Goal: Task Accomplishment & Management: Manage account settings

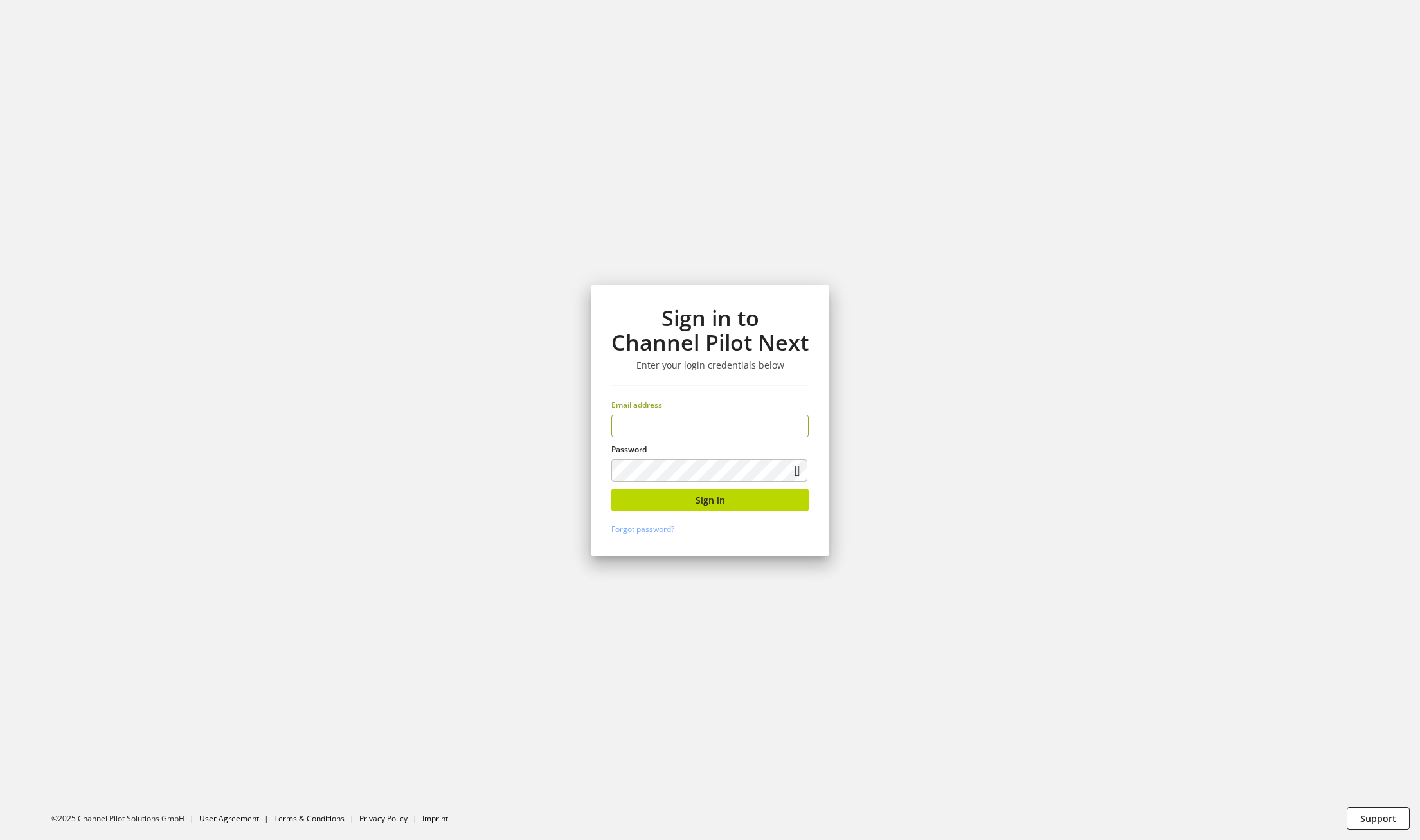
click at [741, 421] on input "email" at bounding box center [710, 426] width 197 height 22
type input "**********"
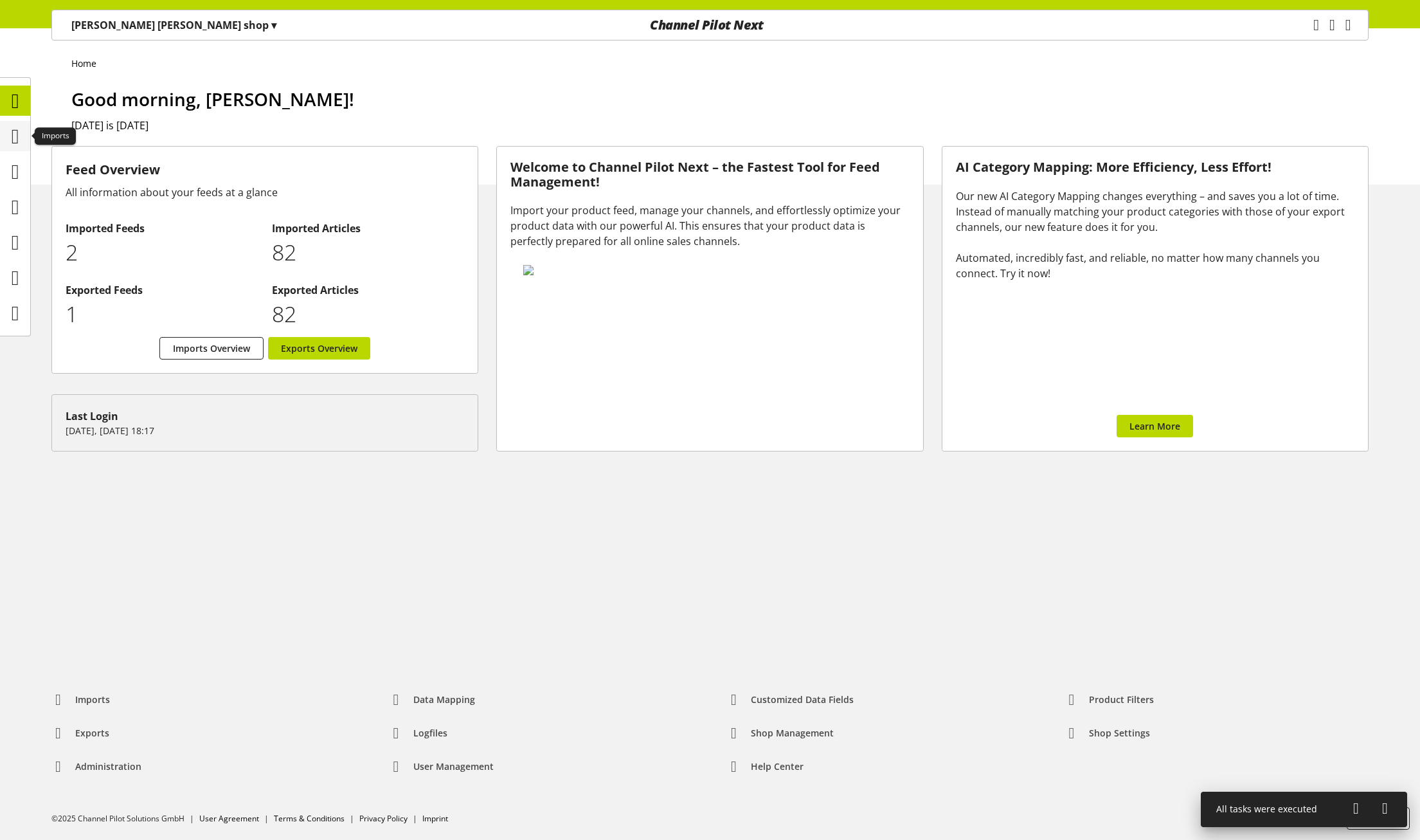
click at [11, 136] on icon at bounding box center [15, 136] width 7 height 26
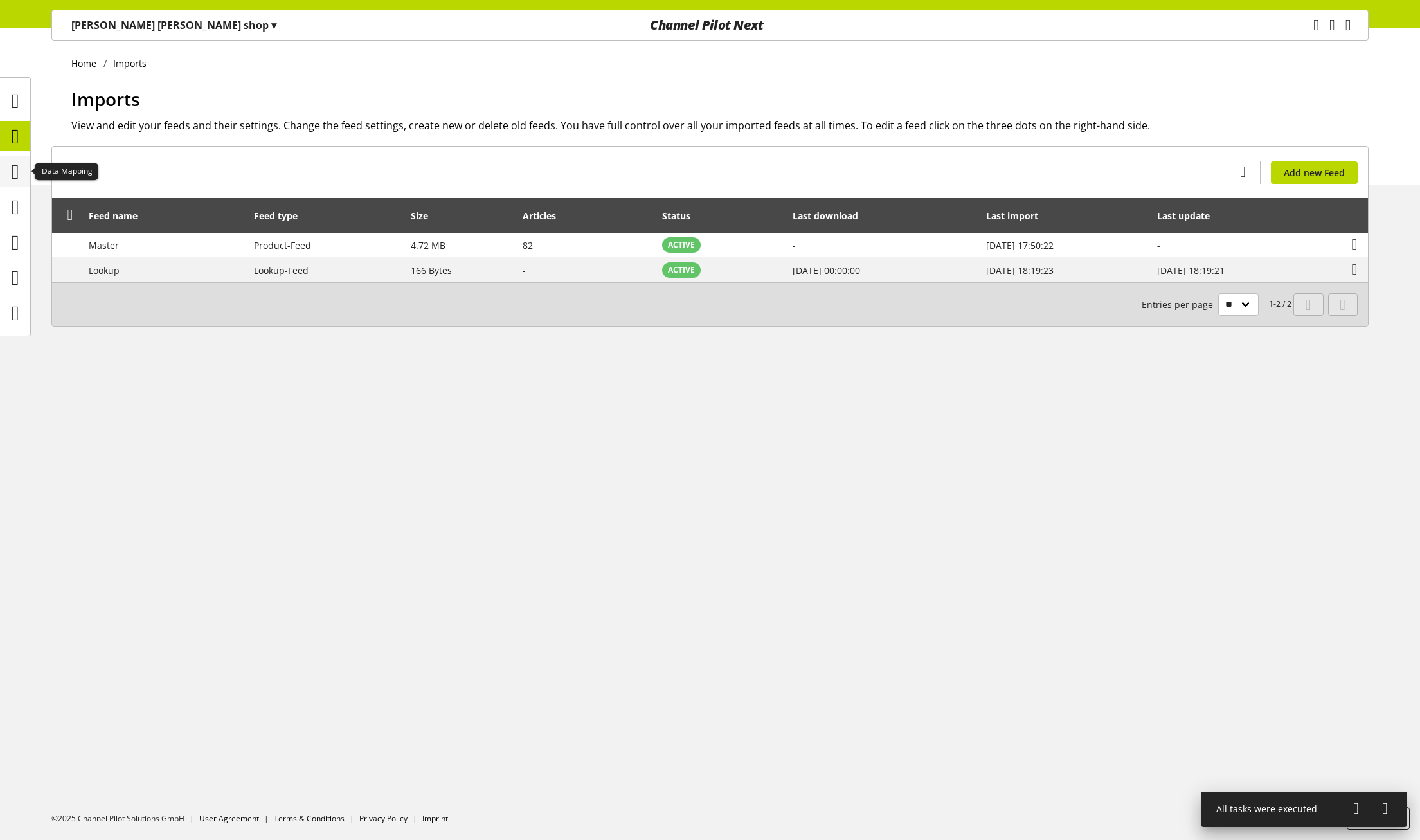
click at [13, 178] on icon at bounding box center [15, 171] width 7 height 26
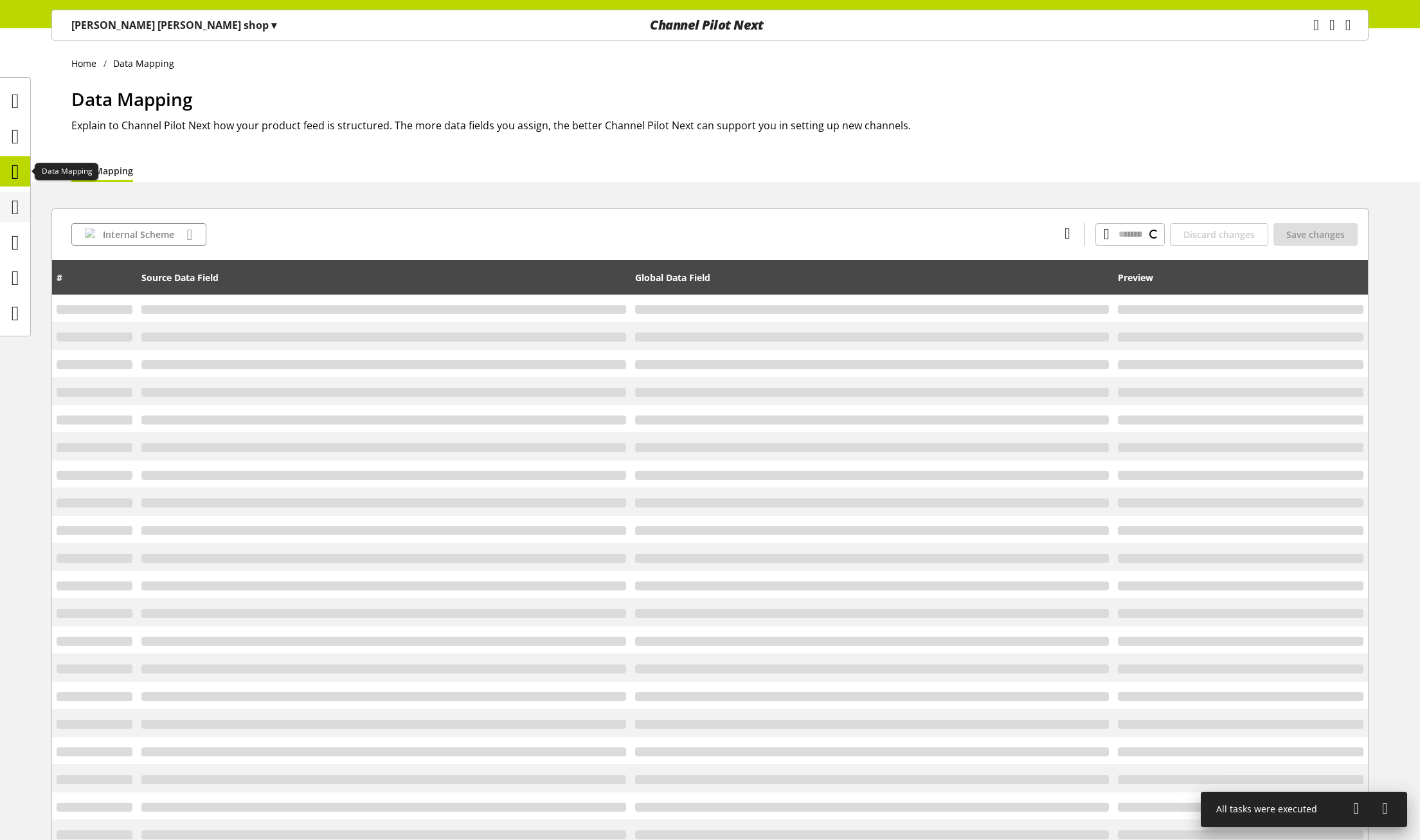
type input "**********"
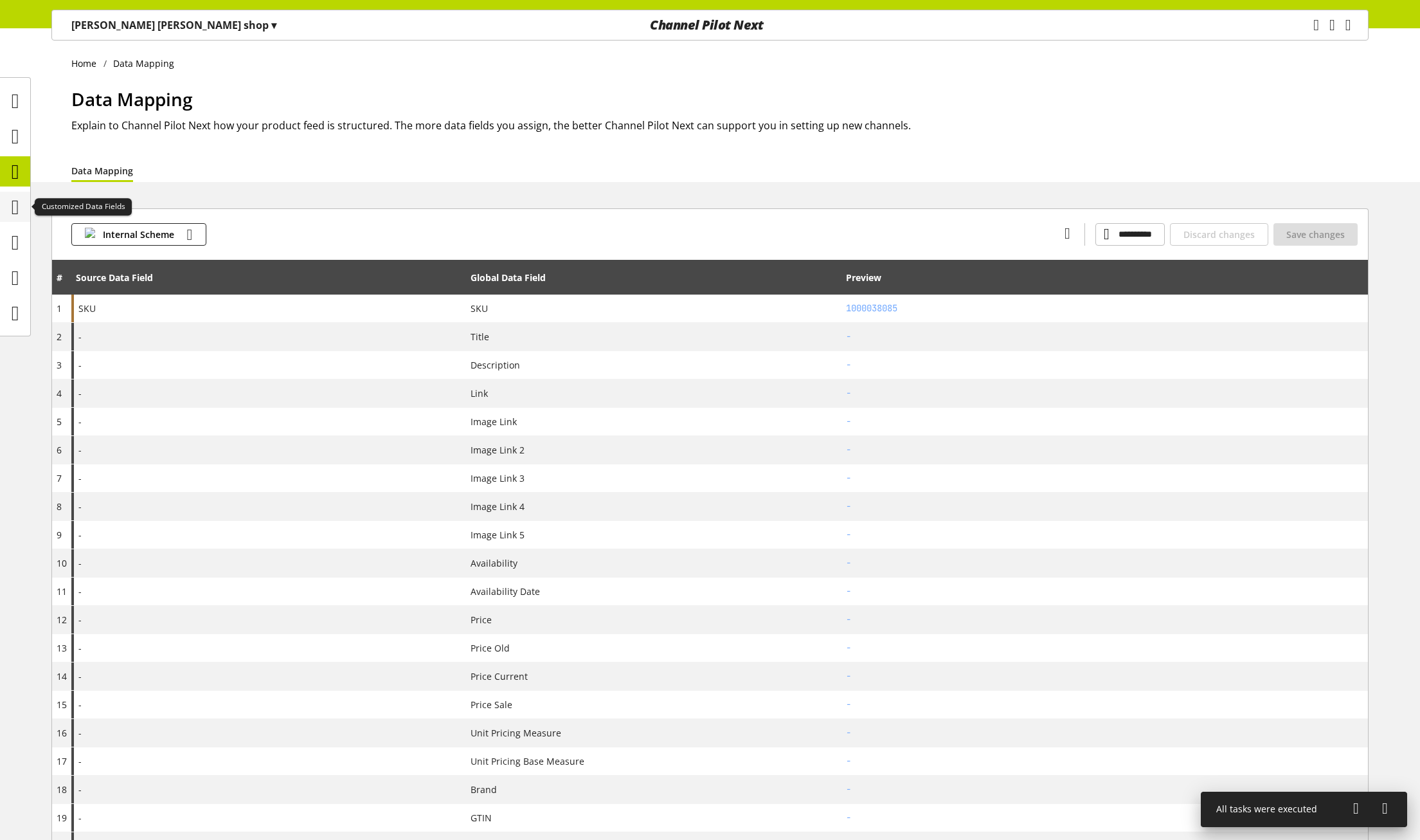
click at [11, 199] on icon at bounding box center [15, 207] width 7 height 26
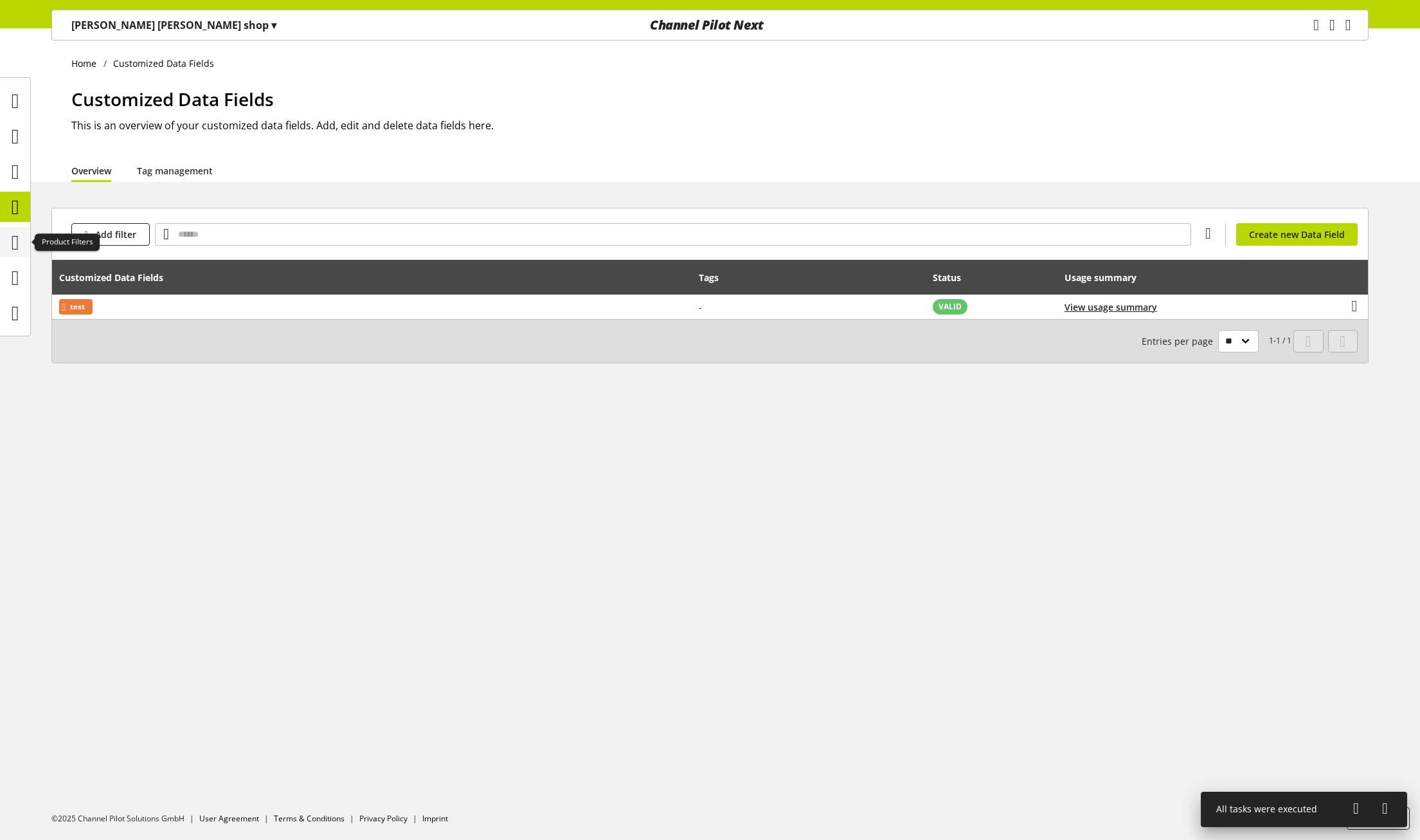
click at [11, 244] on icon at bounding box center [15, 243] width 7 height 26
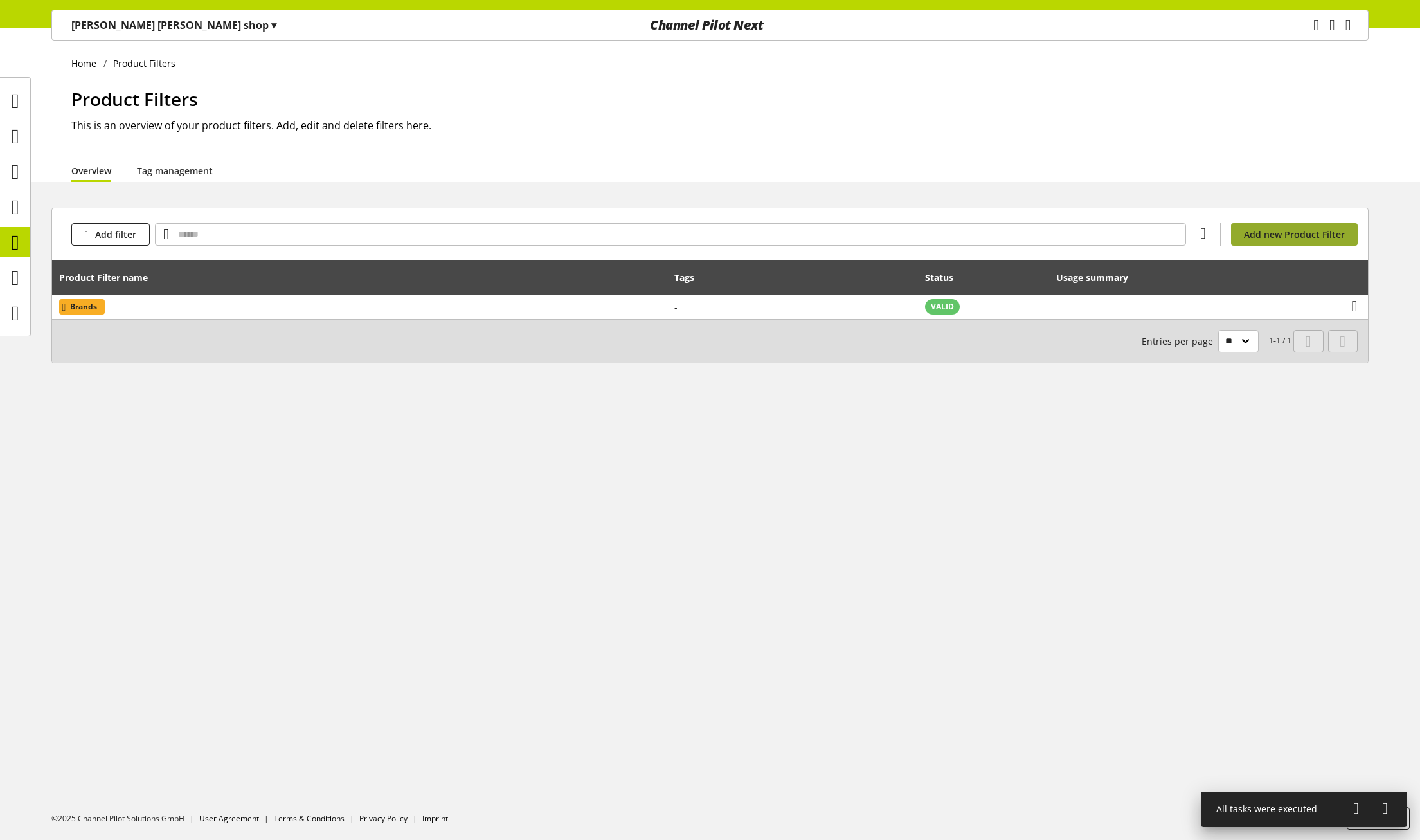
click at [1280, 234] on span "Add new Product Filter" at bounding box center [1294, 234] width 101 height 14
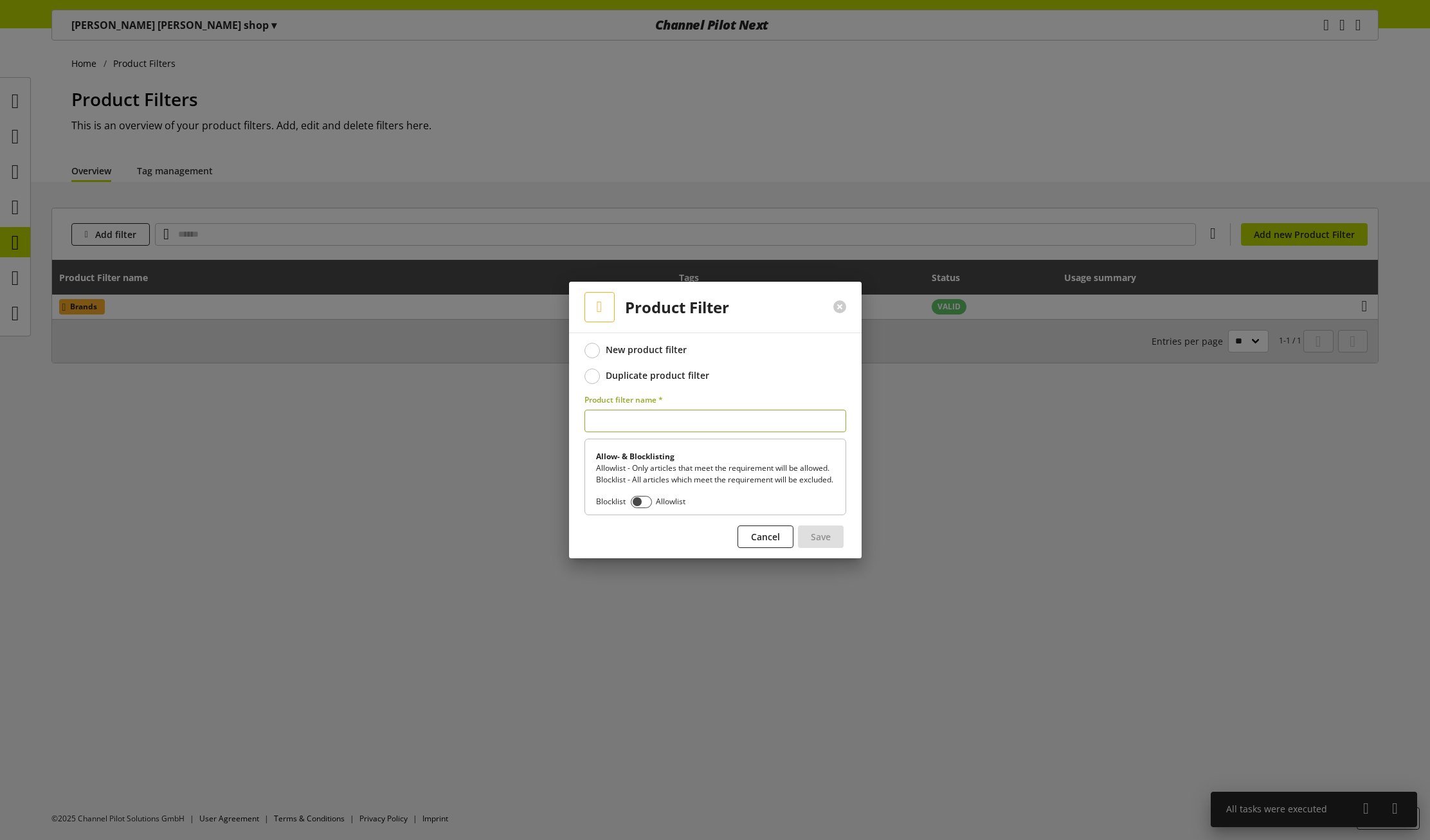
click at [619, 418] on input "text" at bounding box center [715, 420] width 262 height 22
type input "****"
click at [817, 539] on span "Save" at bounding box center [821, 536] width 20 height 14
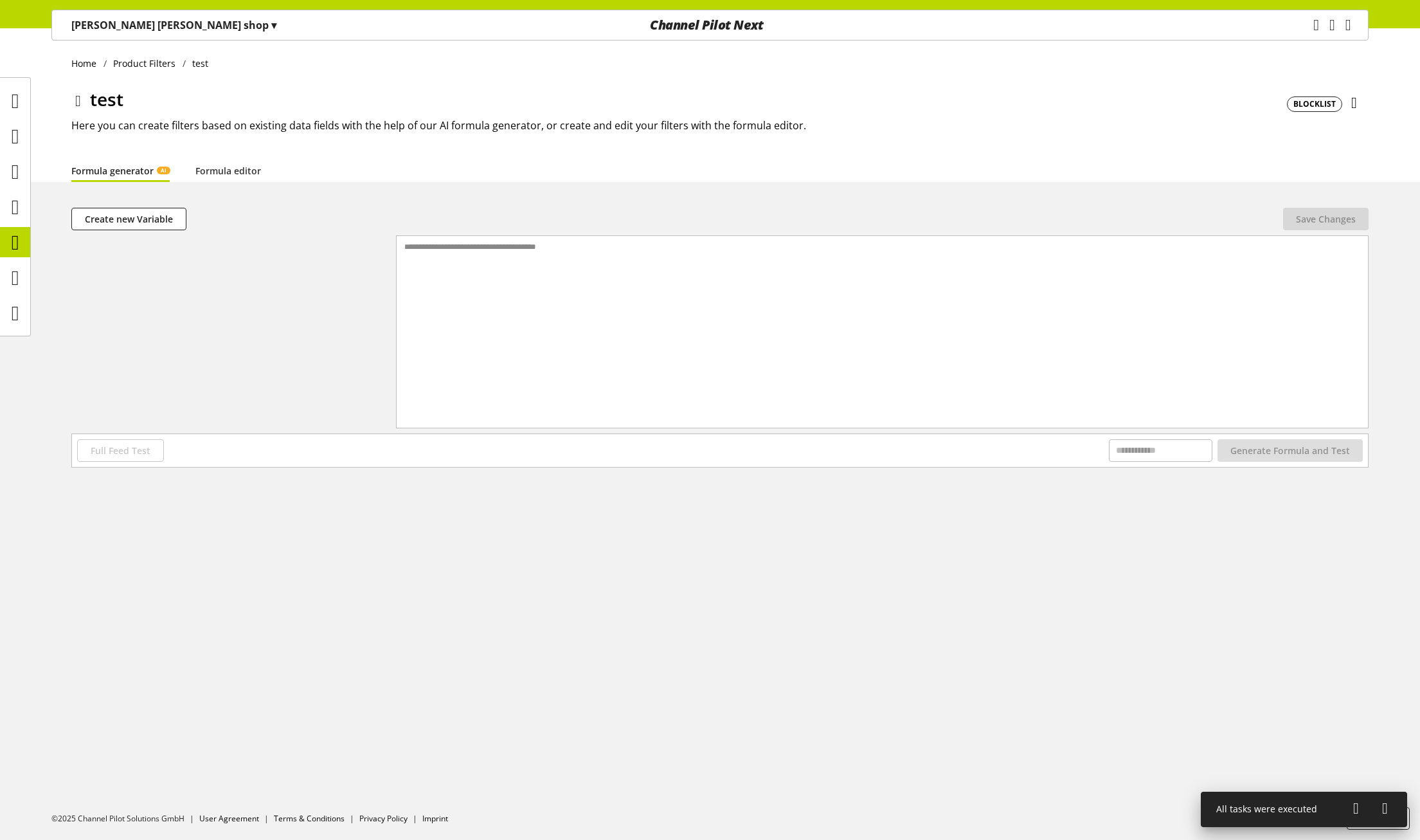
click at [443, 480] on div "**********" at bounding box center [710, 353] width 1420 height 291
click at [123, 222] on span "Create new Variable" at bounding box center [129, 219] width 88 height 14
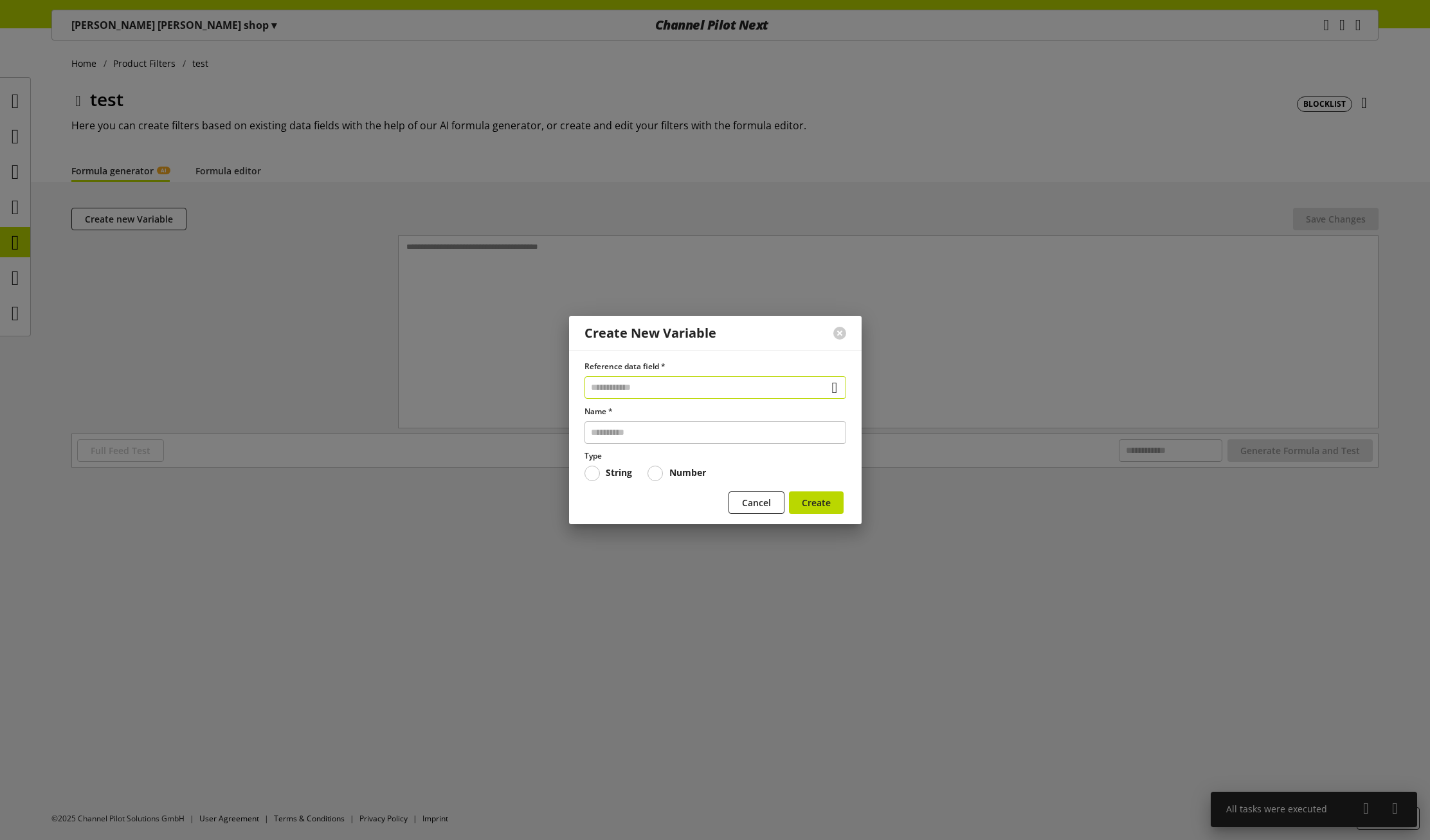
click at [733, 380] on input "text" at bounding box center [715, 387] width 262 height 22
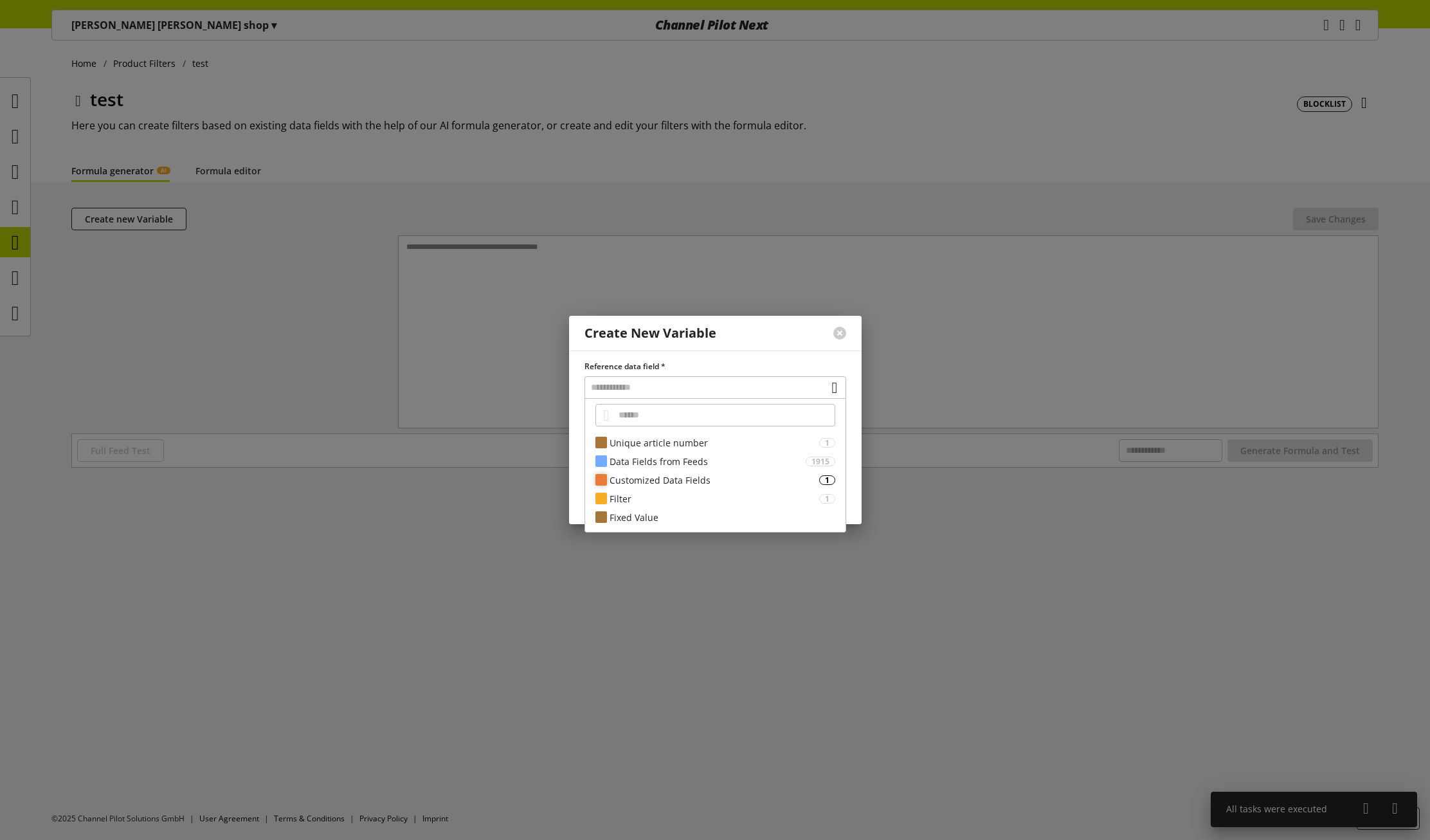
click at [670, 480] on div "Customized Data Fields" at bounding box center [714, 480] width 209 height 14
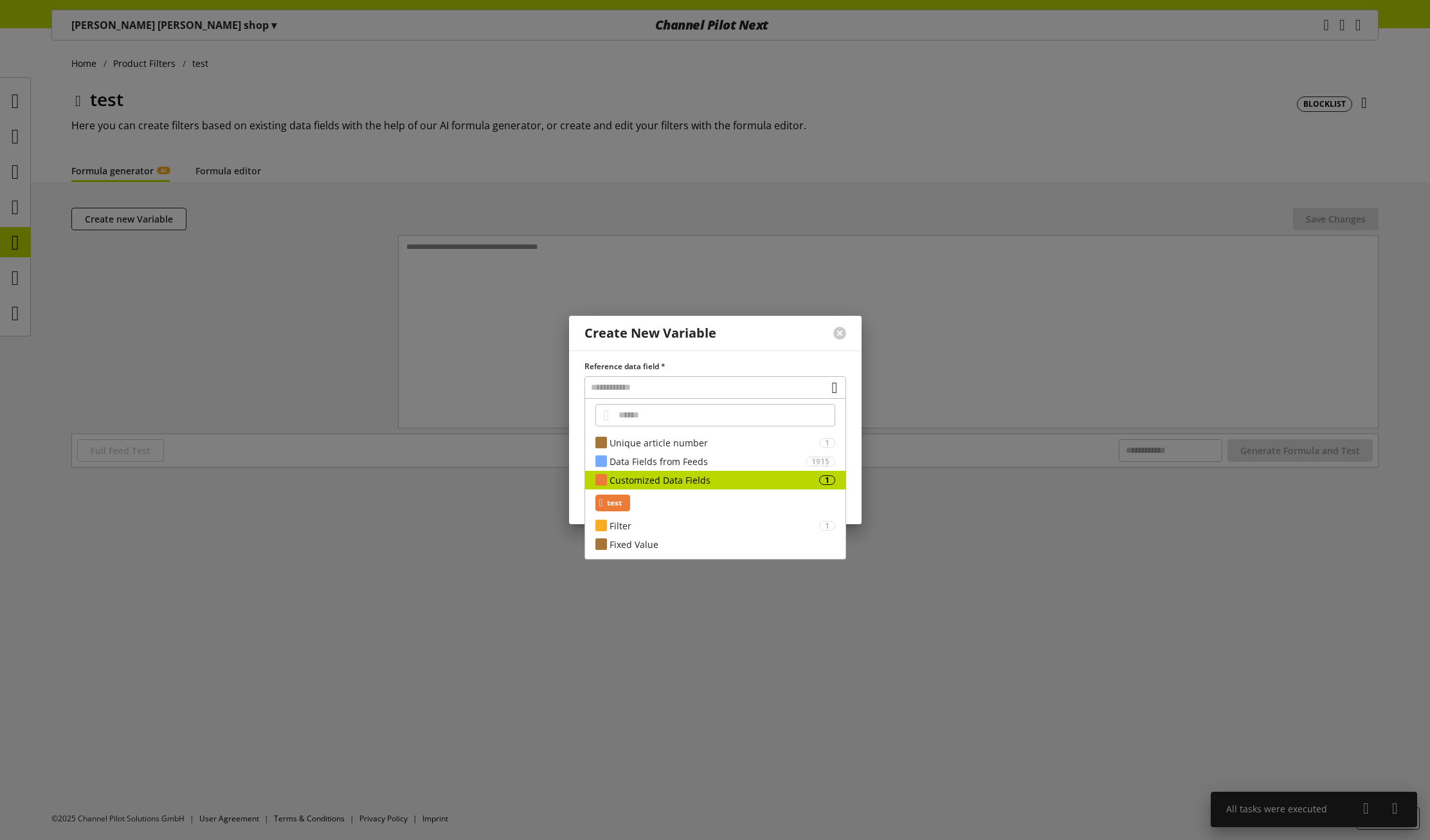
click at [621, 504] on span "test" at bounding box center [614, 503] width 15 height 16
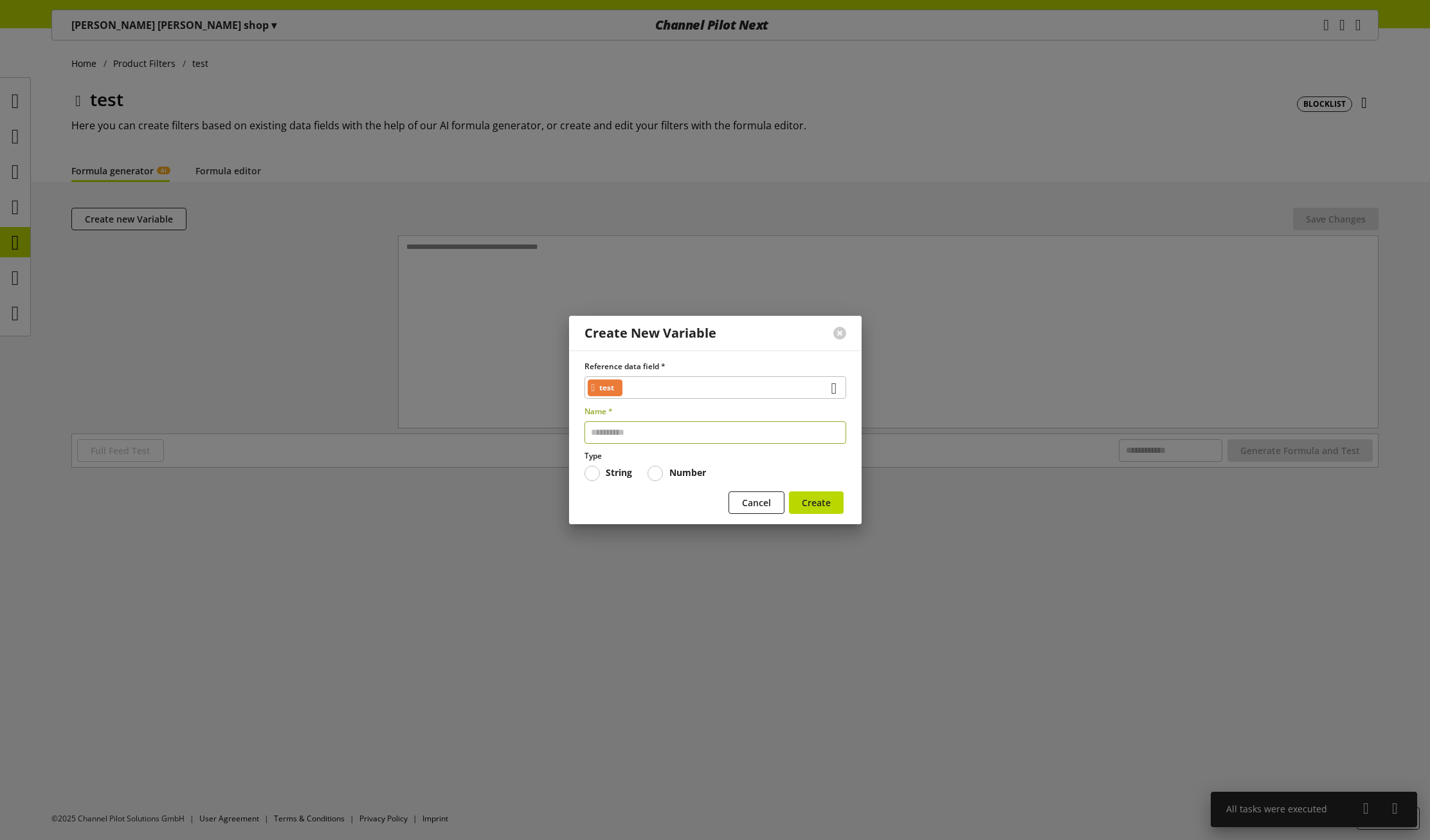
click at [626, 436] on input "text" at bounding box center [715, 433] width 262 height 22
type input "****"
click at [813, 501] on span "Create" at bounding box center [816, 502] width 29 height 14
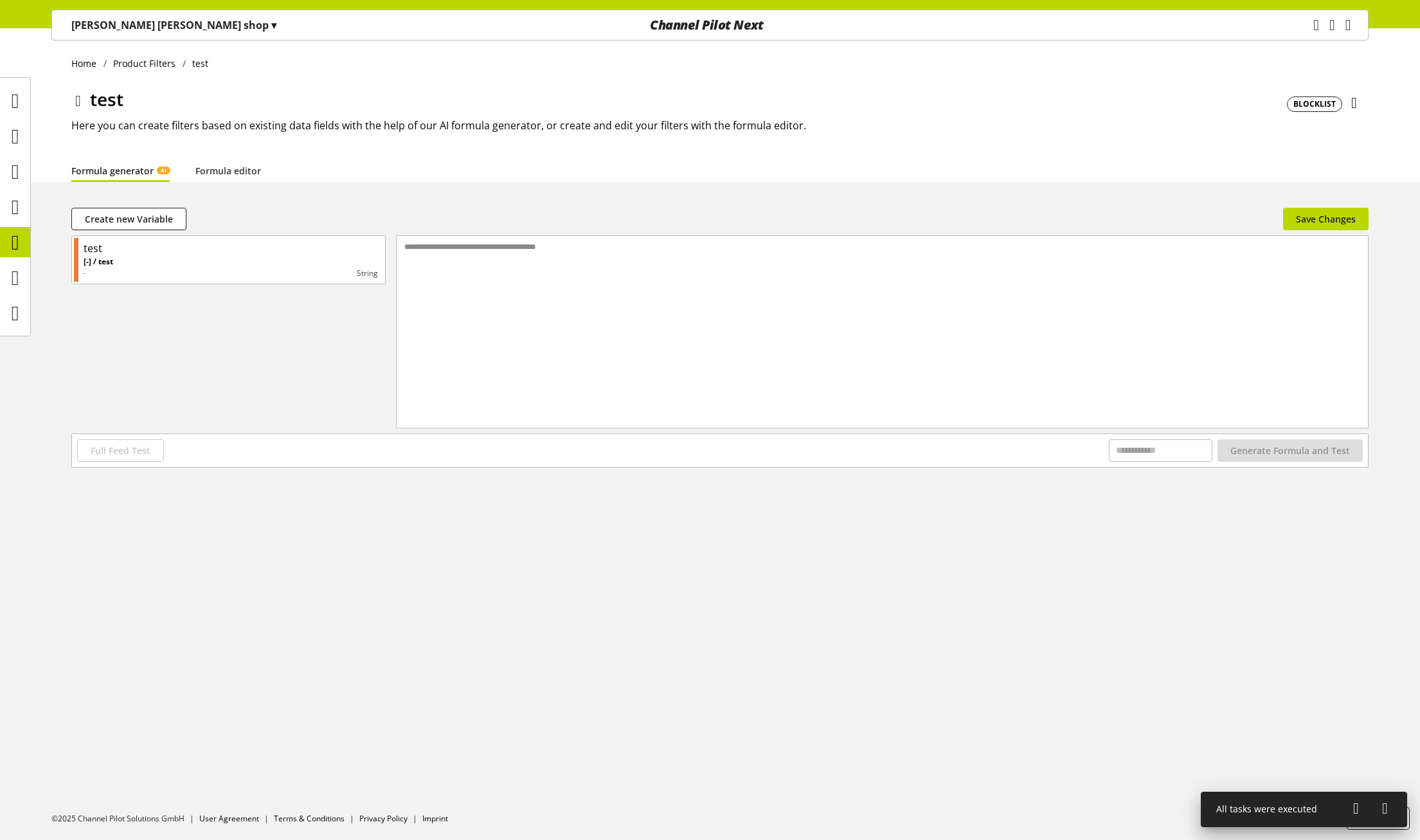
click at [542, 292] on div "**********" at bounding box center [883, 316] width 973 height 159
click at [235, 171] on link "Formula editor" at bounding box center [228, 170] width 66 height 14
click at [145, 171] on link "Formula generator AI" at bounding box center [120, 170] width 98 height 14
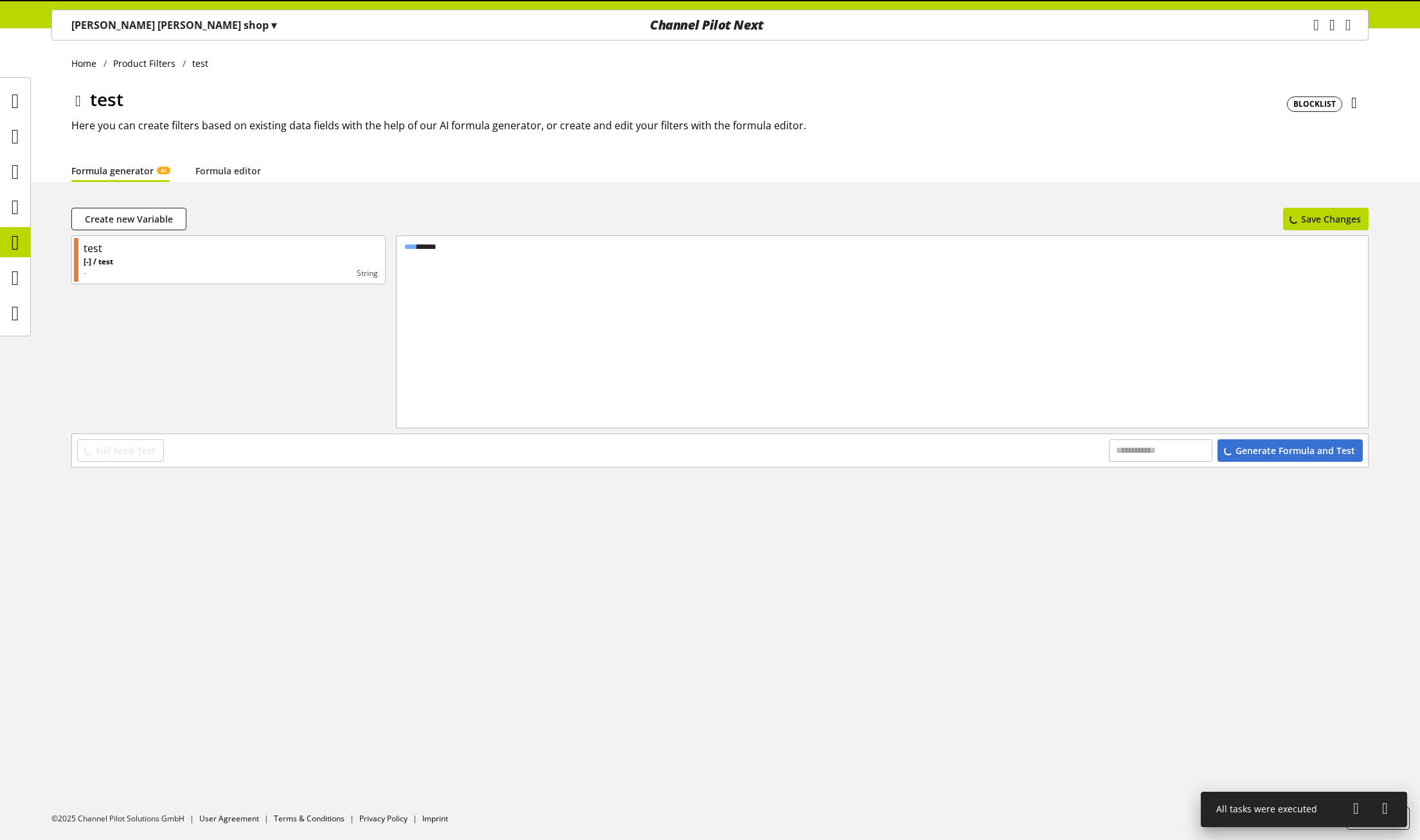
click at [475, 252] on div "**** *****" at bounding box center [883, 246] width 961 height 11
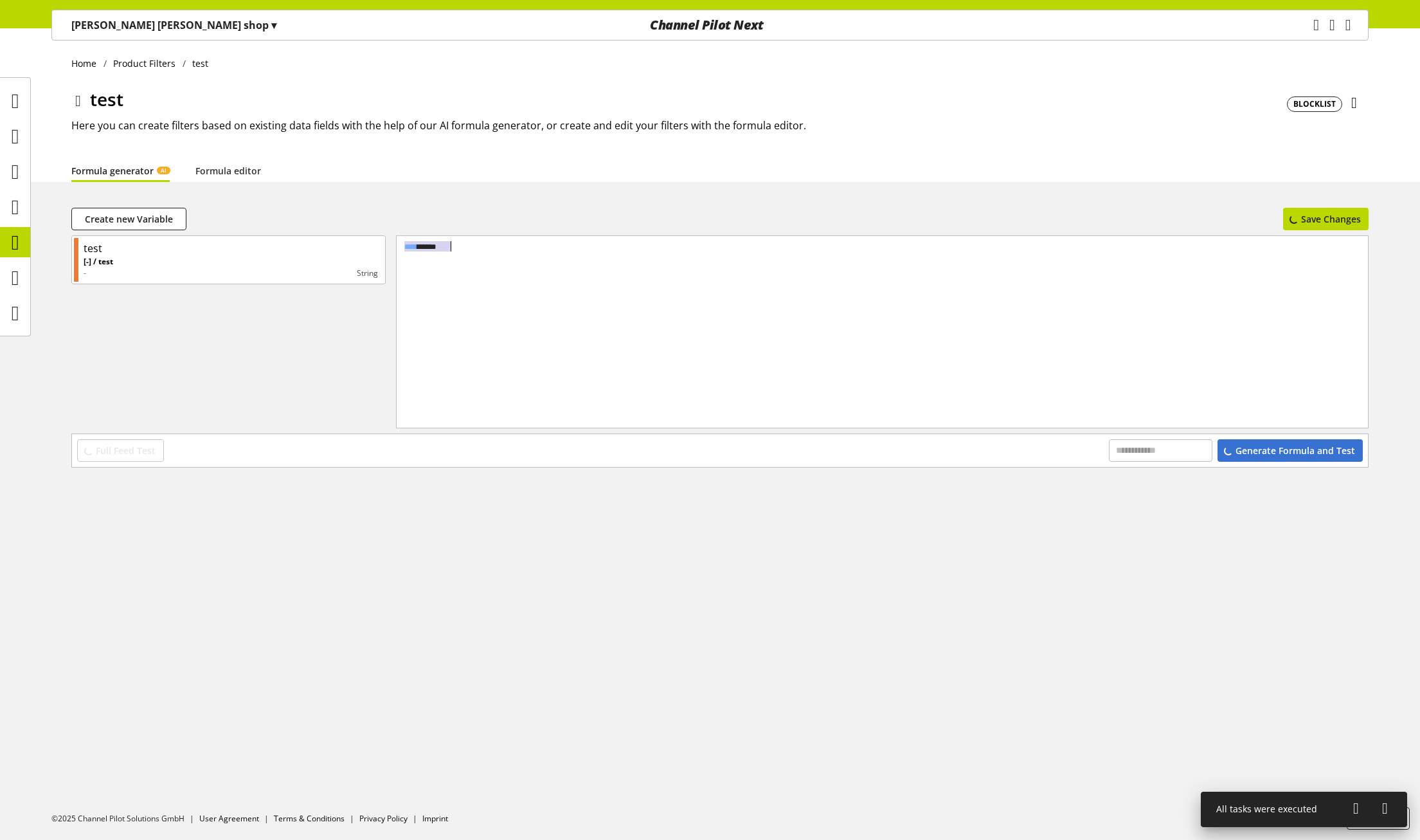
copy span "****"
click at [232, 170] on link "Formula editor" at bounding box center [228, 170] width 66 height 14
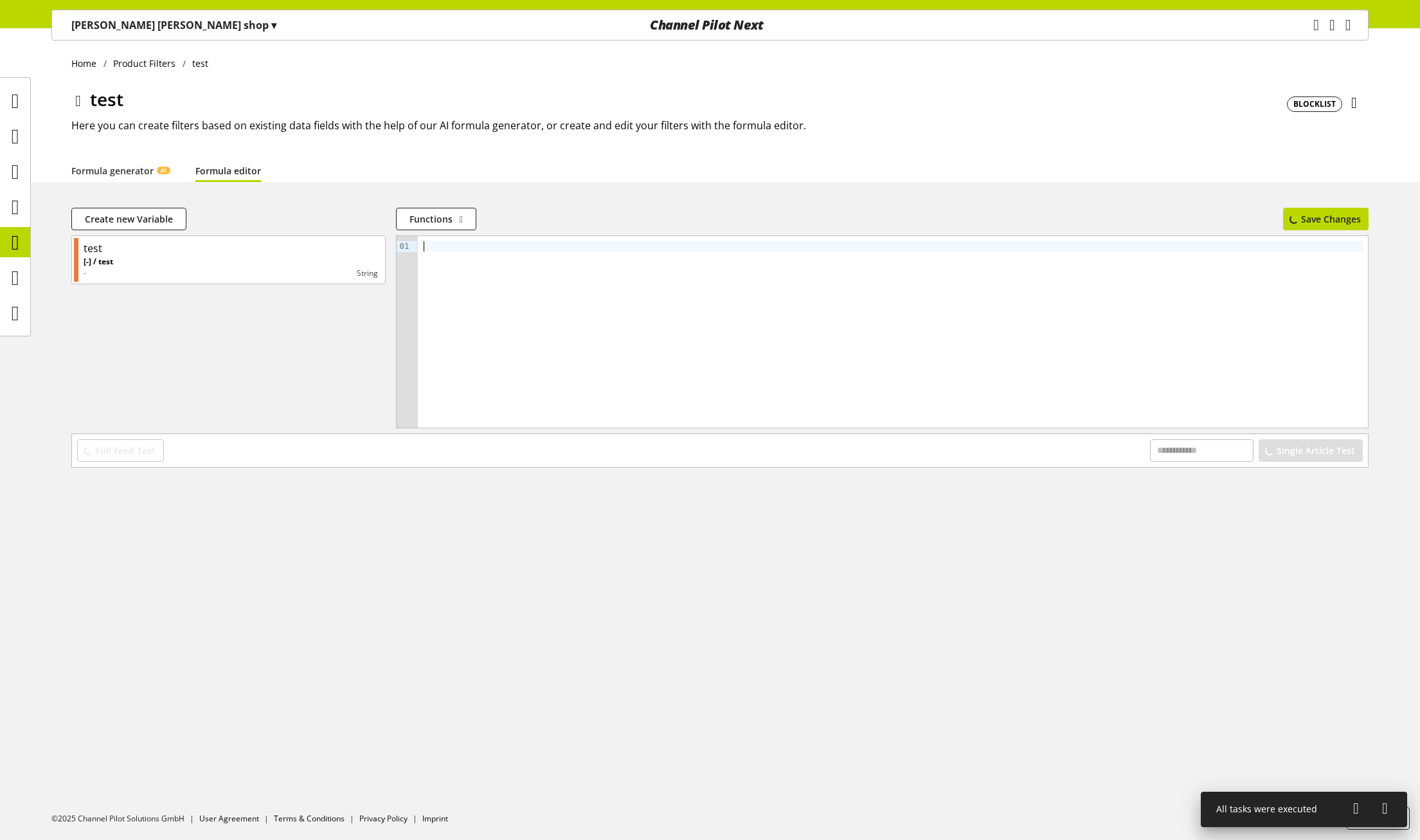
click at [562, 306] on div at bounding box center [893, 332] width 950 height 192
click at [1304, 453] on div "Single Article Test" at bounding box center [1311, 450] width 104 height 22
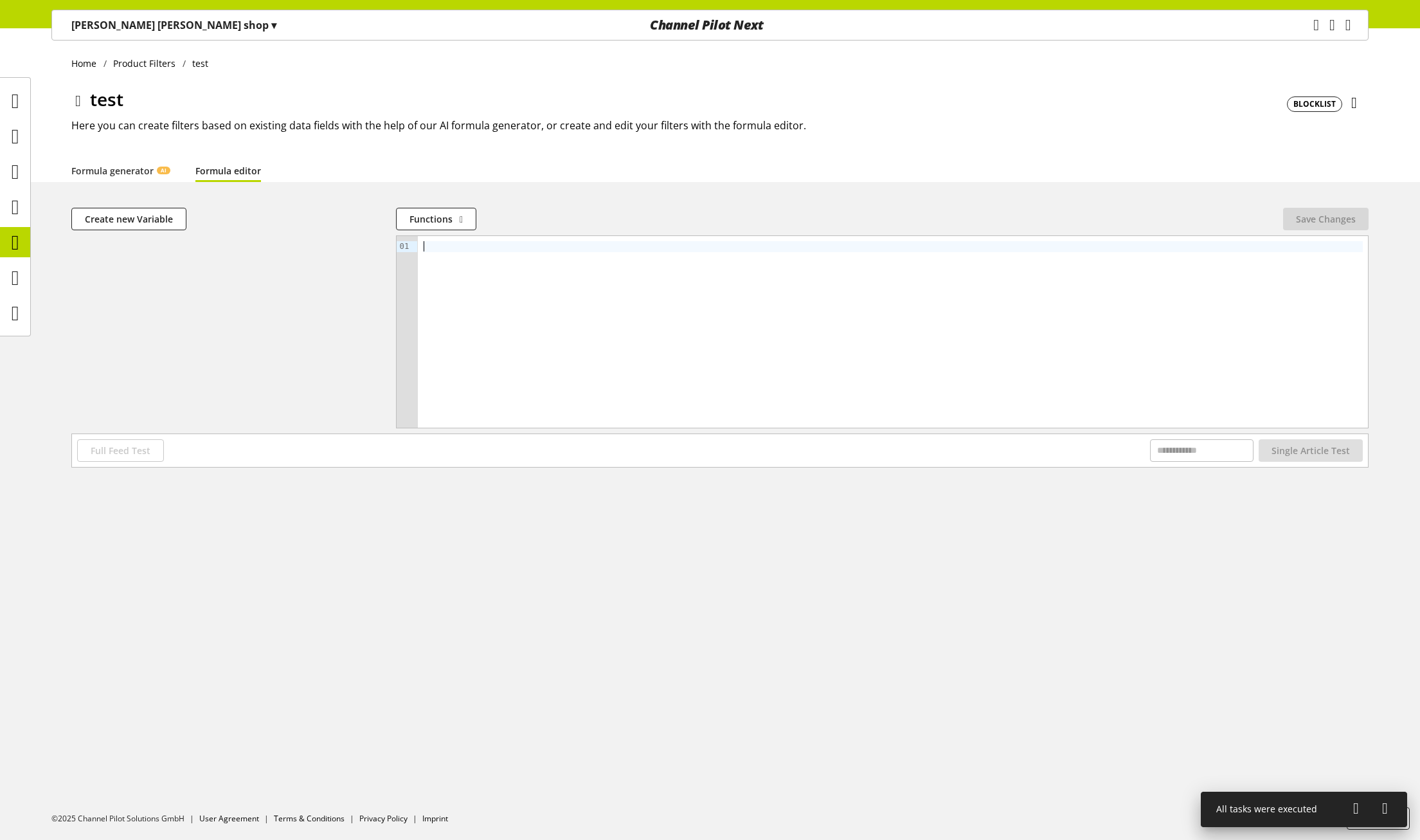
click at [522, 306] on div at bounding box center [893, 332] width 950 height 192
click at [133, 215] on span "Create new Variable" at bounding box center [129, 219] width 88 height 14
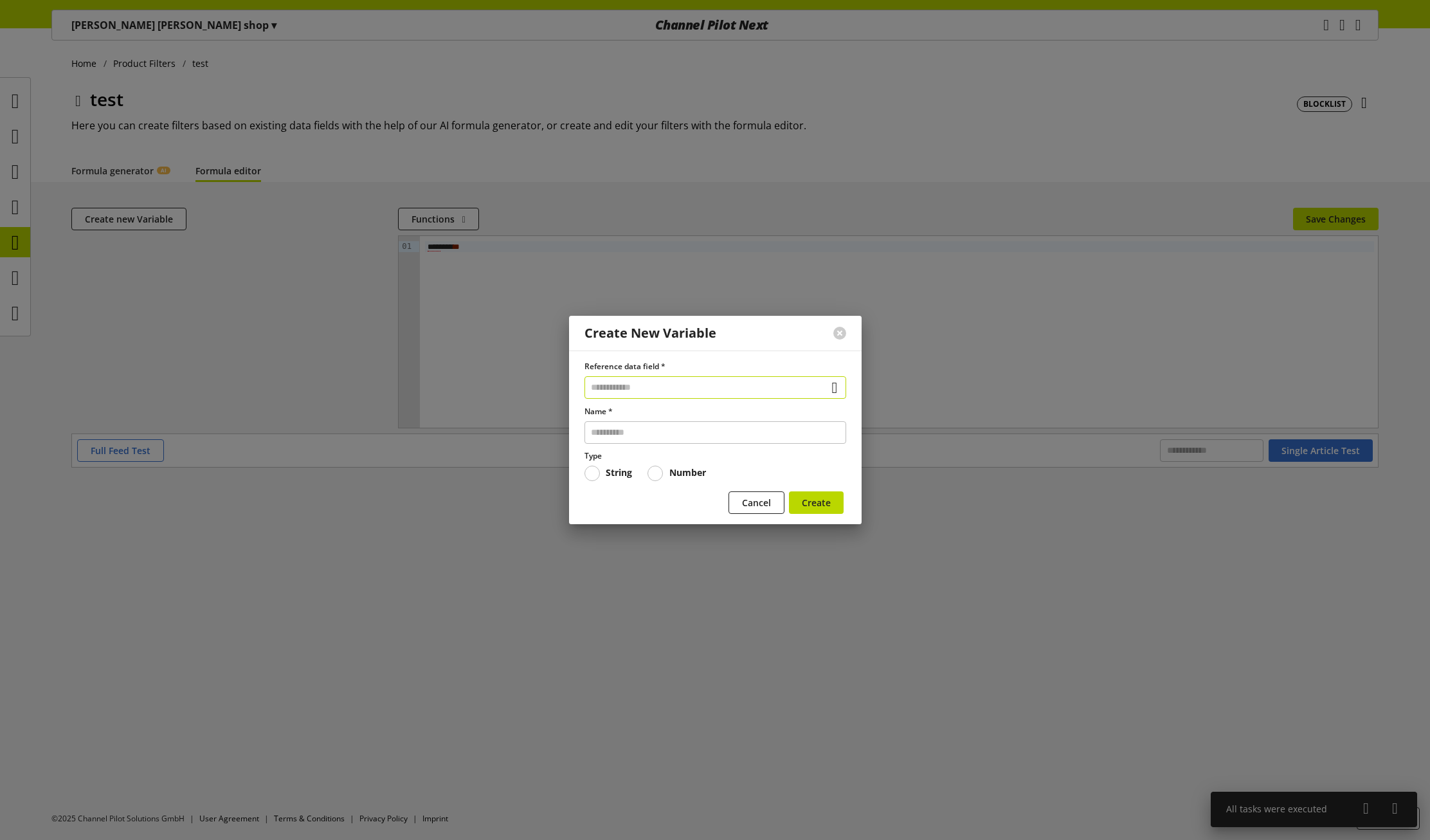
click at [613, 382] on input "text" at bounding box center [715, 387] width 262 height 22
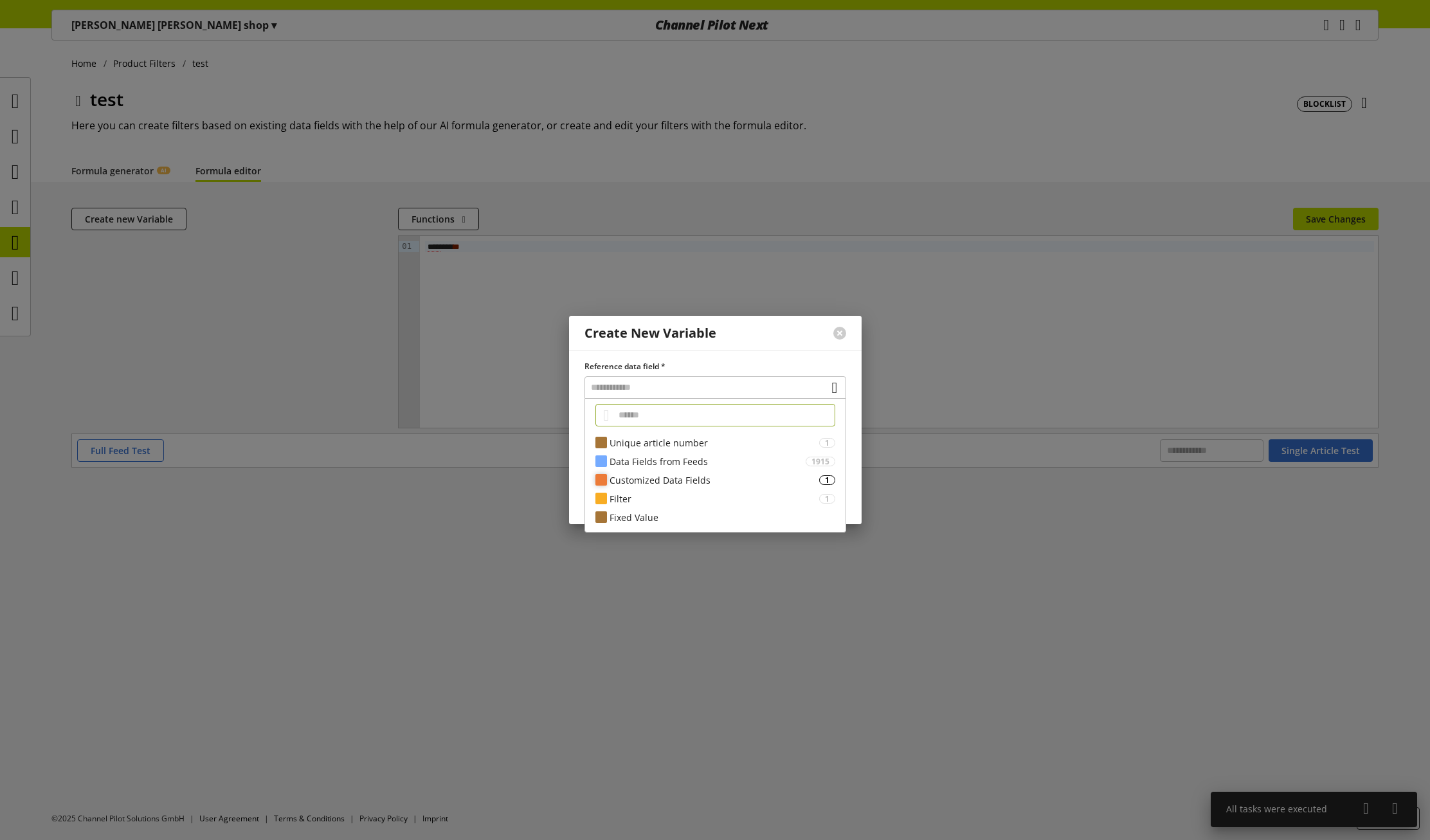
click at [670, 478] on div "Customized Data Fields" at bounding box center [714, 480] width 209 height 14
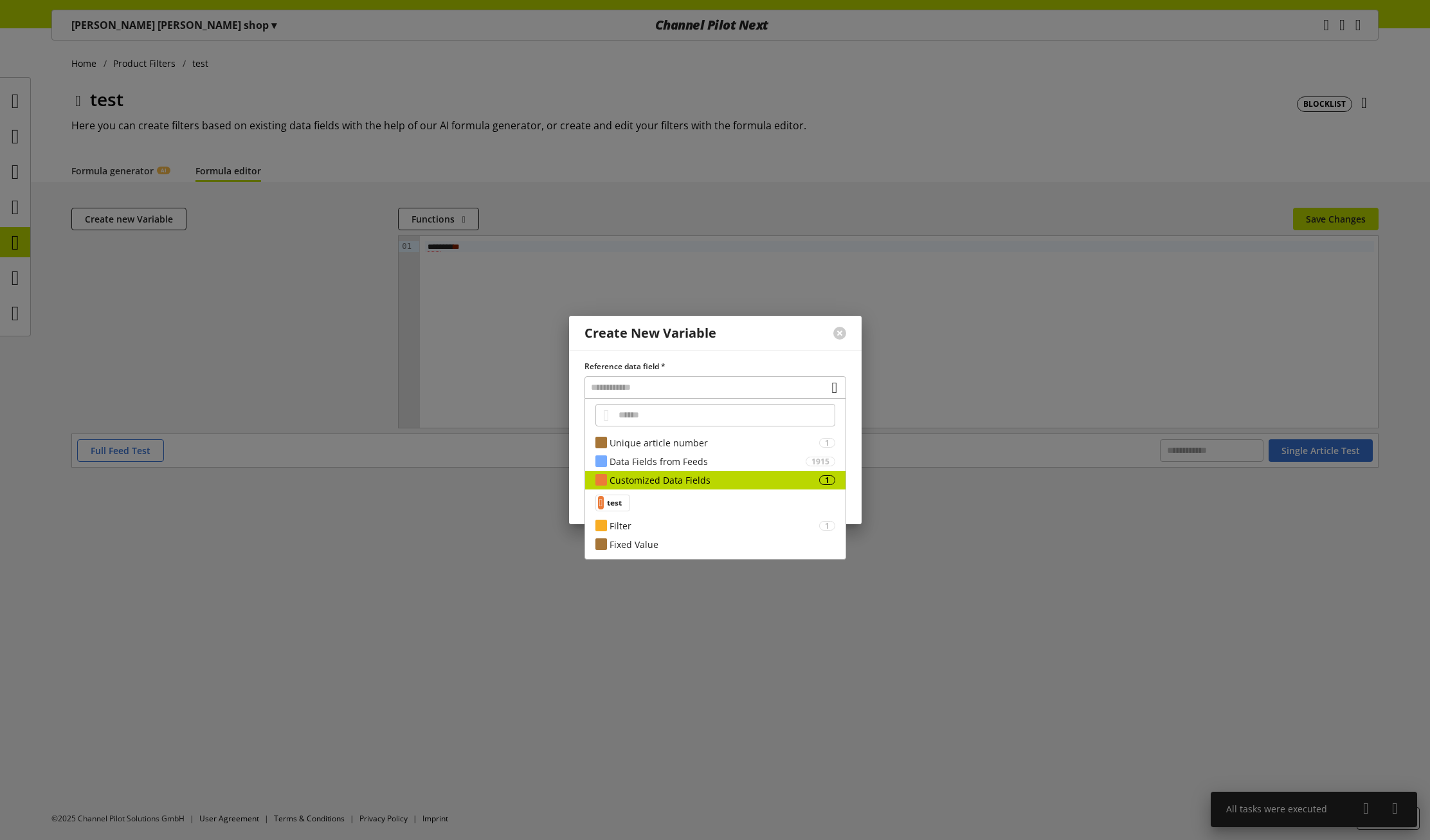
click at [620, 498] on span "test" at bounding box center [614, 503] width 15 height 16
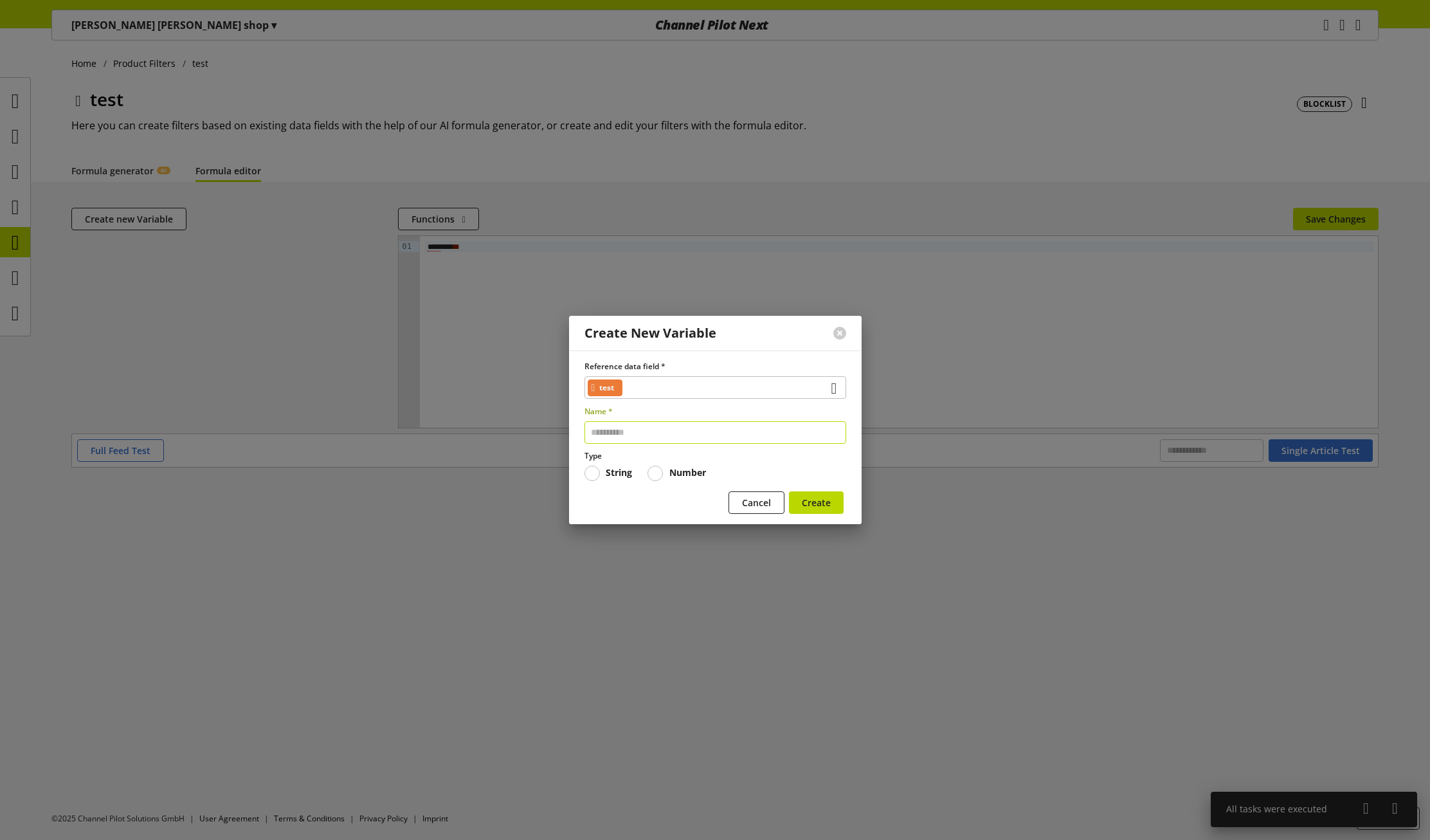
click at [671, 440] on input "text" at bounding box center [715, 433] width 262 height 22
type input "******"
click at [802, 504] on span "Create" at bounding box center [816, 502] width 29 height 14
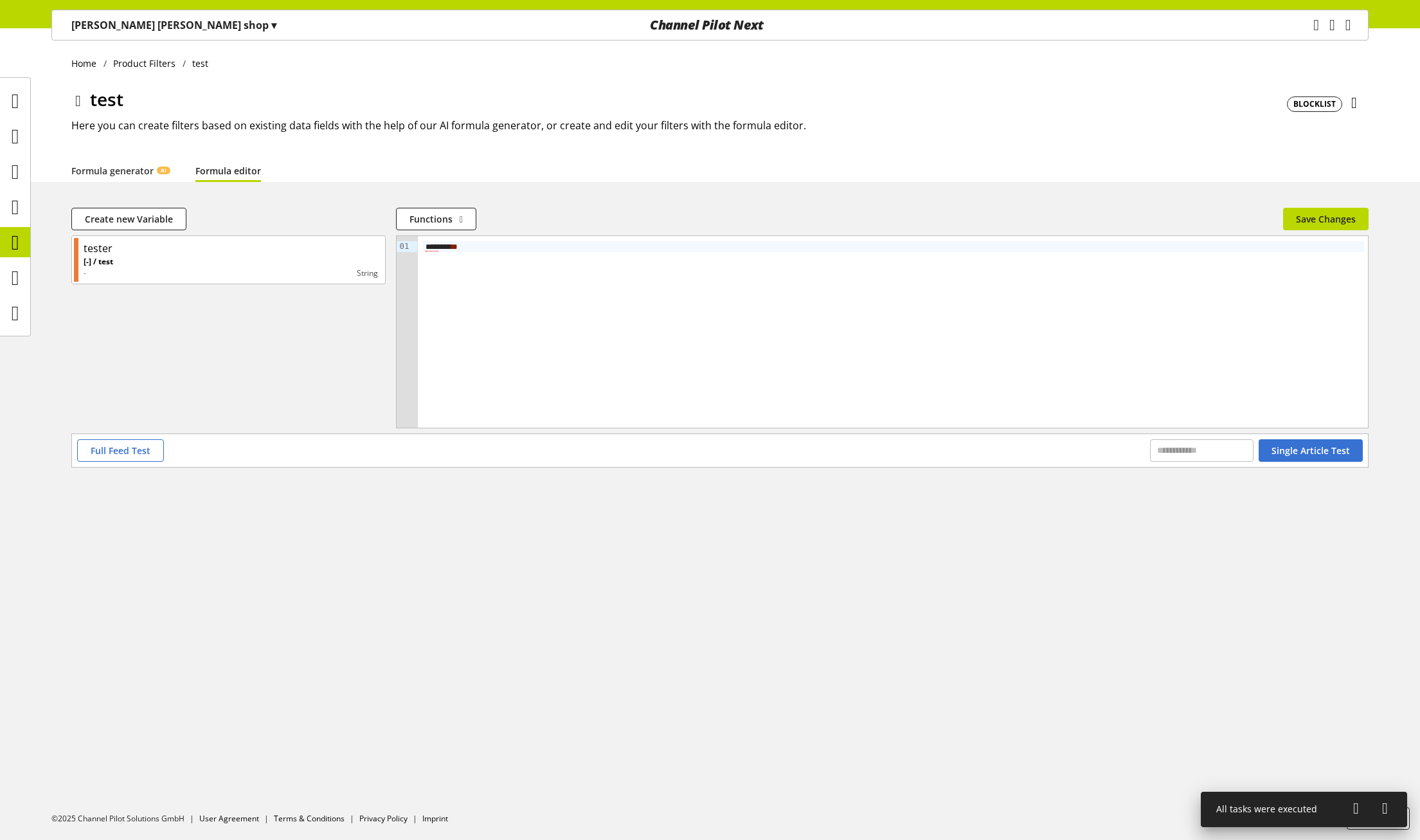
click at [438, 244] on span "****" at bounding box center [433, 247] width 13 height 9
click at [1143, 372] on div "****** ** **" at bounding box center [893, 332] width 951 height 192
click at [1301, 455] on span "Single Article Test" at bounding box center [1311, 450] width 79 height 14
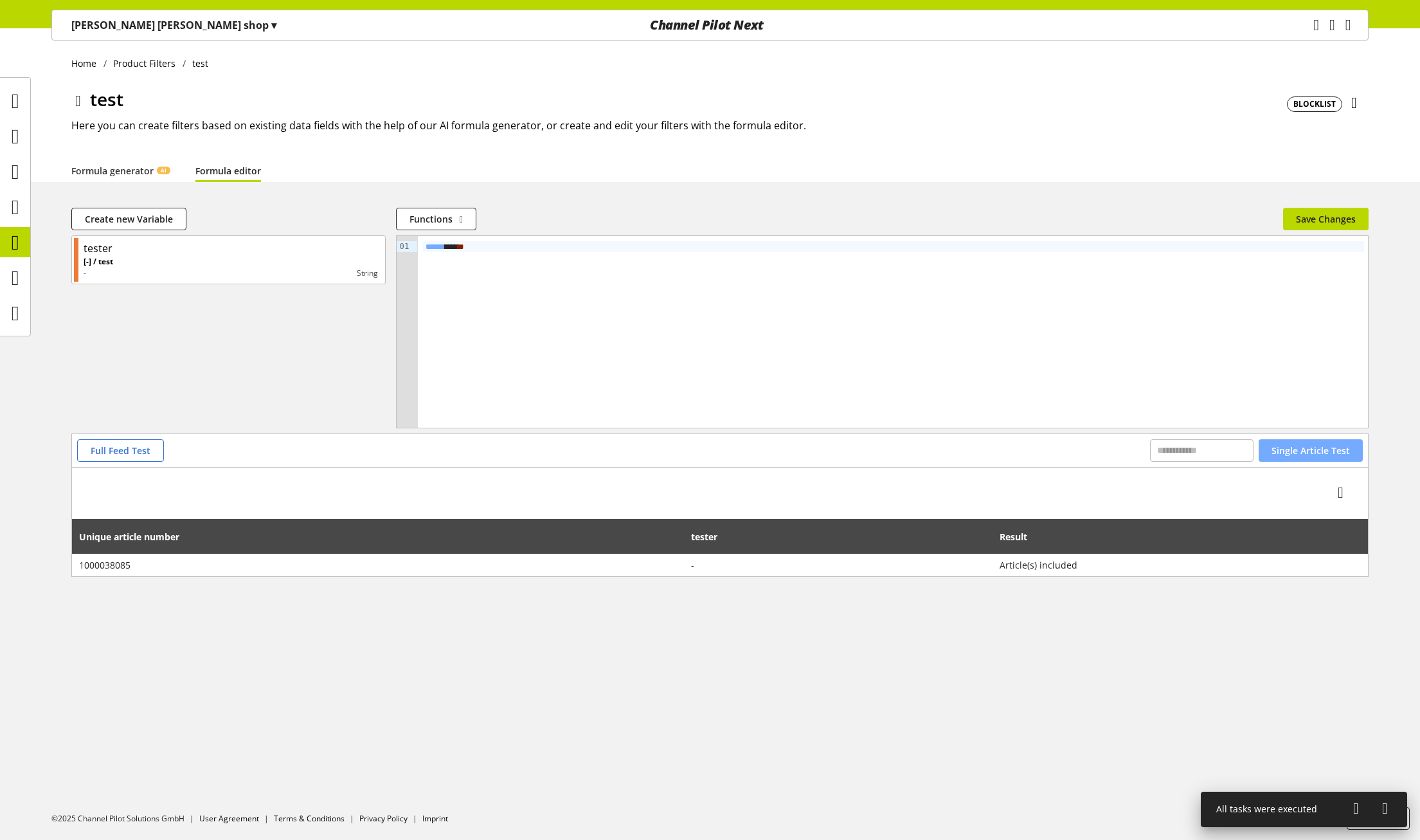
click at [1294, 453] on span "Single Article Test" at bounding box center [1311, 450] width 79 height 14
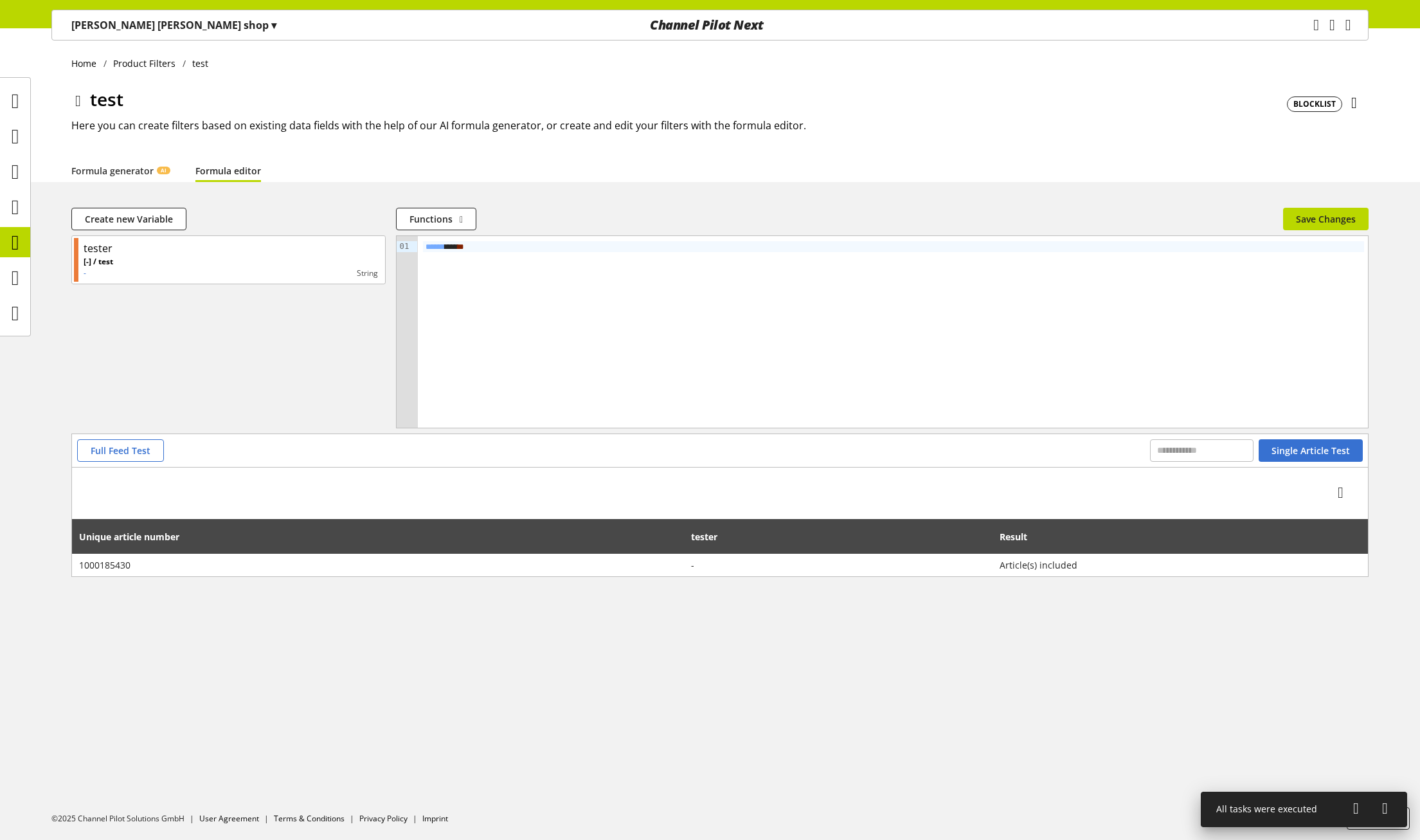
click at [1307, 110] on span "BLOCKLIST" at bounding box center [1315, 104] width 56 height 16
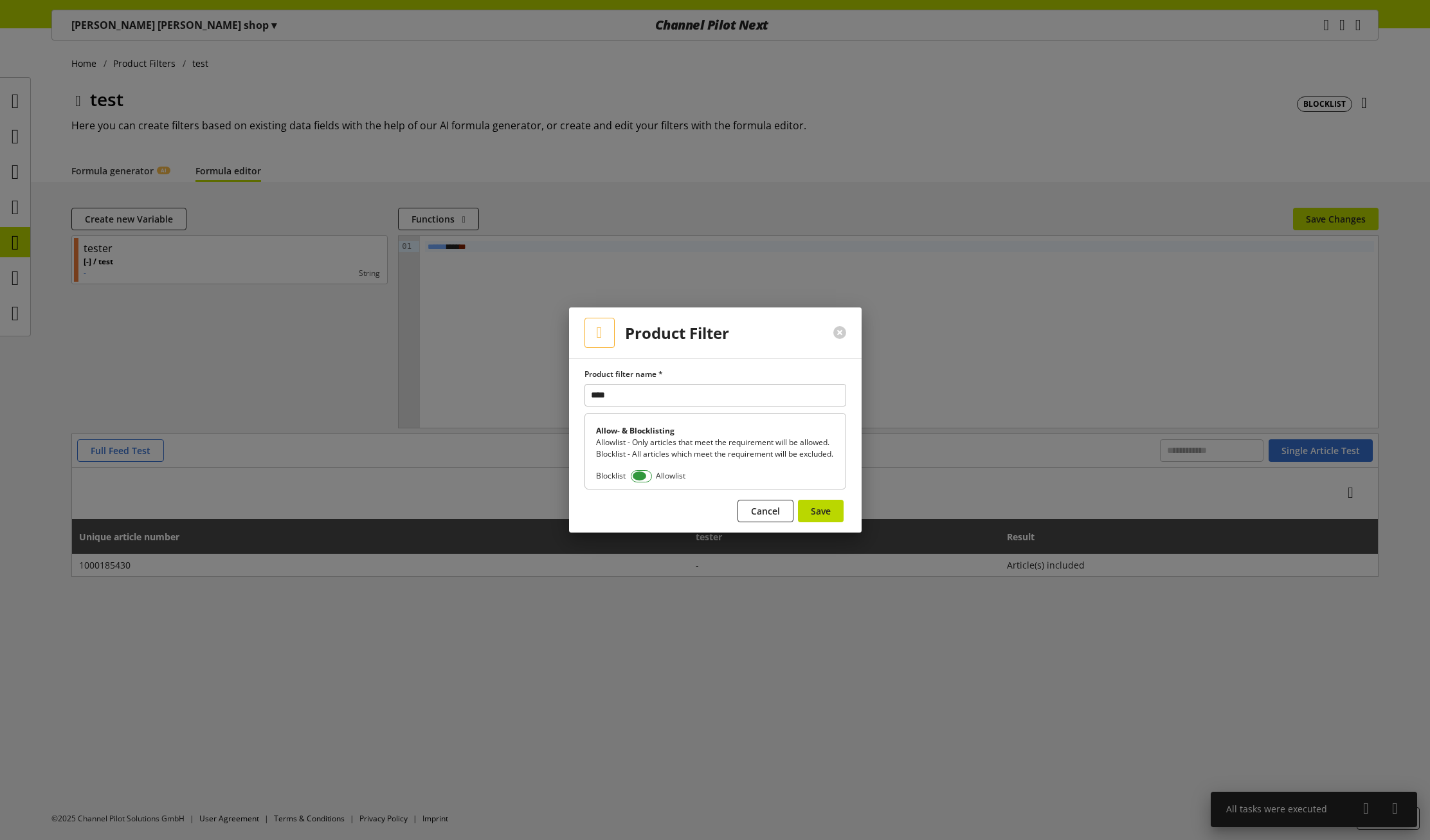
click at [643, 482] on span at bounding box center [641, 475] width 21 height 12
click at [830, 518] on span "Save" at bounding box center [821, 510] width 20 height 14
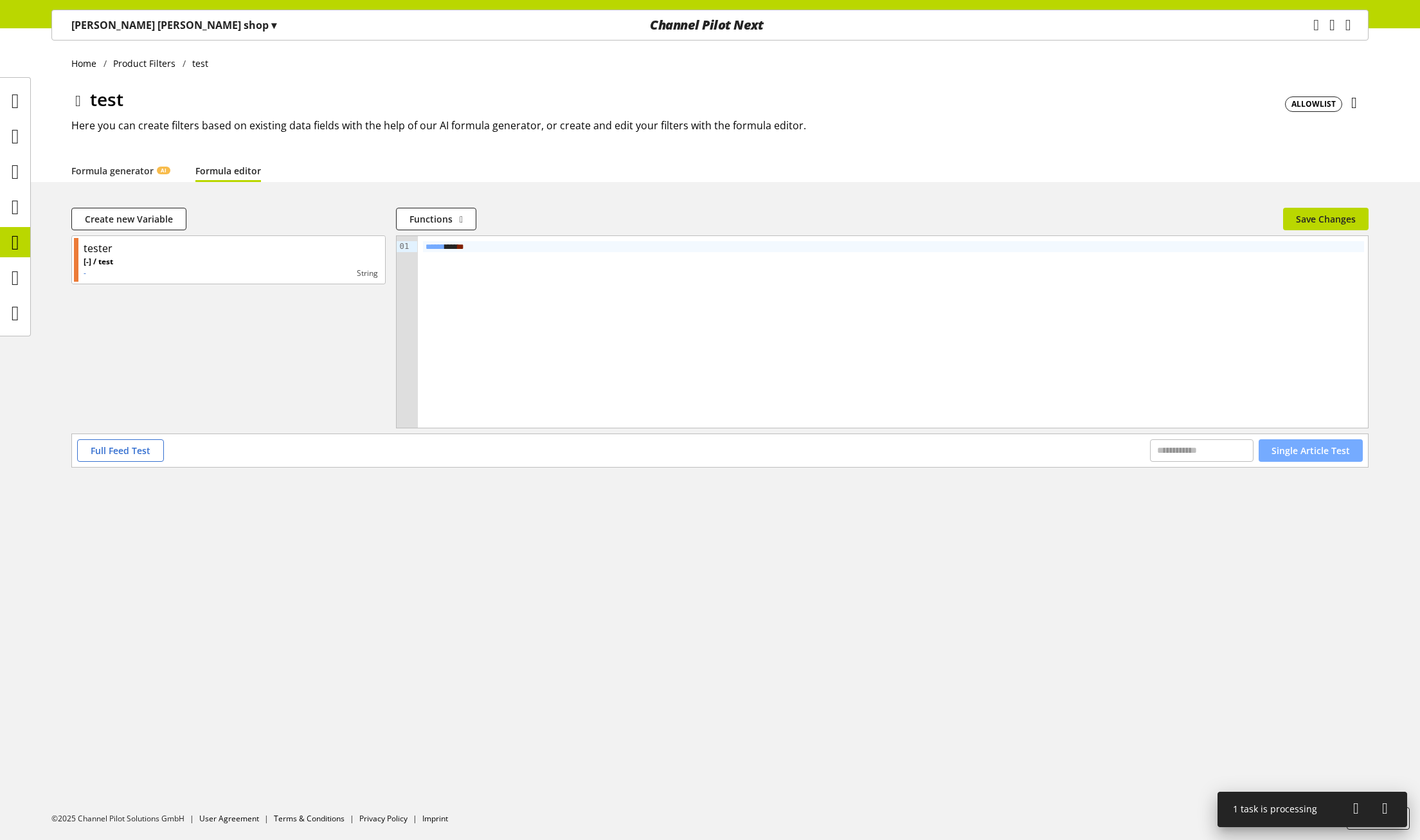
click at [1303, 453] on span "Single Article Test" at bounding box center [1311, 450] width 79 height 14
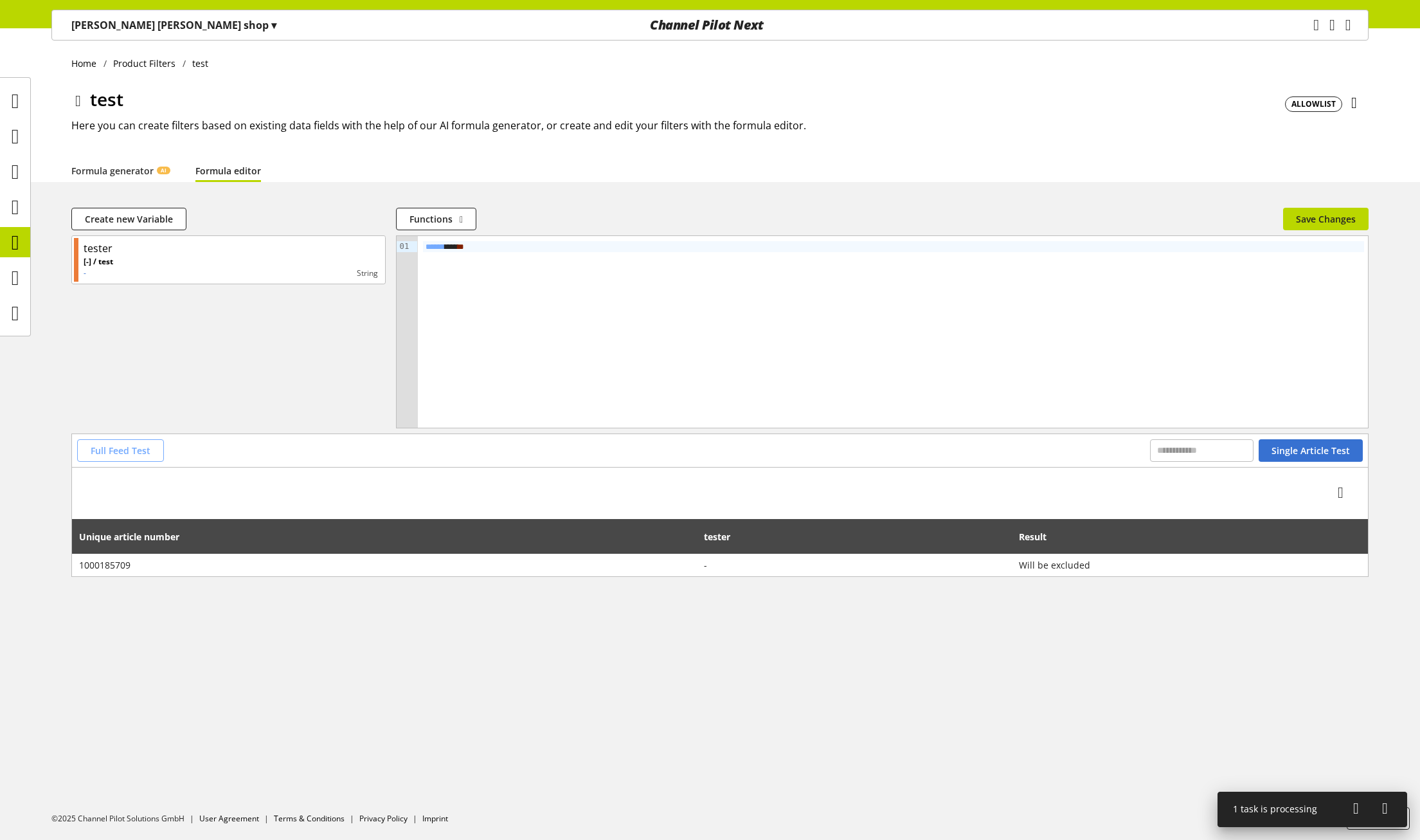
click at [126, 453] on span "Full Feed Test" at bounding box center [120, 450] width 60 height 14
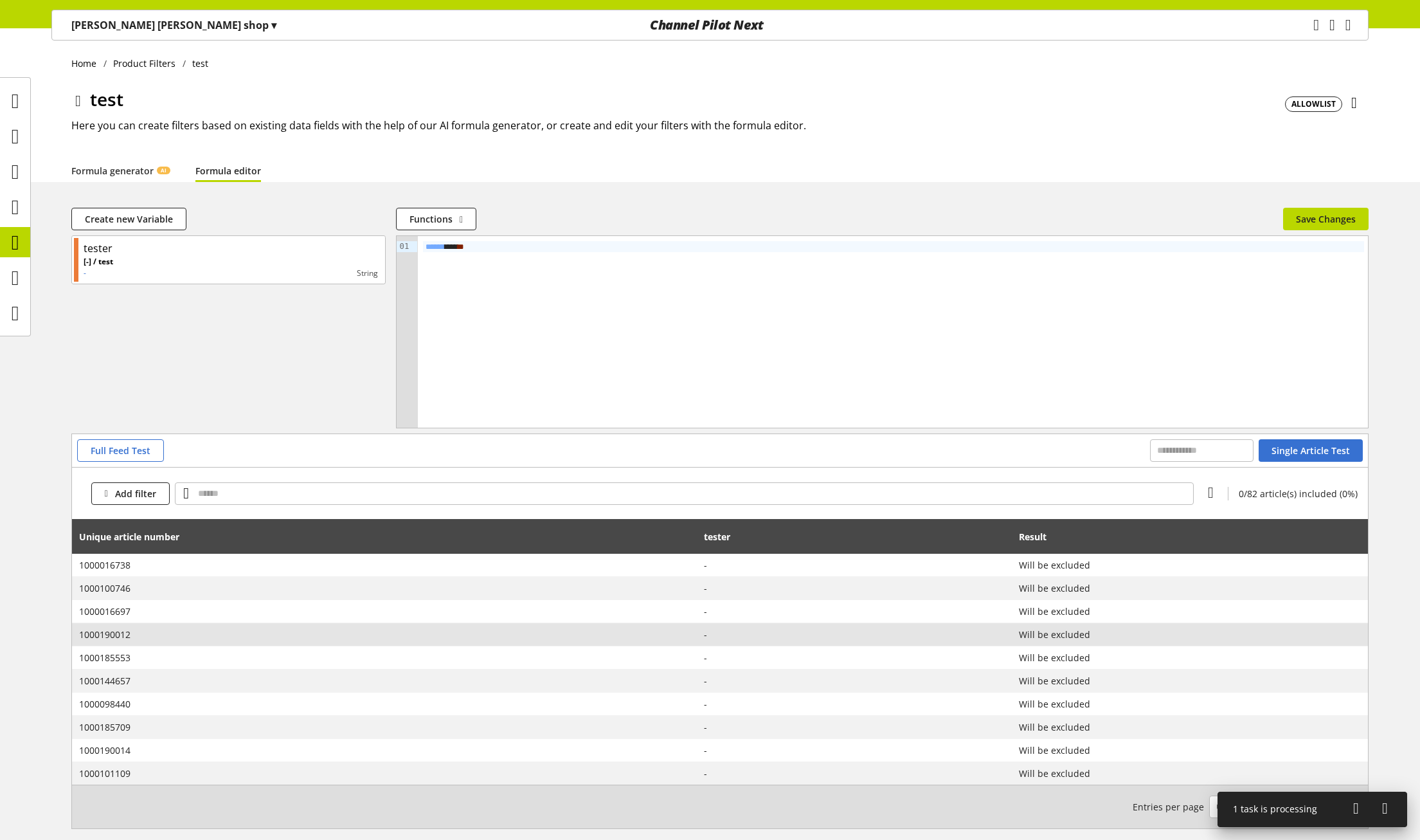
scroll to position [63, 0]
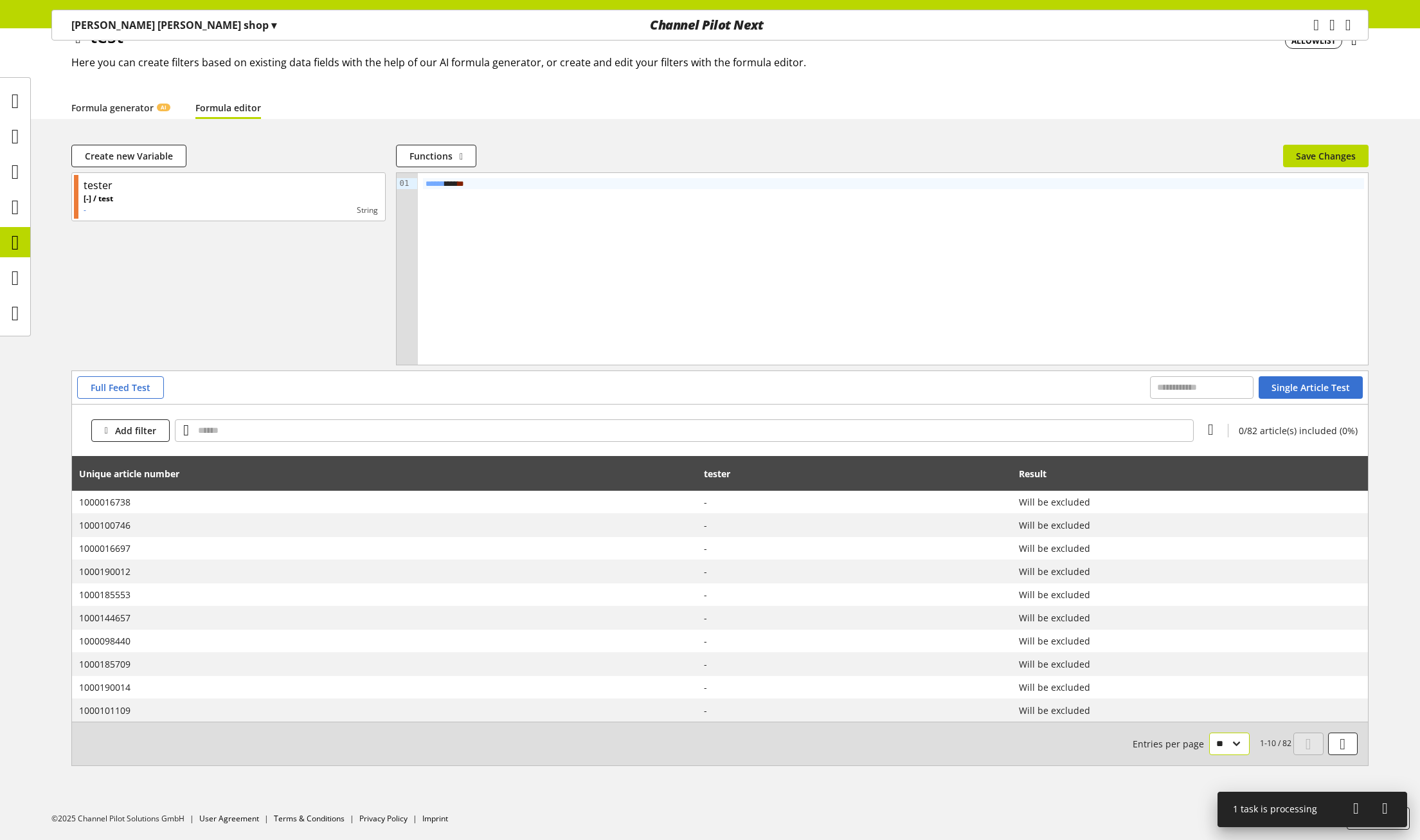
click at [1218, 744] on select "** ** ** ***" at bounding box center [1230, 744] width 41 height 22
select select "***"
click at [1210, 733] on select "** ** ** ***" at bounding box center [1230, 744] width 41 height 22
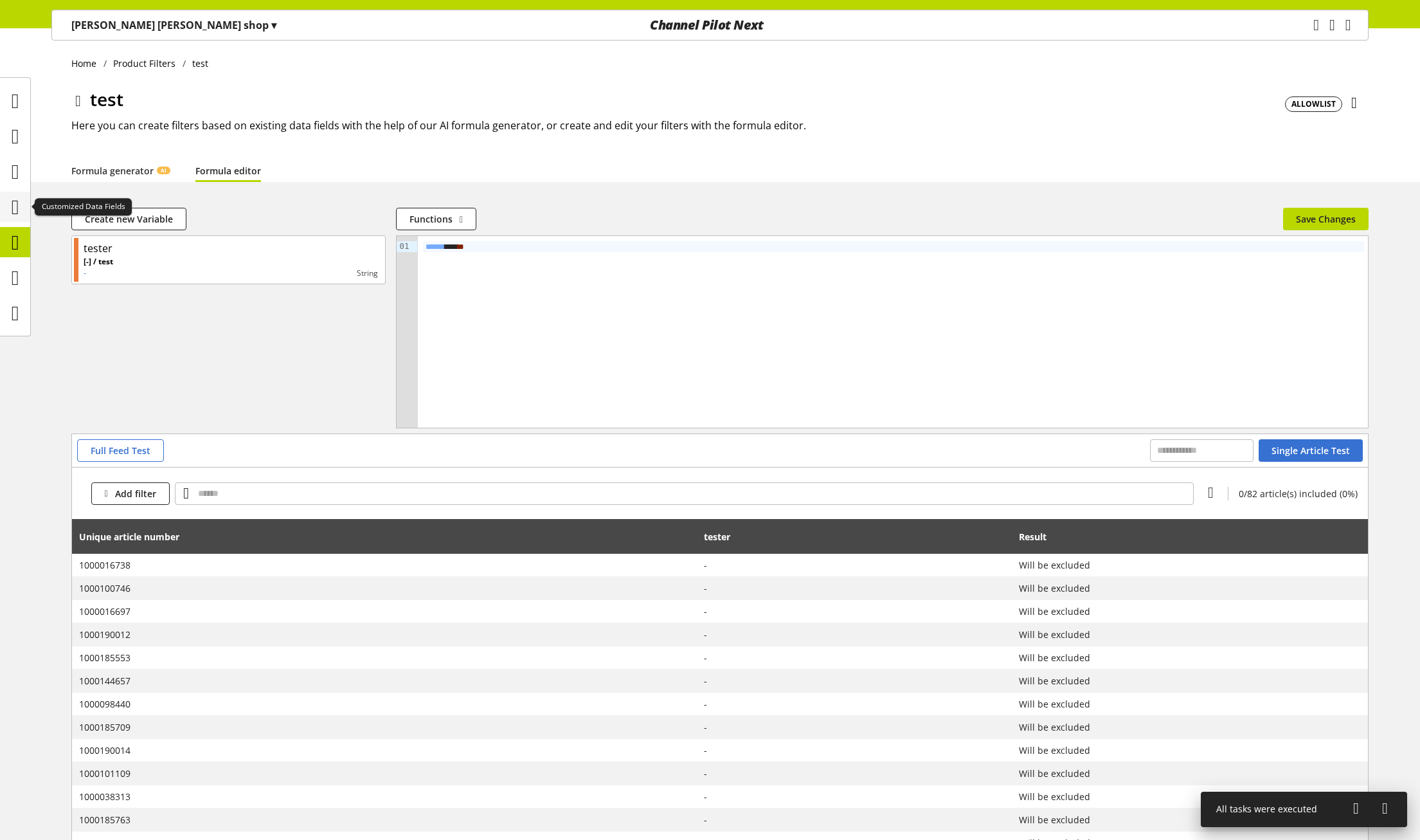
click at [12, 211] on icon at bounding box center [15, 207] width 7 height 26
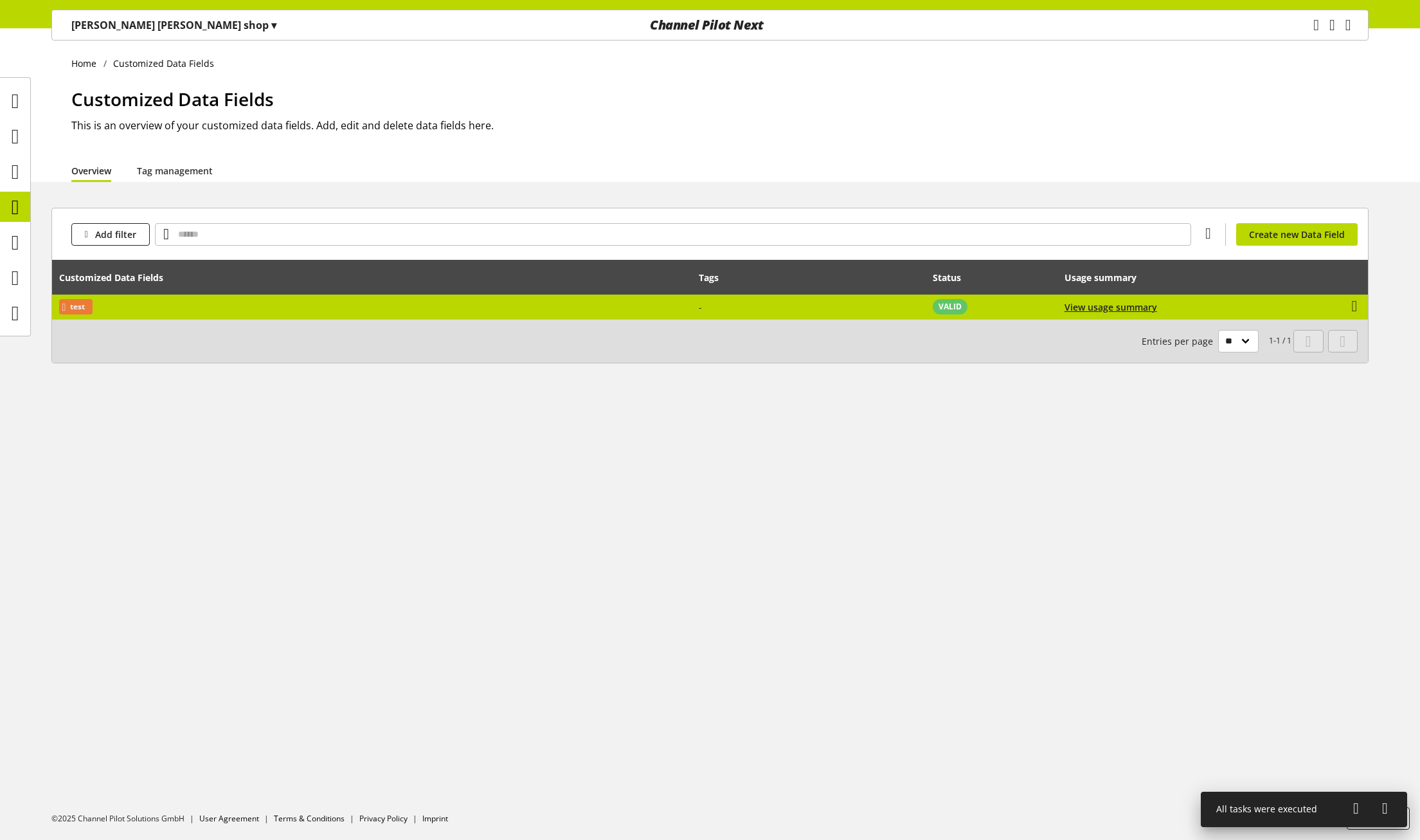
click at [850, 314] on td "-" at bounding box center [810, 307] width 234 height 24
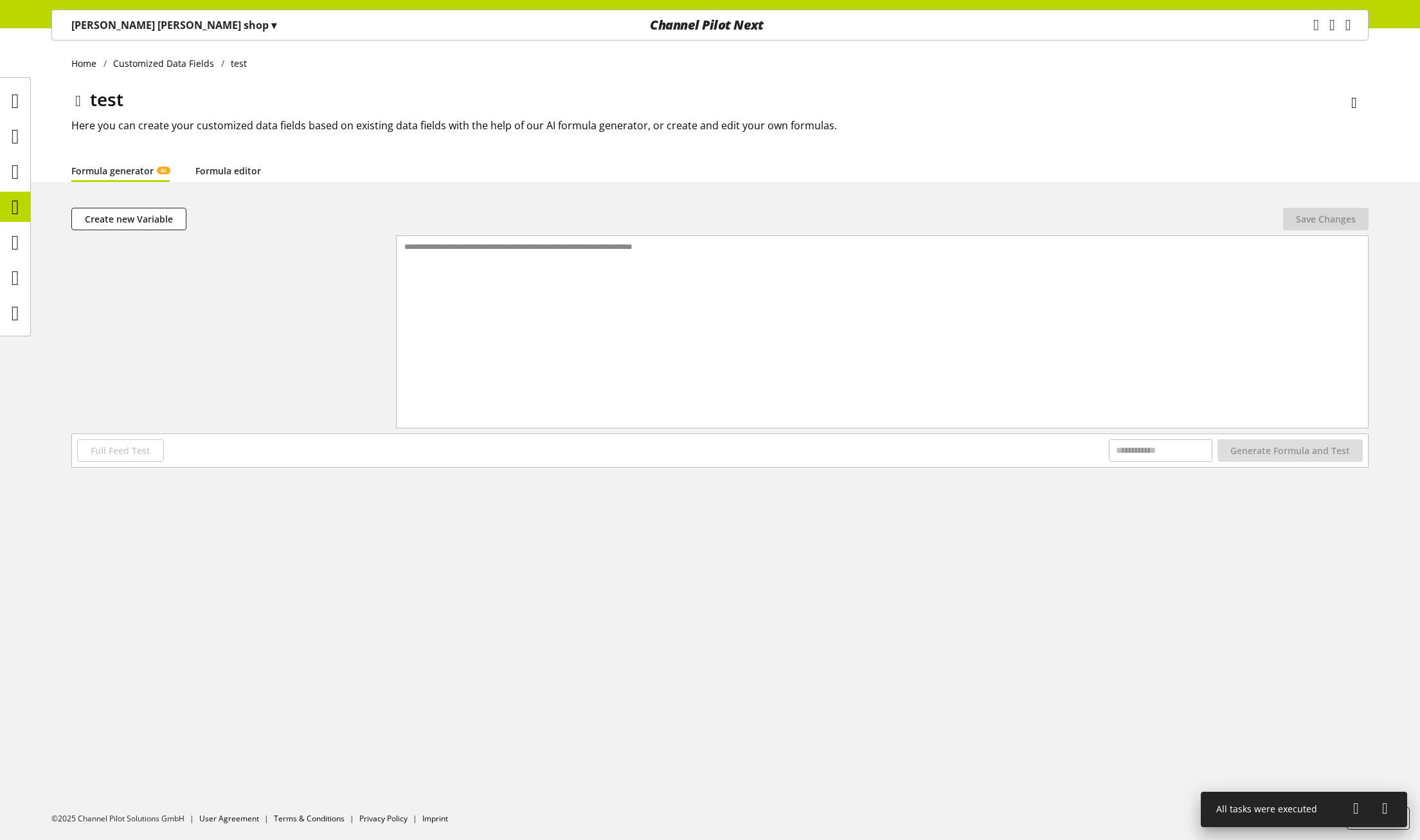
click at [220, 174] on link "Formula editor" at bounding box center [228, 170] width 66 height 14
click at [144, 175] on link "Formula generator AI" at bounding box center [120, 170] width 98 height 14
click at [19, 180] on icon at bounding box center [15, 171] width 7 height 26
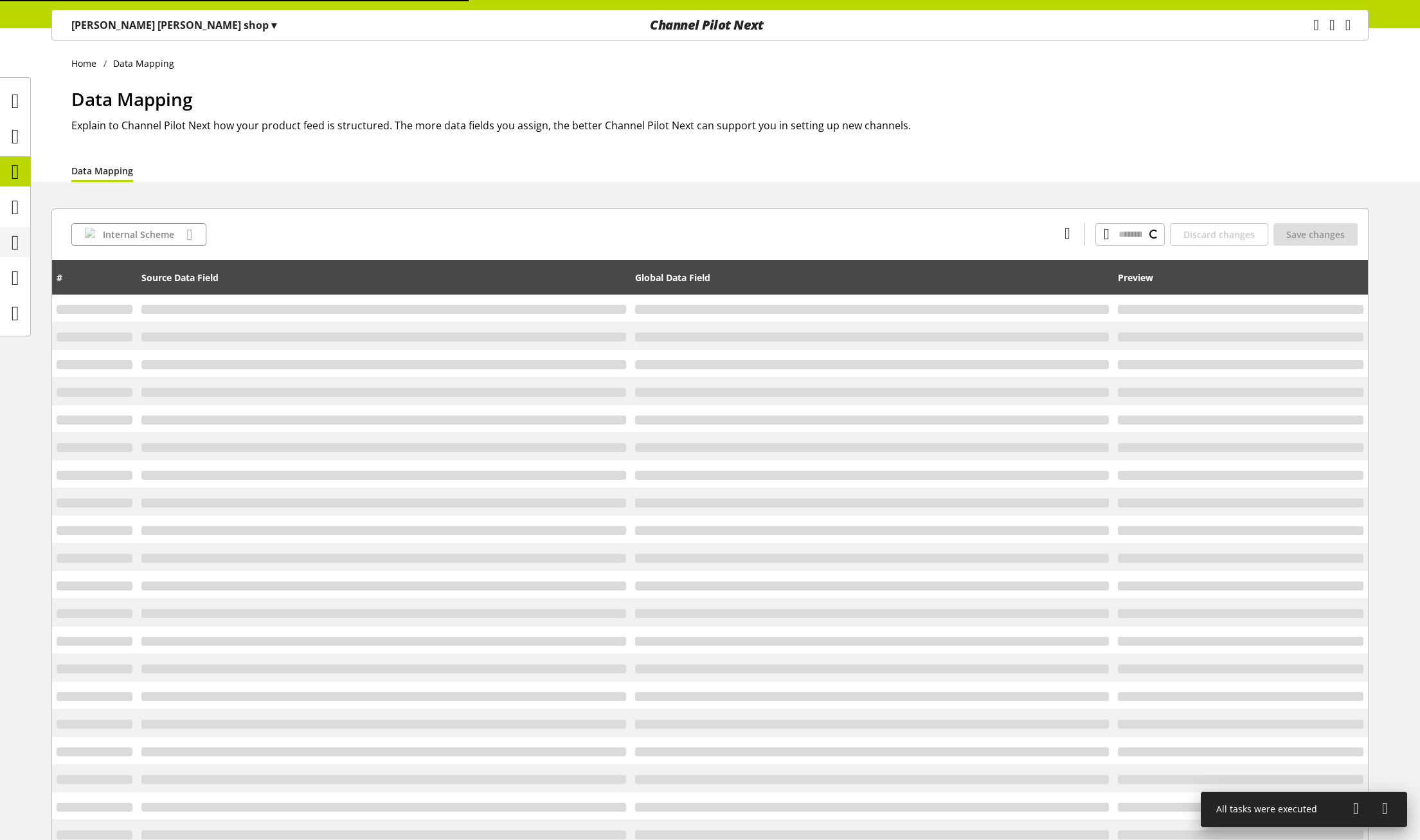
type input "**********"
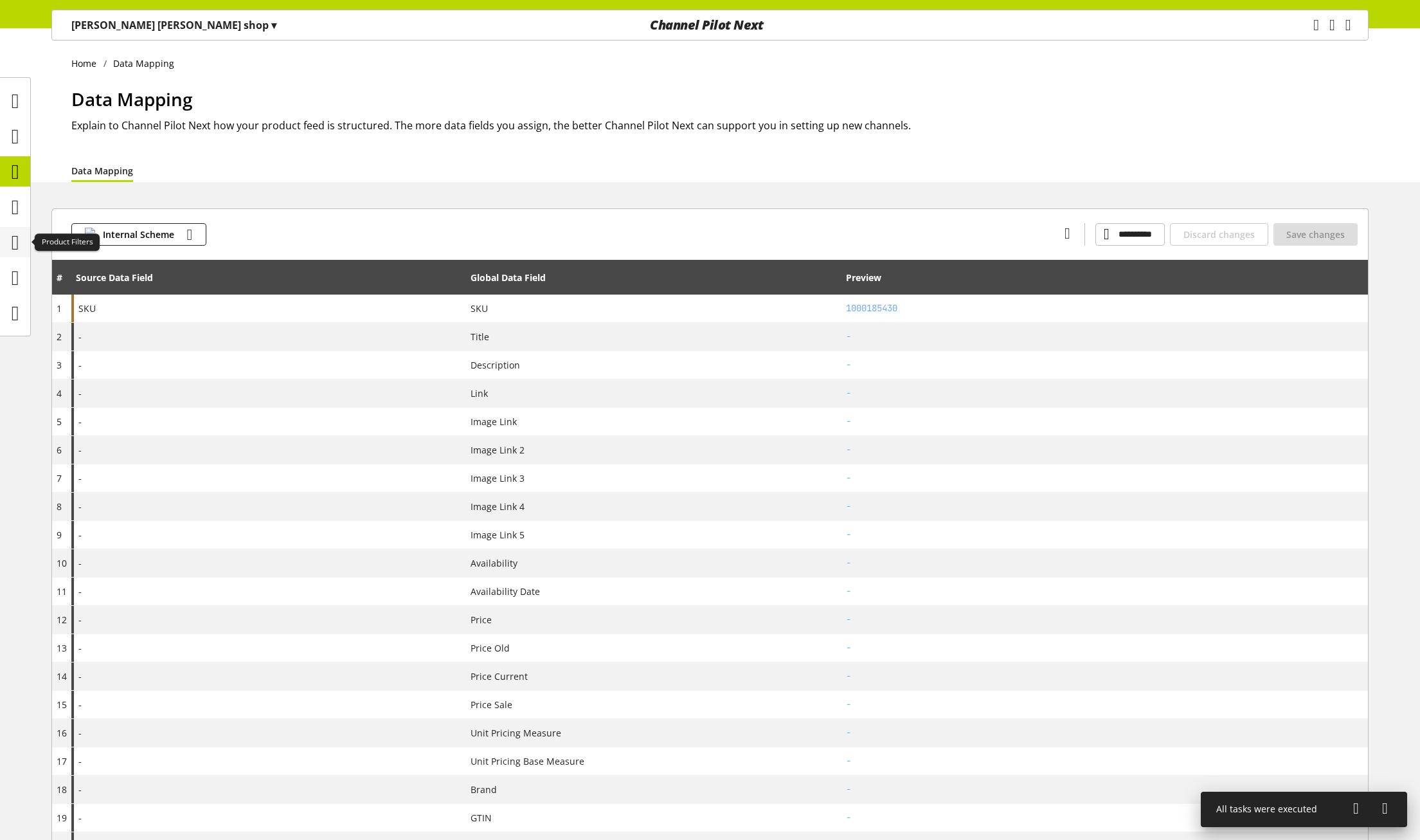
click at [12, 245] on icon at bounding box center [15, 243] width 7 height 26
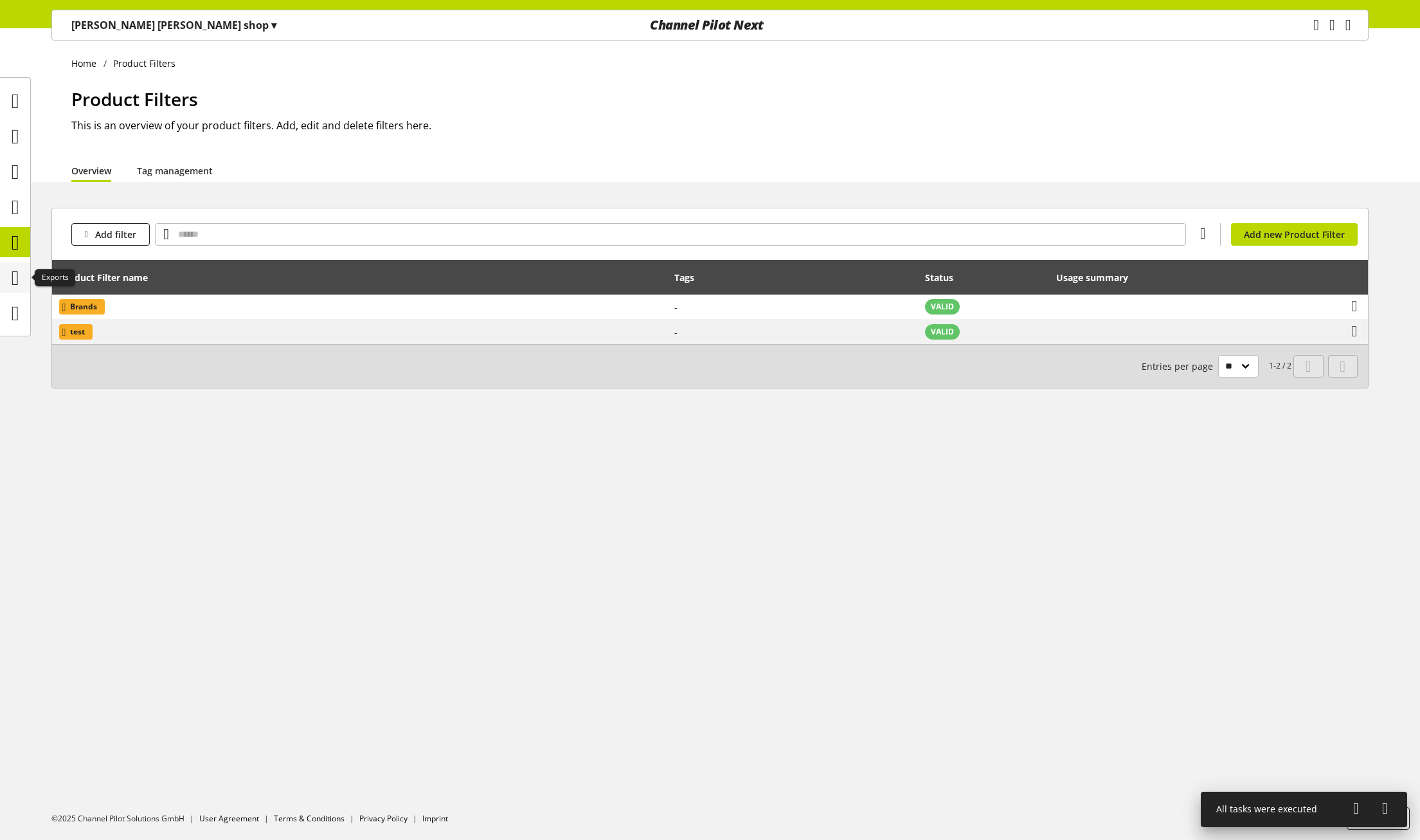
click at [11, 279] on icon at bounding box center [15, 278] width 7 height 26
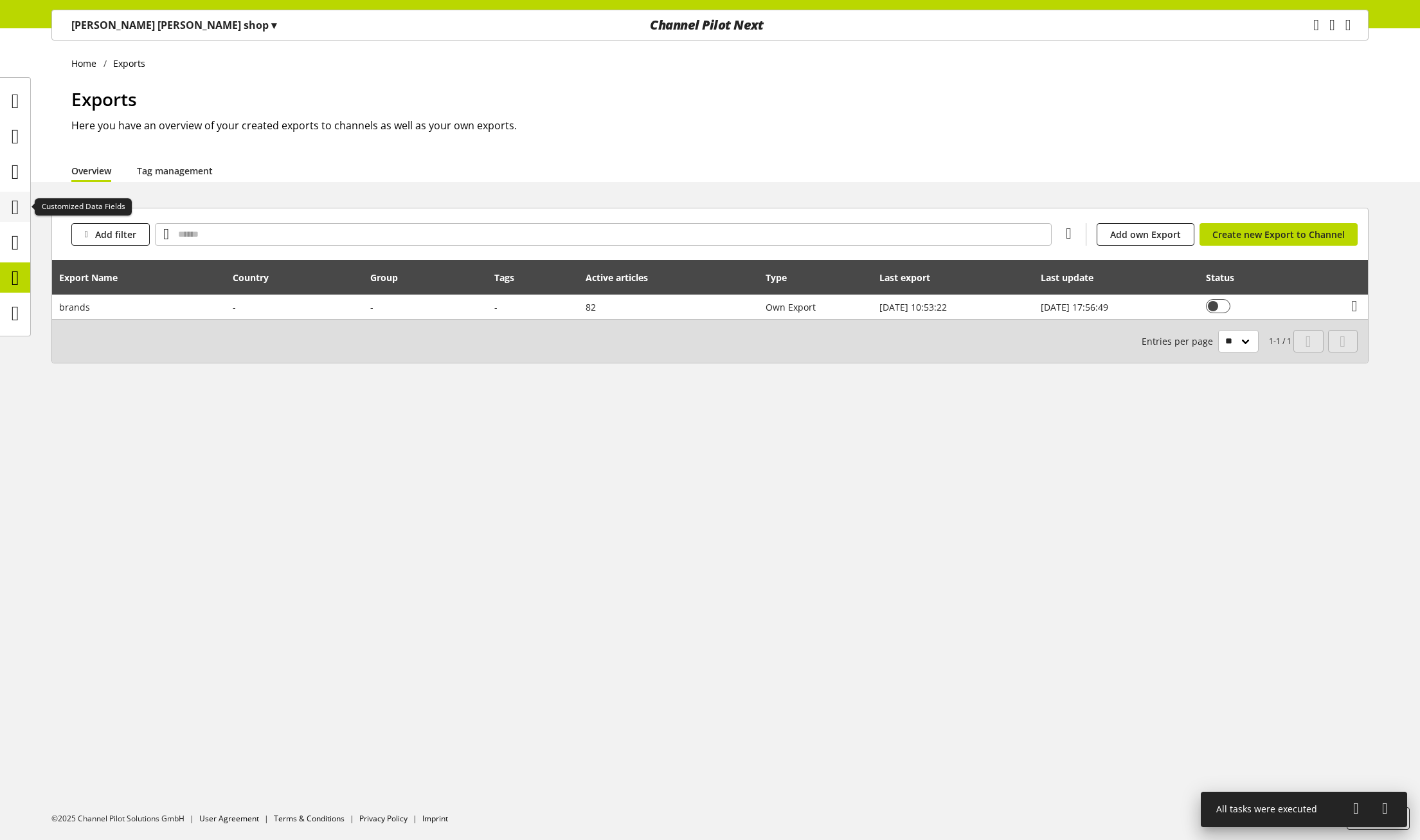
click at [12, 201] on icon at bounding box center [15, 207] width 7 height 26
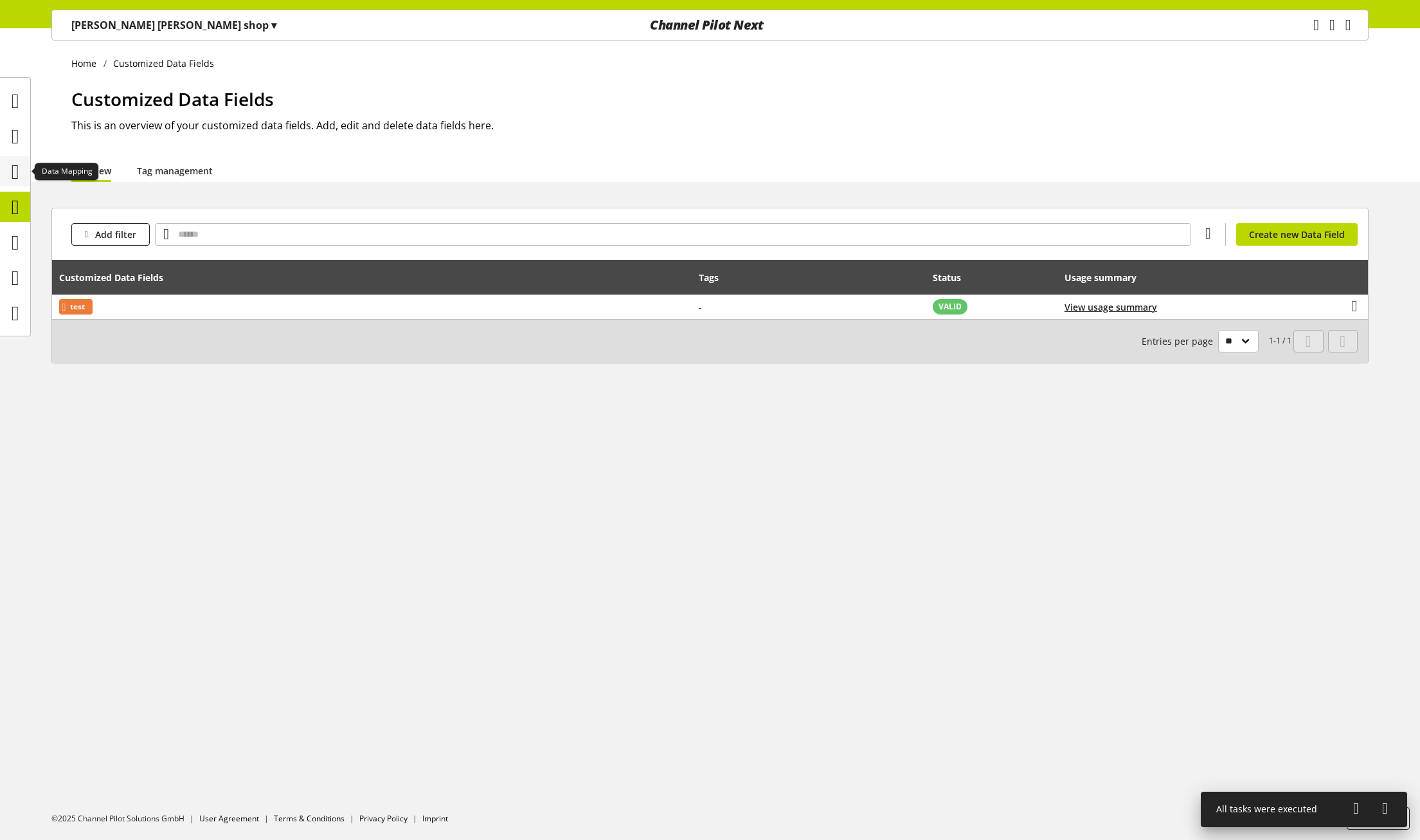
click at [16, 169] on icon at bounding box center [15, 171] width 7 height 26
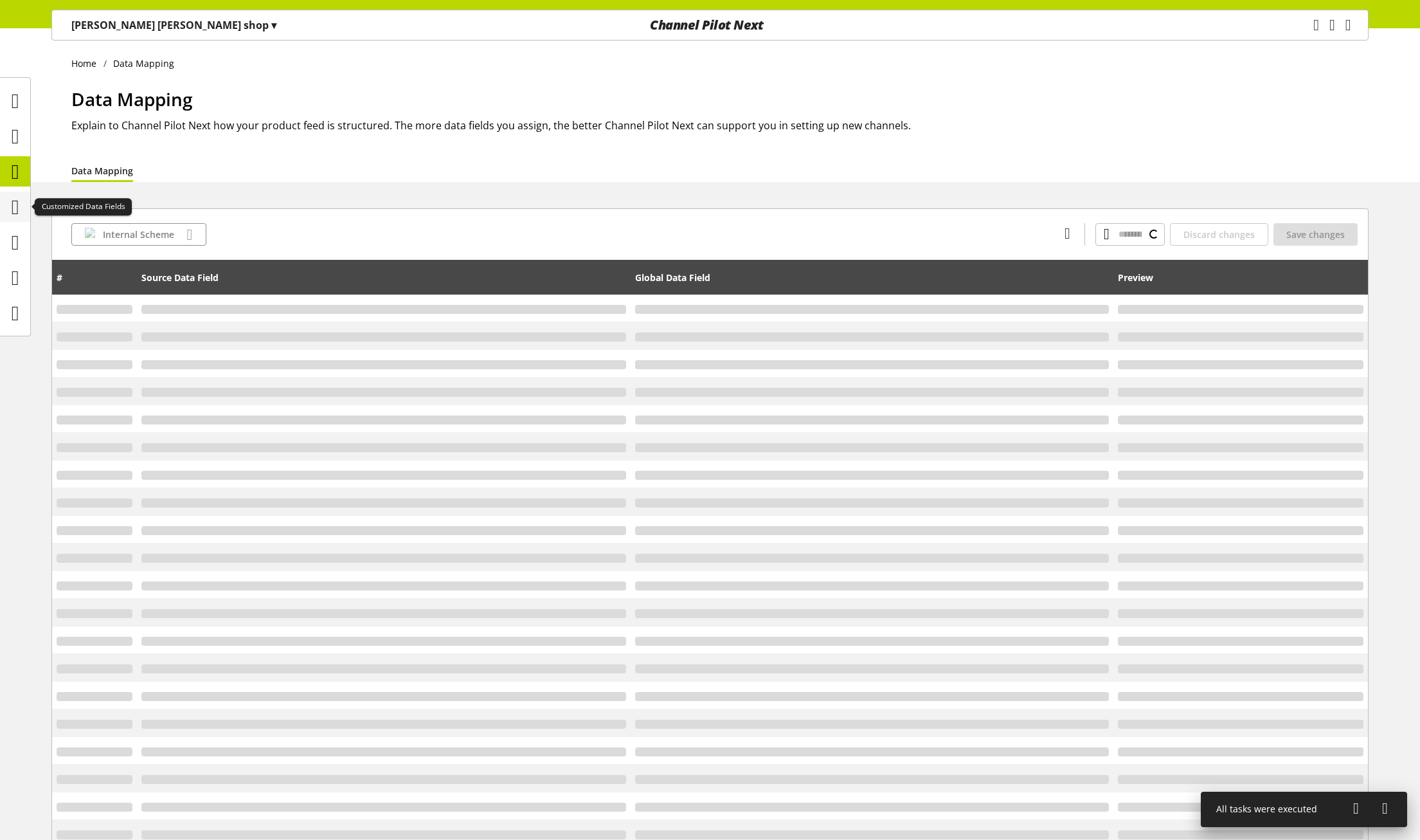
type input "**********"
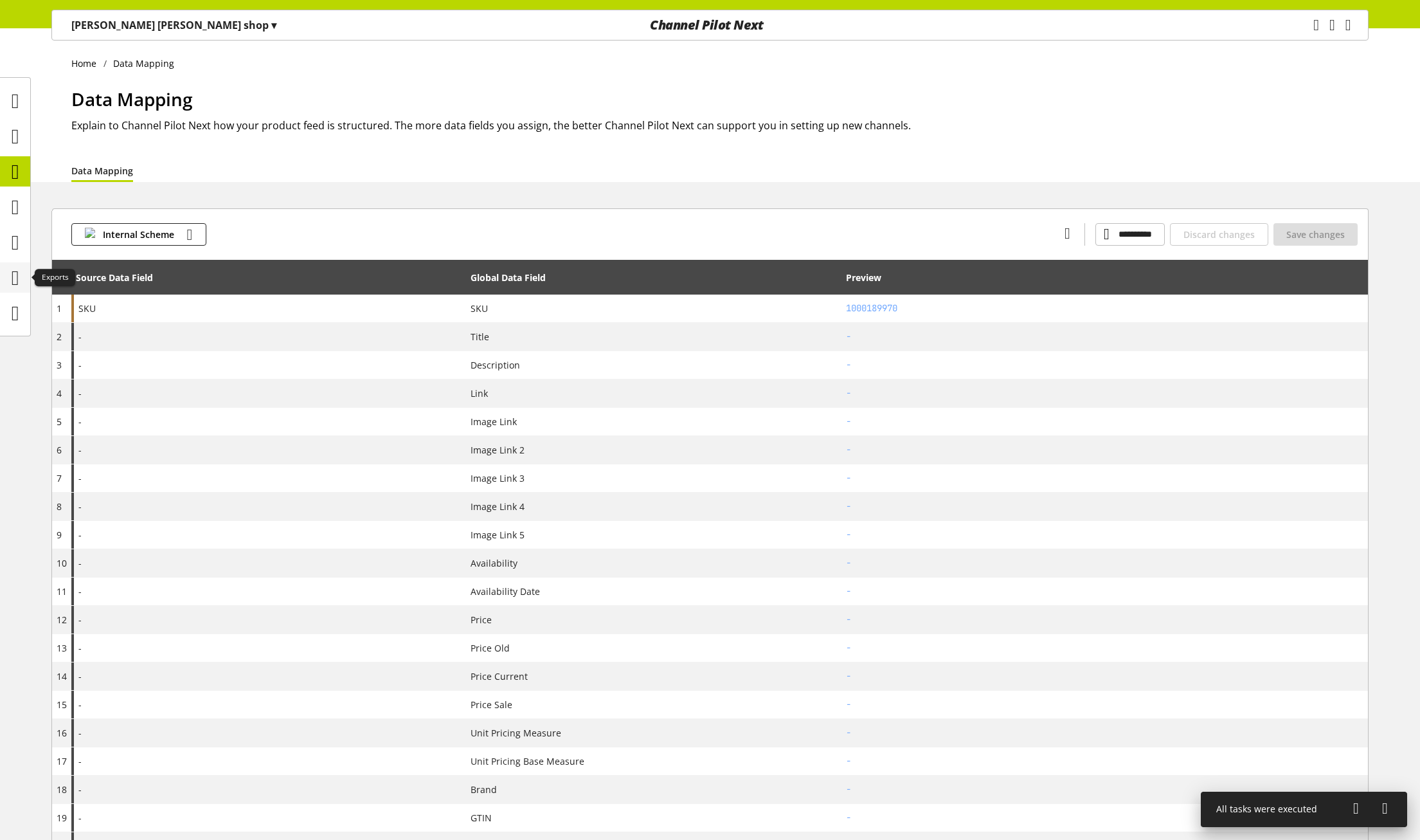
click at [19, 270] on icon at bounding box center [15, 278] width 7 height 26
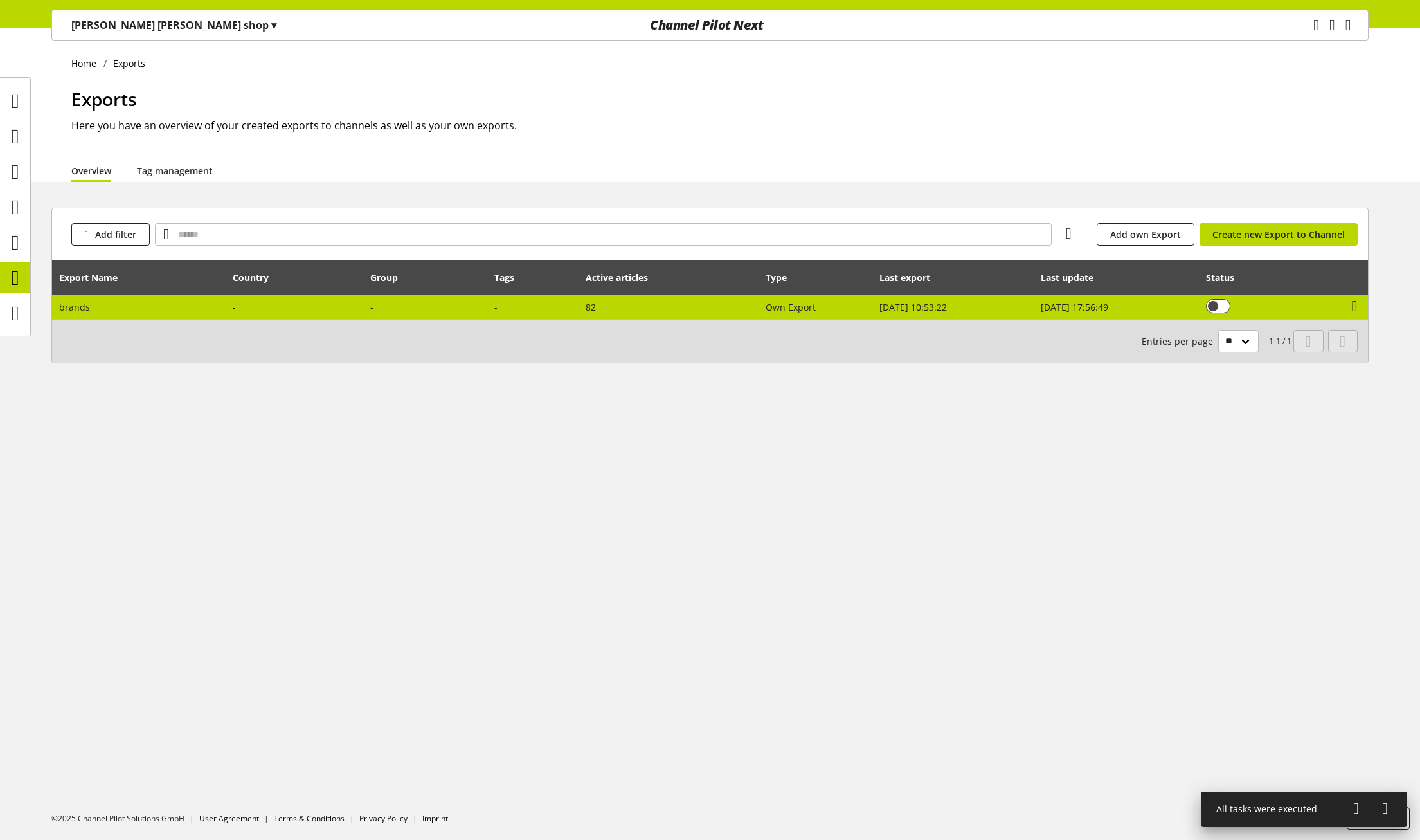
click at [488, 296] on td "-" at bounding box center [534, 307] width 91 height 24
select select "********"
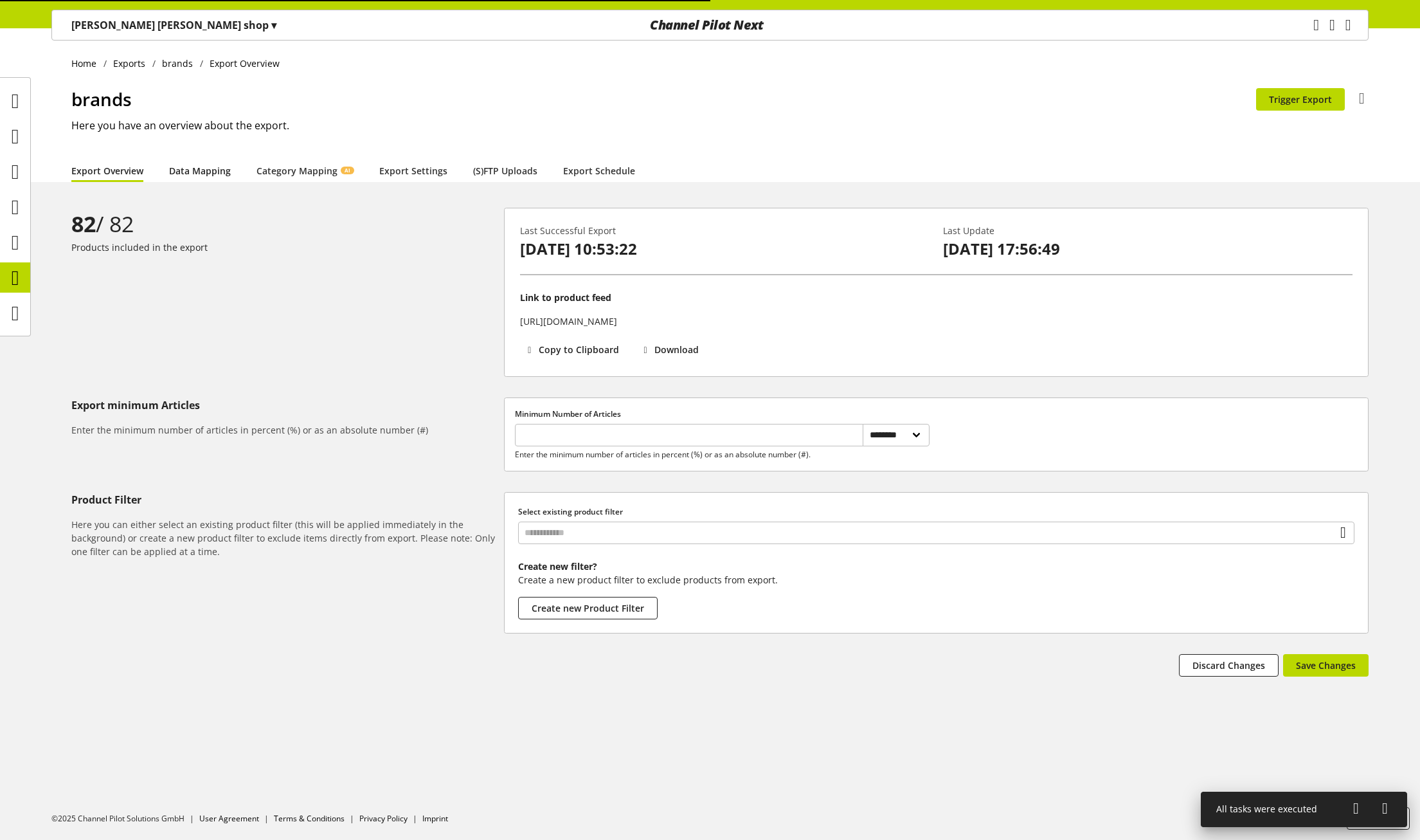
click at [182, 167] on link "Data Mapping" at bounding box center [200, 170] width 62 height 14
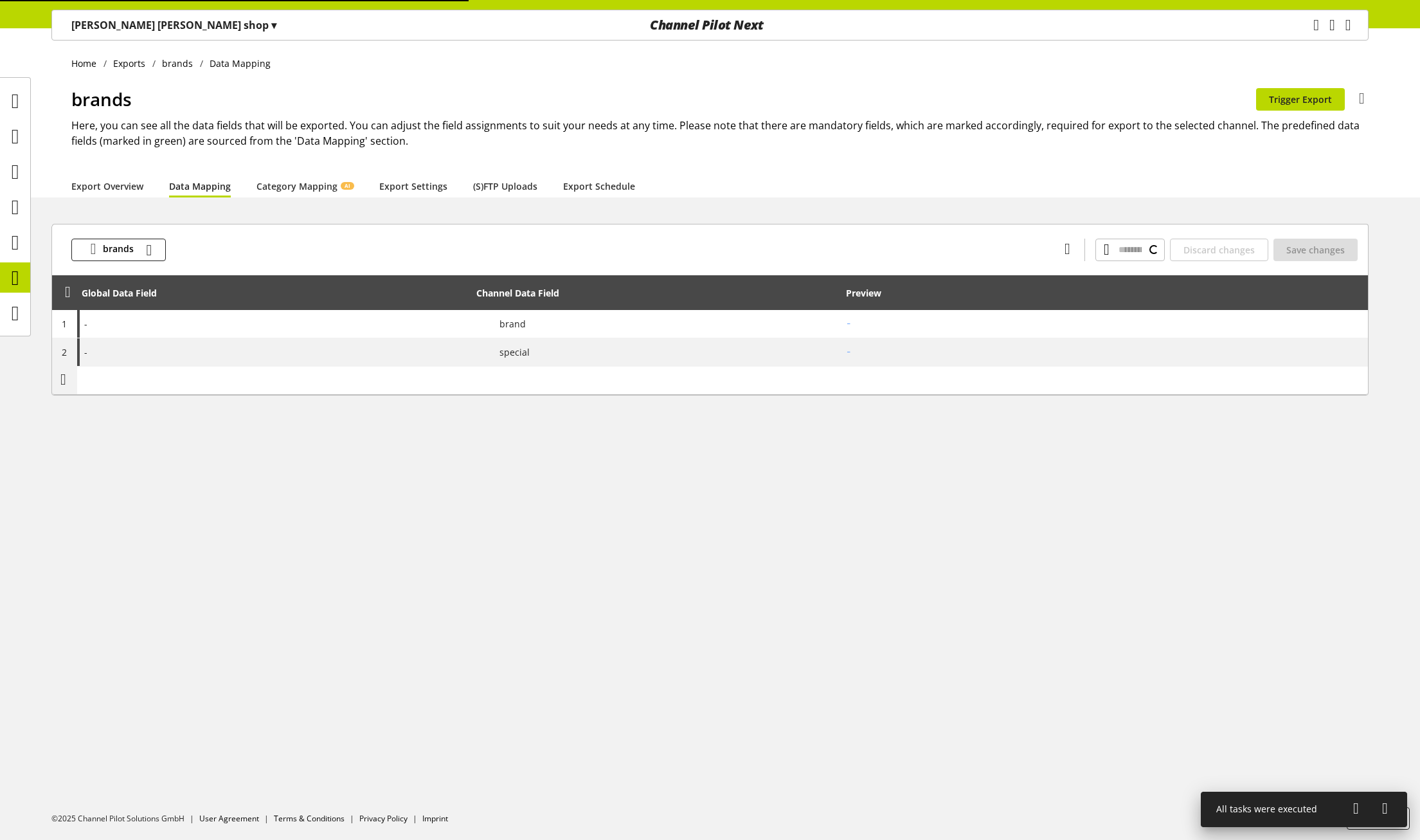
type input "**********"
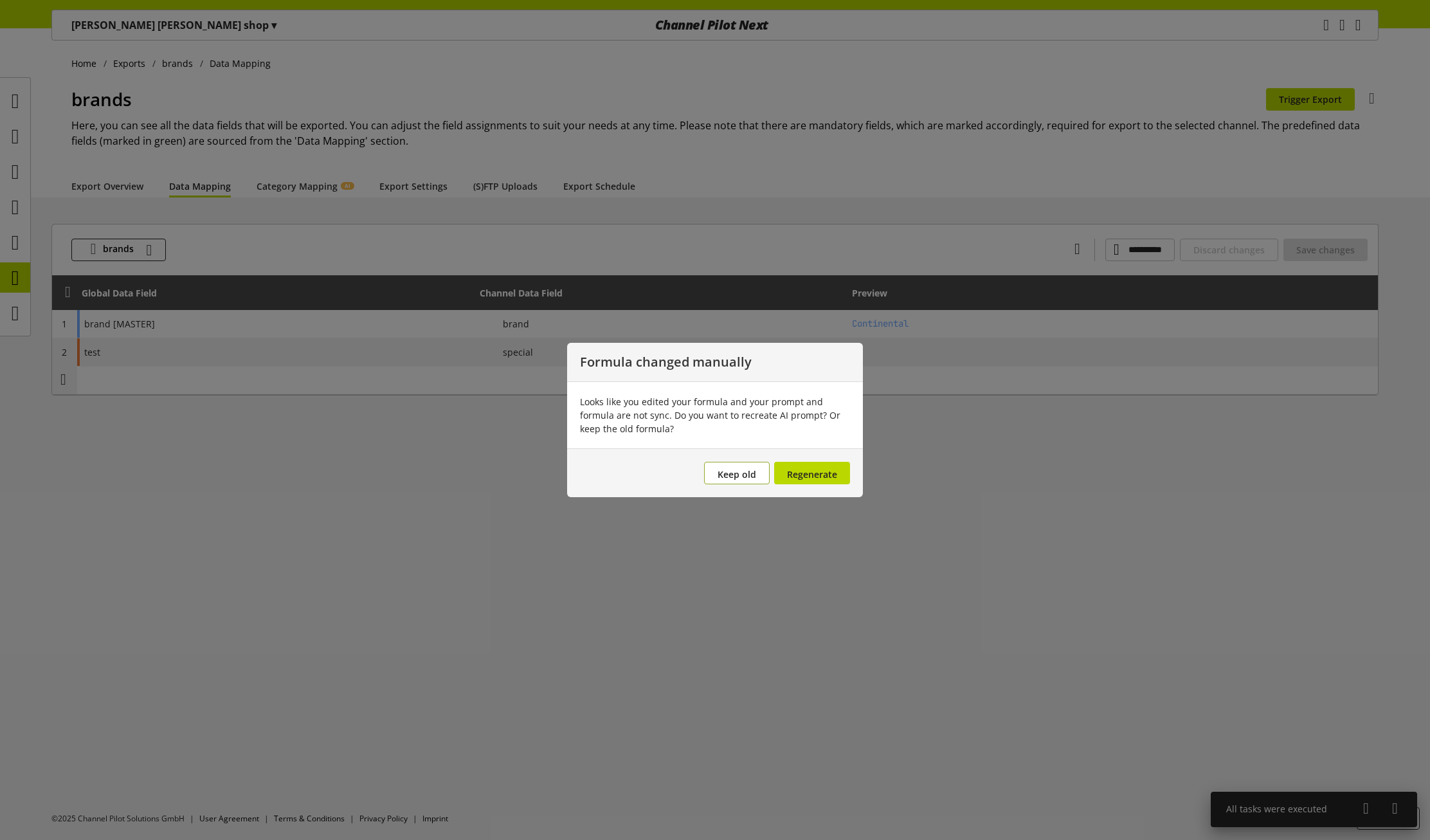
click at [726, 479] on span "Keep old" at bounding box center [737, 473] width 39 height 12
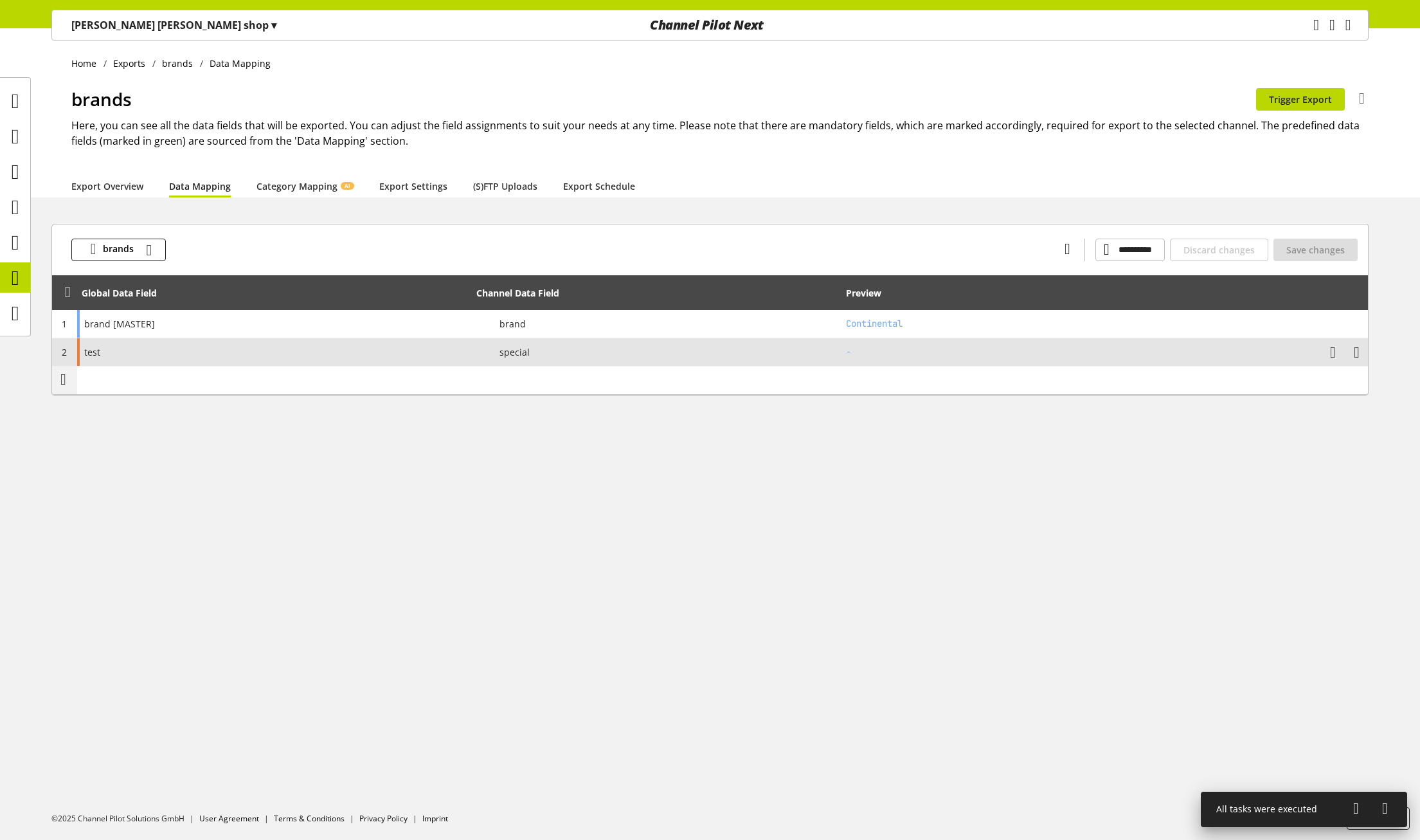
click at [110, 350] on div "test" at bounding box center [274, 352] width 395 height 28
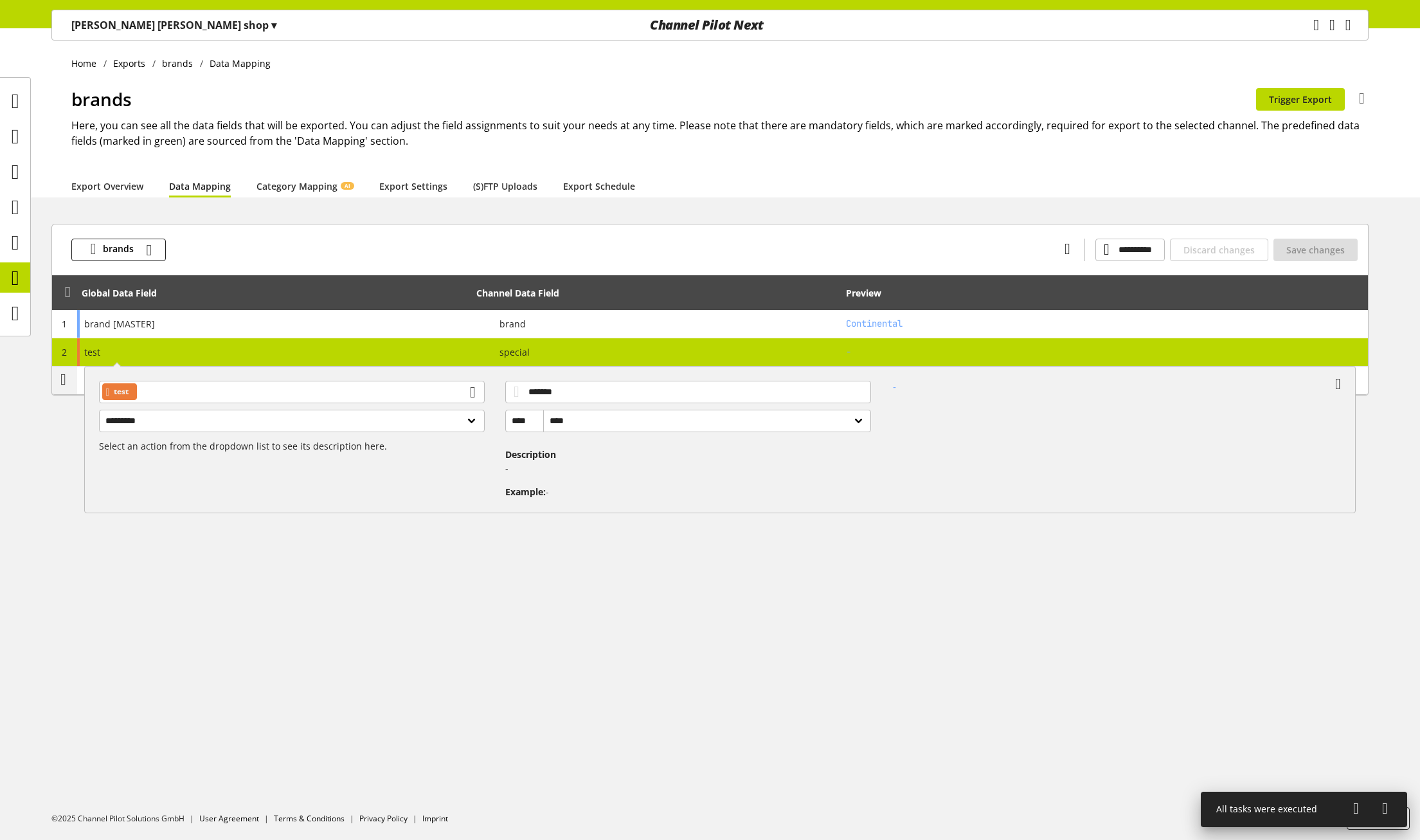
click at [83, 535] on div "**********" at bounding box center [710, 434] width 1420 height 811
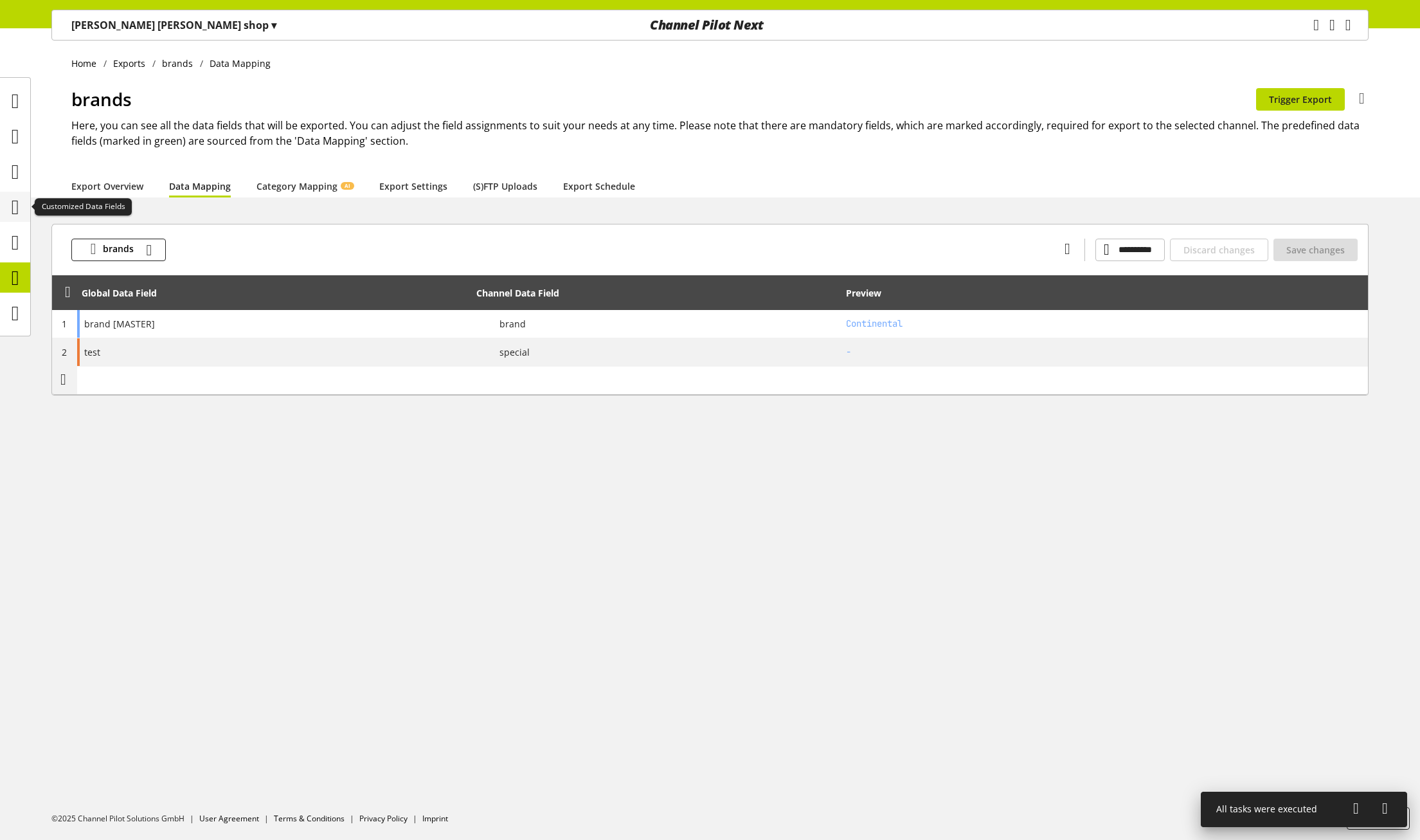
click at [18, 199] on icon at bounding box center [15, 207] width 7 height 26
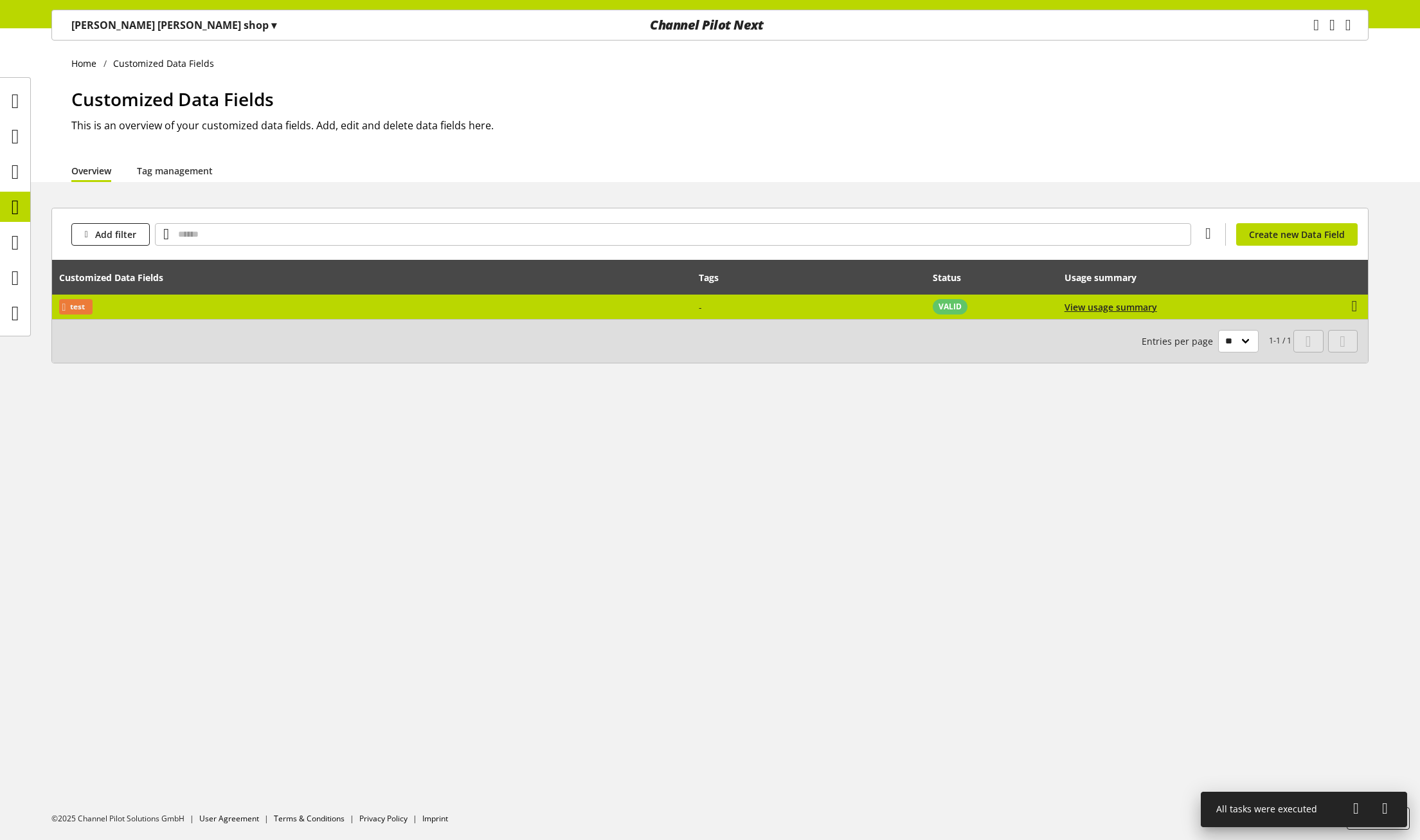
click at [146, 311] on td "test" at bounding box center [371, 307] width 640 height 24
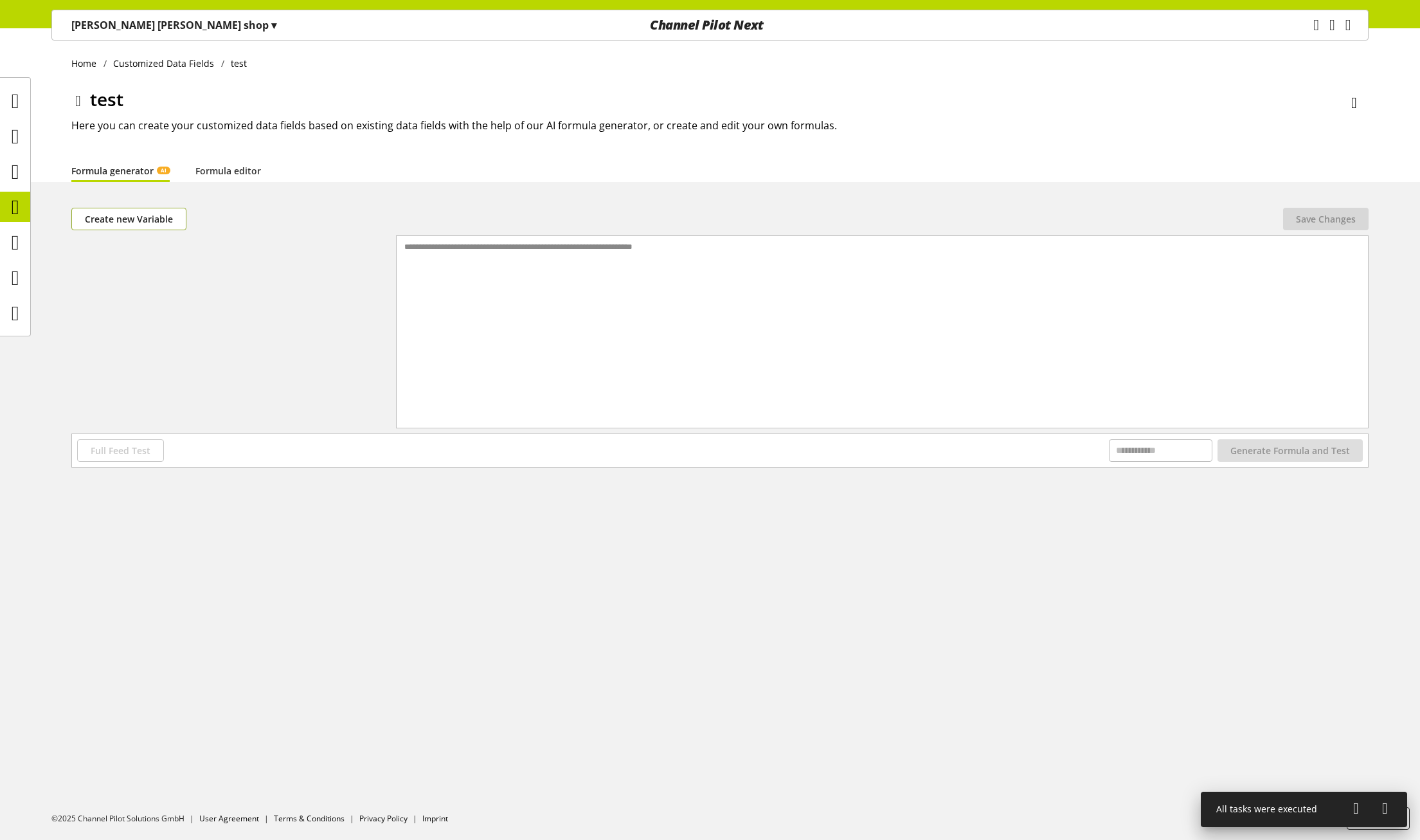
click at [116, 218] on span "Create new Variable" at bounding box center [129, 219] width 88 height 14
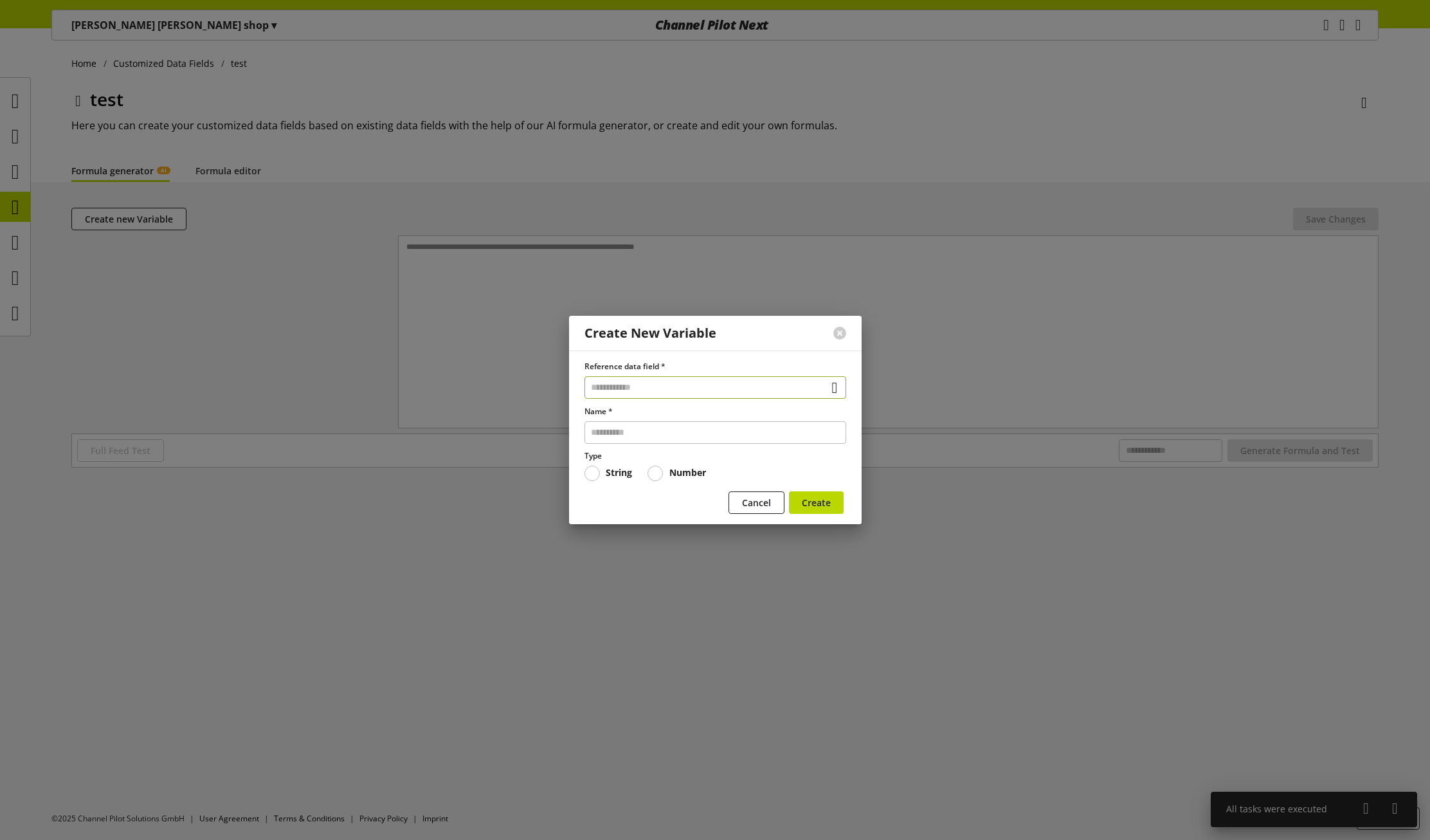
click at [648, 381] on input "text" at bounding box center [715, 387] width 262 height 22
click at [661, 483] on div "Filter" at bounding box center [714, 480] width 209 height 14
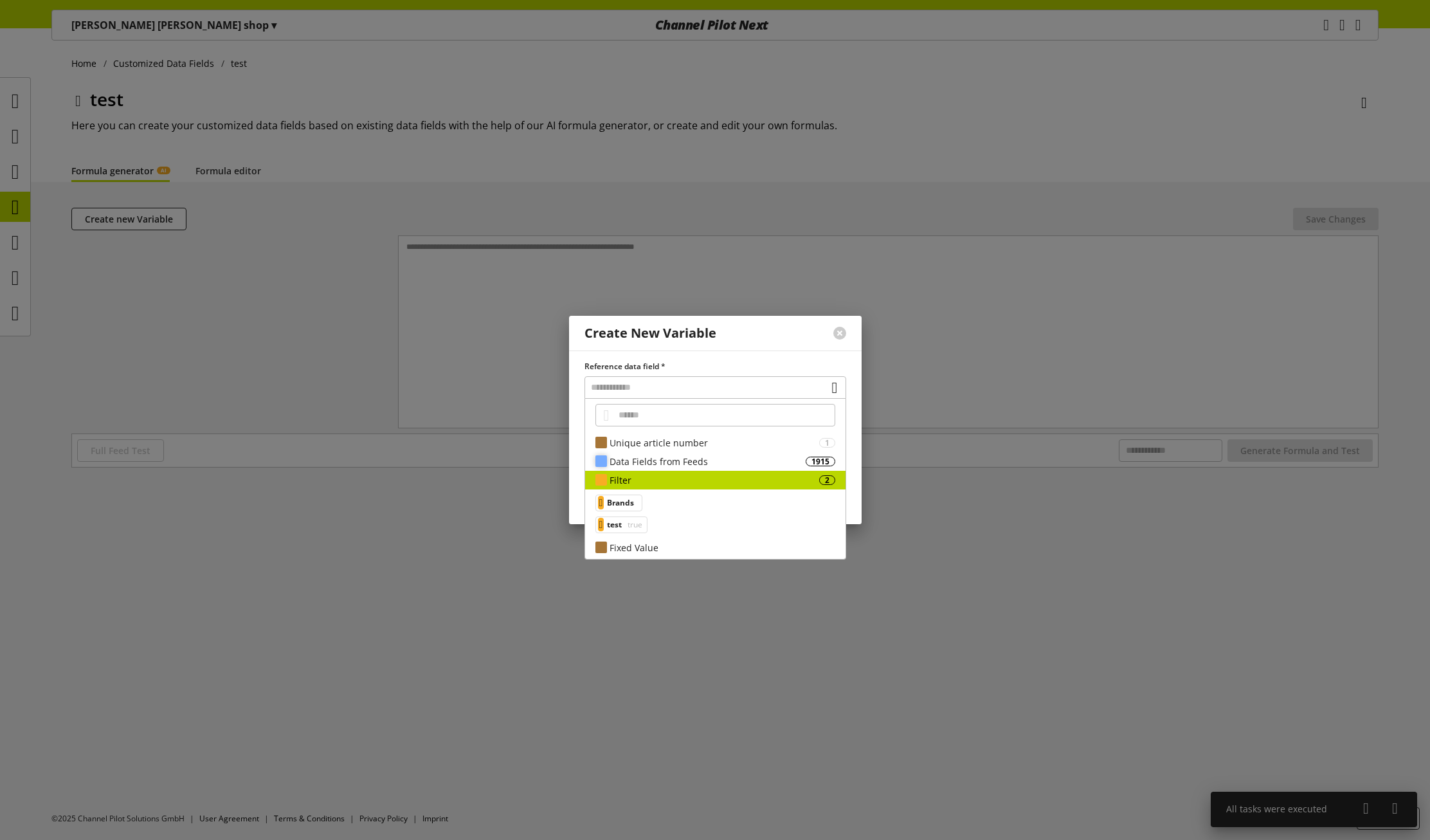
click at [634, 458] on div "Data Fields from Feeds" at bounding box center [708, 461] width 196 height 14
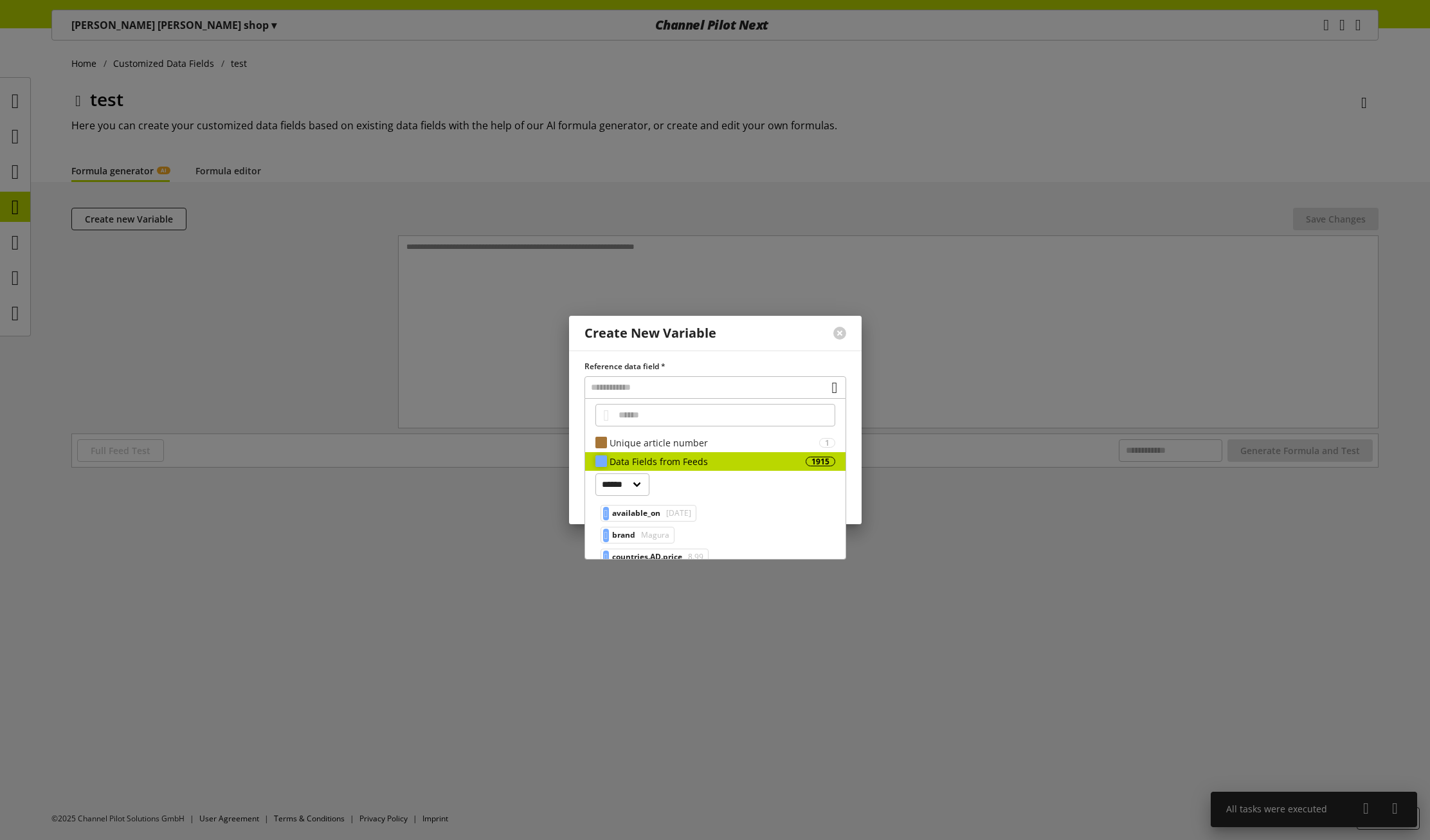
click at [641, 457] on div "Data Fields from Feeds" at bounding box center [708, 461] width 196 height 14
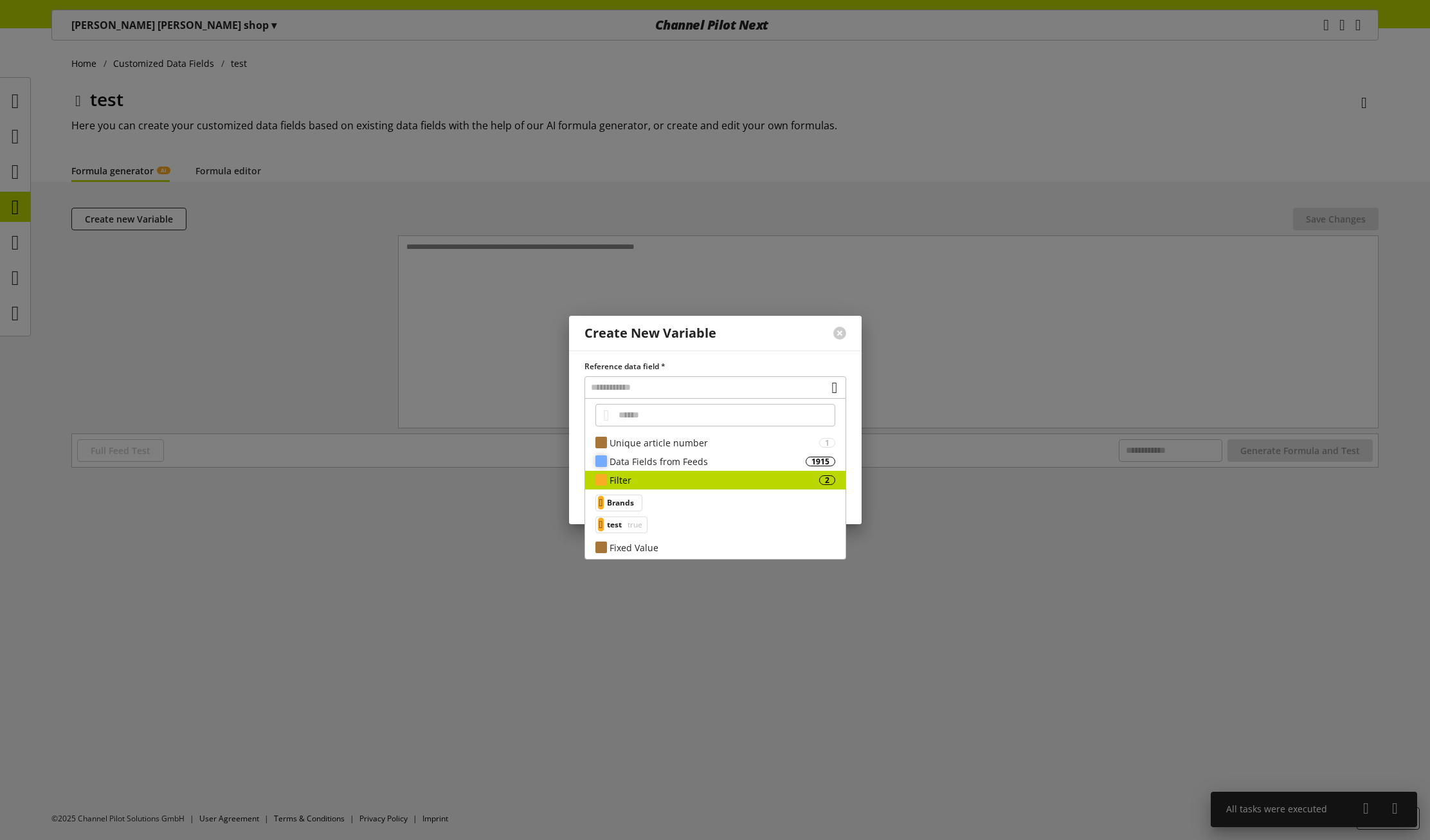
click at [643, 460] on div "Data Fields from Feeds" at bounding box center [708, 461] width 196 height 14
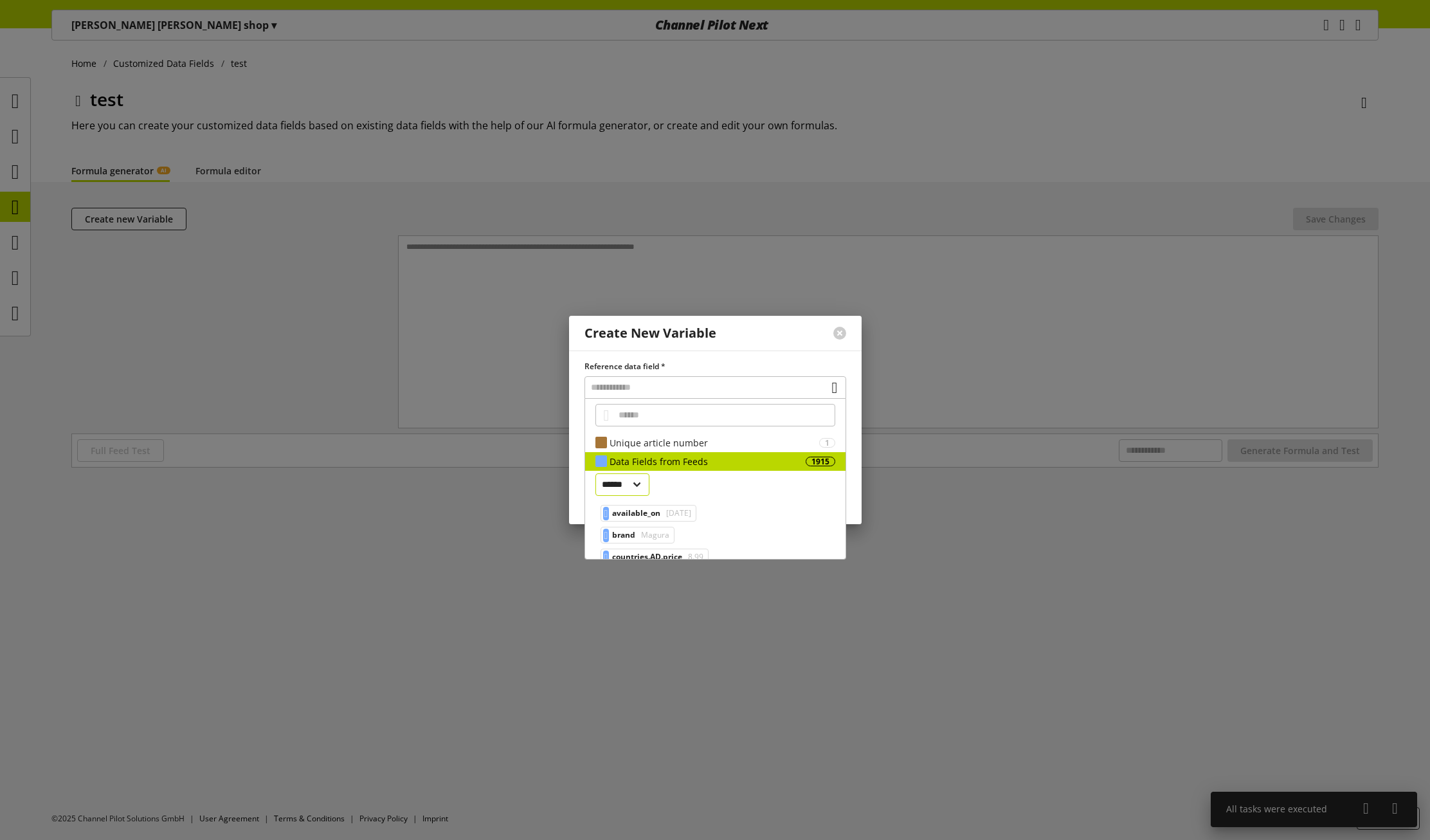
click at [635, 493] on select "****** ******" at bounding box center [622, 484] width 55 height 22
click at [596, 473] on select "****** ******" at bounding box center [622, 484] width 55 height 22
click at [653, 531] on span "Magura" at bounding box center [653, 534] width 31 height 16
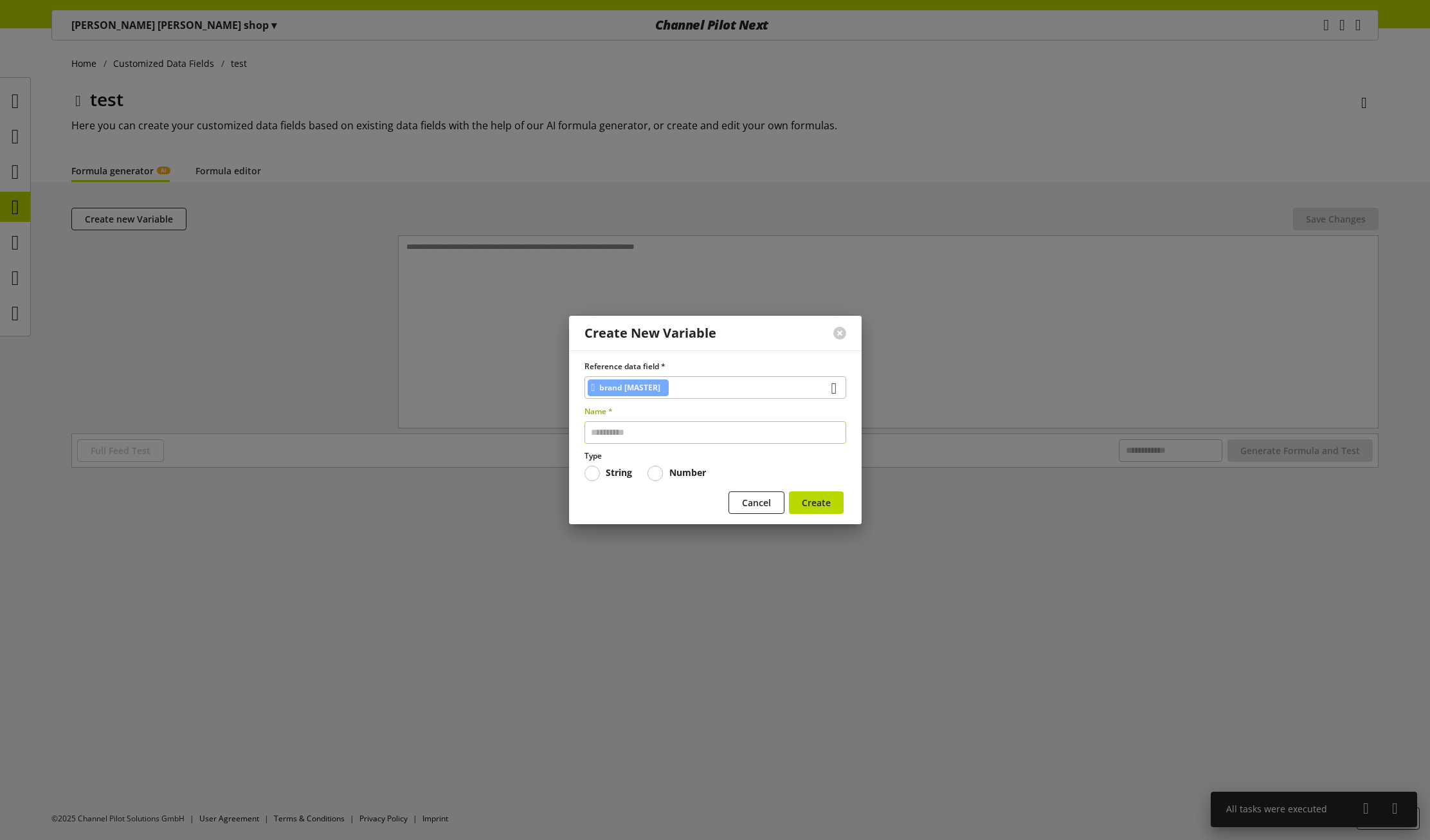
click at [641, 434] on input "text" at bounding box center [715, 433] width 262 height 22
type input "*****"
click at [800, 497] on button "Create" at bounding box center [816, 502] width 55 height 22
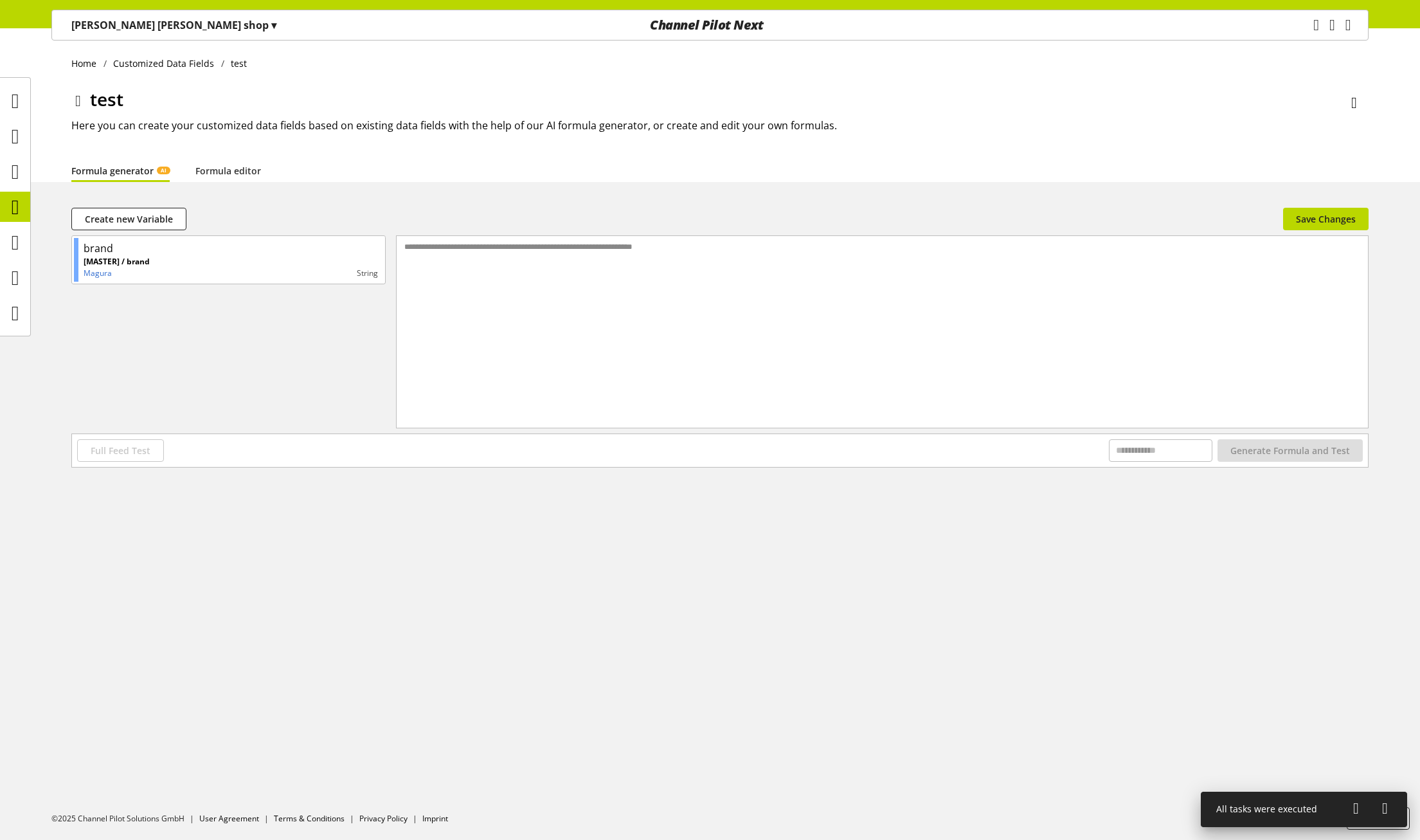
click at [563, 292] on div "**********" at bounding box center [883, 316] width 973 height 159
click at [1328, 224] on span "Save Changes" at bounding box center [1326, 219] width 60 height 14
click at [209, 171] on link "Formula editor" at bounding box center [228, 170] width 66 height 14
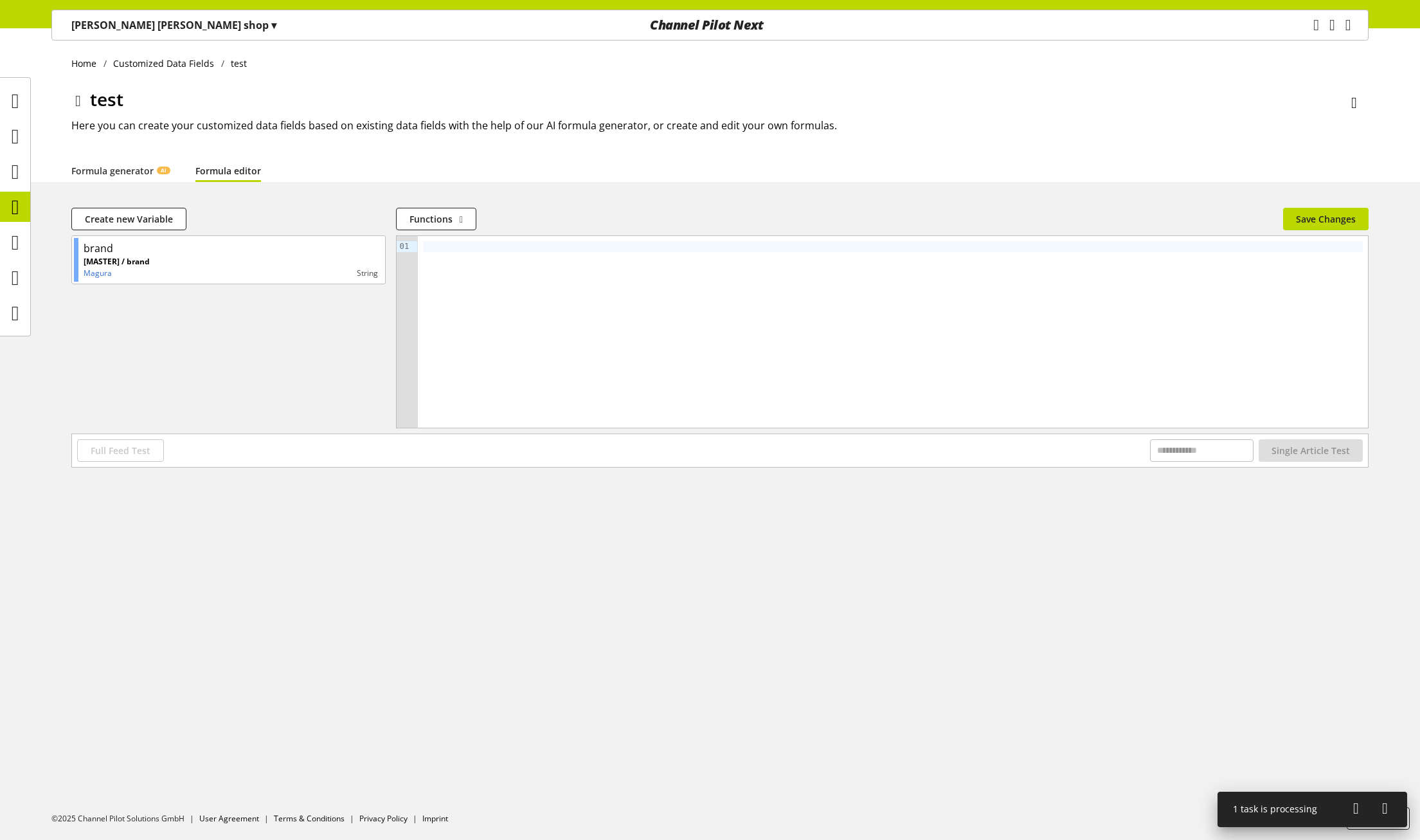
click at [539, 289] on div at bounding box center [893, 332] width 950 height 192
click at [1319, 226] on button "Save Changes" at bounding box center [1326, 219] width 85 height 22
click at [119, 452] on span "Full Feed Test" at bounding box center [120, 450] width 60 height 14
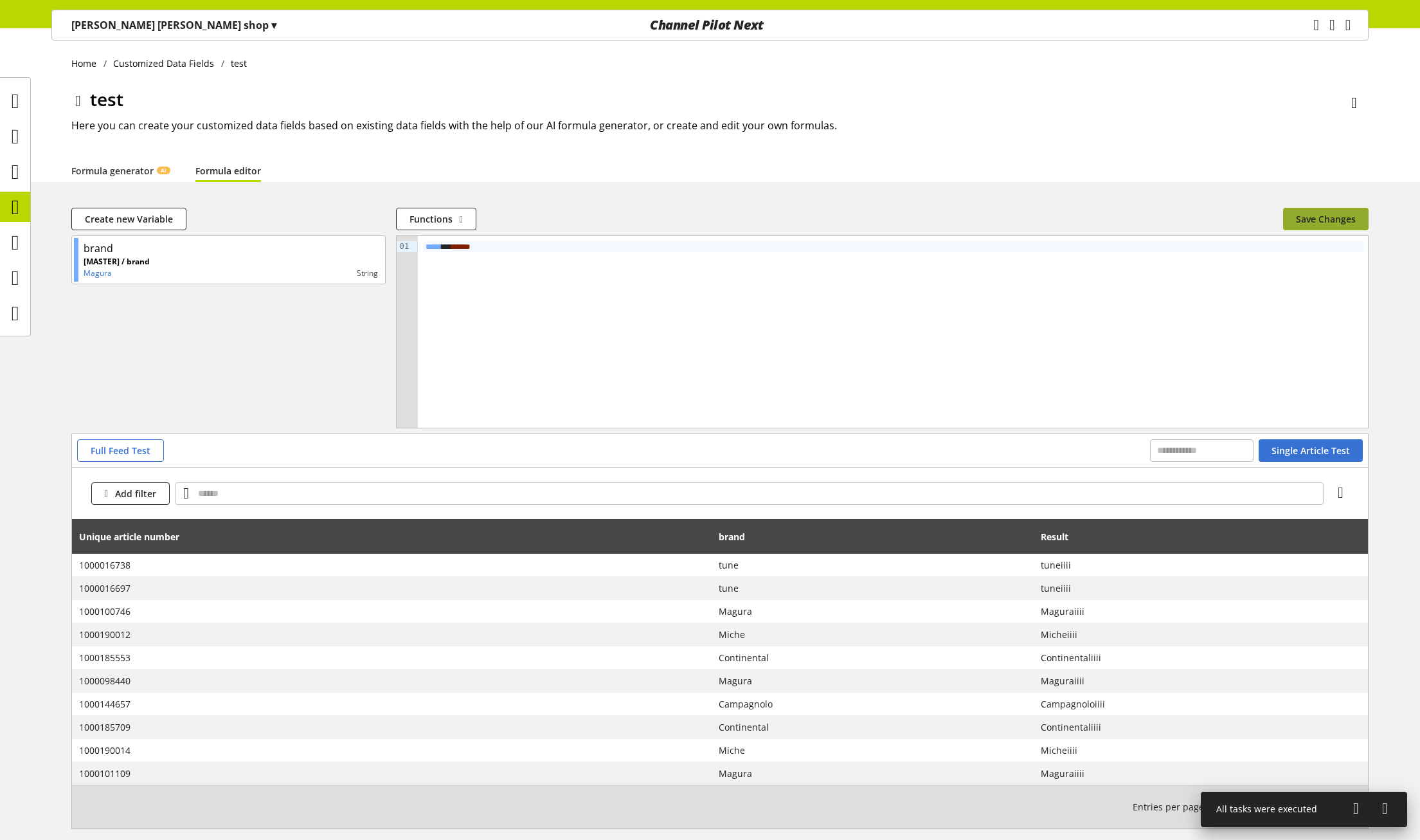
click at [1335, 220] on span "Save Changes" at bounding box center [1326, 219] width 60 height 14
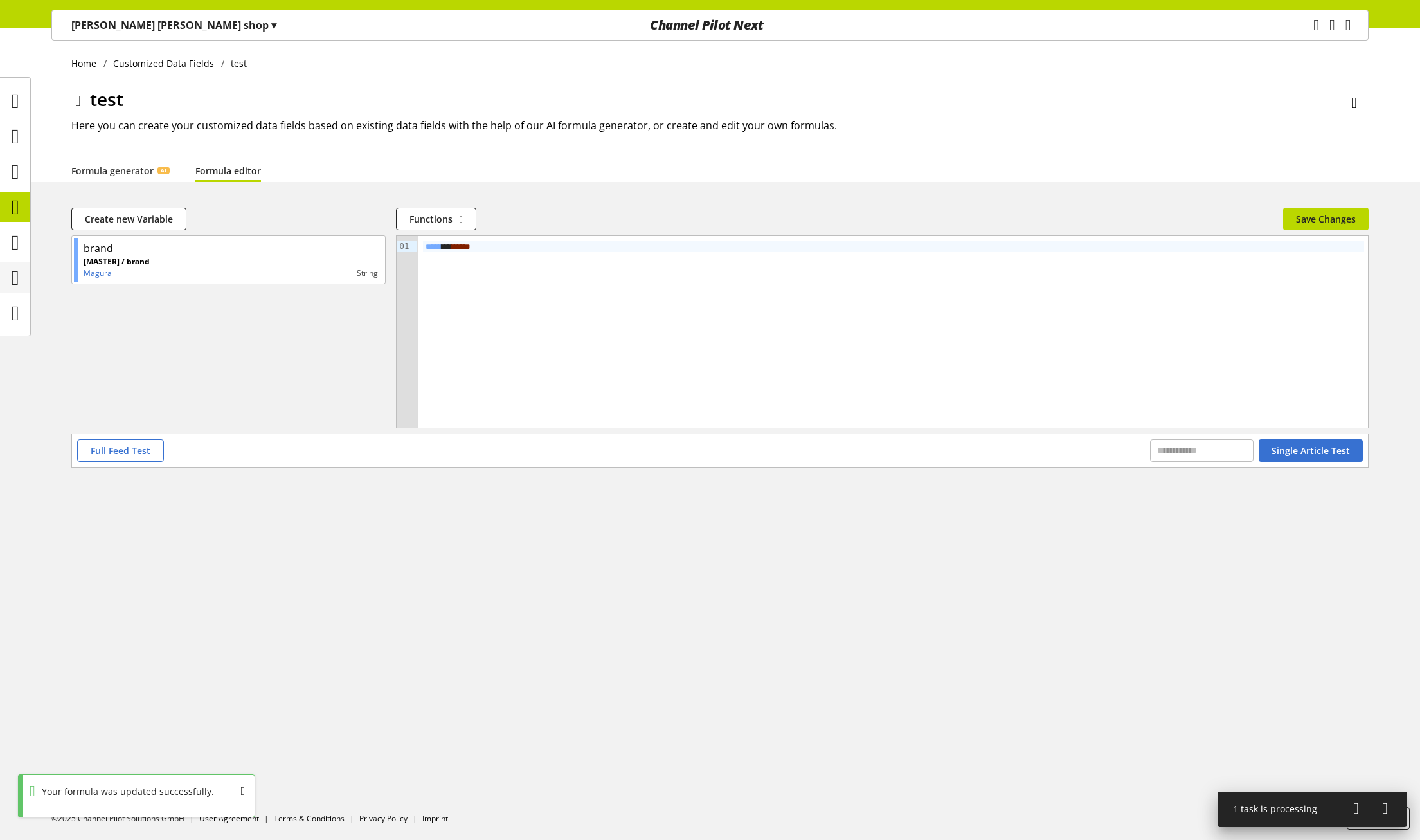
click at [26, 281] on div at bounding box center [15, 277] width 31 height 31
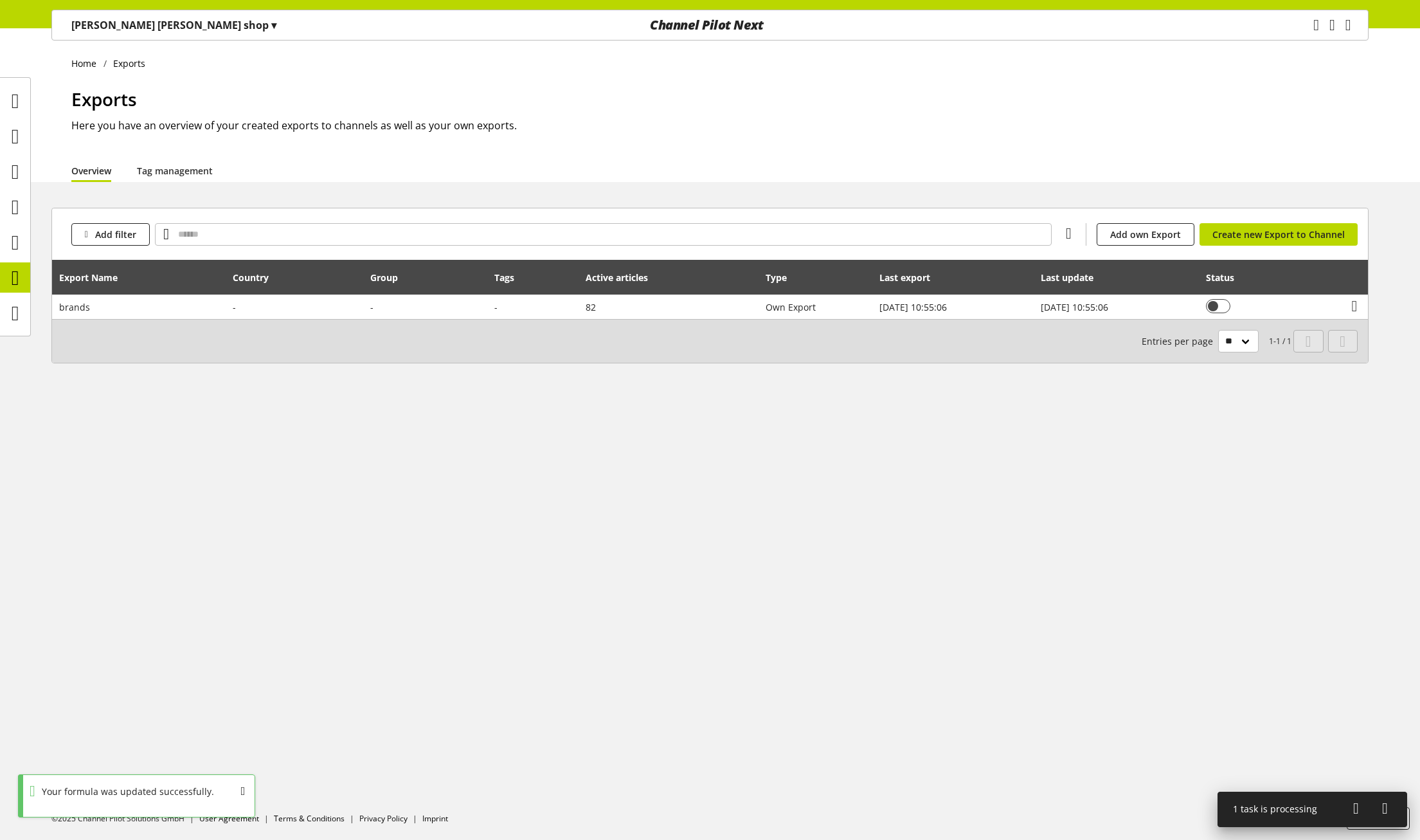
click at [1356, 812] on icon at bounding box center [1356, 808] width 6 height 23
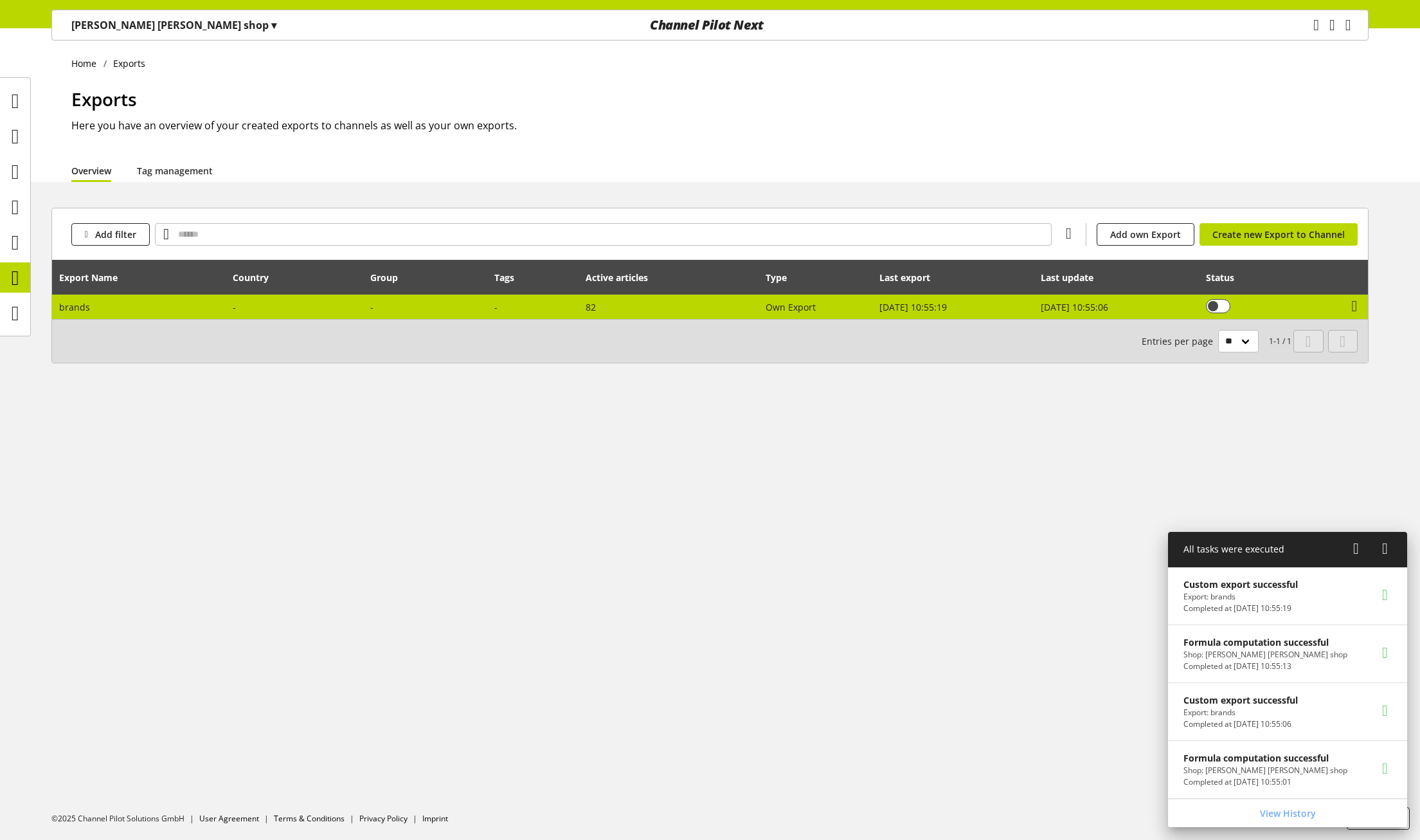
click at [303, 302] on td at bounding box center [295, 307] width 138 height 24
select select "********"
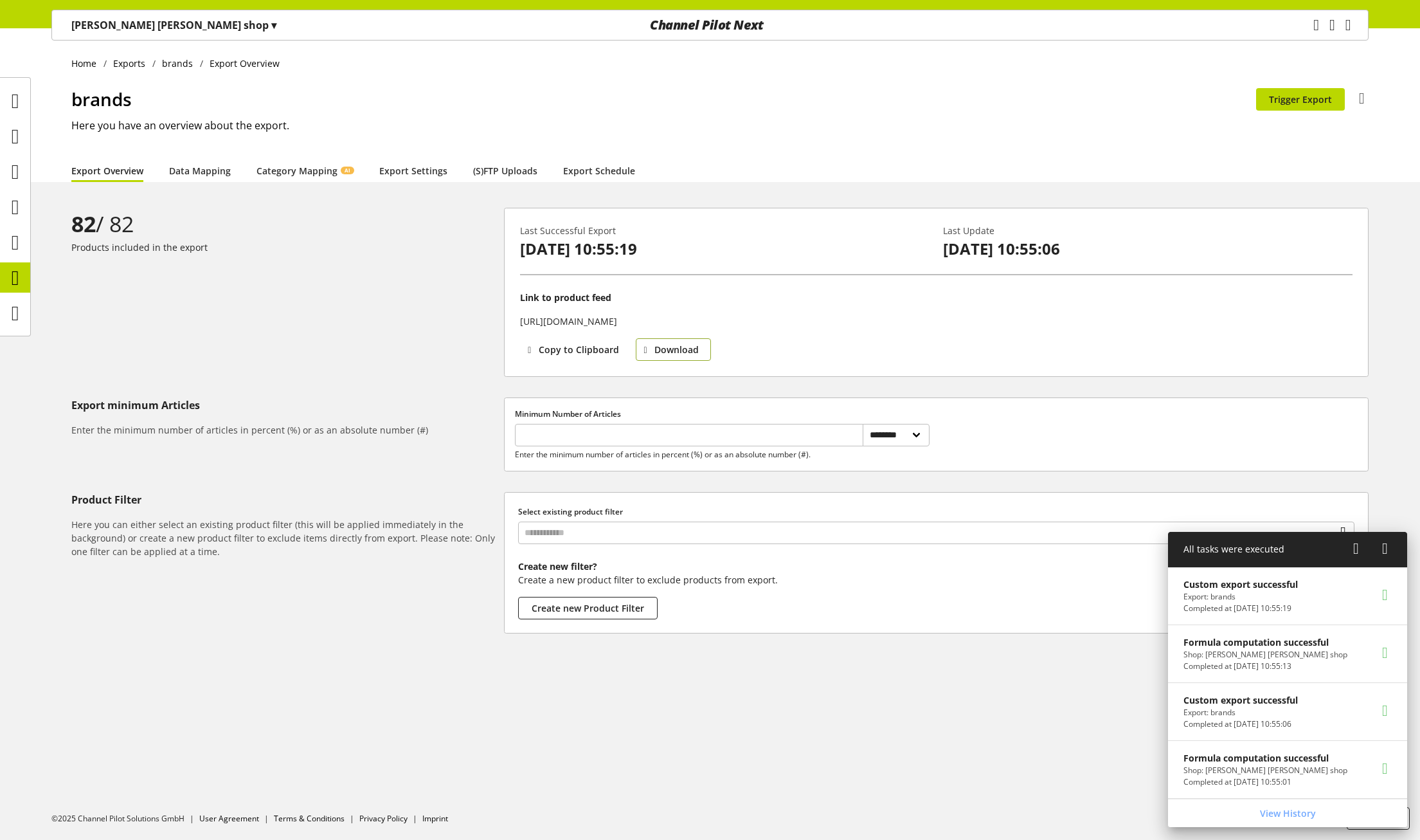
click at [661, 347] on span "Download" at bounding box center [677, 349] width 44 height 14
drag, startPoint x: 28, startPoint y: 134, endPoint x: 39, endPoint y: 136, distance: 11.2
click at [28, 134] on div at bounding box center [15, 136] width 31 height 31
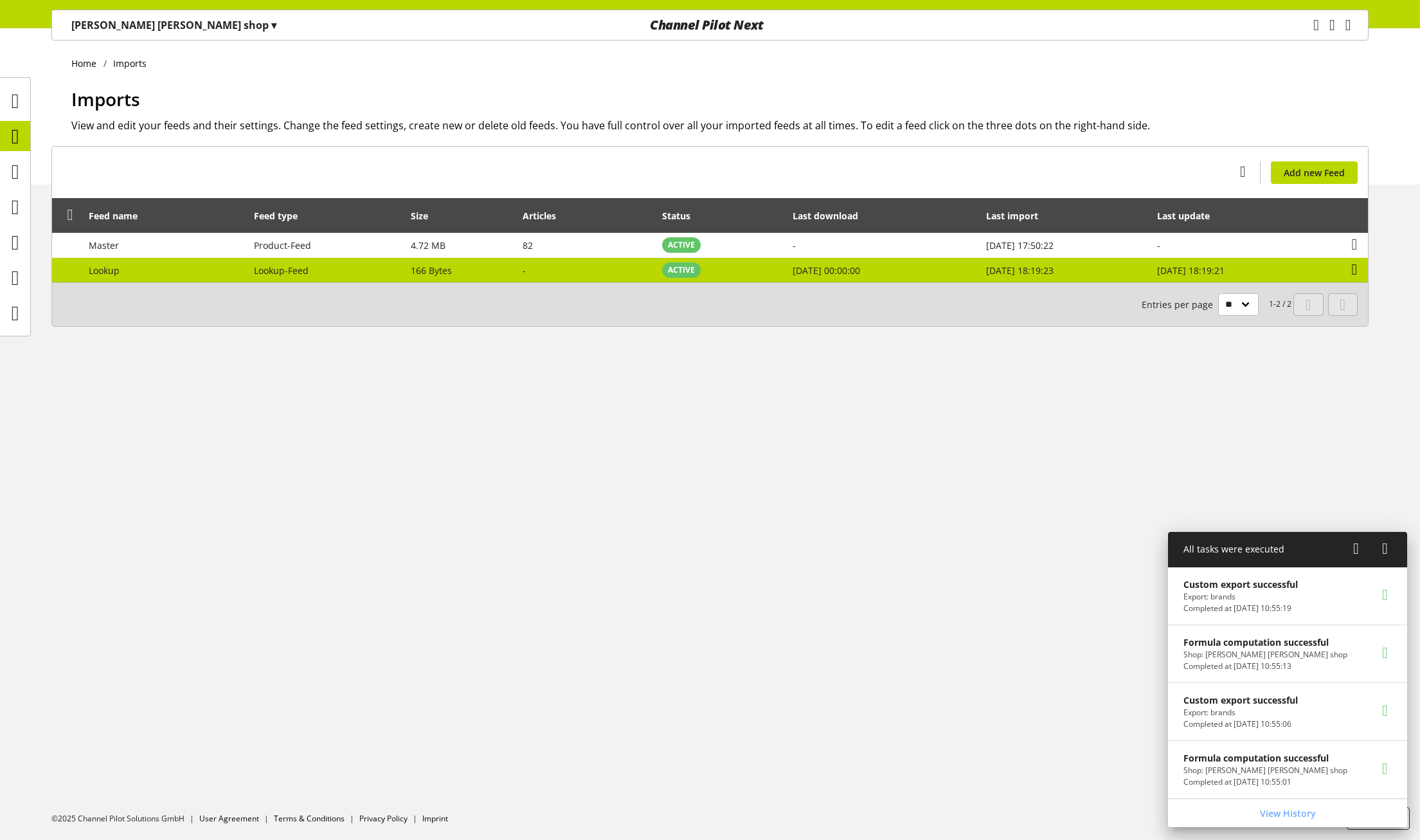
click at [1353, 270] on icon at bounding box center [1355, 269] width 6 height 23
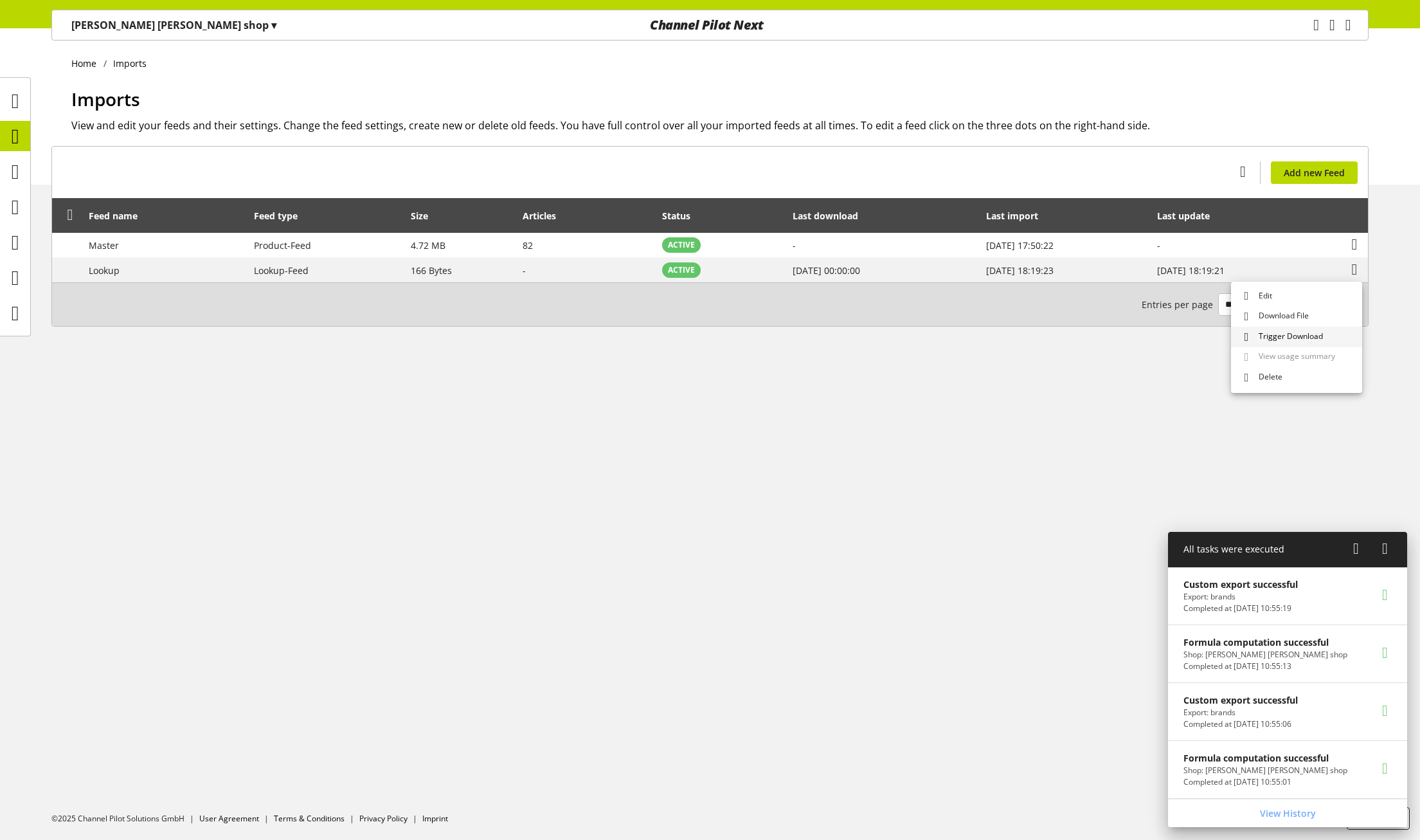
click at [1293, 336] on span "Trigger Download" at bounding box center [1288, 337] width 69 height 14
click at [19, 274] on icon at bounding box center [15, 278] width 7 height 26
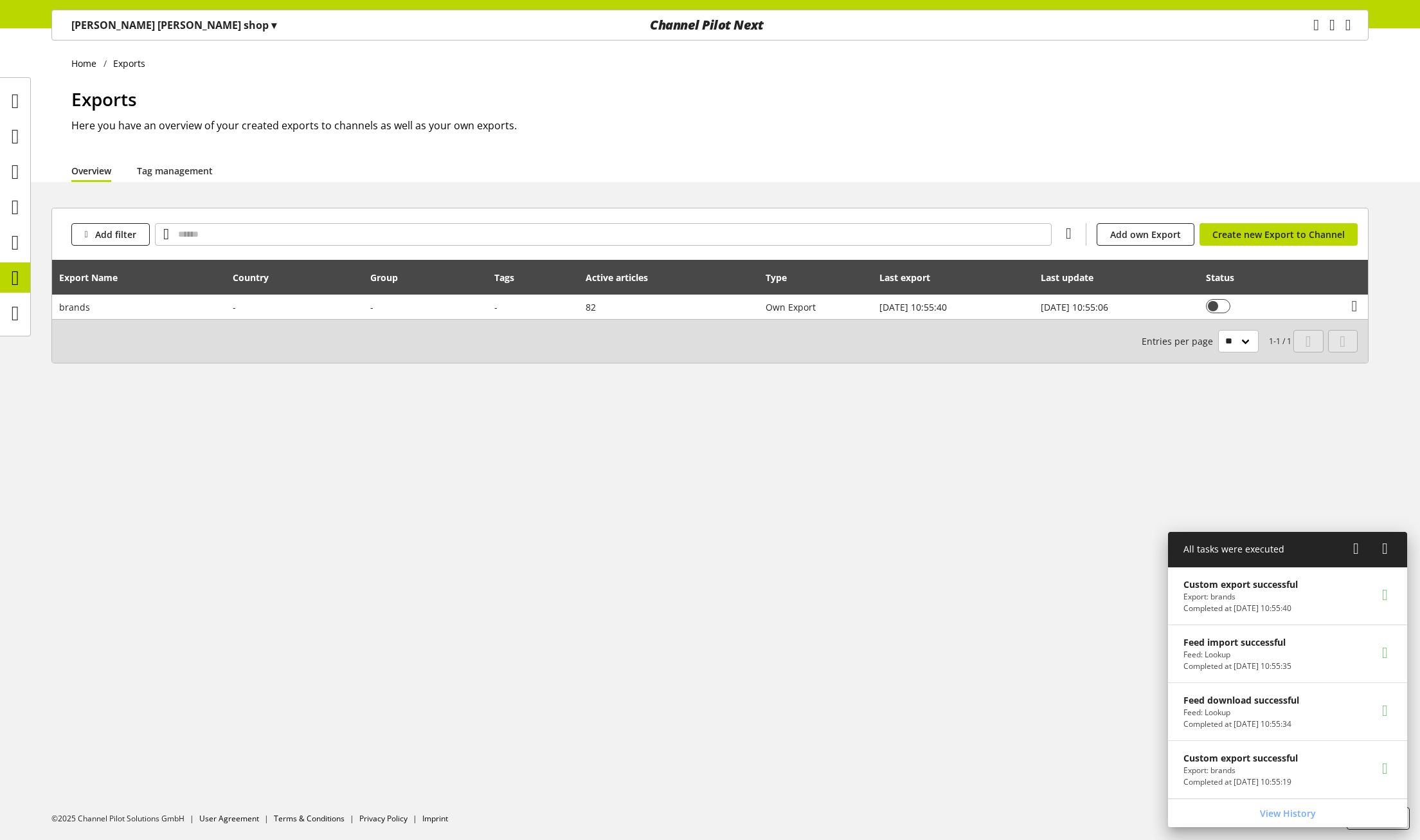
click at [13, 222] on ul at bounding box center [15, 207] width 31 height 243
click at [11, 236] on icon at bounding box center [15, 243] width 7 height 26
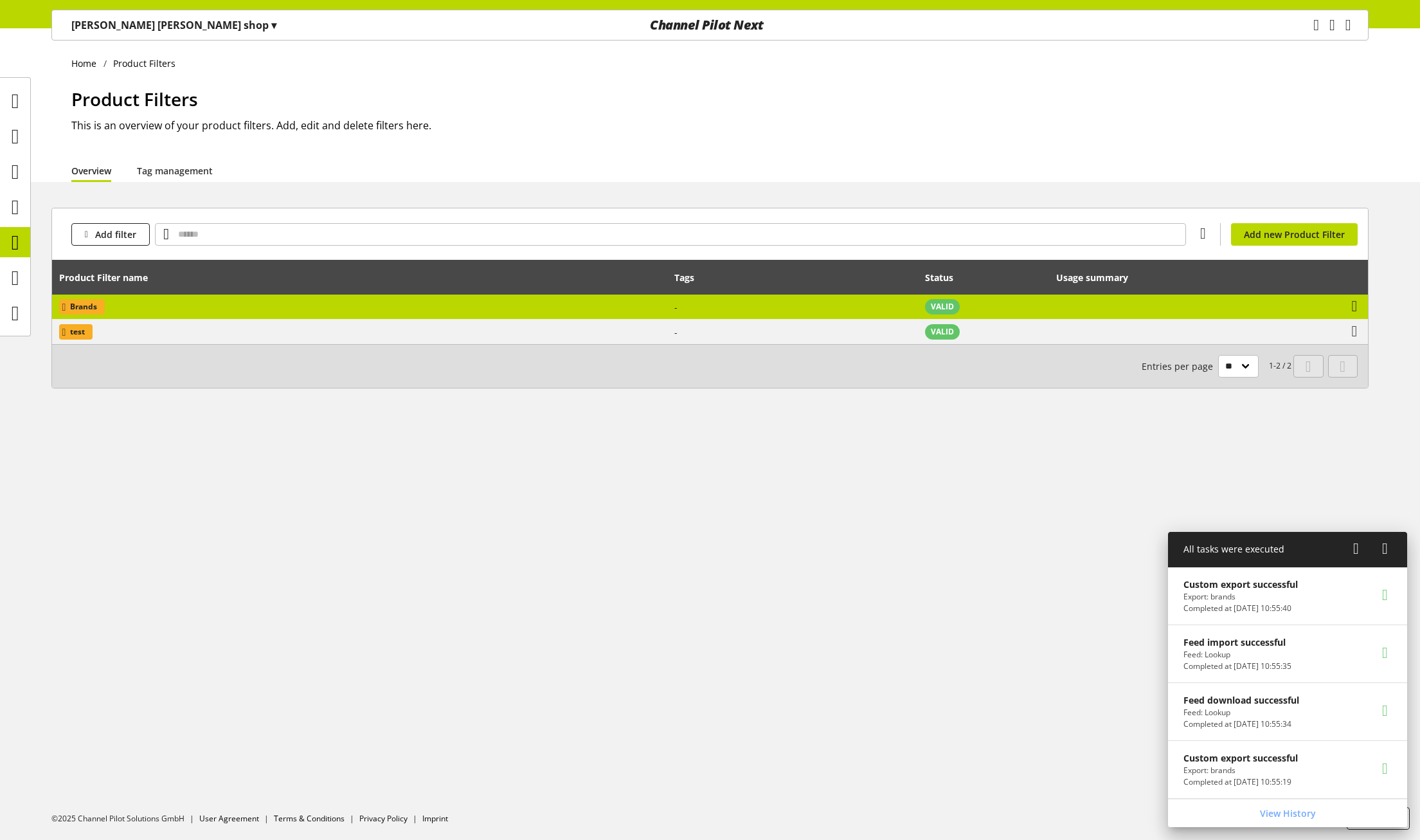
click at [396, 307] on td "Brands" at bounding box center [359, 307] width 616 height 25
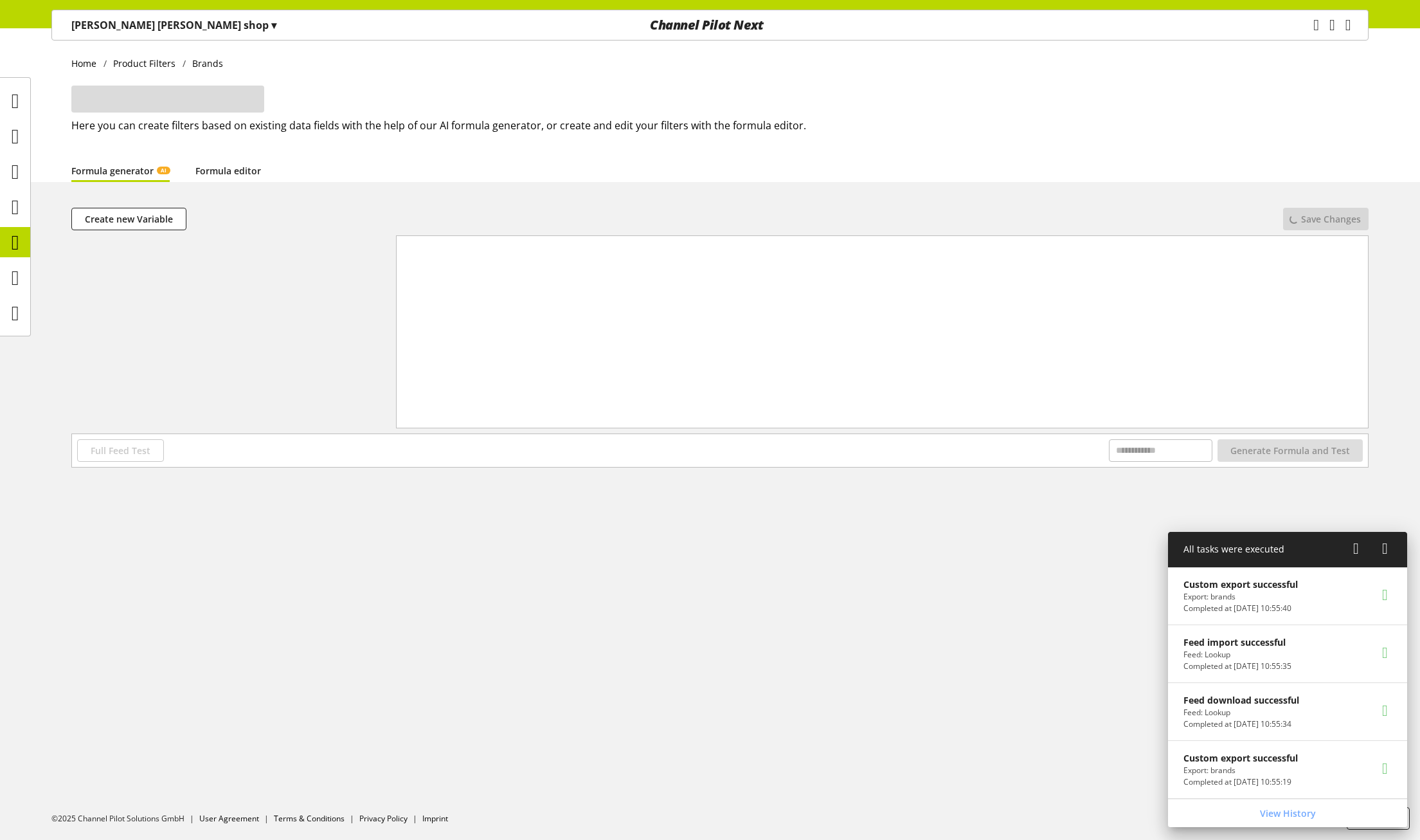
click at [226, 182] on div "**********" at bounding box center [710, 434] width 1420 height 811
click at [226, 178] on link "Formula editor" at bounding box center [228, 170] width 66 height 14
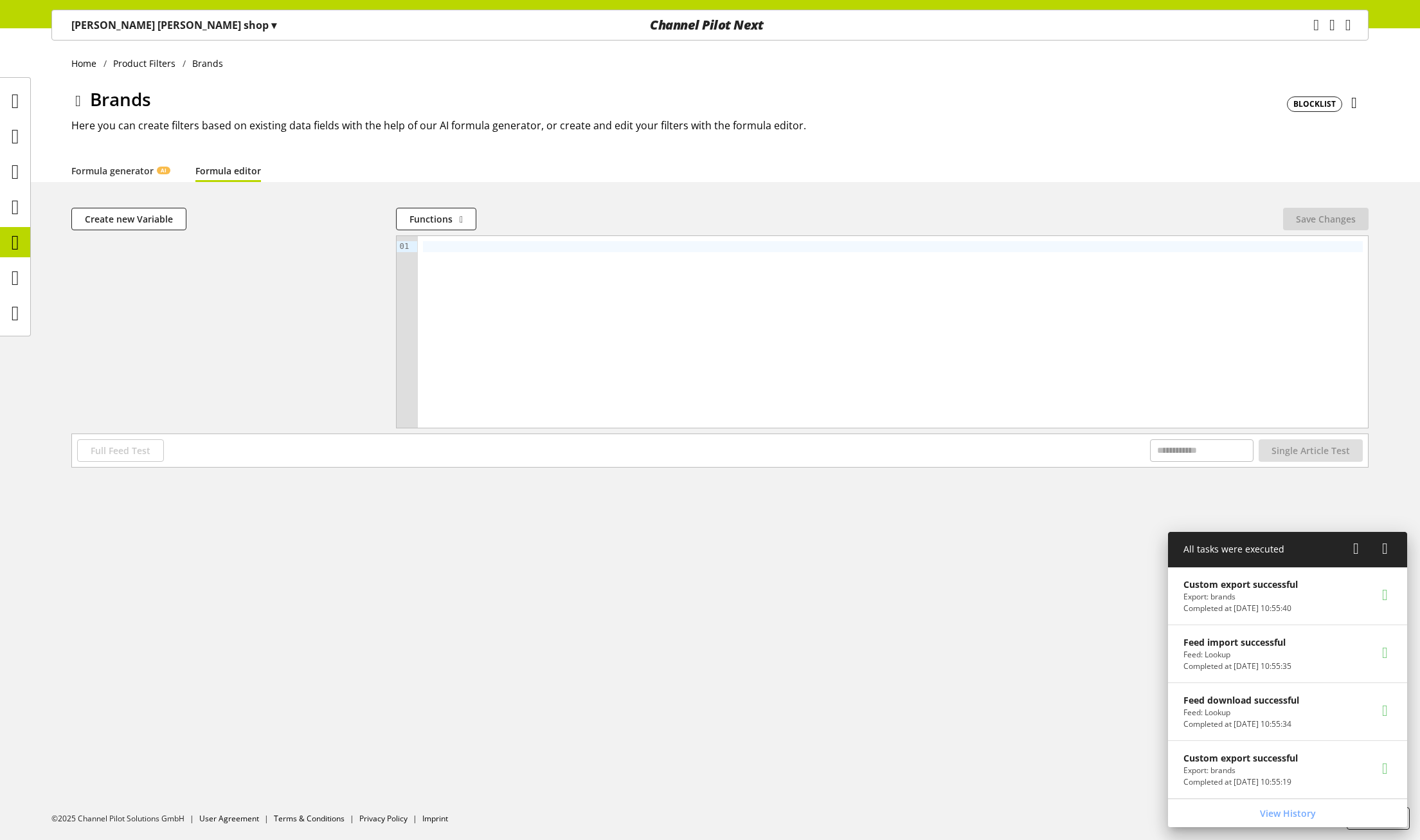
click at [19, 242] on icon at bounding box center [15, 243] width 7 height 26
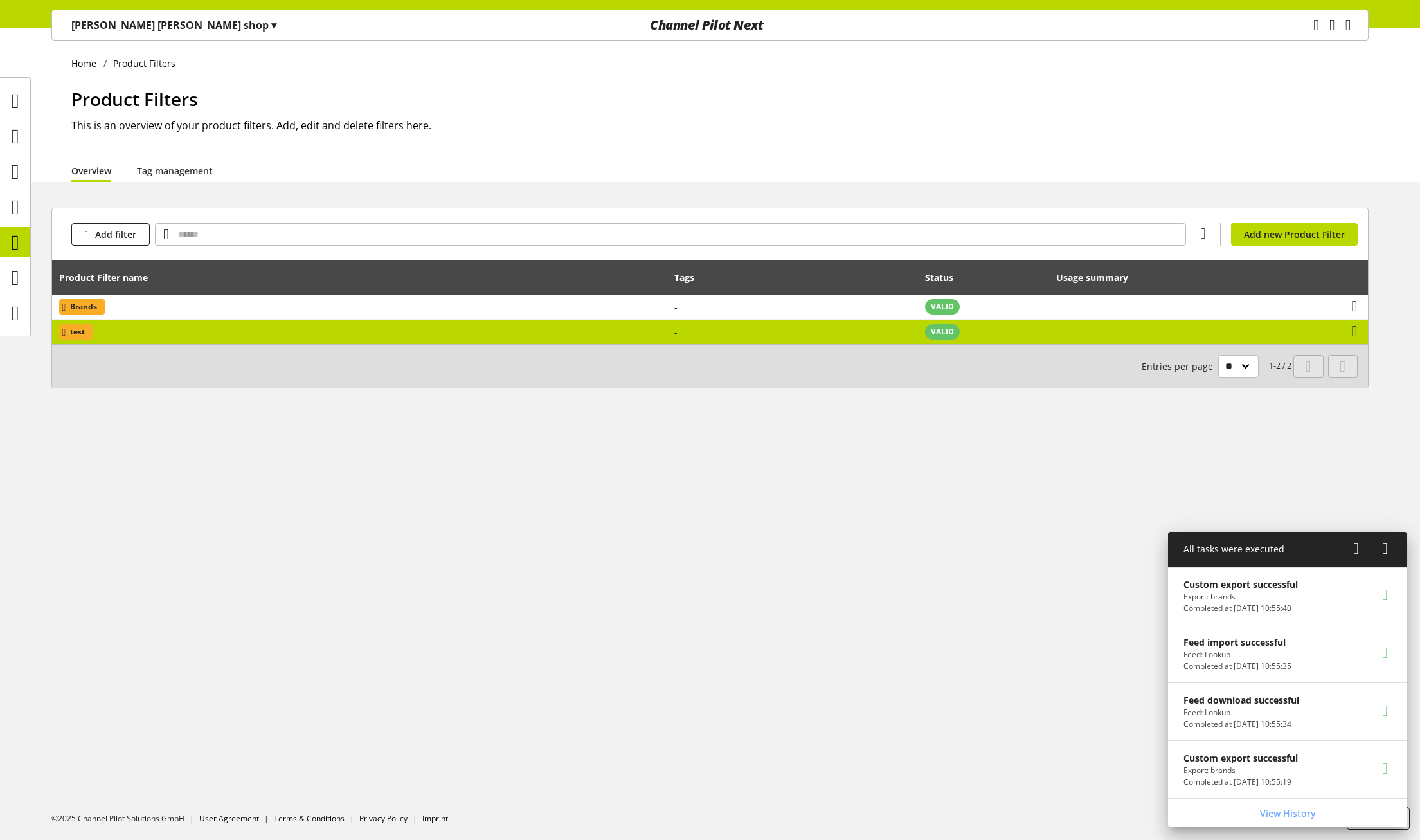
click at [103, 340] on td "test" at bounding box center [359, 332] width 616 height 24
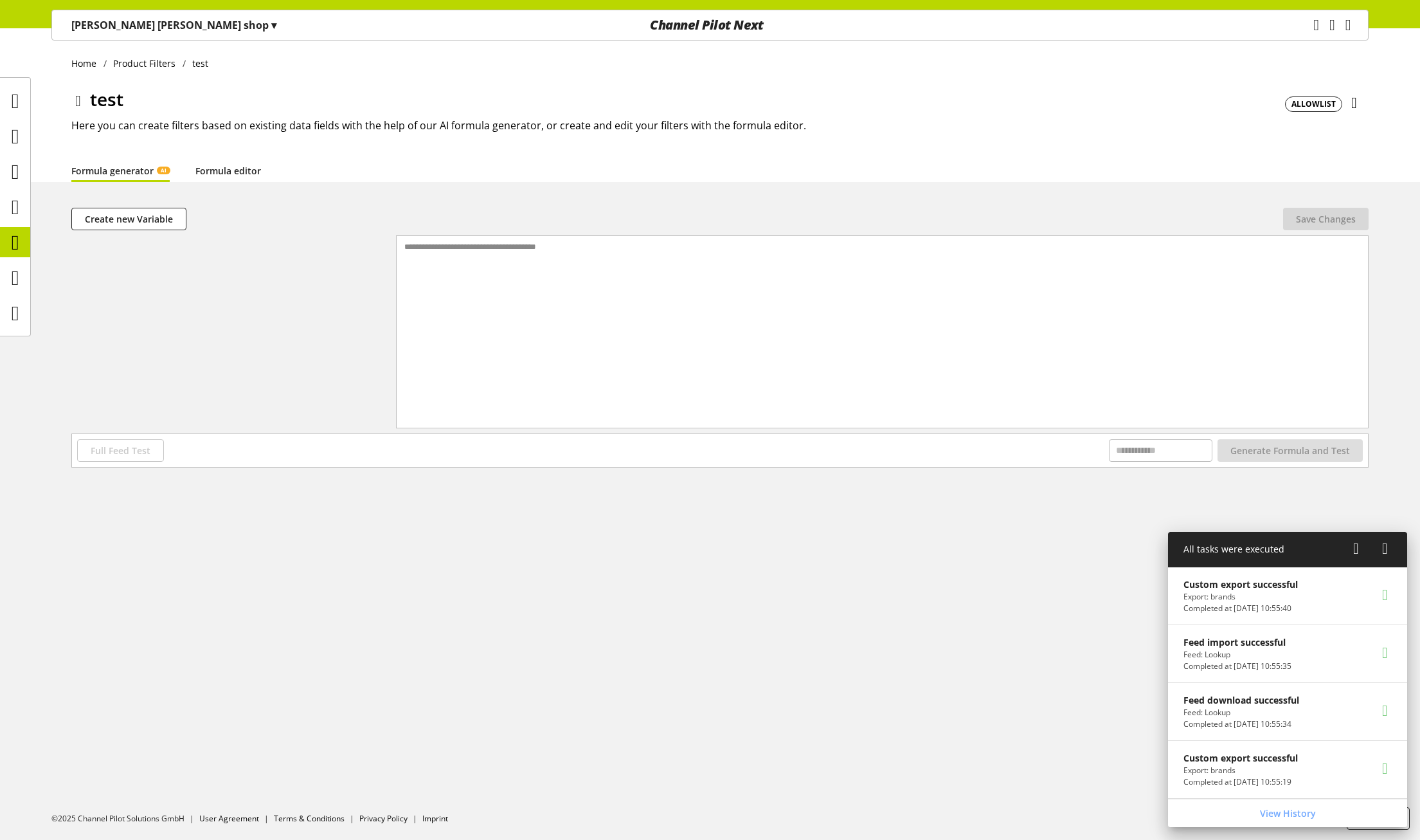
click at [243, 167] on link "Formula editor" at bounding box center [228, 170] width 66 height 14
click at [1351, 101] on icon at bounding box center [1354, 103] width 6 height 23
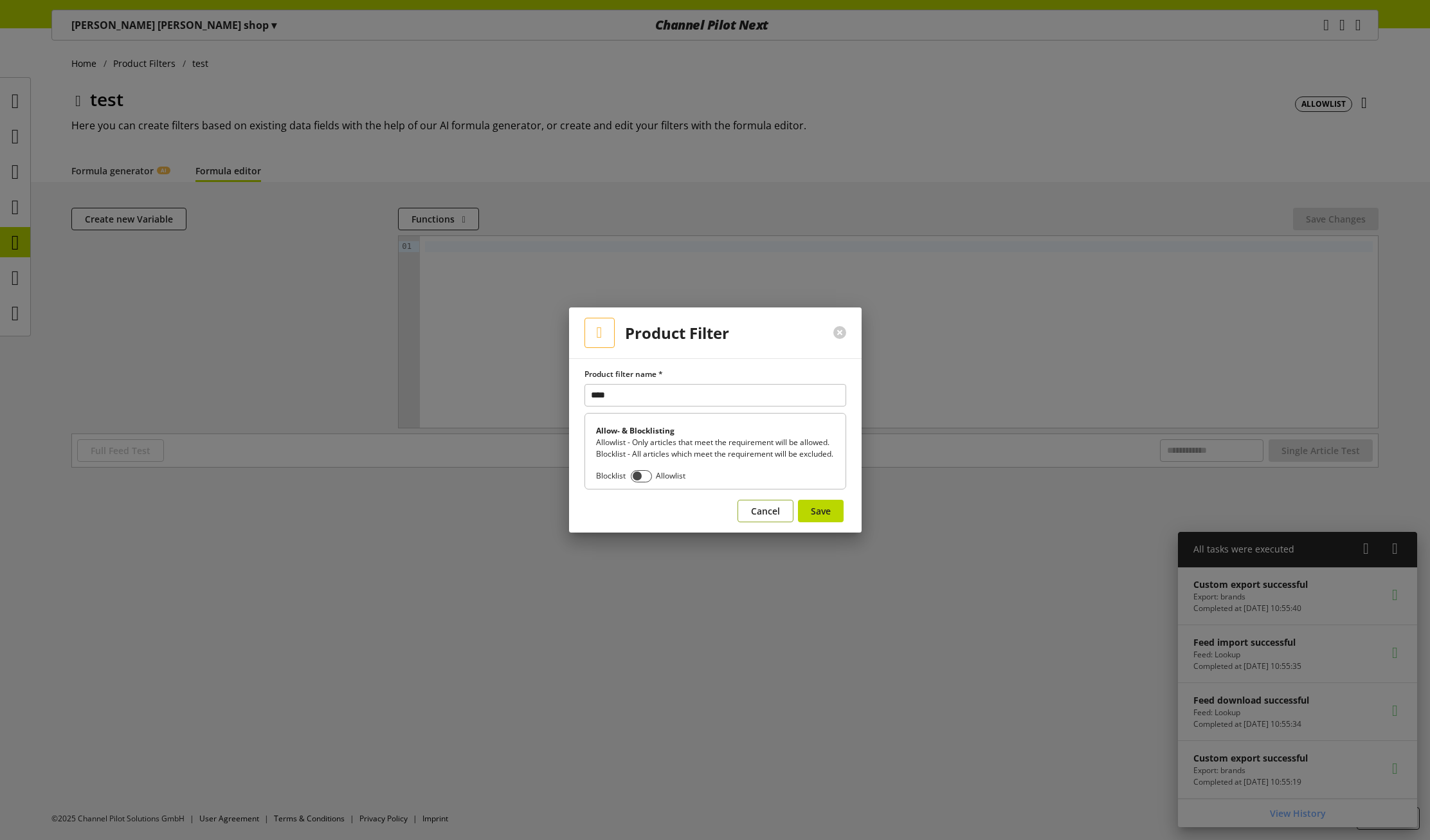
click at [763, 515] on span "Cancel" at bounding box center [765, 510] width 29 height 14
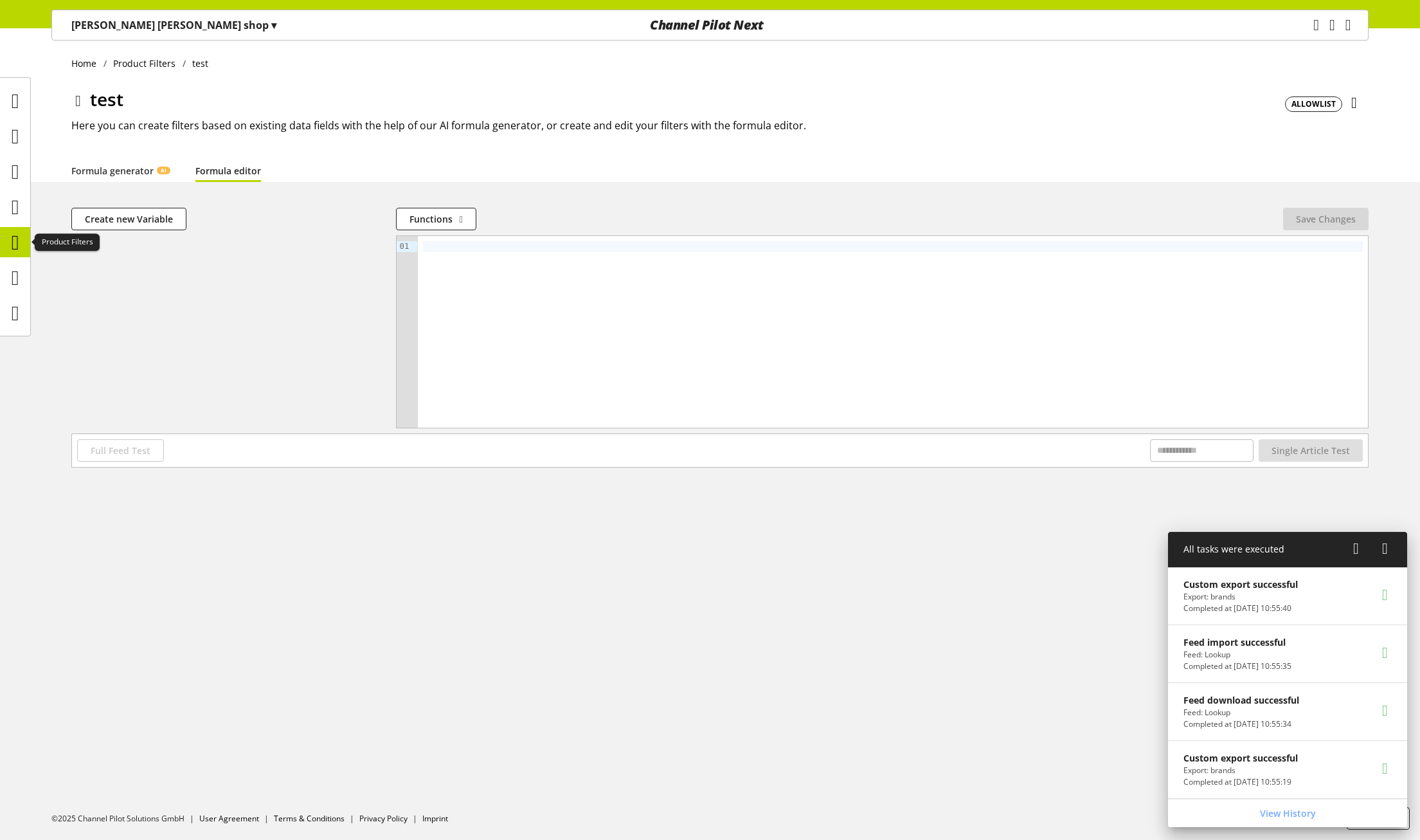
click at [13, 241] on icon at bounding box center [15, 243] width 7 height 26
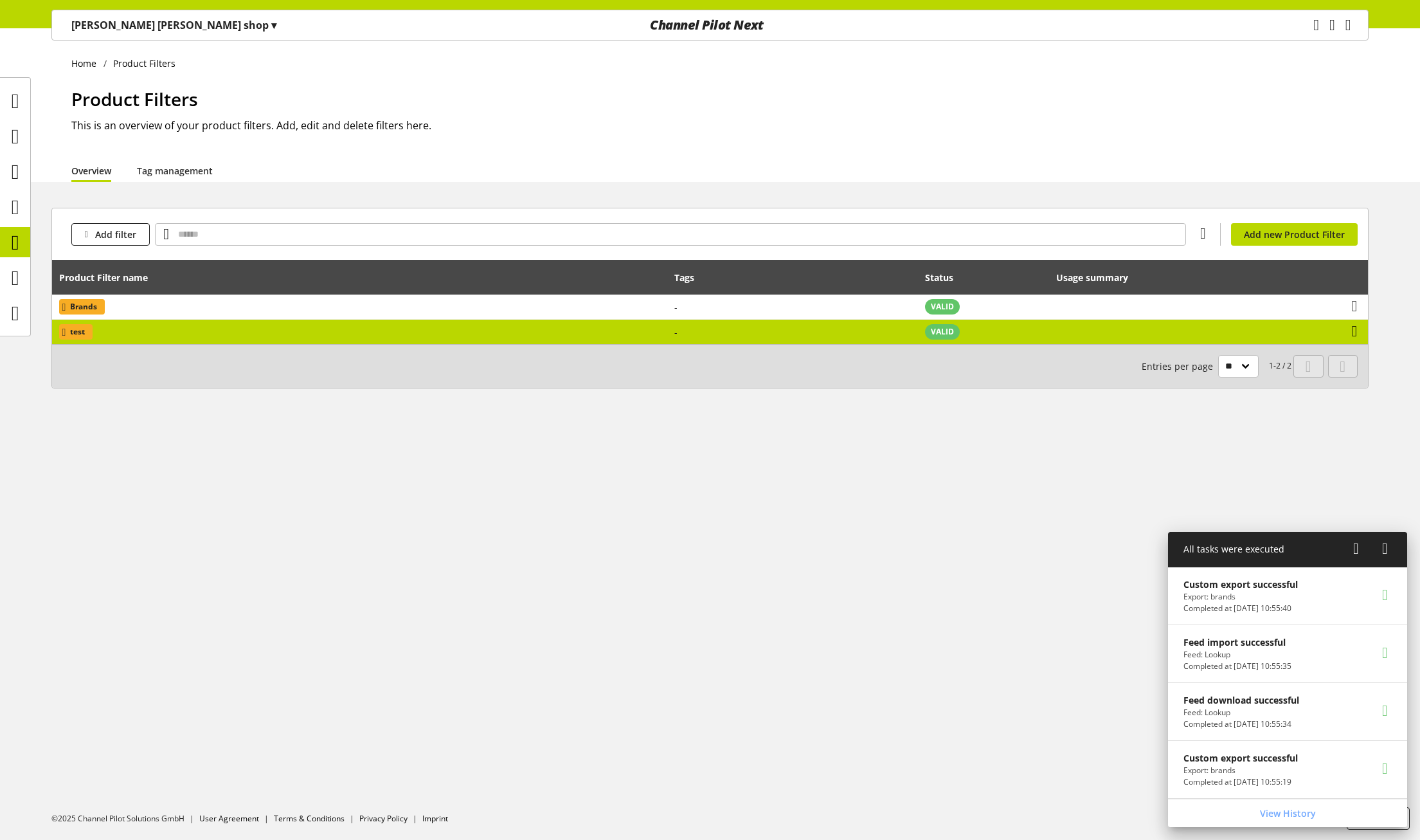
click at [1354, 331] on icon at bounding box center [1355, 331] width 6 height 23
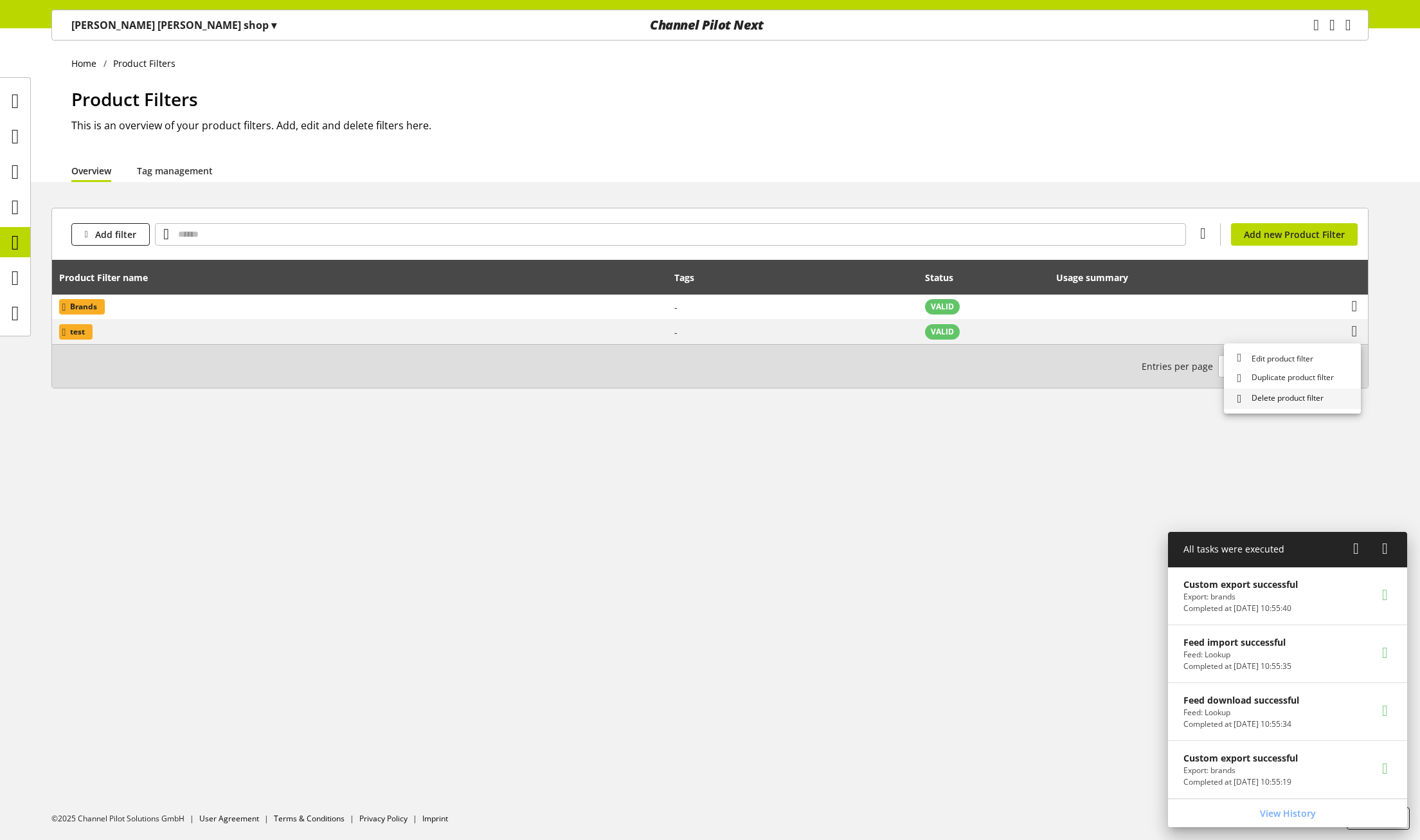
click at [1292, 396] on span "Delete product filter" at bounding box center [1285, 398] width 77 height 14
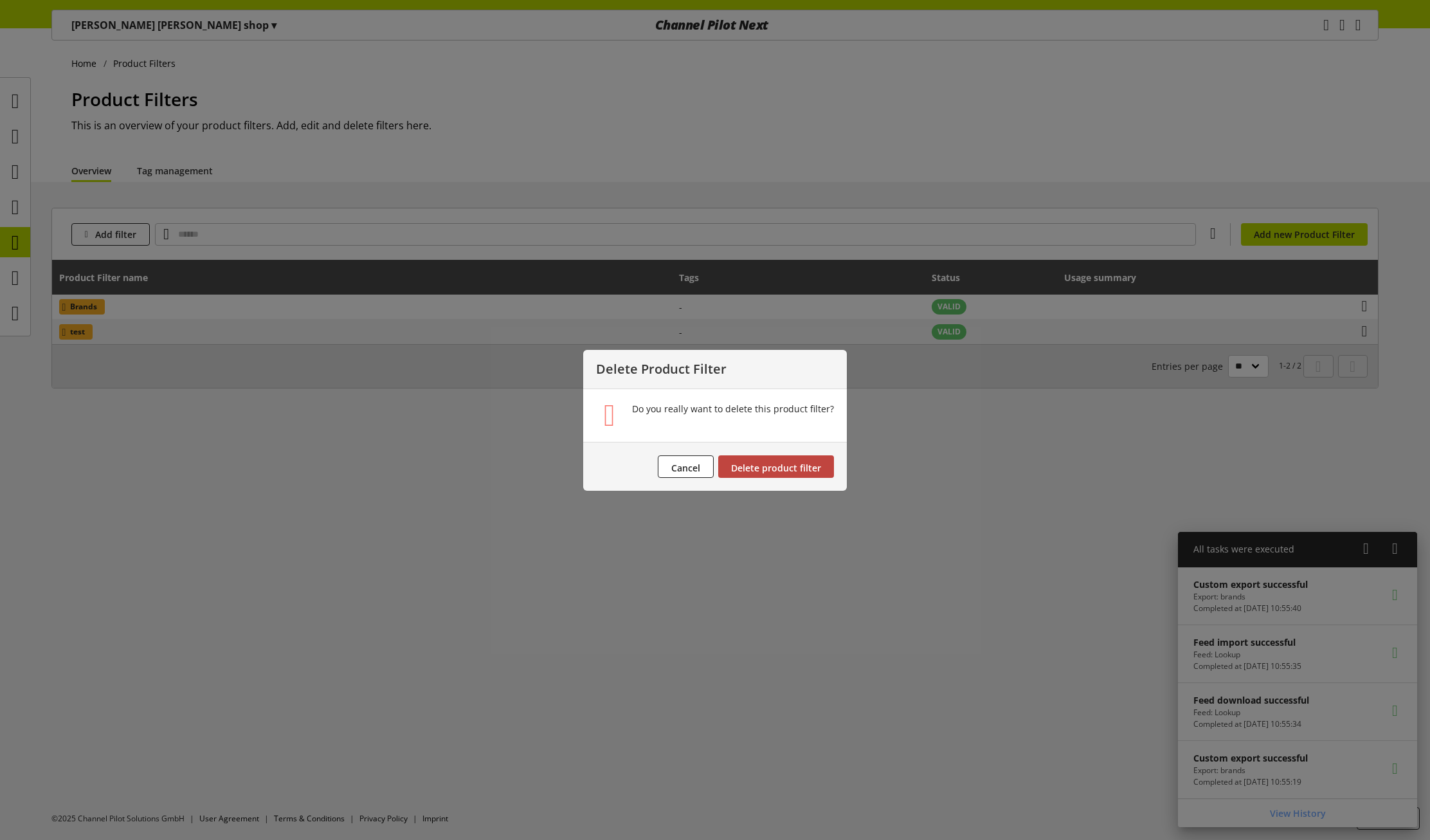
click at [762, 468] on span "Delete product filter" at bounding box center [775, 467] width 90 height 12
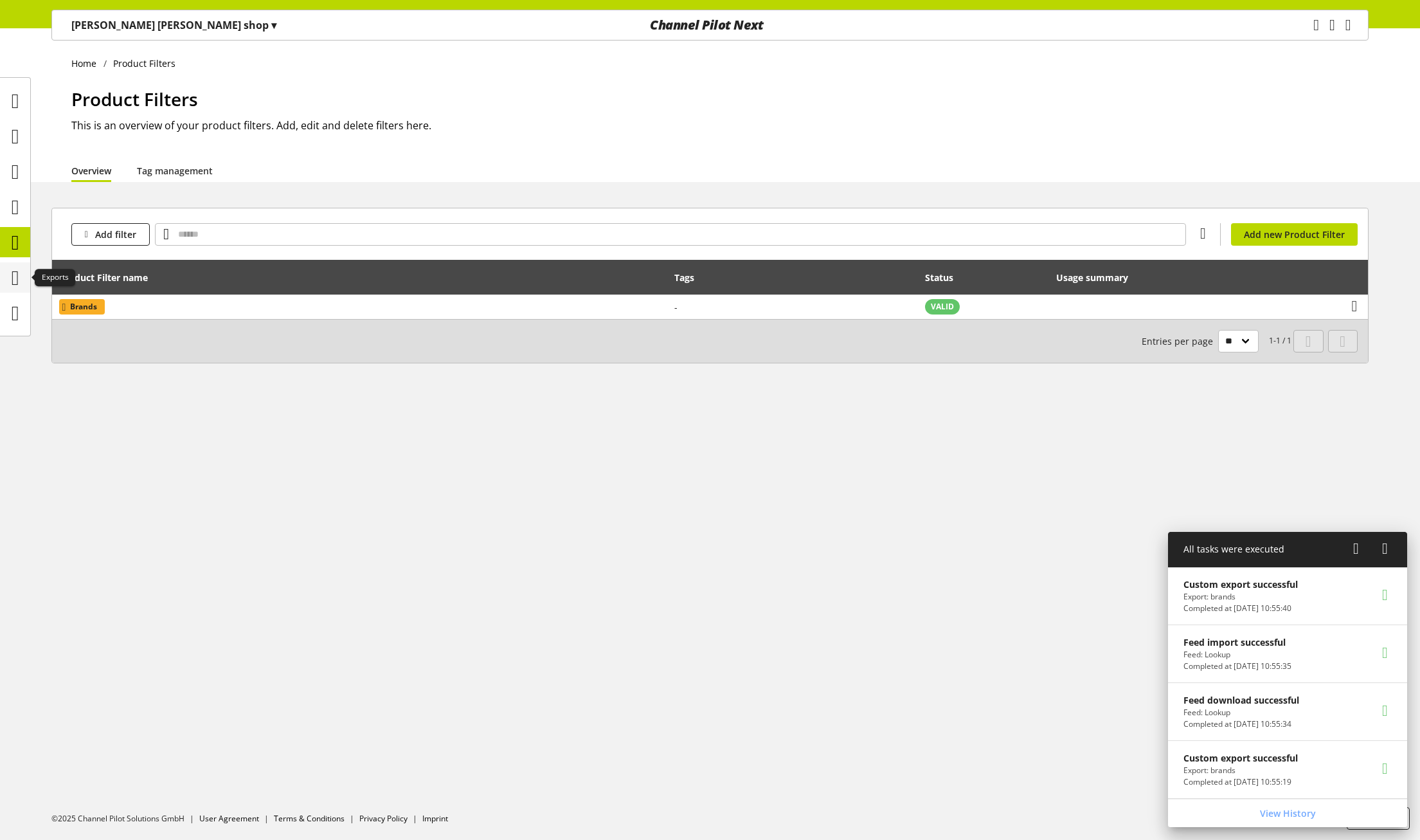
click at [14, 288] on icon at bounding box center [15, 278] width 7 height 26
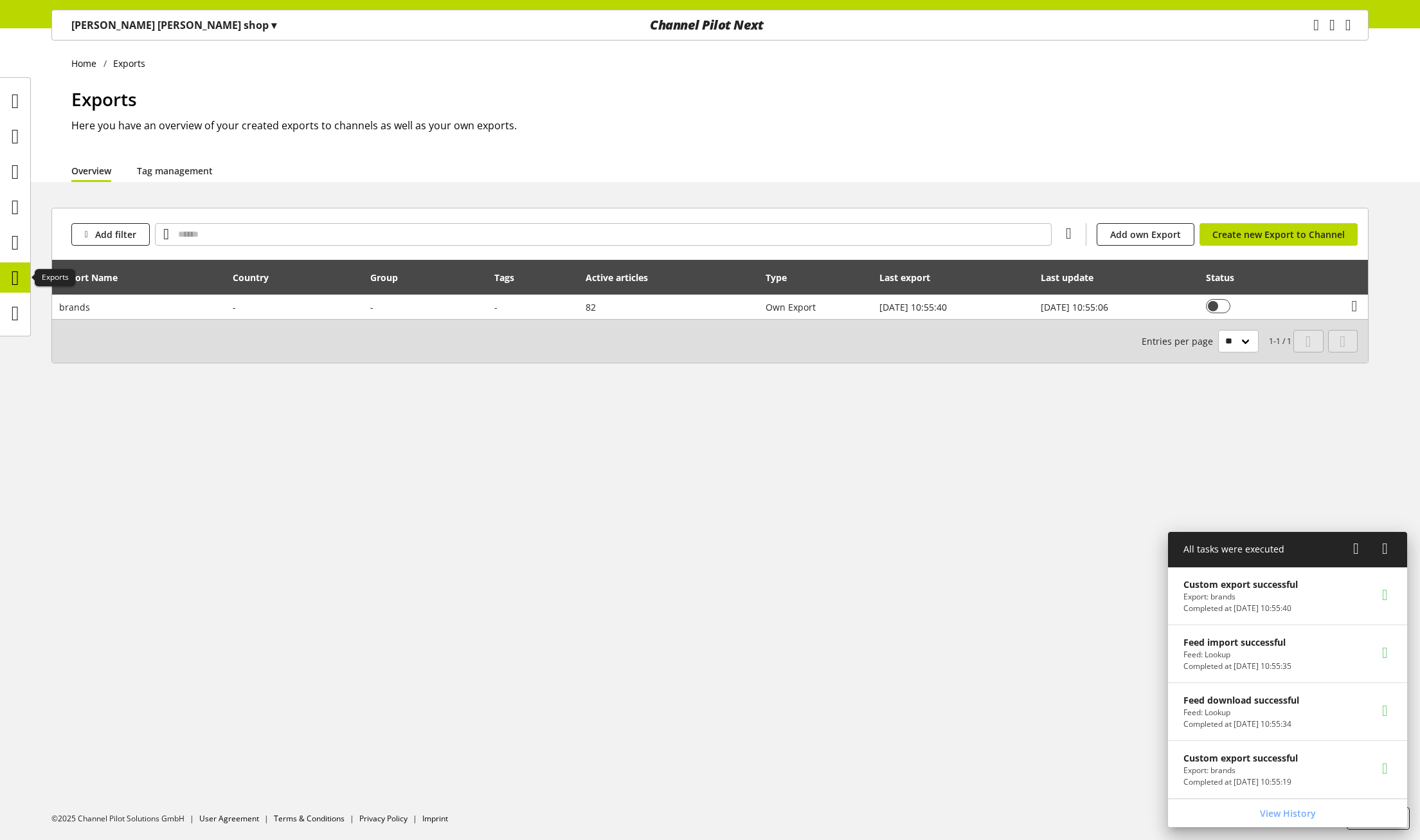
click at [18, 287] on icon at bounding box center [15, 278] width 7 height 26
click at [14, 239] on icon at bounding box center [15, 243] width 7 height 26
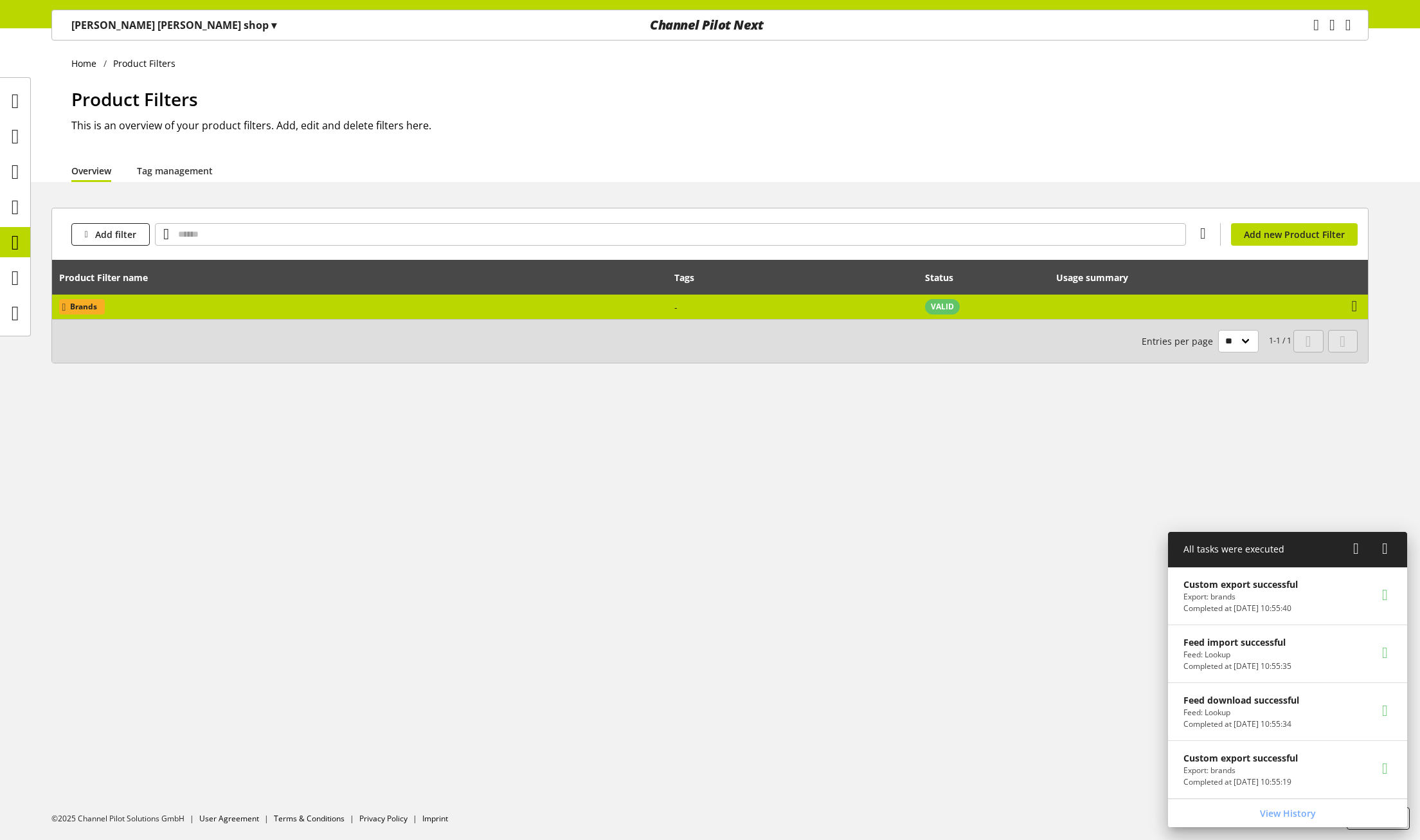
click at [151, 298] on td "Brands" at bounding box center [359, 307] width 616 height 24
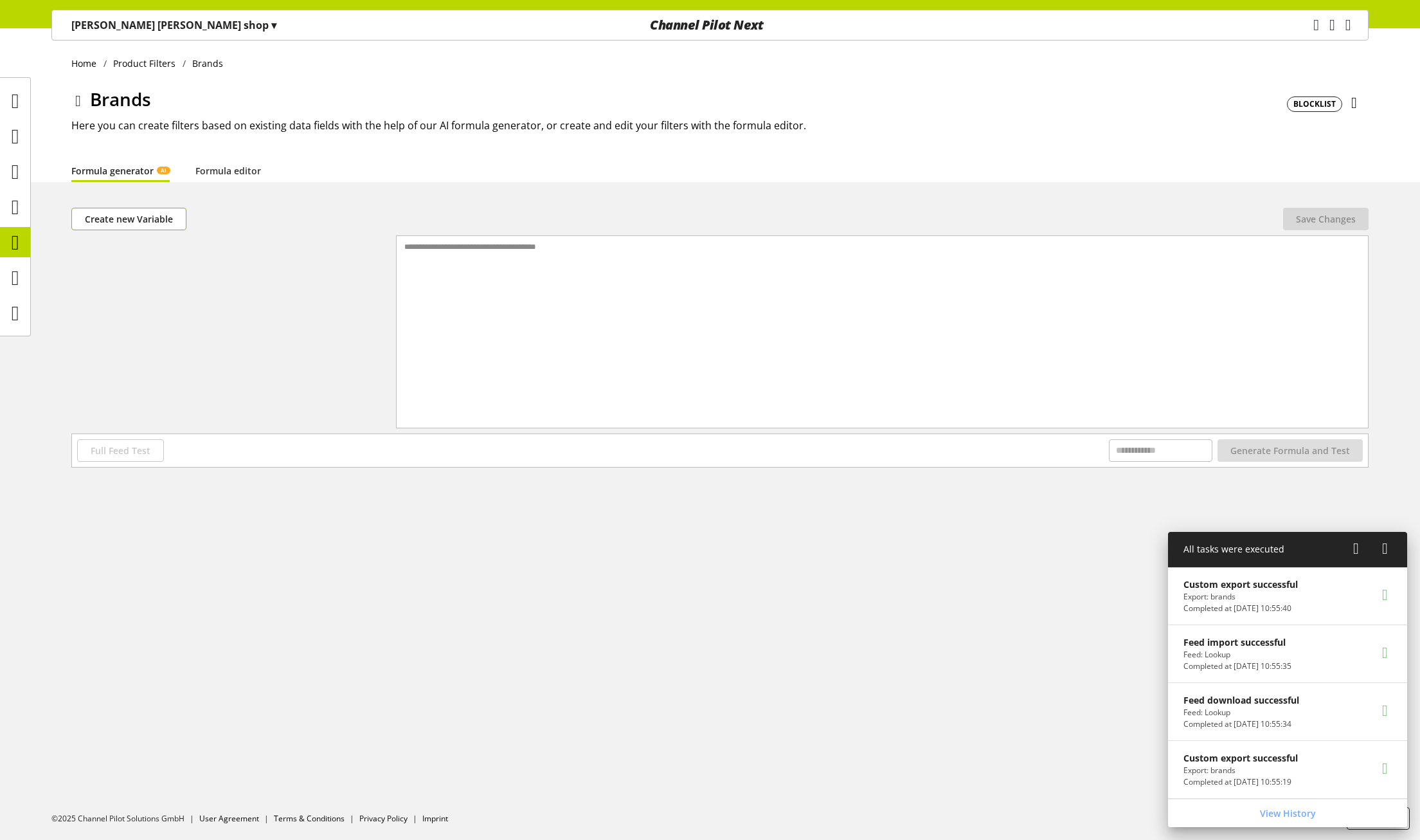
click at [120, 221] on span "Create new Variable" at bounding box center [129, 219] width 88 height 14
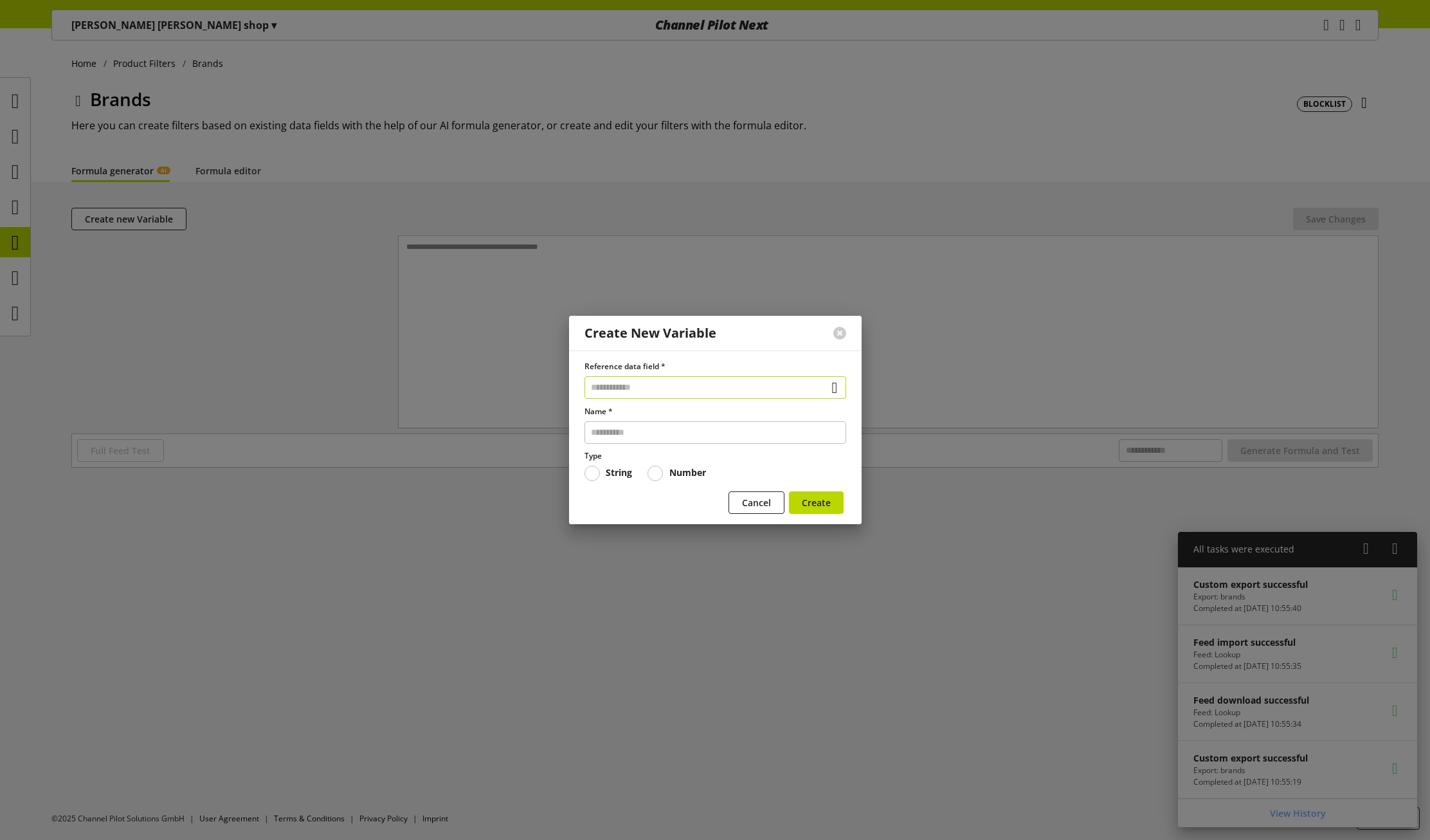
click at [651, 382] on input "text" at bounding box center [715, 387] width 262 height 22
click at [652, 463] on div "Data Fields from Feeds" at bounding box center [708, 461] width 196 height 14
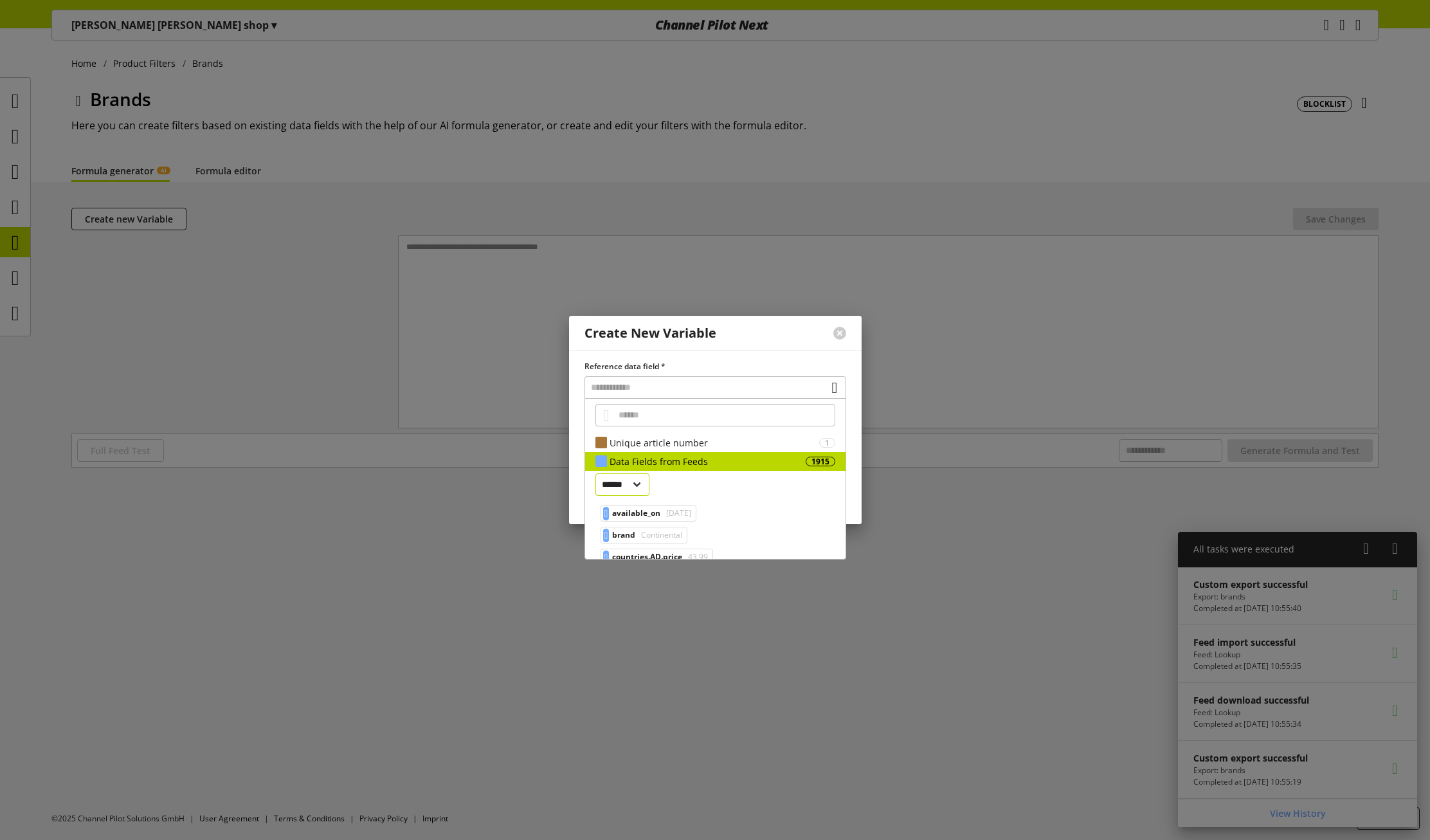
click at [621, 482] on select "****** ******" at bounding box center [622, 484] width 55 height 22
select select "*"
click at [596, 473] on select "****** ******" at bounding box center [622, 484] width 55 height 22
click at [648, 534] on span "Continentaliiii" at bounding box center [668, 534] width 52 height 16
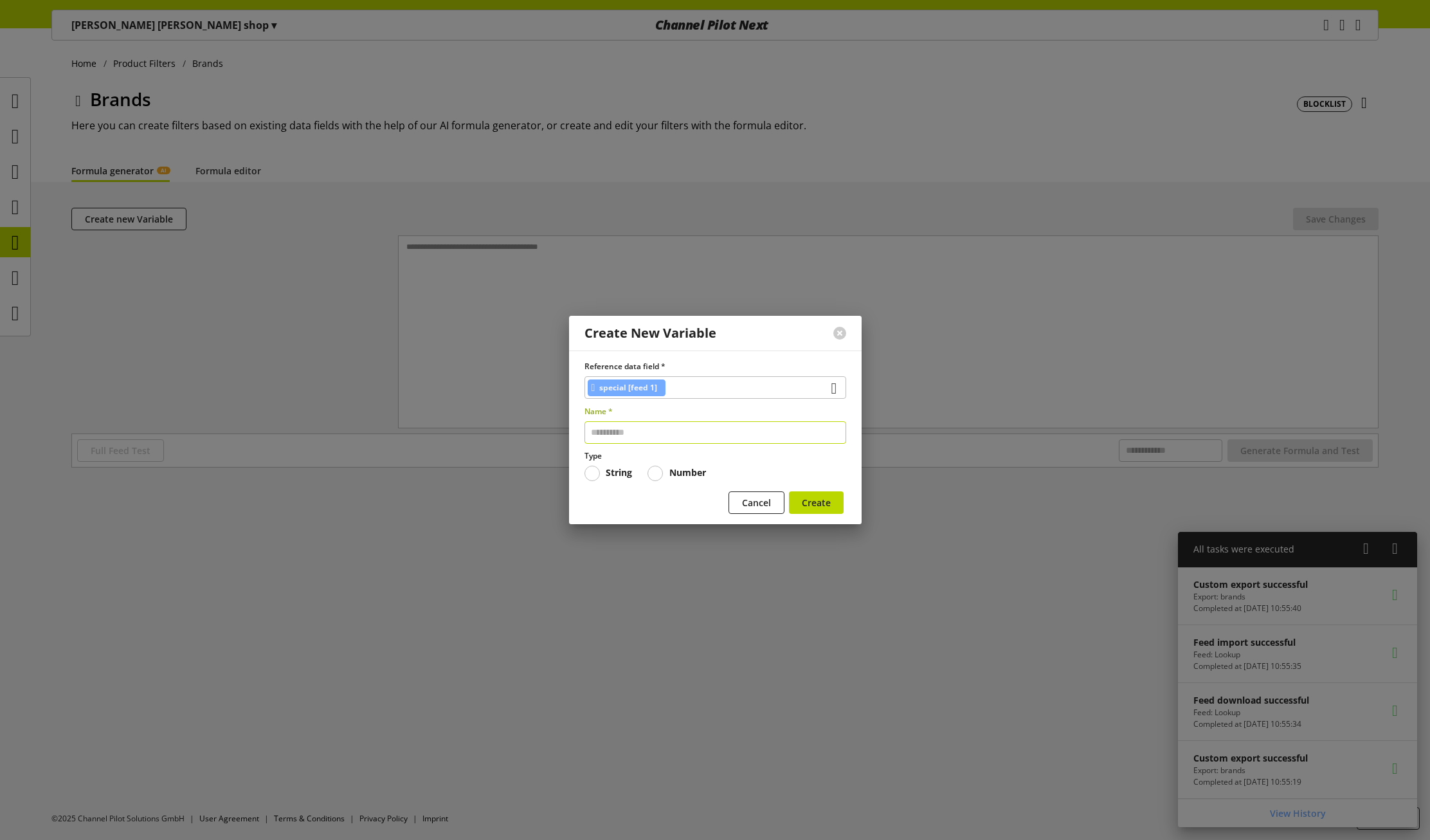
click at [657, 429] on input "text" at bounding box center [715, 433] width 262 height 22
type input "*******"
click at [816, 500] on span "Create" at bounding box center [816, 502] width 29 height 14
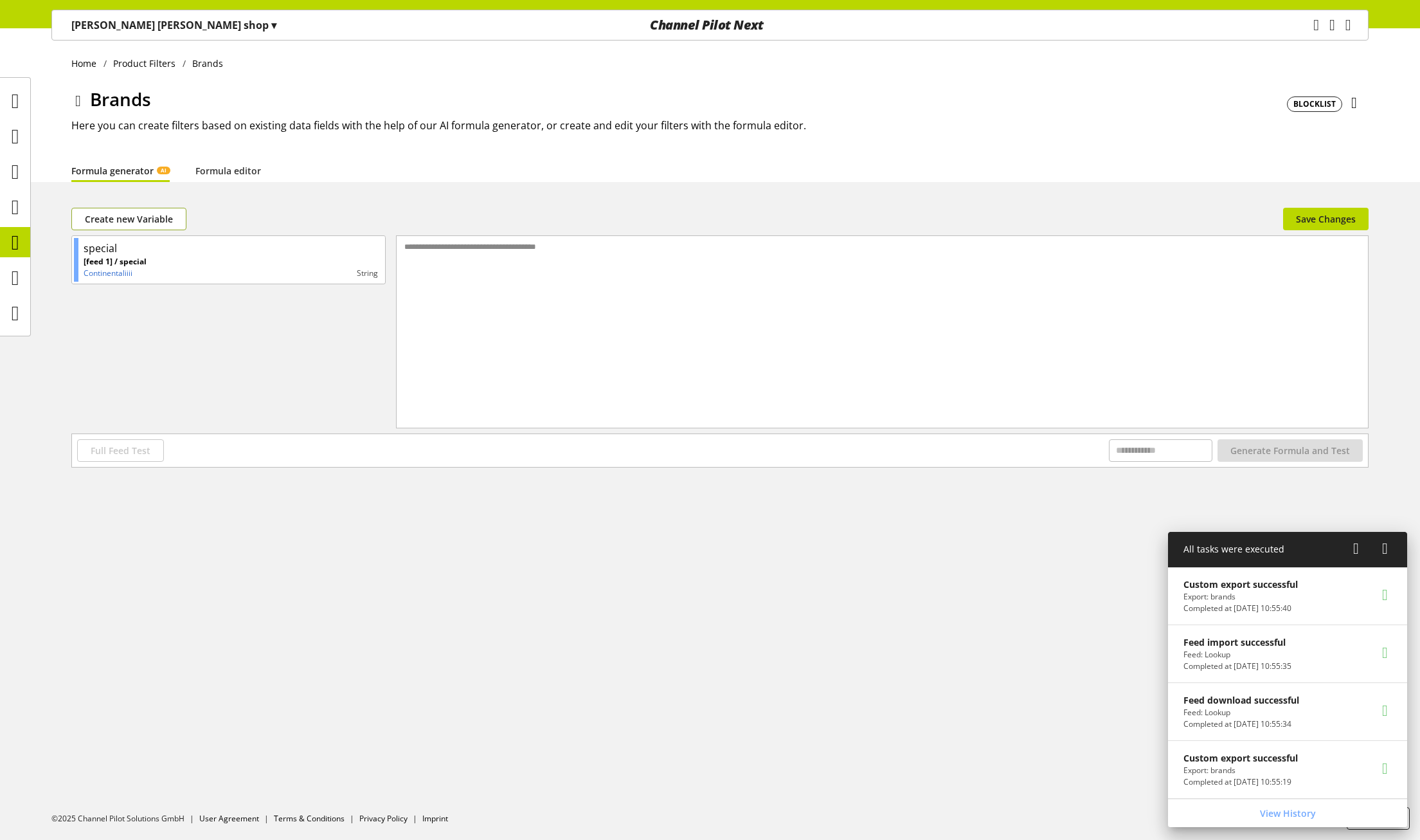
click at [117, 211] on button "Create new Variable" at bounding box center [129, 219] width 115 height 22
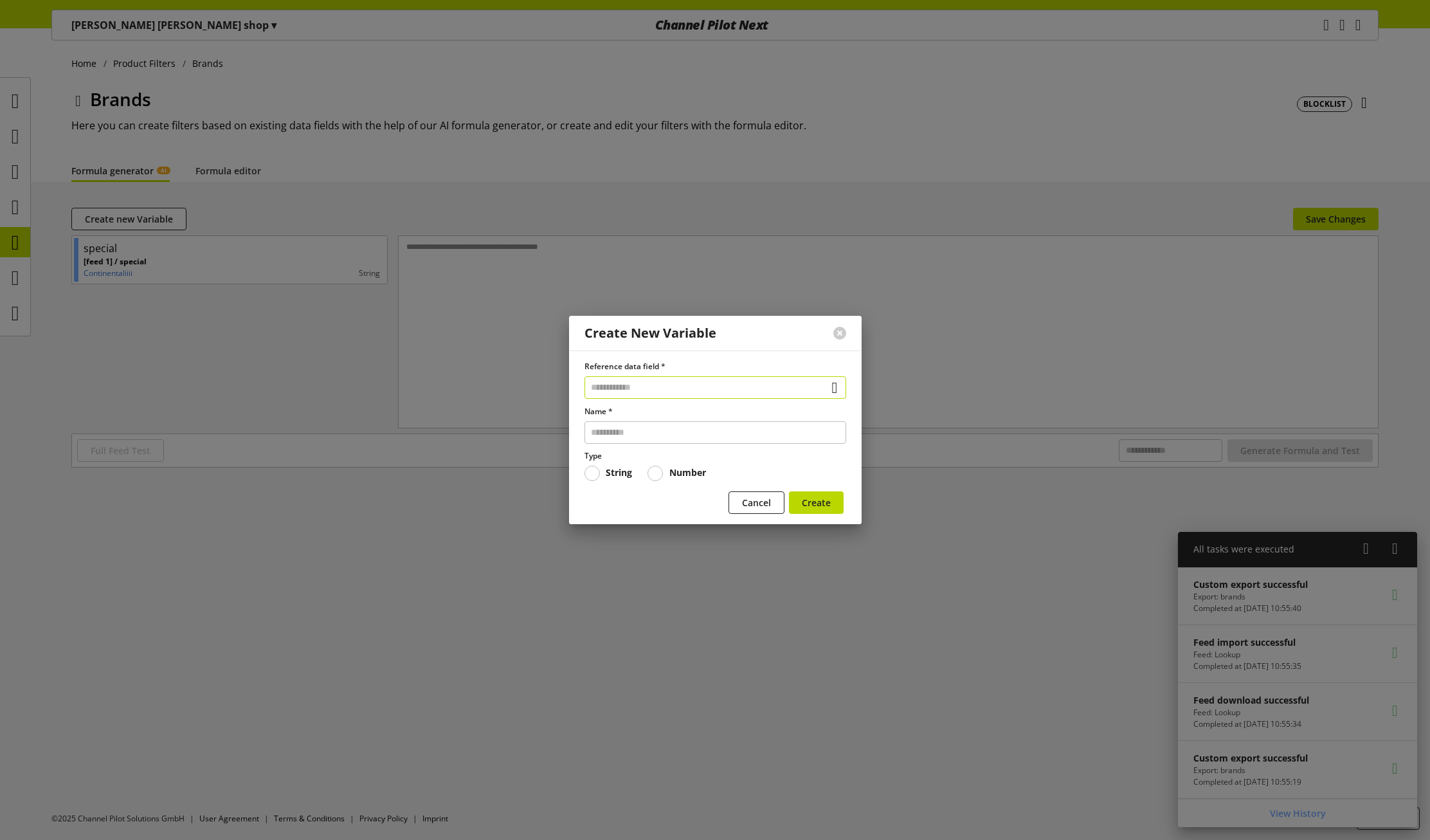
click at [646, 380] on input "text" at bounding box center [715, 387] width 262 height 22
click at [622, 458] on div "Data Fields from Feeds" at bounding box center [708, 461] width 196 height 14
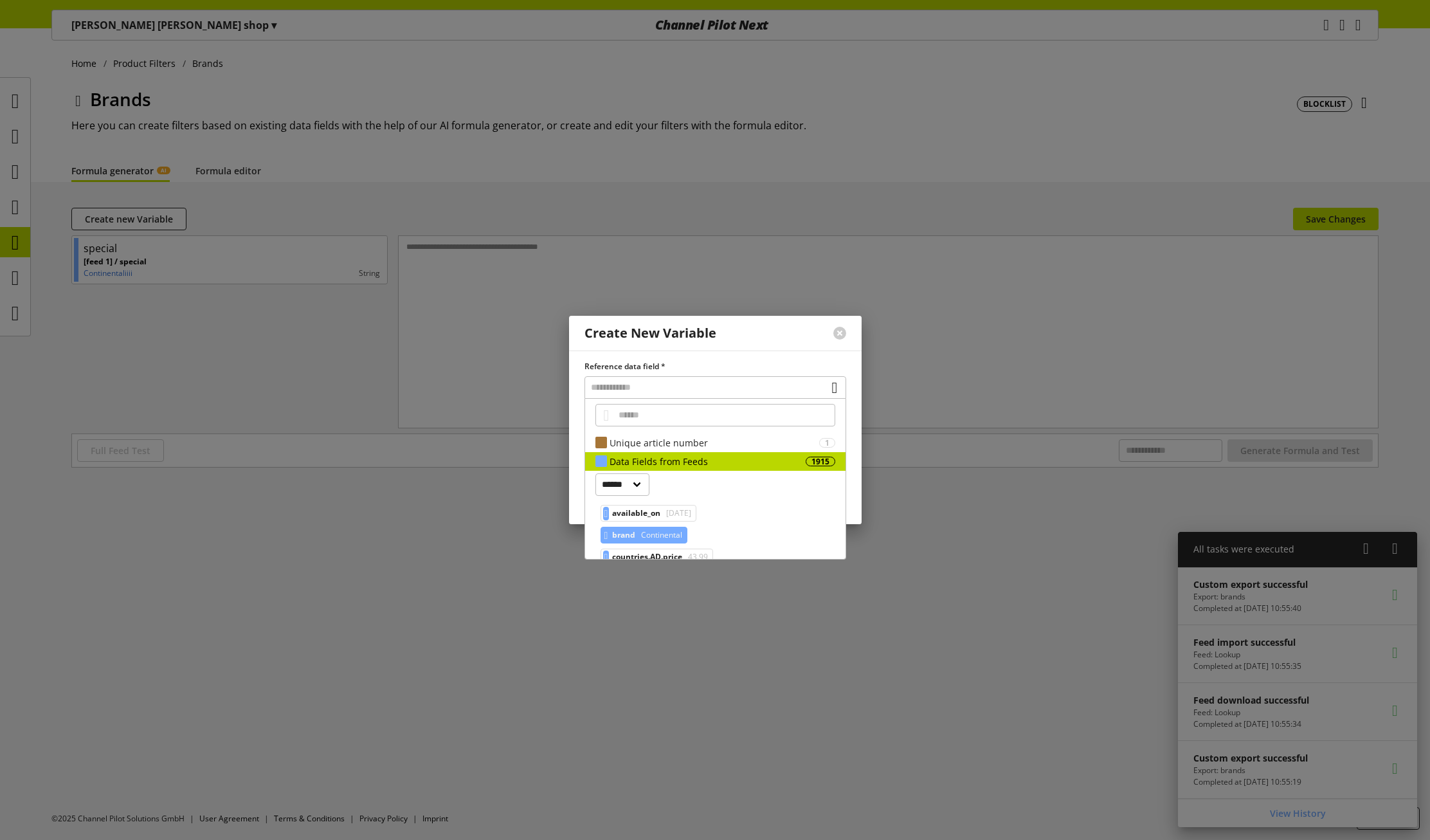
click at [633, 533] on span "brand" at bounding box center [623, 534] width 23 height 16
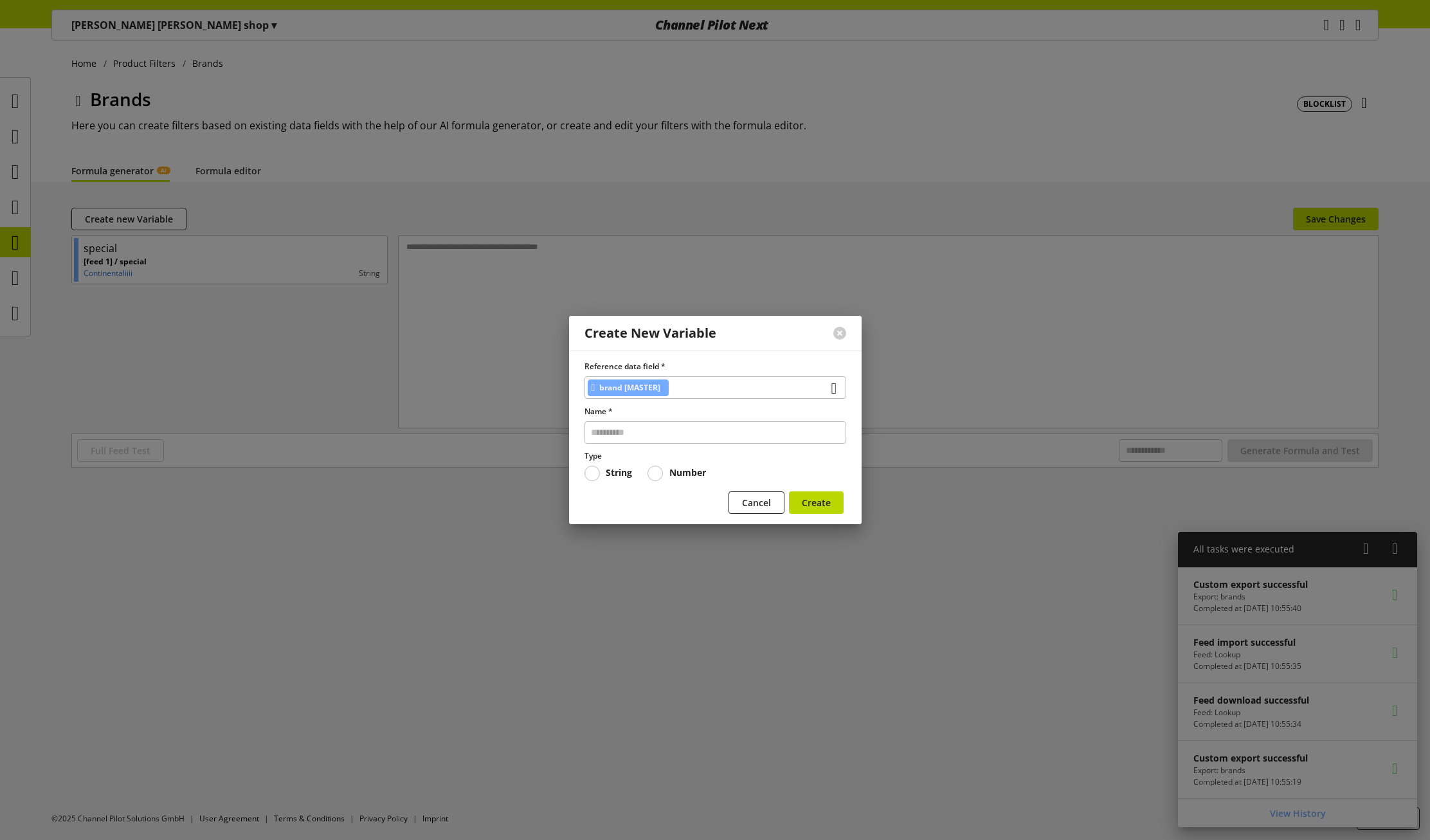
click at [657, 446] on div "Reference data field * brand [MASTER] Name * Type String Number" at bounding box center [715, 420] width 262 height 120
click at [657, 438] on input "text" at bounding box center [715, 433] width 262 height 22
type input "*****"
click at [822, 505] on span "Create" at bounding box center [816, 502] width 29 height 14
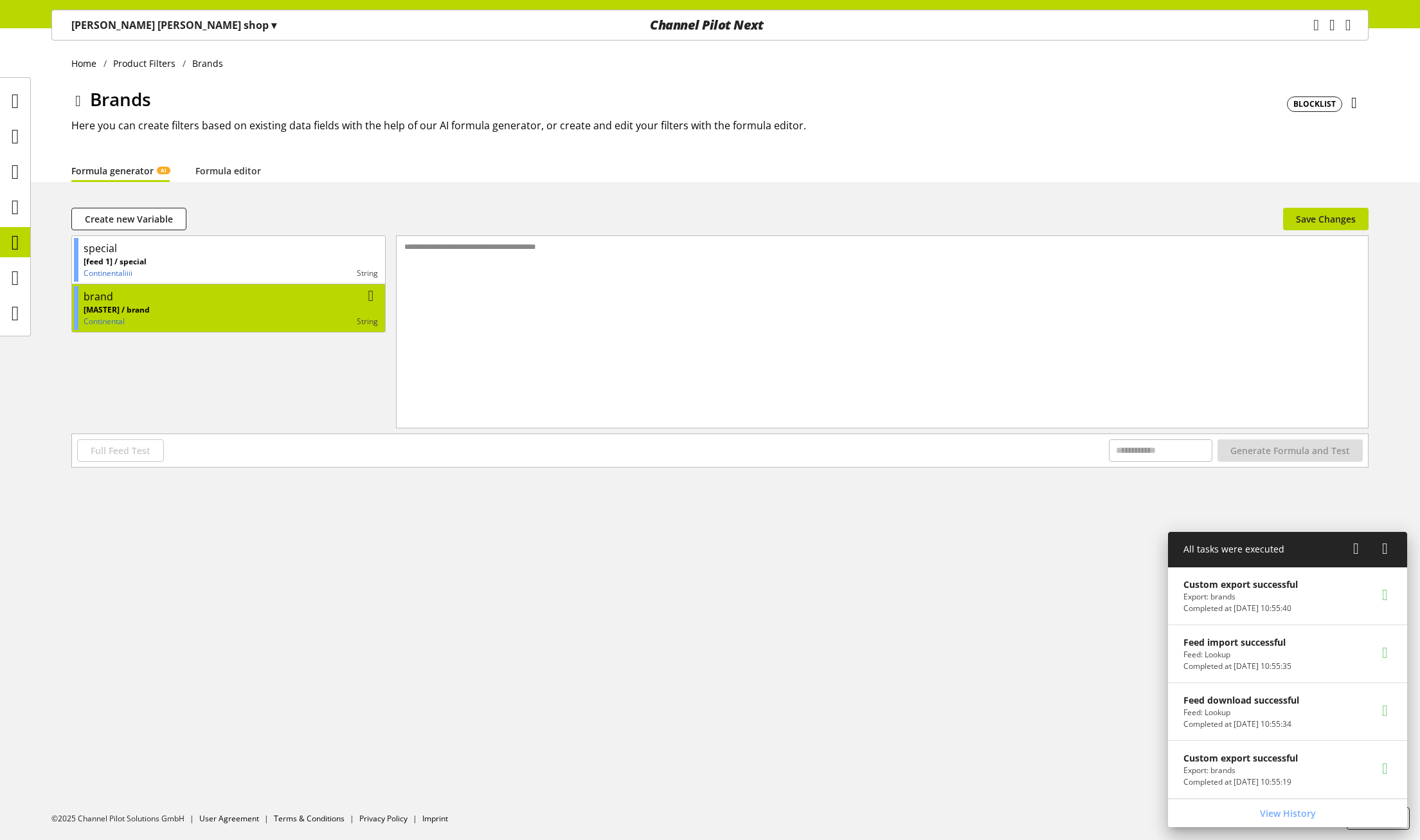
click at [193, 302] on div "brand" at bounding box center [231, 296] width 295 height 16
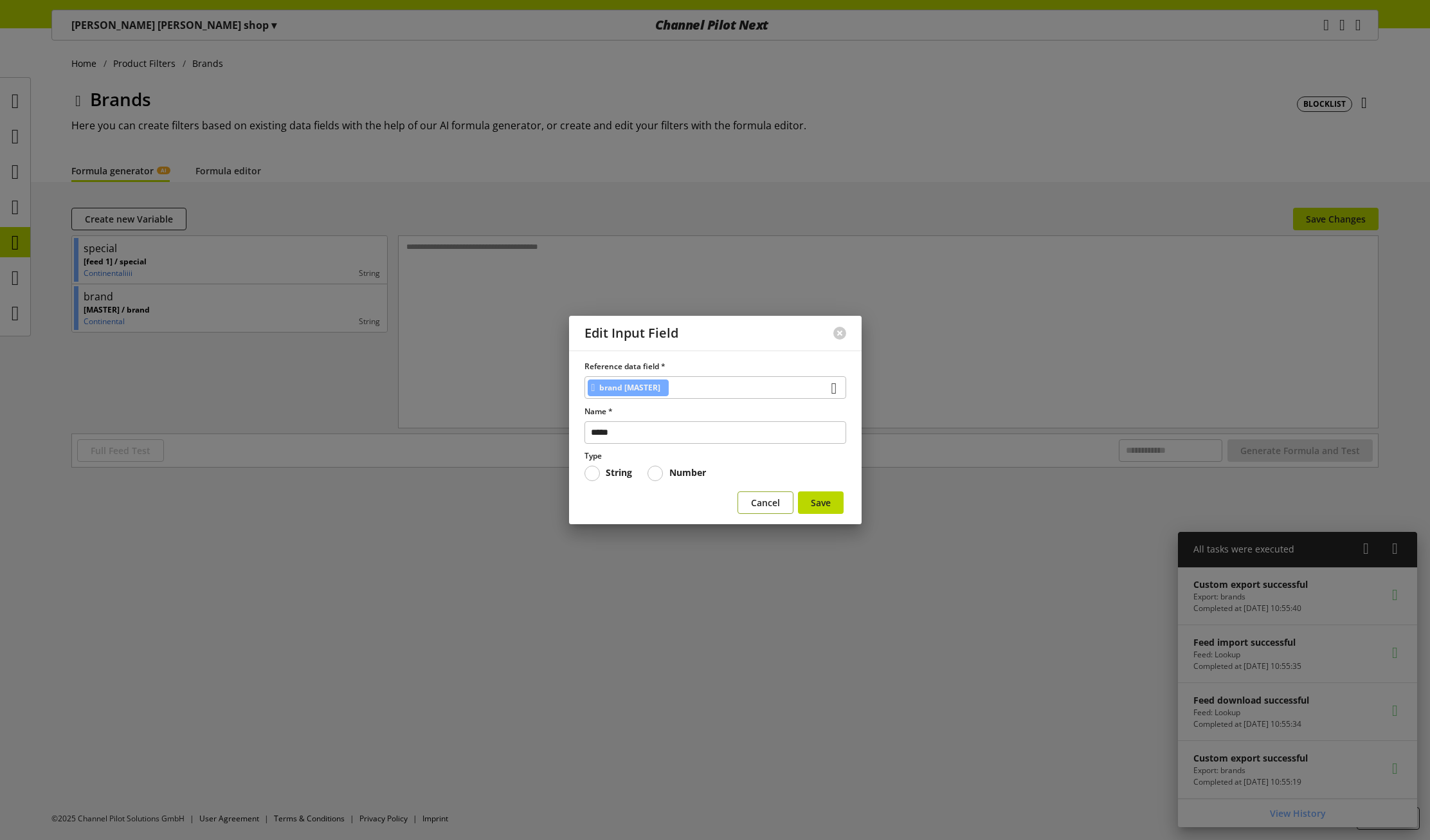
click at [773, 507] on span "Cancel" at bounding box center [765, 502] width 29 height 14
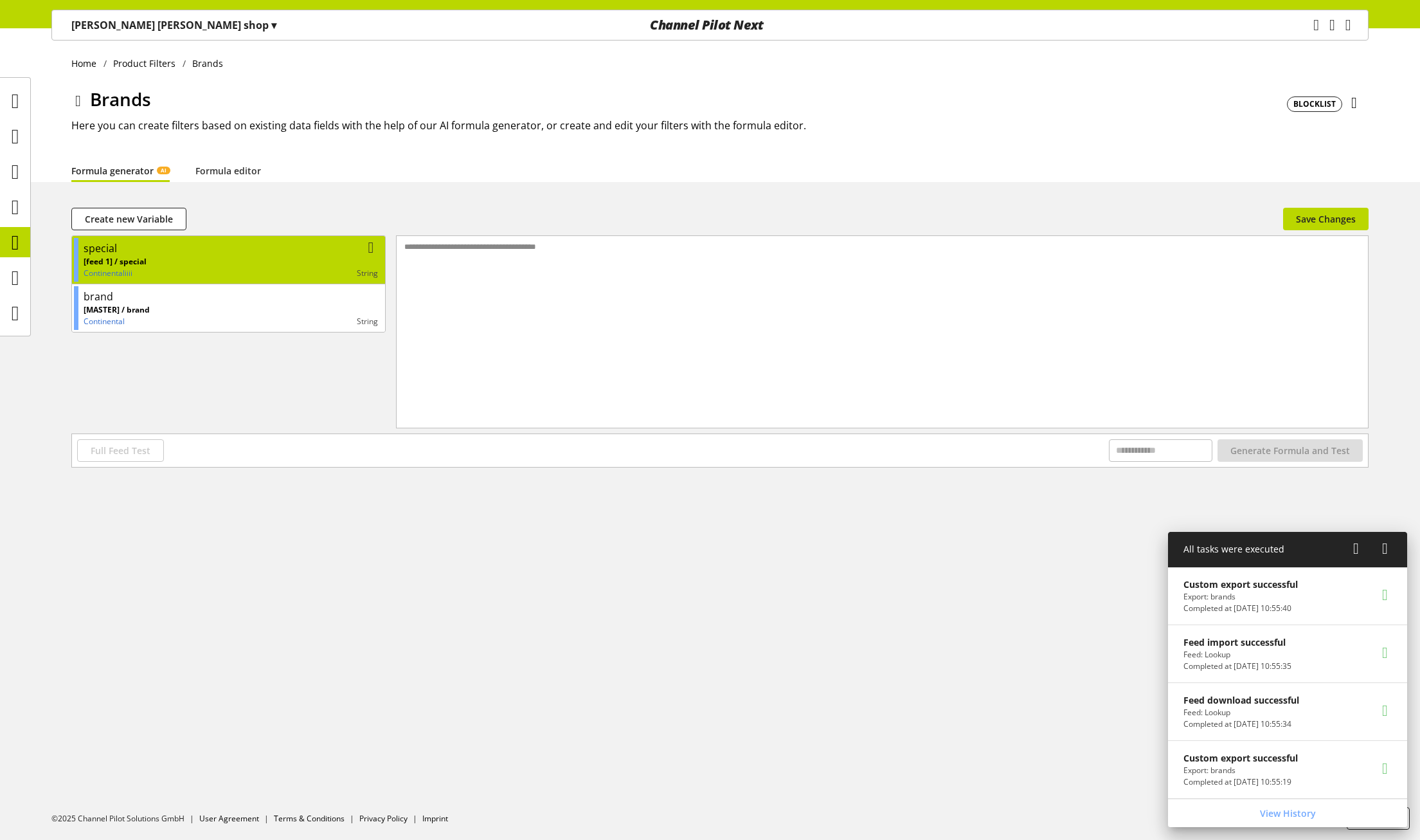
click at [181, 253] on div "special" at bounding box center [231, 248] width 295 height 16
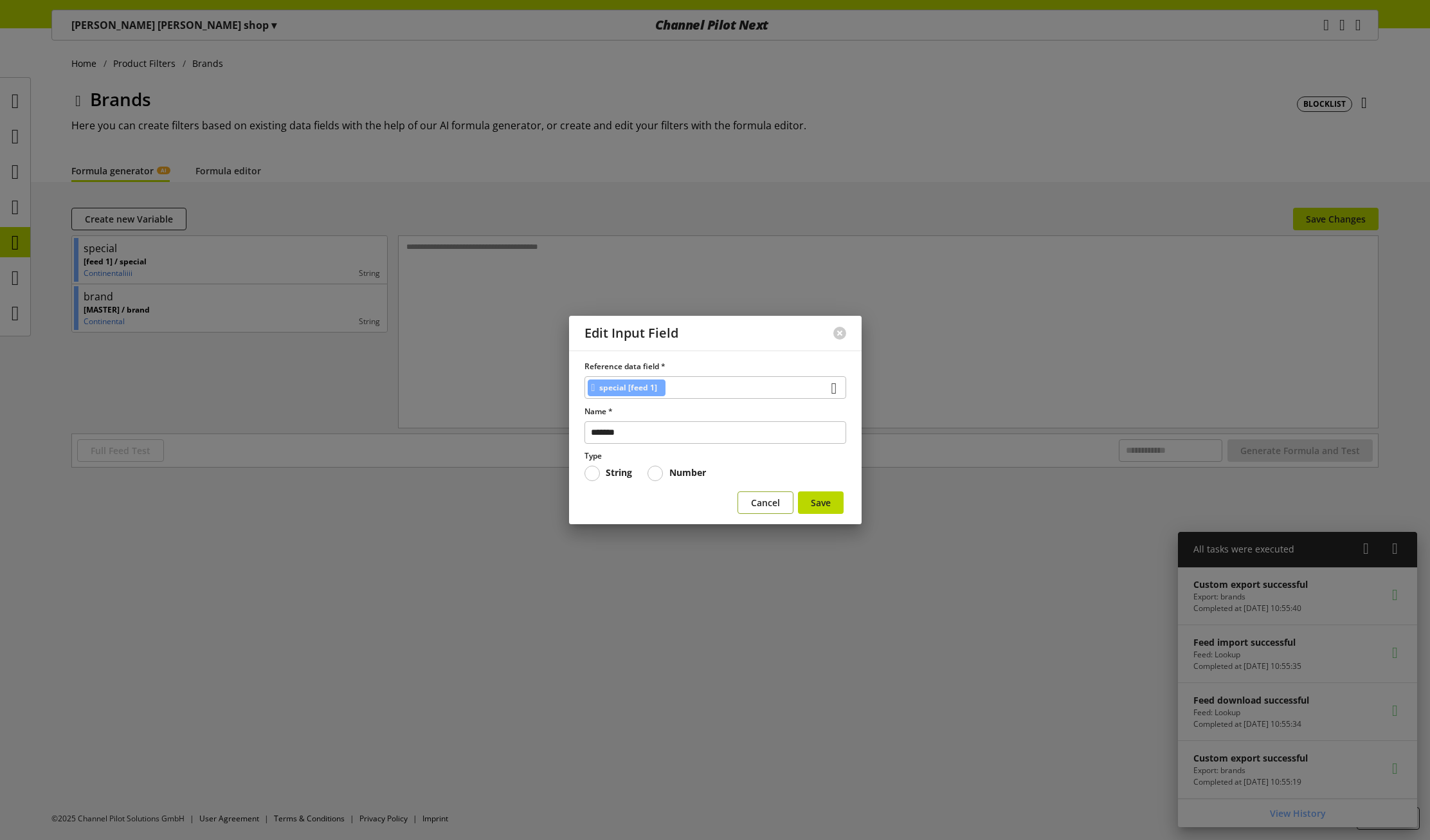
click at [759, 504] on span "Cancel" at bounding box center [765, 502] width 29 height 14
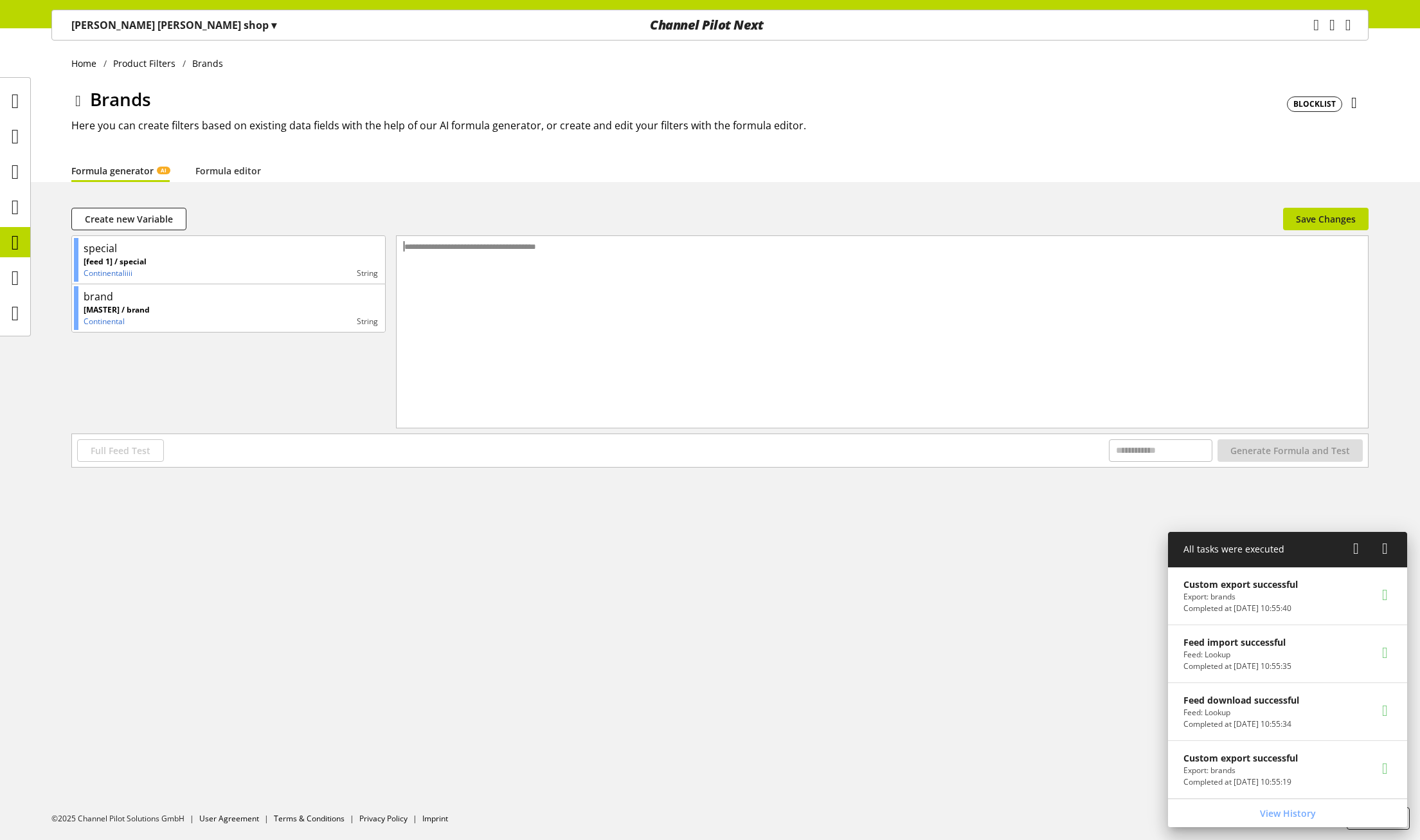
click at [571, 291] on div "**********" at bounding box center [883, 316] width 973 height 159
click at [207, 169] on link "Formula editor" at bounding box center [228, 170] width 66 height 14
click at [527, 291] on div at bounding box center [893, 332] width 950 height 192
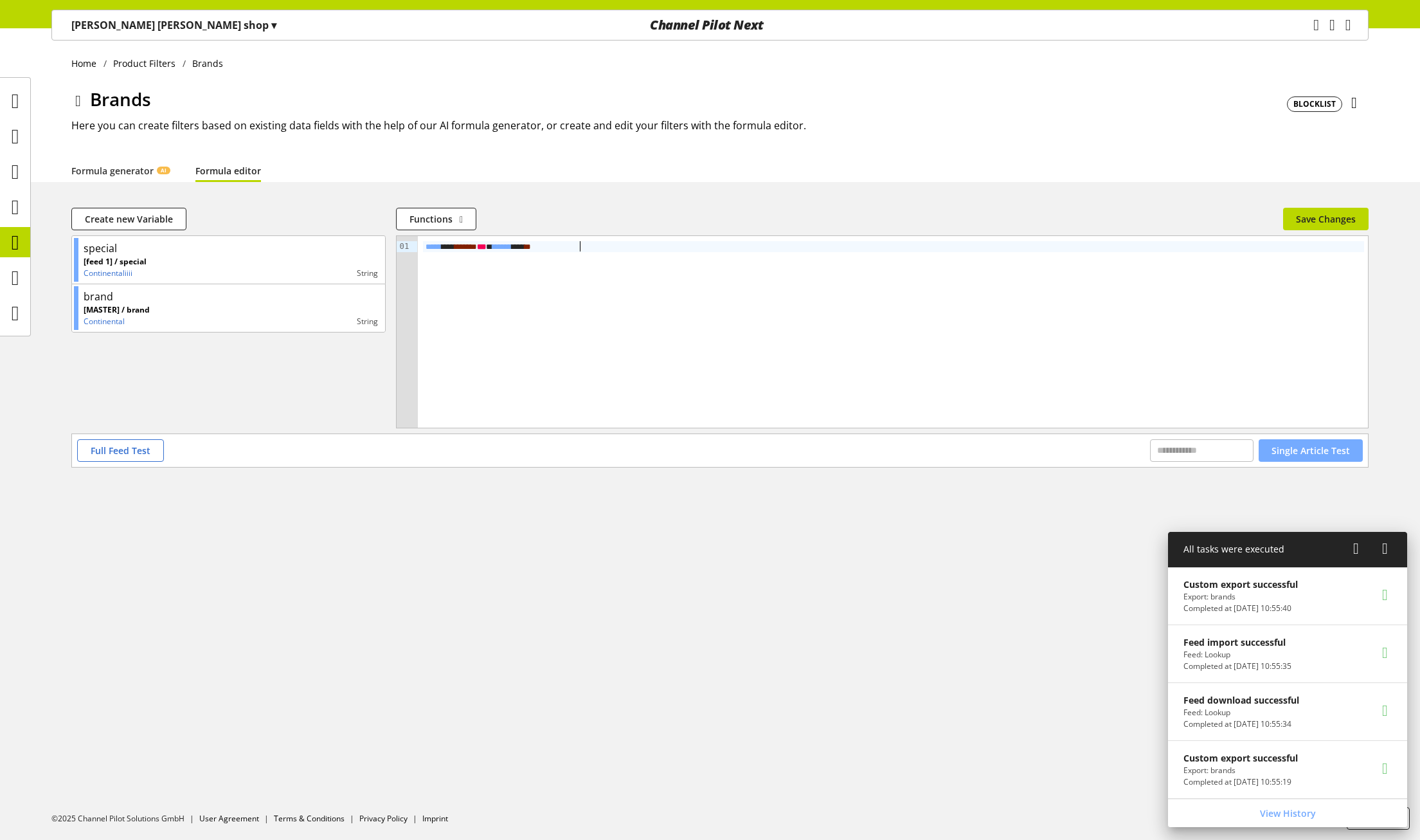
click at [1315, 443] on button "Single Article Test" at bounding box center [1311, 450] width 104 height 22
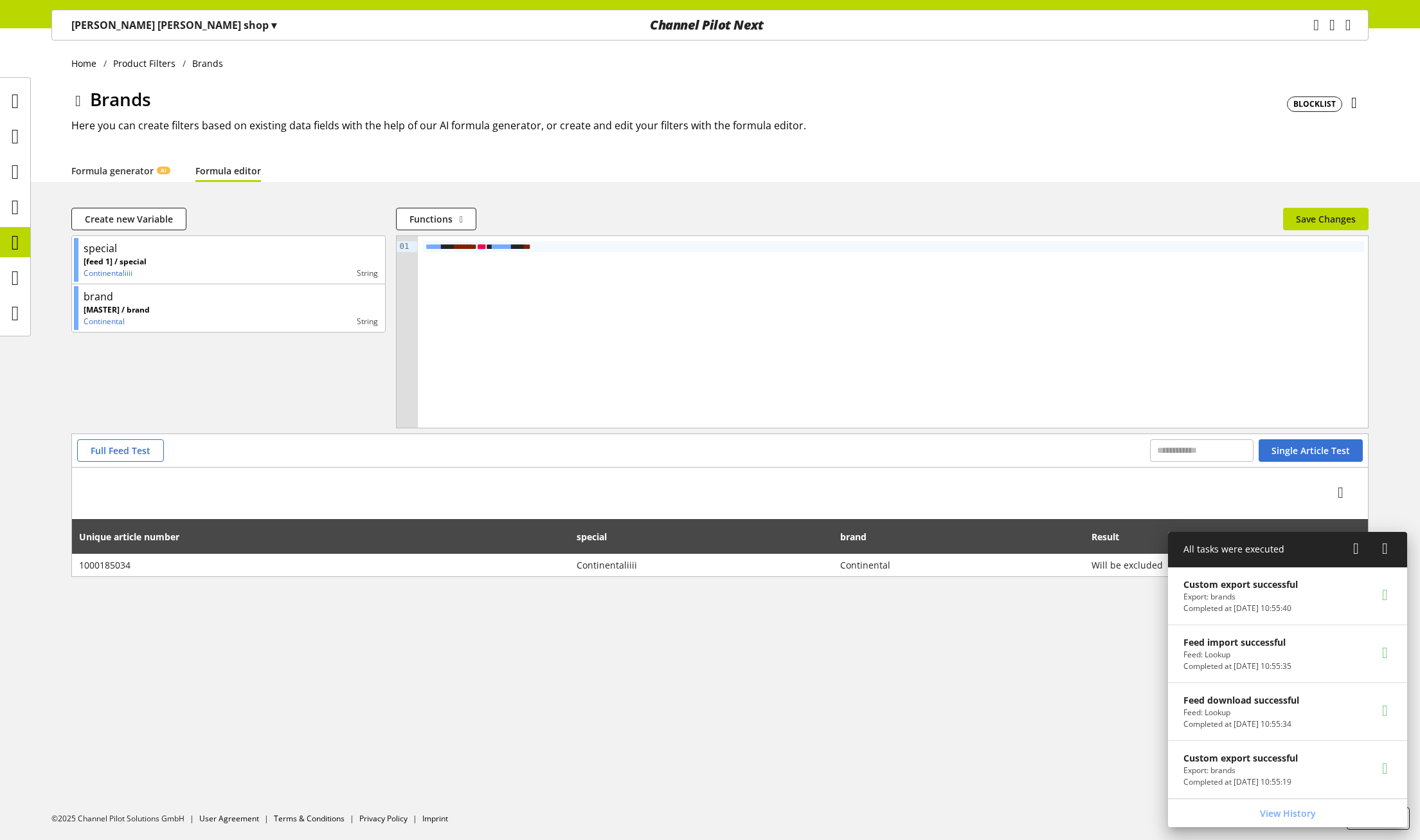
click at [1355, 546] on icon at bounding box center [1356, 548] width 6 height 23
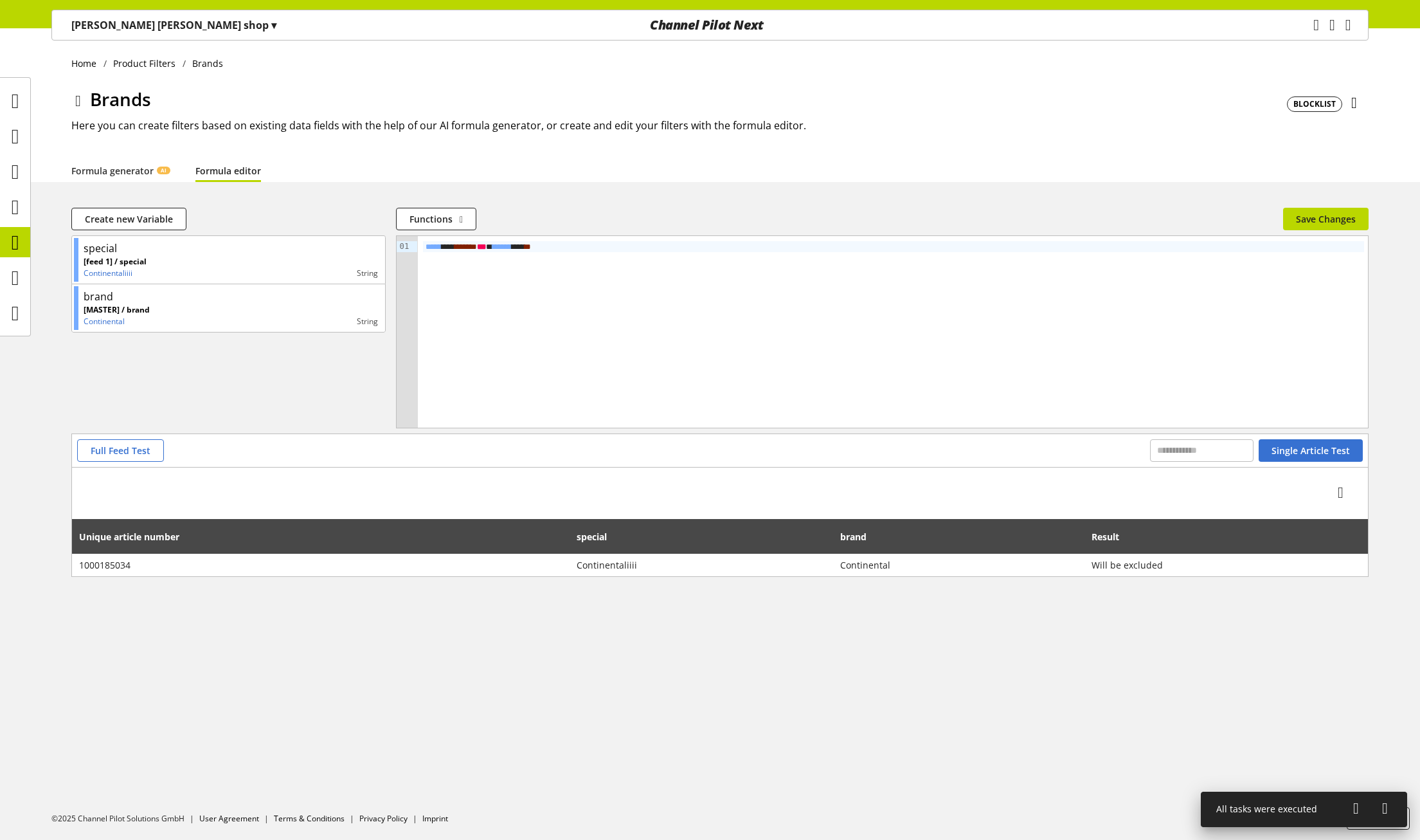
click at [512, 250] on span "*******" at bounding box center [502, 246] width 19 height 8
click at [874, 313] on div "***** ** * **** * *** ******* ** **" at bounding box center [893, 332] width 951 height 192
click at [1354, 100] on icon at bounding box center [1354, 103] width 6 height 23
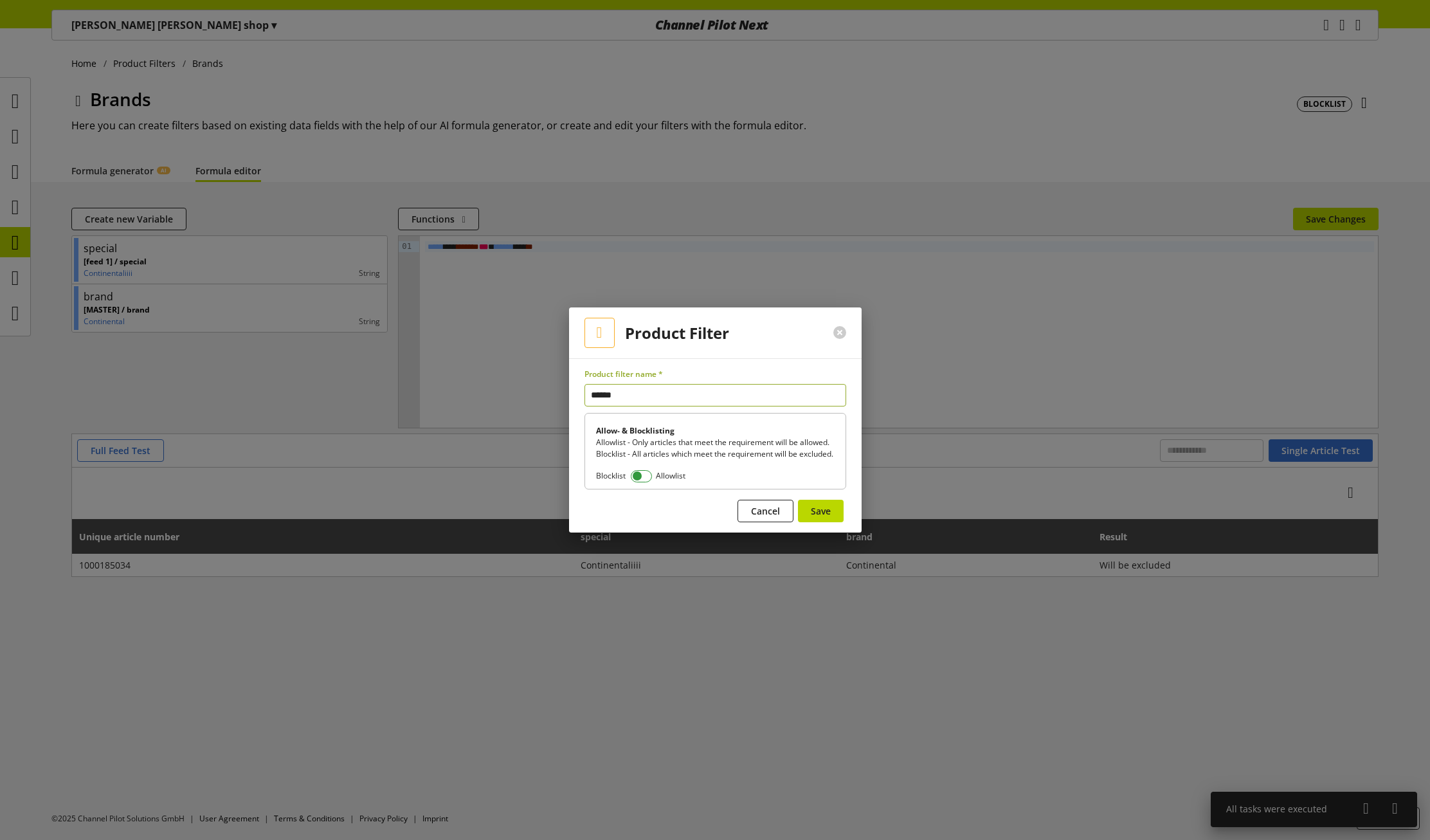
click at [630, 482] on span "Blocklist" at bounding box center [612, 475] width 34 height 11
click at [647, 483] on span at bounding box center [641, 475] width 21 height 12
click at [827, 516] on span "Save" at bounding box center [821, 510] width 20 height 14
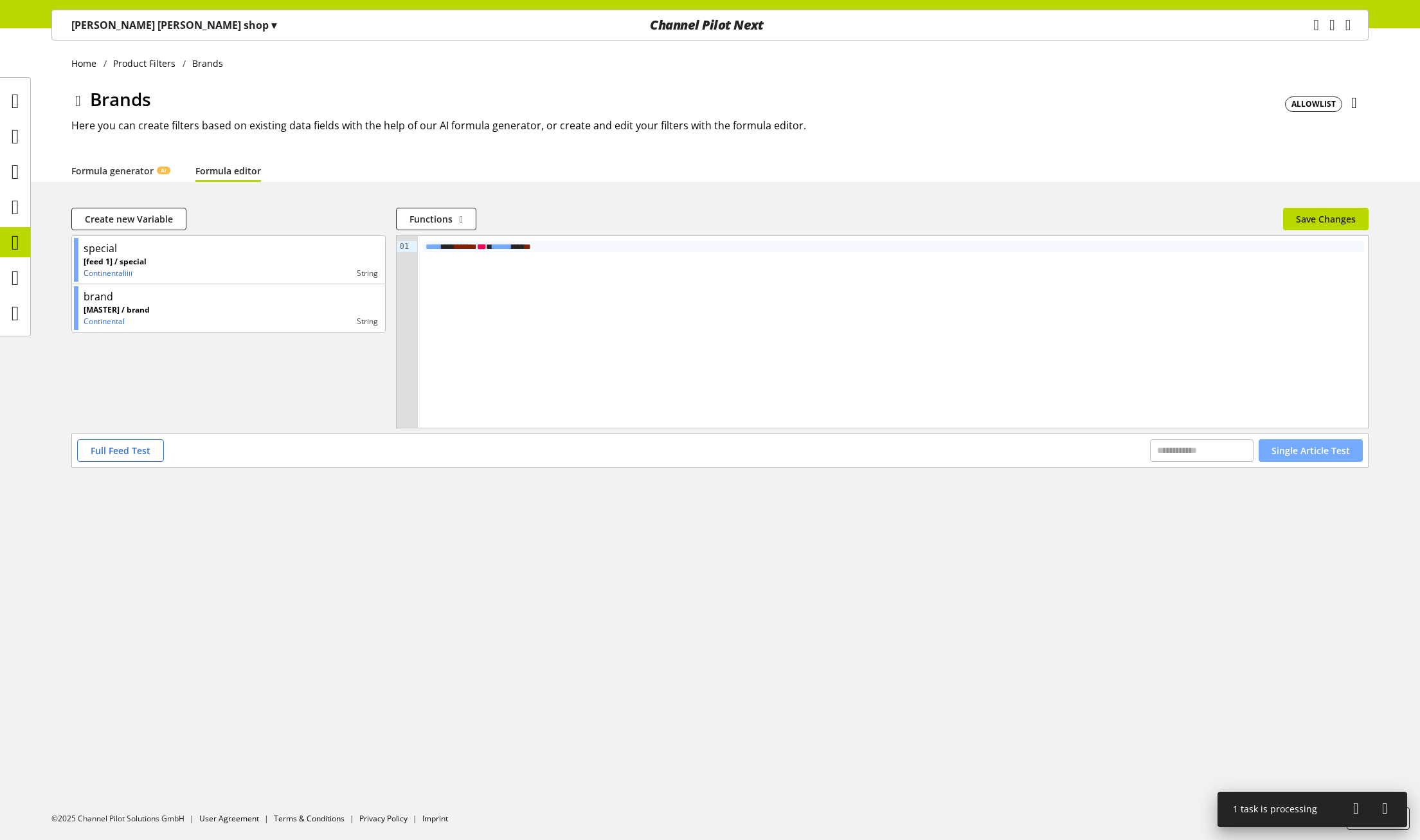
click at [1303, 449] on span "Single Article Test" at bounding box center [1311, 450] width 79 height 14
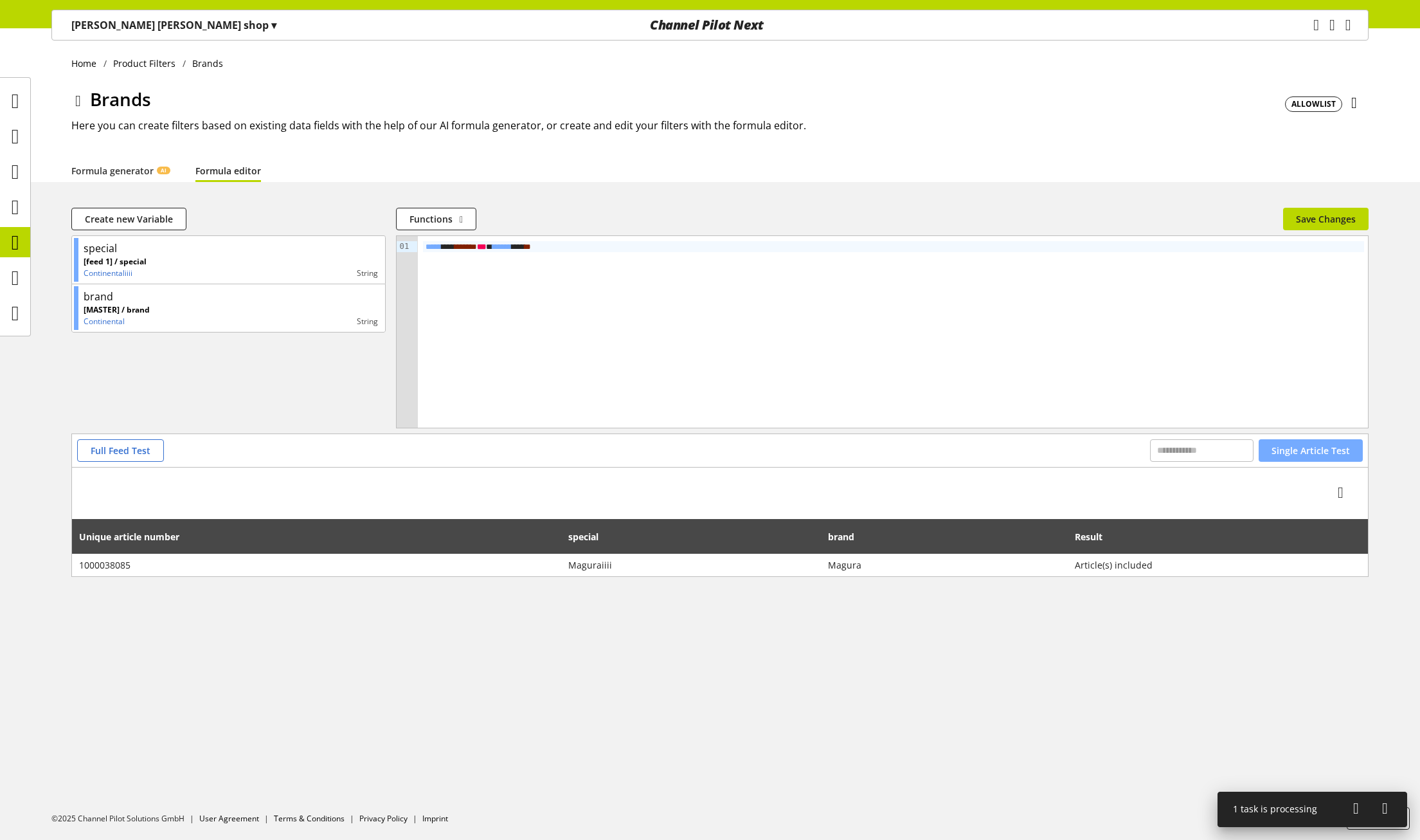
click at [1301, 448] on span "Single Article Test" at bounding box center [1311, 450] width 79 height 14
click at [140, 446] on span "Full Feed Test" at bounding box center [120, 450] width 60 height 14
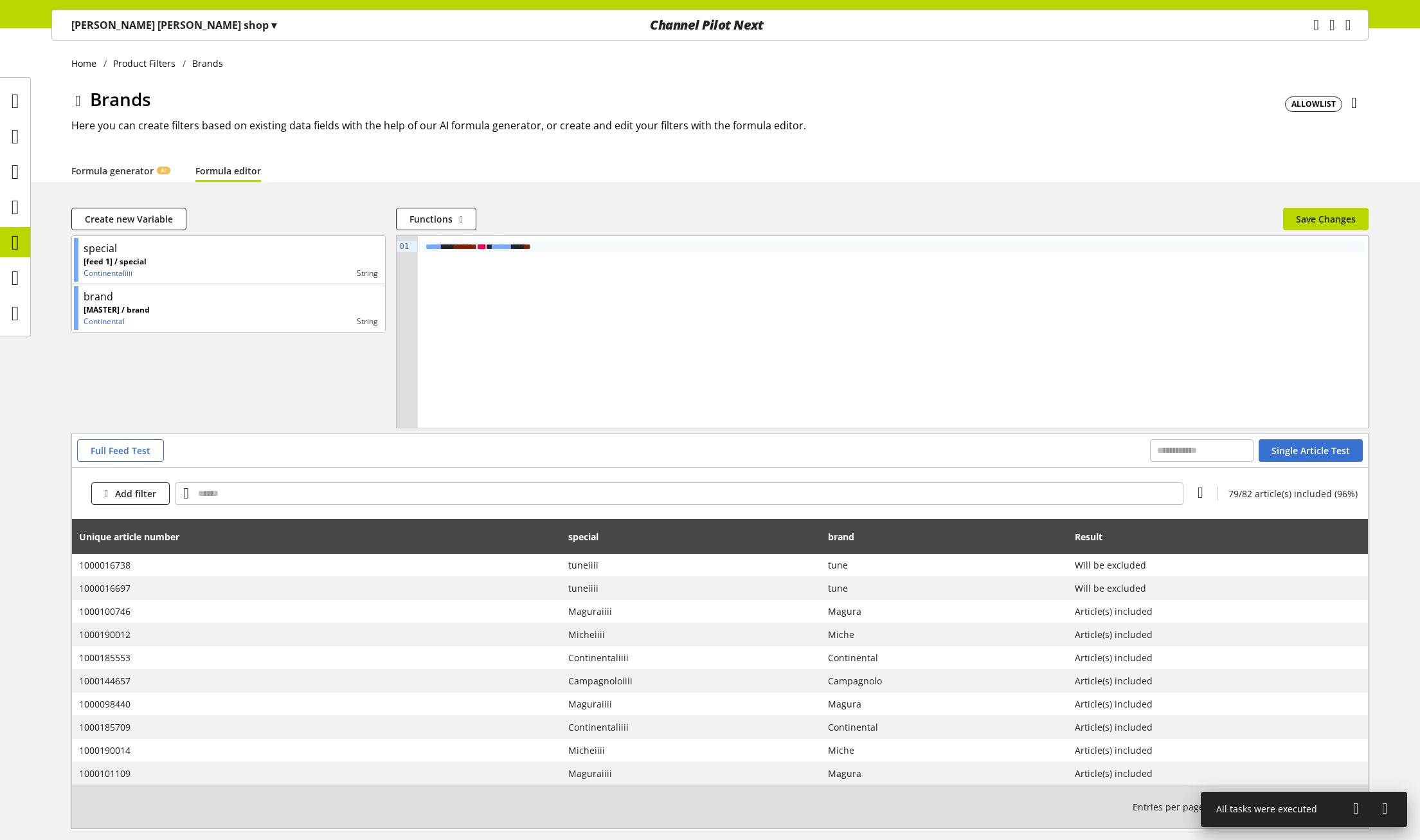
click at [573, 307] on div "***** ** * **** * *** ******* ** **" at bounding box center [893, 332] width 951 height 192
click at [1346, 211] on button "Save Changes" at bounding box center [1326, 219] width 85 height 22
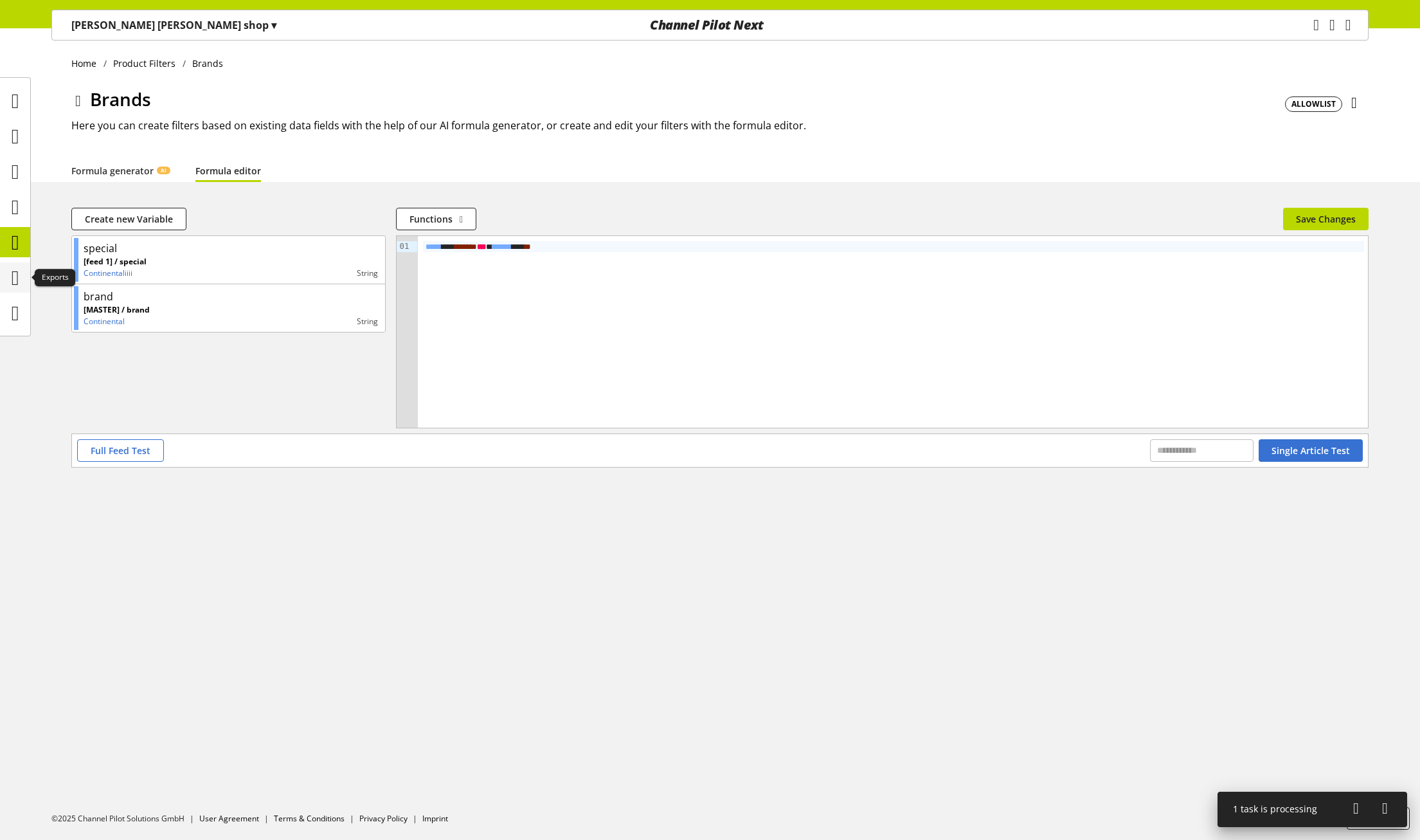
click at [11, 272] on icon at bounding box center [15, 278] width 7 height 26
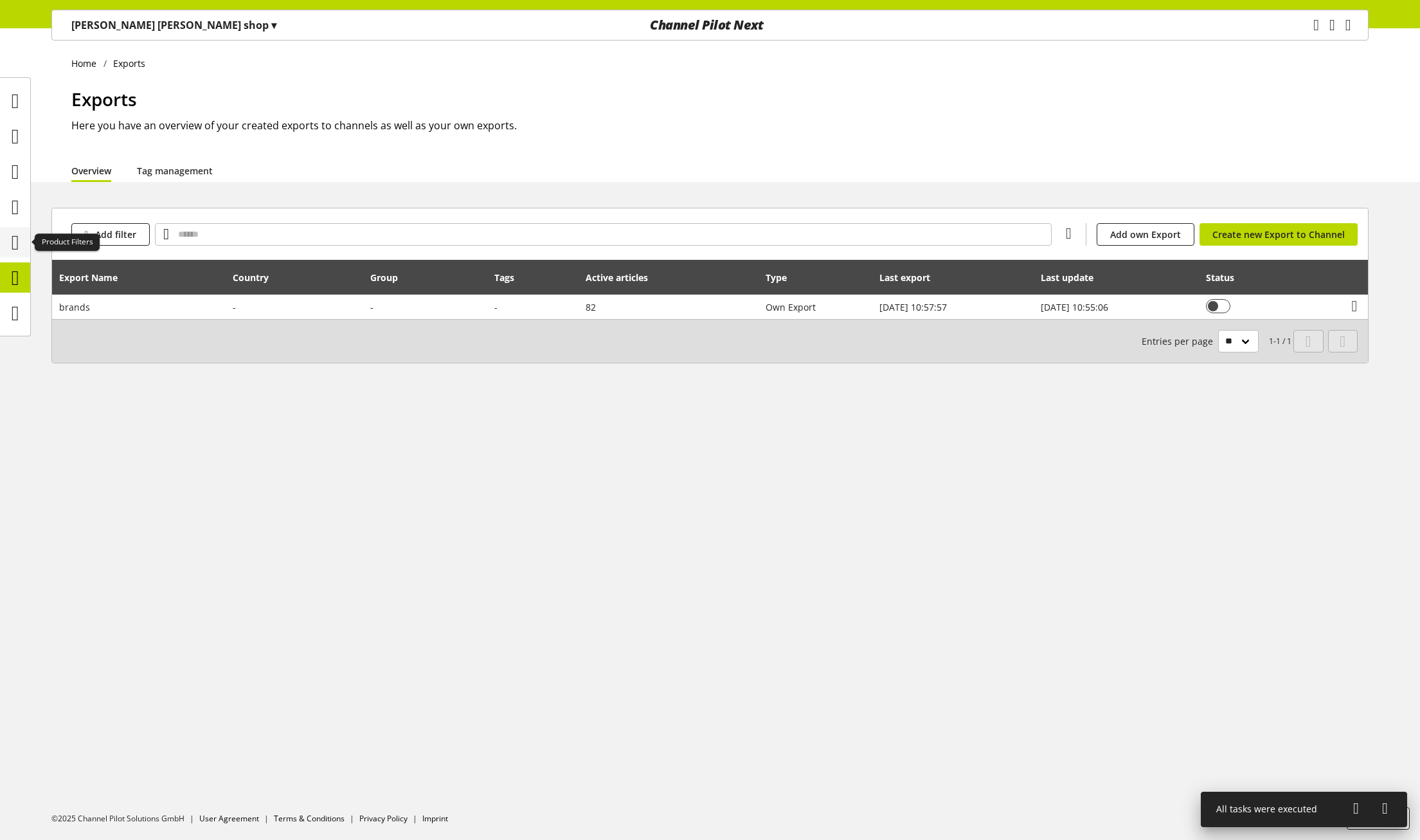
click at [4, 248] on div at bounding box center [15, 242] width 31 height 31
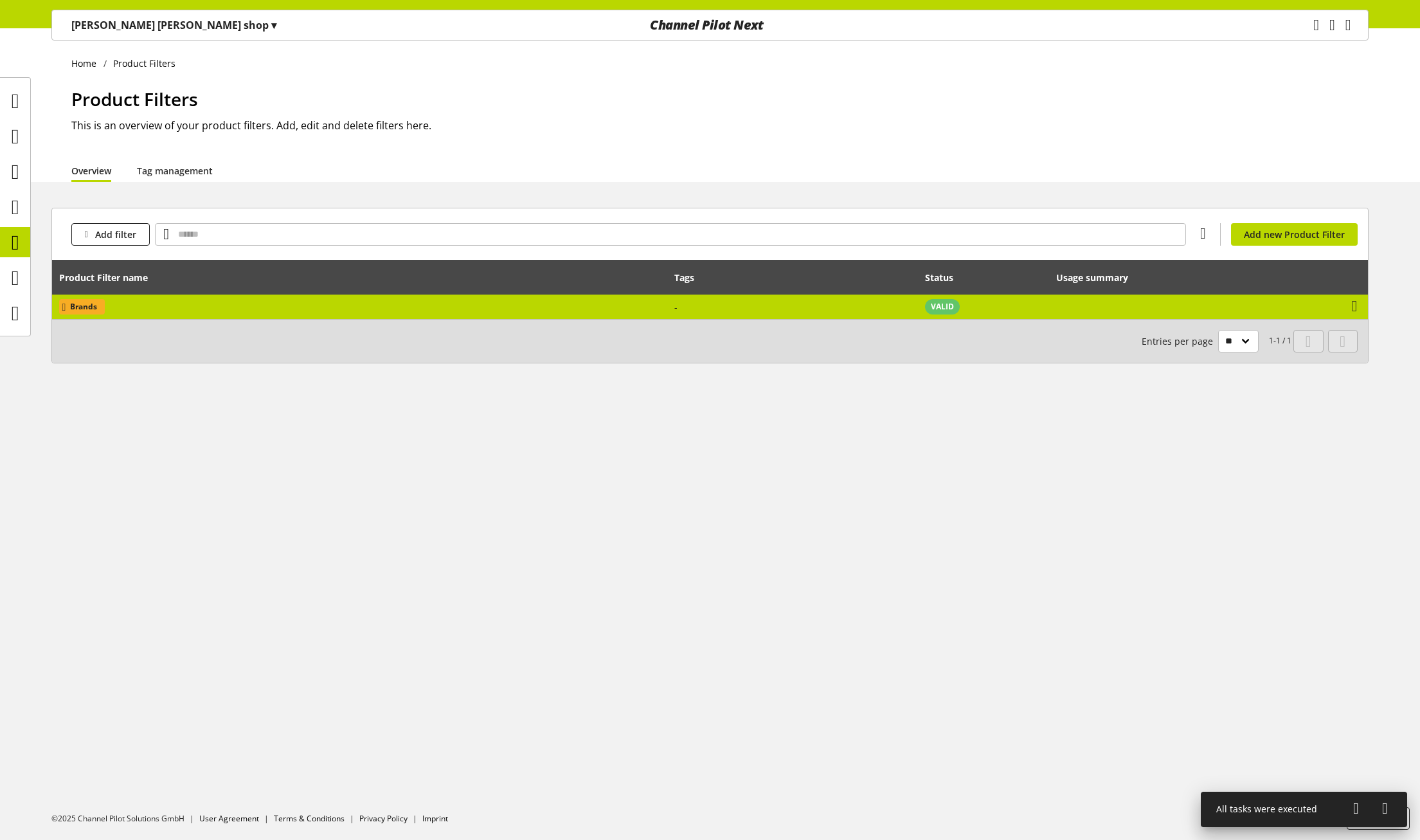
click at [164, 306] on td "Brands" at bounding box center [359, 307] width 616 height 24
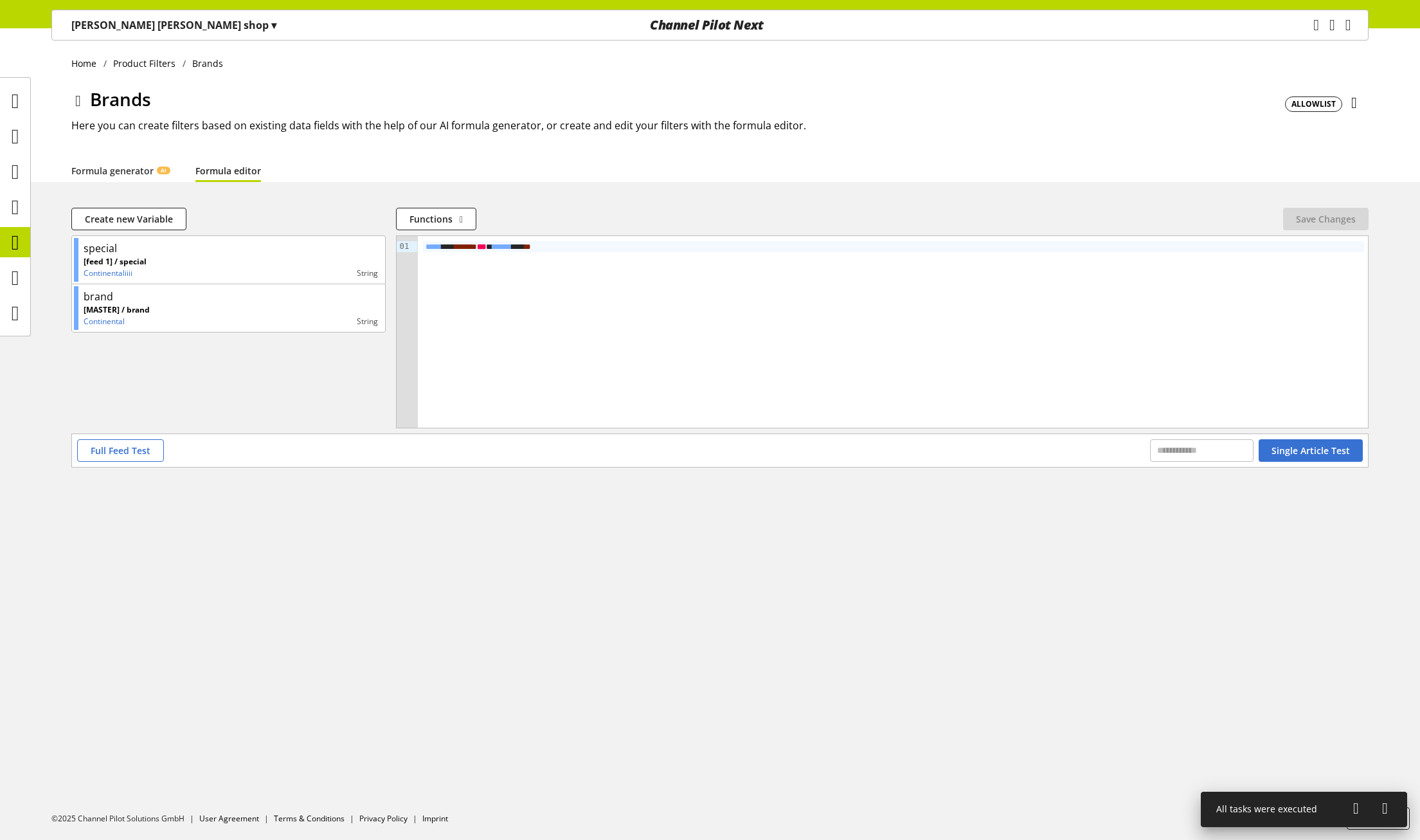
click at [554, 294] on div "***** ** * **** * *** ******* ** **" at bounding box center [893, 332] width 951 height 192
click at [512, 248] on span "*******" at bounding box center [502, 246] width 19 height 8
click at [518, 273] on div "***** ** * **** * *** ******* ** **" at bounding box center [893, 332] width 951 height 192
click at [113, 455] on span "Full Feed Test" at bounding box center [120, 450] width 60 height 14
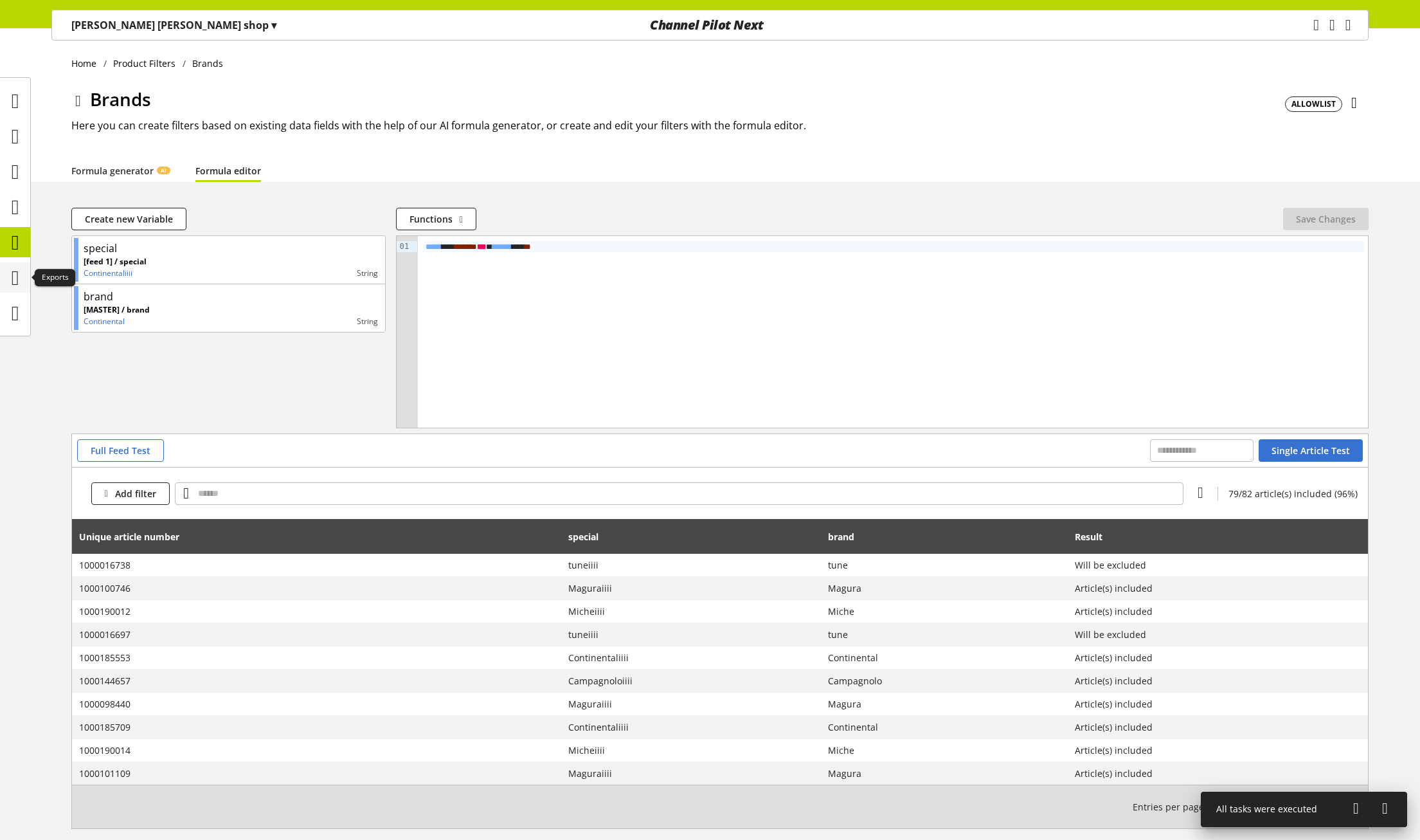
click at [3, 282] on div at bounding box center [15, 277] width 31 height 31
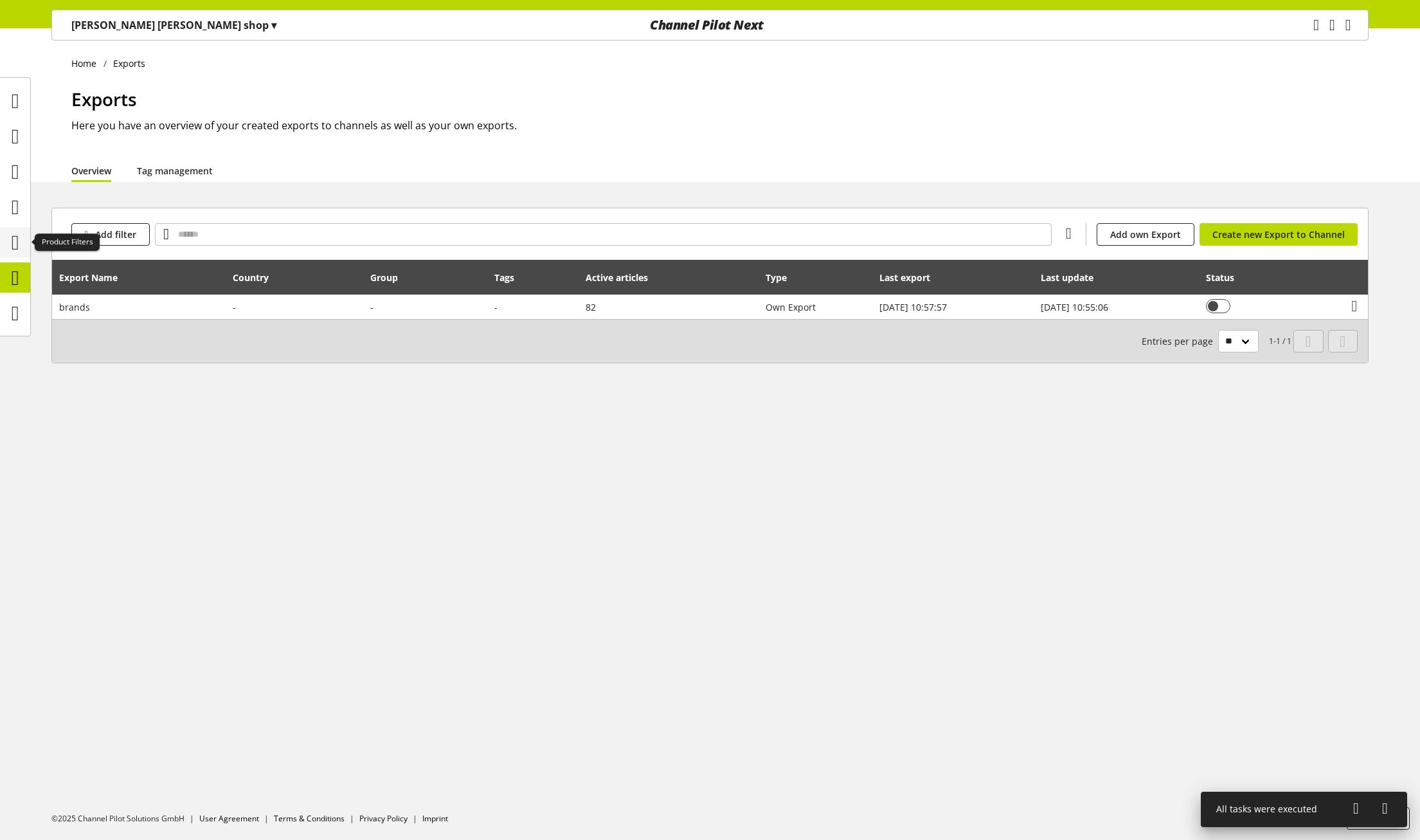
click at [18, 245] on icon at bounding box center [15, 243] width 7 height 26
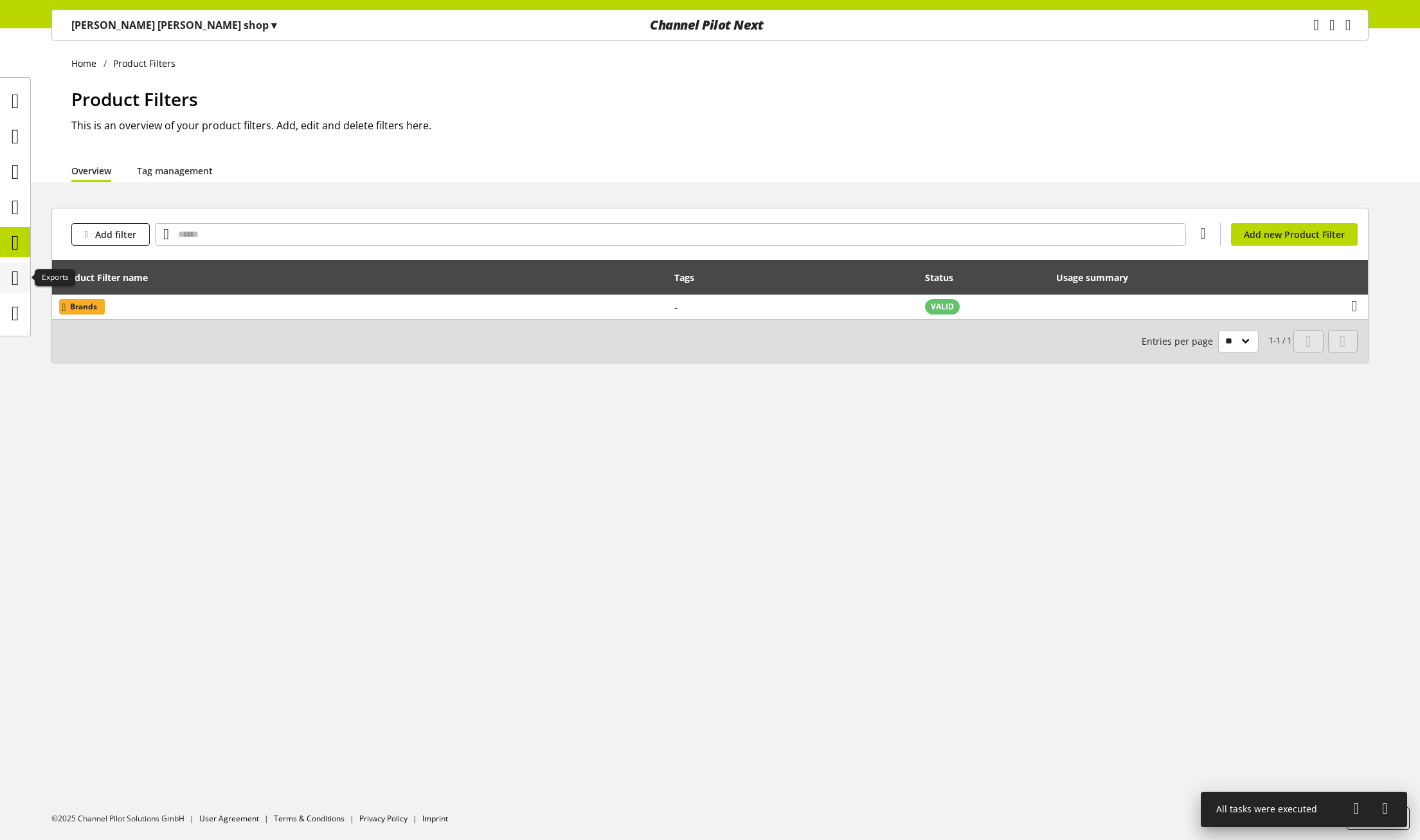
click at [19, 265] on icon at bounding box center [15, 278] width 7 height 26
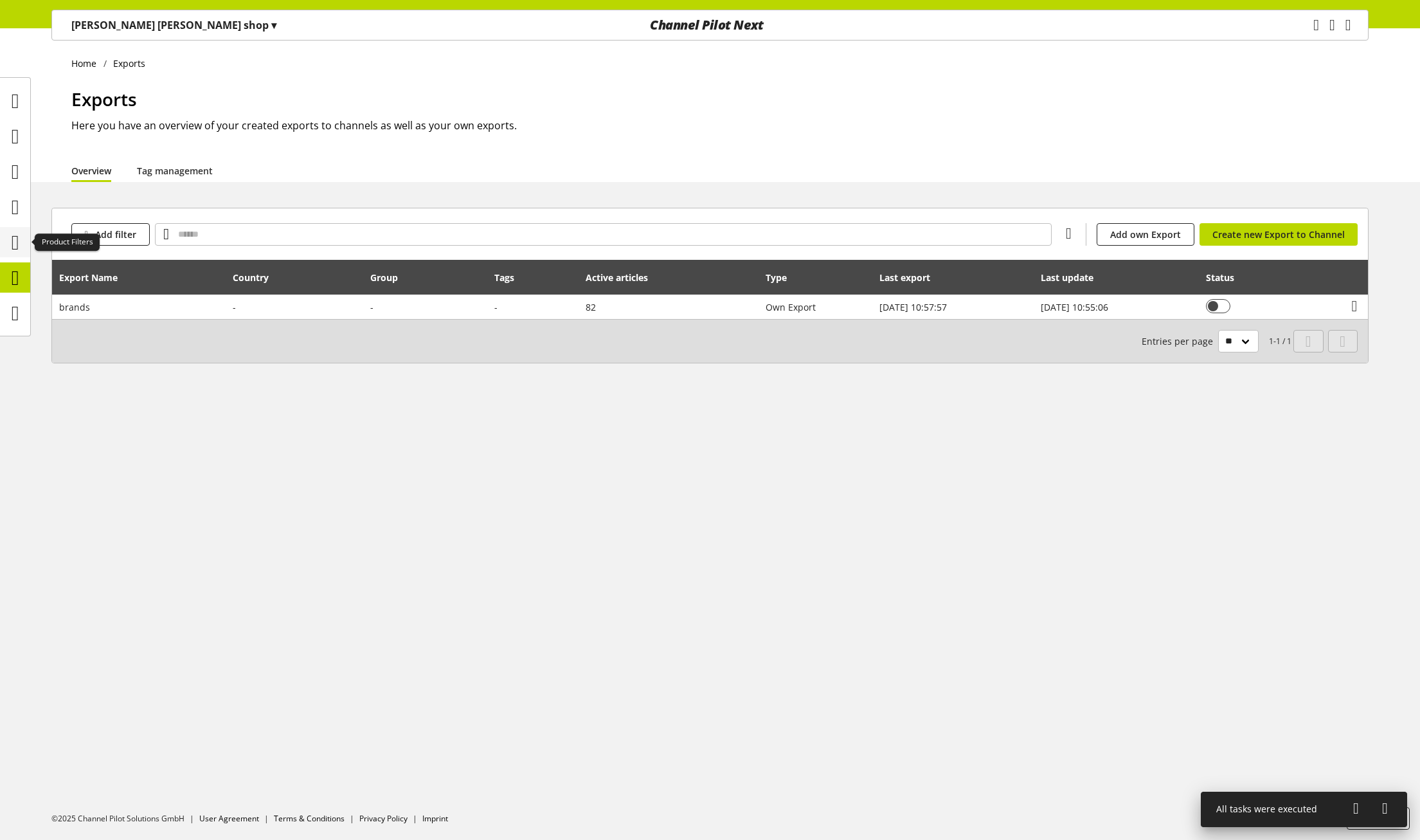
click at [15, 254] on icon at bounding box center [15, 243] width 7 height 26
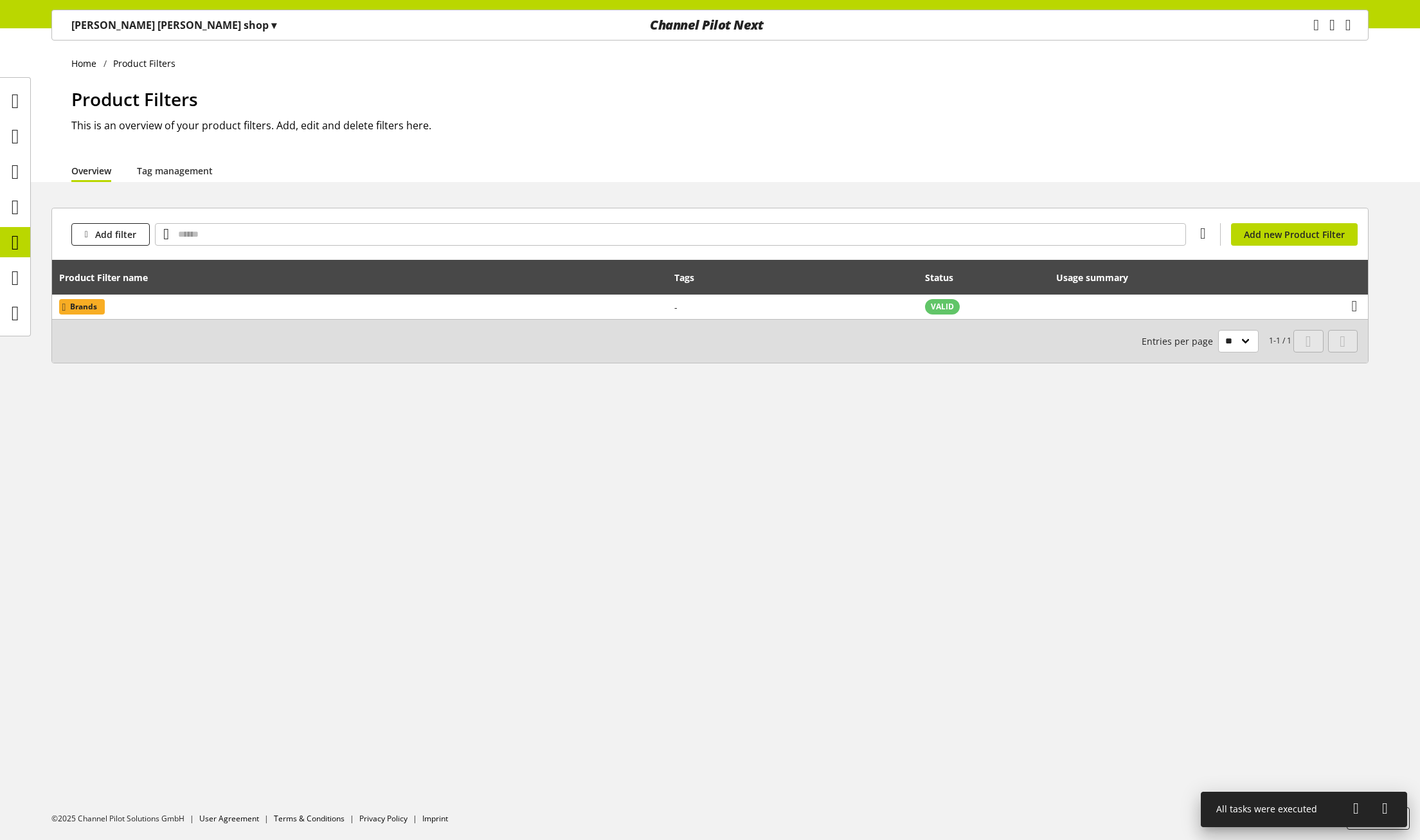
click at [180, 294] on th "Product Filter name" at bounding box center [359, 276] width 616 height 34
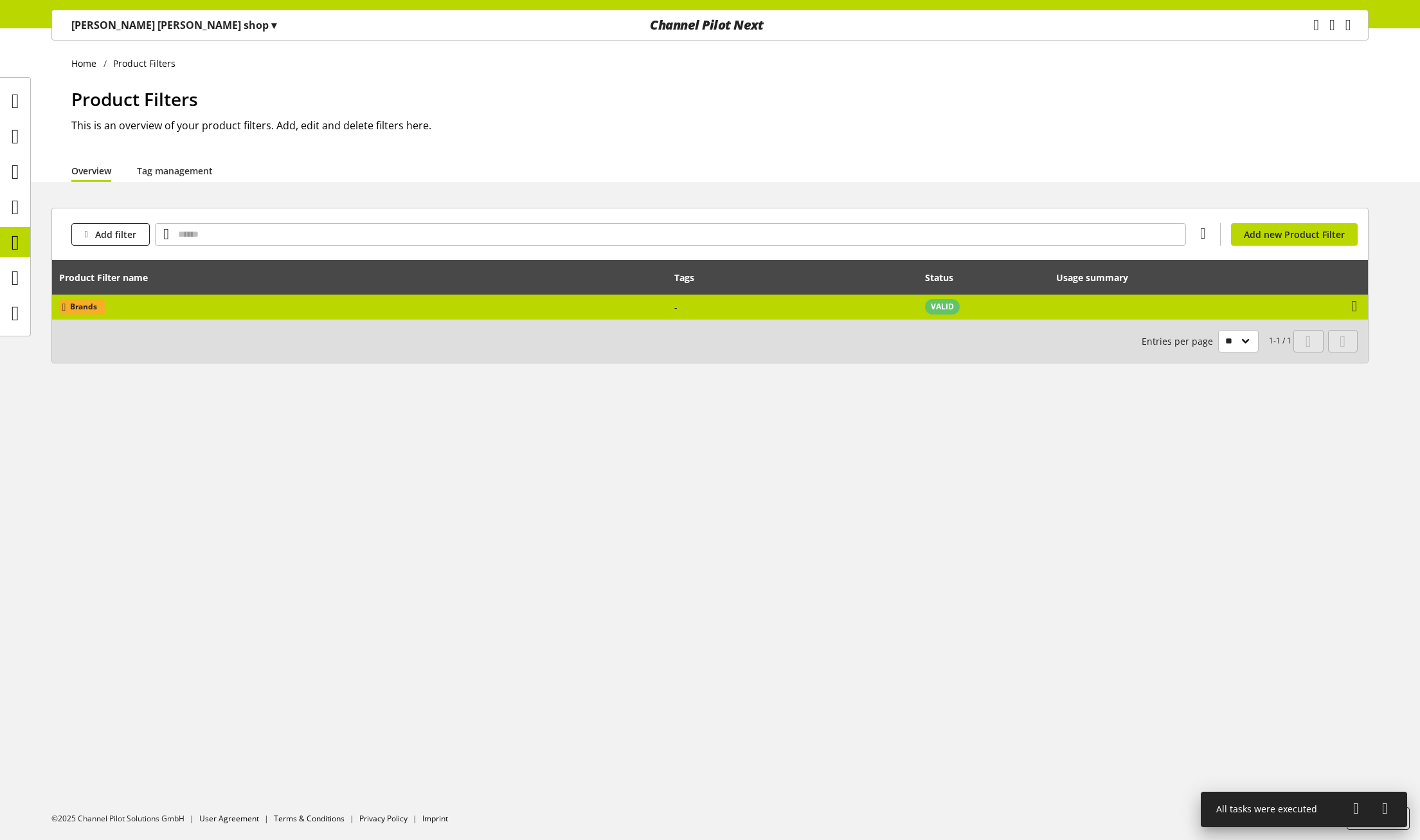
click at [180, 308] on td "Brands" at bounding box center [359, 307] width 616 height 24
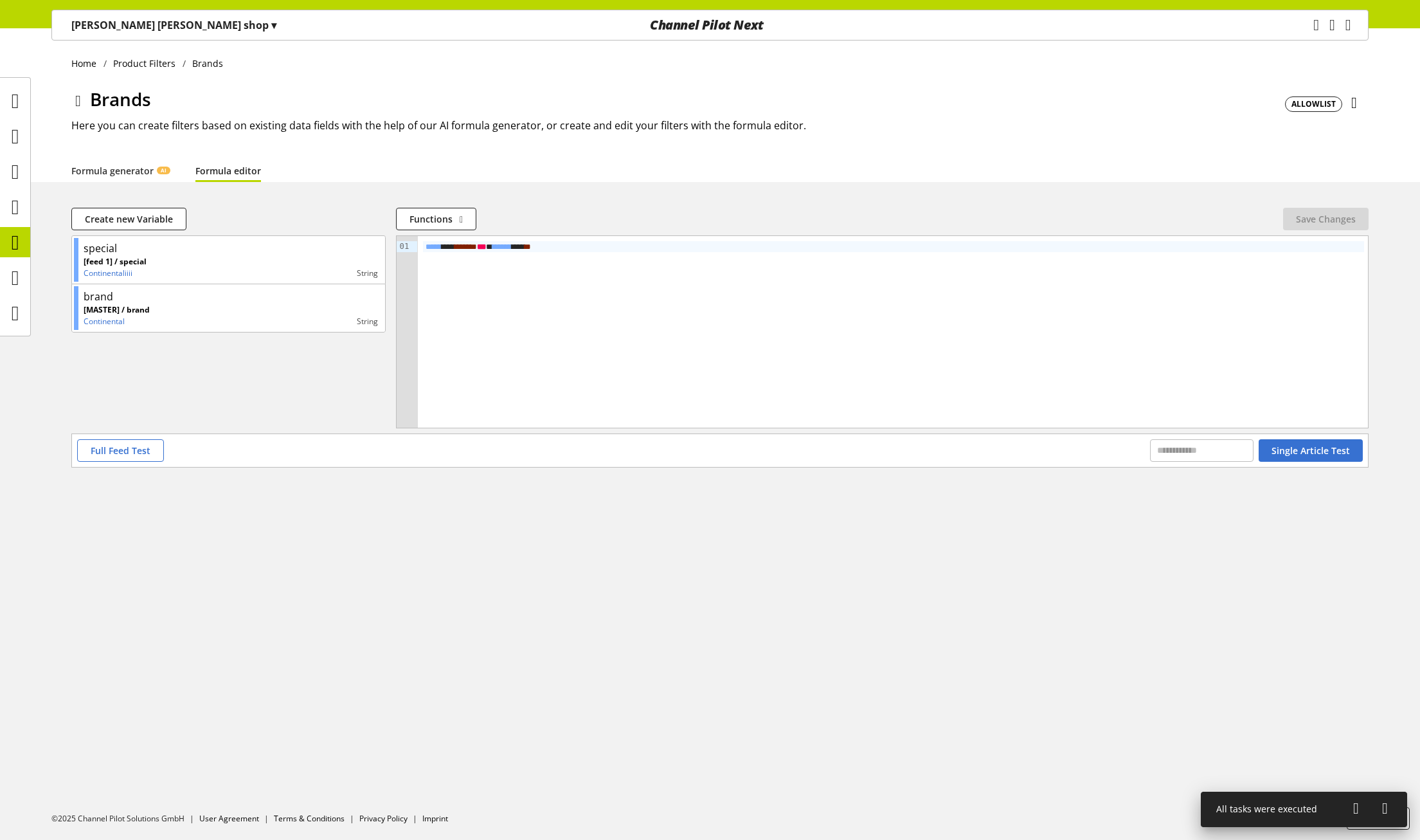
click at [736, 294] on div "***** ** * **** * *** ******* ** **" at bounding box center [893, 332] width 951 height 192
click at [18, 273] on icon at bounding box center [15, 278] width 7 height 26
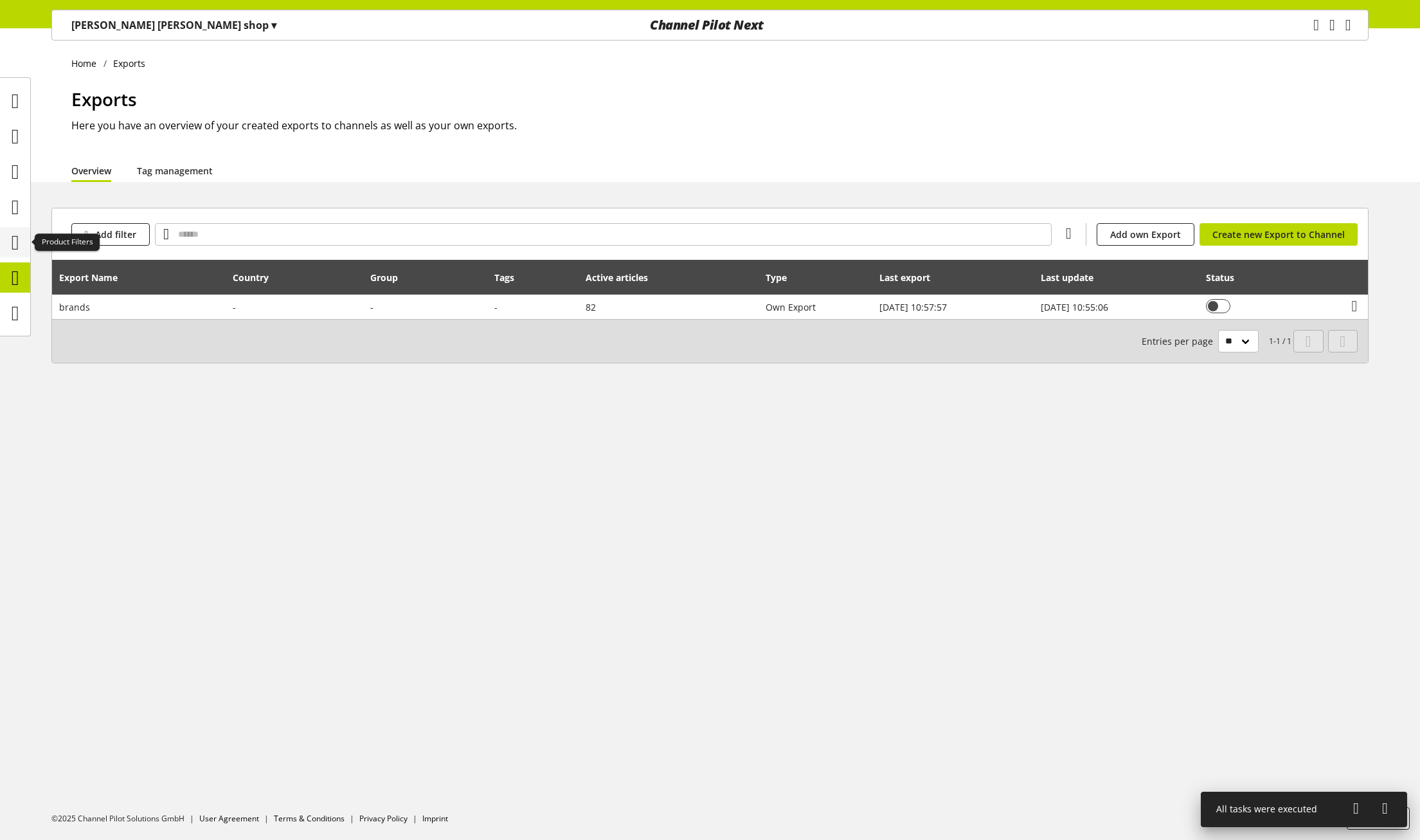
click at [18, 249] on icon at bounding box center [15, 243] width 7 height 26
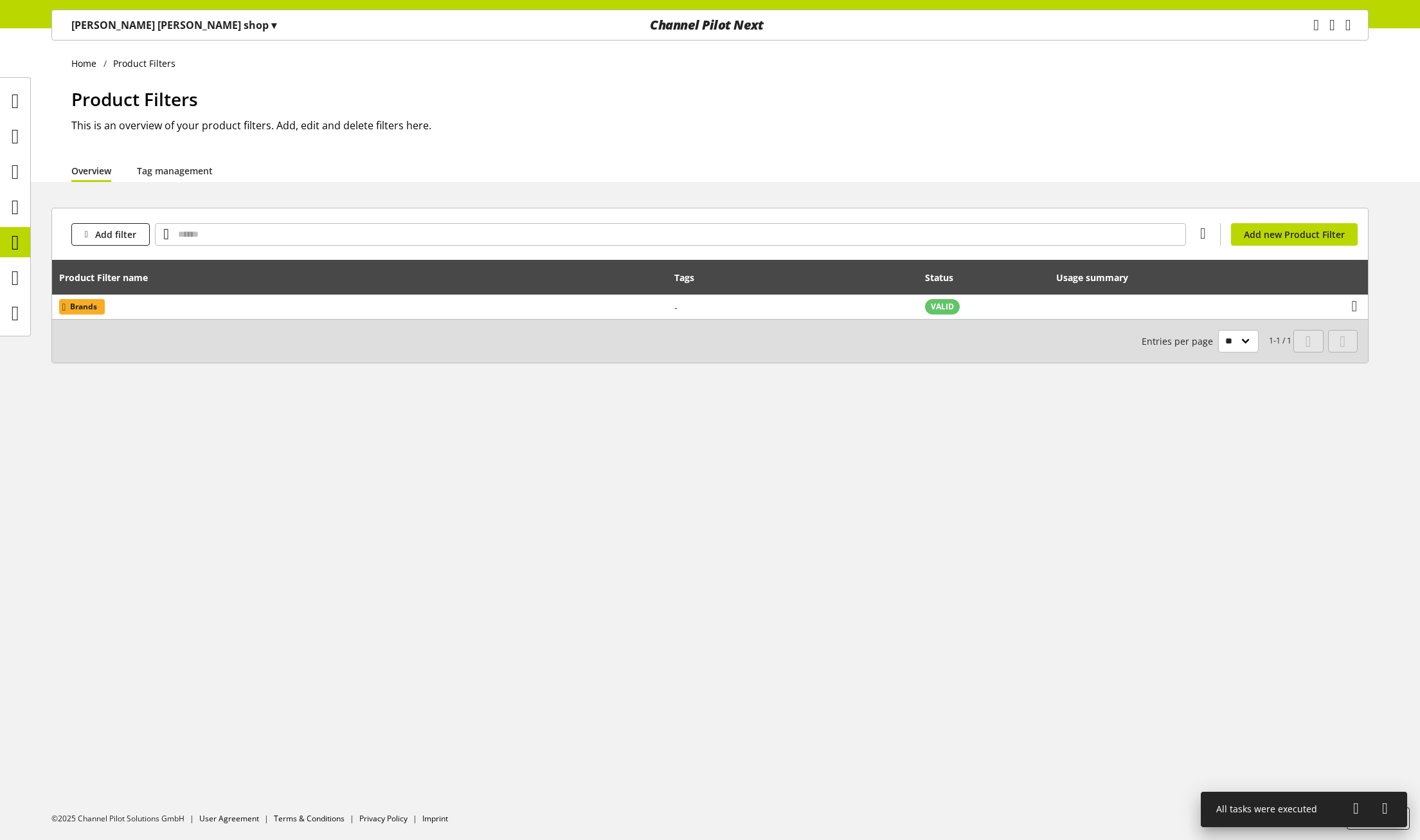
click at [0, 278] on html "peters fieser shop ▾ All customers ▾ Select customer All customers Shop Setting…" at bounding box center [710, 420] width 1420 height 840
click at [14, 282] on icon at bounding box center [15, 278] width 7 height 26
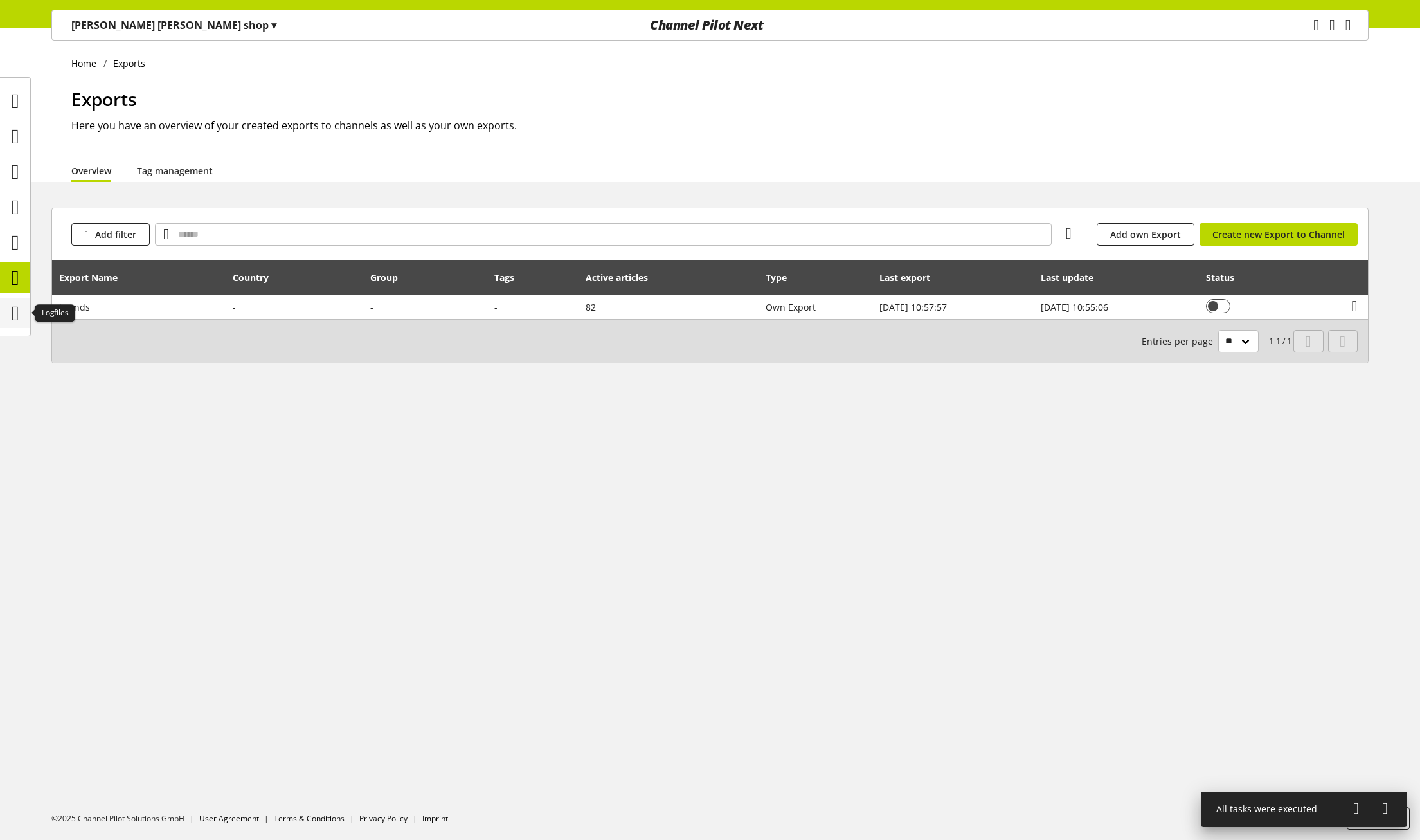
click at [16, 306] on icon at bounding box center [15, 313] width 7 height 26
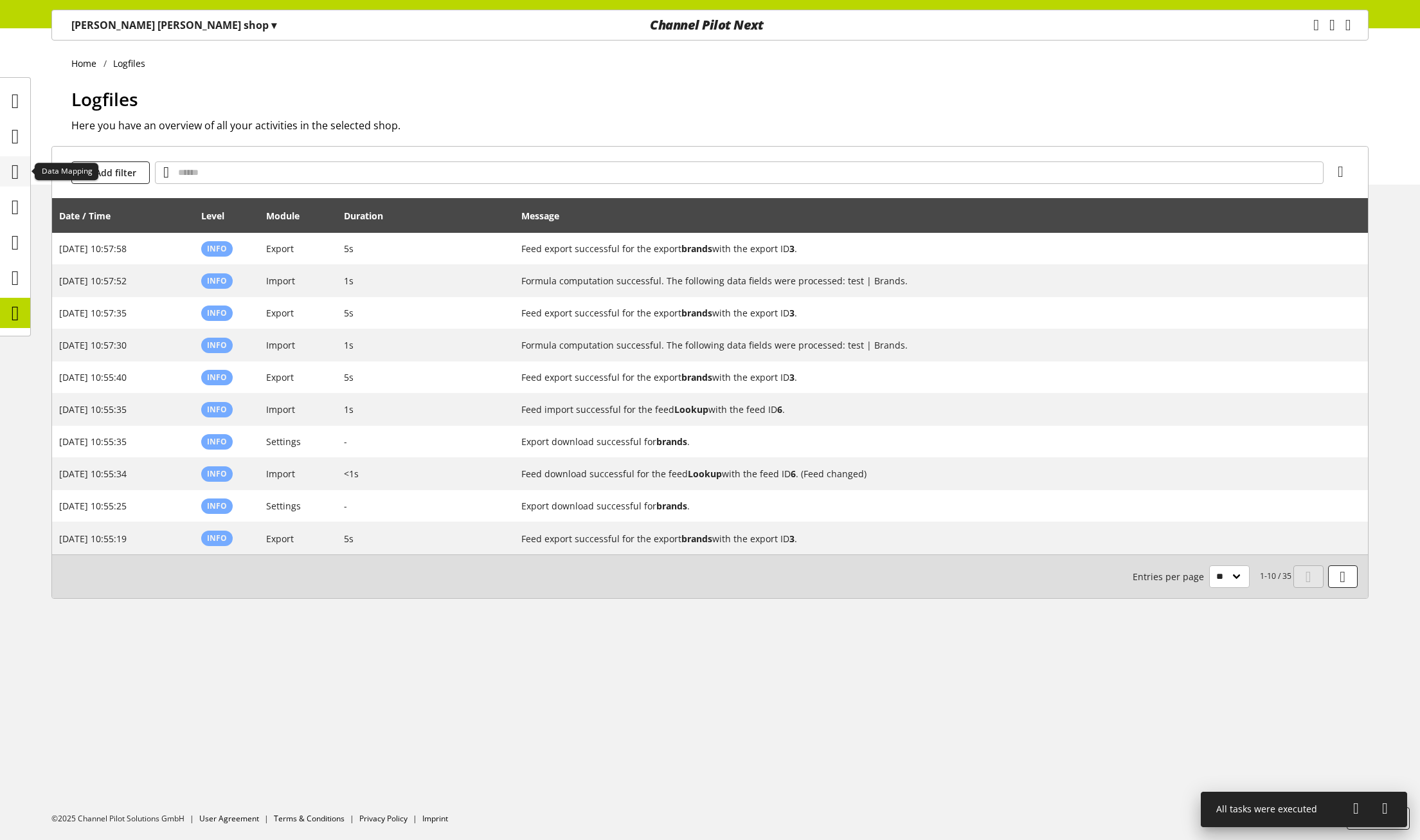
click at [19, 163] on icon at bounding box center [15, 171] width 7 height 26
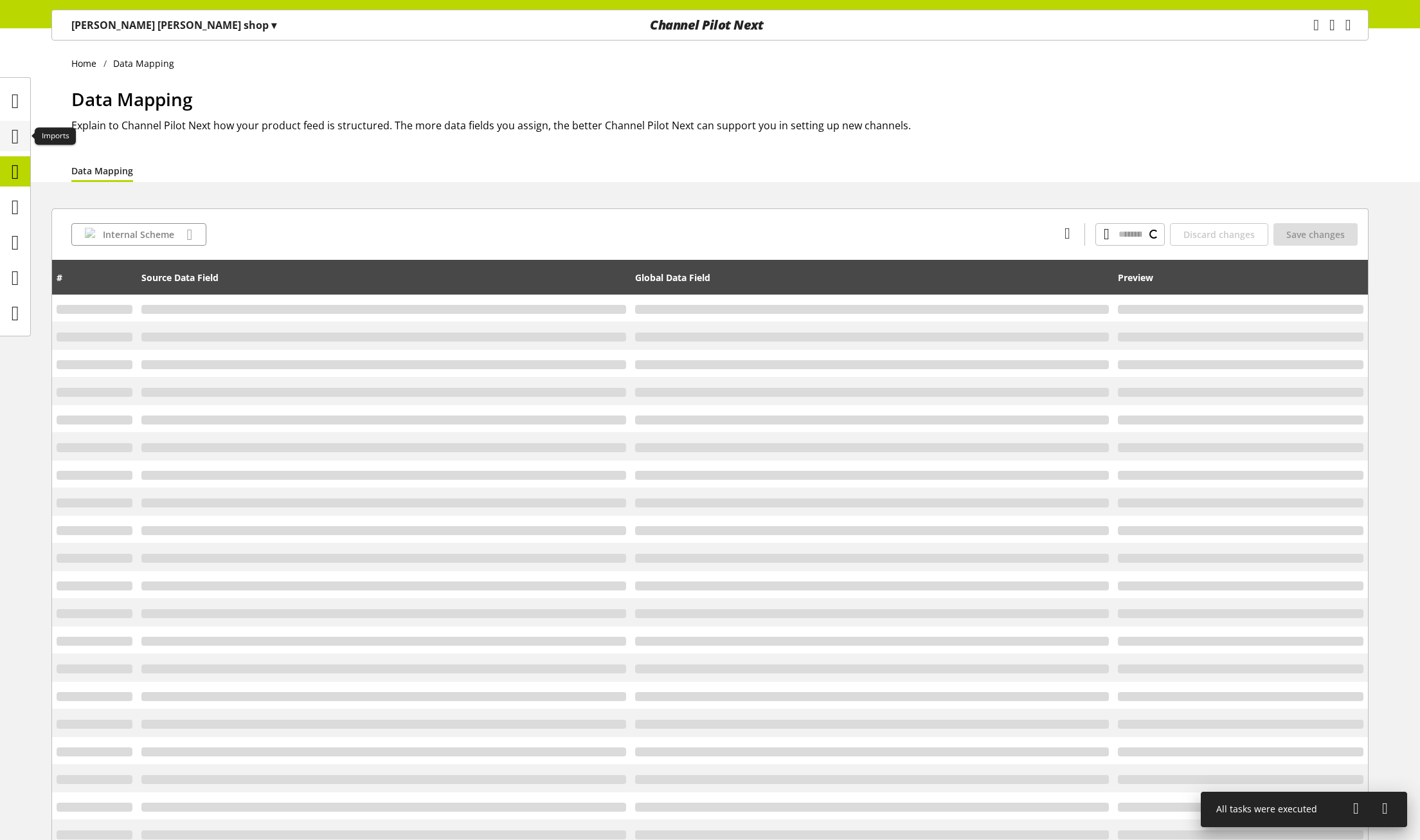
type input "**********"
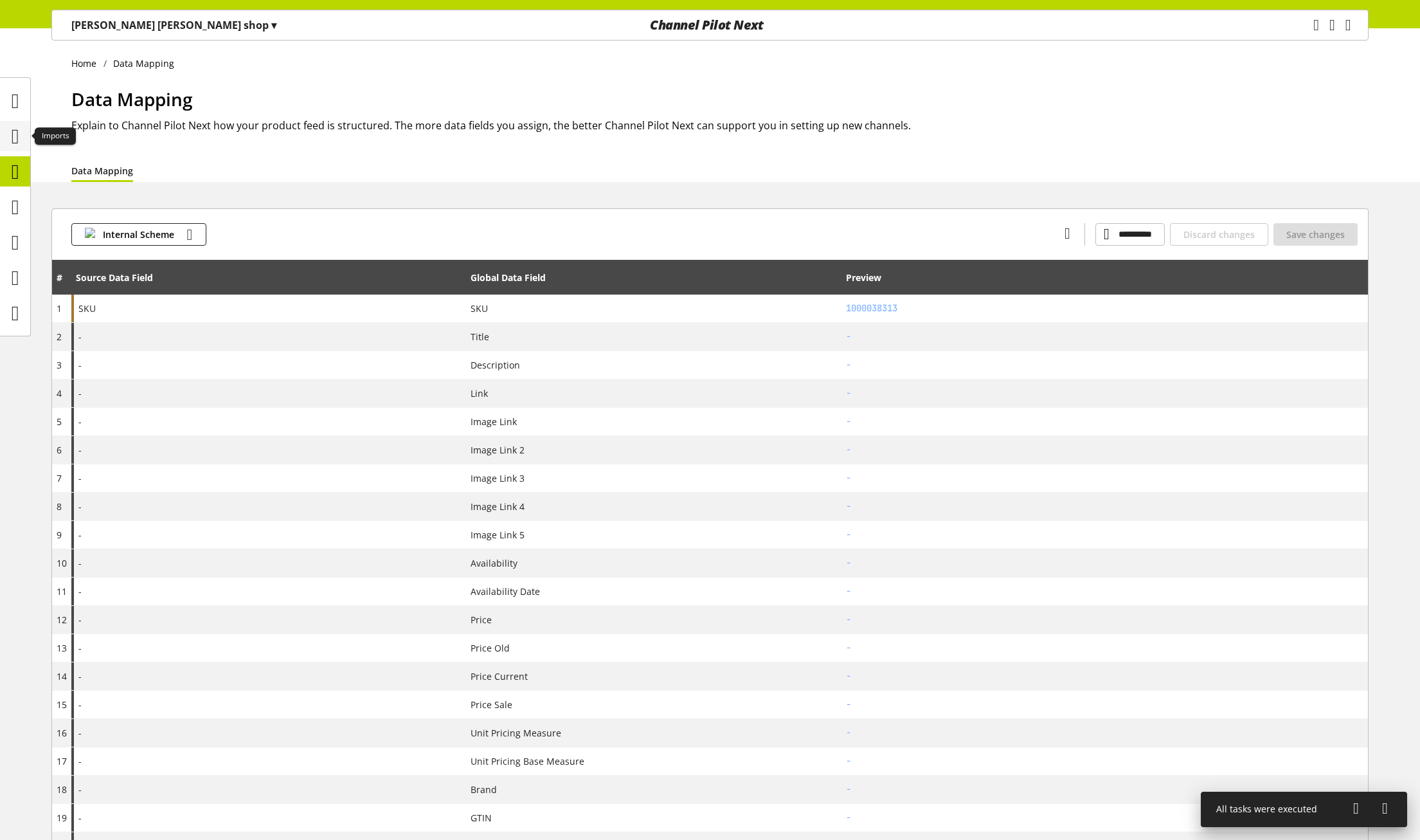
click at [16, 141] on icon at bounding box center [15, 136] width 7 height 26
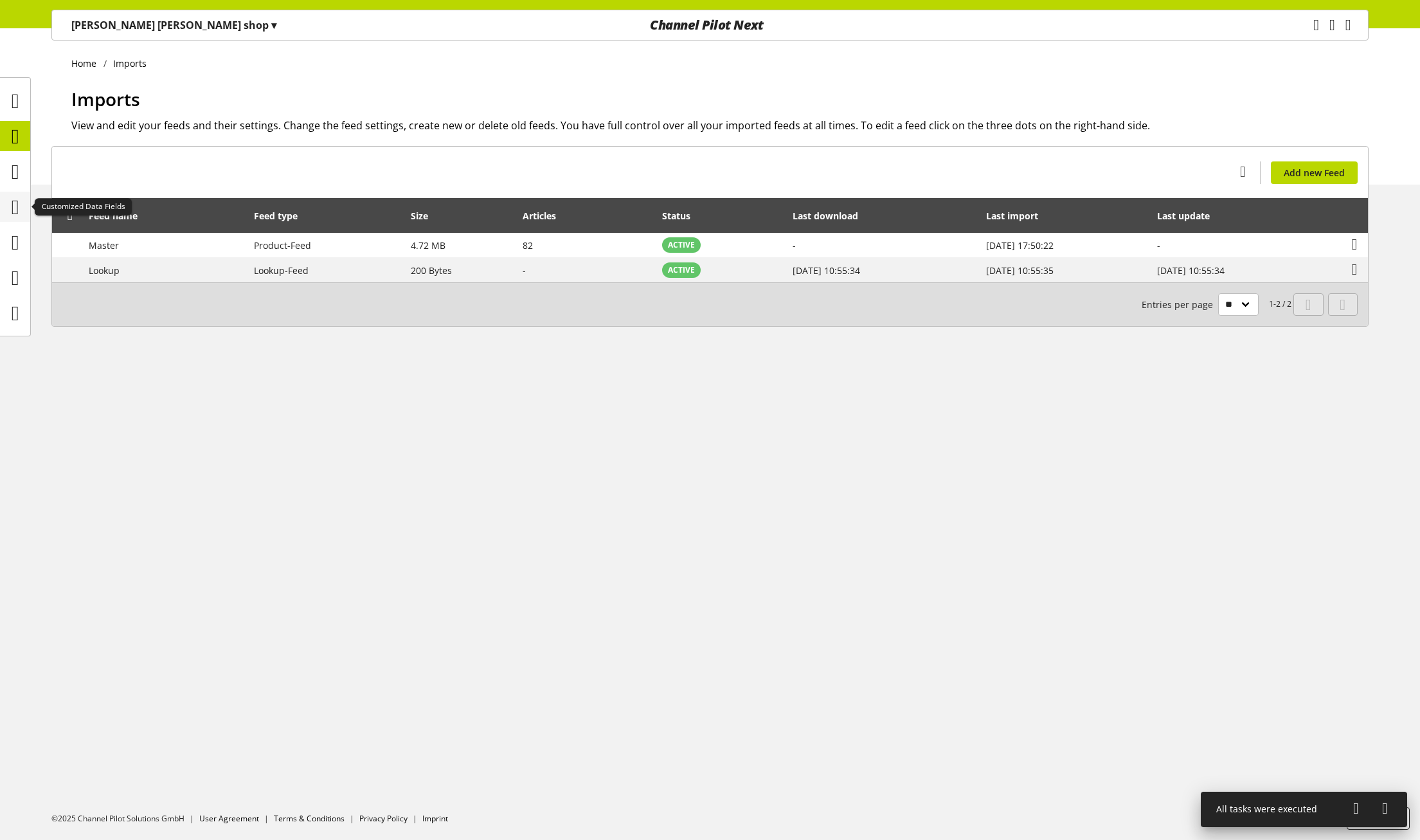
click at [18, 205] on icon at bounding box center [15, 207] width 7 height 26
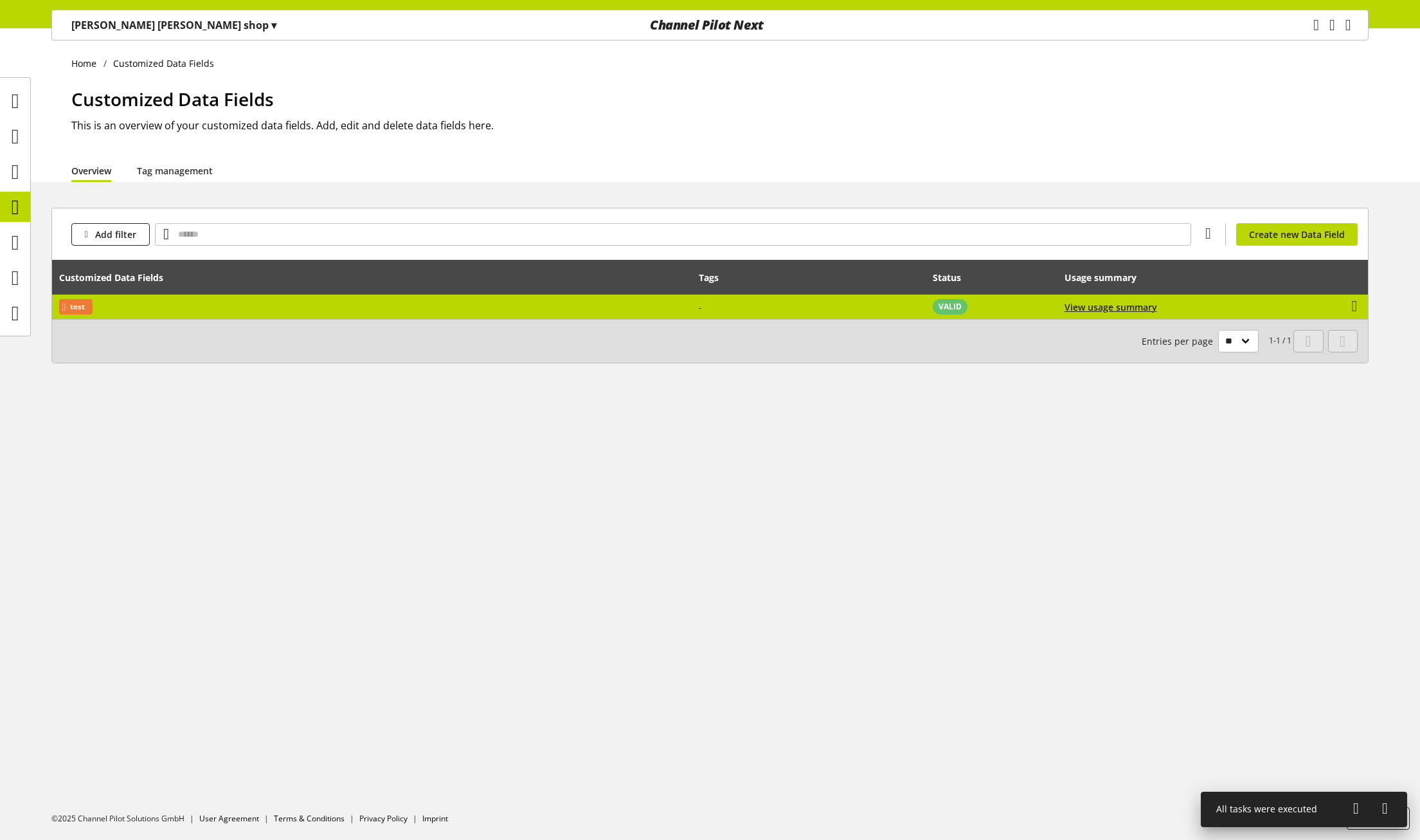
click at [236, 305] on td "test" at bounding box center [371, 307] width 640 height 24
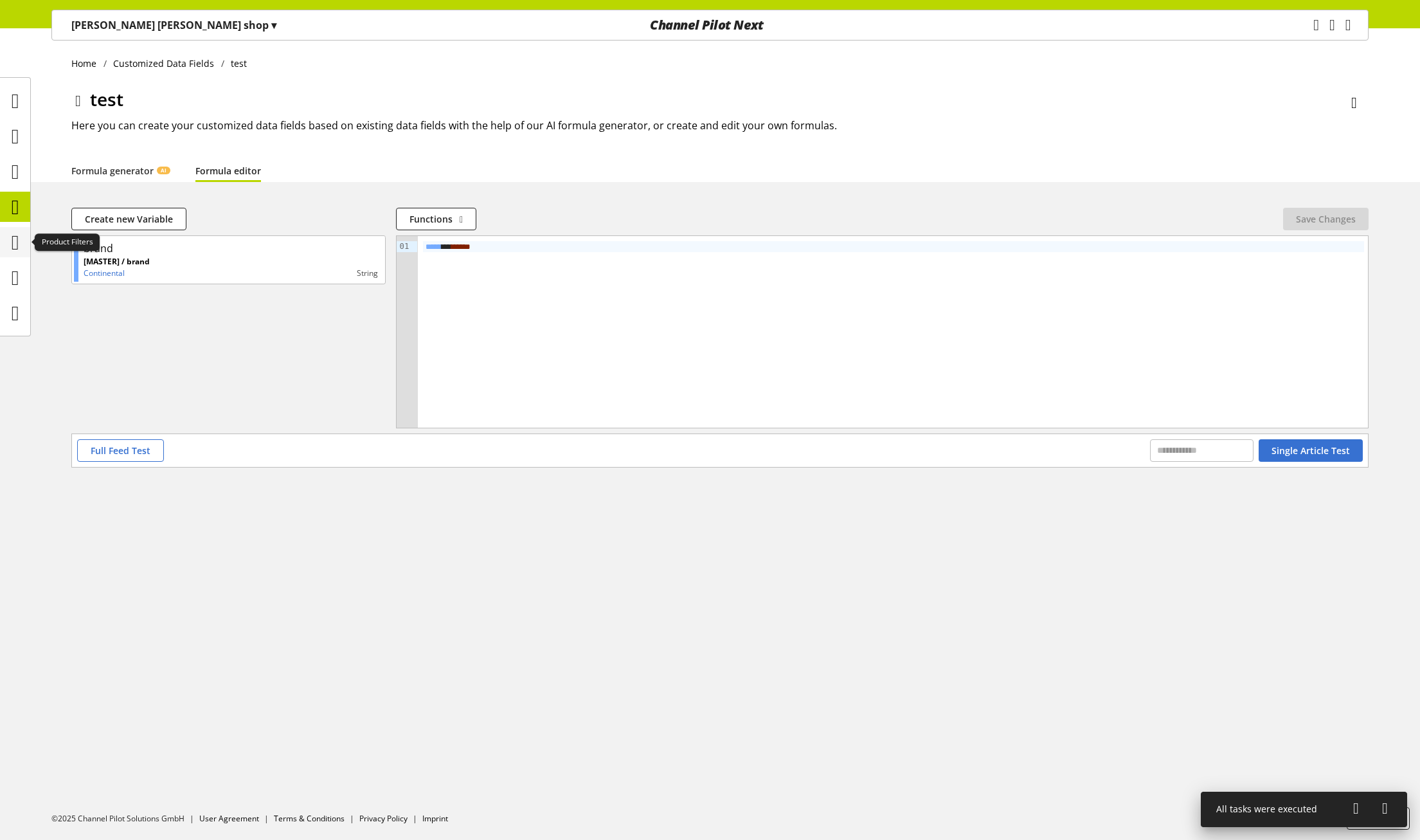
click at [11, 241] on icon at bounding box center [15, 243] width 7 height 26
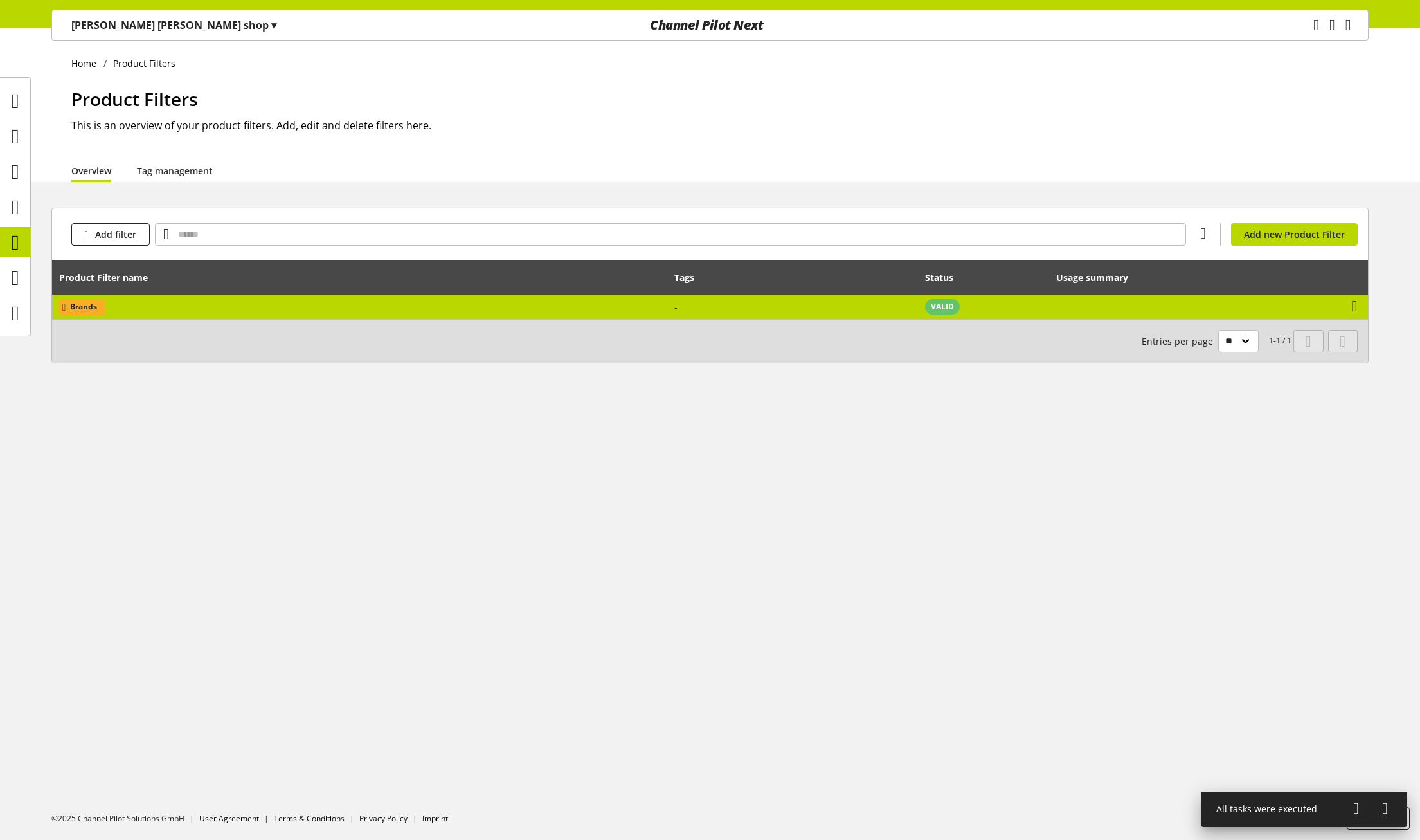
click at [197, 304] on td "Brands" at bounding box center [359, 307] width 616 height 24
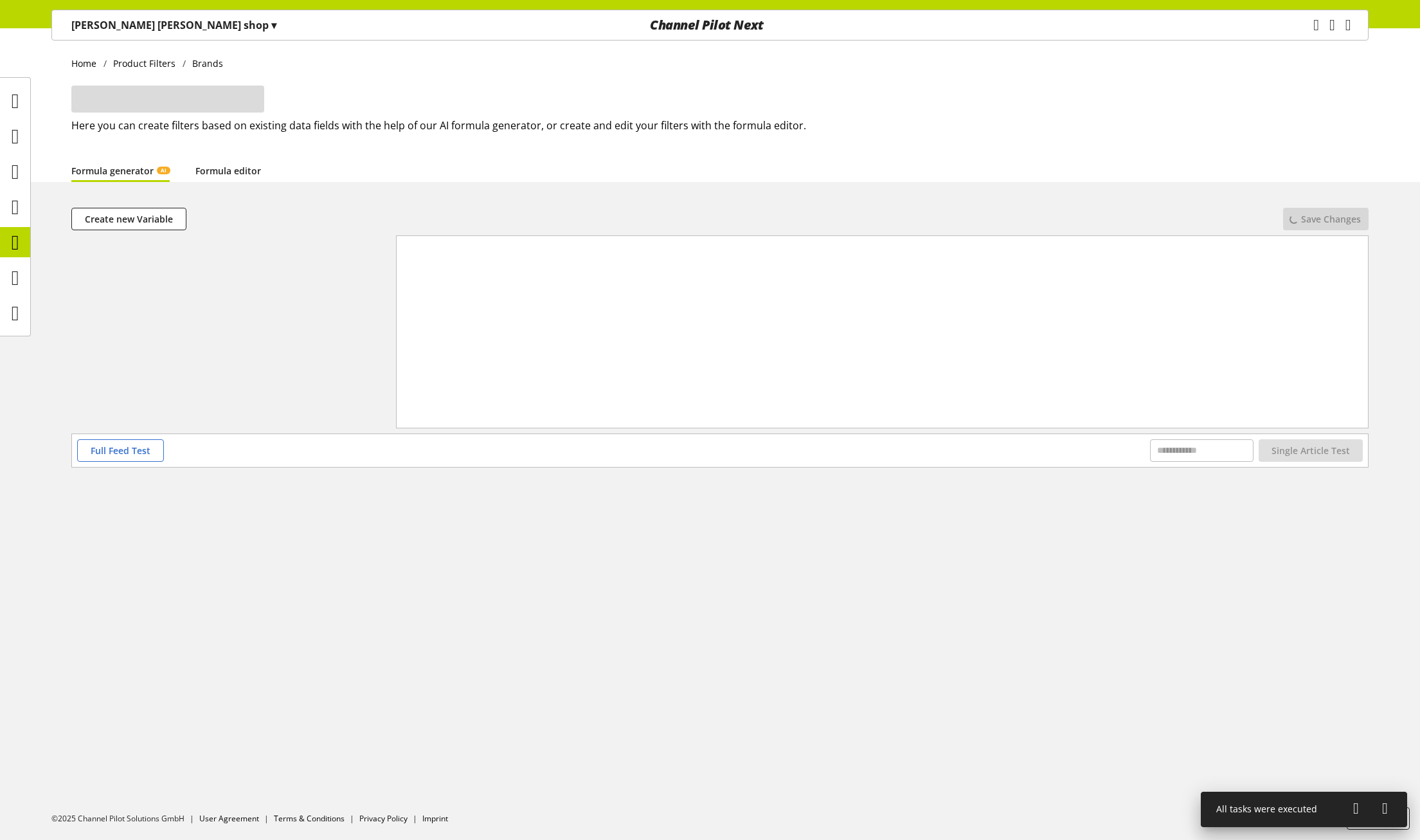
drag, startPoint x: 218, startPoint y: 171, endPoint x: 209, endPoint y: 172, distance: 9.1
click at [218, 171] on link "Formula editor" at bounding box center [228, 170] width 66 height 14
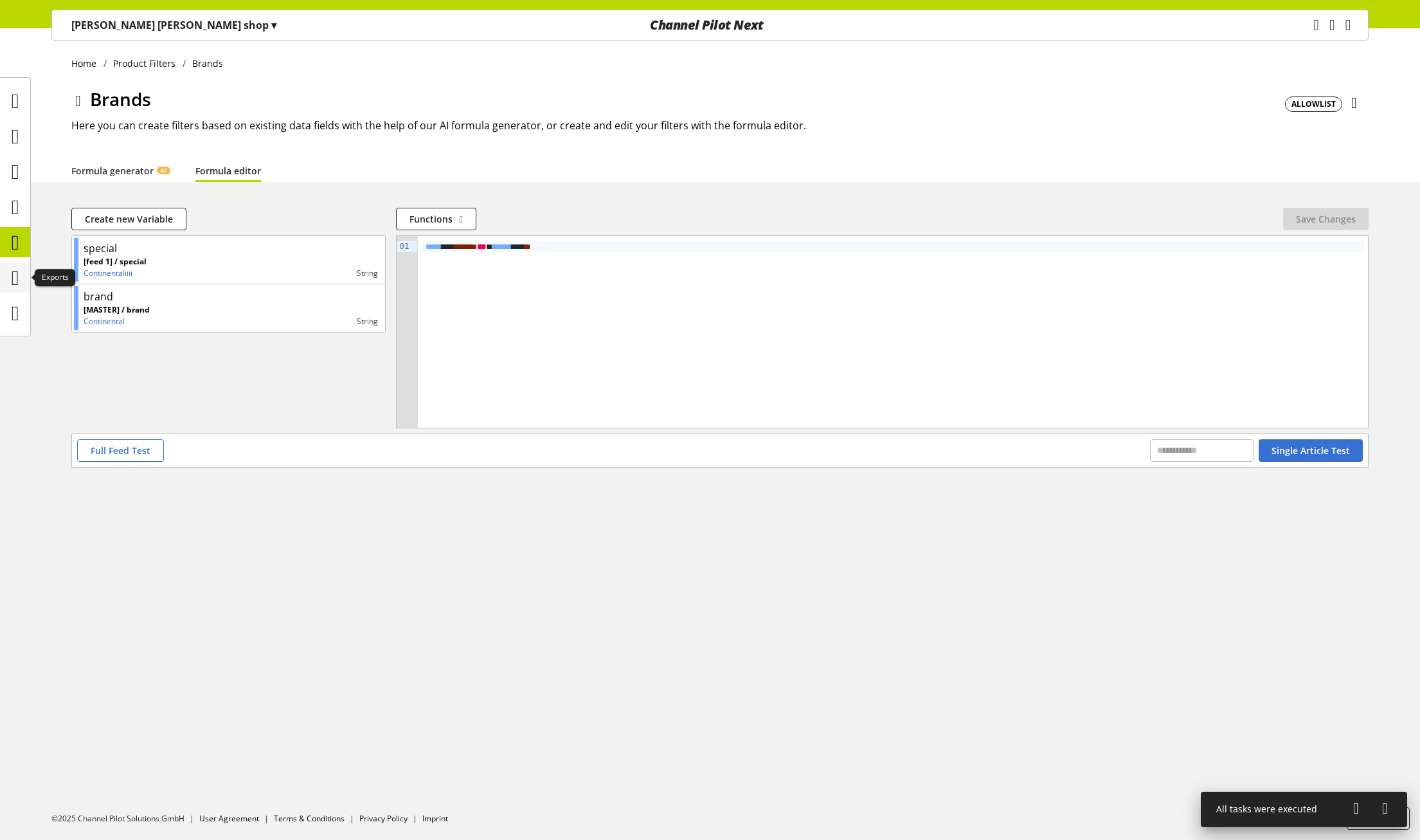
click at [11, 283] on icon at bounding box center [15, 278] width 7 height 26
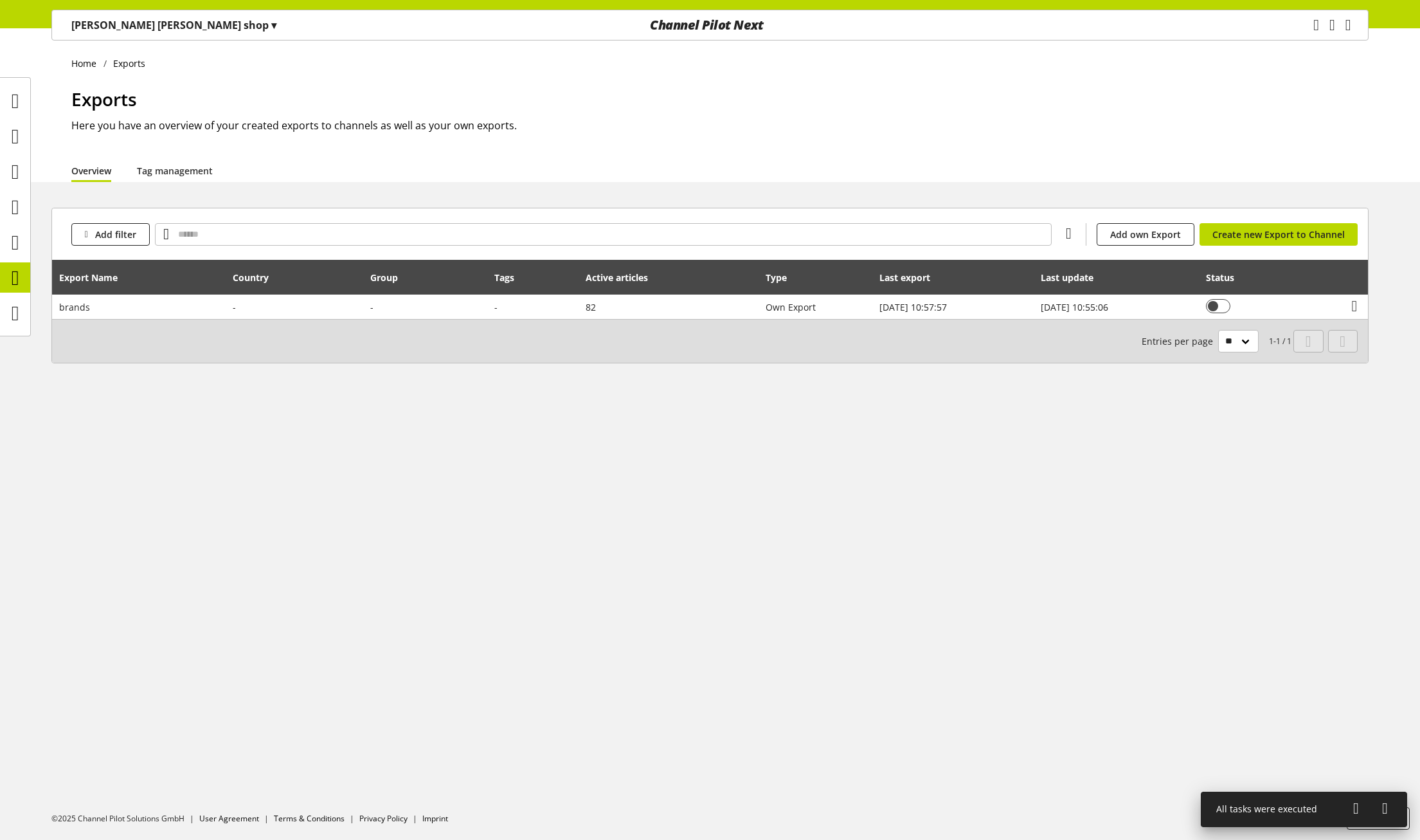
click at [107, 292] on th "Export Name" at bounding box center [139, 276] width 174 height 34
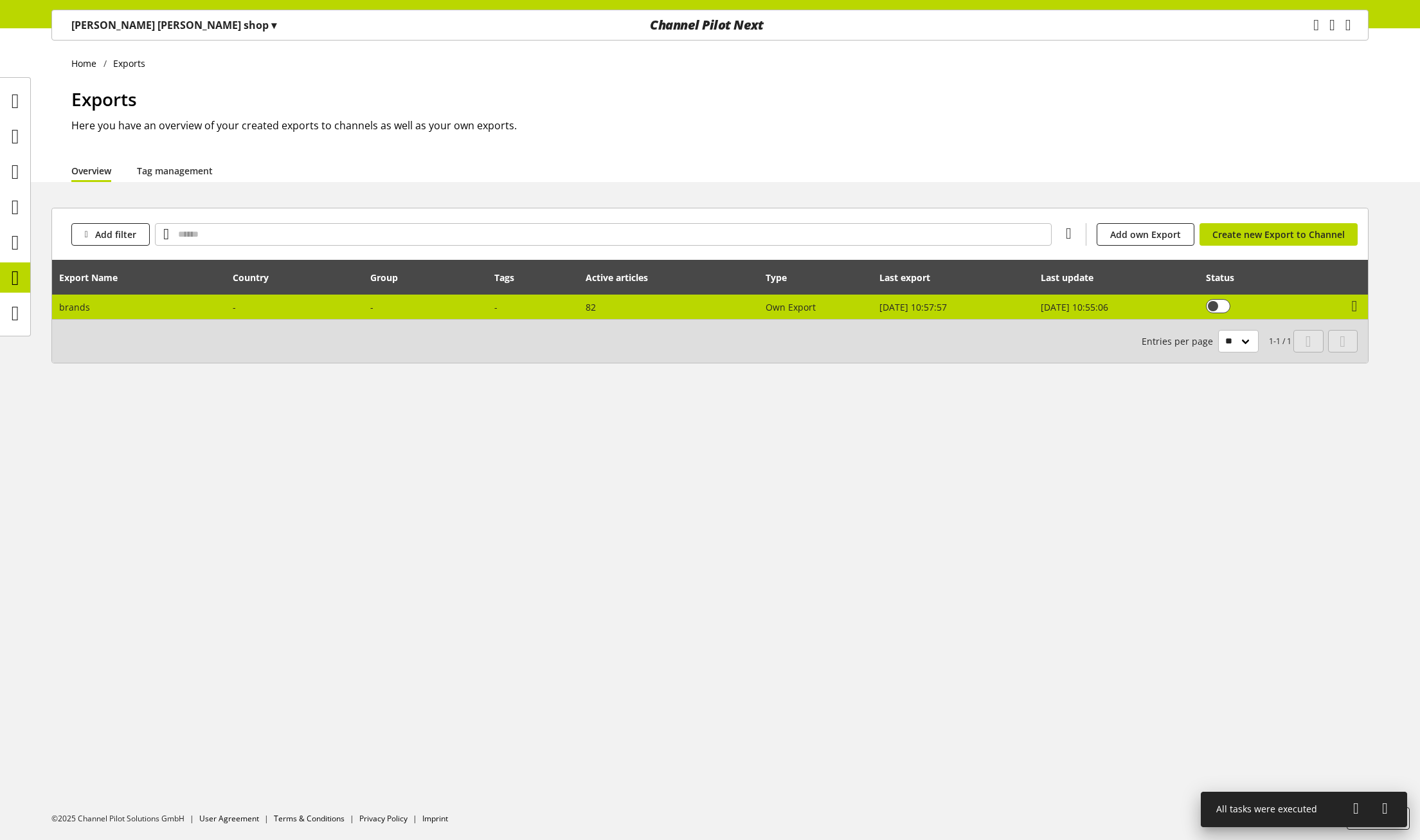
click at [107, 302] on td "brands" at bounding box center [139, 307] width 174 height 24
select select "********"
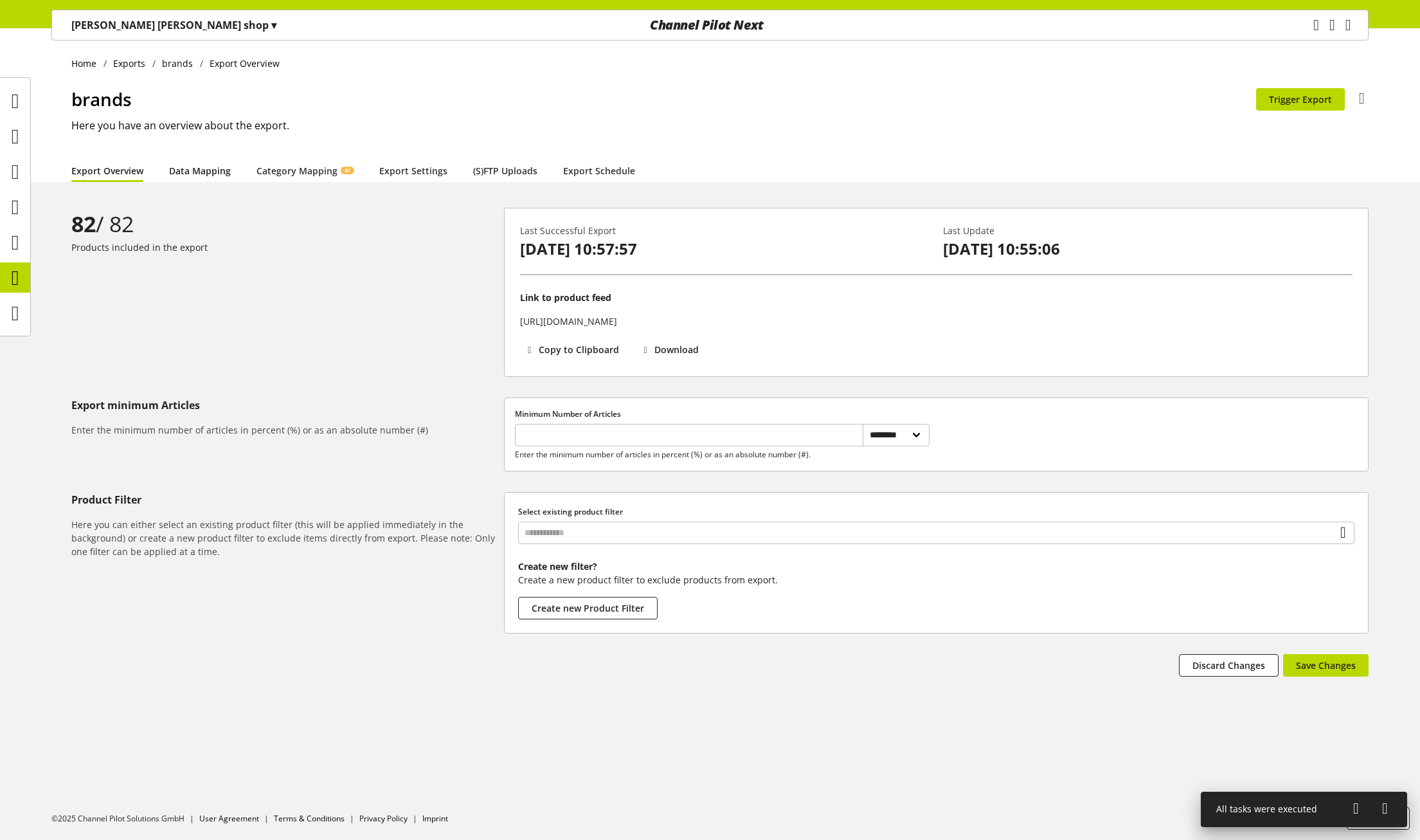
click at [208, 169] on link "Data Mapping" at bounding box center [200, 170] width 62 height 14
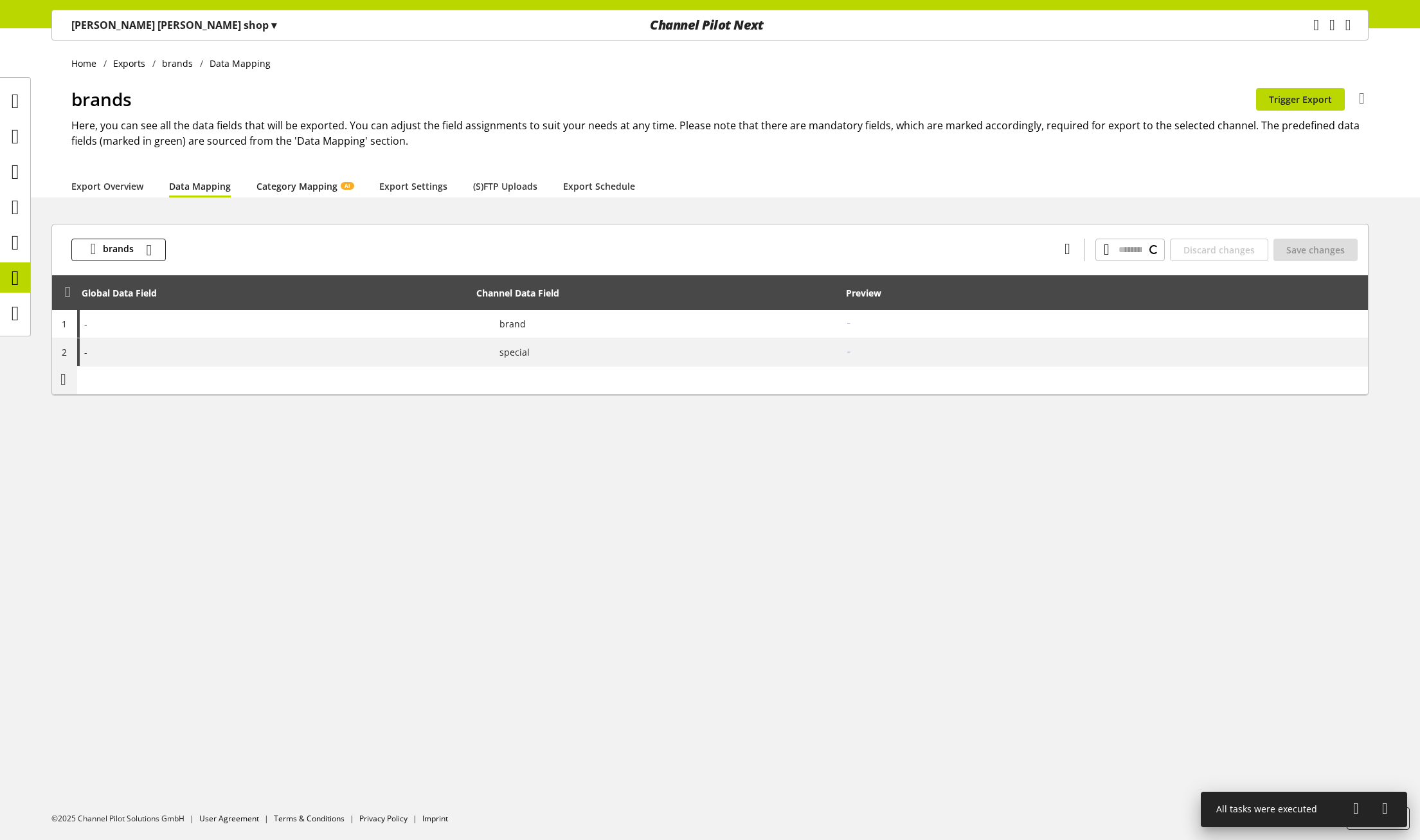
click at [304, 187] on link "Category Mapping AI" at bounding box center [305, 186] width 97 height 14
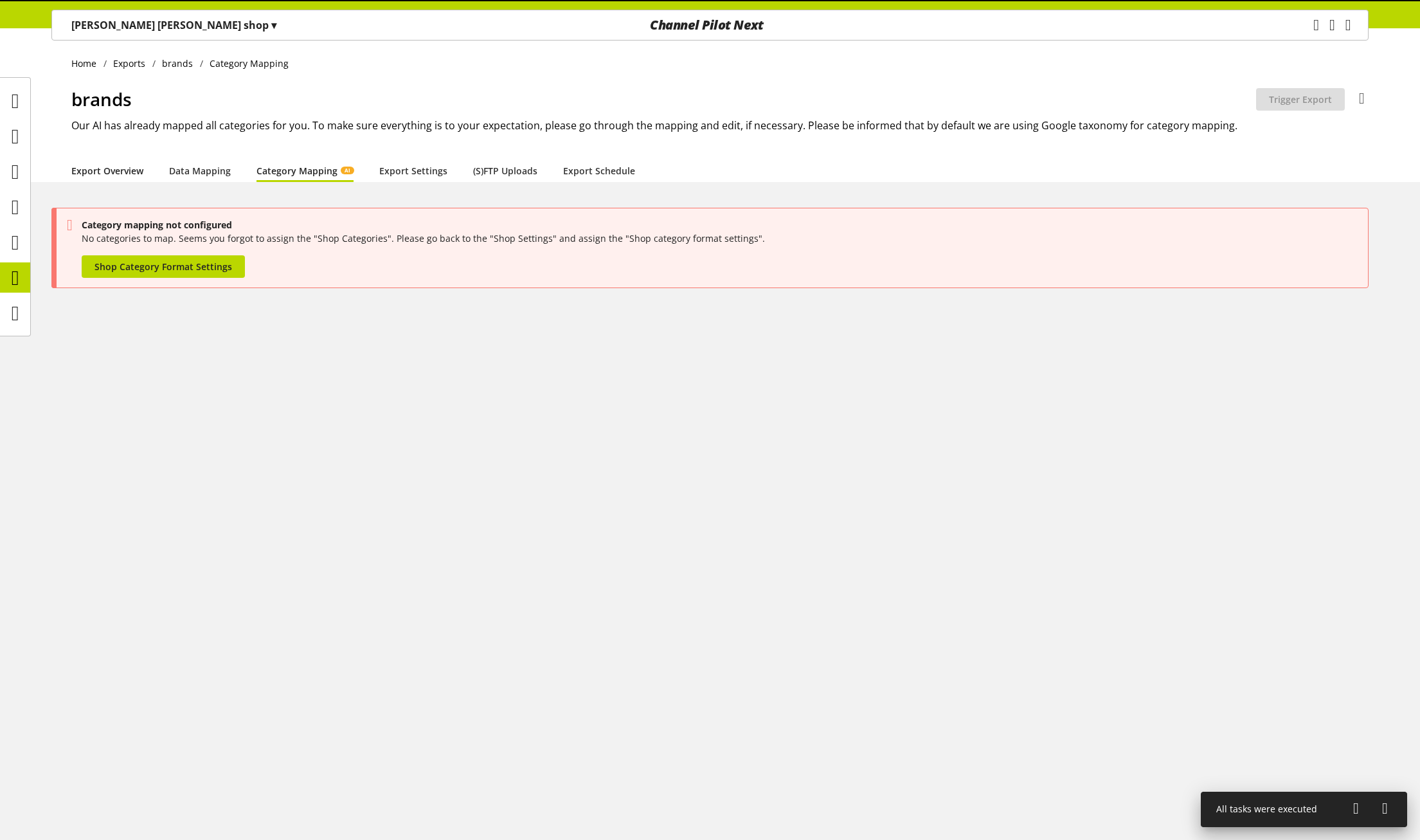
click at [125, 174] on link "Export Overview" at bounding box center [107, 170] width 72 height 14
select select "********"
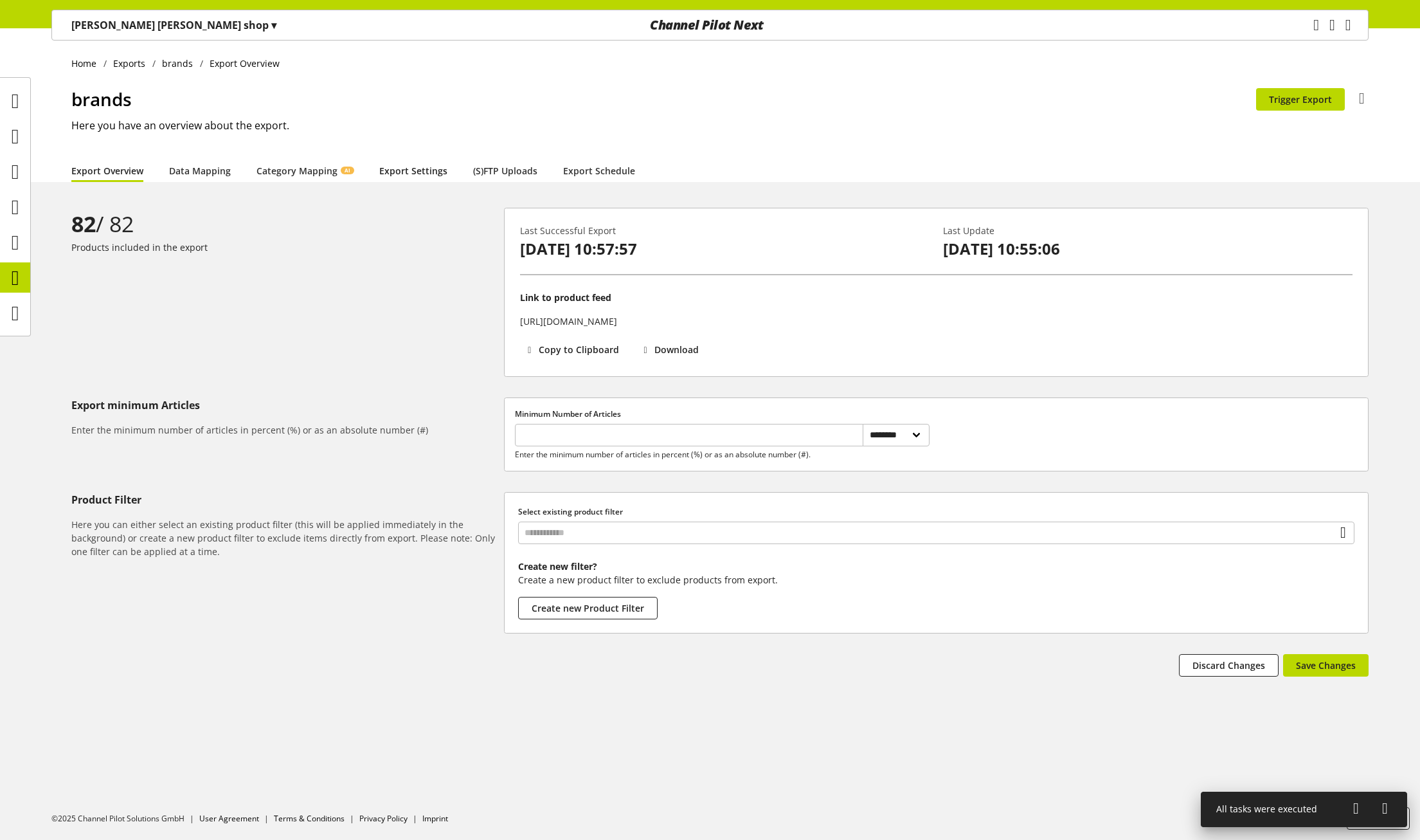
click at [399, 169] on link "Export Settings" at bounding box center [414, 170] width 69 height 14
select select "*"
select select "***"
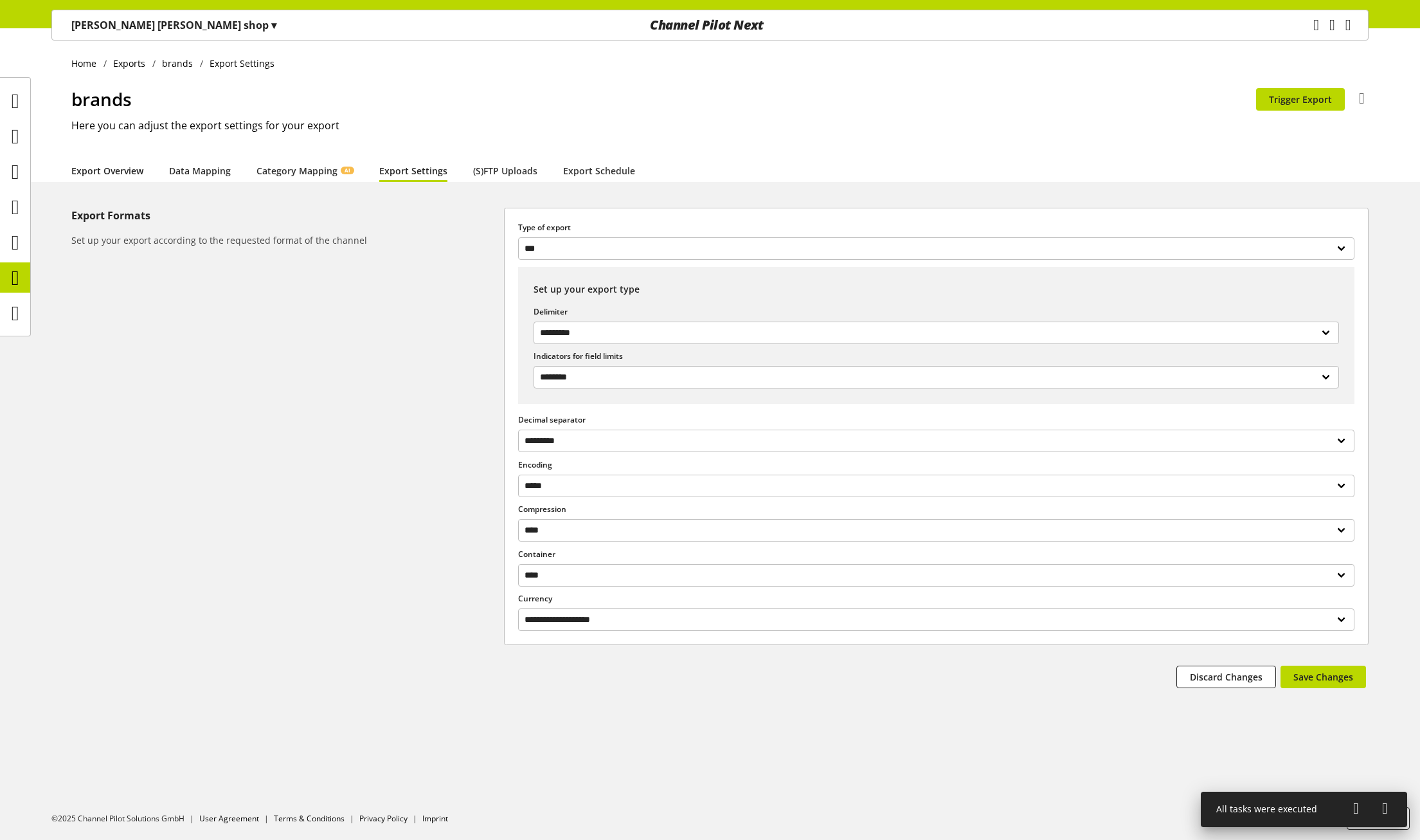
click at [102, 171] on link "Export Overview" at bounding box center [107, 170] width 72 height 14
select select "********"
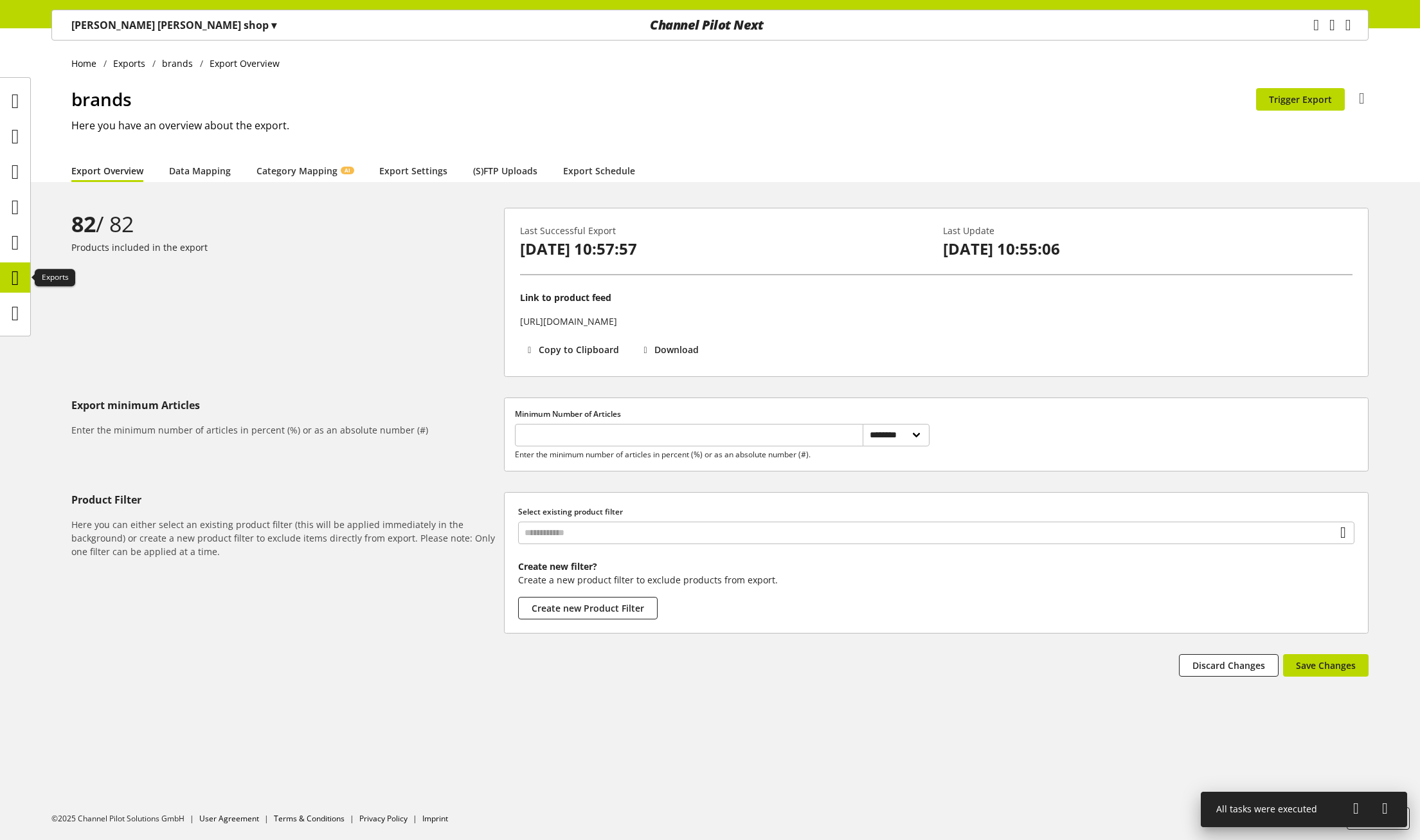
click at [19, 281] on icon at bounding box center [15, 278] width 7 height 26
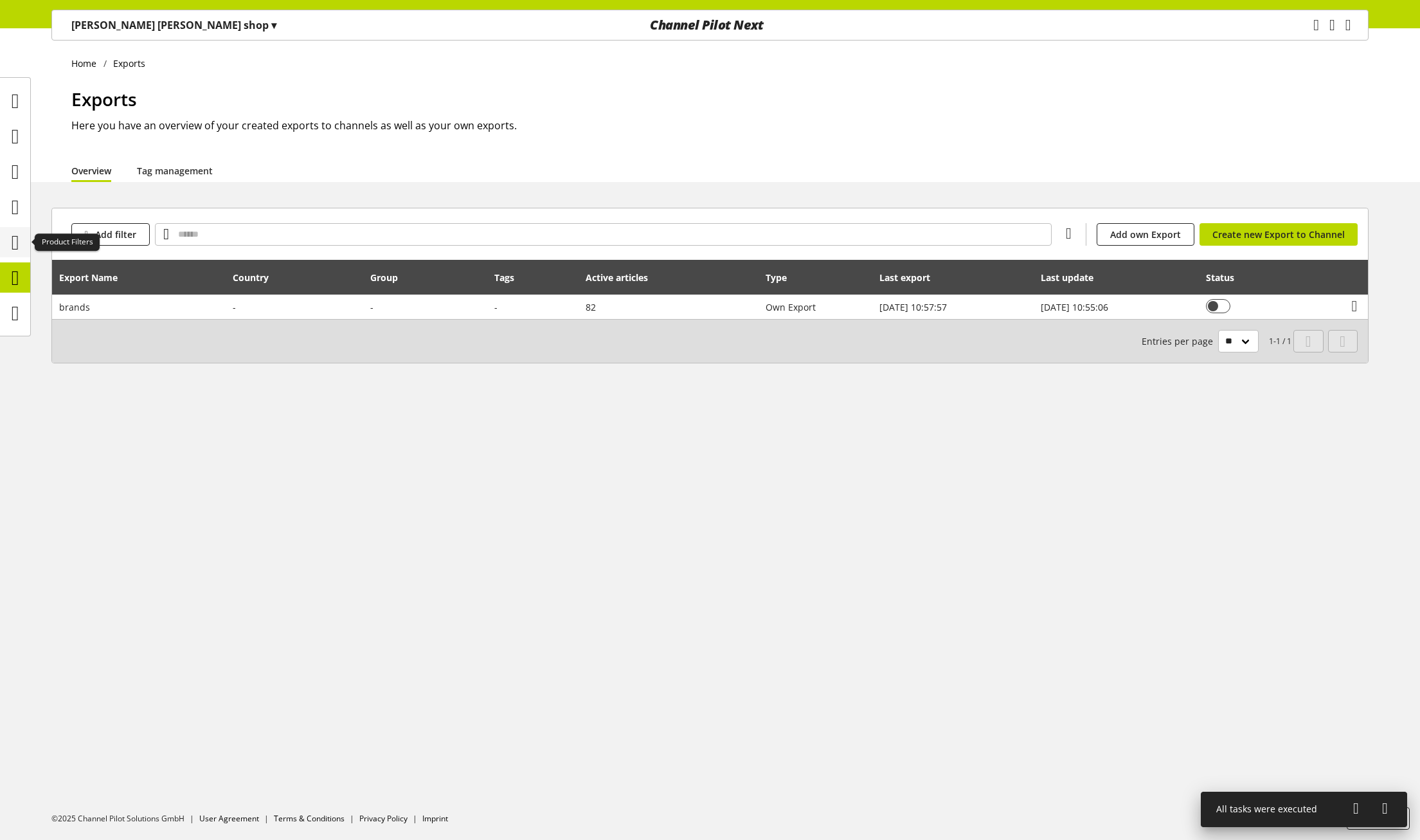
click at [11, 238] on icon at bounding box center [15, 243] width 7 height 26
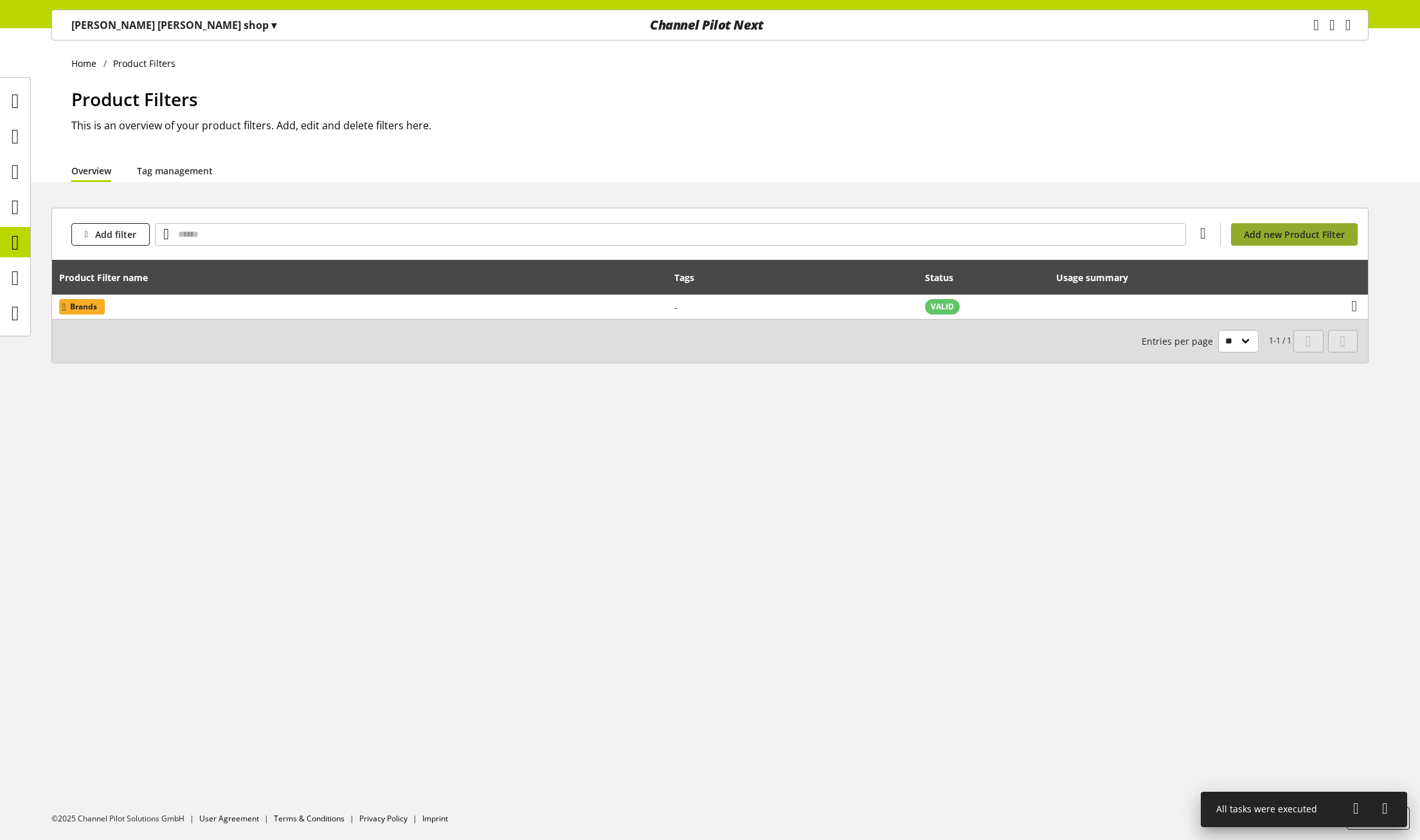
click at [1286, 236] on span "Add new Product Filter" at bounding box center [1294, 234] width 101 height 14
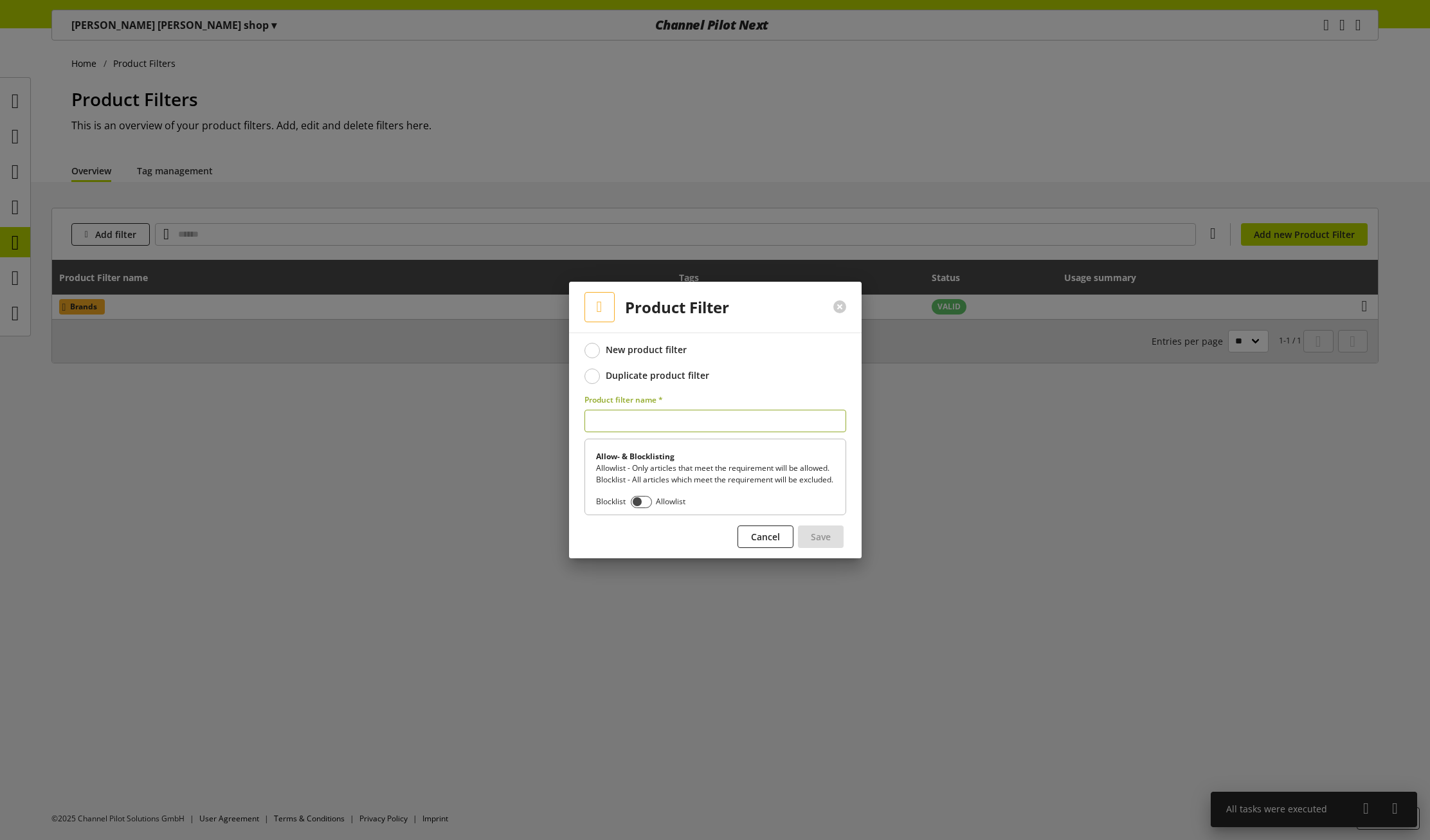
click at [630, 417] on input "text" at bounding box center [715, 420] width 262 height 22
click at [621, 415] on input "**********" at bounding box center [715, 420] width 262 height 22
type input "**********"
click at [825, 544] on span "Save" at bounding box center [821, 536] width 20 height 14
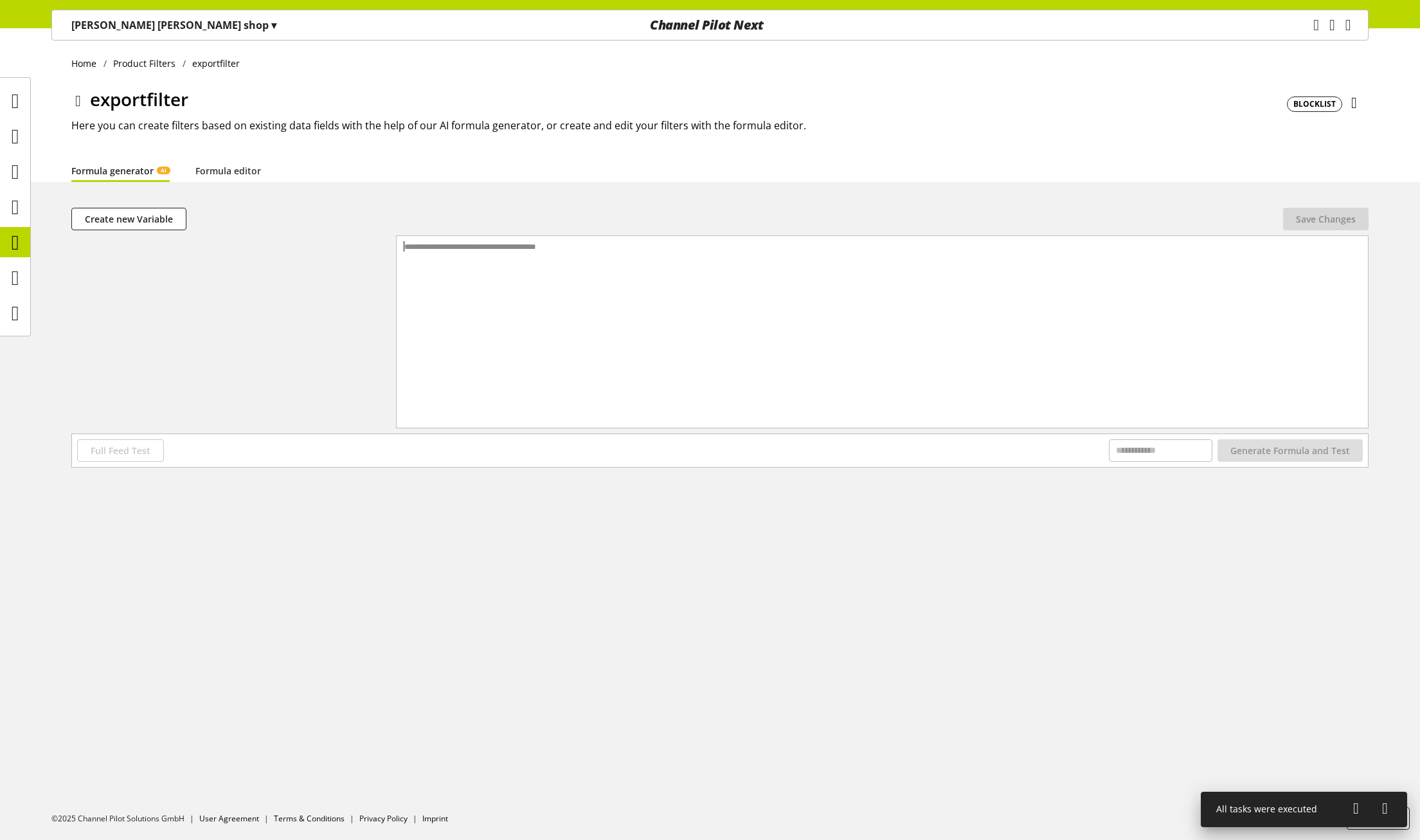
click at [560, 295] on div "**********" at bounding box center [883, 316] width 973 height 159
click at [156, 219] on span "Create new Variable" at bounding box center [129, 219] width 88 height 14
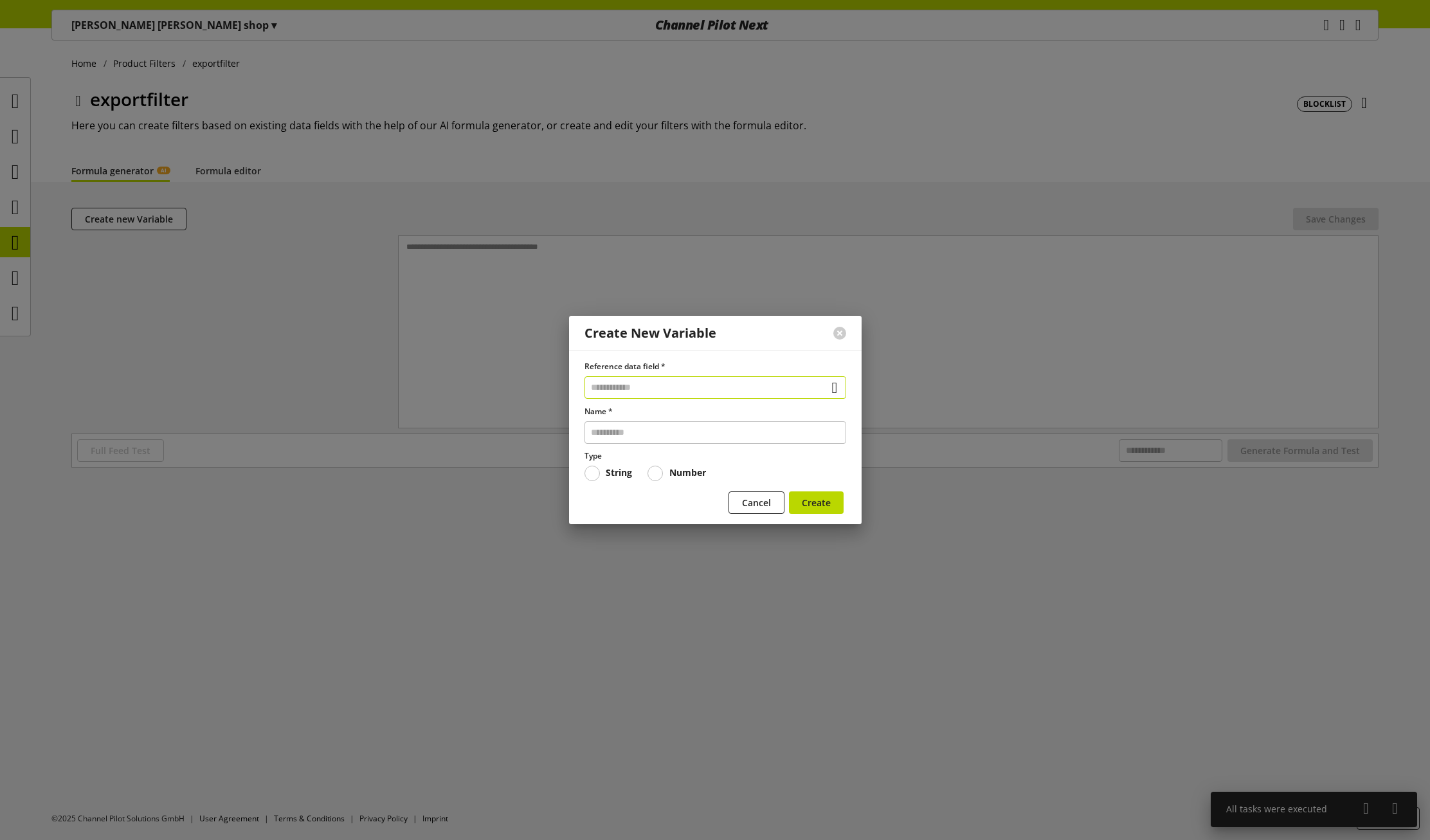
click at [633, 380] on input "text" at bounding box center [715, 387] width 262 height 22
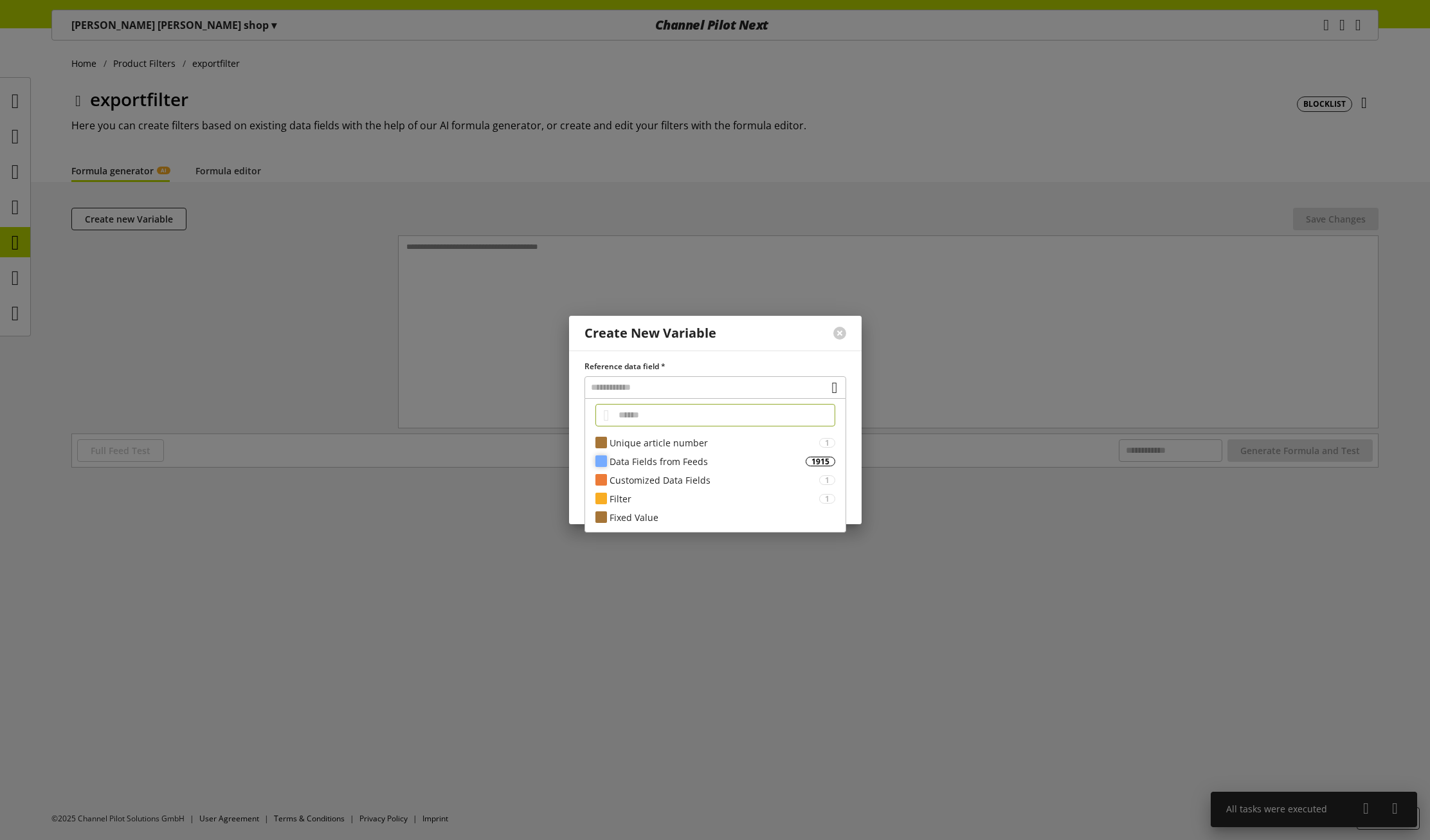
click at [640, 463] on div "Data Fields from Feeds" at bounding box center [708, 461] width 196 height 14
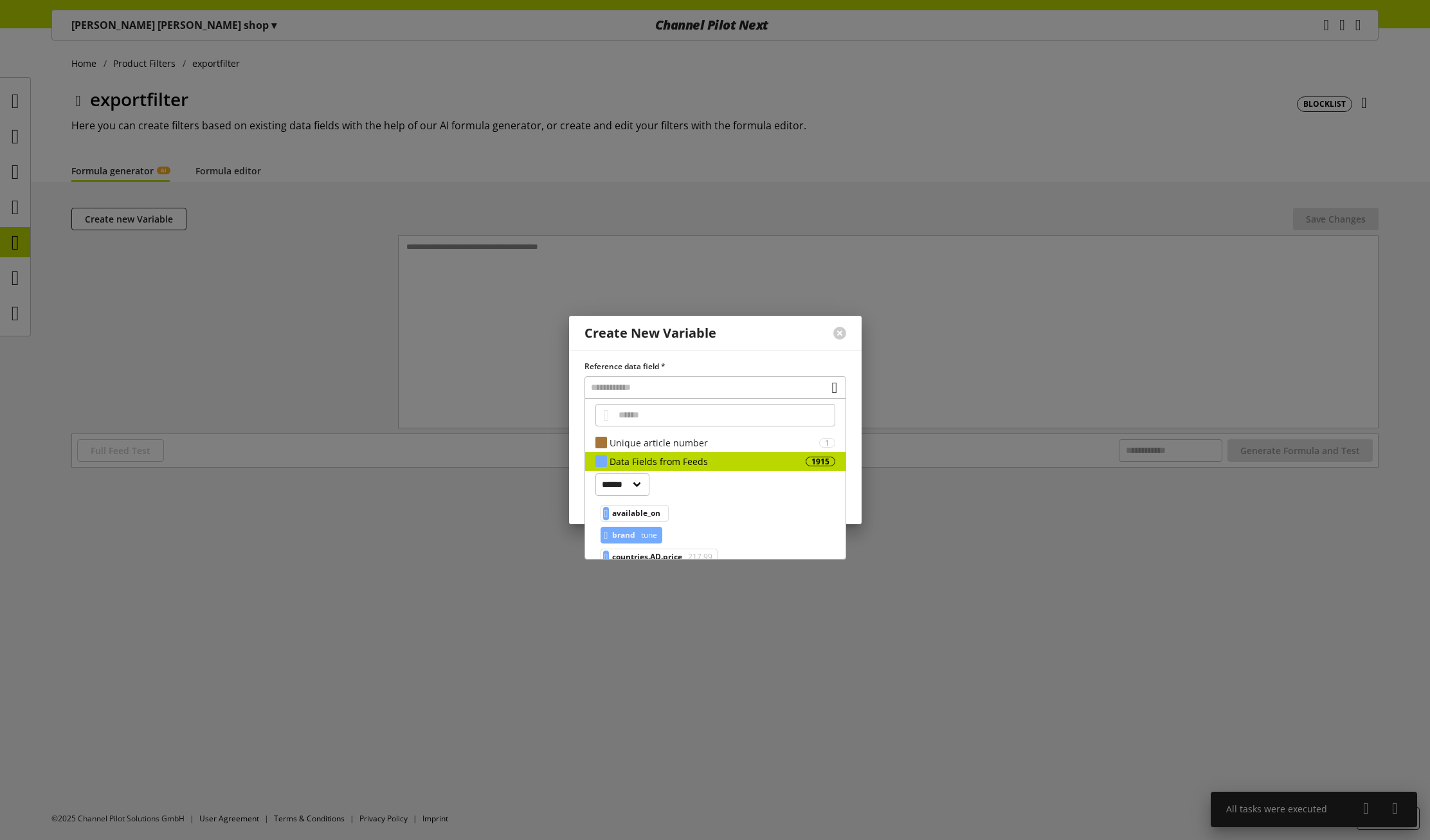
click at [630, 529] on span "brand" at bounding box center [623, 534] width 23 height 16
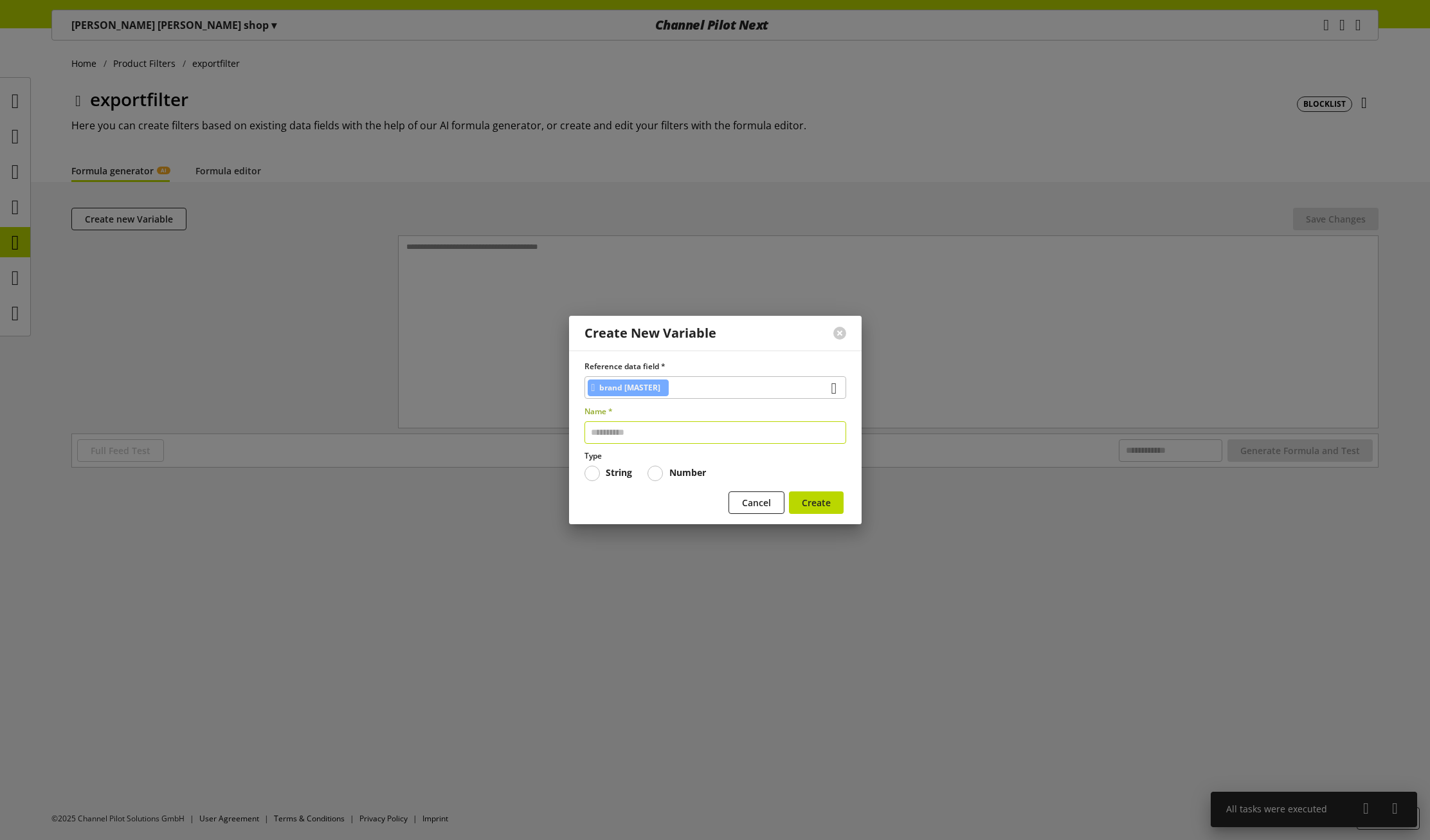
click at [628, 432] on input "text" at bounding box center [715, 433] width 262 height 22
type input "*****"
click at [807, 501] on span "Create" at bounding box center [816, 502] width 29 height 14
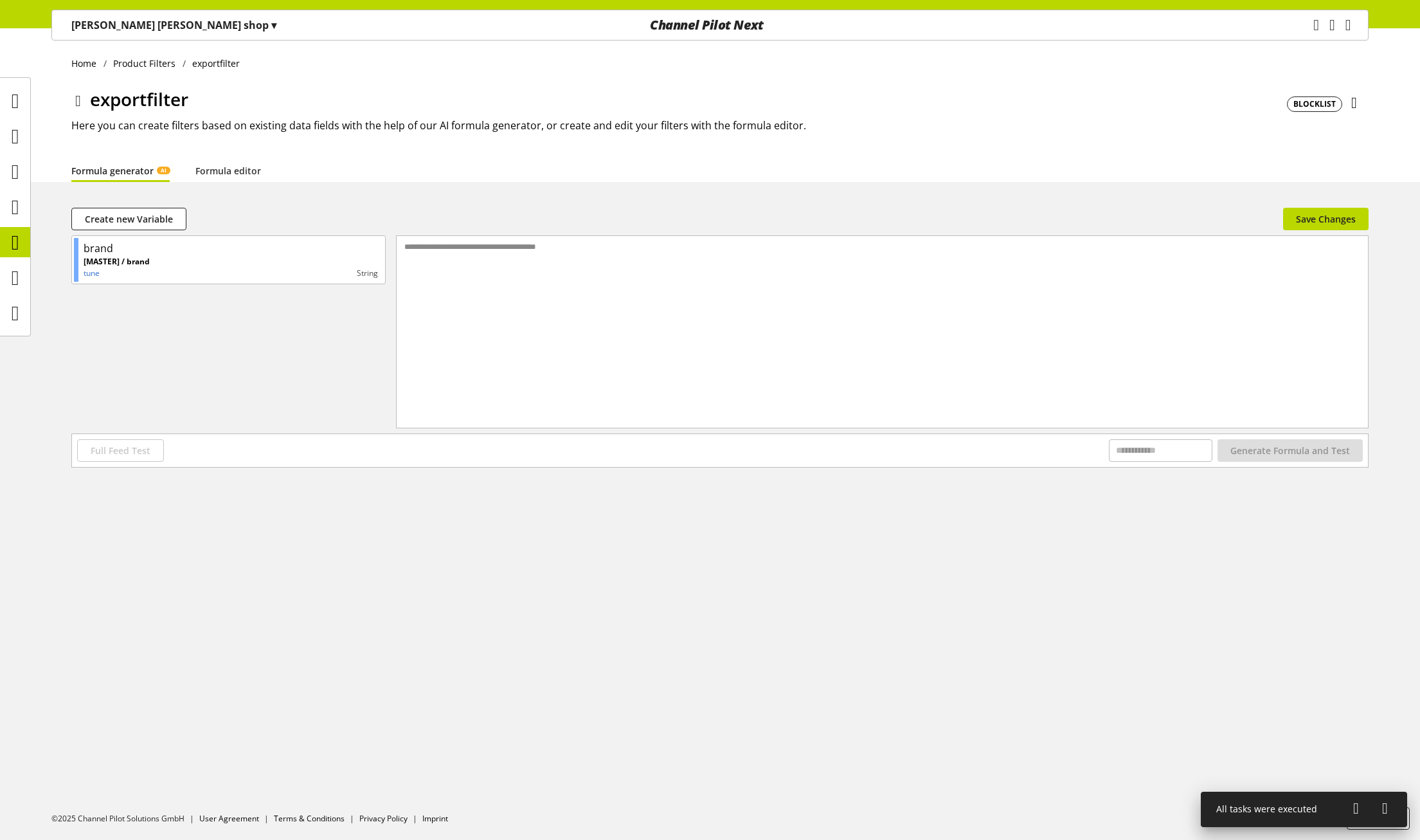
click at [123, 203] on div "**********" at bounding box center [710, 434] width 1420 height 811
click at [134, 216] on span "Create new Variable" at bounding box center [129, 219] width 88 height 14
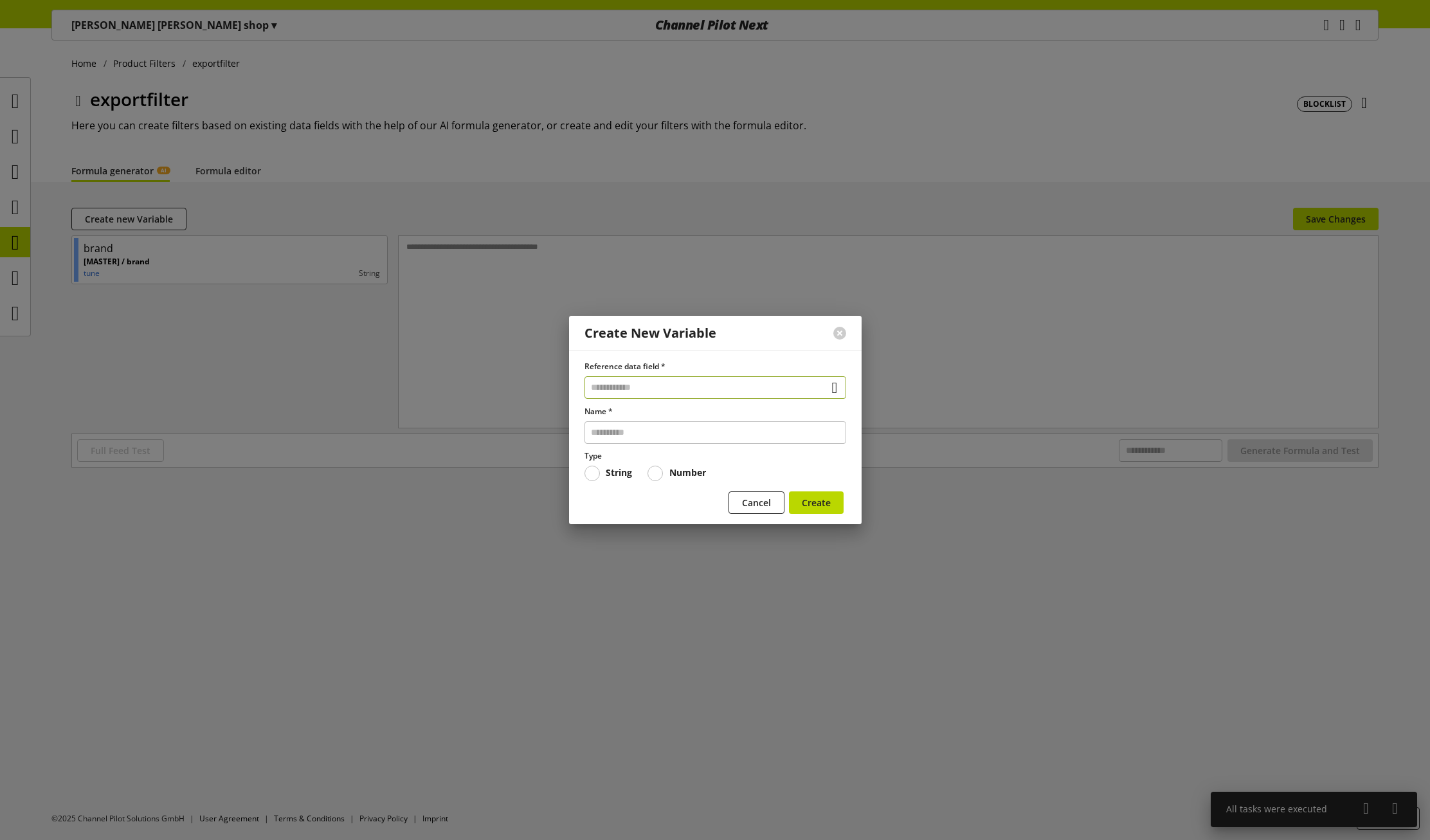
click at [671, 392] on input "text" at bounding box center [715, 387] width 262 height 22
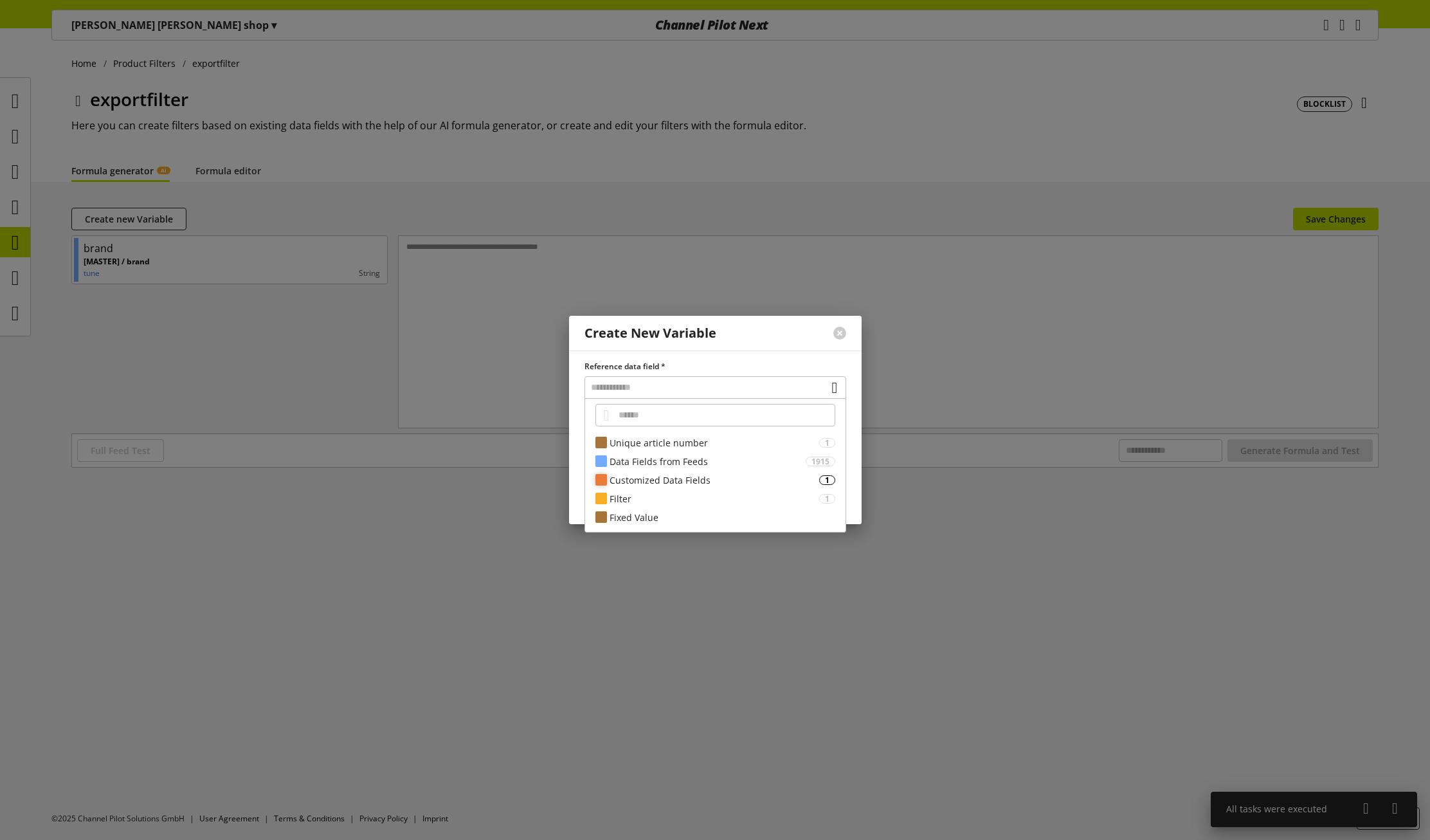
click at [670, 482] on div "Customized Data Fields" at bounding box center [714, 480] width 209 height 14
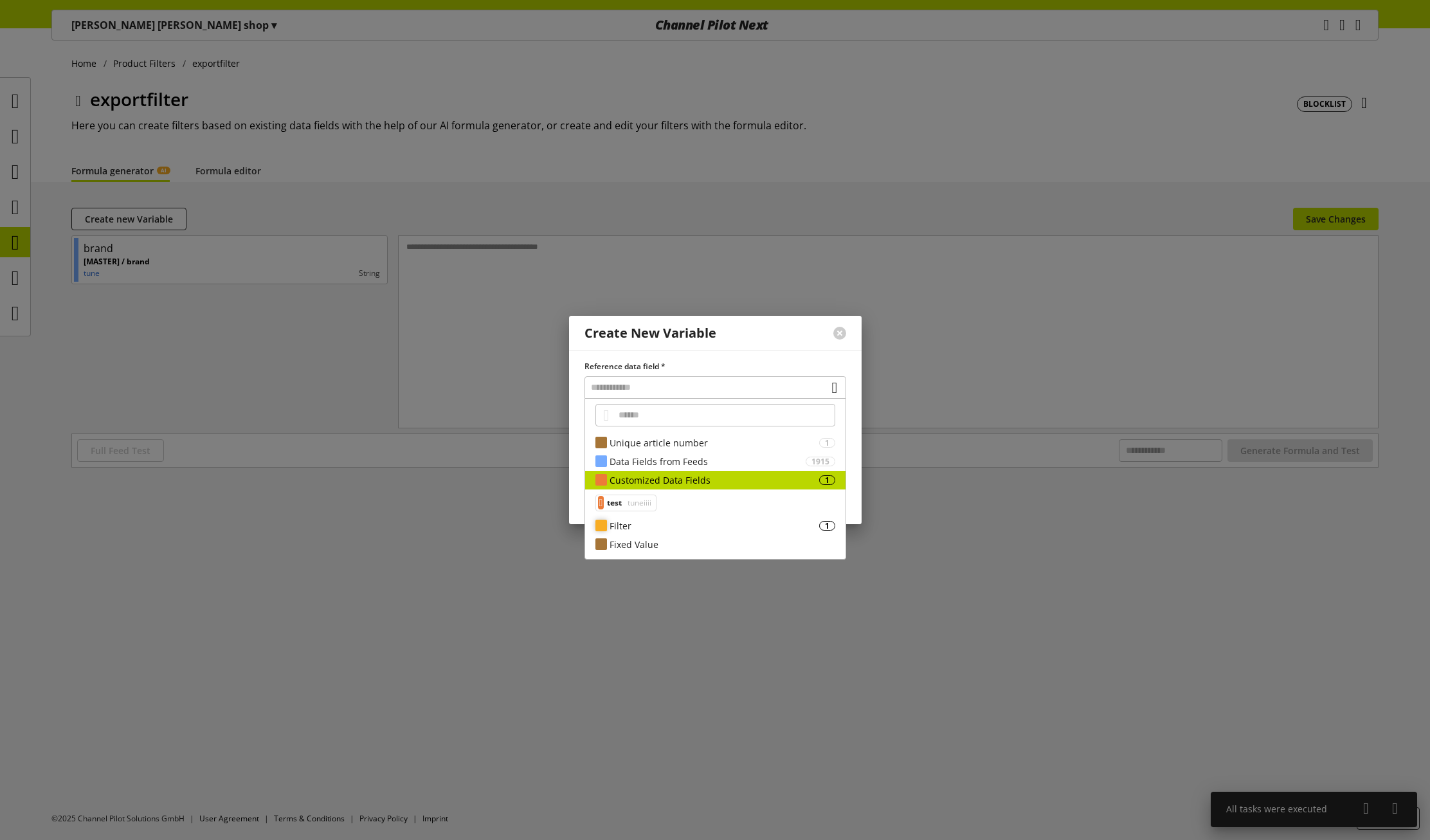
click at [630, 531] on div "Filter" at bounding box center [714, 525] width 209 height 14
click at [648, 458] on div "Data Fields from Feeds" at bounding box center [708, 461] width 196 height 14
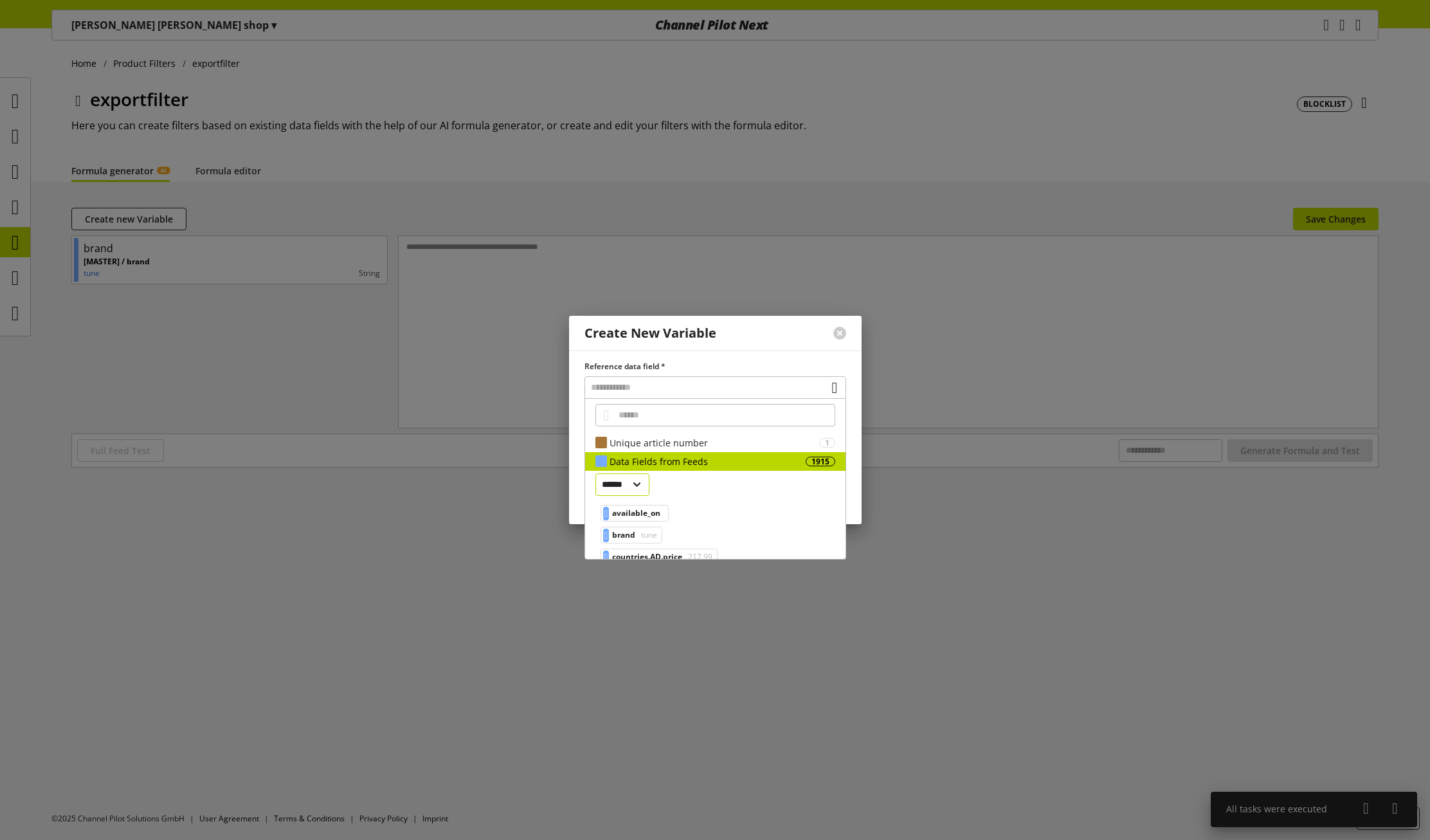
click at [625, 486] on select "****** ******" at bounding box center [622, 484] width 55 height 22
select select "*"
click at [596, 473] on select "****** ******" at bounding box center [622, 484] width 55 height 22
click at [656, 537] on span "tuneiiii" at bounding box center [655, 534] width 26 height 16
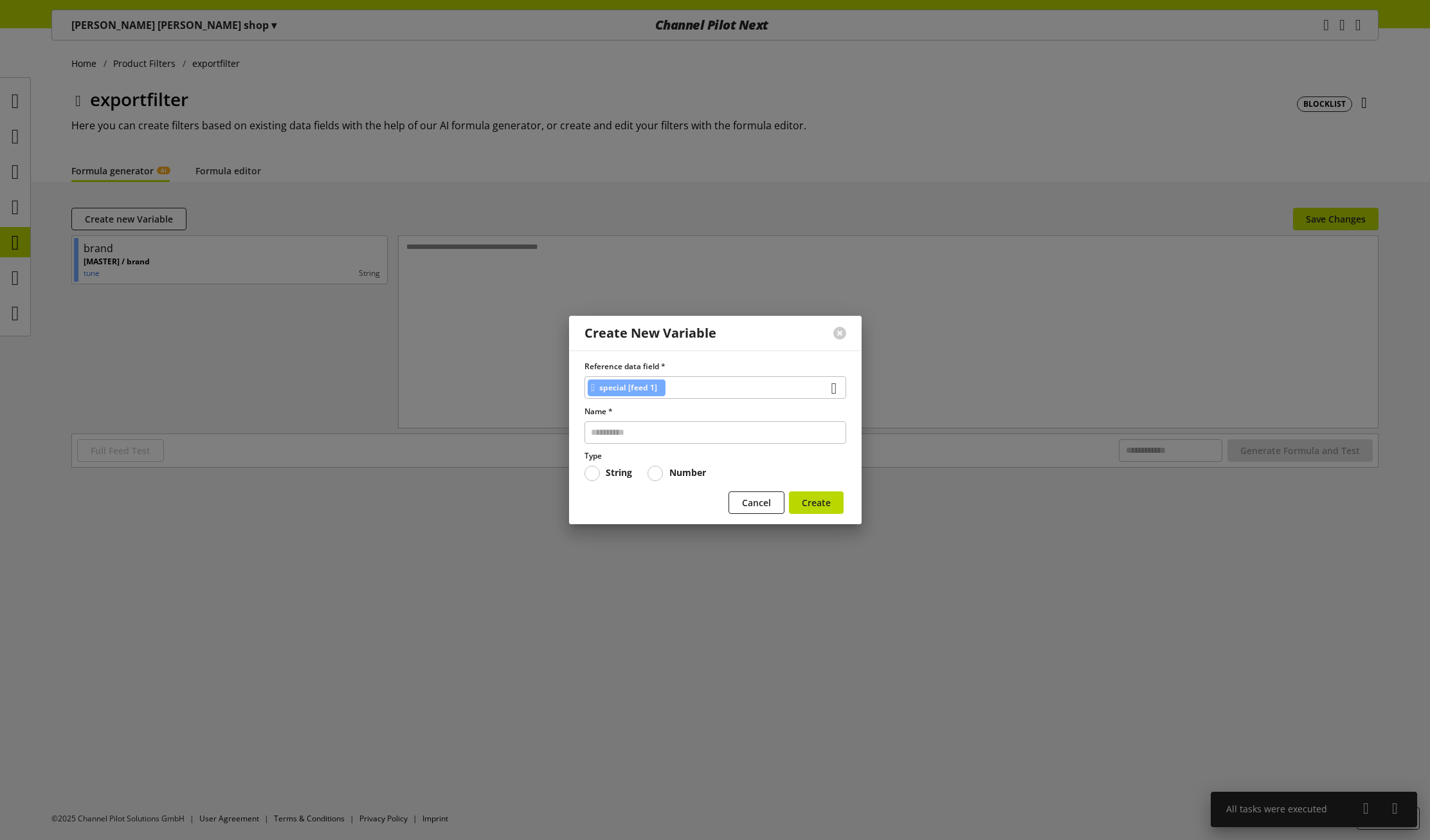
click at [703, 446] on div "Reference data field * special [feed 1] Name * Type String Number" at bounding box center [715, 420] width 262 height 120
click at [704, 443] on input "text" at bounding box center [715, 433] width 262 height 22
type input "*******"
click at [805, 499] on span "Create" at bounding box center [816, 502] width 29 height 14
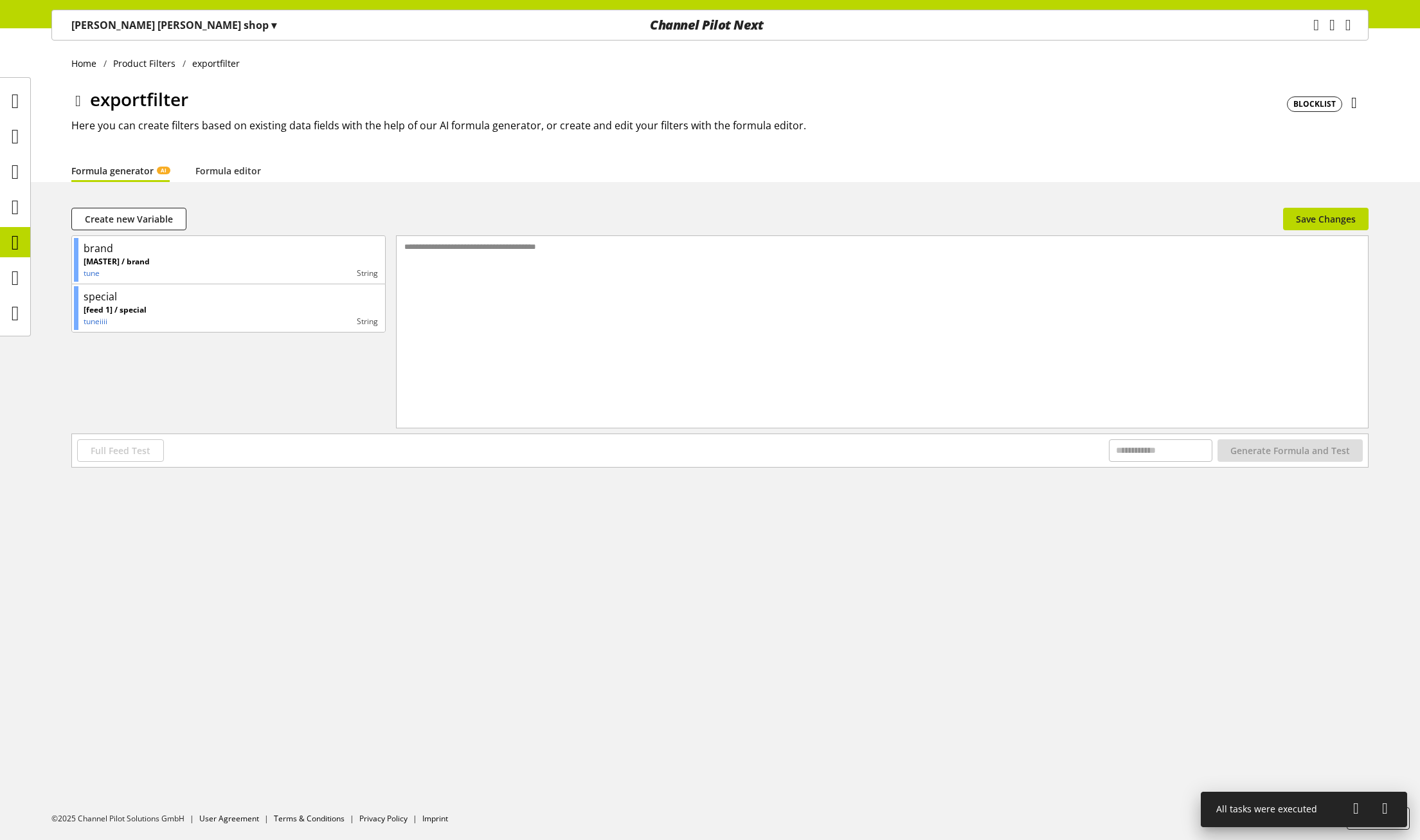
click at [516, 276] on div "**********" at bounding box center [883, 316] width 973 height 159
click at [231, 169] on link "Formula editor" at bounding box center [228, 170] width 66 height 14
click at [522, 319] on div at bounding box center [893, 332] width 950 height 192
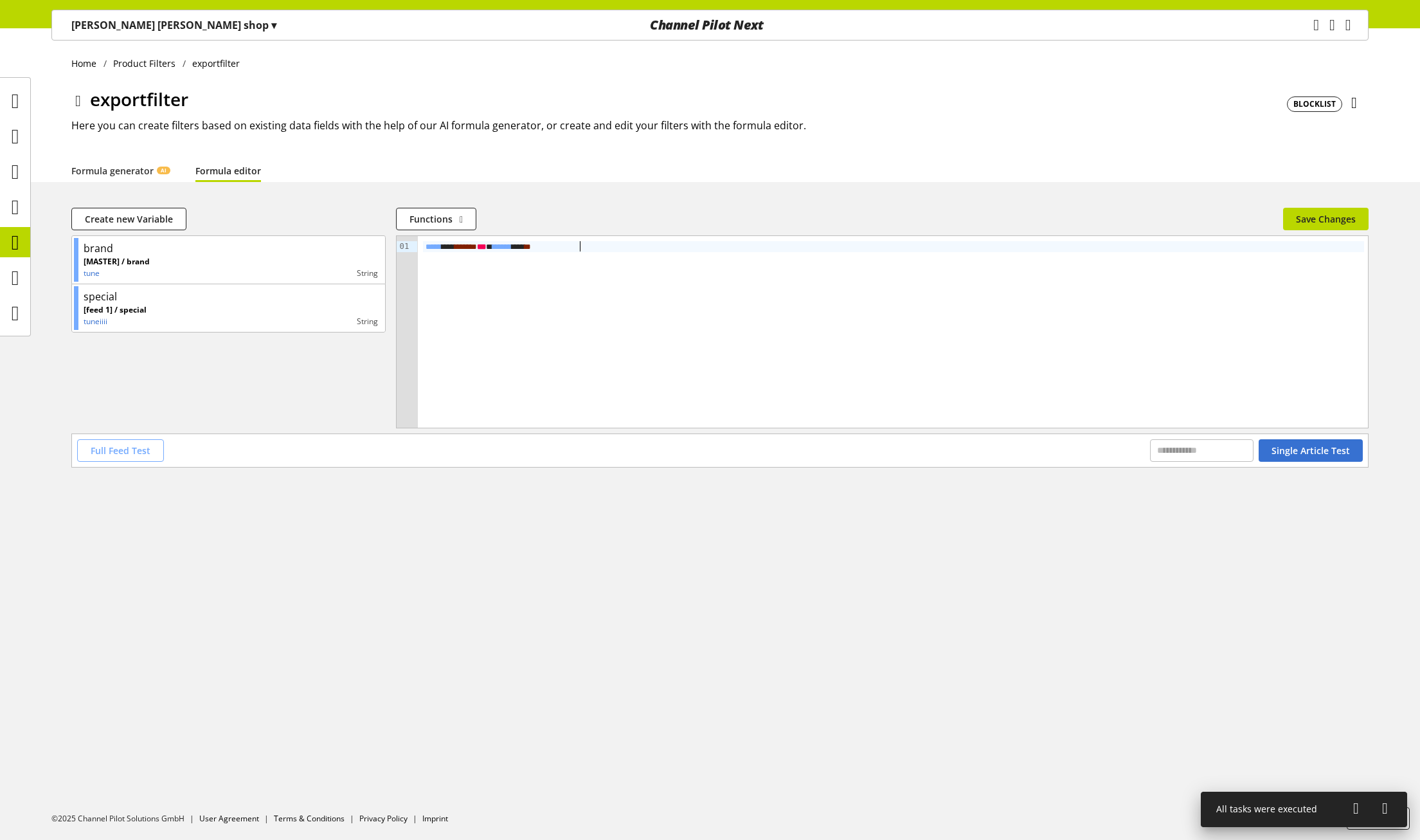
click at [117, 443] on button "Full Feed Test" at bounding box center [120, 450] width 87 height 22
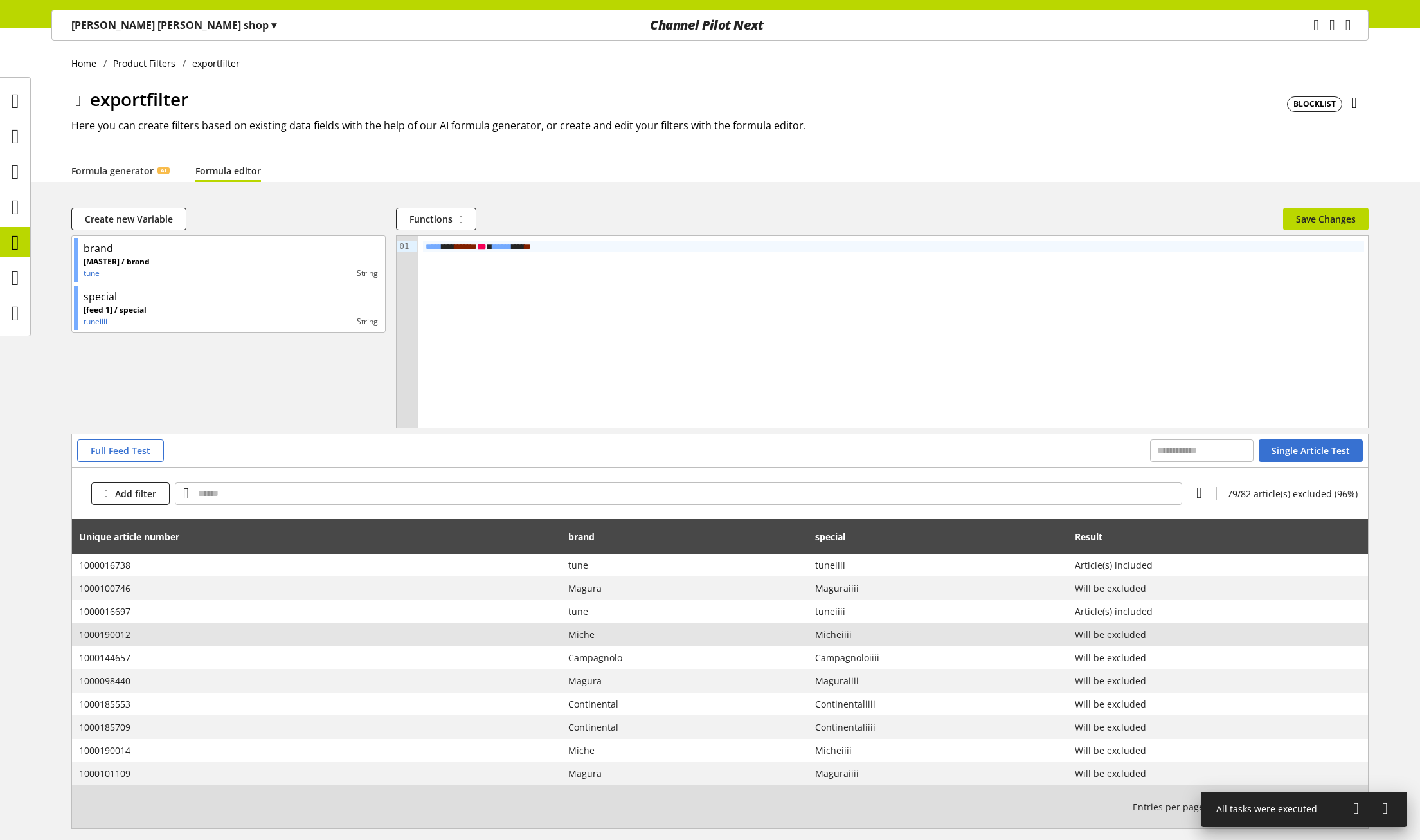
click at [582, 634] on span "Miche" at bounding box center [685, 634] width 233 height 14
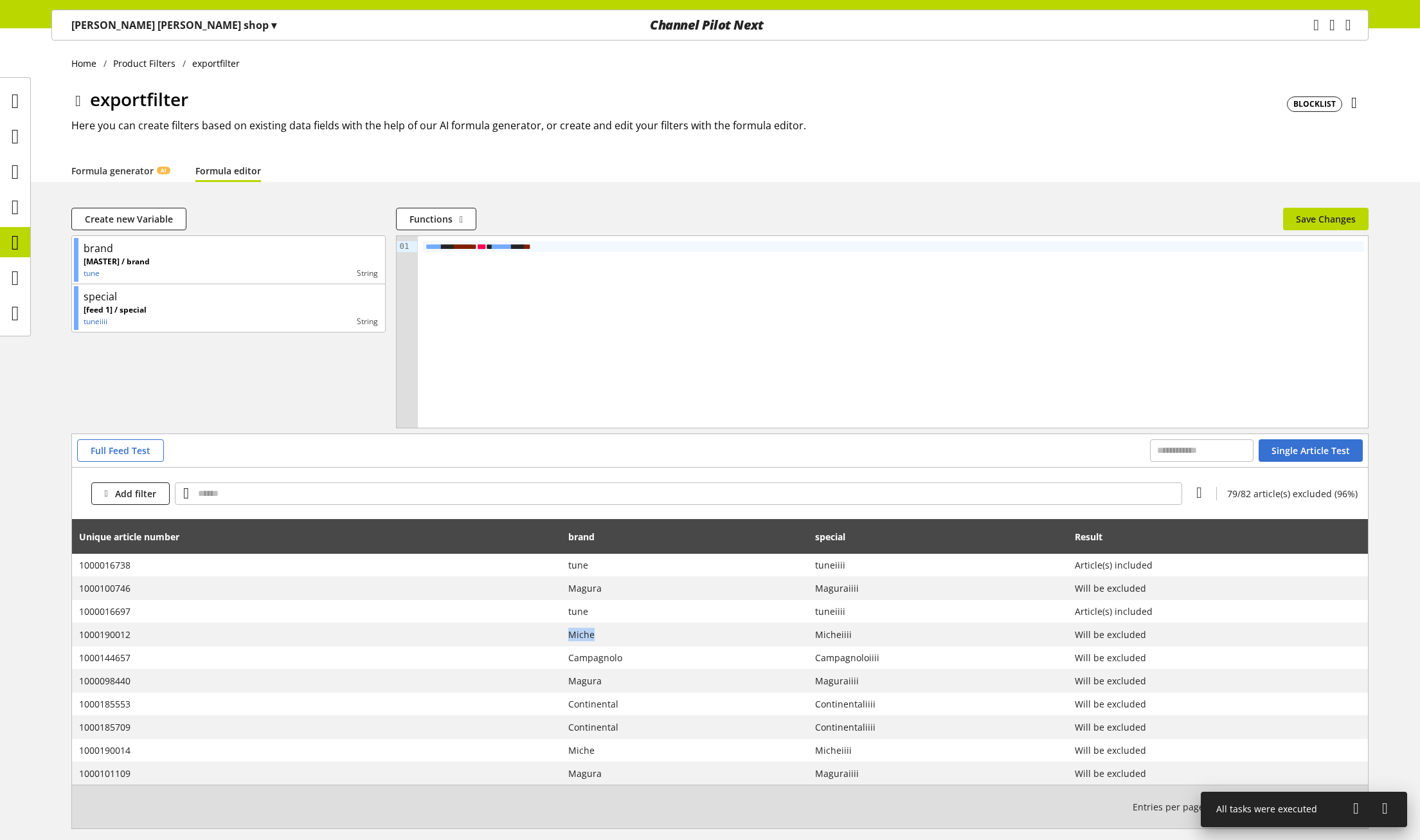
copy span "Miche"
click at [471, 244] on span "****" at bounding box center [464, 246] width 13 height 8
click at [121, 446] on span "Full Feed Test" at bounding box center [120, 450] width 60 height 14
click at [840, 304] on div "***** ** * ***** * *** ******* ** **" at bounding box center [893, 332] width 951 height 192
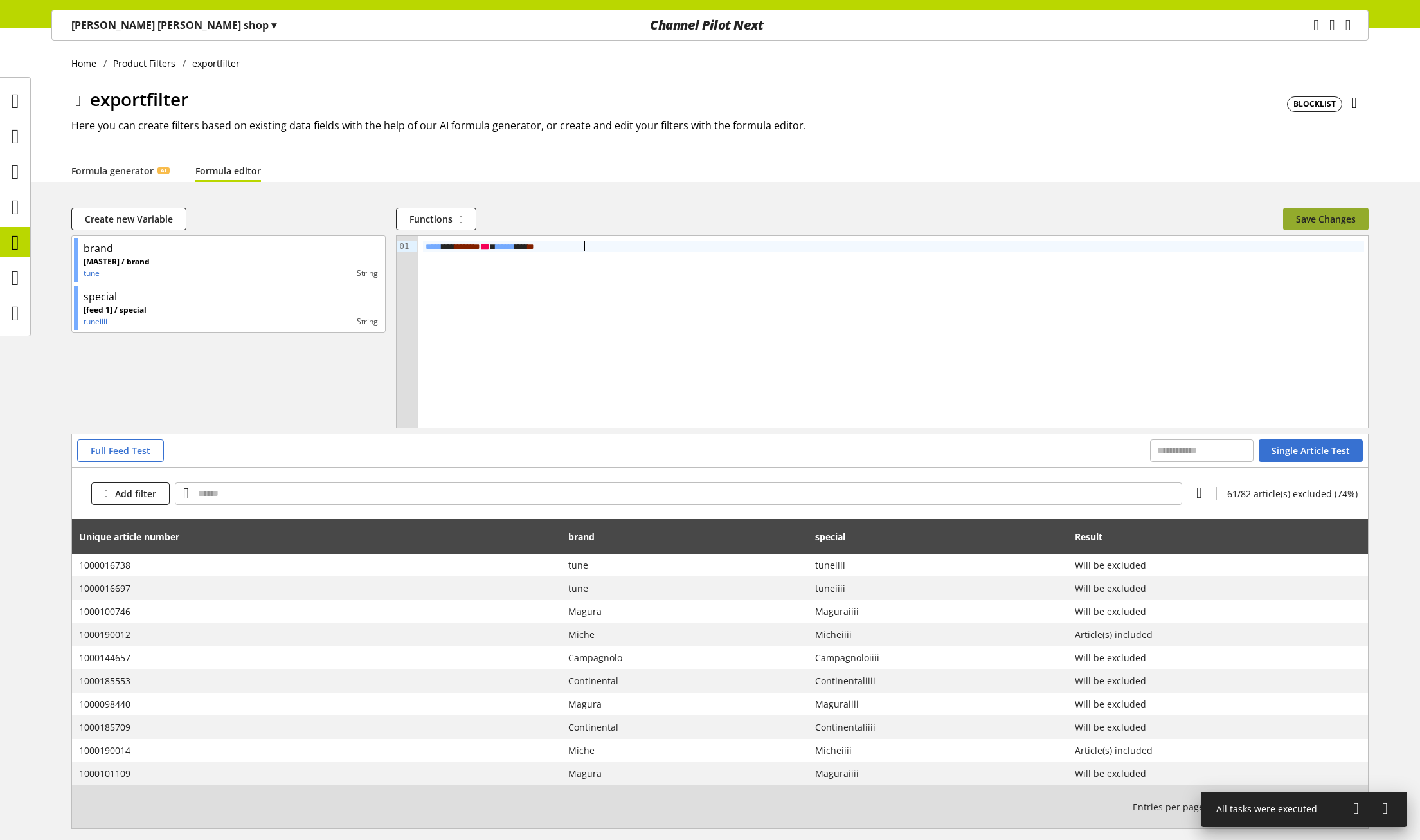
click at [1317, 219] on span "Save Changes" at bounding box center [1326, 219] width 60 height 14
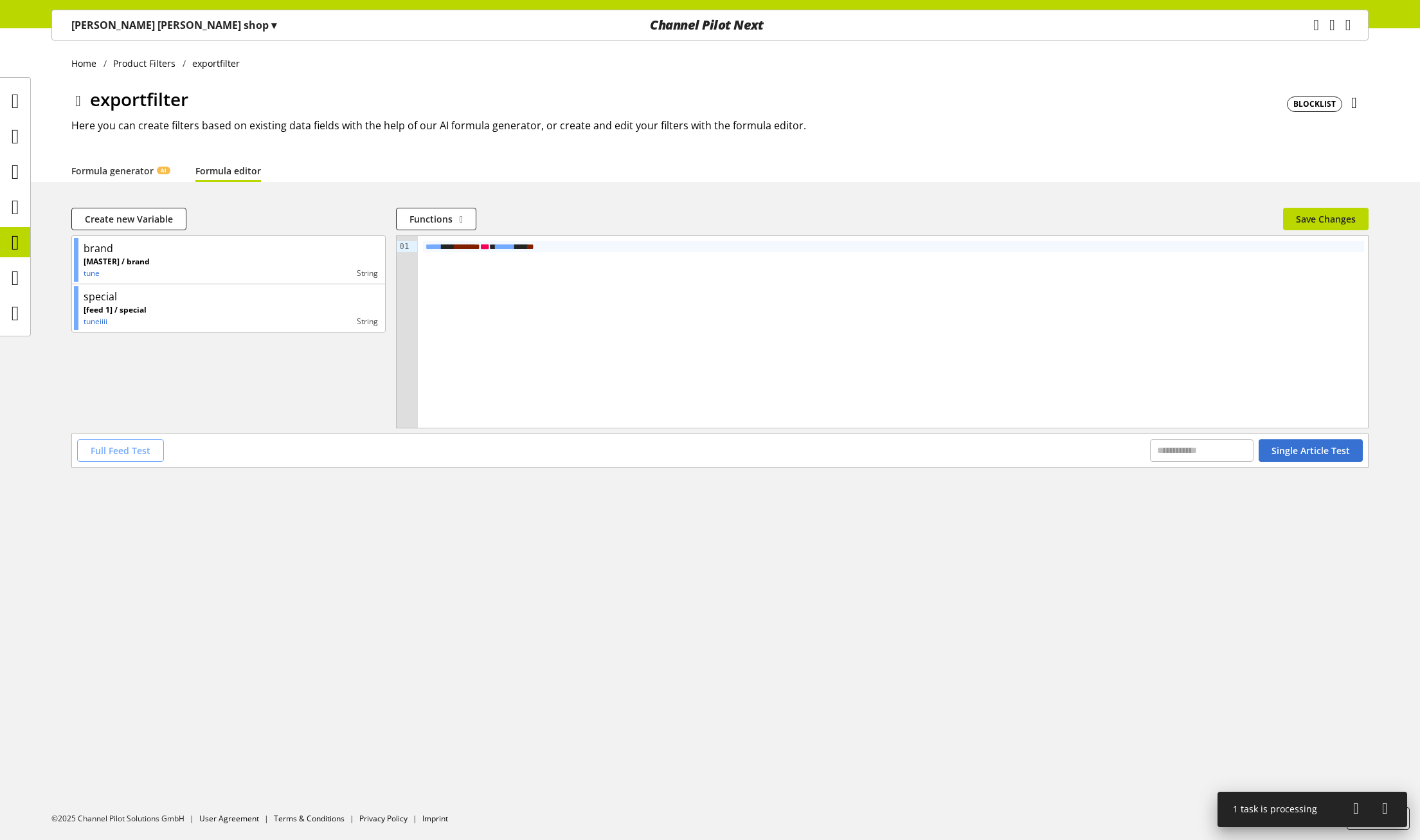
click at [123, 451] on span "Full Feed Test" at bounding box center [120, 450] width 60 height 14
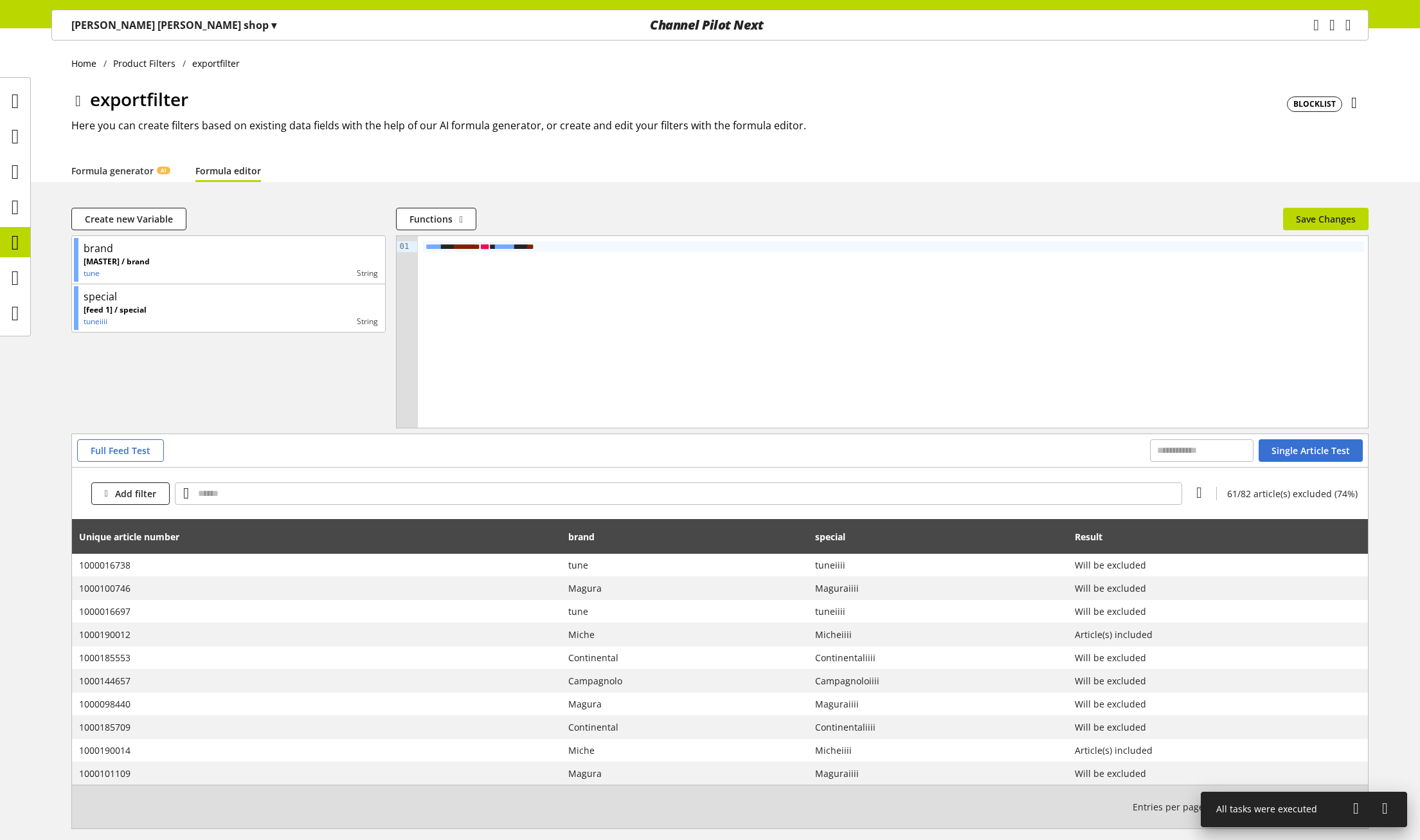
click at [1357, 102] on icon at bounding box center [1354, 103] width 6 height 23
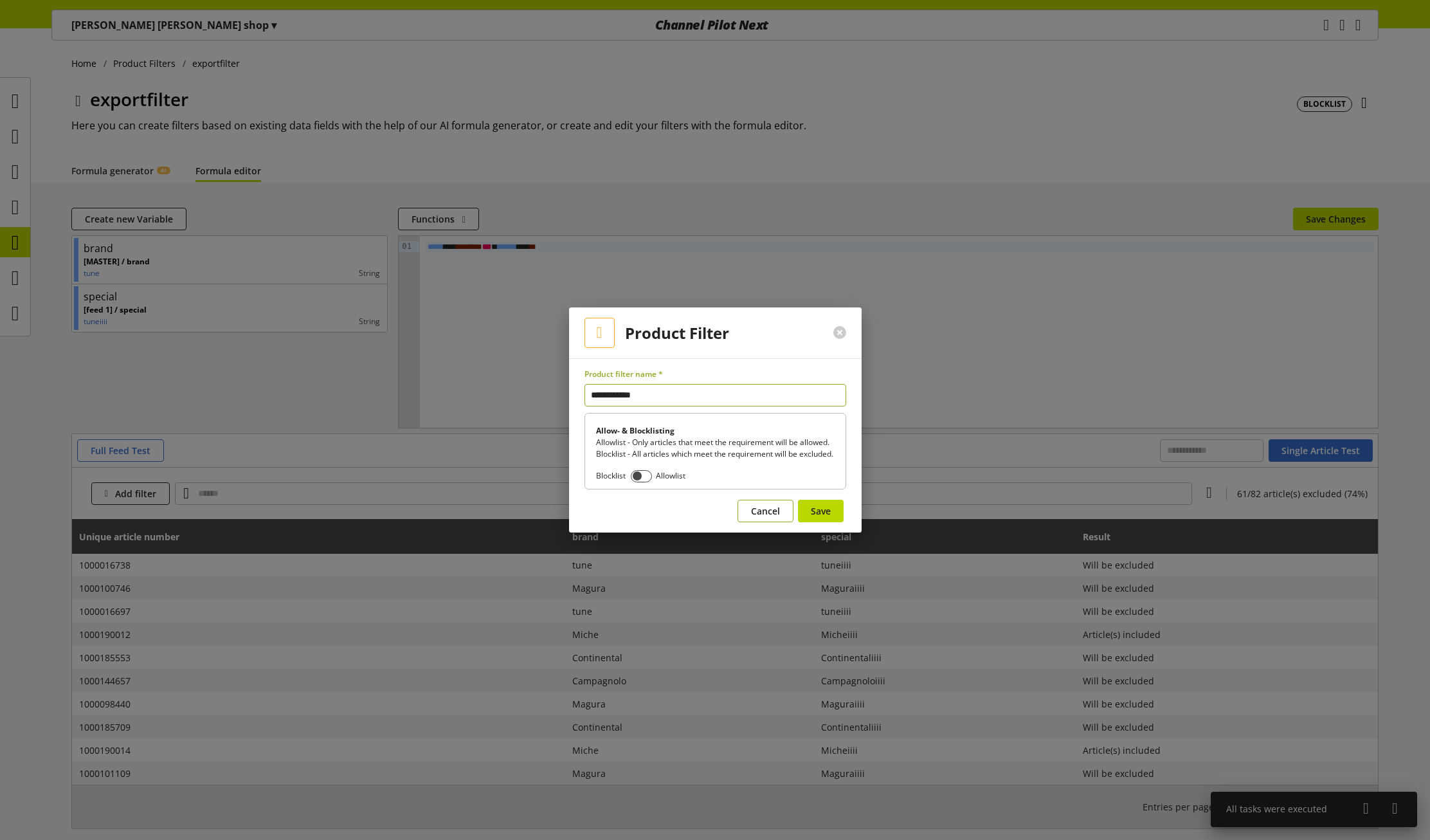
click at [755, 518] on span "Cancel" at bounding box center [765, 510] width 29 height 14
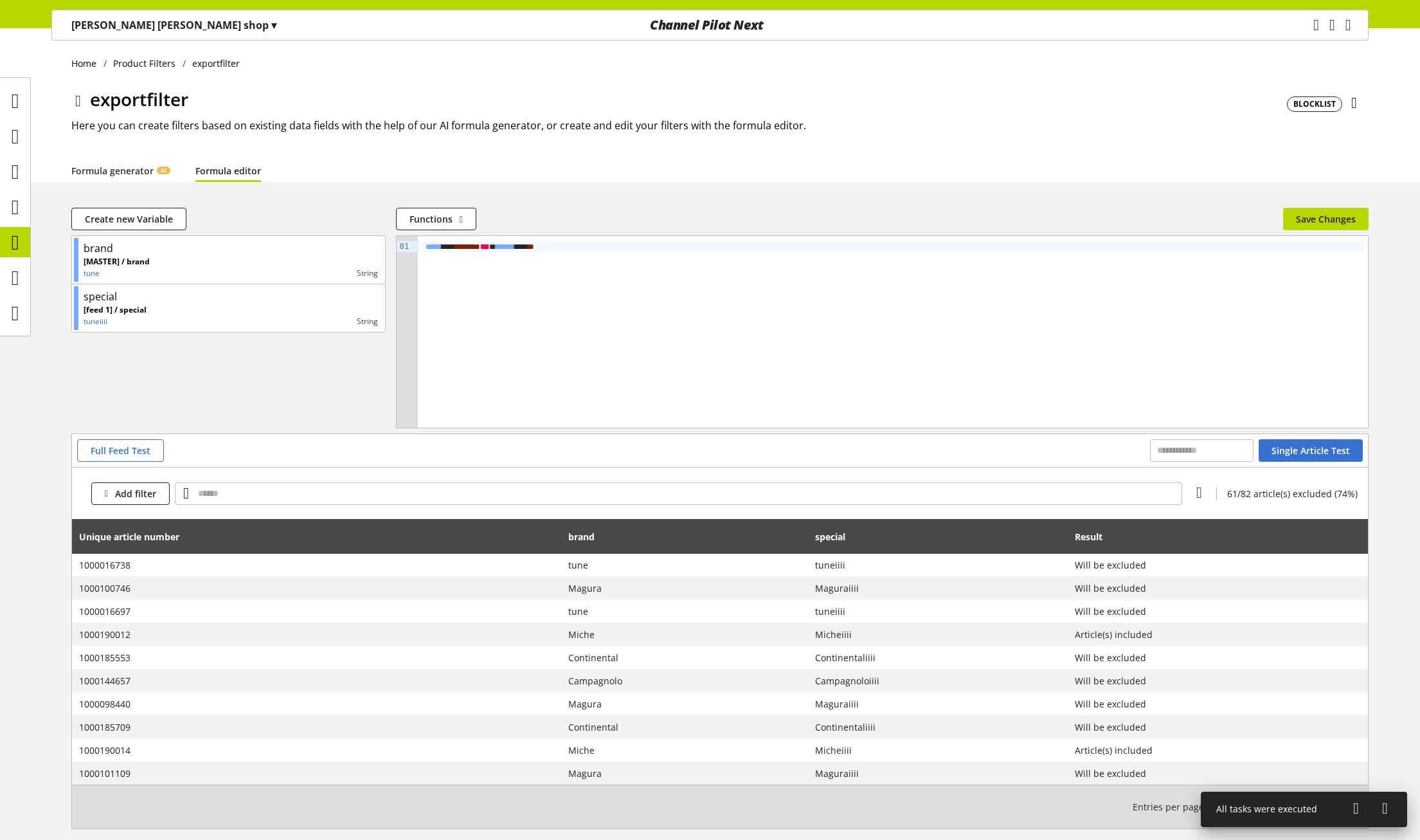
click at [456, 248] on div "***** ** * ***** * *** ******* ** **" at bounding box center [894, 246] width 941 height 11
click at [461, 247] on div "***** ** * ***** * *** ******* ** **" at bounding box center [894, 246] width 941 height 11
click at [572, 250] on div "***** ** * ***** * *** ******* ** **" at bounding box center [894, 246] width 941 height 11
drag, startPoint x: 563, startPoint y: 247, endPoint x: 571, endPoint y: 246, distance: 8.1
click at [571, 246] on div "***** ** * ***** * *** ******* ** **" at bounding box center [894, 246] width 941 height 11
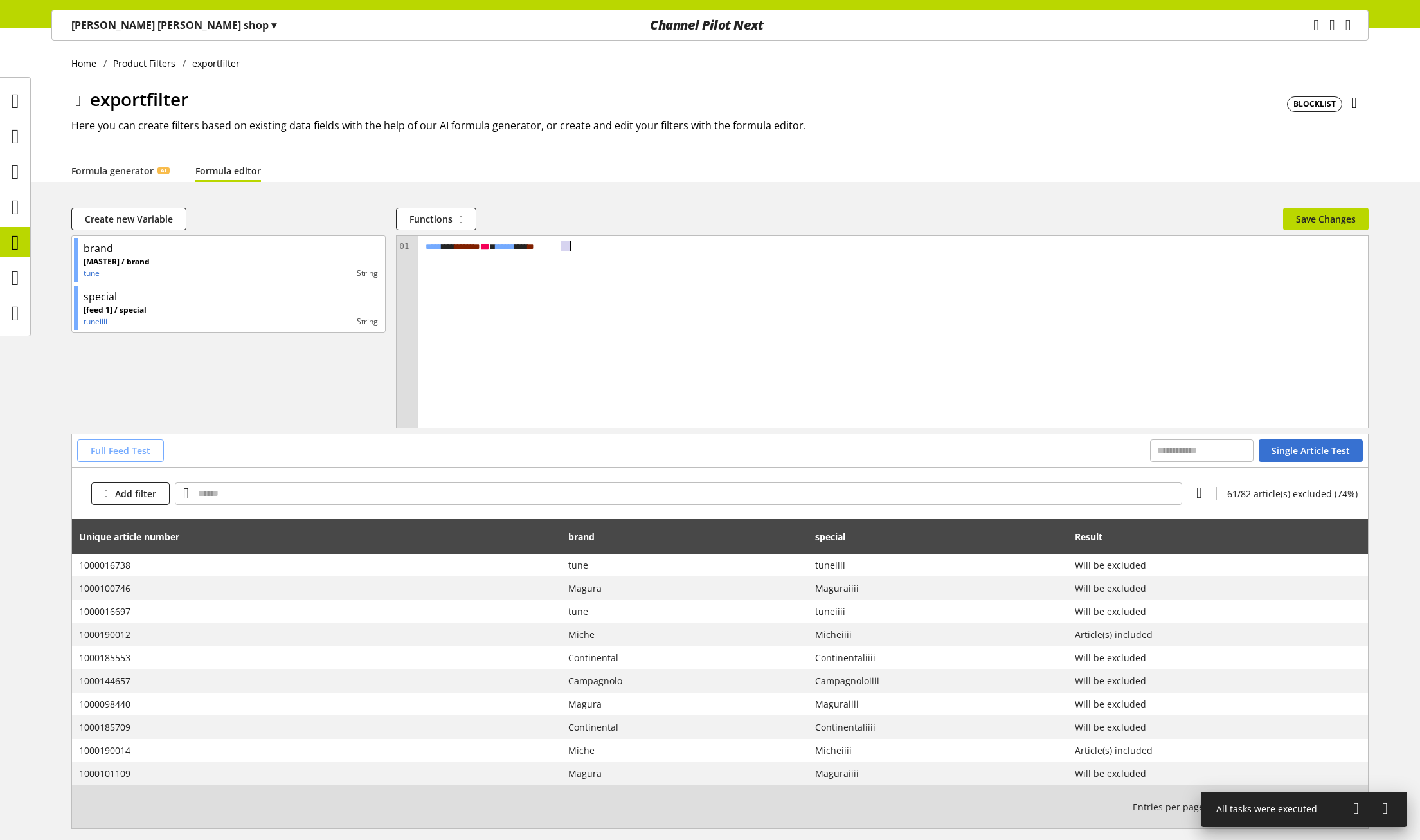
click at [135, 448] on span "Full Feed Test" at bounding box center [120, 450] width 60 height 14
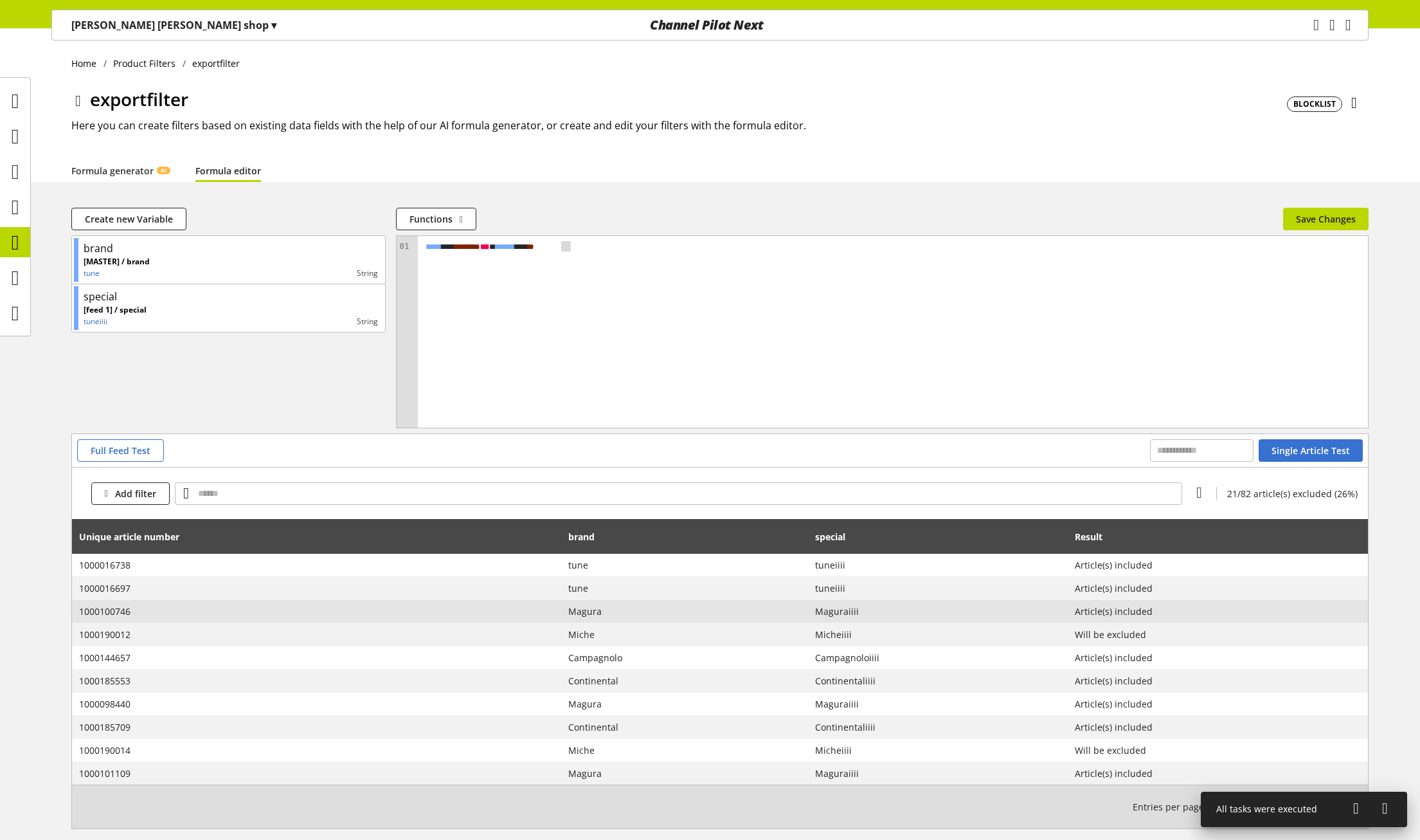
scroll to position [63, 0]
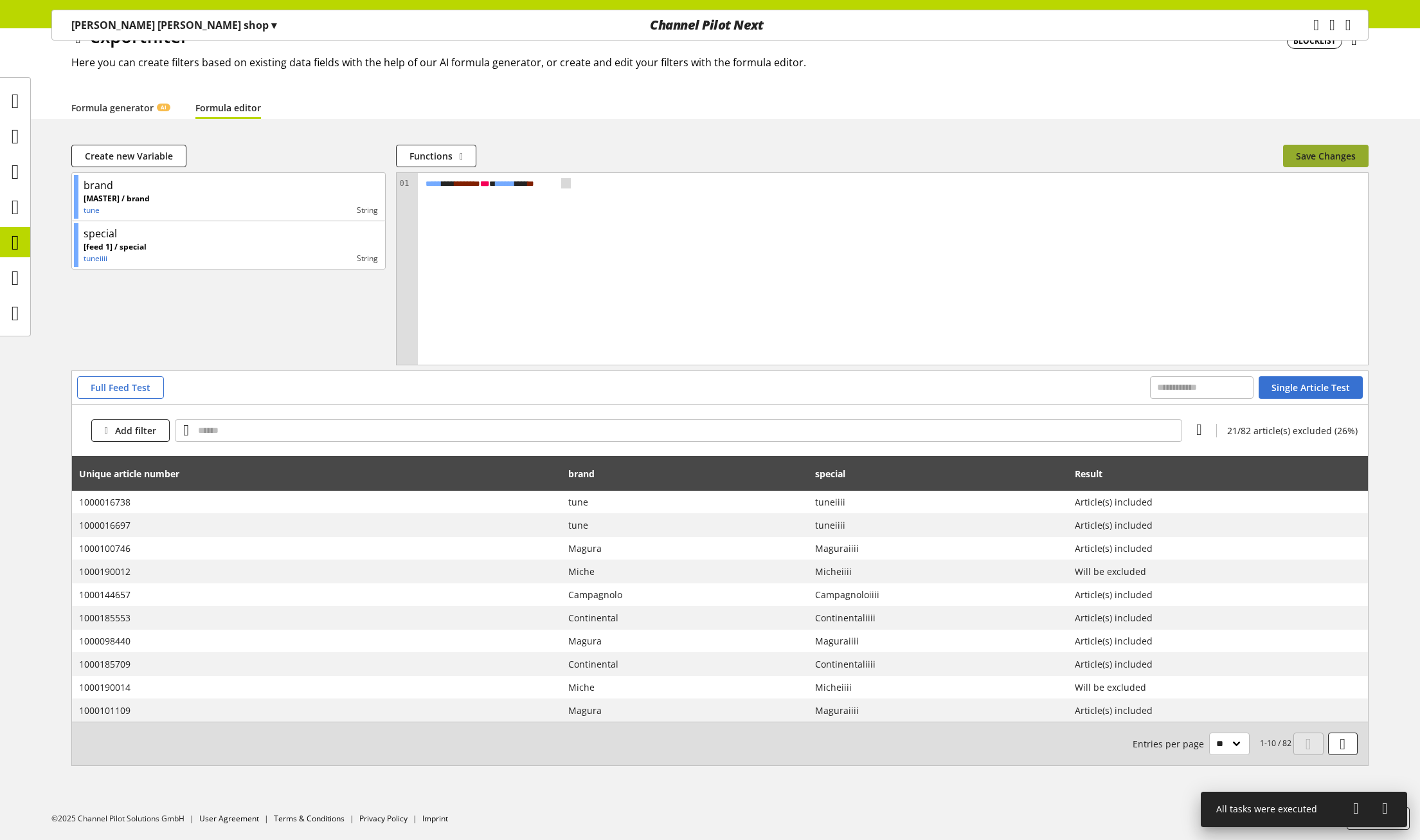
click at [1313, 146] on button "Save Changes" at bounding box center [1326, 156] width 85 height 22
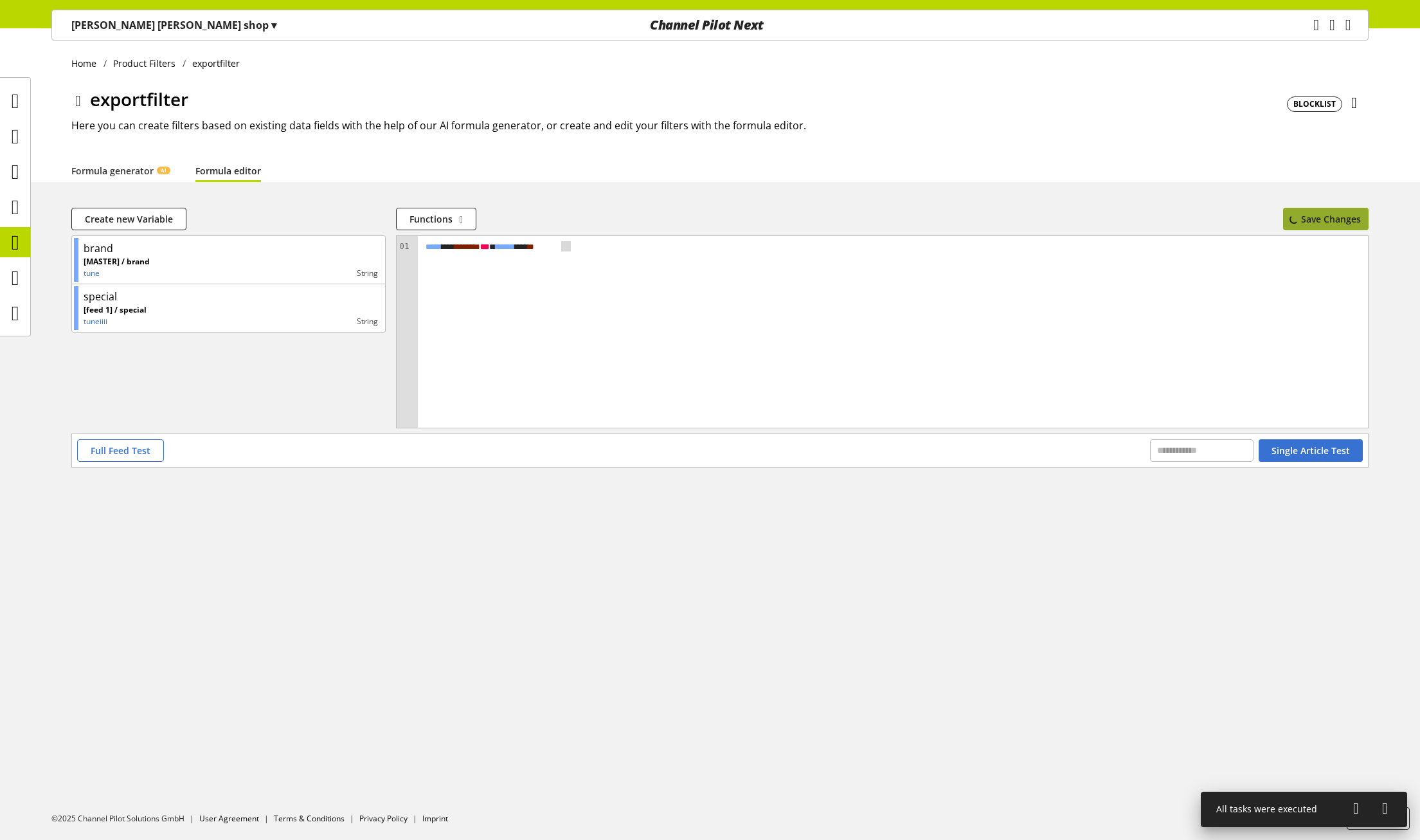
scroll to position [0, 0]
click at [11, 285] on icon at bounding box center [15, 278] width 7 height 26
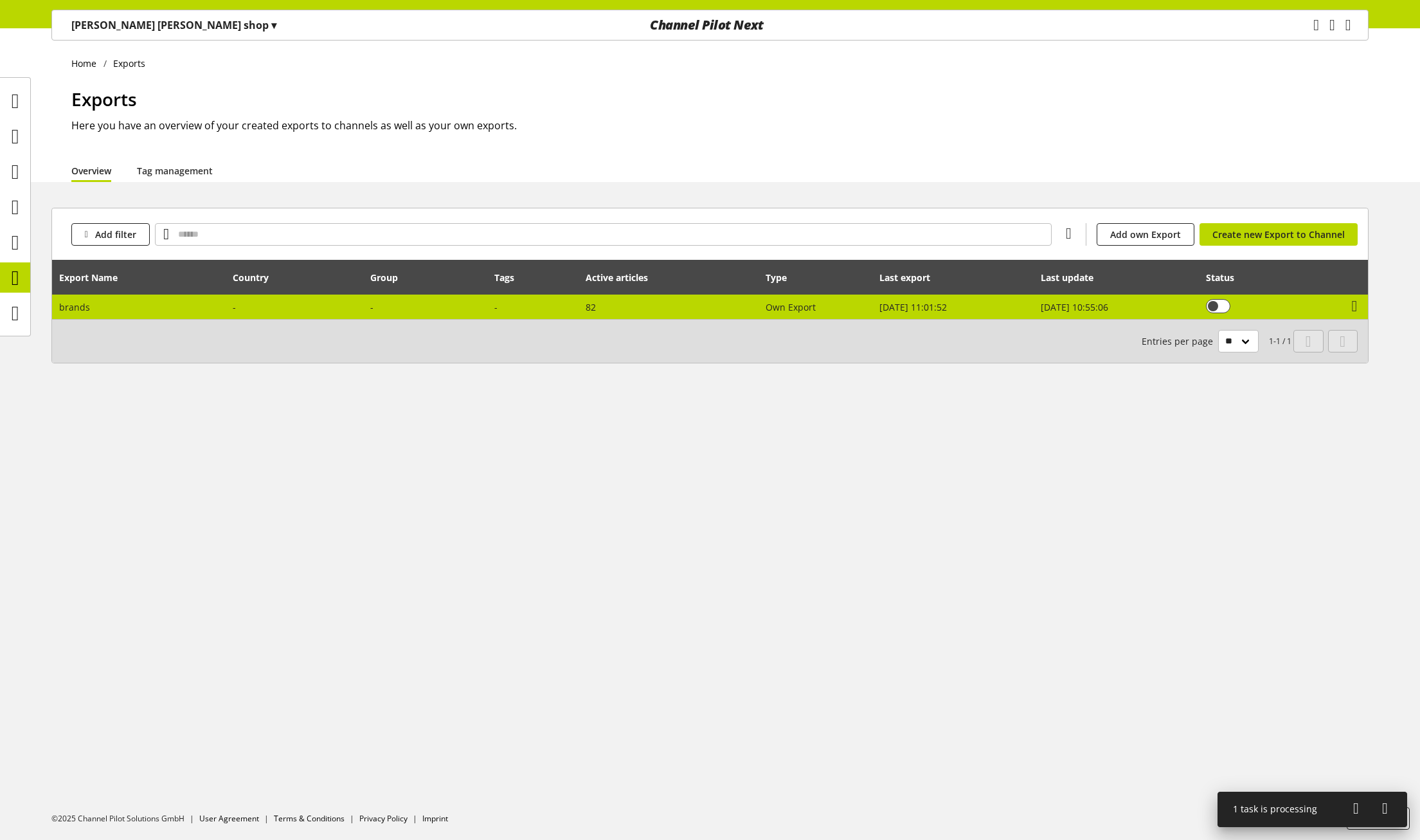
click at [1012, 295] on td "Sep 24, 2025, 11:01:52" at bounding box center [954, 307] width 161 height 24
select select "********"
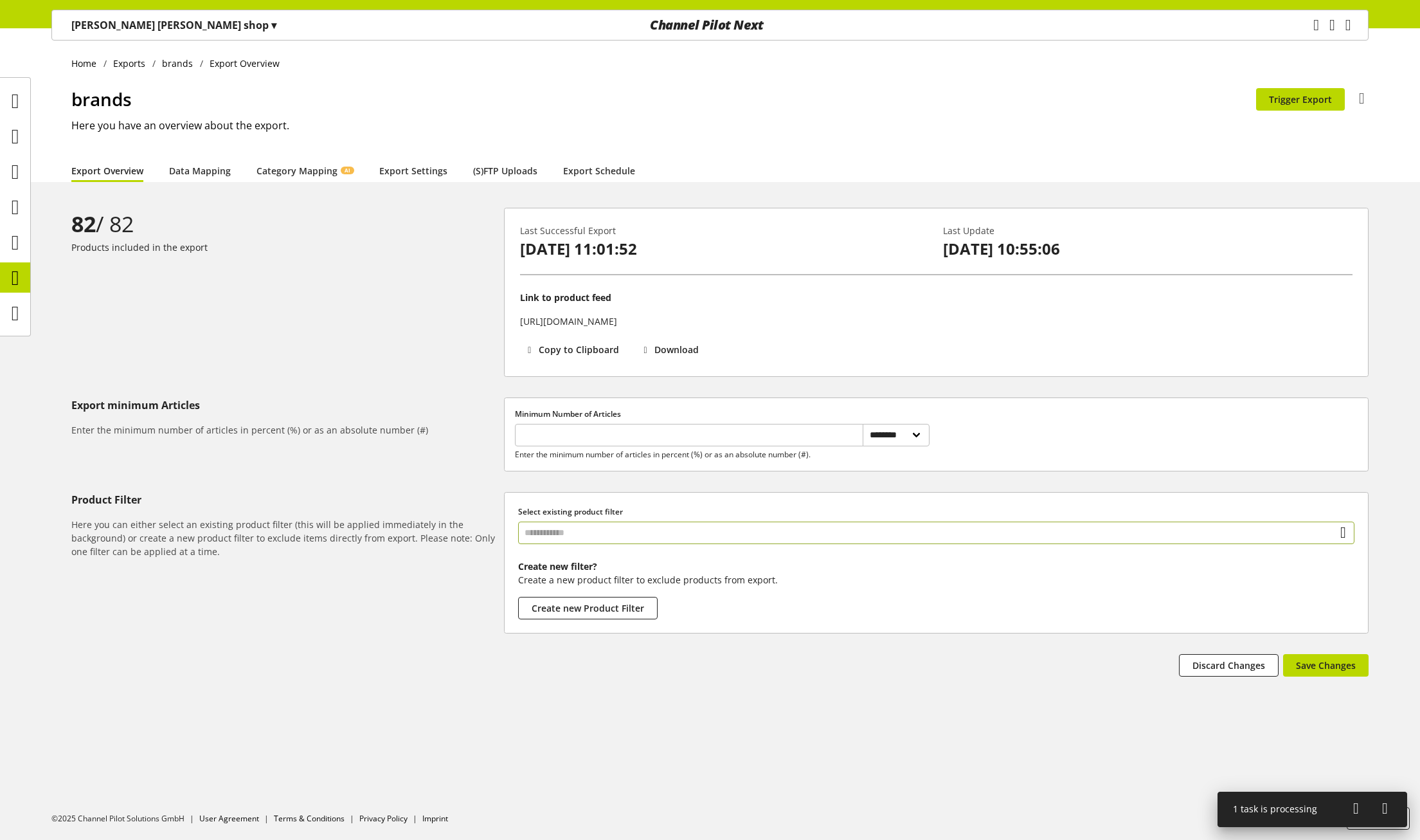
click at [602, 542] on input "text" at bounding box center [936, 533] width 836 height 22
click at [570, 585] on div "Filter" at bounding box center [936, 587] width 785 height 14
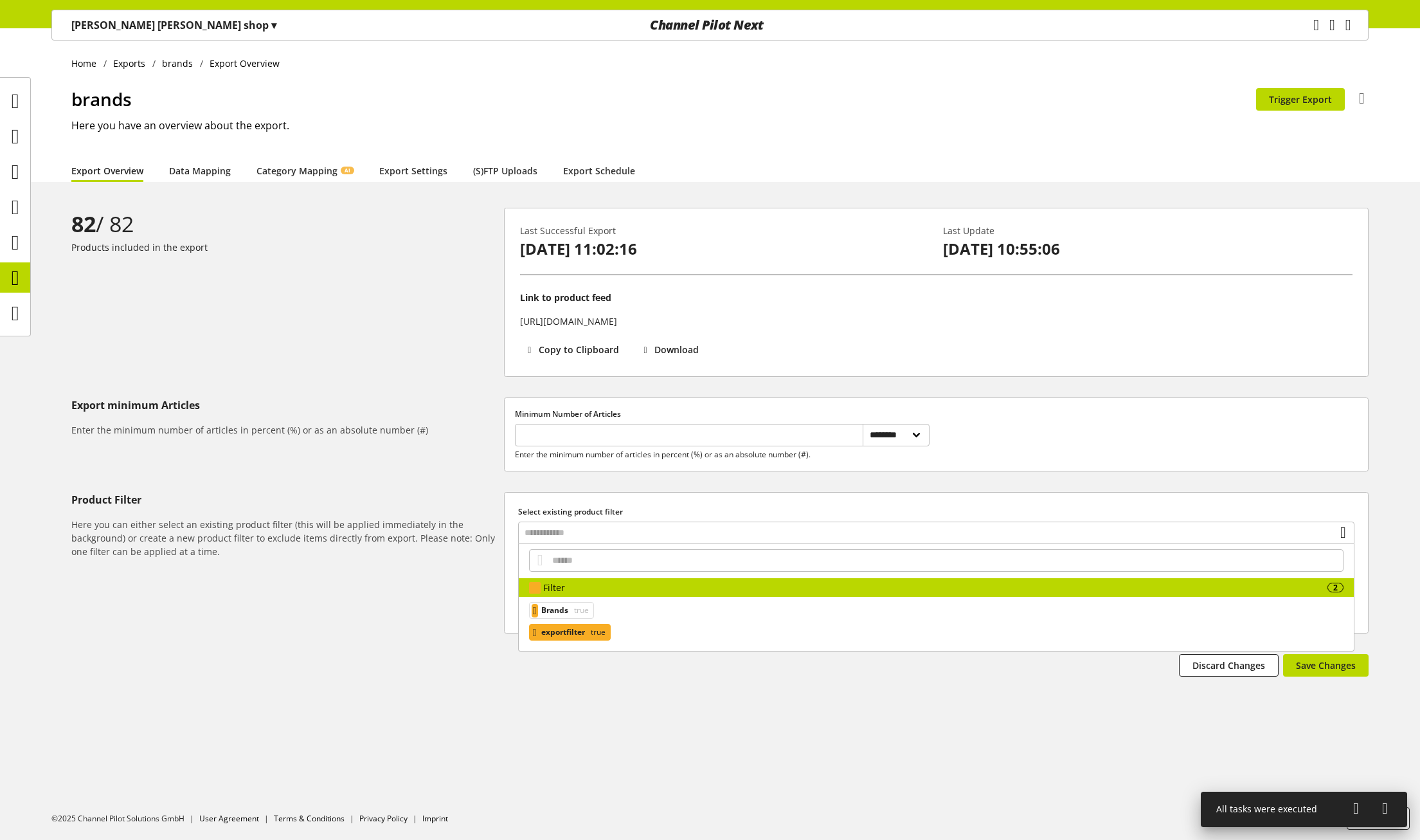
click at [562, 633] on span "exportfilter" at bounding box center [562, 632] width 44 height 16
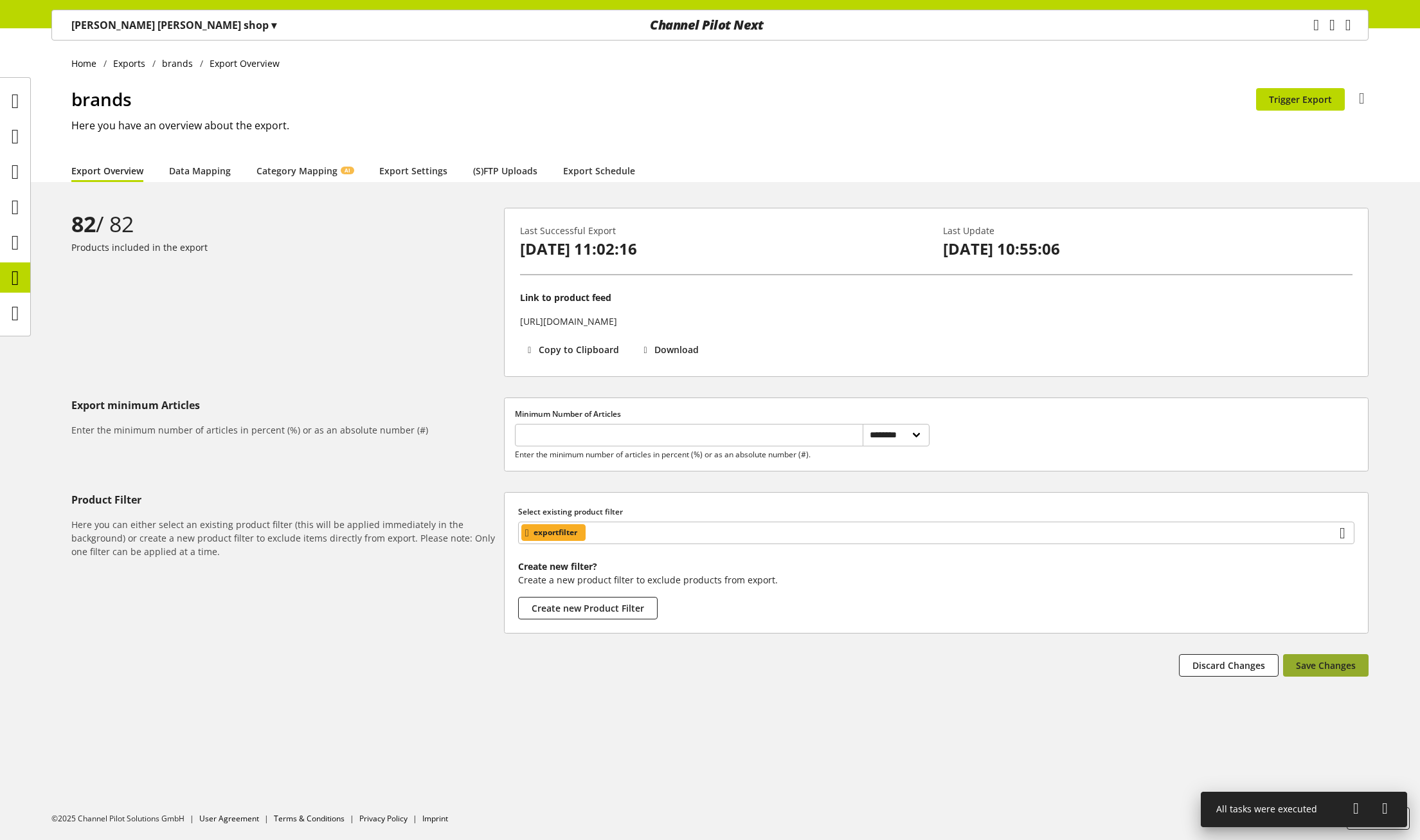
click at [1345, 663] on span "Save Changes" at bounding box center [1326, 665] width 60 height 14
click at [1359, 806] on icon at bounding box center [1356, 808] width 6 height 23
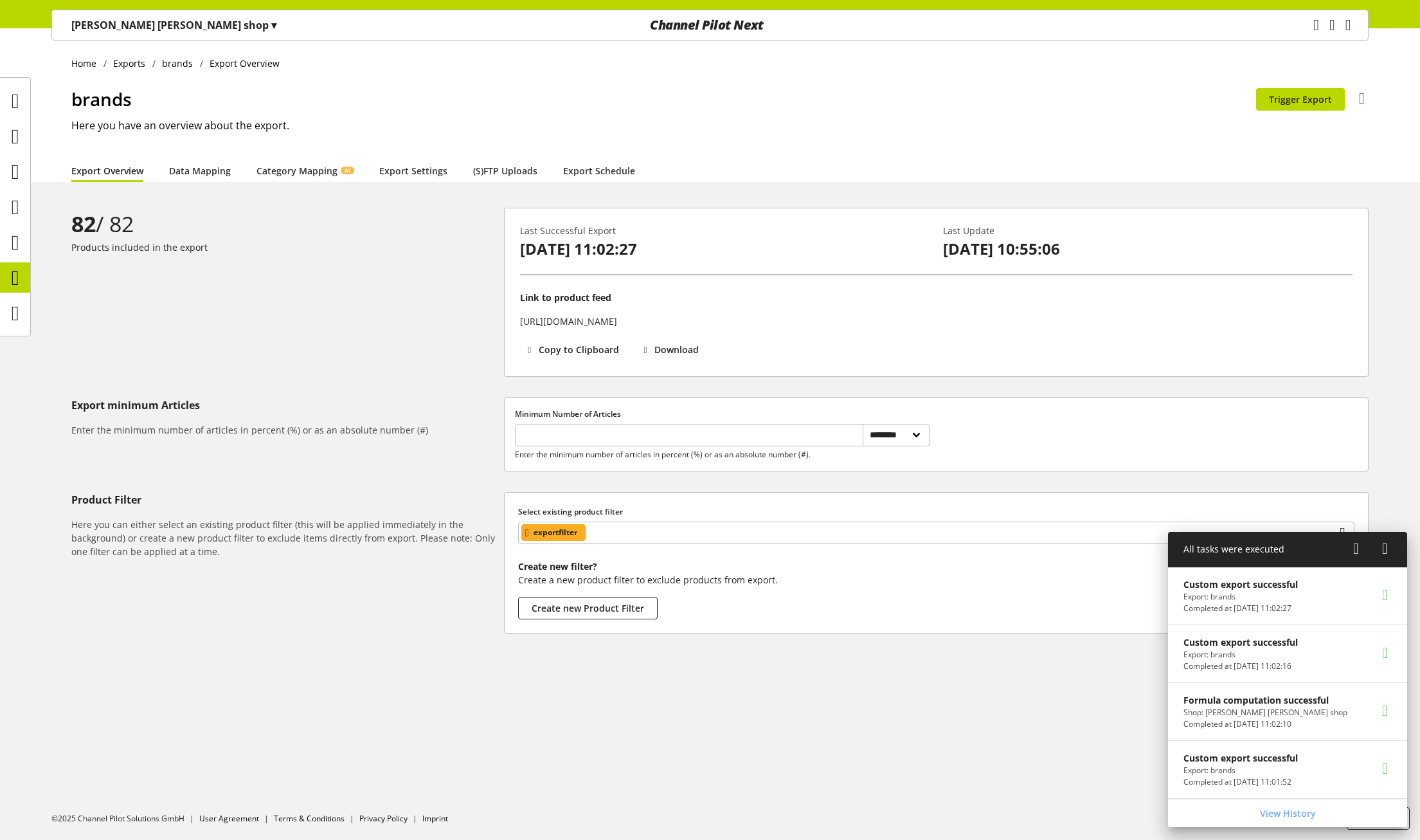
click at [233, 345] on div "82 / 82 Products included in the export" at bounding box center [287, 292] width 433 height 169
click at [19, 249] on icon at bounding box center [15, 243] width 7 height 26
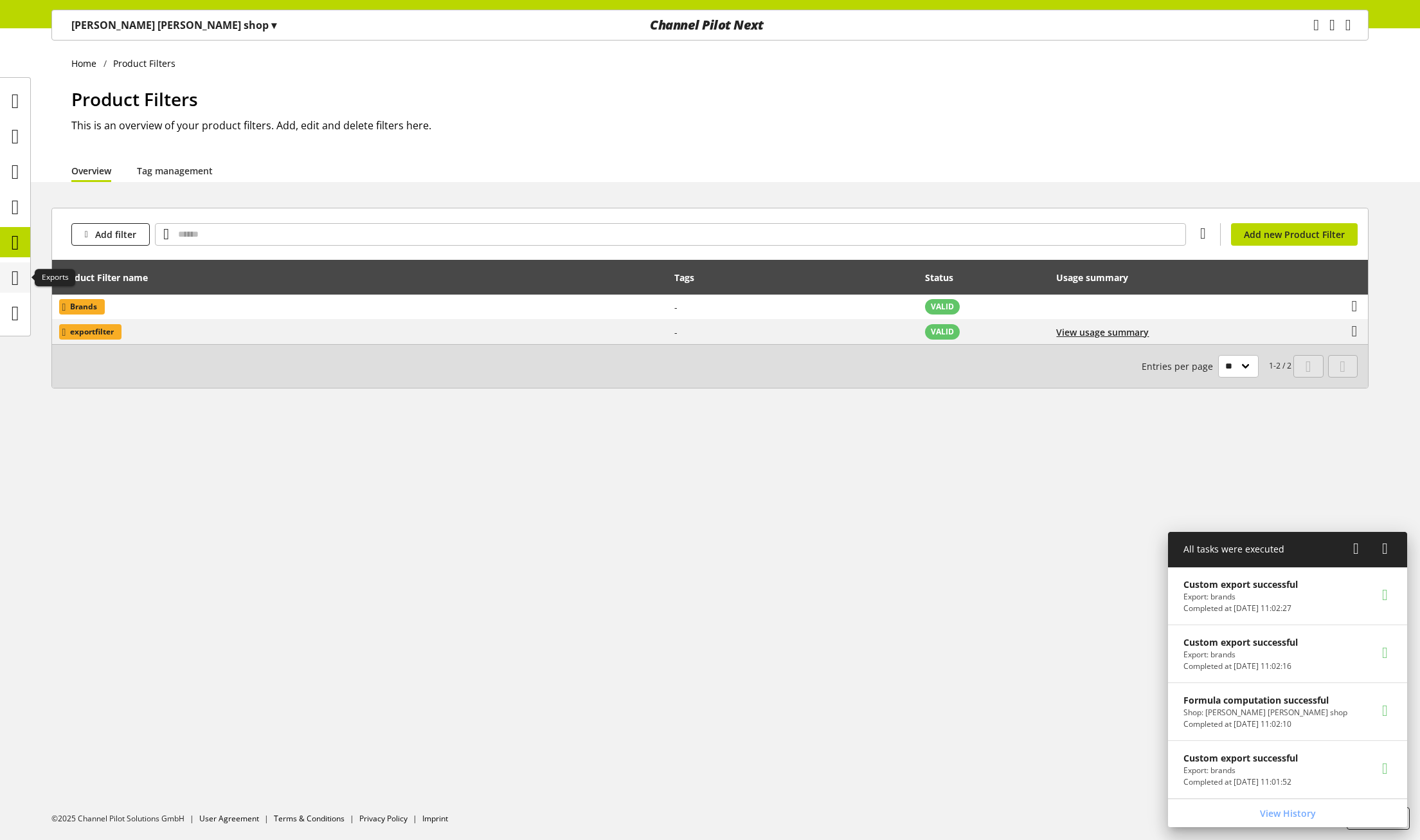
click at [14, 287] on icon at bounding box center [15, 278] width 7 height 26
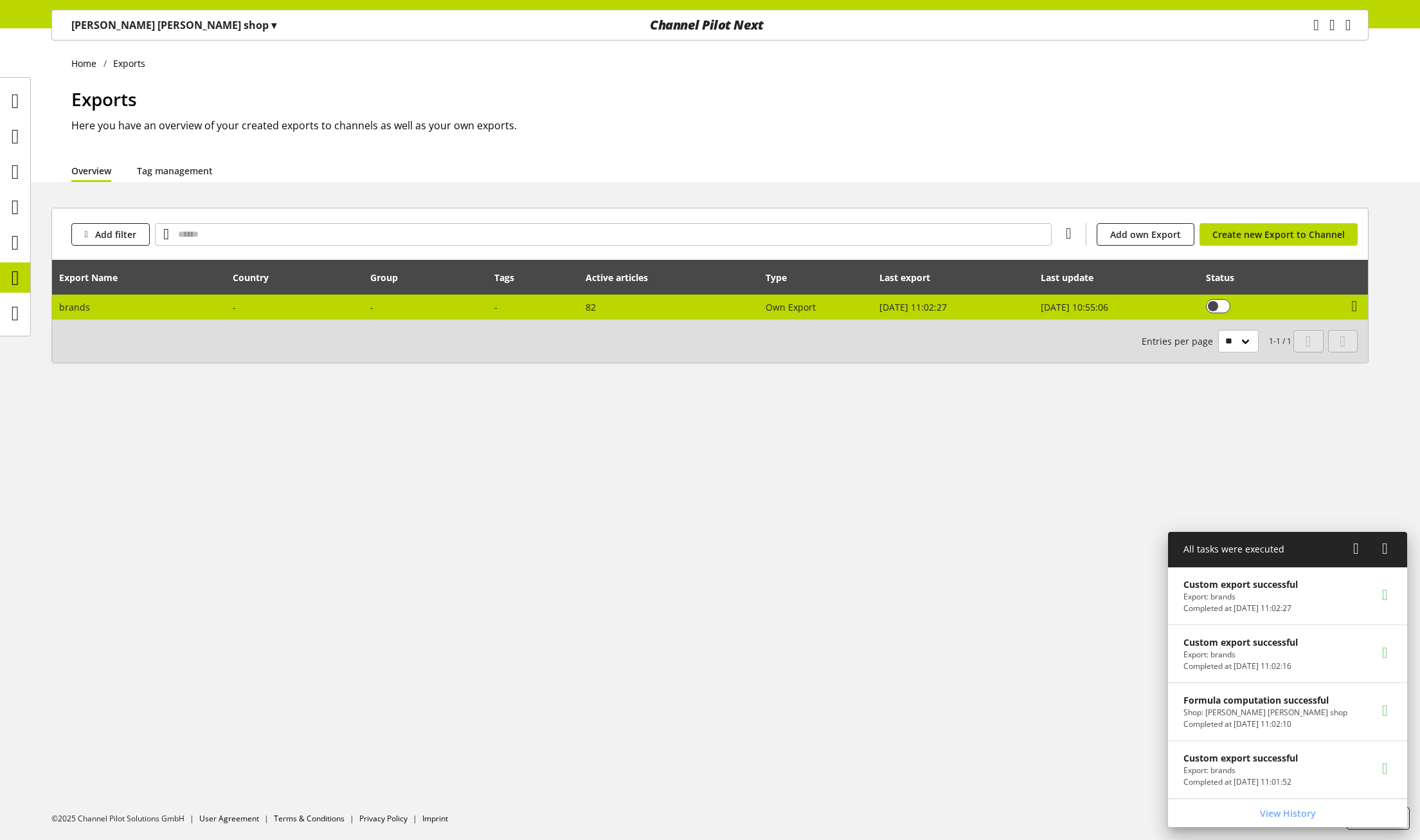
click at [227, 311] on td at bounding box center [295, 307] width 138 height 24
select select "********"
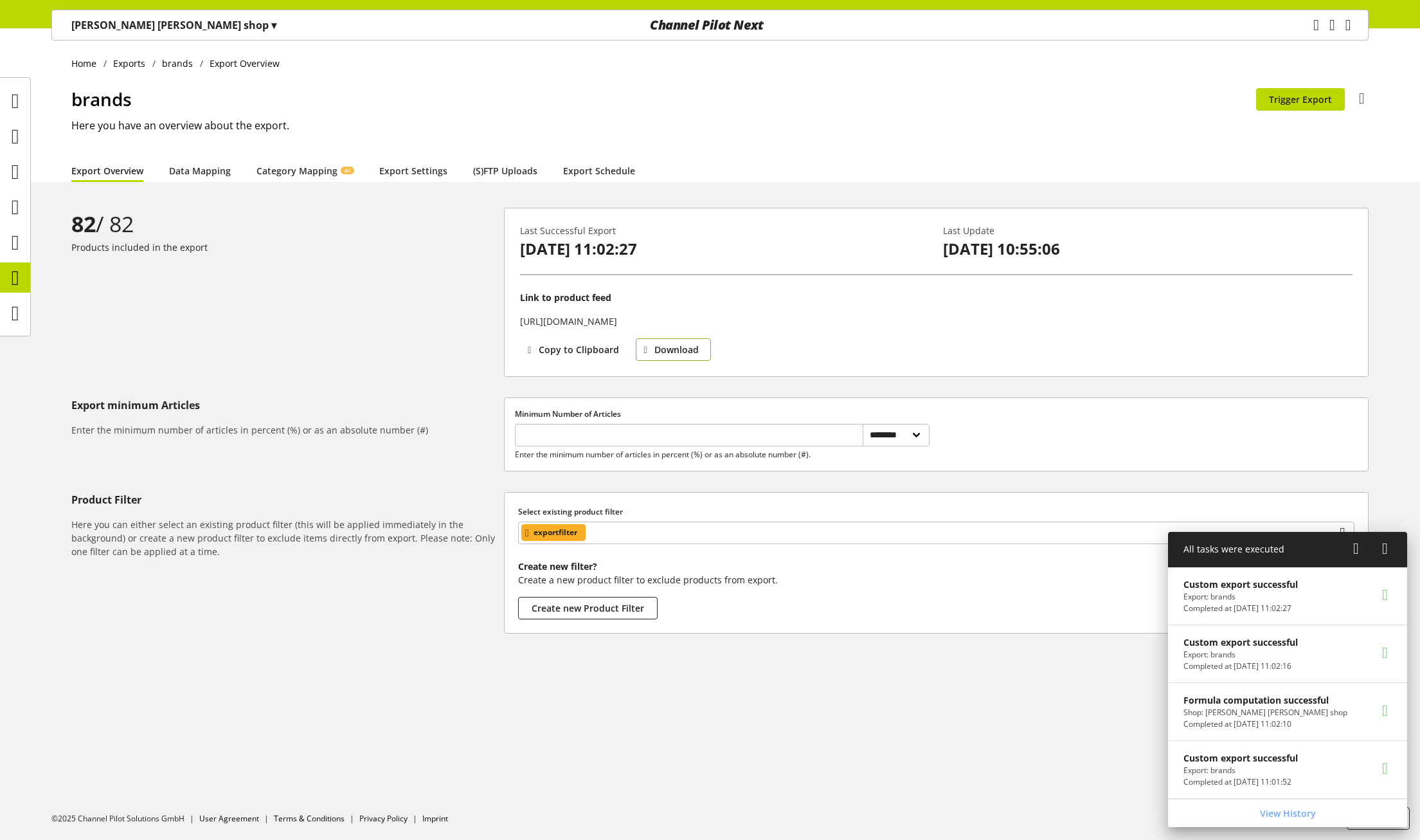
click at [680, 346] on span "Download" at bounding box center [677, 349] width 44 height 14
click at [498, 668] on div at bounding box center [287, 665] width 433 height 22
click at [19, 249] on icon at bounding box center [15, 243] width 7 height 26
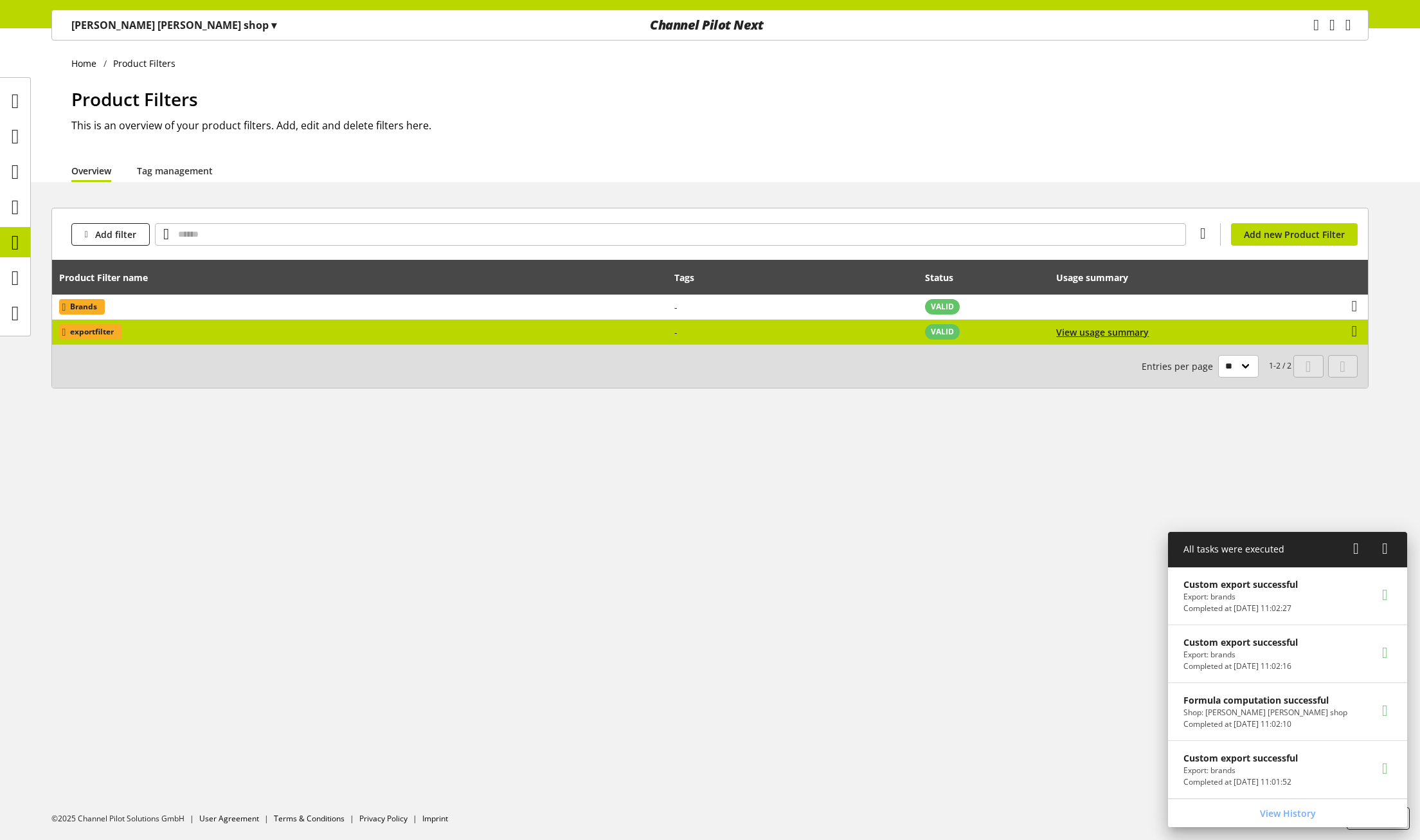
click at [275, 333] on td "exportfilter" at bounding box center [359, 332] width 616 height 24
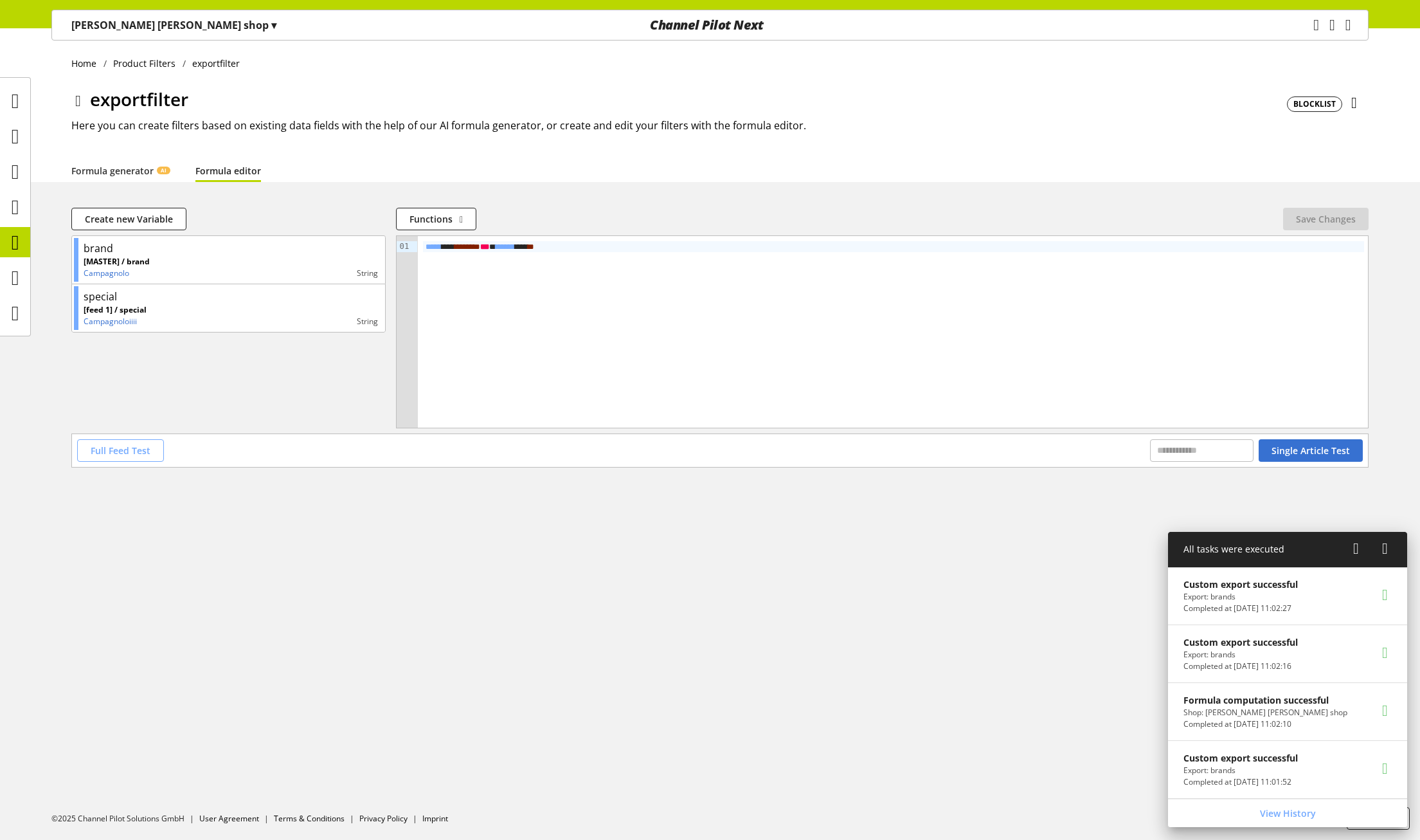
click at [135, 458] on button "Full Feed Test" at bounding box center [120, 450] width 87 height 22
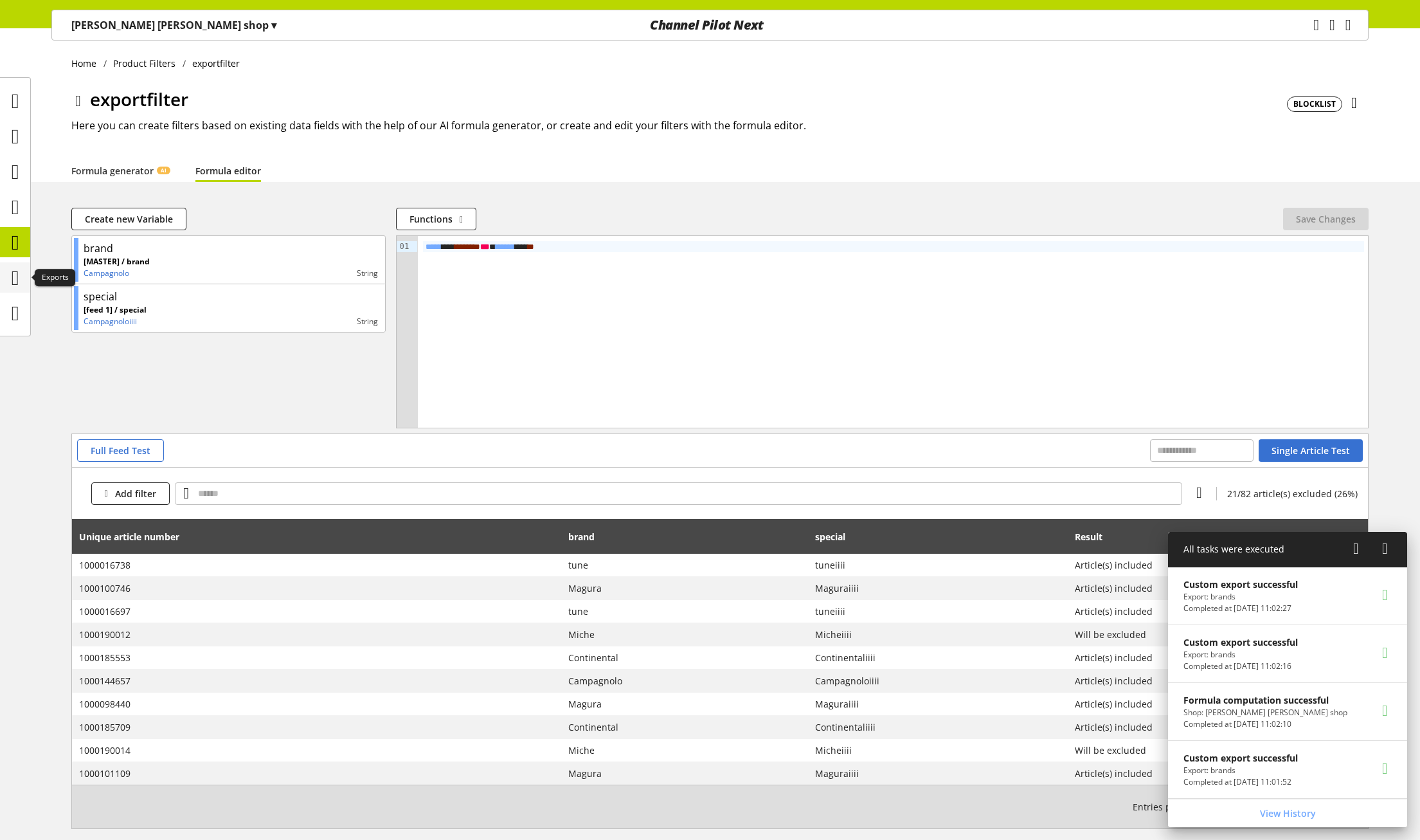
click at [19, 278] on icon at bounding box center [15, 278] width 7 height 26
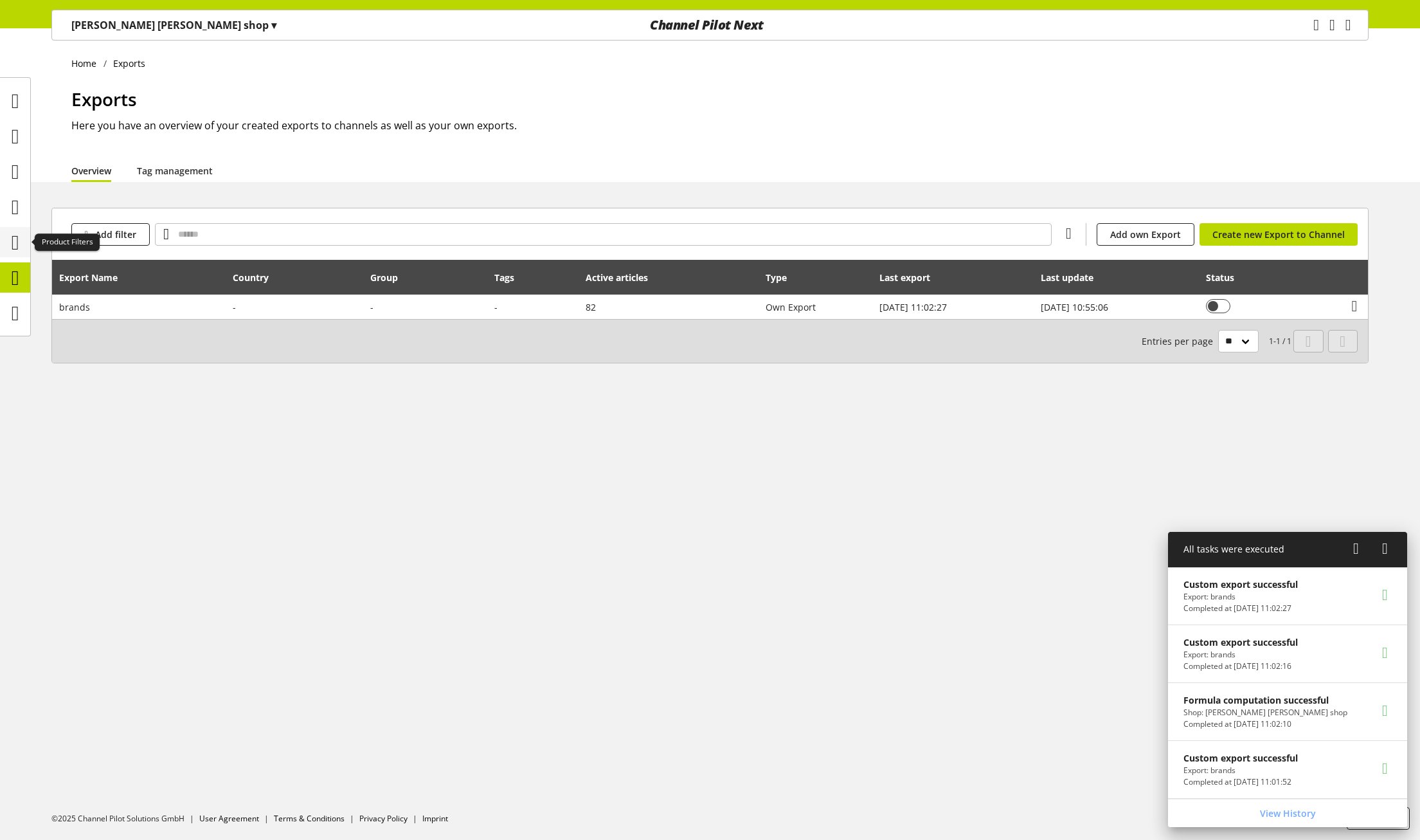
click at [11, 236] on icon at bounding box center [15, 243] width 7 height 26
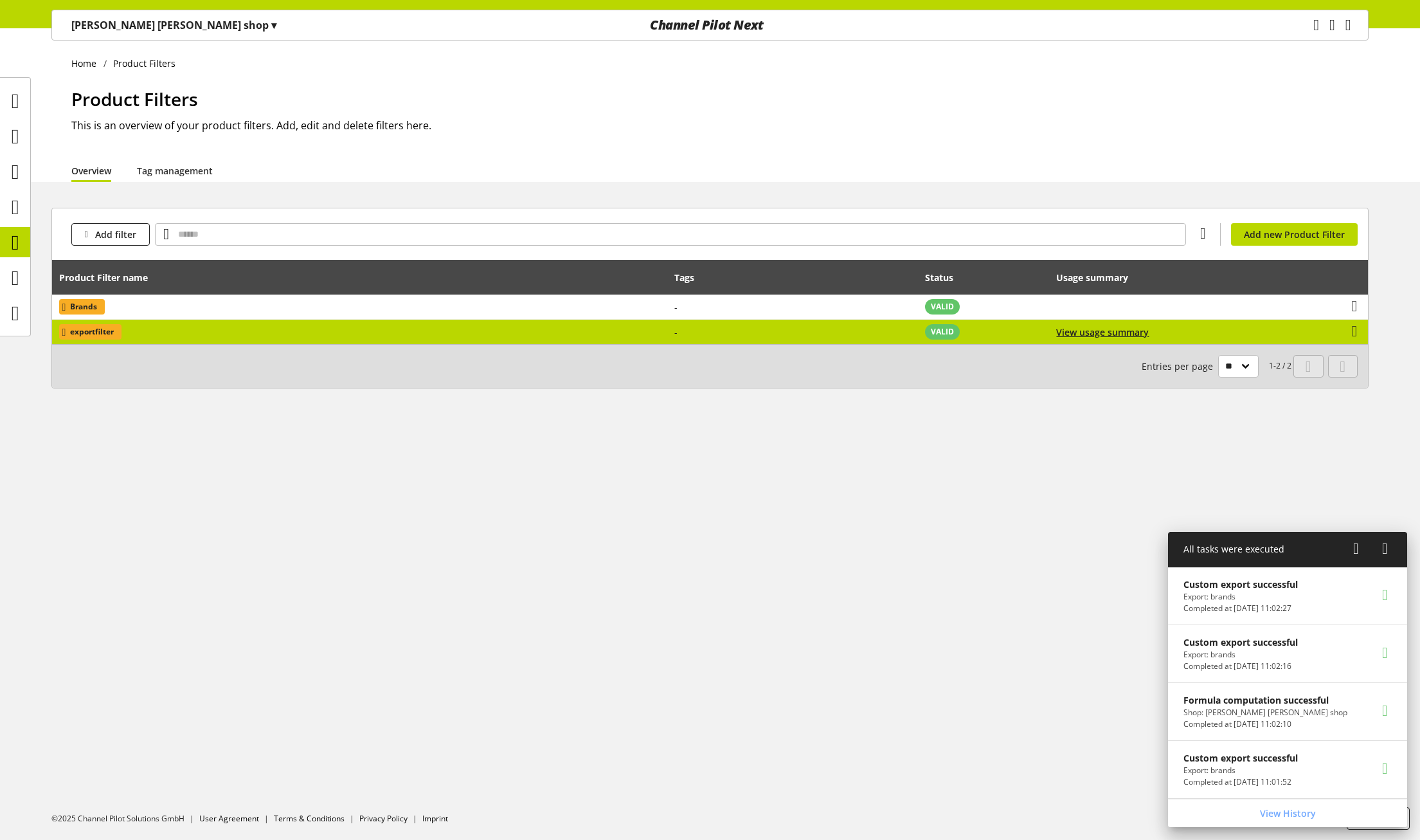
click at [820, 332] on td "-" at bounding box center [793, 332] width 250 height 24
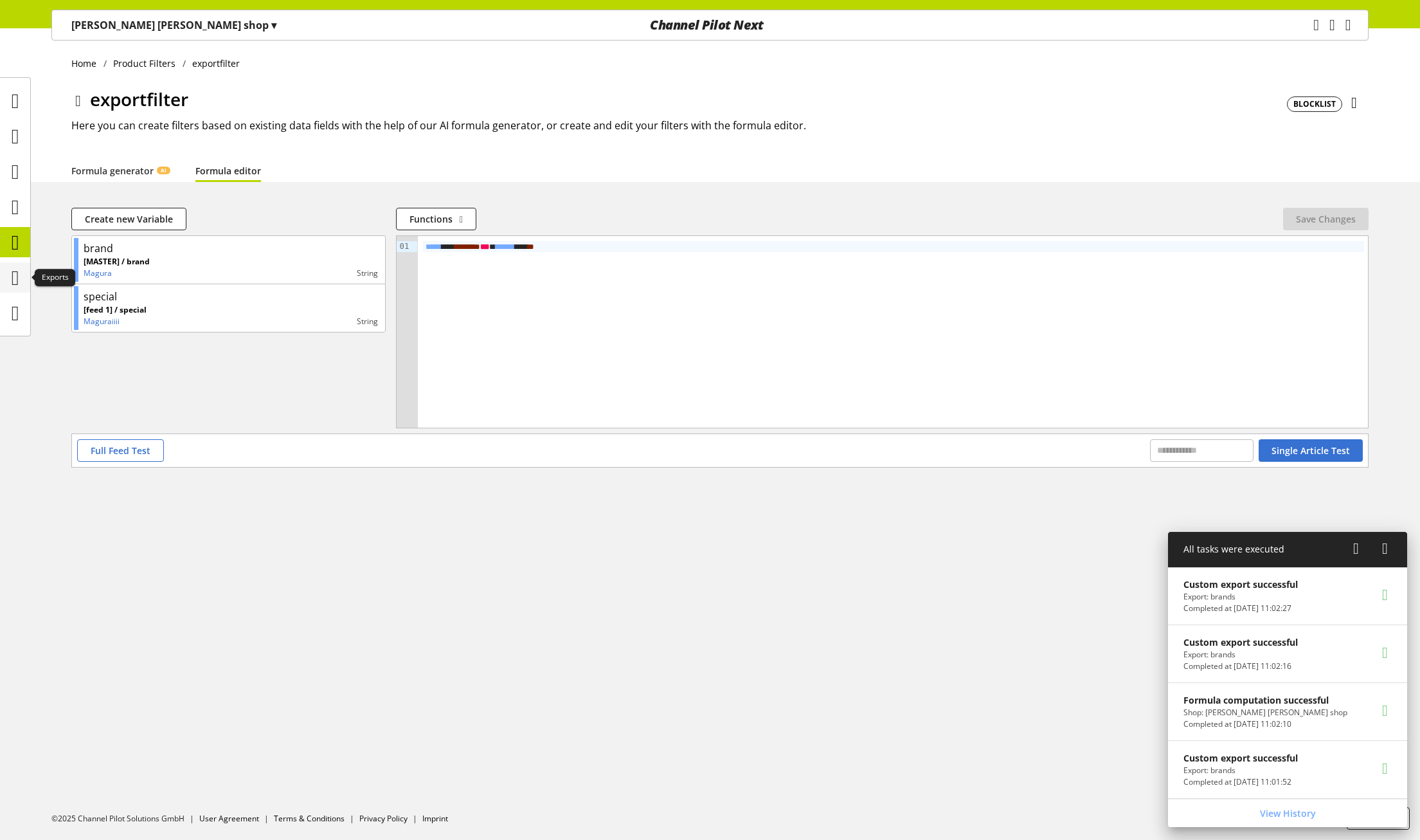
click at [18, 276] on icon at bounding box center [15, 278] width 7 height 26
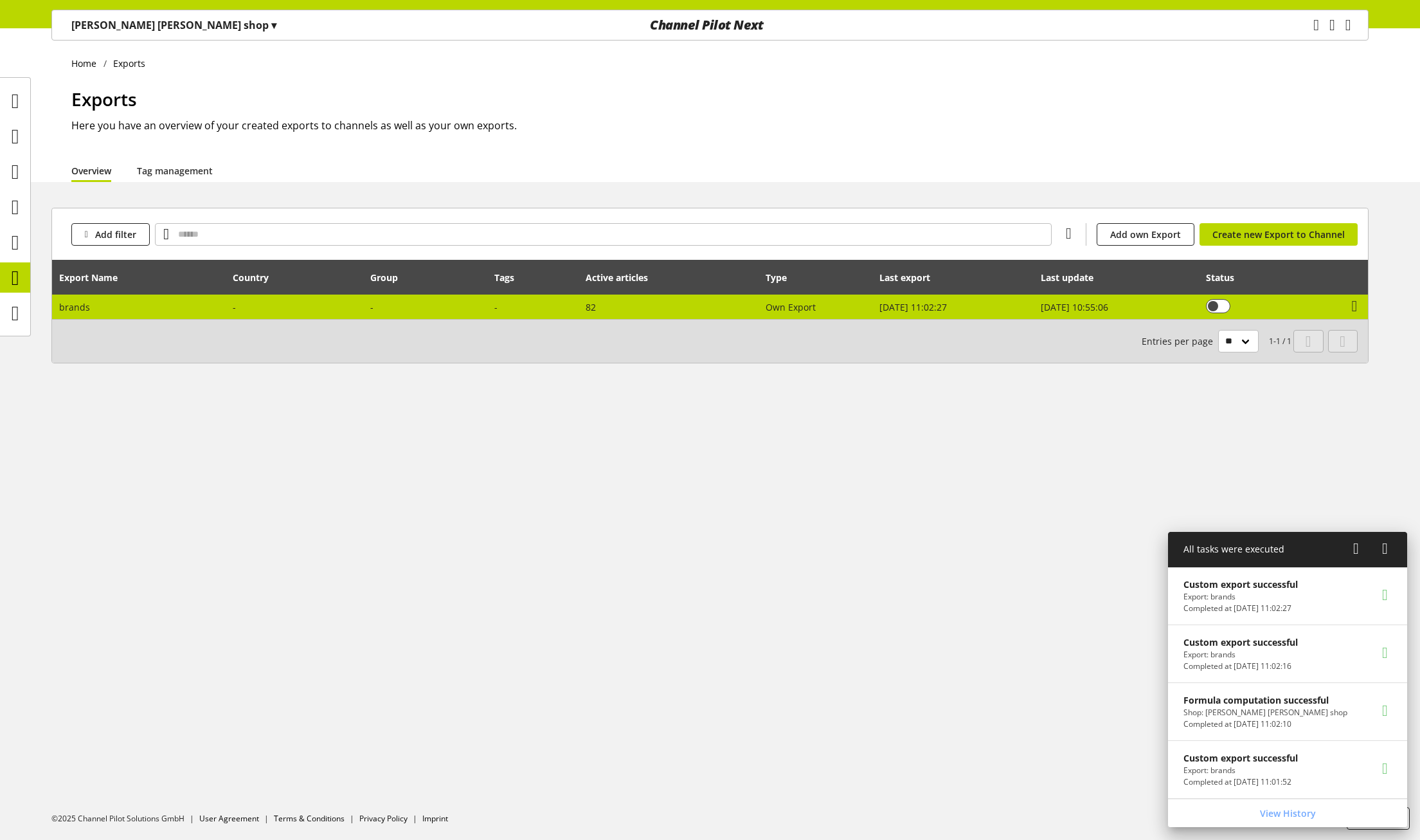
click at [851, 313] on td "Own Export" at bounding box center [816, 307] width 114 height 24
select select "********"
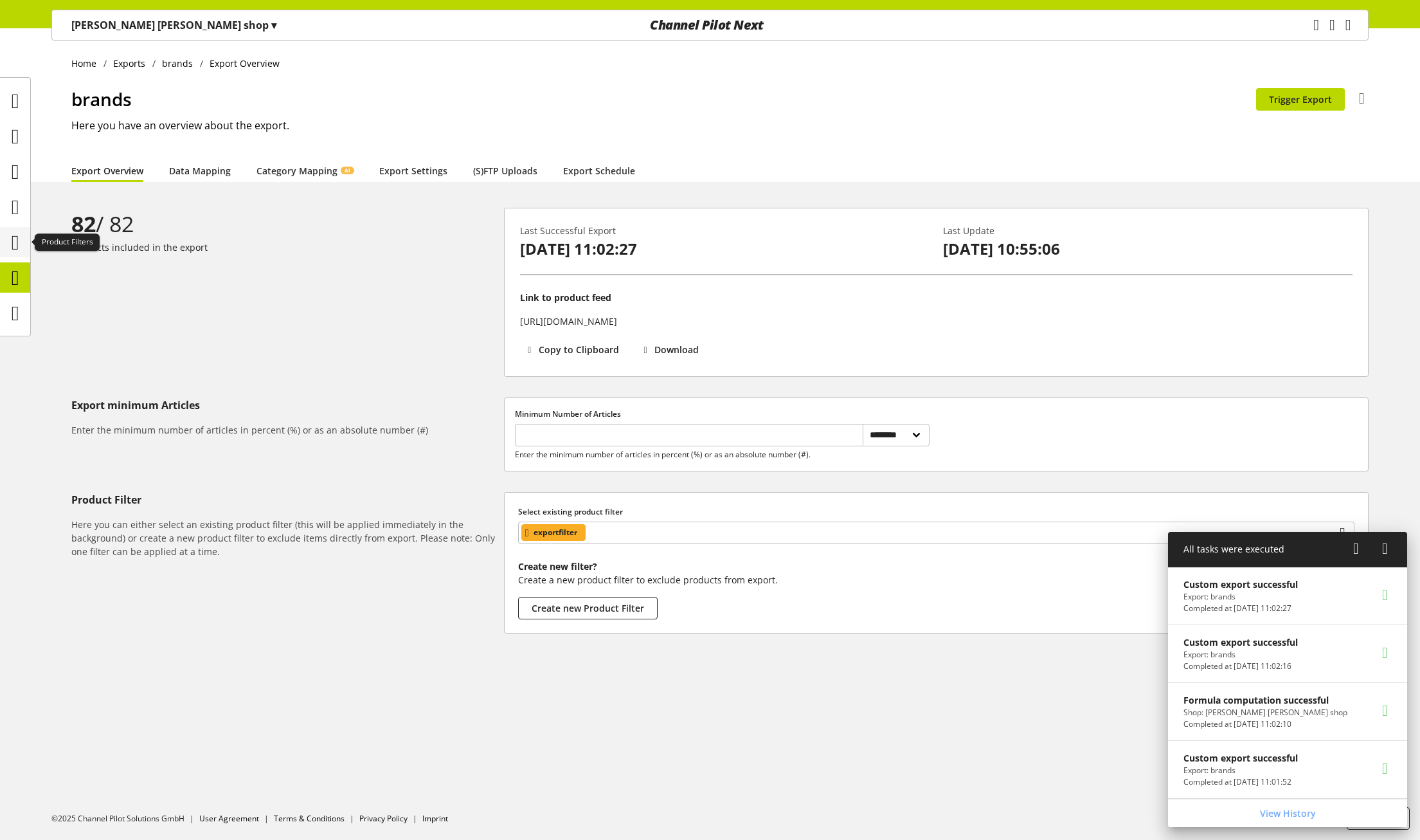
click at [19, 245] on icon at bounding box center [15, 243] width 7 height 26
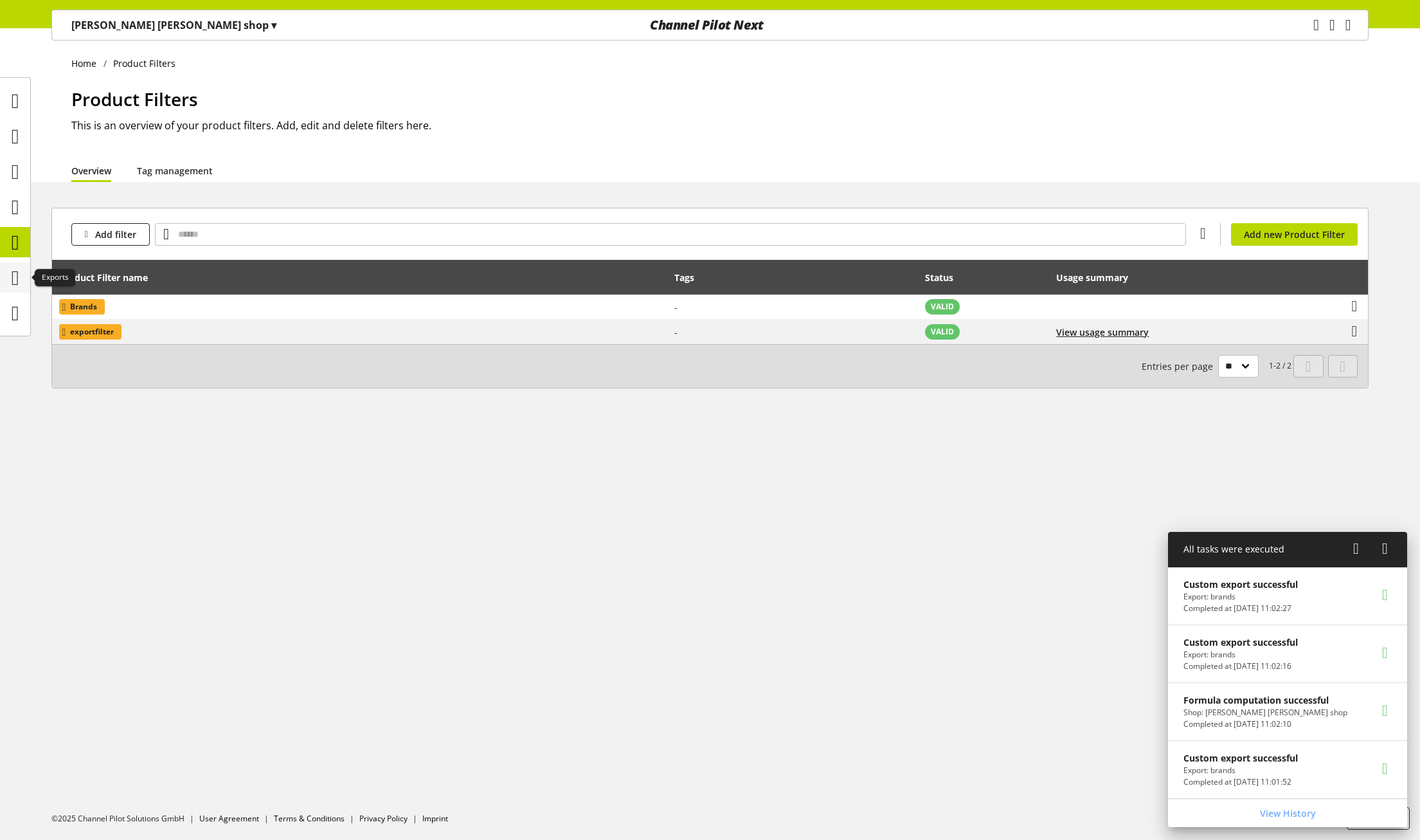
click at [19, 274] on icon at bounding box center [15, 278] width 7 height 26
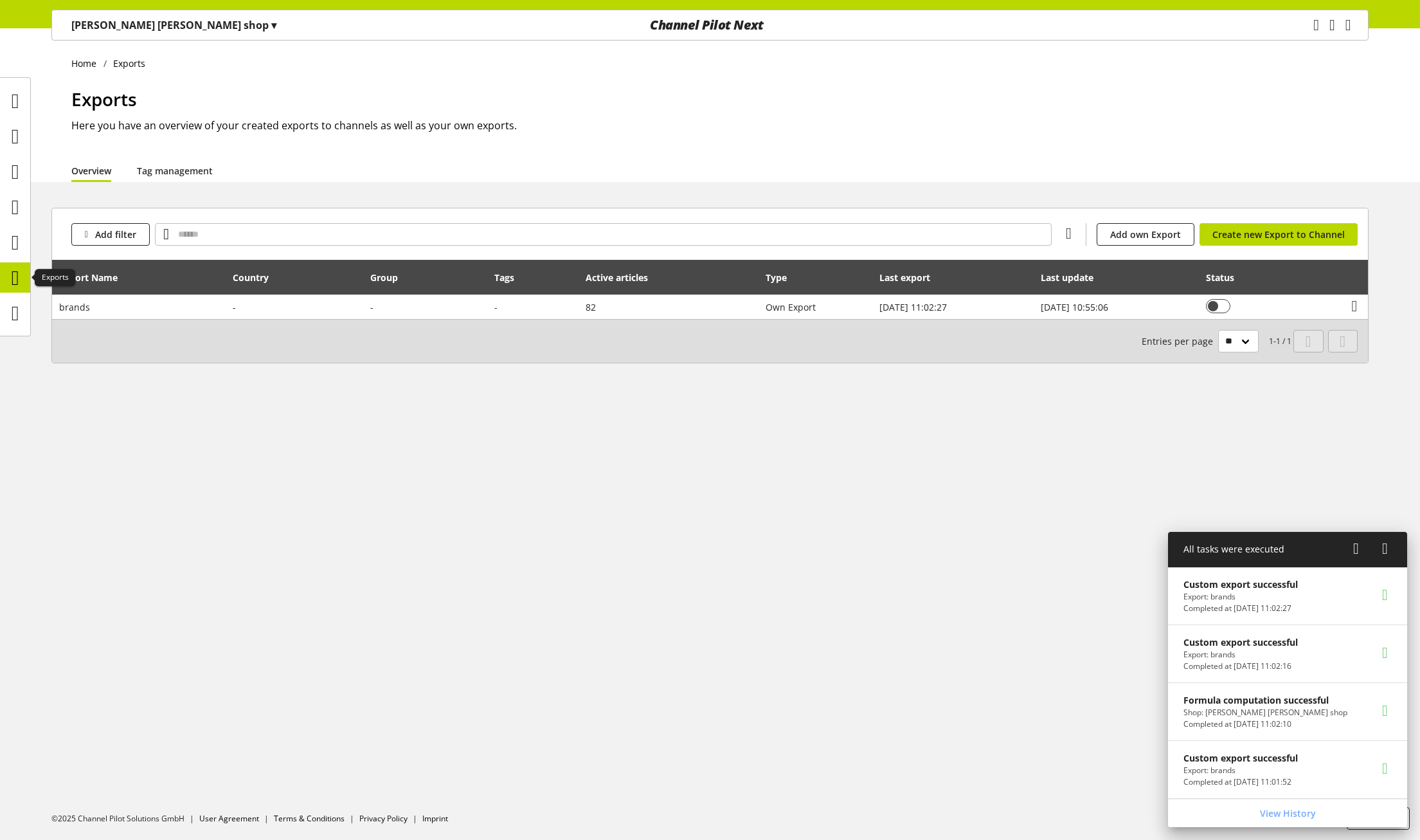
click at [19, 281] on icon at bounding box center [15, 278] width 7 height 26
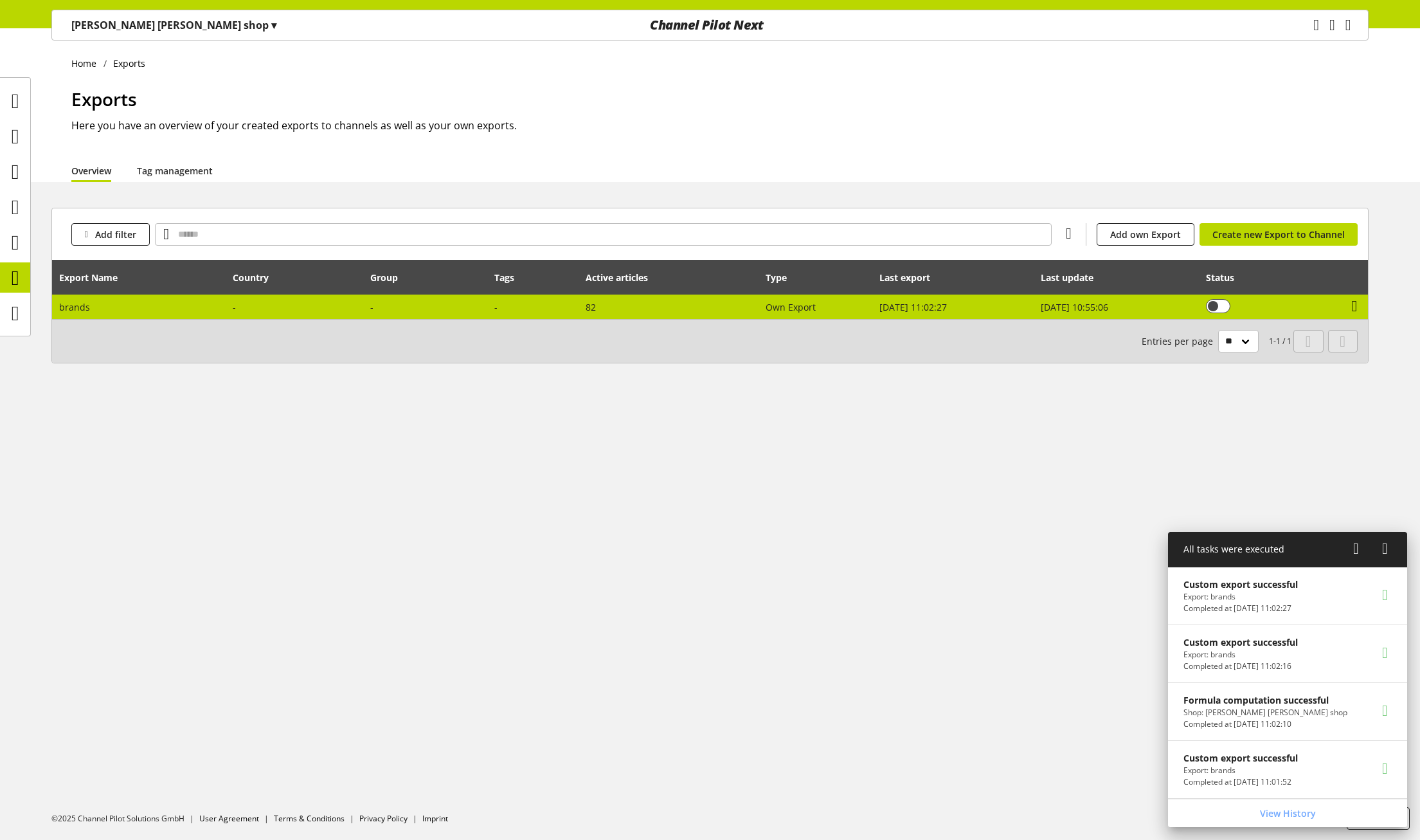
click at [1358, 307] on icon at bounding box center [1355, 306] width 6 height 23
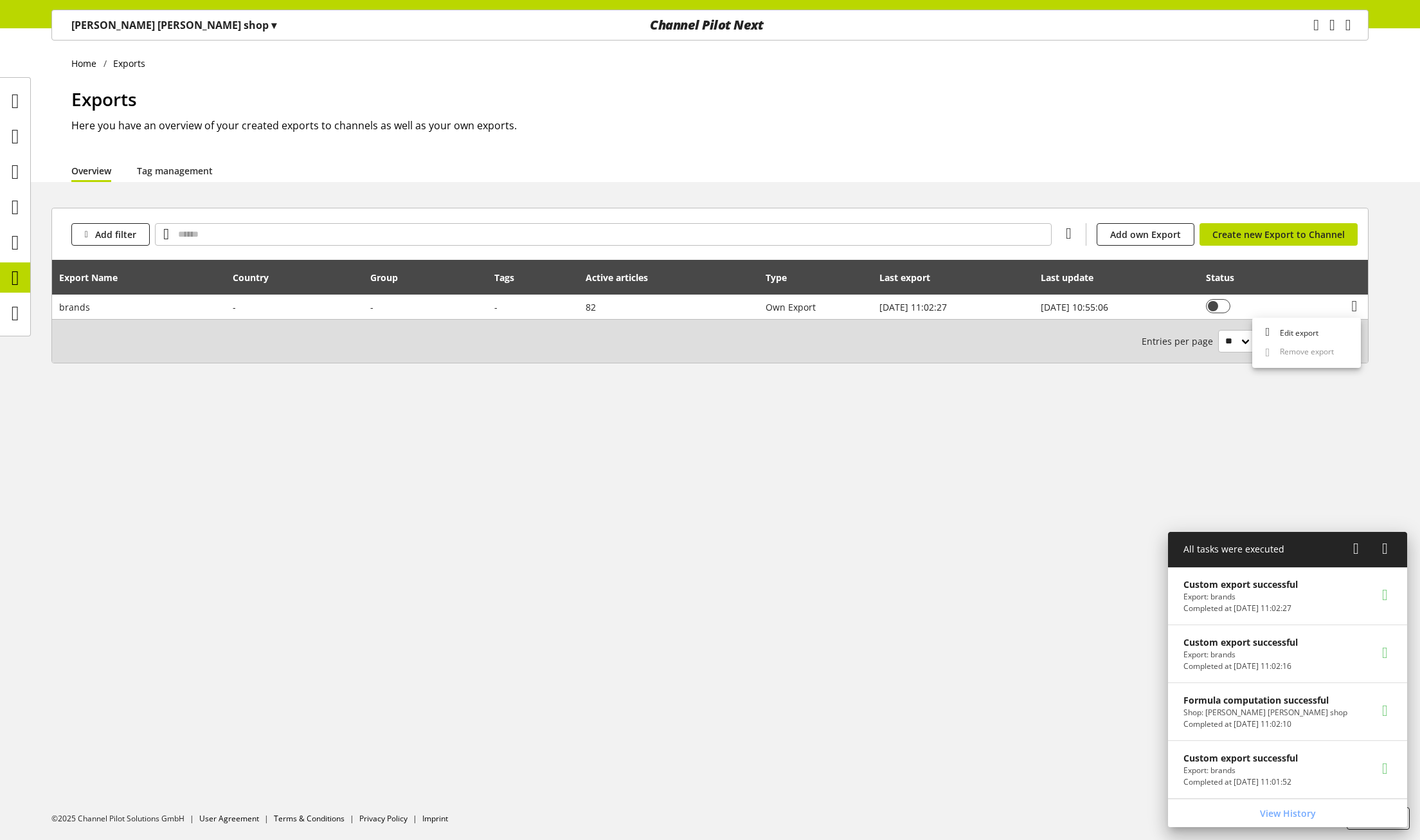
drag, startPoint x: 542, startPoint y: 383, endPoint x: 403, endPoint y: 382, distance: 139.0
click at [541, 383] on div "Add filter You don't have permission to add a channel. Add own Export You don't…" at bounding box center [710, 300] width 1420 height 186
click at [13, 276] on icon at bounding box center [15, 278] width 7 height 26
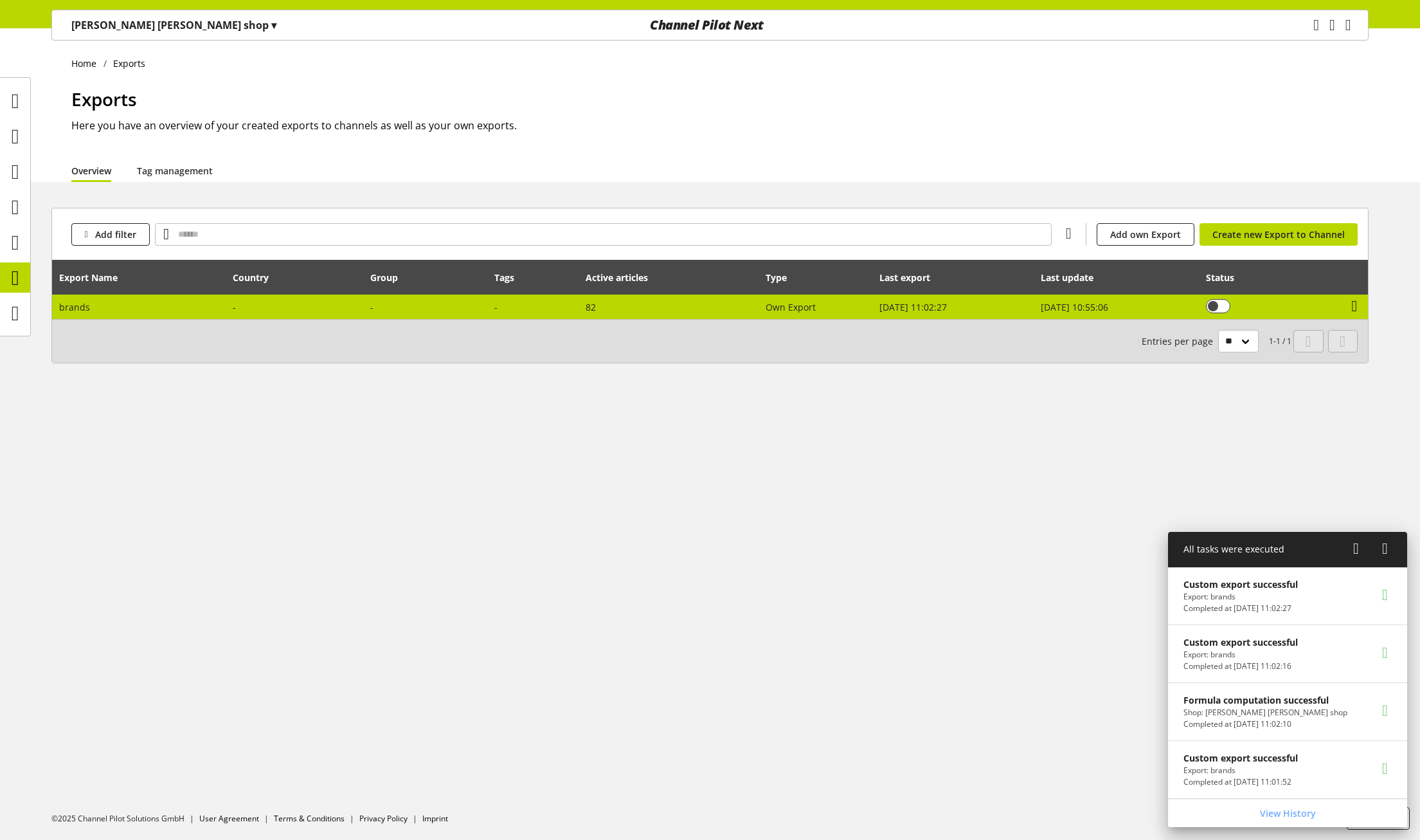
click at [1352, 308] on icon at bounding box center [1355, 306] width 6 height 23
click at [239, 319] on td at bounding box center [295, 307] width 138 height 24
select select "********"
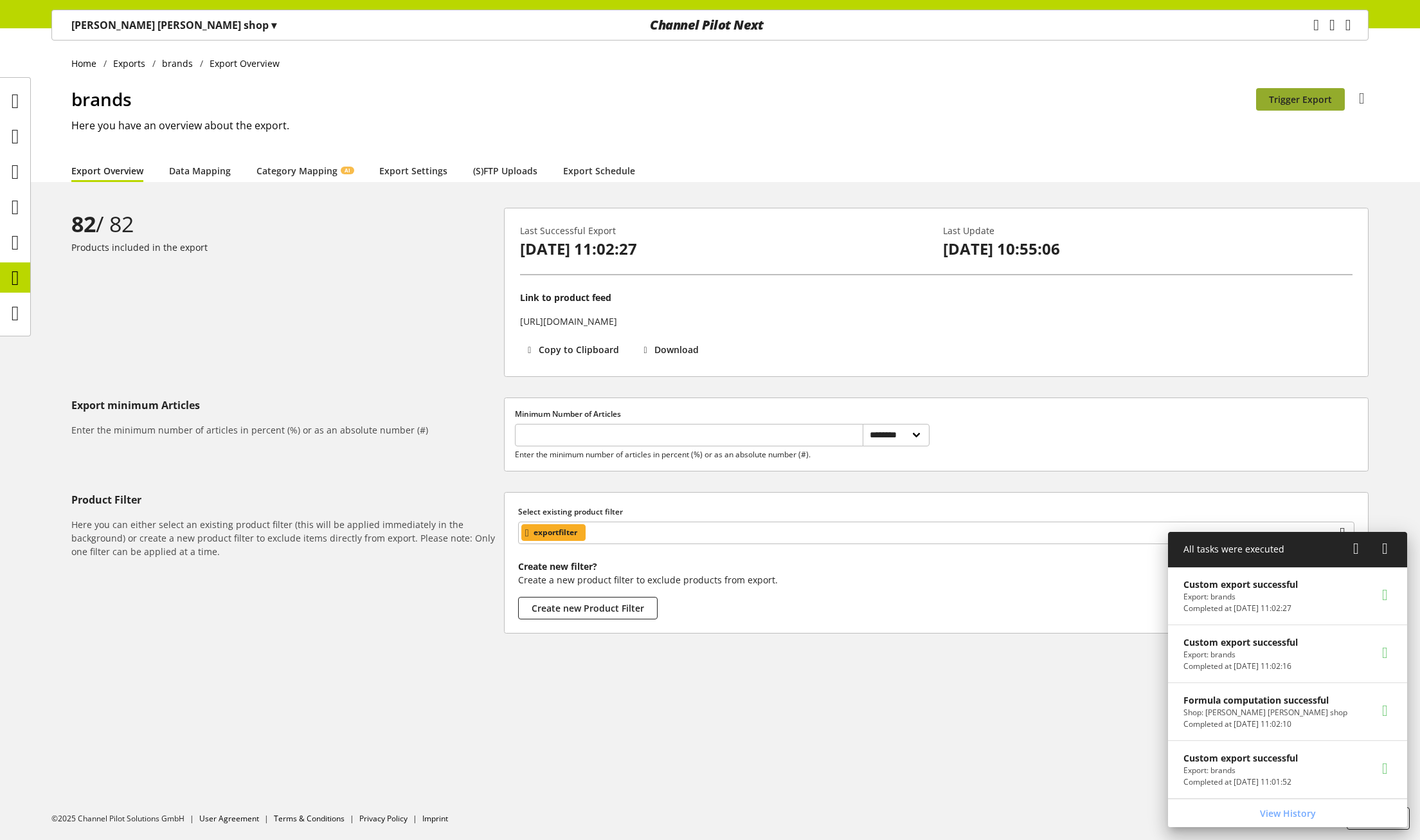
click at [1309, 100] on span "Trigger Export" at bounding box center [1301, 99] width 63 height 14
click at [19, 244] on icon at bounding box center [15, 243] width 7 height 26
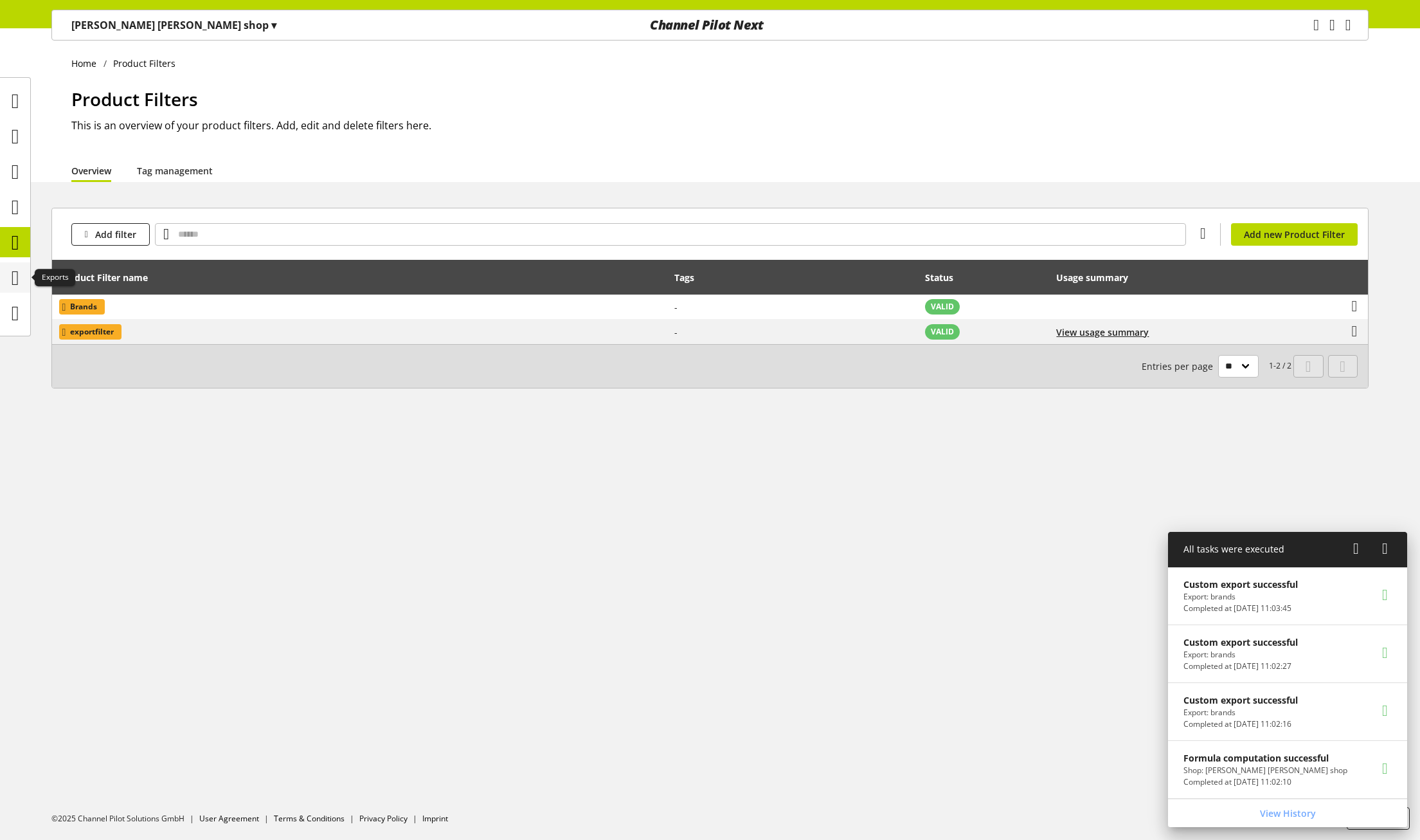
click at [11, 270] on icon at bounding box center [15, 278] width 7 height 26
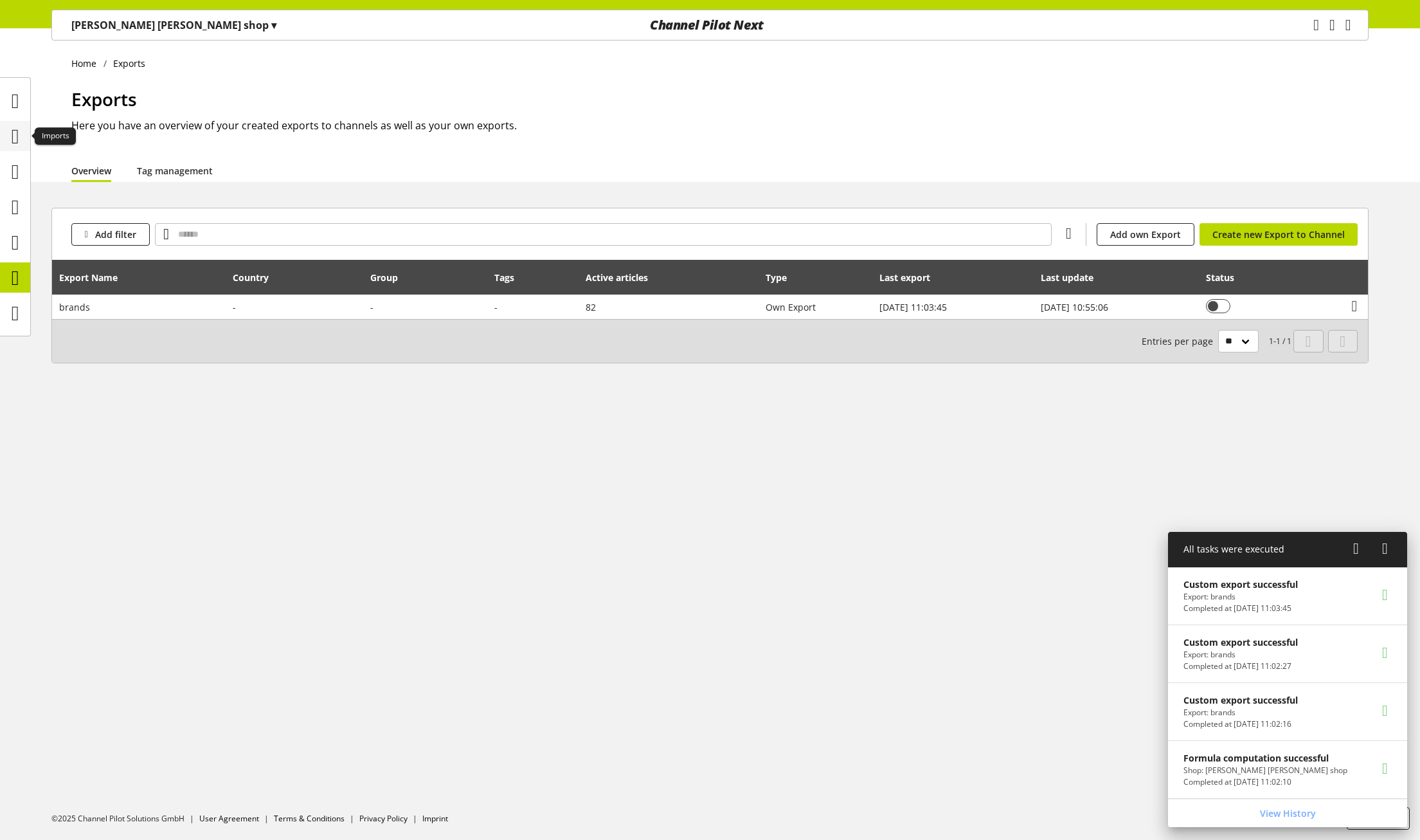
click at [17, 131] on icon at bounding box center [15, 136] width 7 height 26
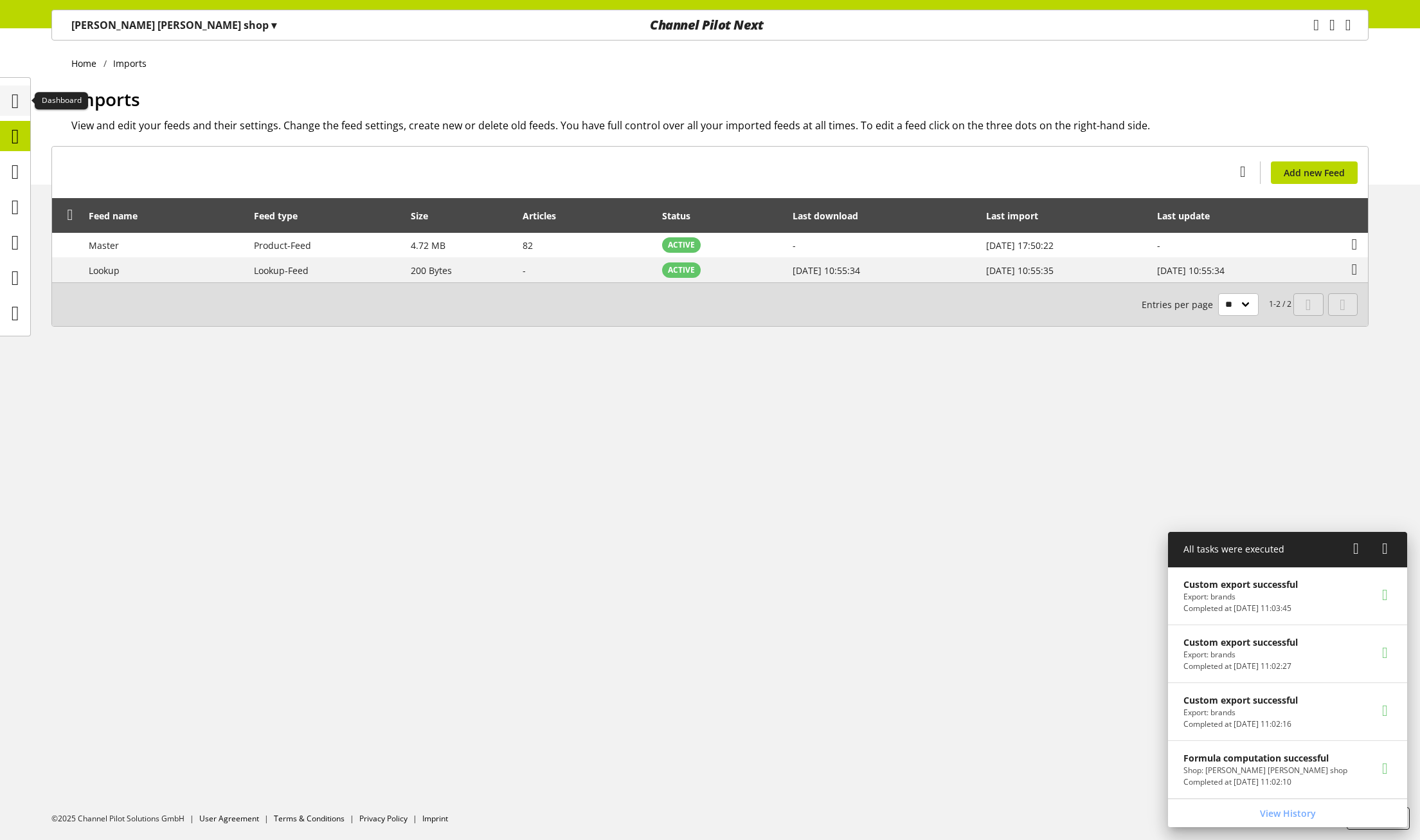
click at [11, 100] on icon at bounding box center [15, 101] width 7 height 26
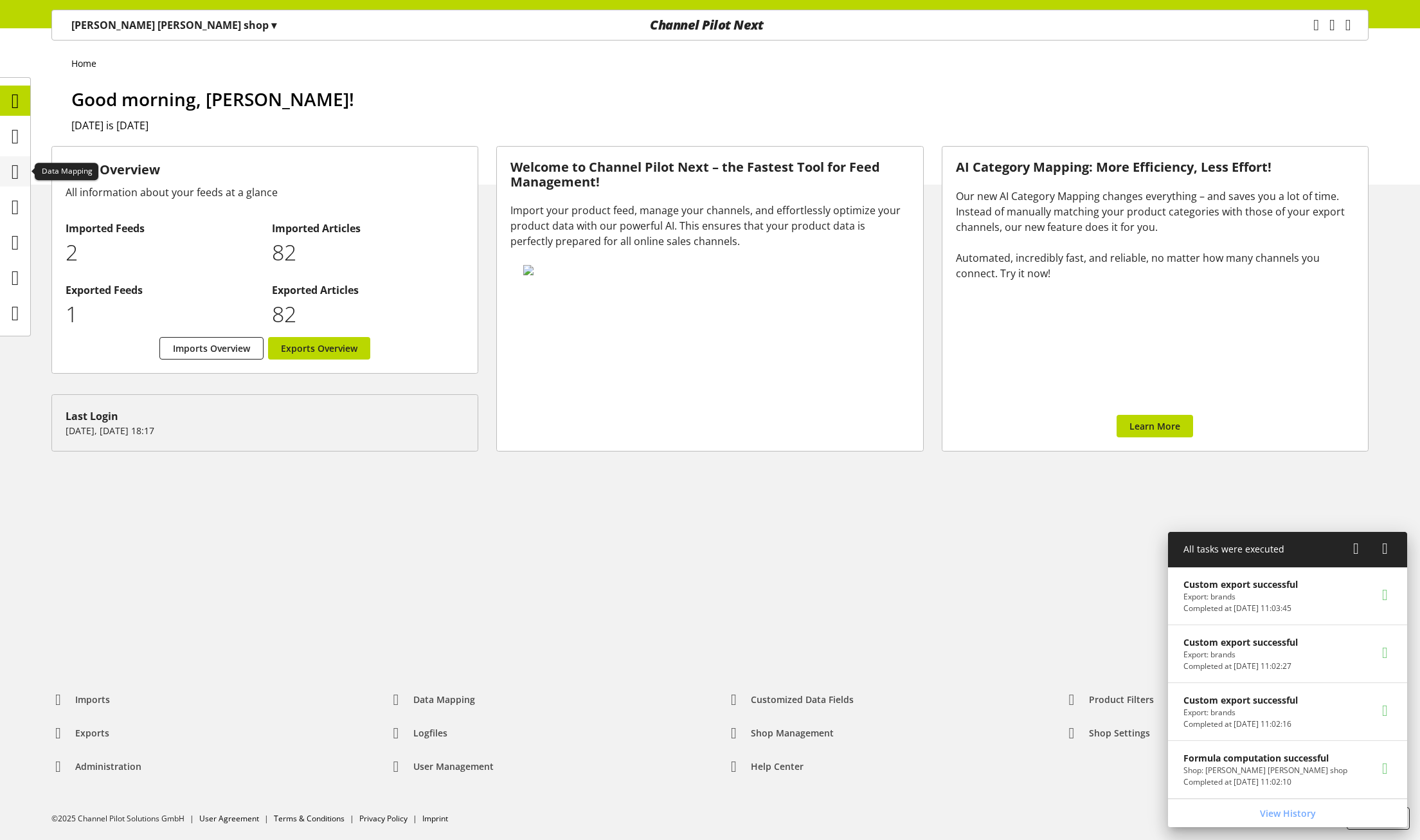
click at [11, 180] on icon at bounding box center [15, 171] width 7 height 26
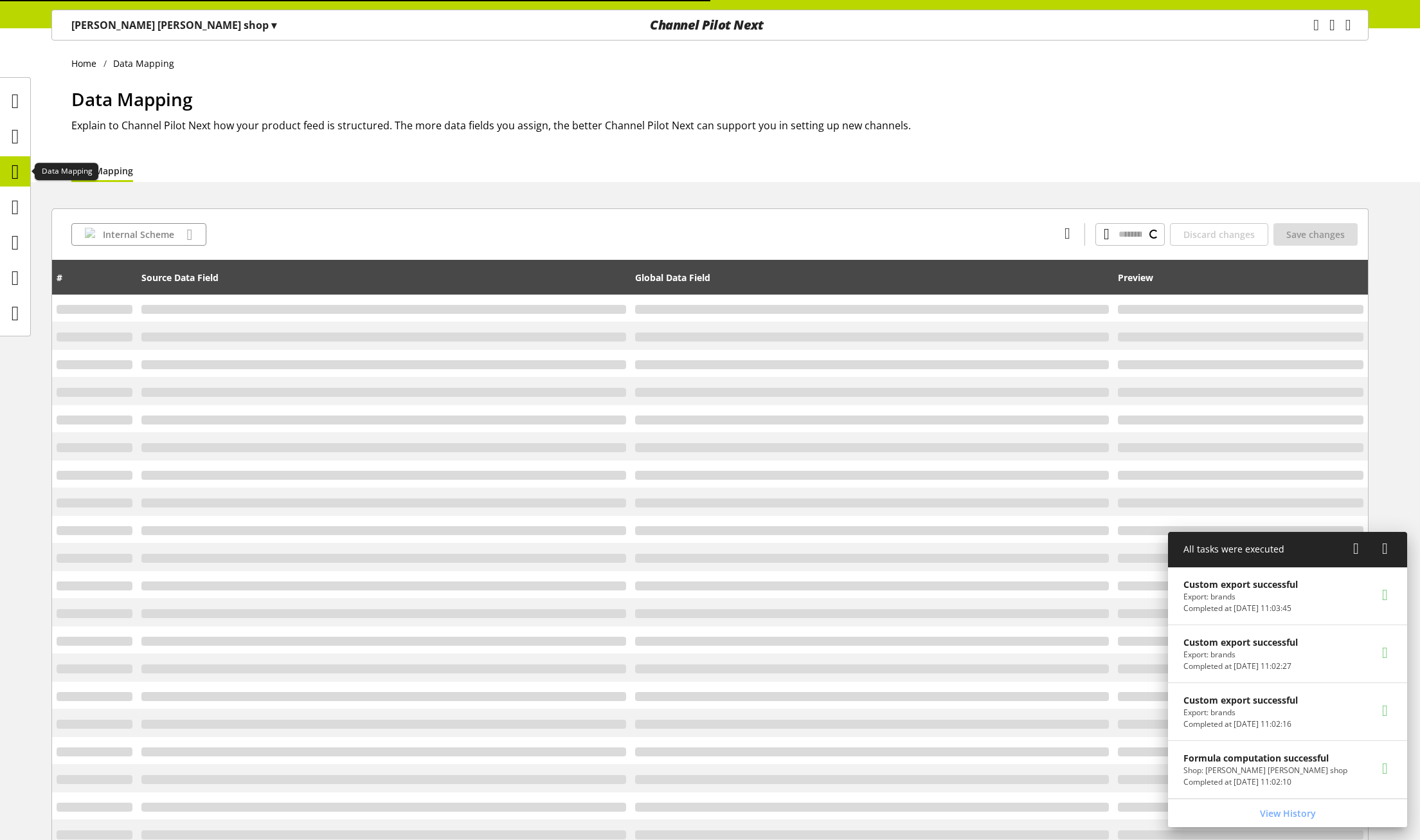
type input "**********"
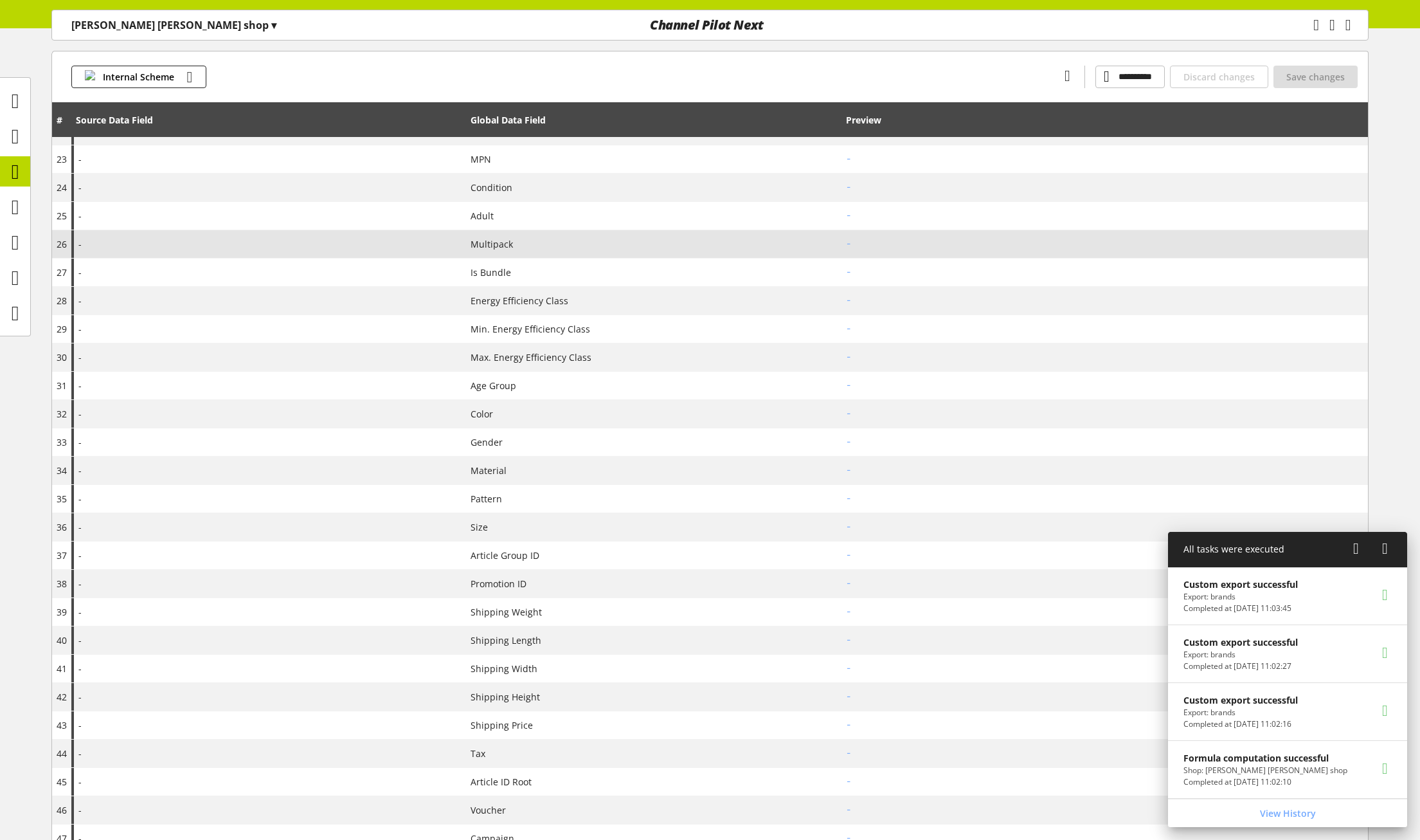
scroll to position [943, 0]
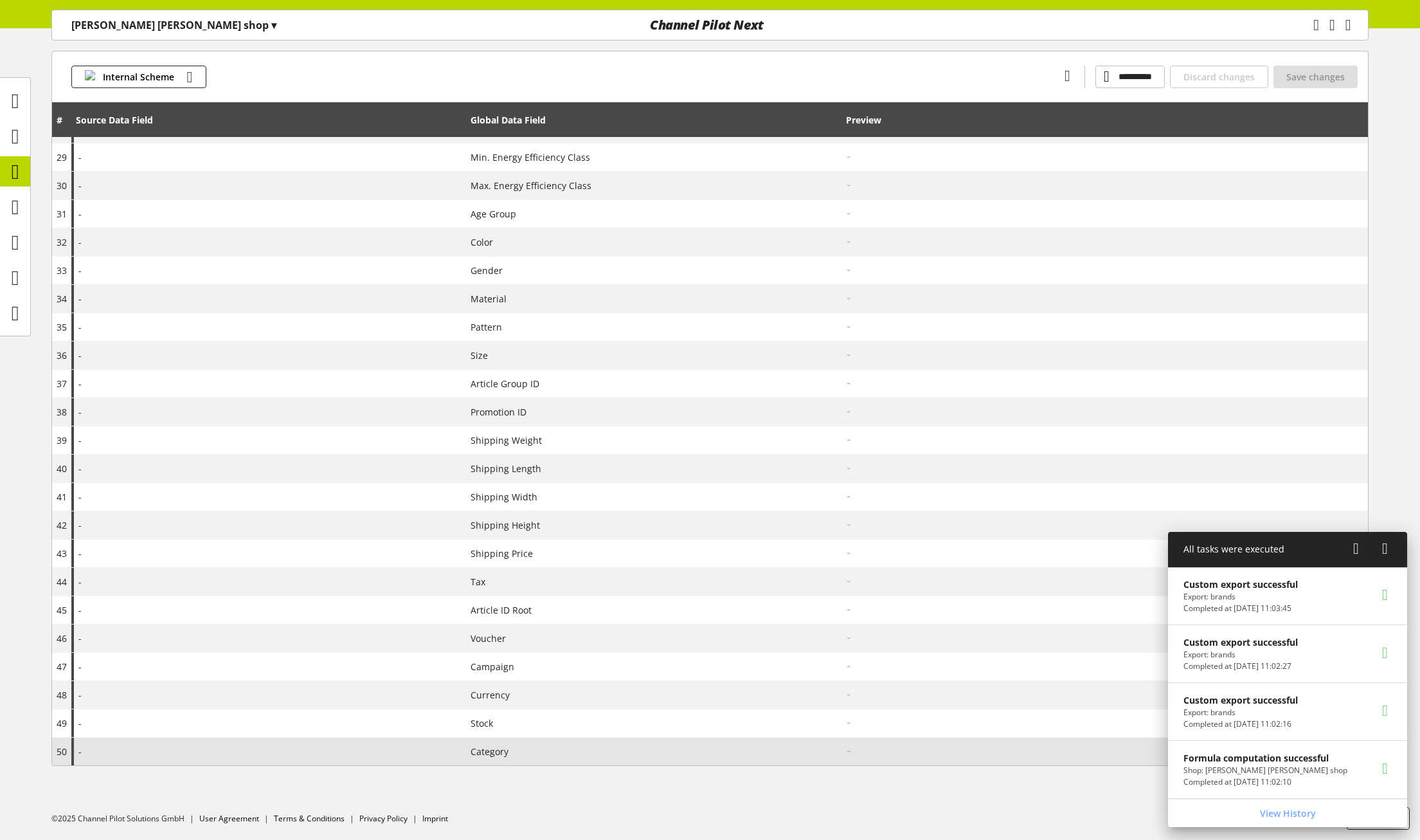
click at [491, 759] on td "Category" at bounding box center [653, 751] width 375 height 28
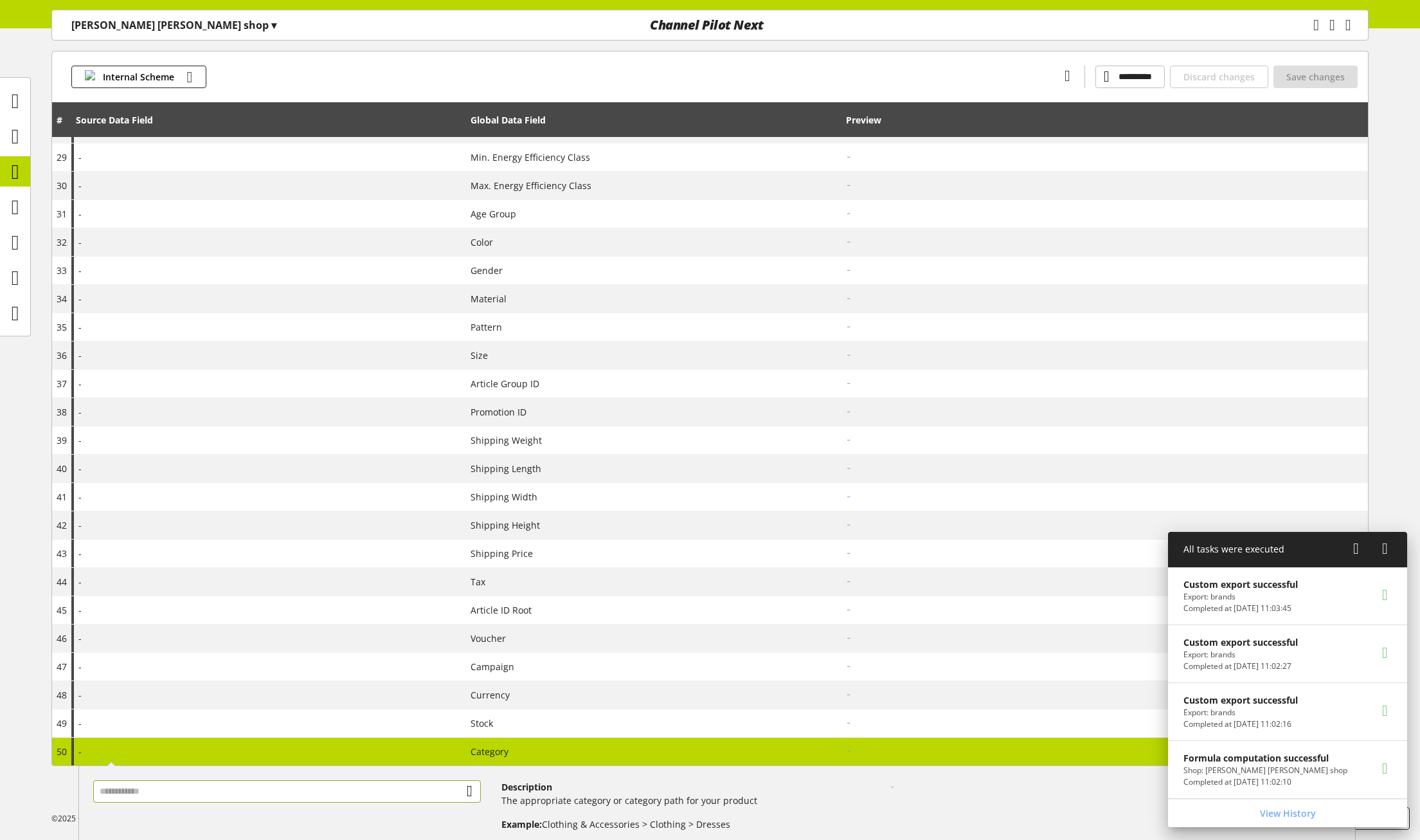
click at [217, 789] on input "text" at bounding box center [287, 791] width 388 height 22
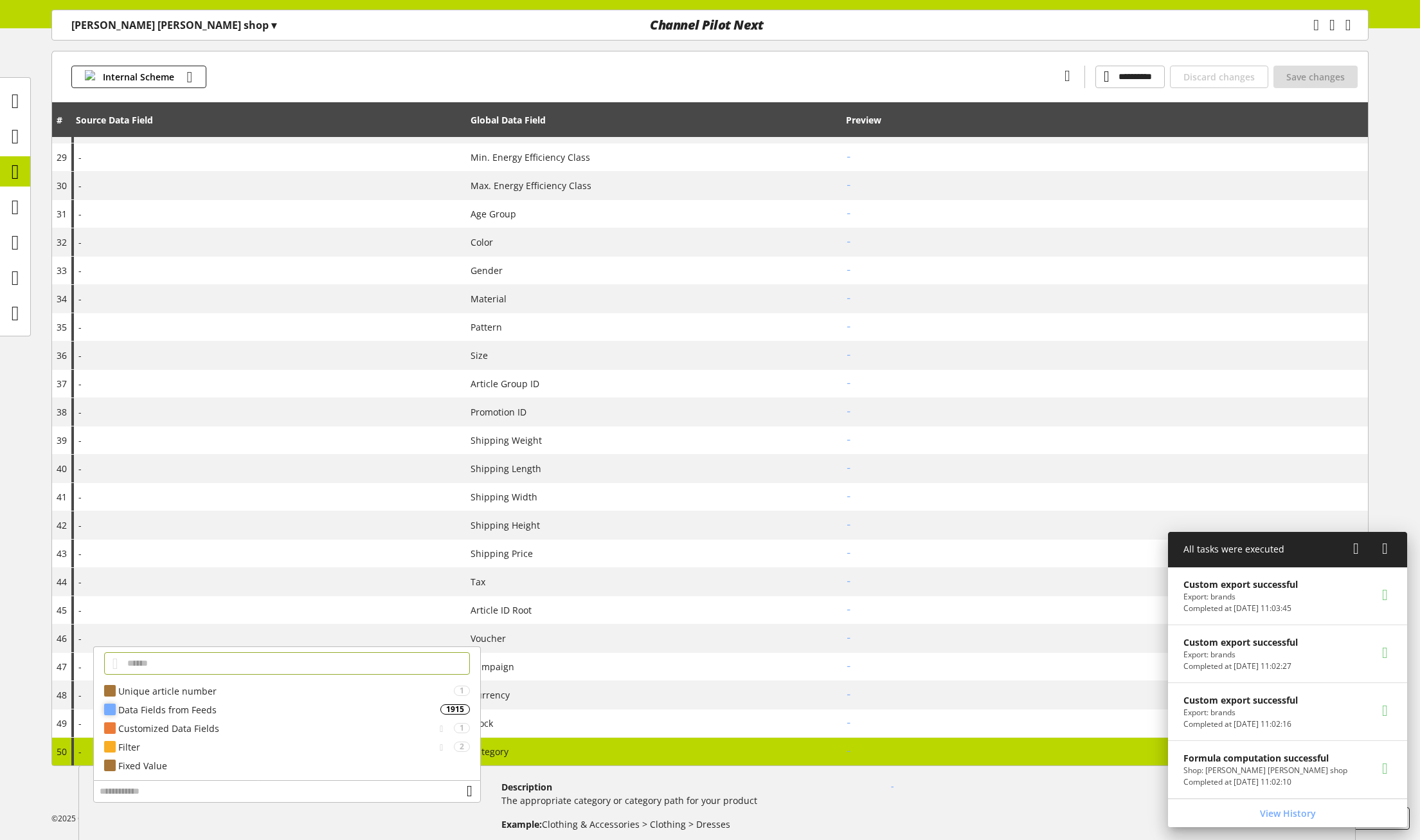
click at [245, 713] on div "Data Fields from Feeds" at bounding box center [280, 709] width 322 height 14
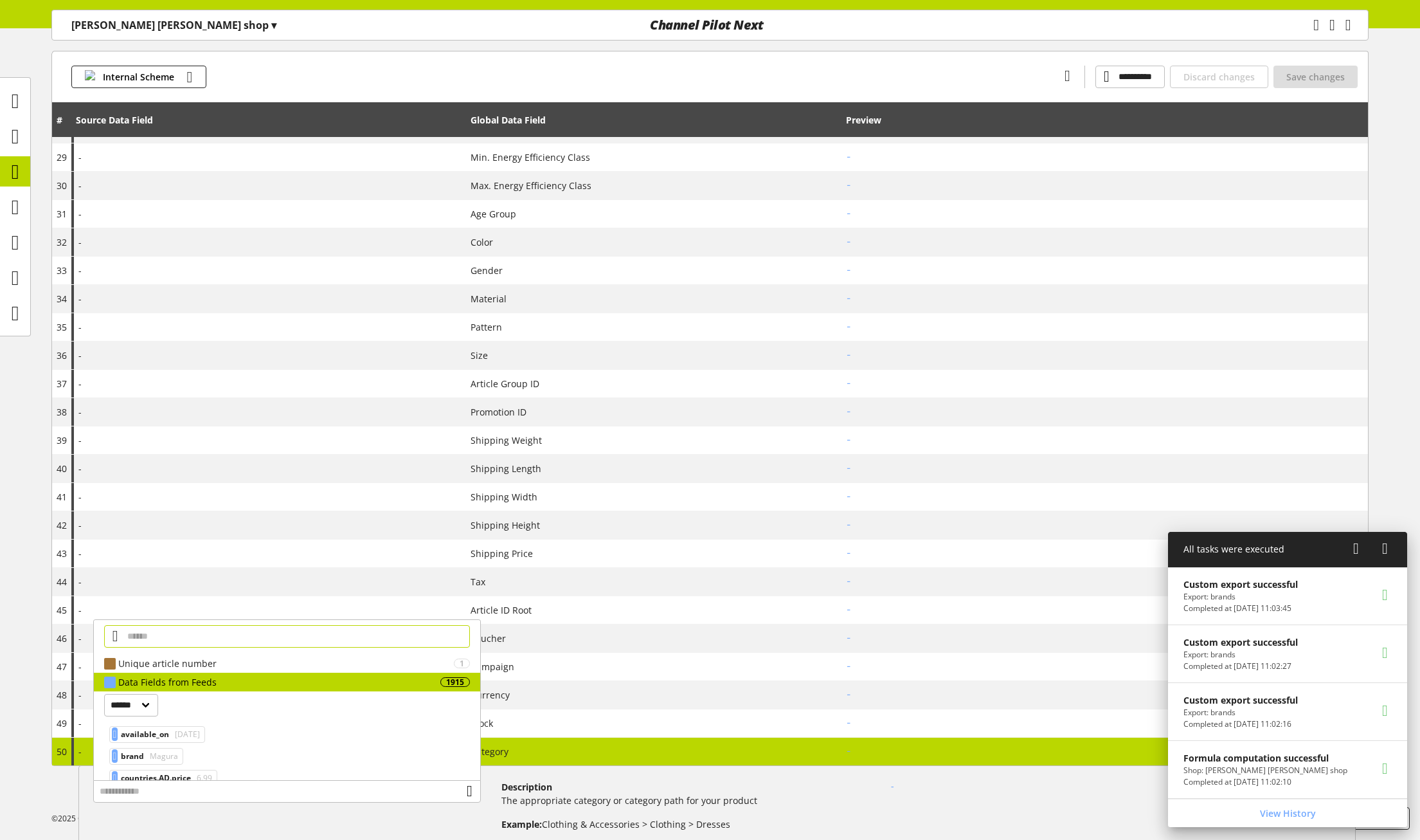
click at [212, 636] on input "text" at bounding box center [286, 636] width 366 height 22
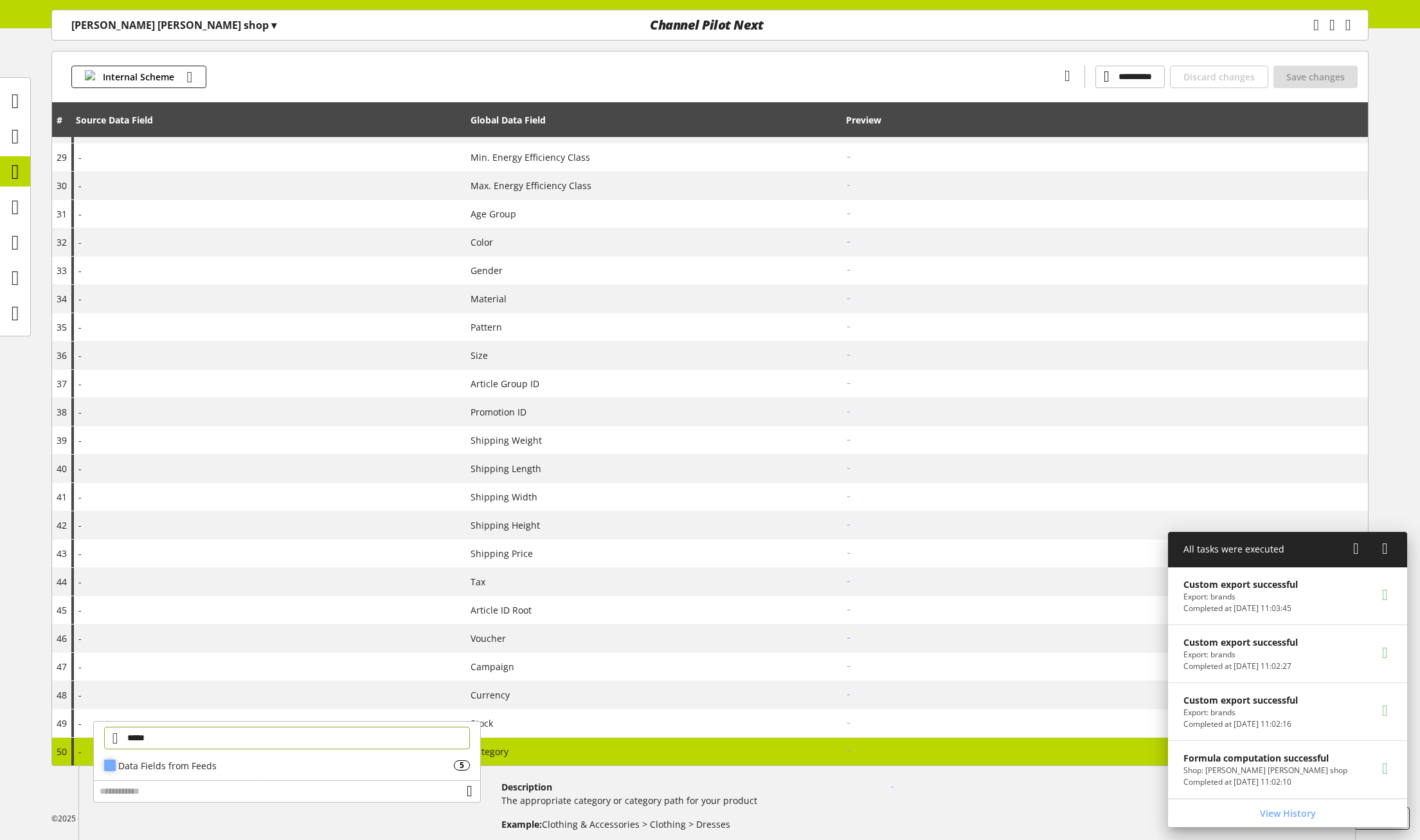
type input "*****"
click at [237, 762] on div "Data Fields from Feeds" at bounding box center [286, 765] width 335 height 14
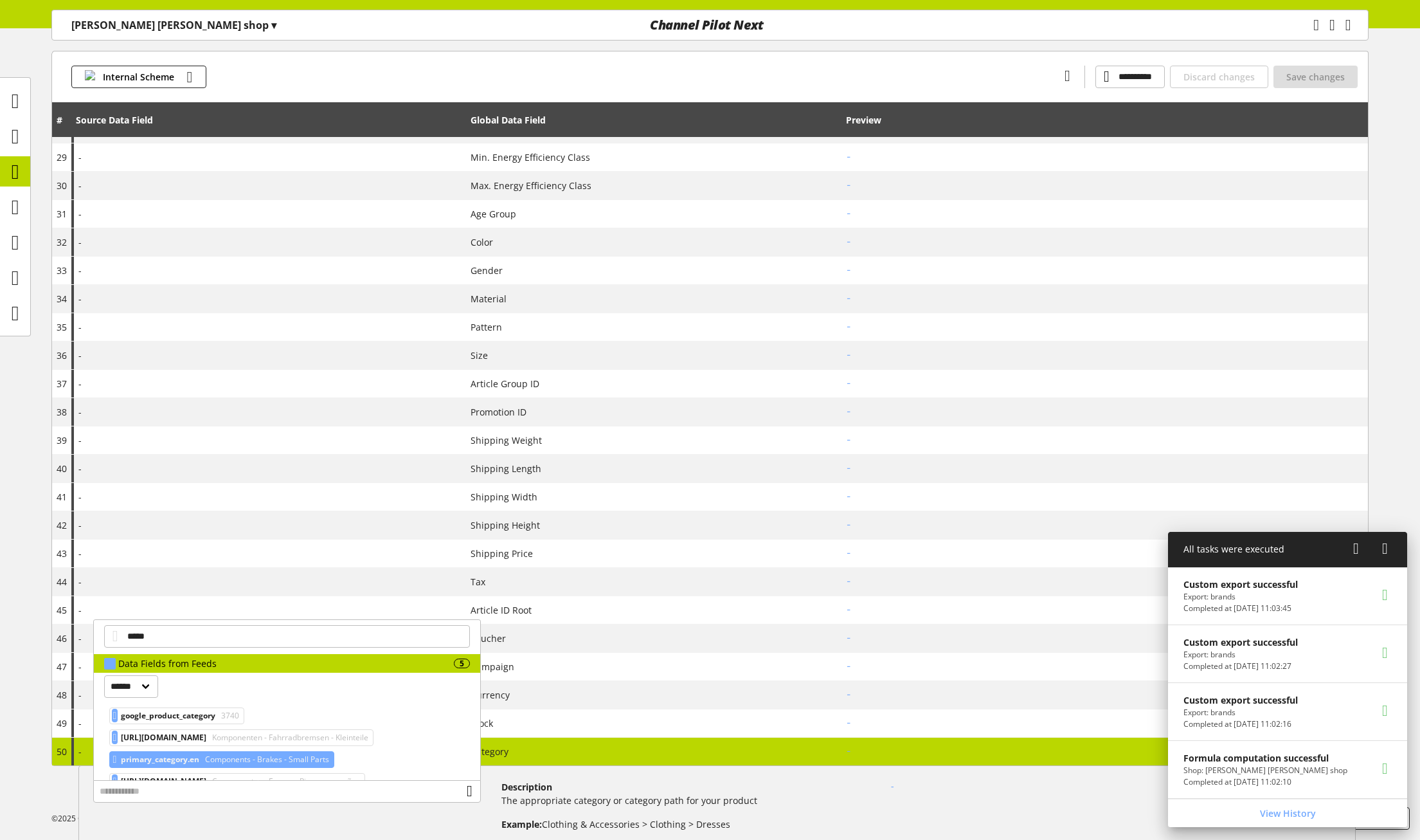
scroll to position [42, 0]
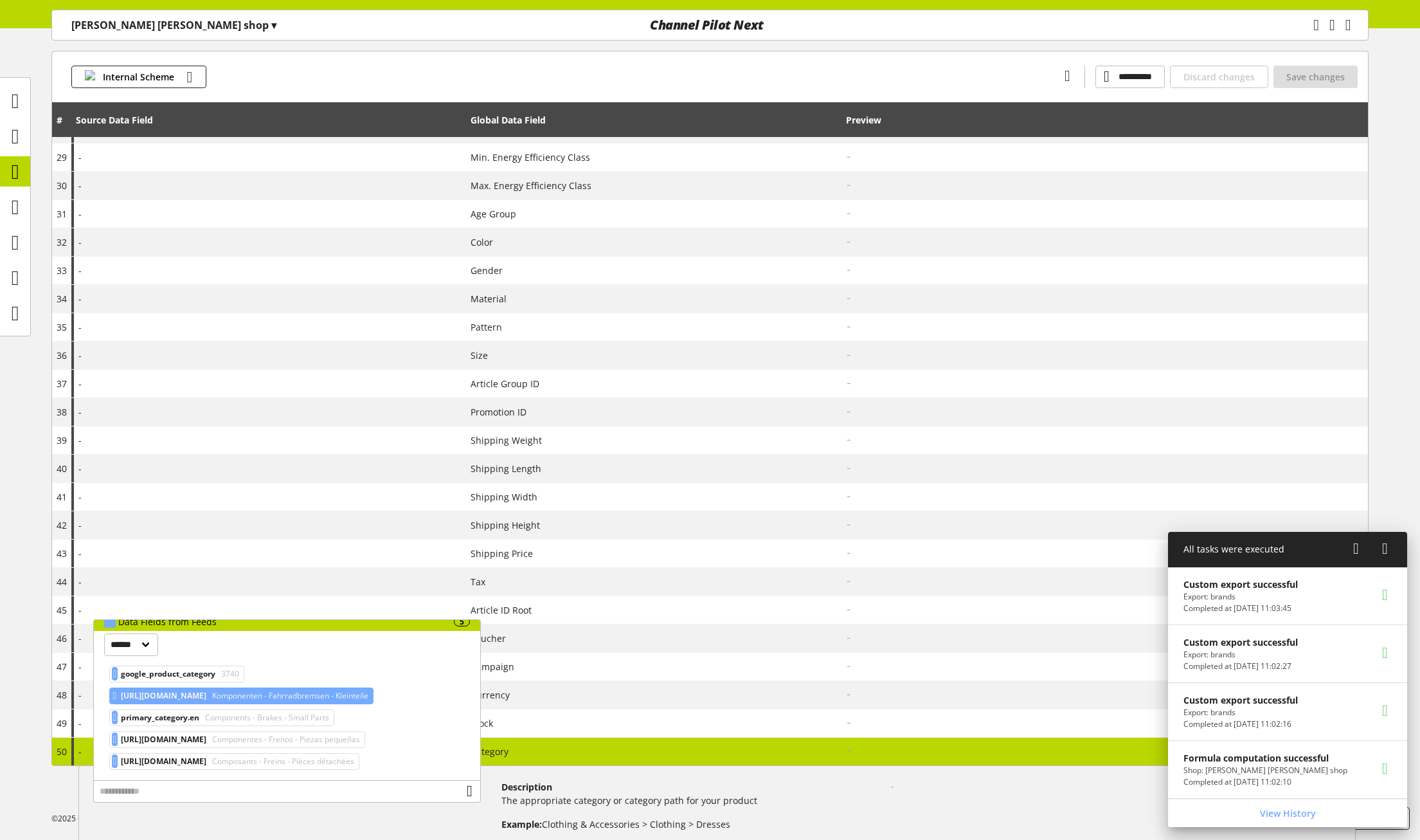
click at [273, 699] on span "Komponenten - Fahrradbremsen - Kleinteile" at bounding box center [288, 696] width 158 height 16
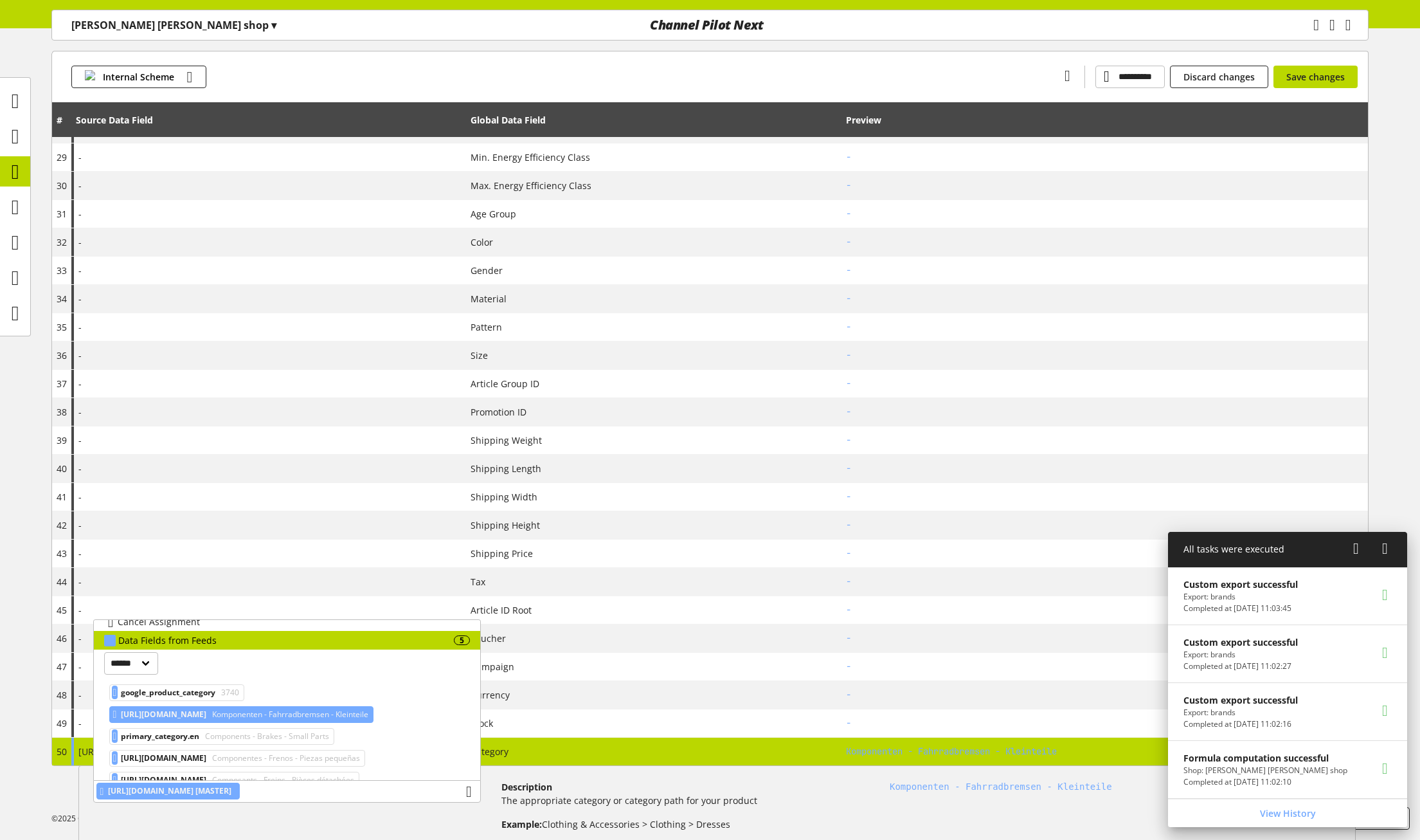
scroll to position [60, 0]
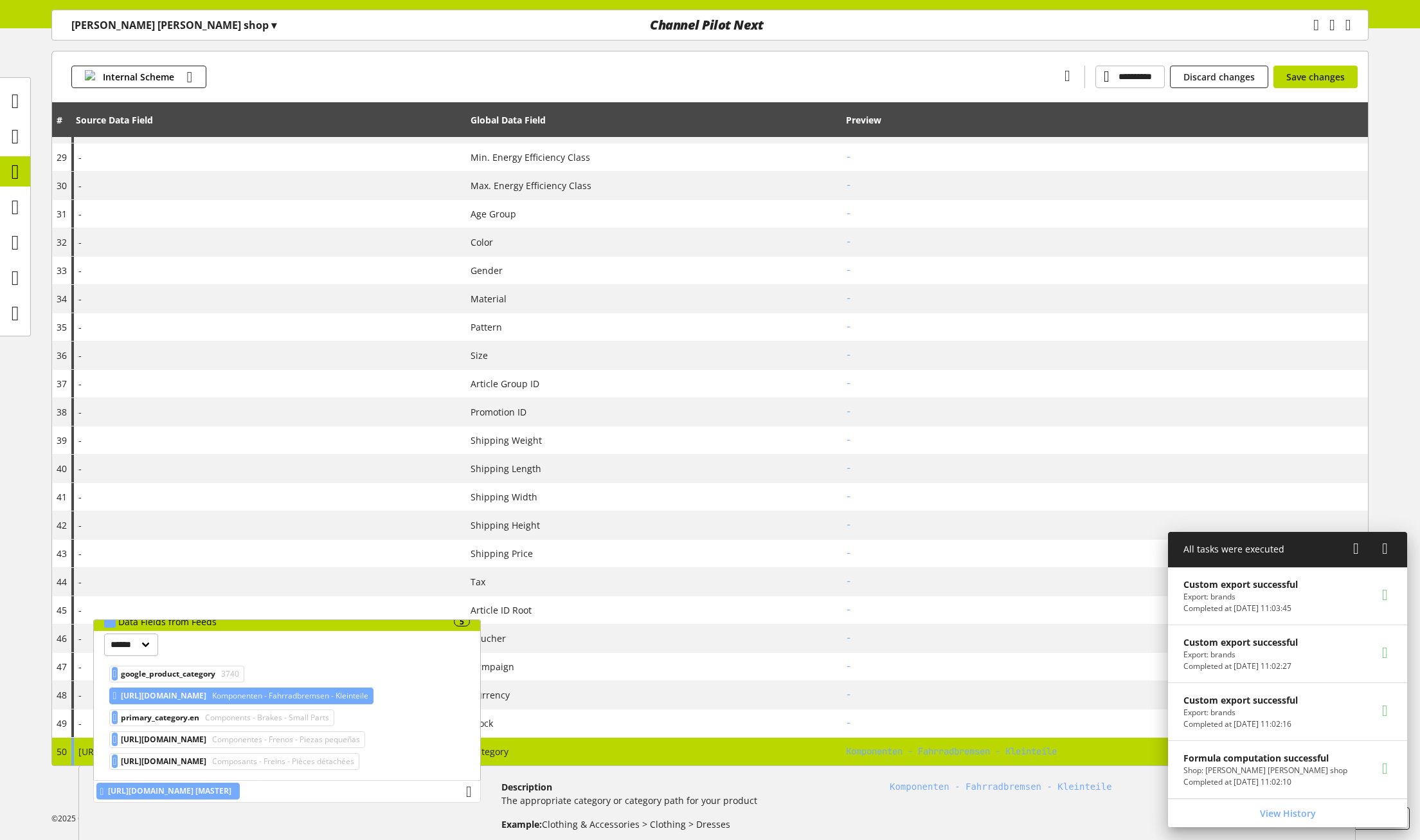
click at [472, 793] on div "primary_category.de [MASTER]" at bounding box center [287, 791] width 388 height 22
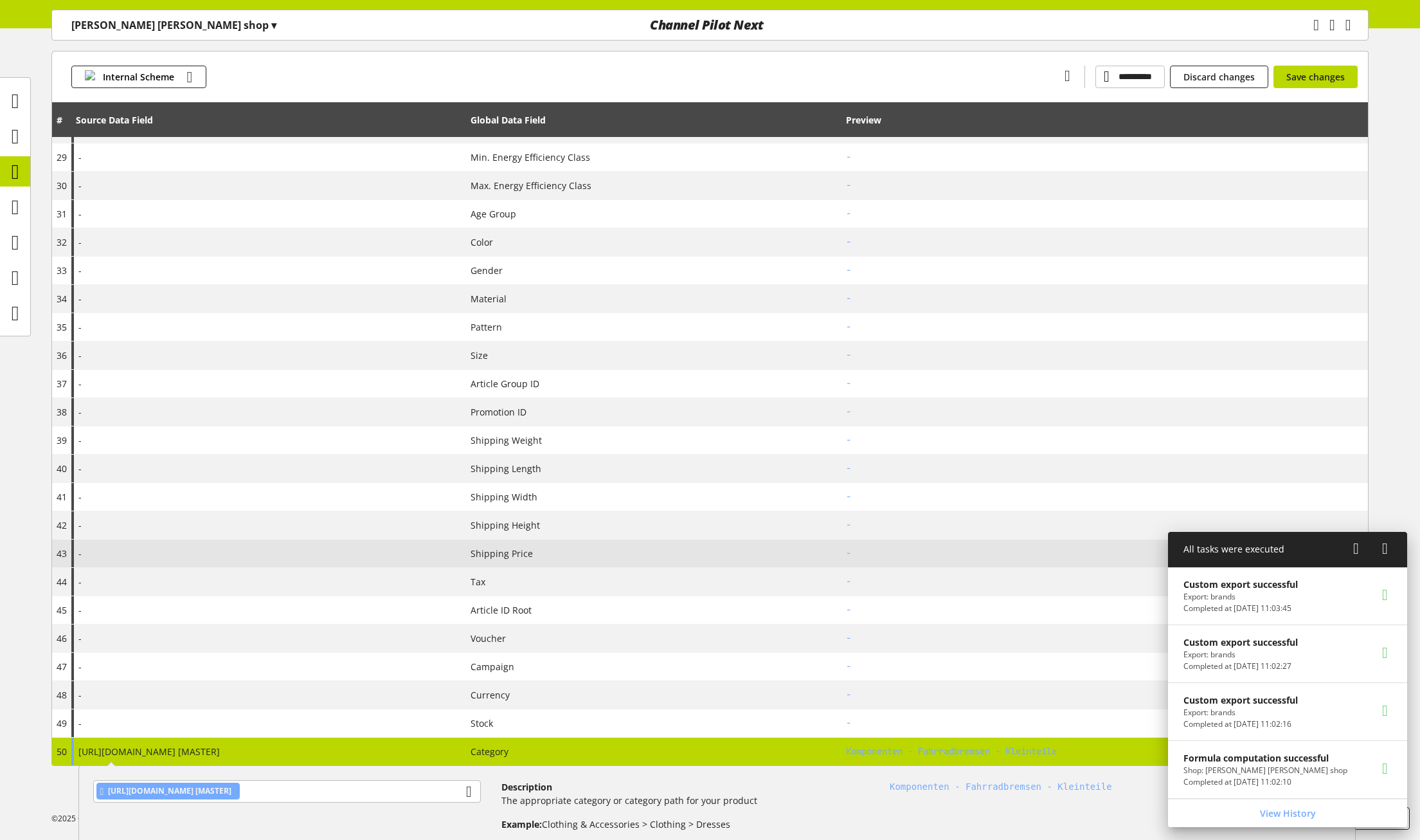
click at [1353, 545] on icon at bounding box center [1356, 548] width 6 height 23
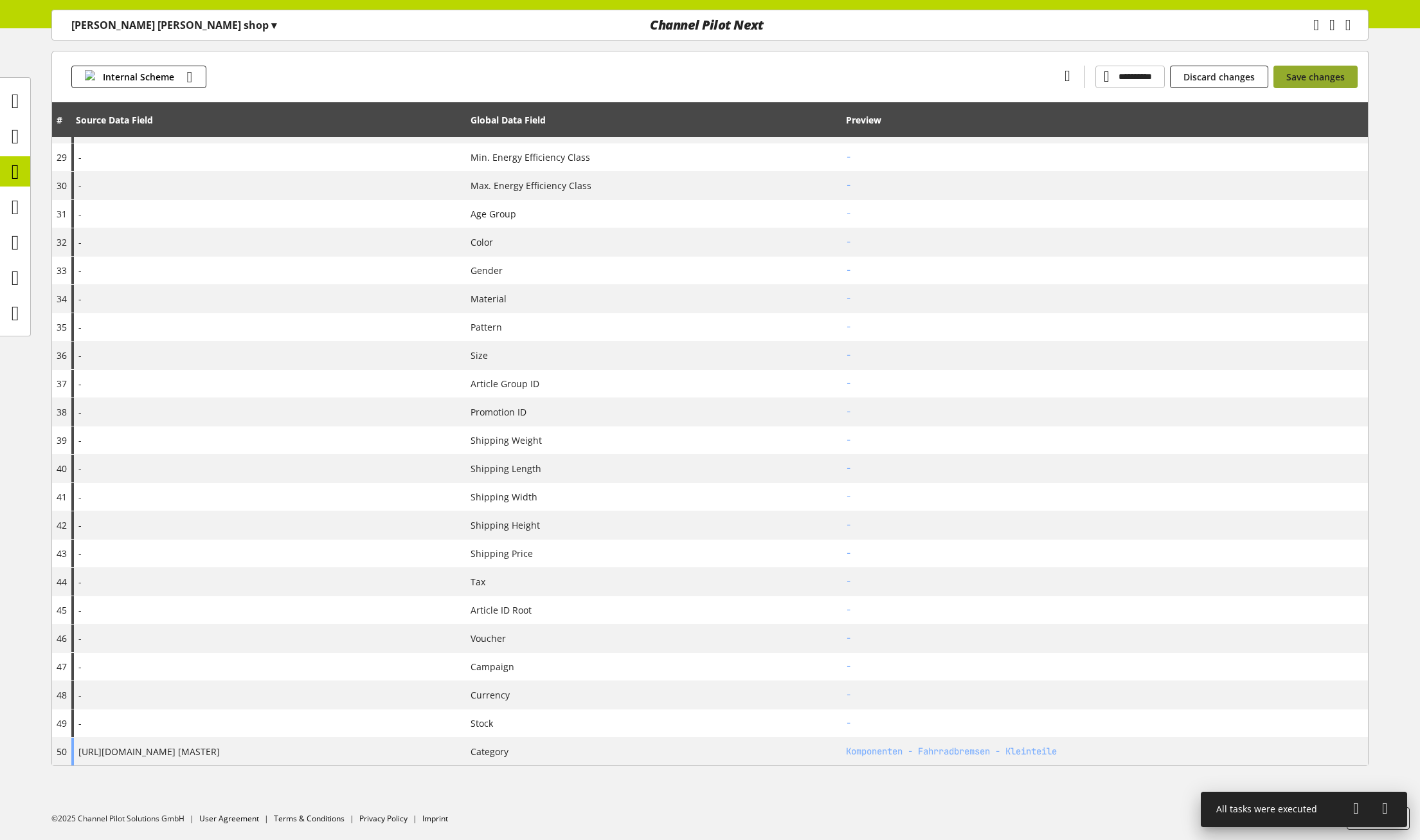
click at [1321, 75] on span "Save changes" at bounding box center [1315, 77] width 58 height 14
click at [18, 282] on icon at bounding box center [15, 278] width 7 height 26
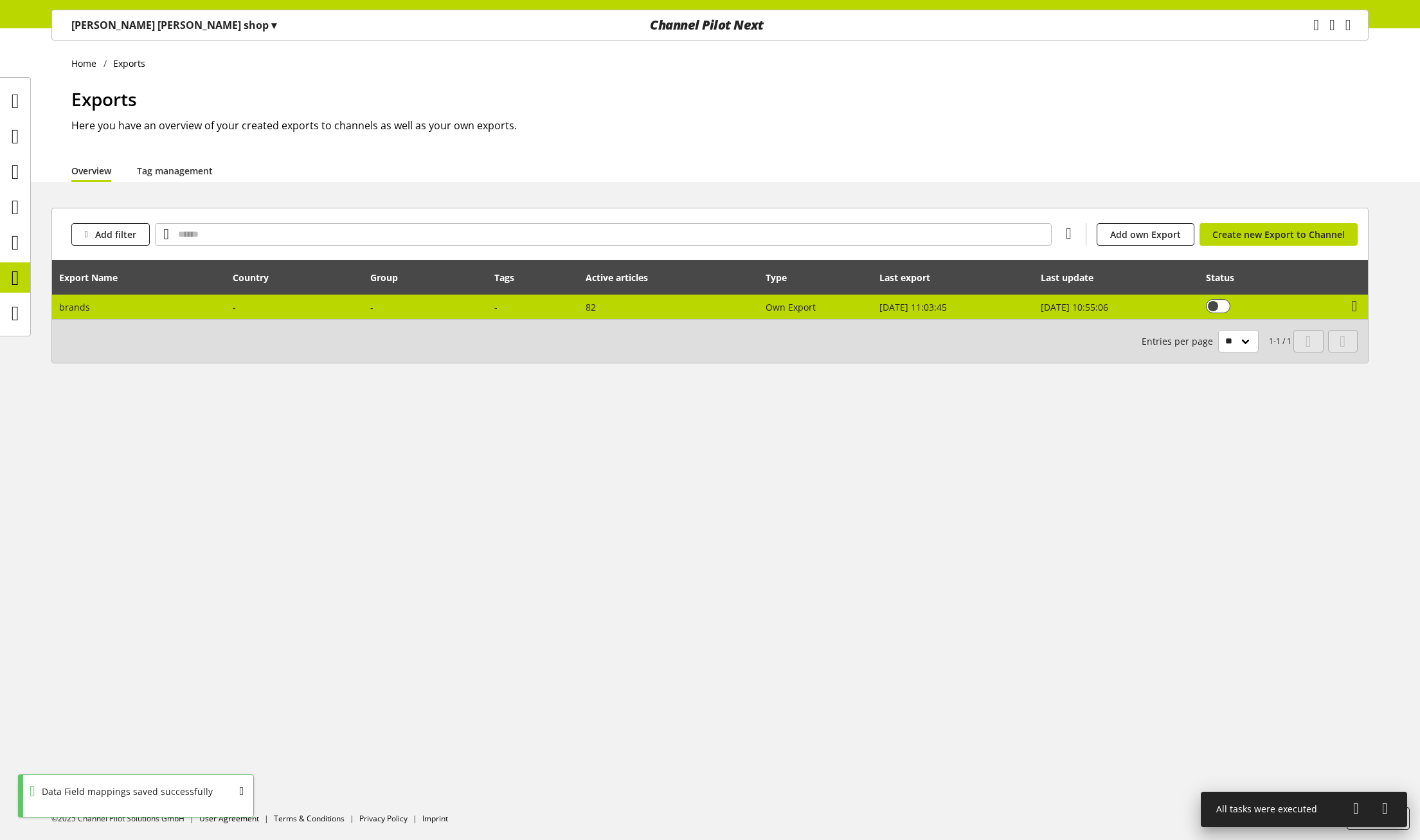
click at [873, 303] on td "Sep 24, 2025, 11:03:45" at bounding box center [954, 307] width 161 height 24
select select "********"
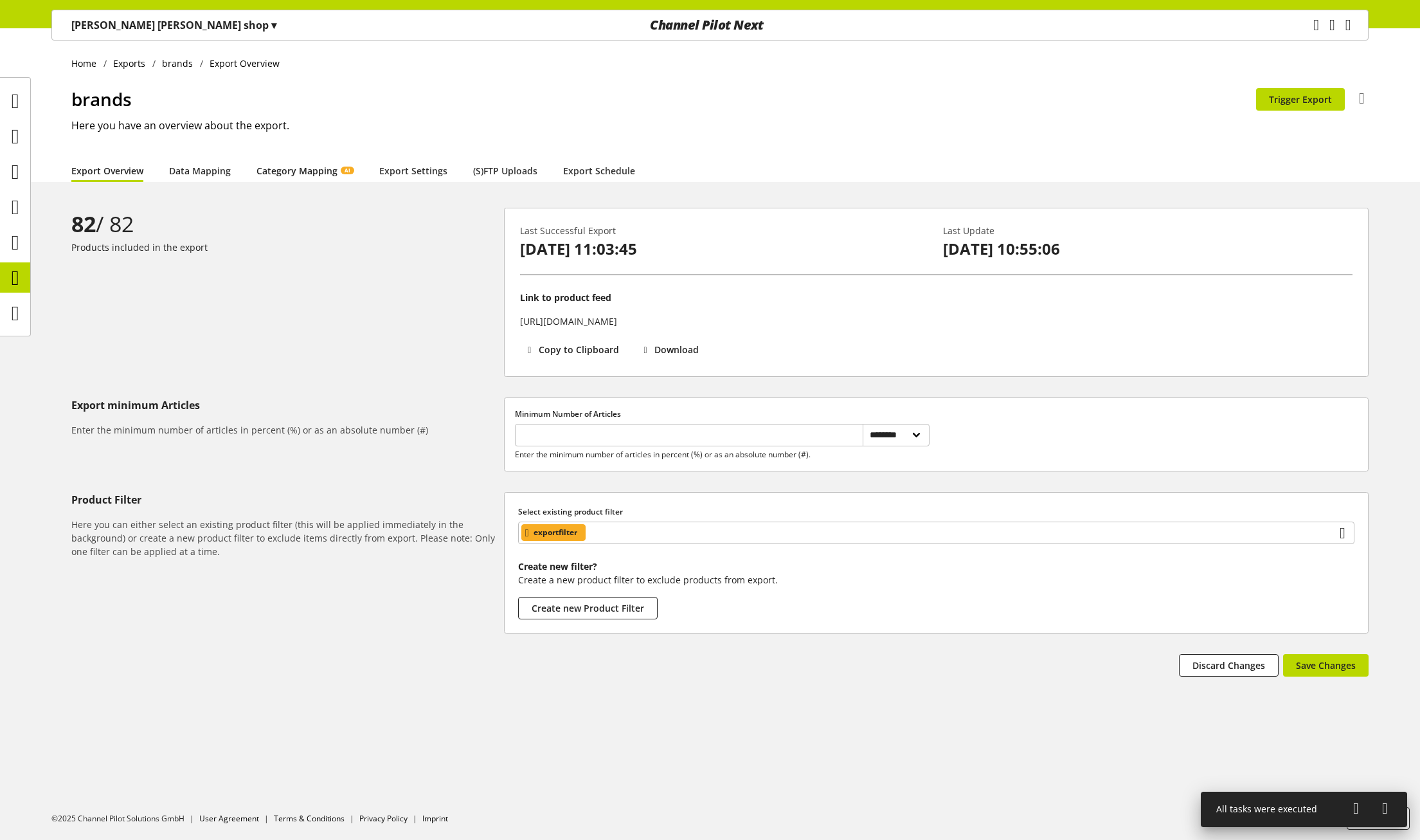
click at [295, 171] on link "Category Mapping AI" at bounding box center [305, 170] width 97 height 14
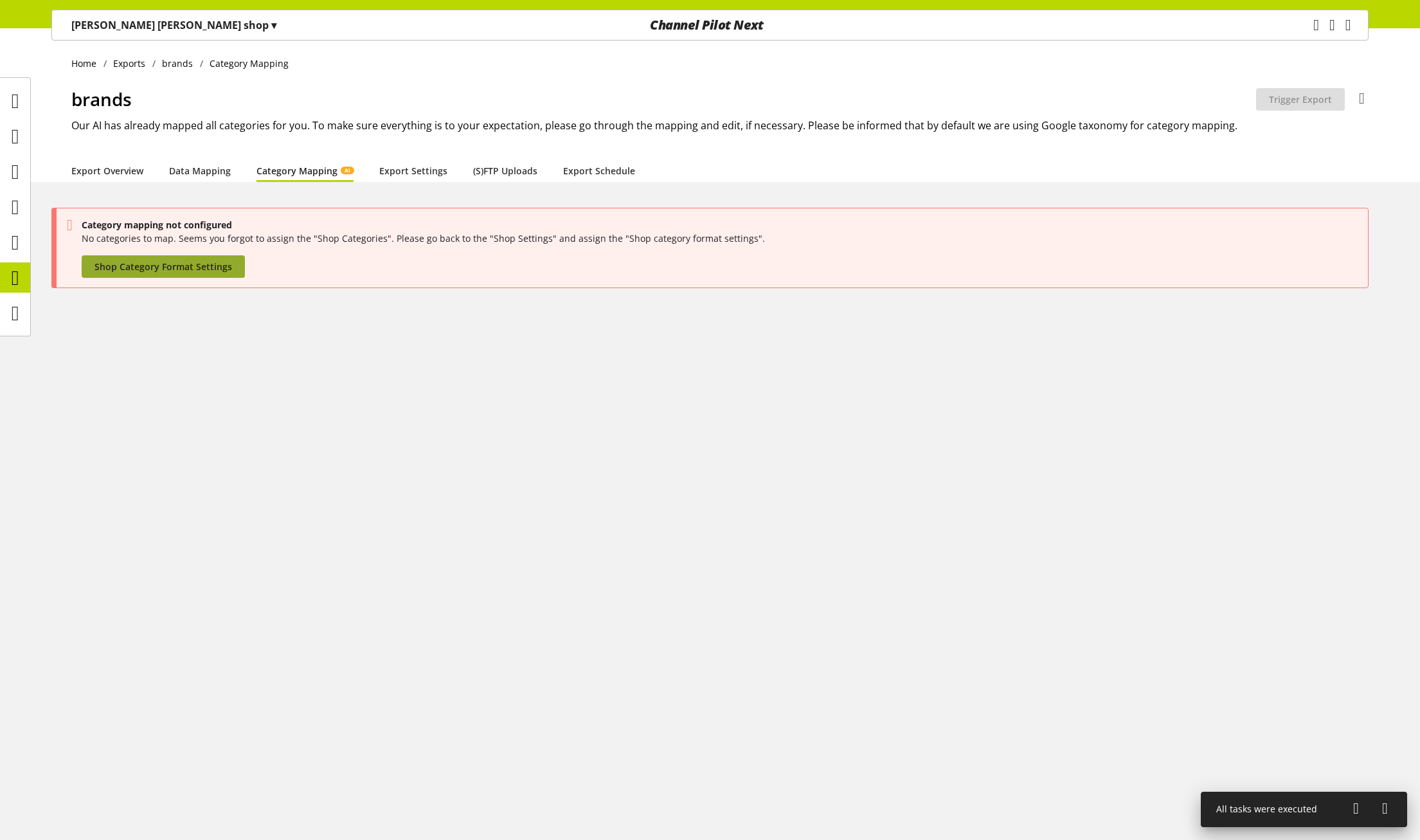
click at [158, 272] on span "Shop Category Format Settings" at bounding box center [163, 266] width 138 height 14
select select
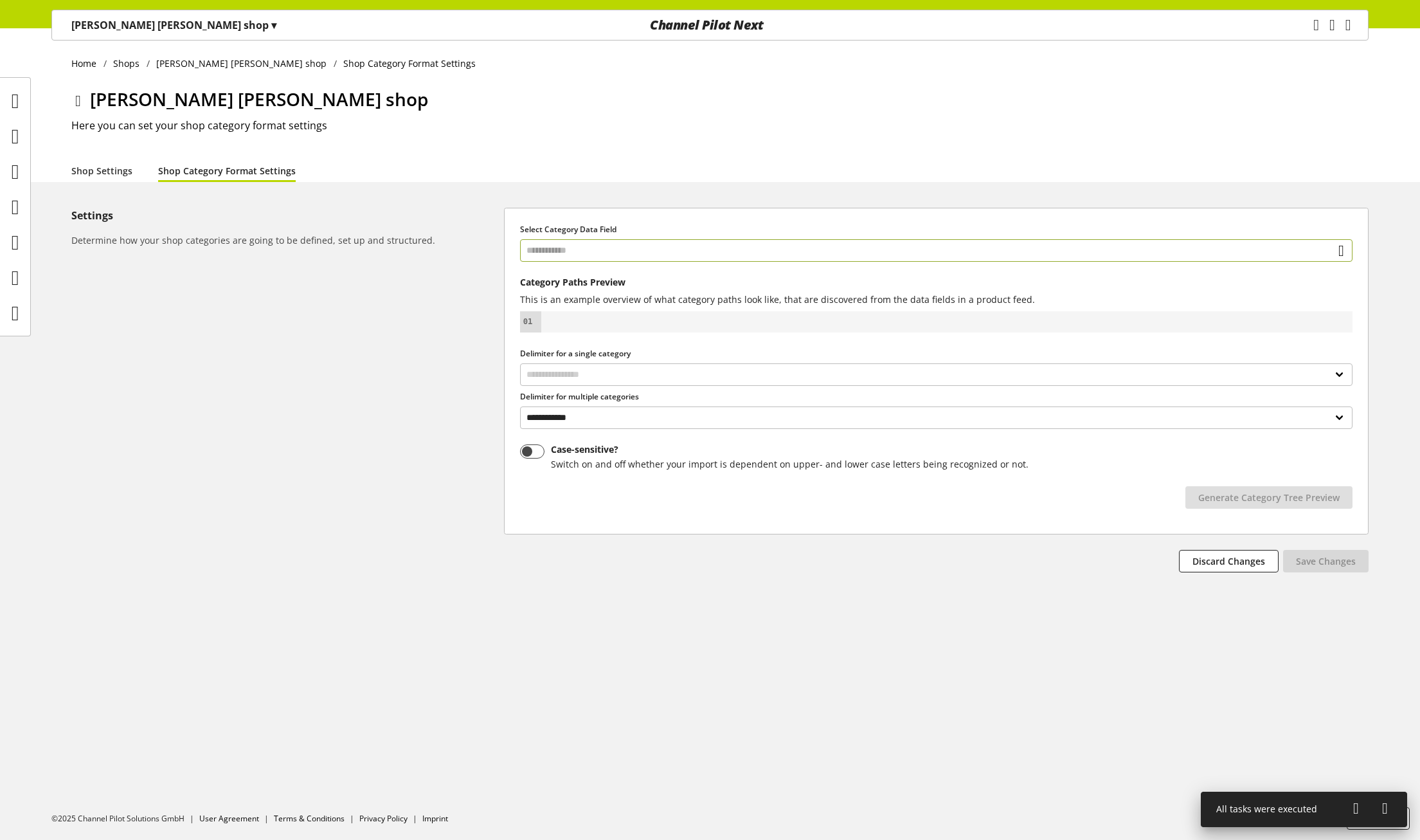
click at [585, 249] on input "text" at bounding box center [936, 250] width 833 height 22
click at [434, 355] on div "Settings Determine how your shop categories are going to be defined, set up and…" at bounding box center [287, 390] width 433 height 365
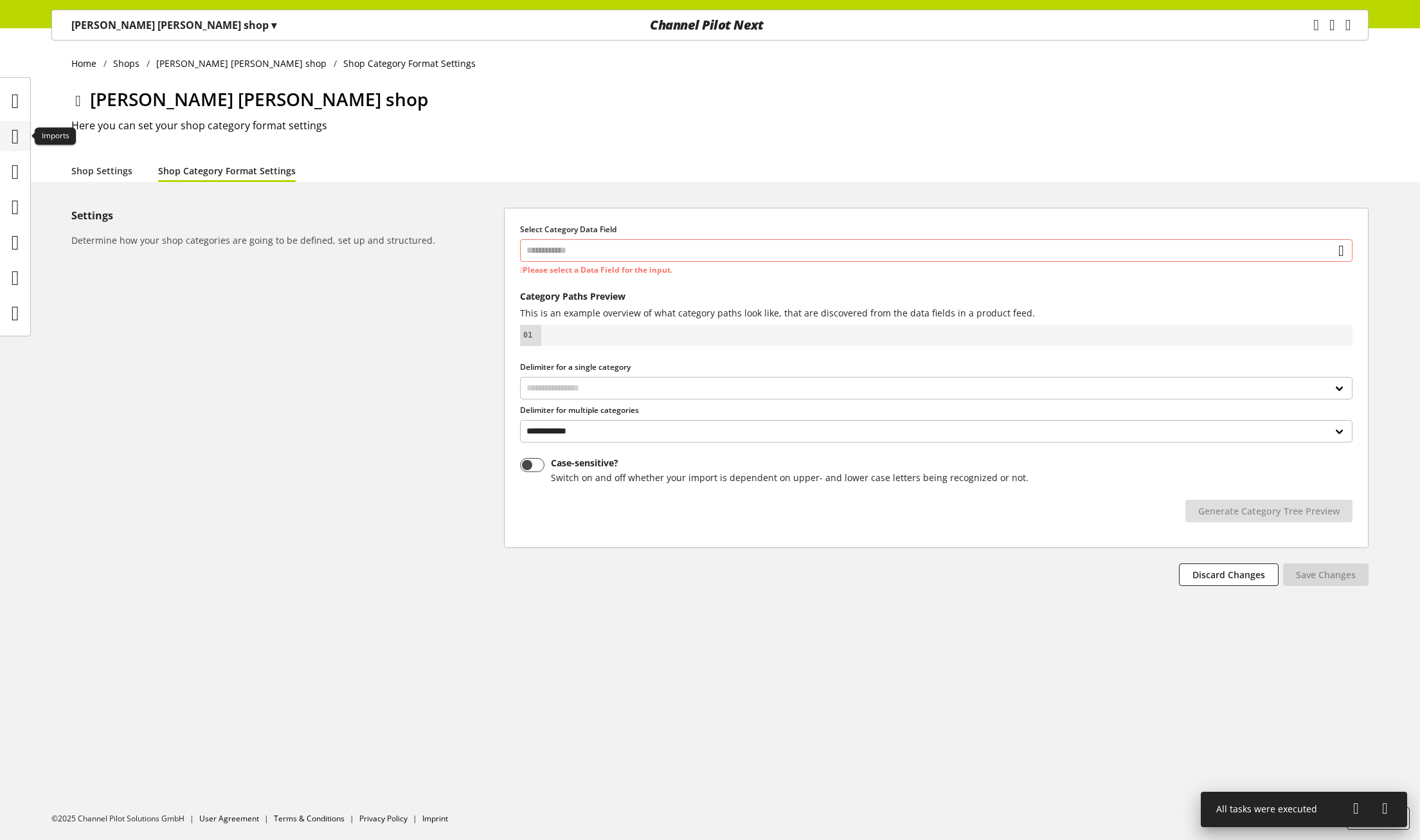
click at [19, 142] on icon at bounding box center [15, 136] width 7 height 26
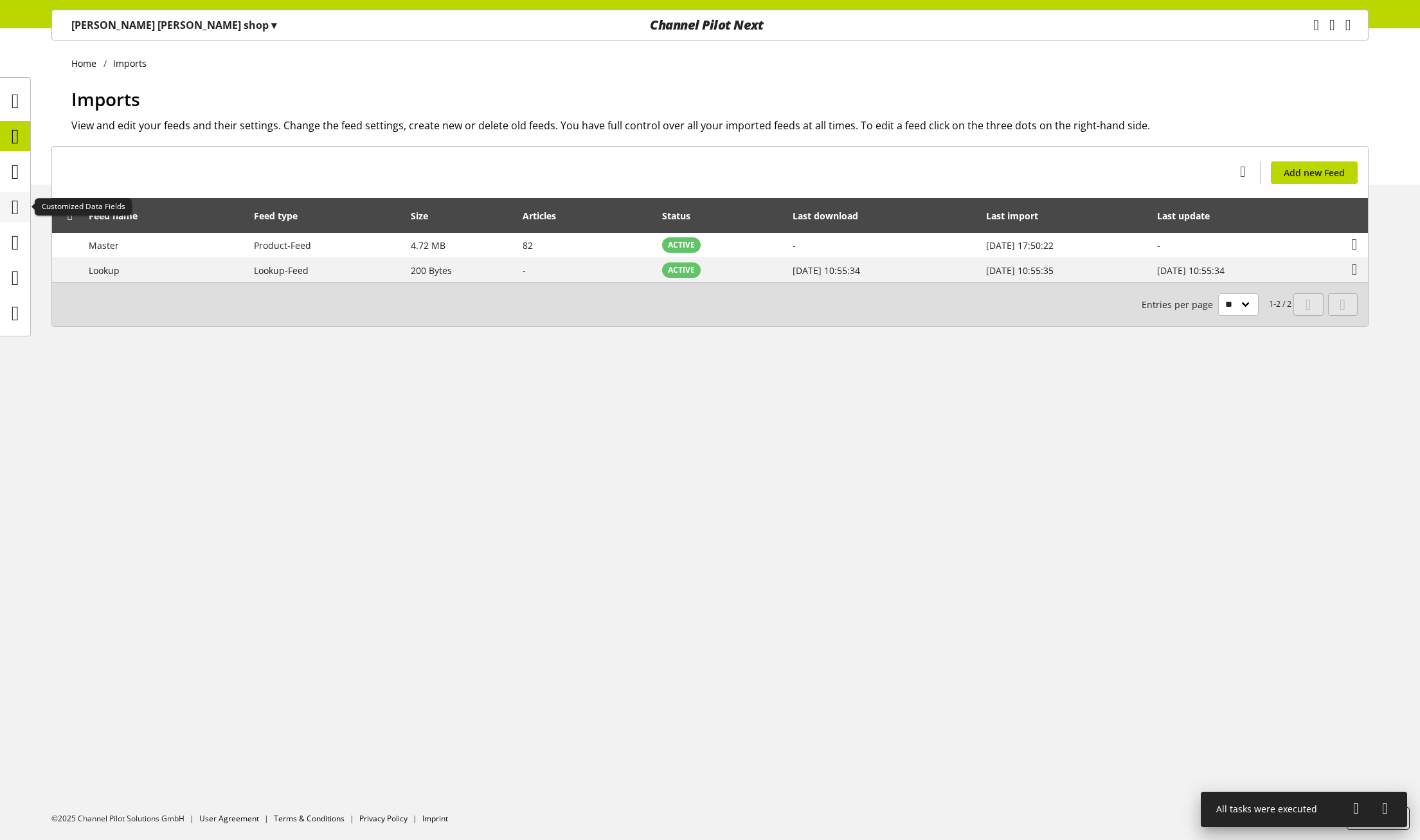
click at [19, 196] on icon at bounding box center [15, 207] width 7 height 26
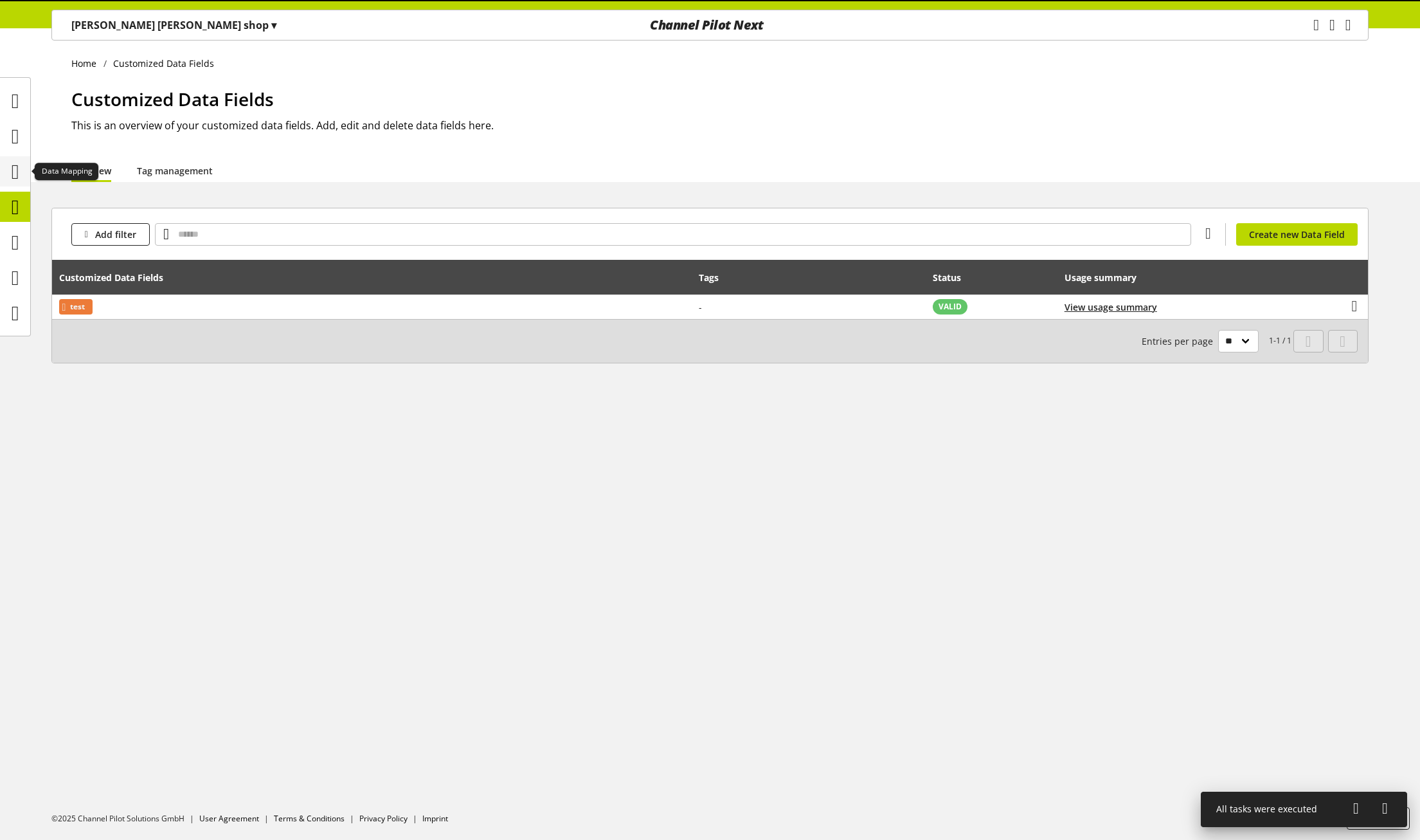
click at [19, 166] on icon at bounding box center [15, 171] width 7 height 26
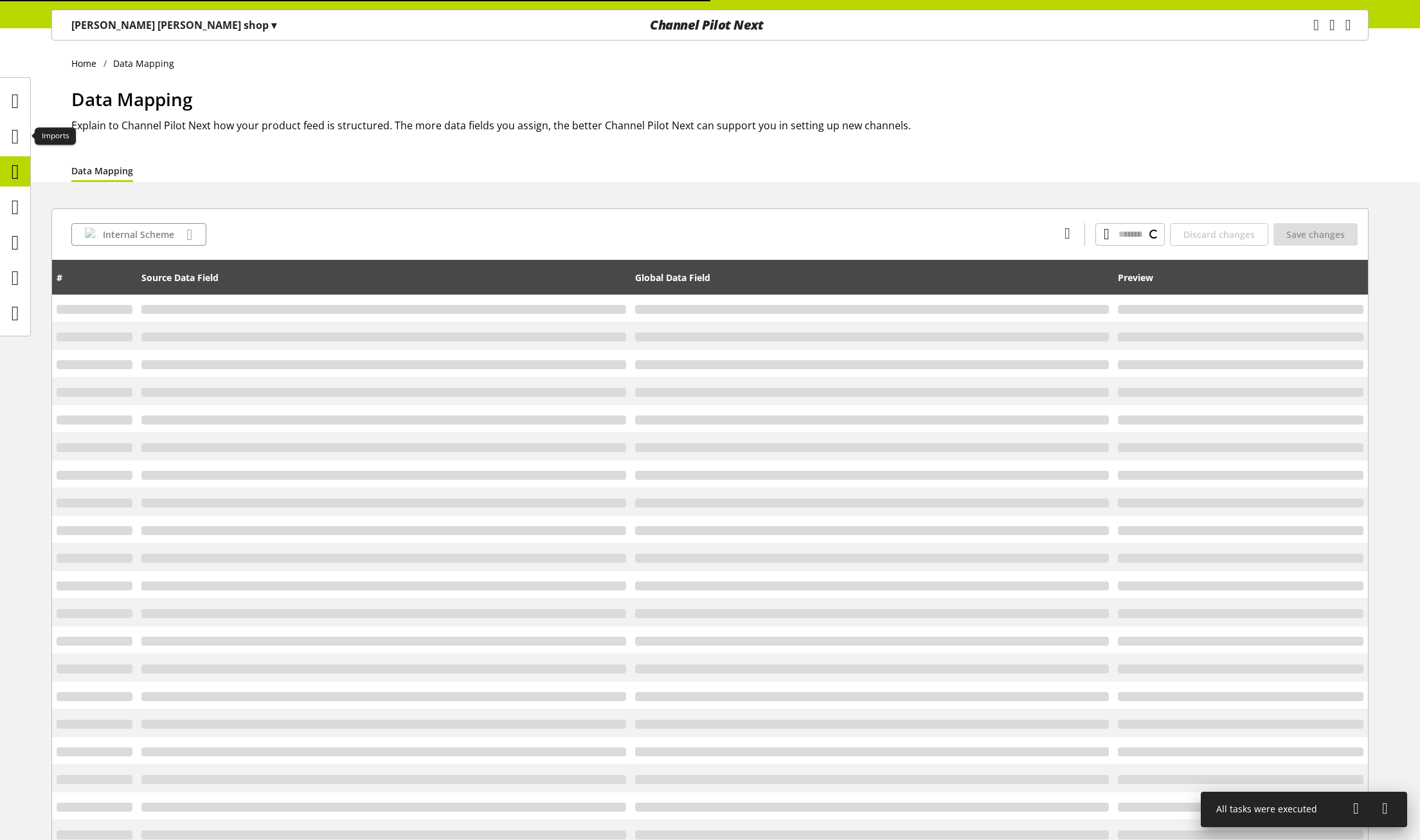
type input "**********"
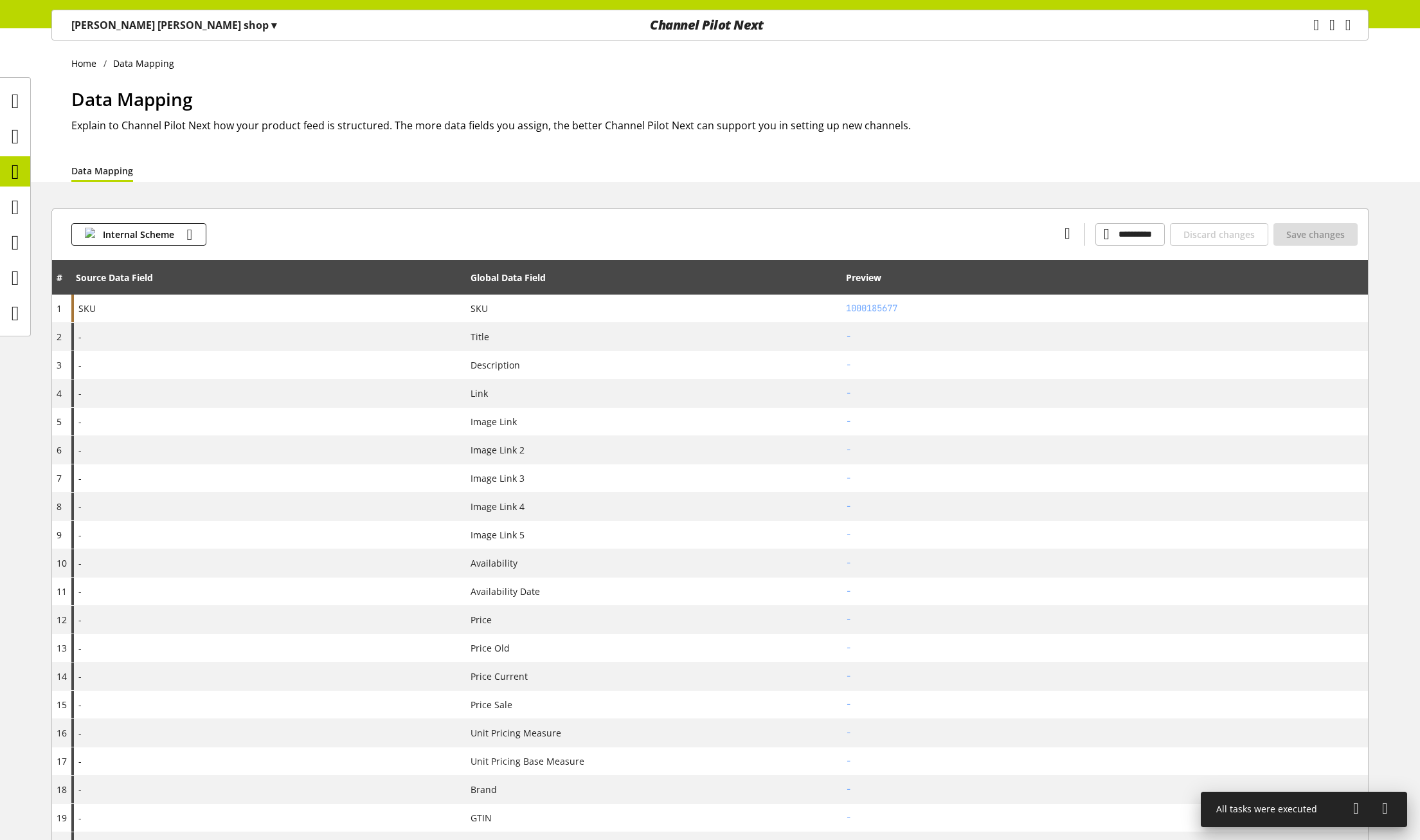
scroll to position [943, 0]
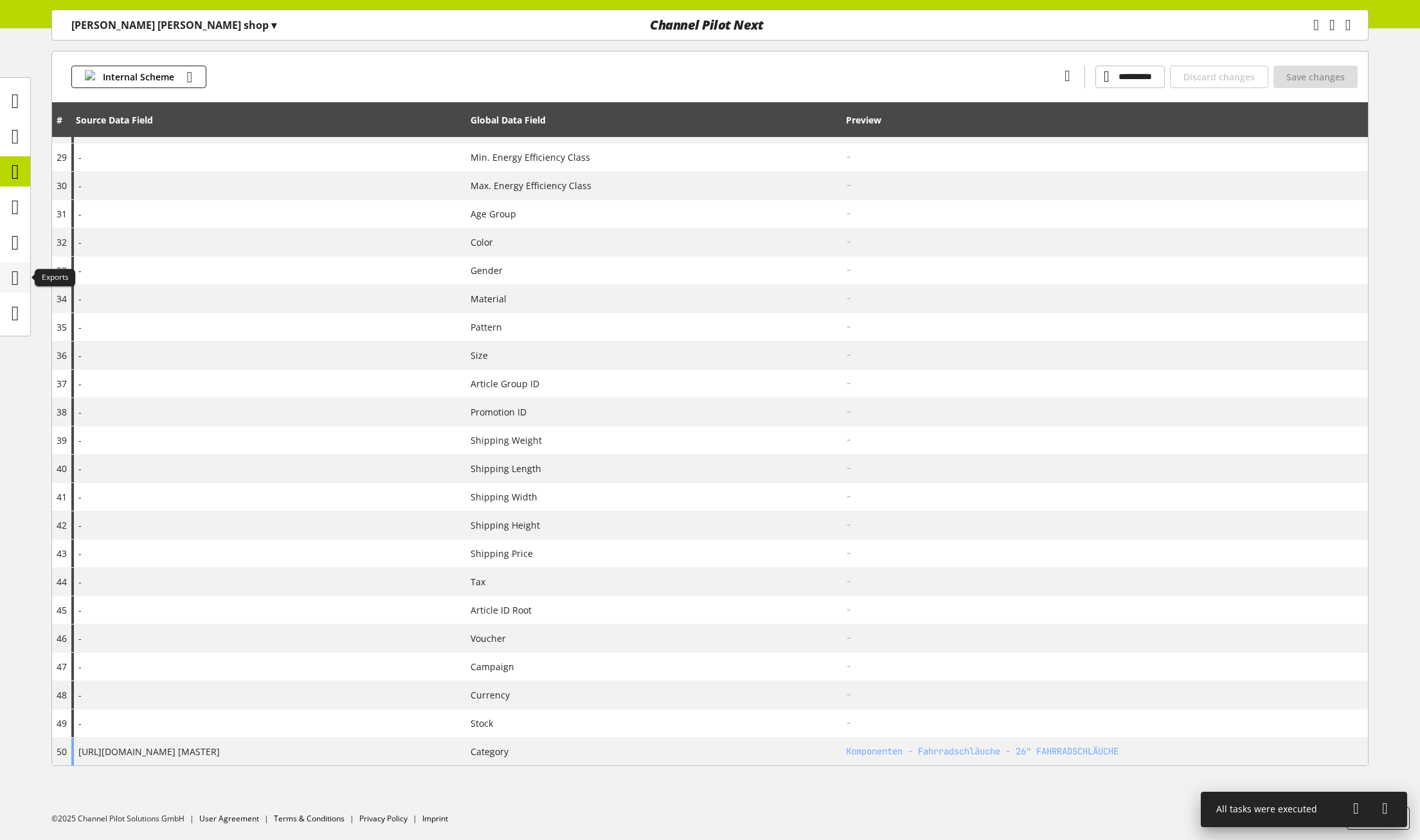
click at [16, 280] on icon at bounding box center [15, 278] width 7 height 26
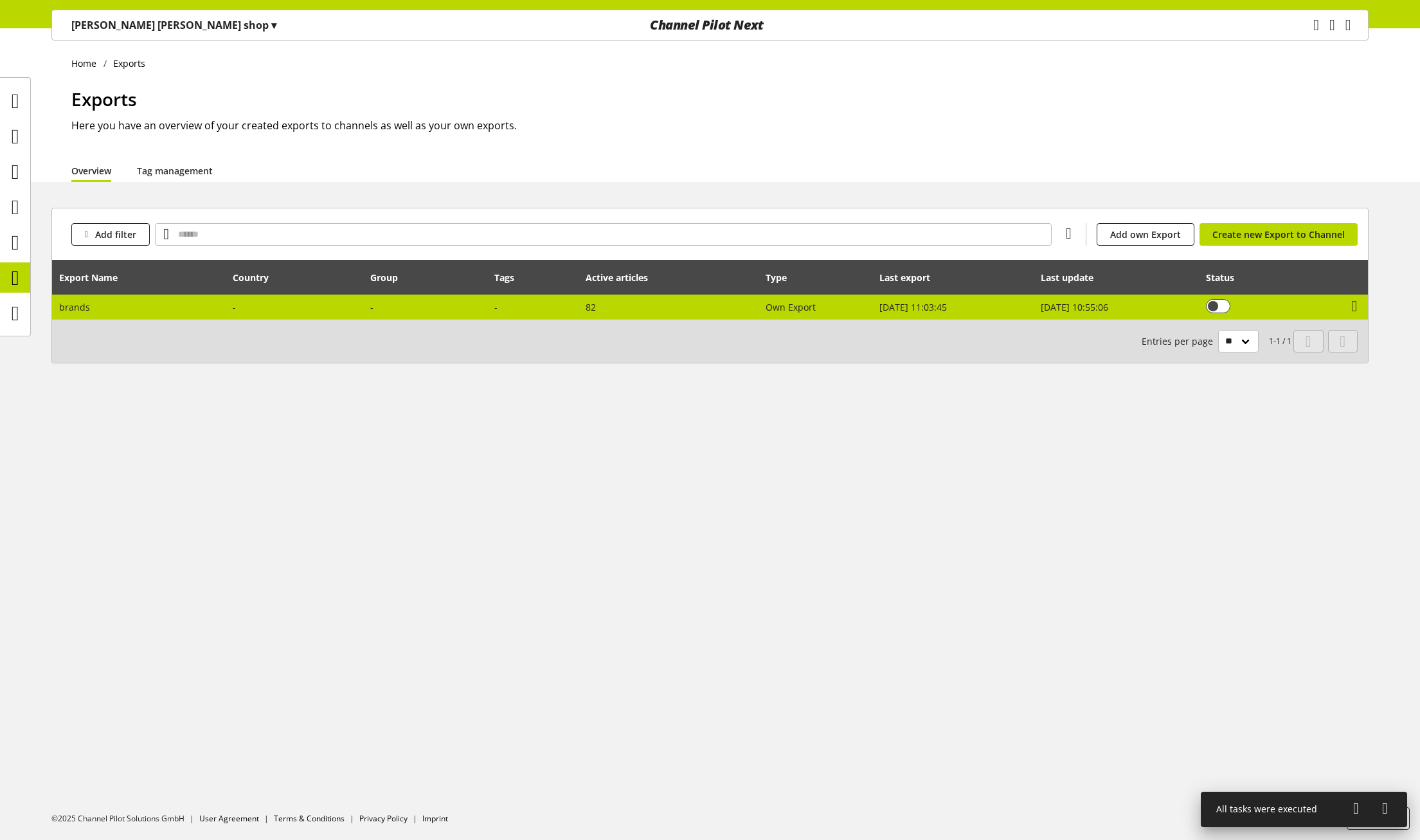
click at [251, 300] on td at bounding box center [295, 307] width 138 height 24
select select "********"
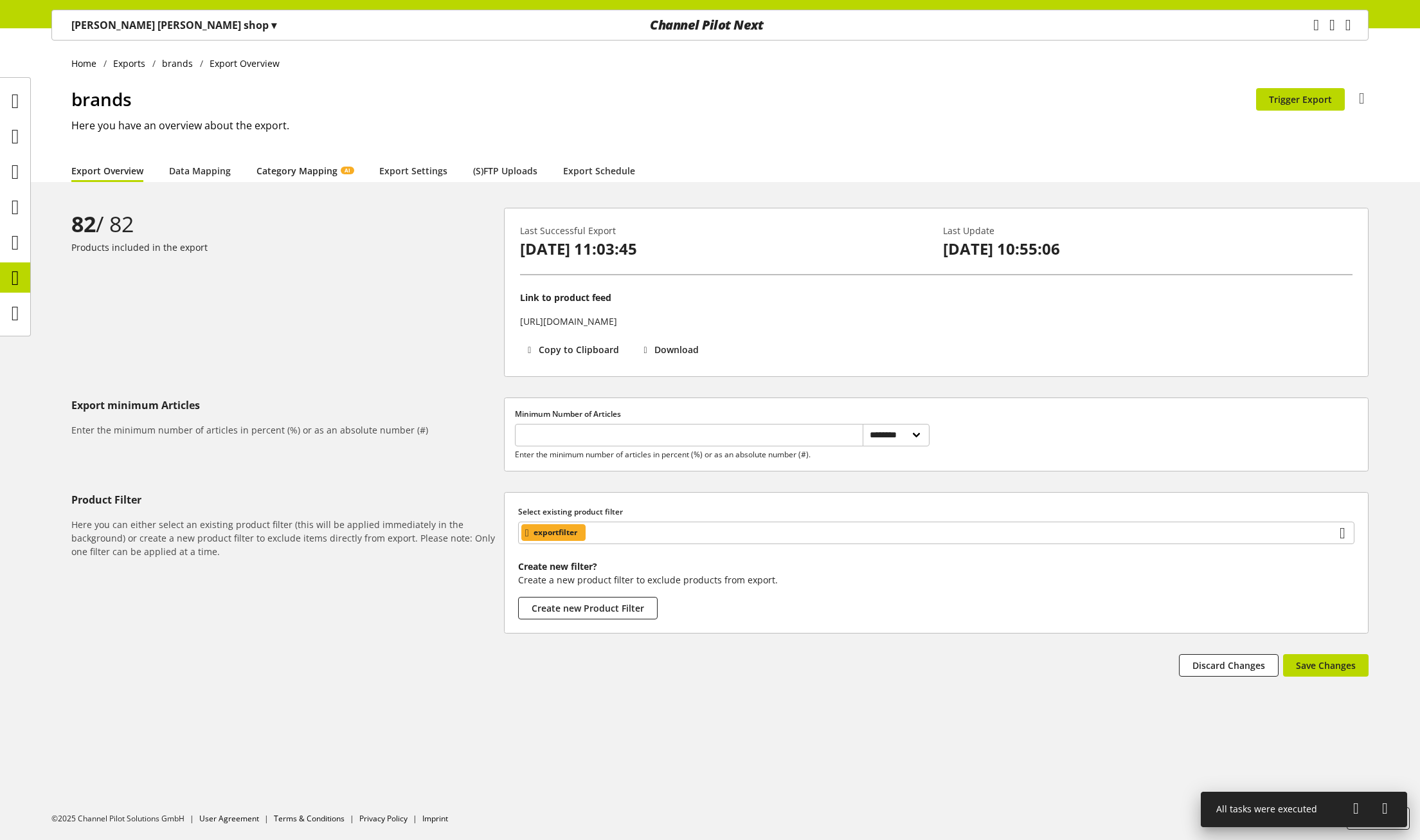
click at [308, 171] on link "Category Mapping AI" at bounding box center [305, 170] width 97 height 14
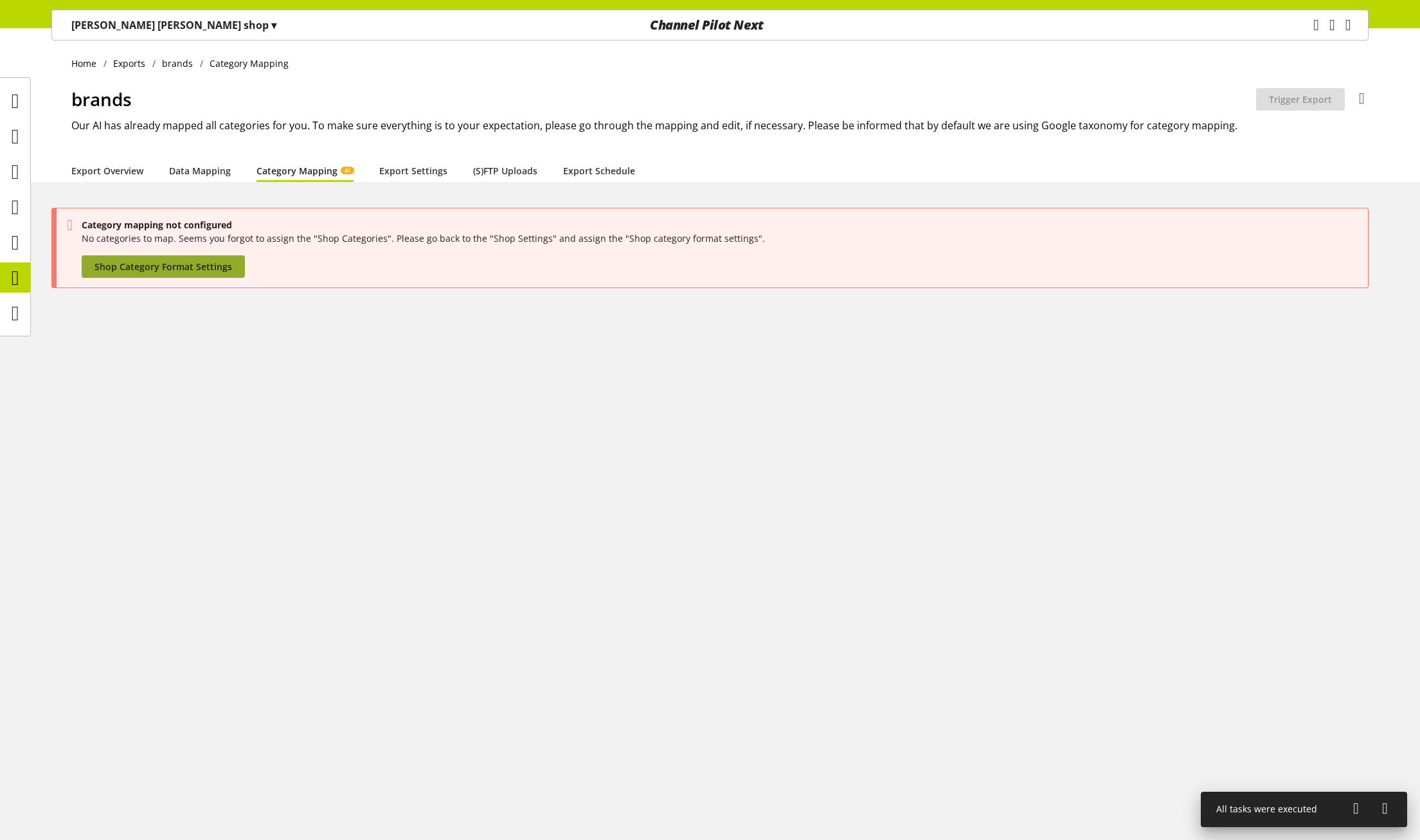
click at [213, 267] on span "Shop Category Format Settings" at bounding box center [163, 266] width 138 height 14
select select
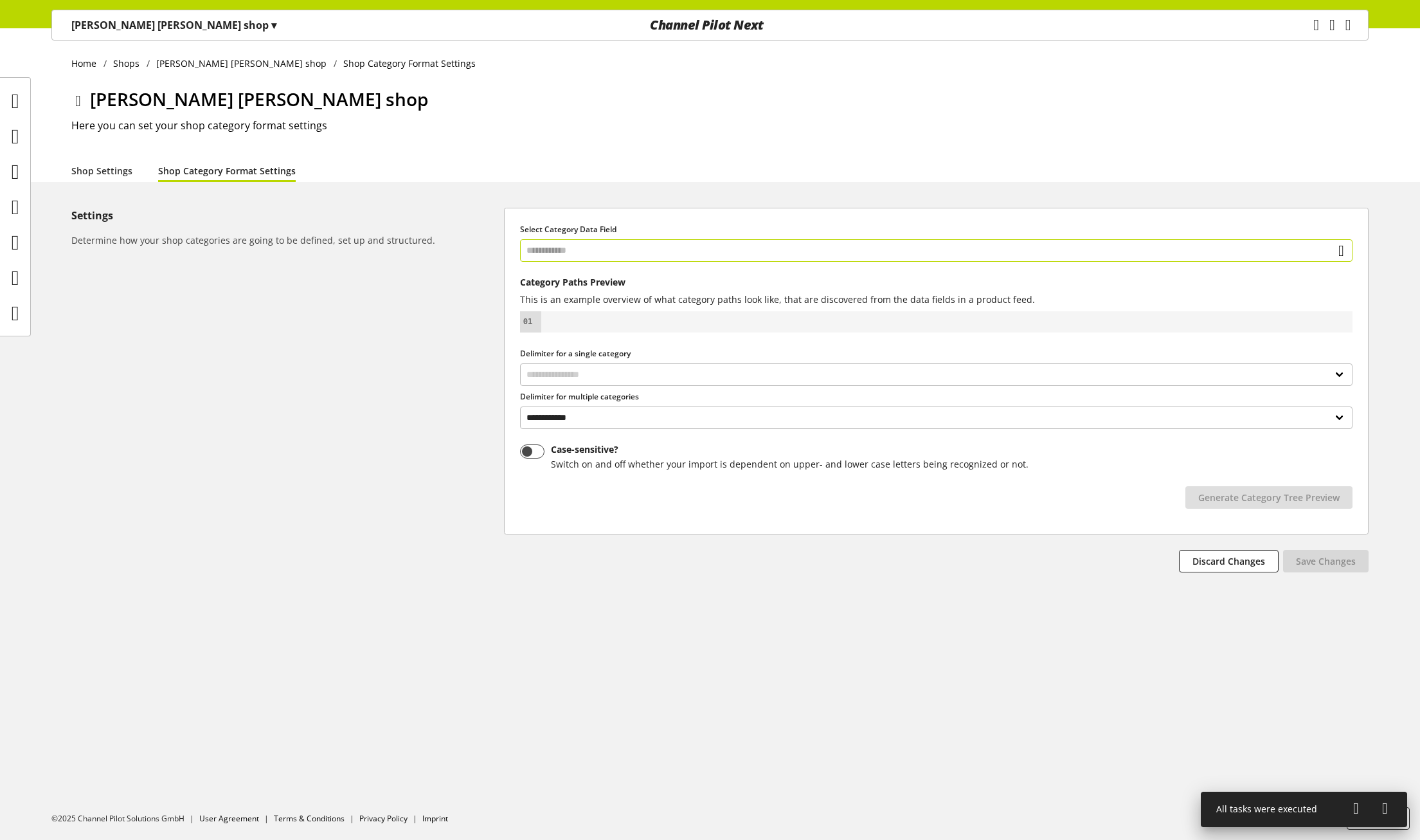
click at [590, 249] on input "text" at bounding box center [936, 250] width 833 height 22
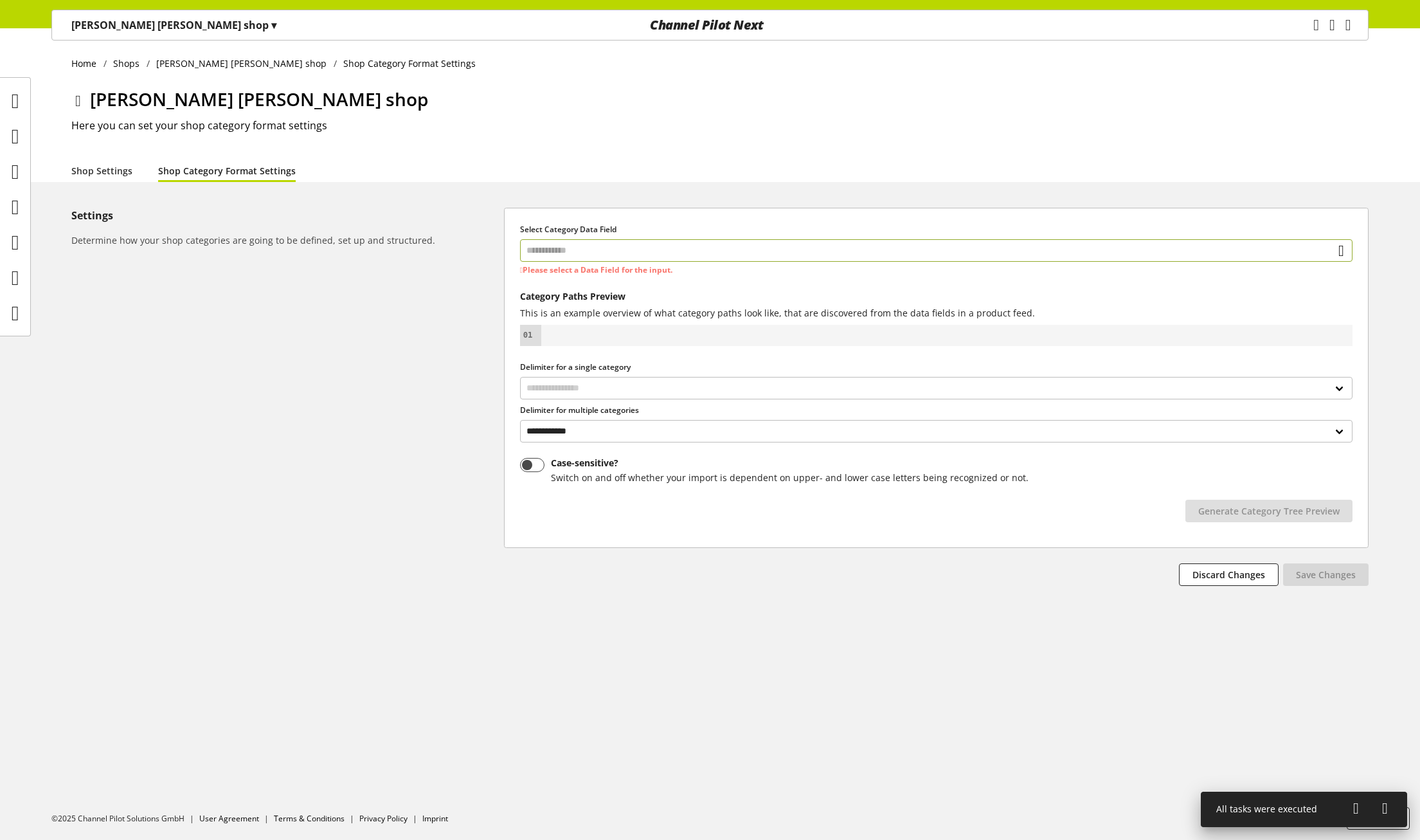
click at [584, 253] on input "text" at bounding box center [936, 250] width 833 height 22
click at [594, 320] on div "Data Fields from Feeds" at bounding box center [929, 319] width 767 height 14
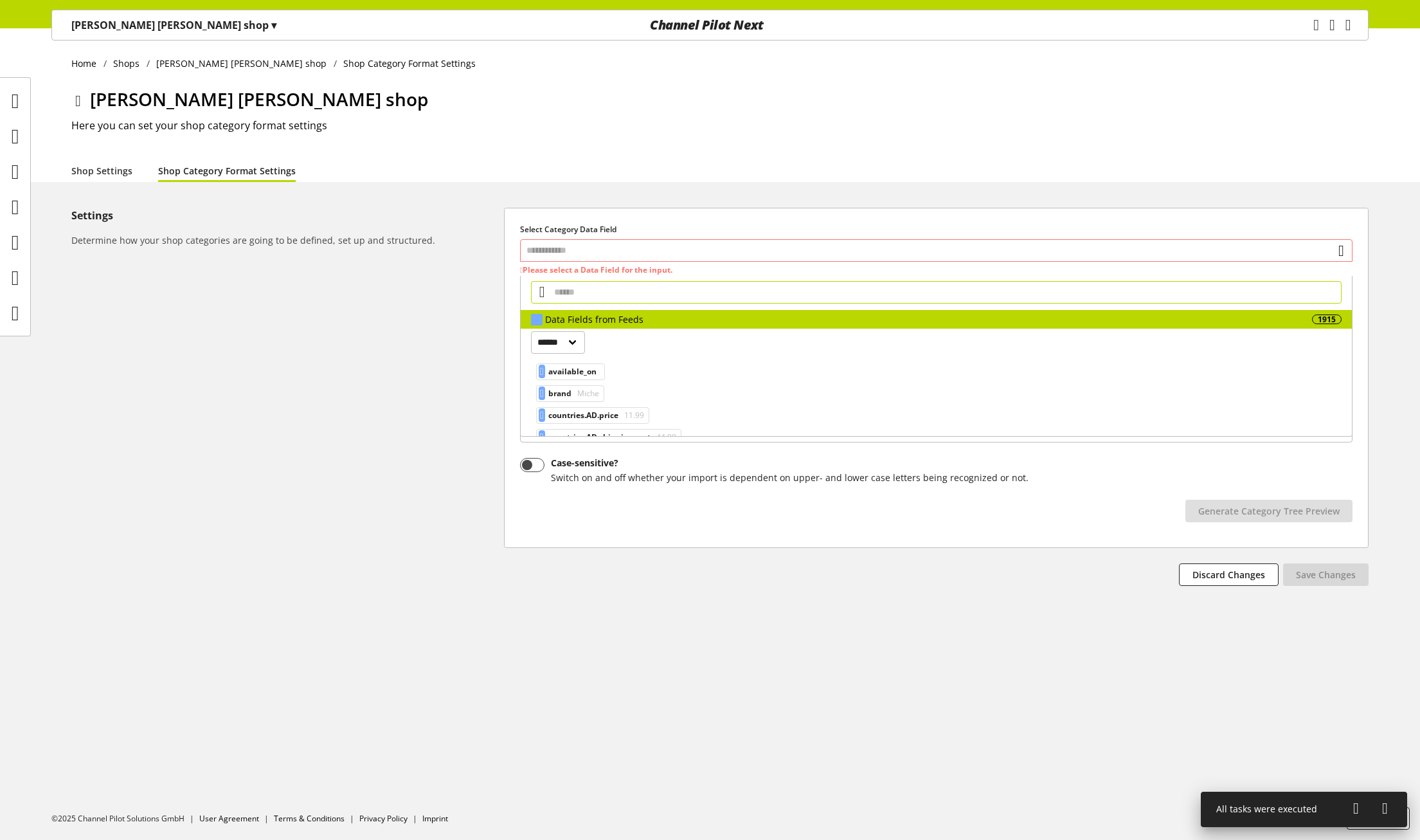
click at [578, 299] on input "text" at bounding box center [936, 292] width 811 height 22
type input "*****"
click at [650, 393] on span "Komponenten - Antrieb - Fahrradkassetten" at bounding box center [714, 393] width 155 height 16
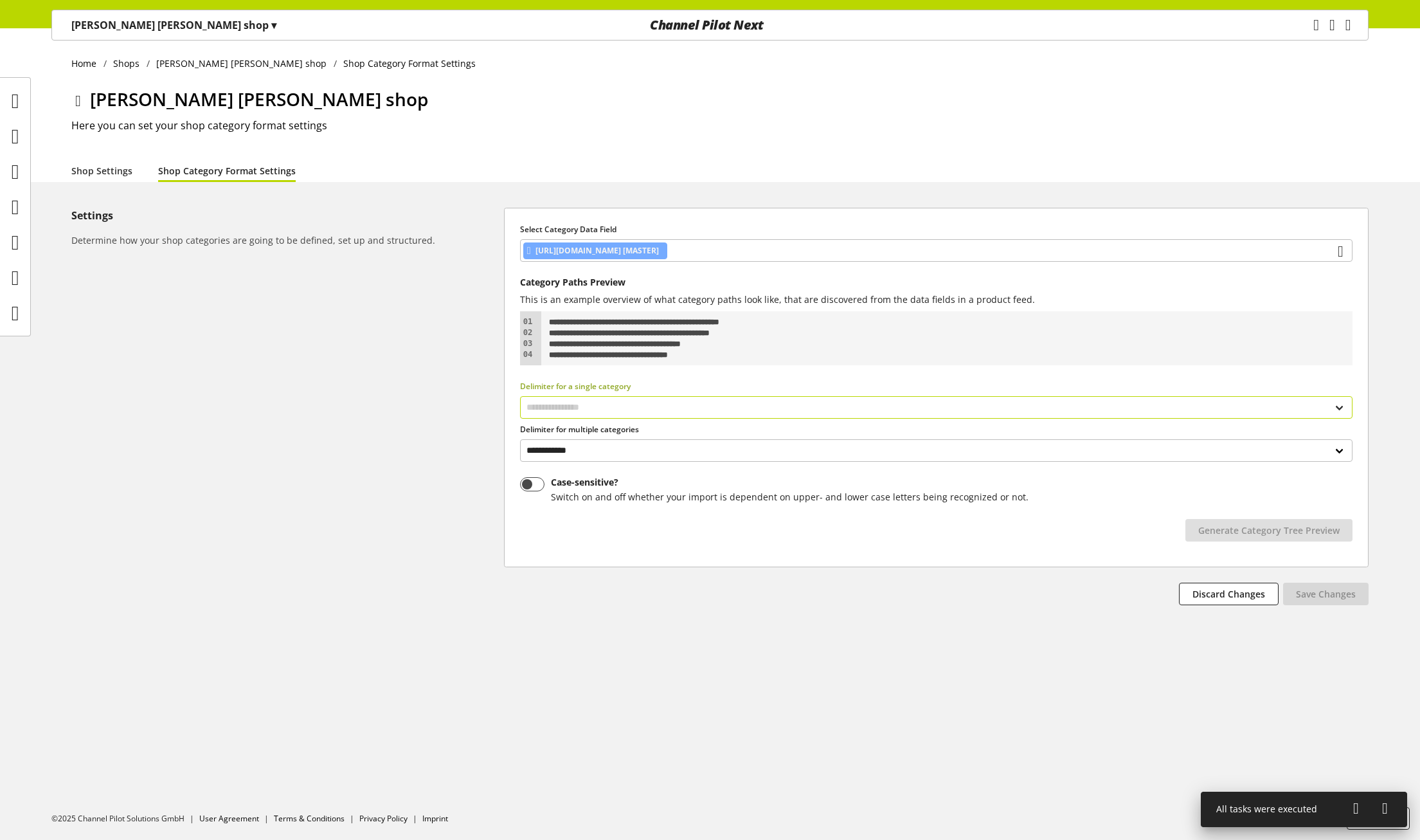
click at [642, 407] on select "**********" at bounding box center [936, 407] width 833 height 22
select select "*"
click at [521, 396] on select "**********" at bounding box center [936, 407] width 833 height 22
click at [1248, 533] on span "Generate Category Tree Preview" at bounding box center [1269, 530] width 142 height 14
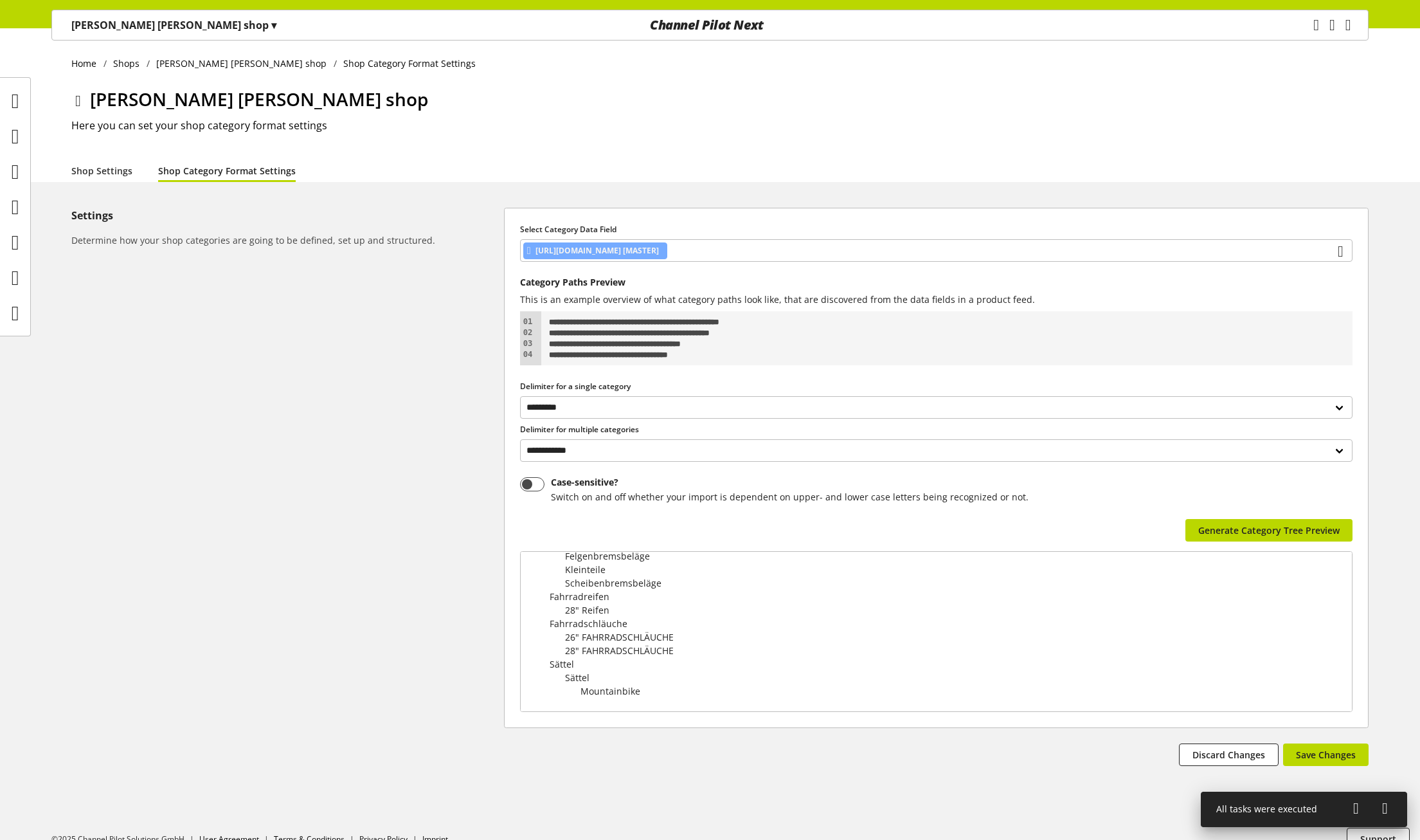
scroll to position [20, 0]
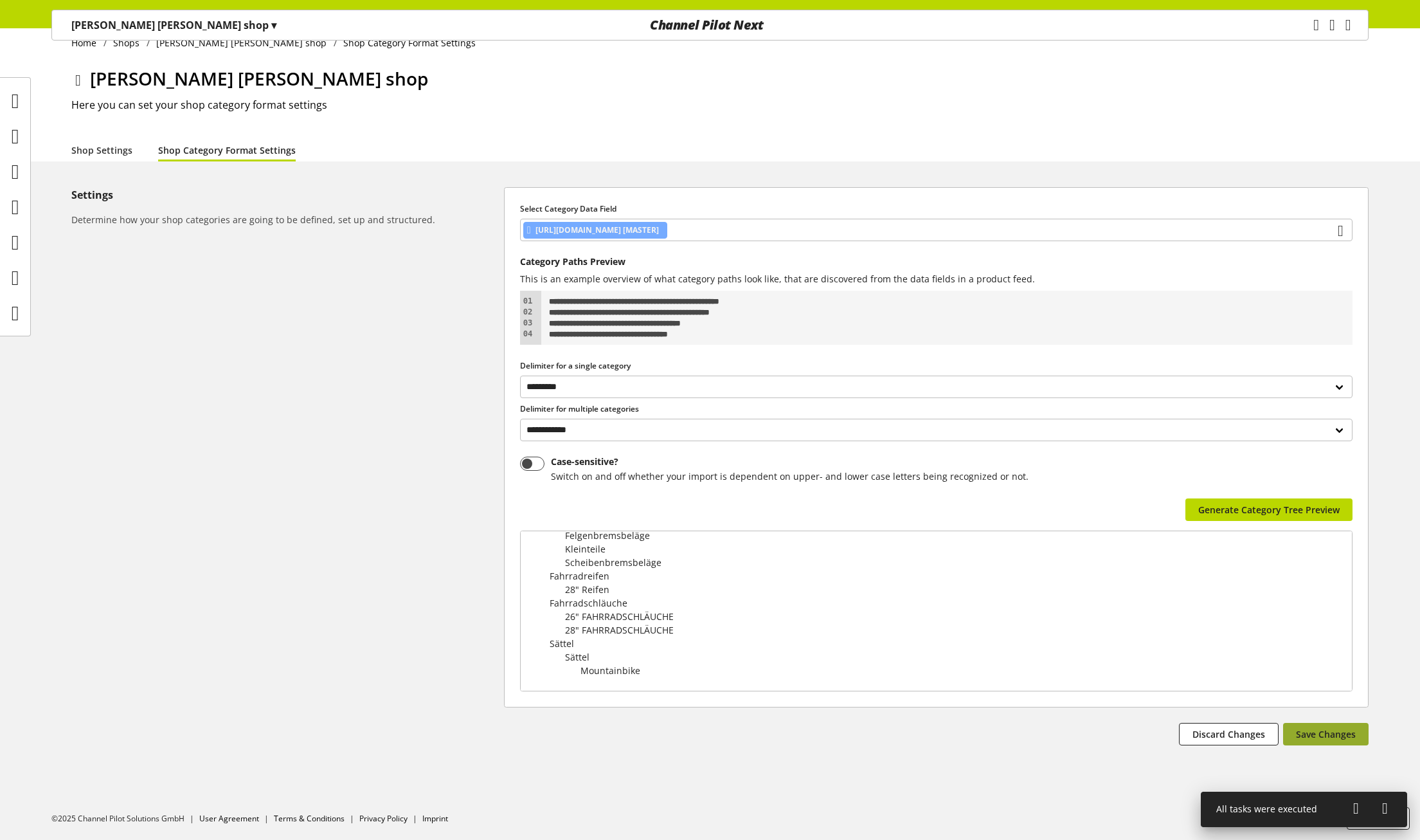
click at [1344, 731] on span "Save Changes" at bounding box center [1326, 733] width 60 height 14
click at [16, 266] on icon at bounding box center [15, 278] width 7 height 26
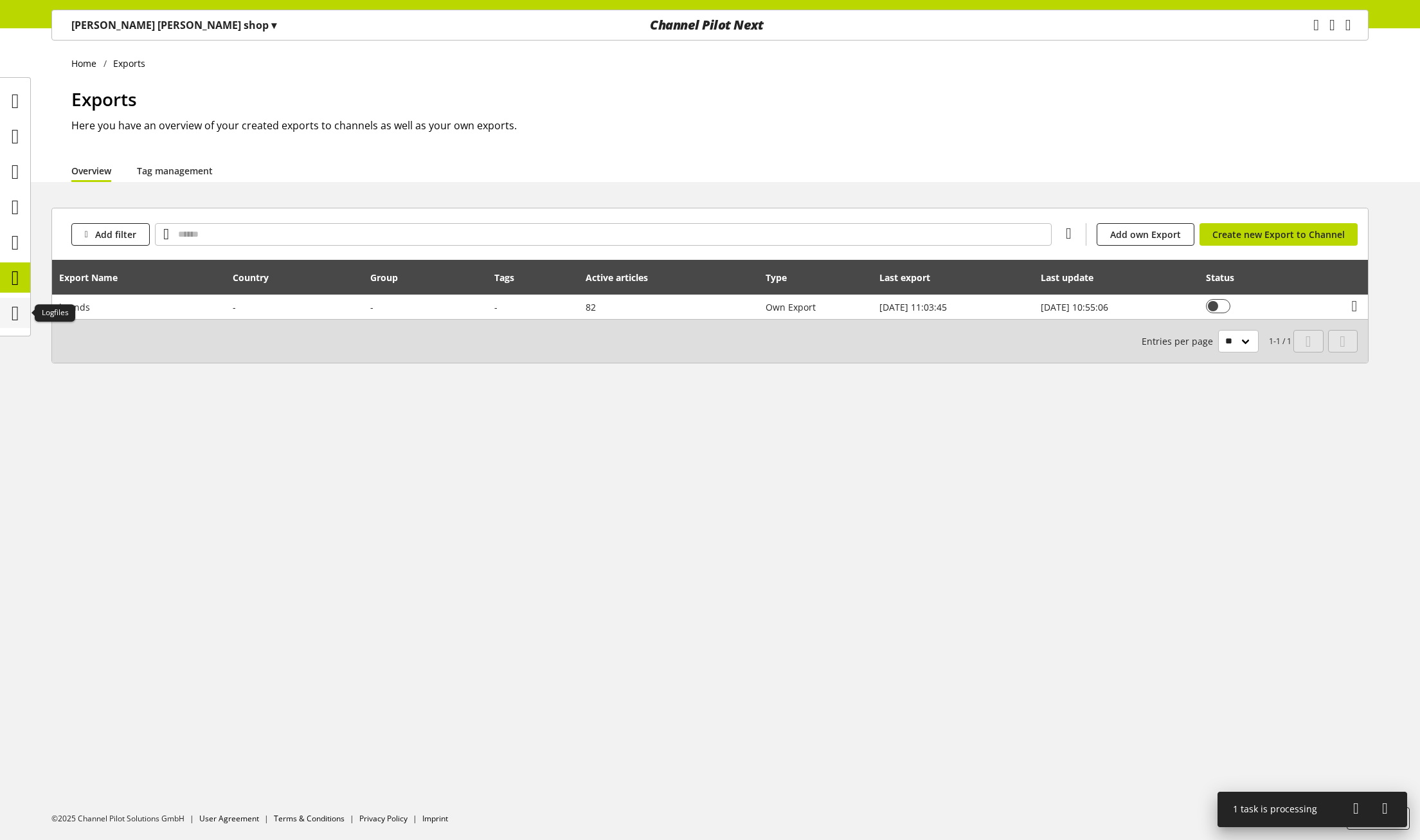
click at [13, 304] on icon at bounding box center [15, 313] width 7 height 26
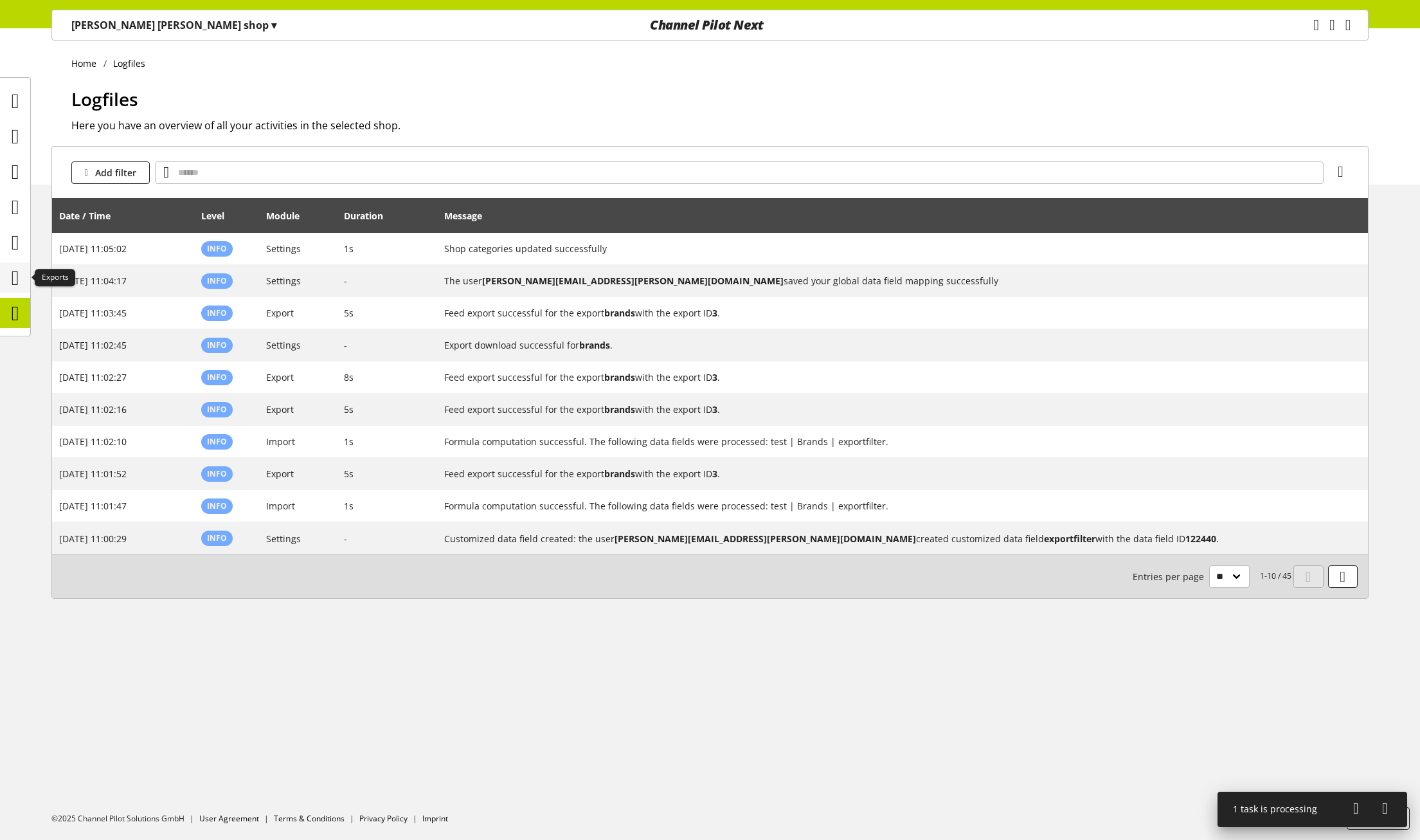
click at [16, 271] on icon at bounding box center [15, 278] width 7 height 26
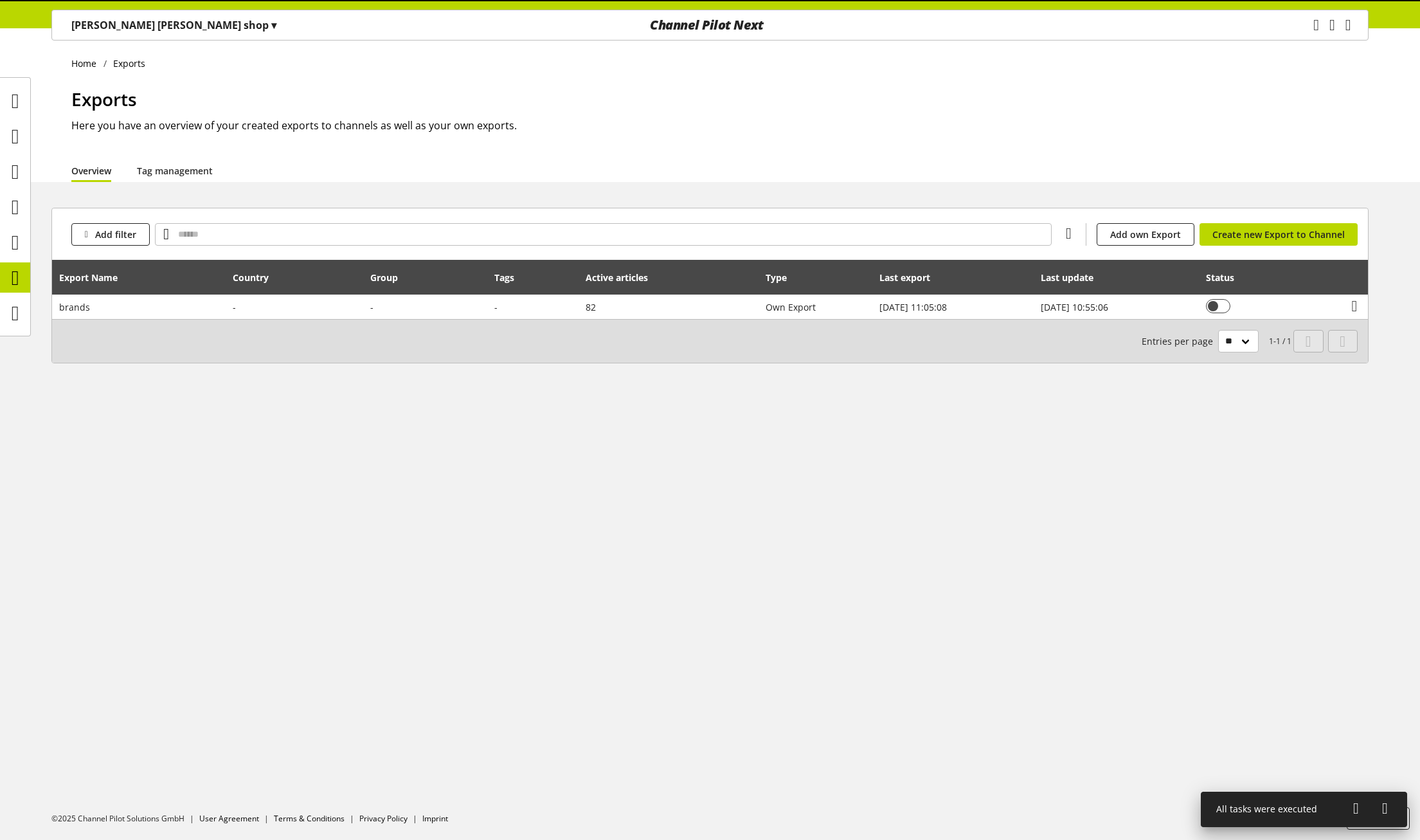
click at [1359, 811] on icon at bounding box center [1356, 808] width 6 height 23
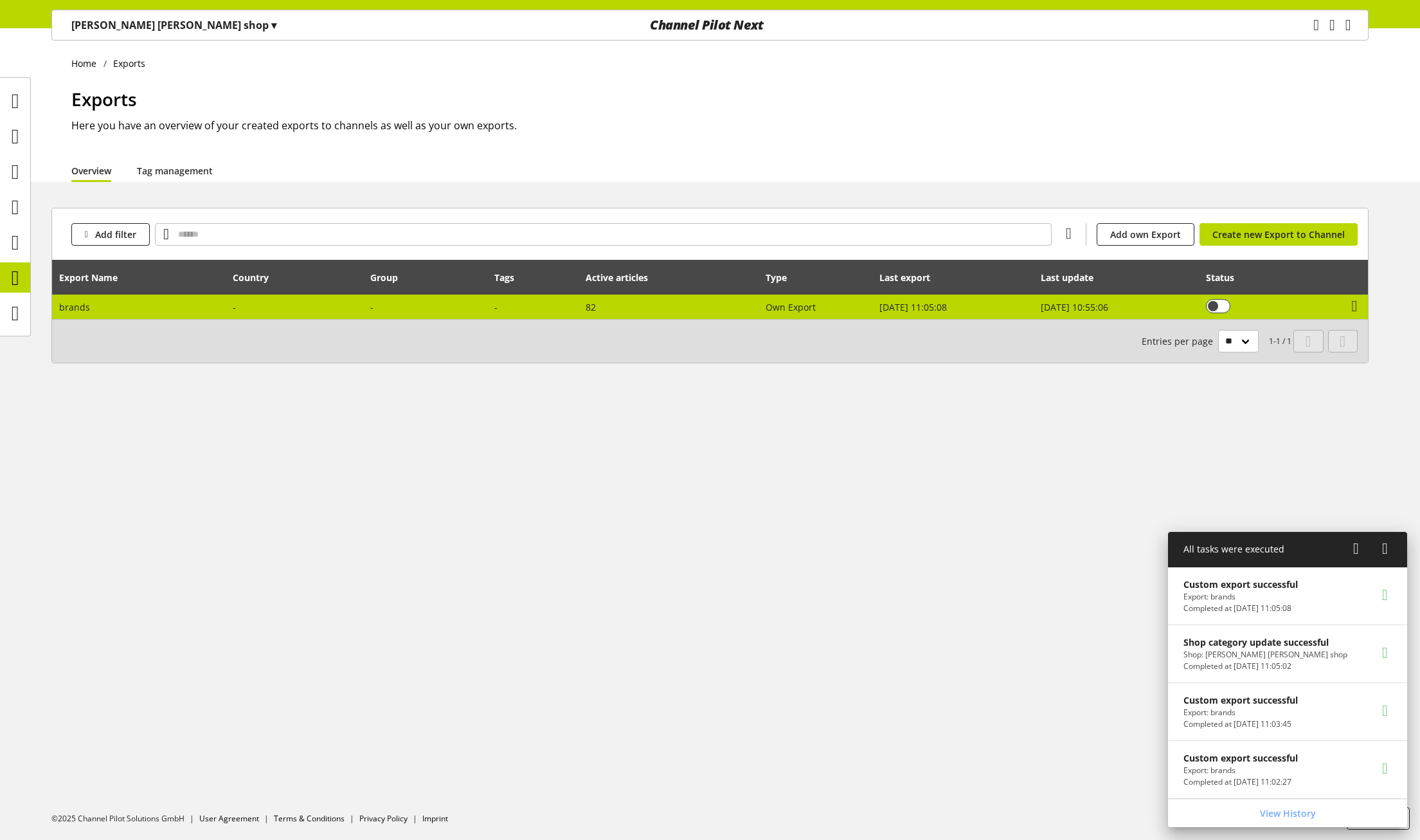
click at [355, 310] on td at bounding box center [295, 307] width 138 height 24
select select "********"
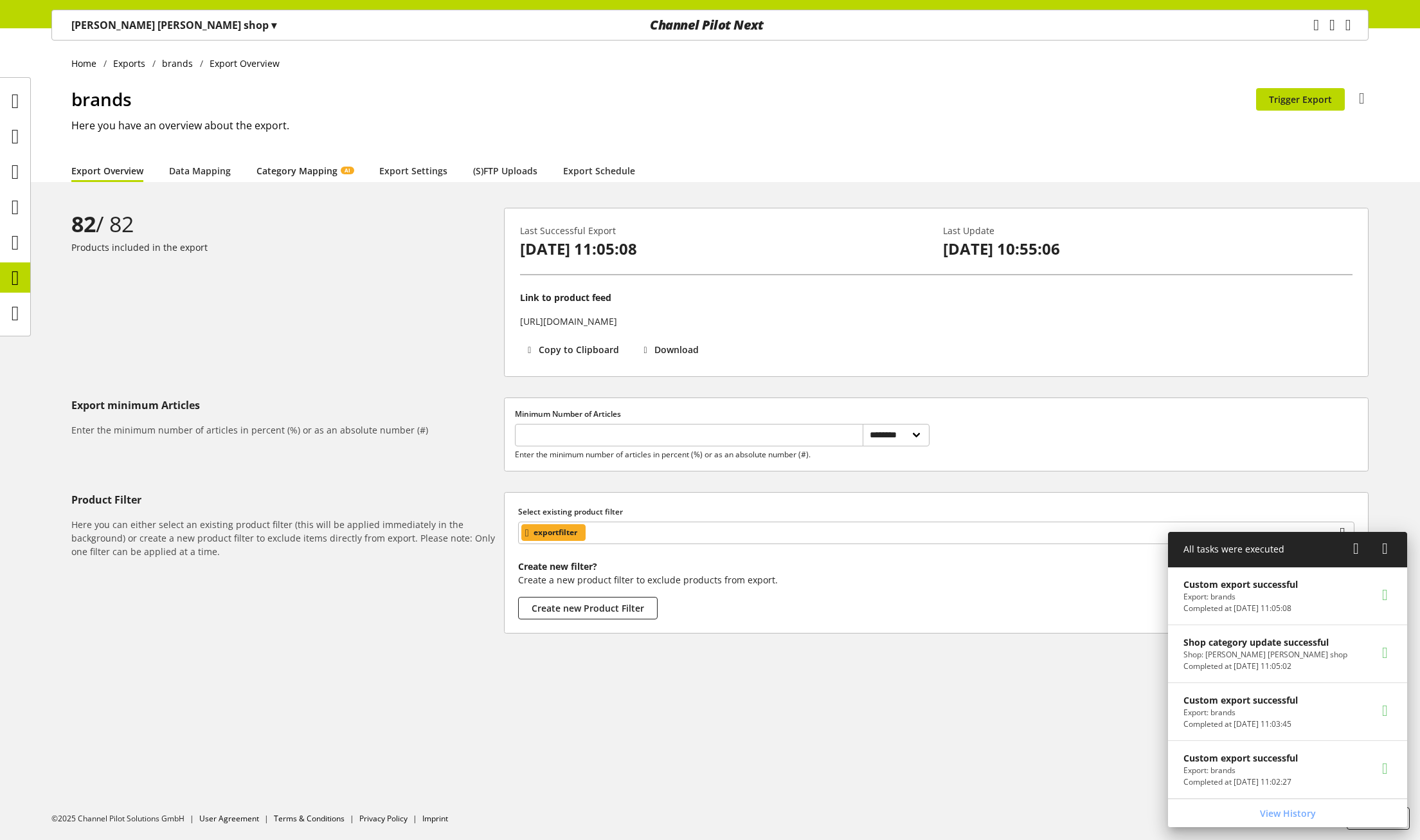
click at [310, 164] on link "Category Mapping AI" at bounding box center [305, 170] width 97 height 14
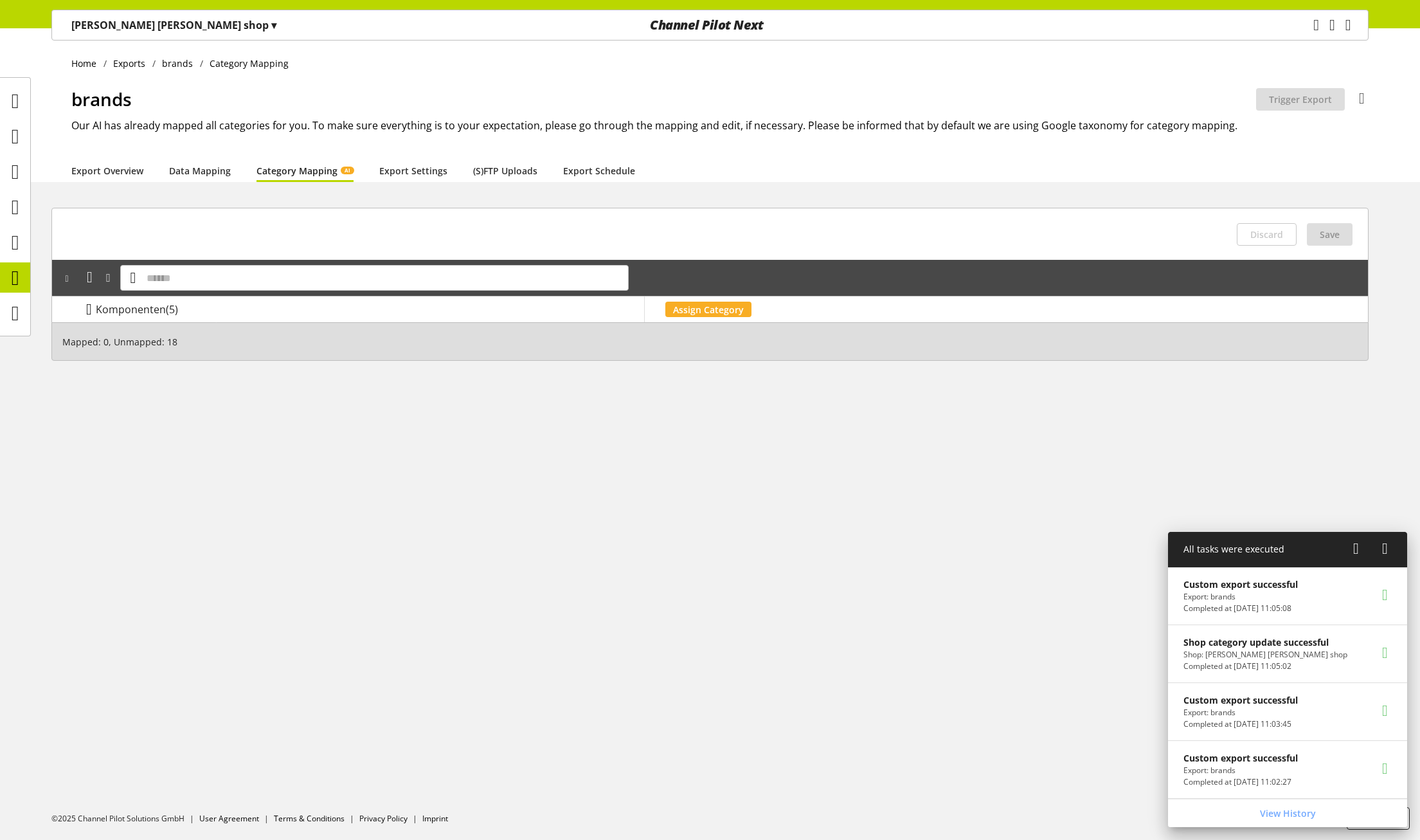
click at [86, 310] on icon at bounding box center [89, 308] width 6 height 23
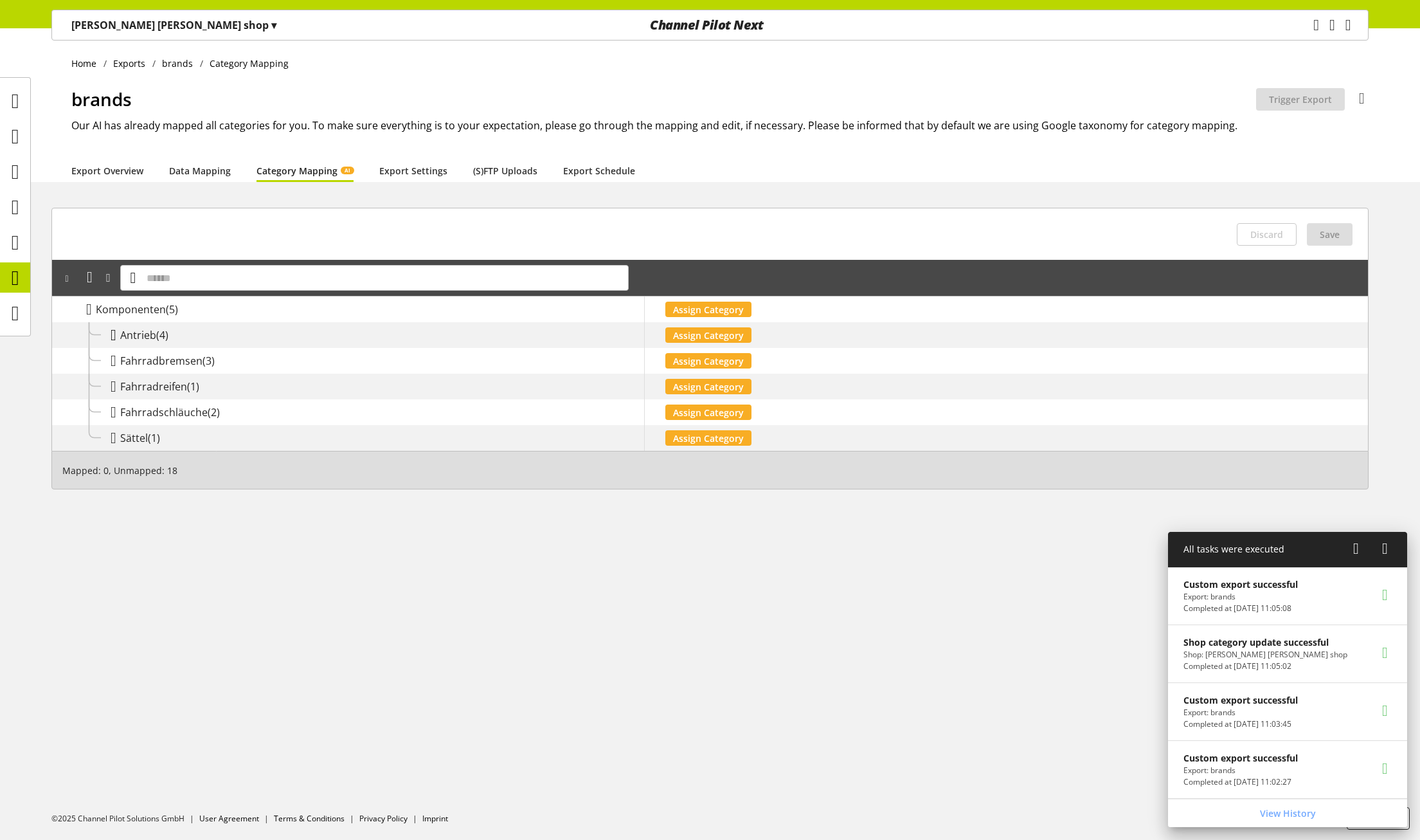
click at [111, 335] on icon at bounding box center [113, 334] width 6 height 23
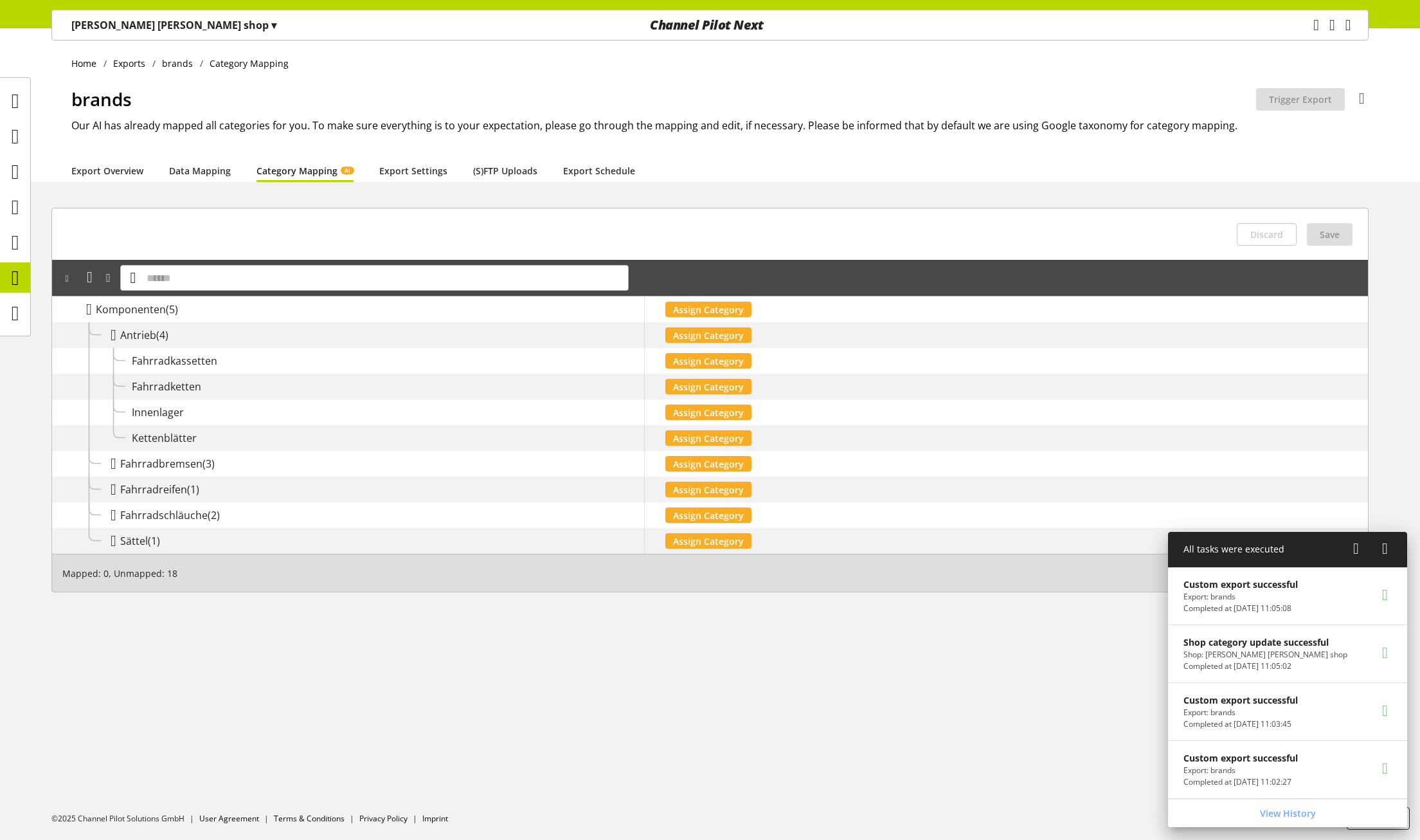
click at [164, 367] on span "Fahrradkassetten" at bounding box center [174, 360] width 85 height 14
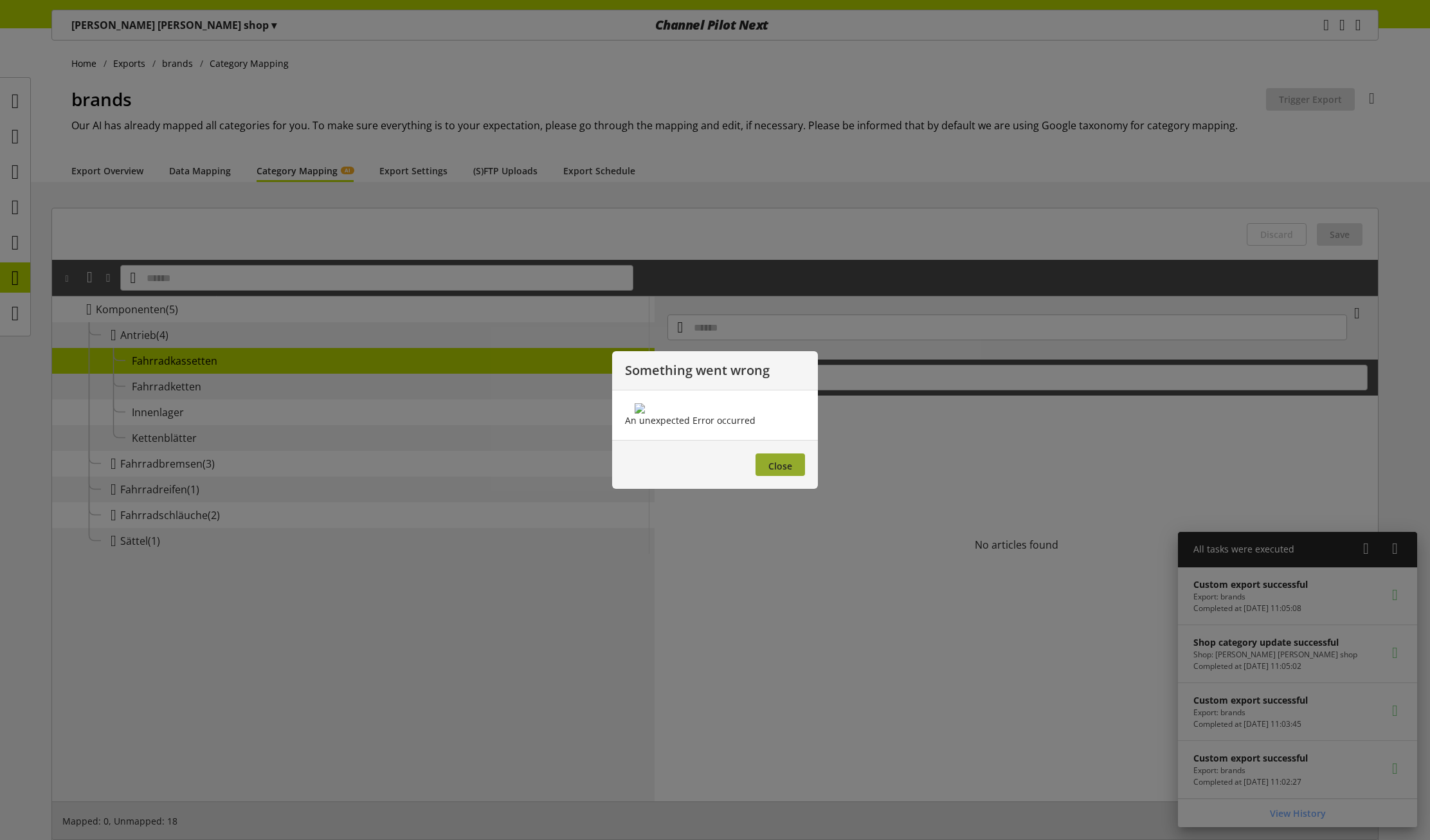
click at [785, 472] on span "Close" at bounding box center [781, 465] width 24 height 12
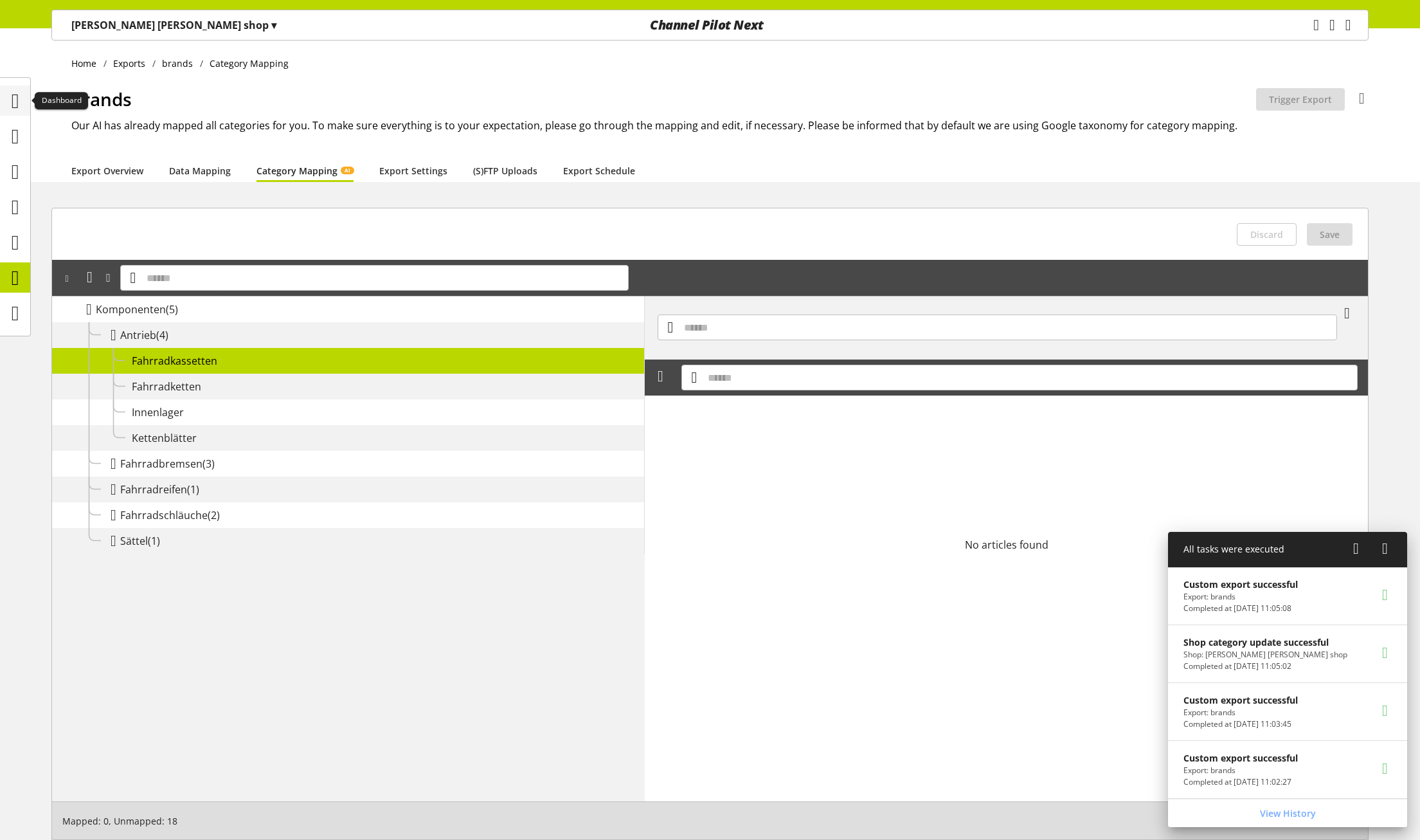
click at [19, 103] on icon at bounding box center [15, 101] width 7 height 26
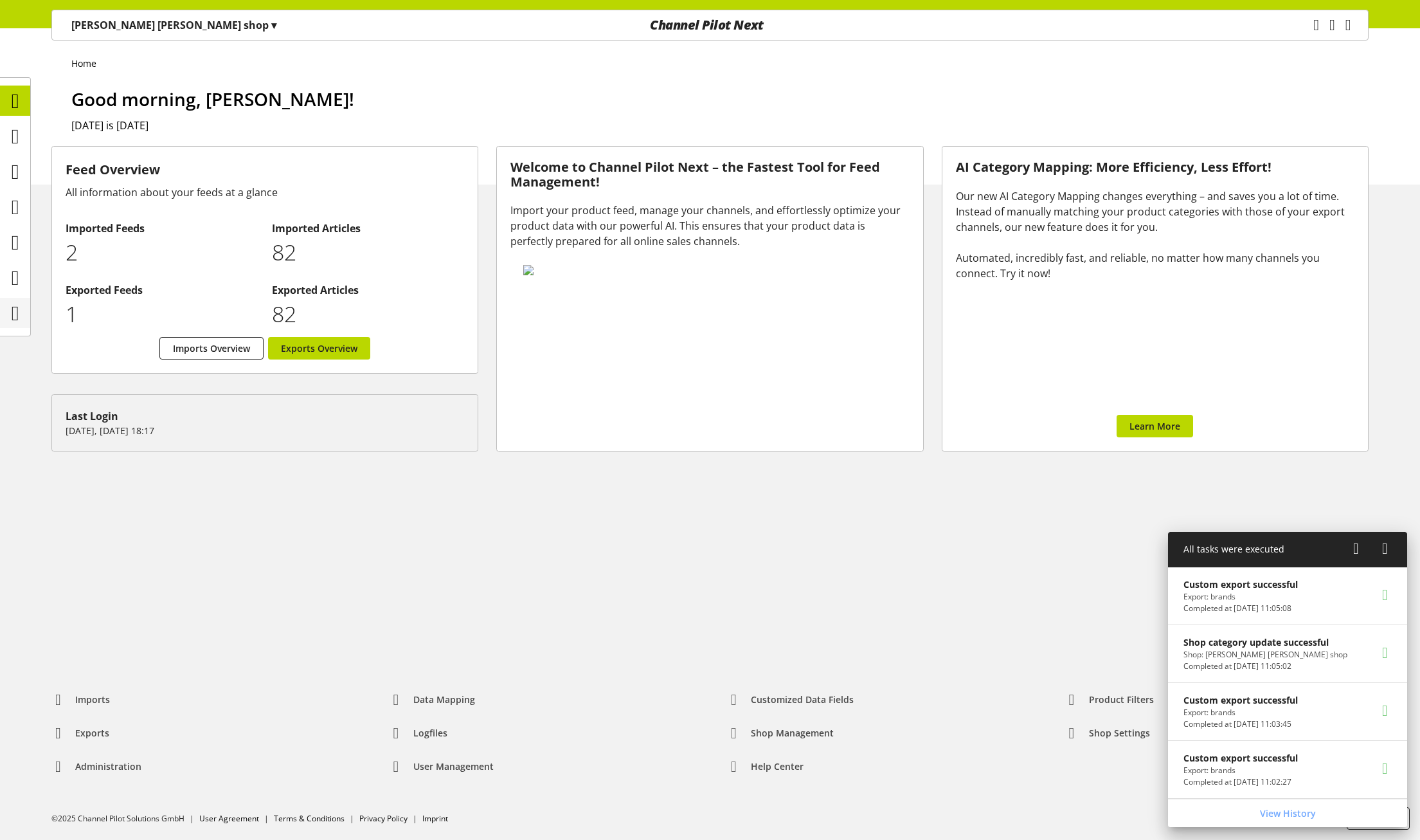
click at [19, 324] on icon at bounding box center [15, 313] width 7 height 26
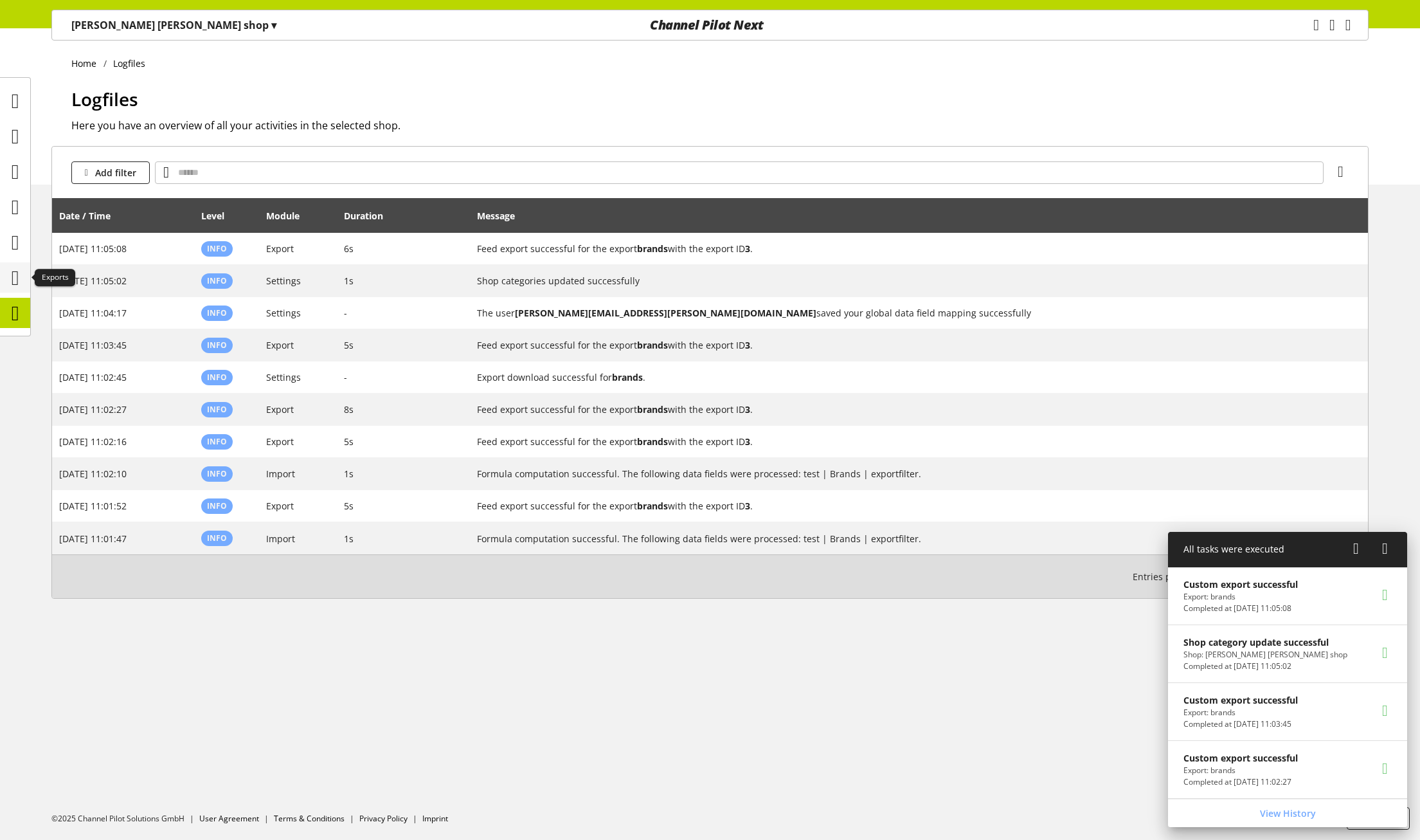
click at [11, 285] on icon at bounding box center [15, 278] width 7 height 26
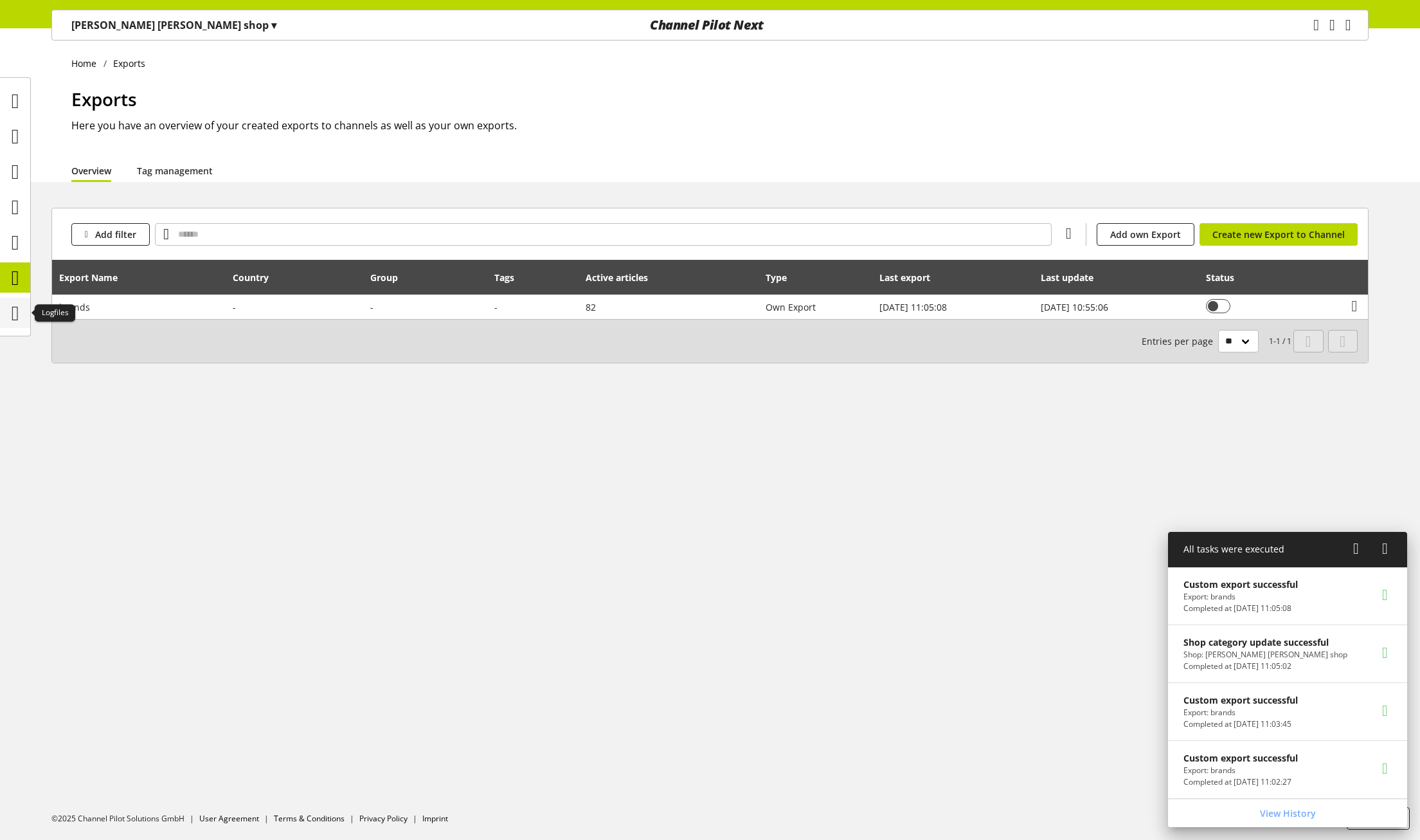
click at [11, 320] on icon at bounding box center [15, 313] width 7 height 26
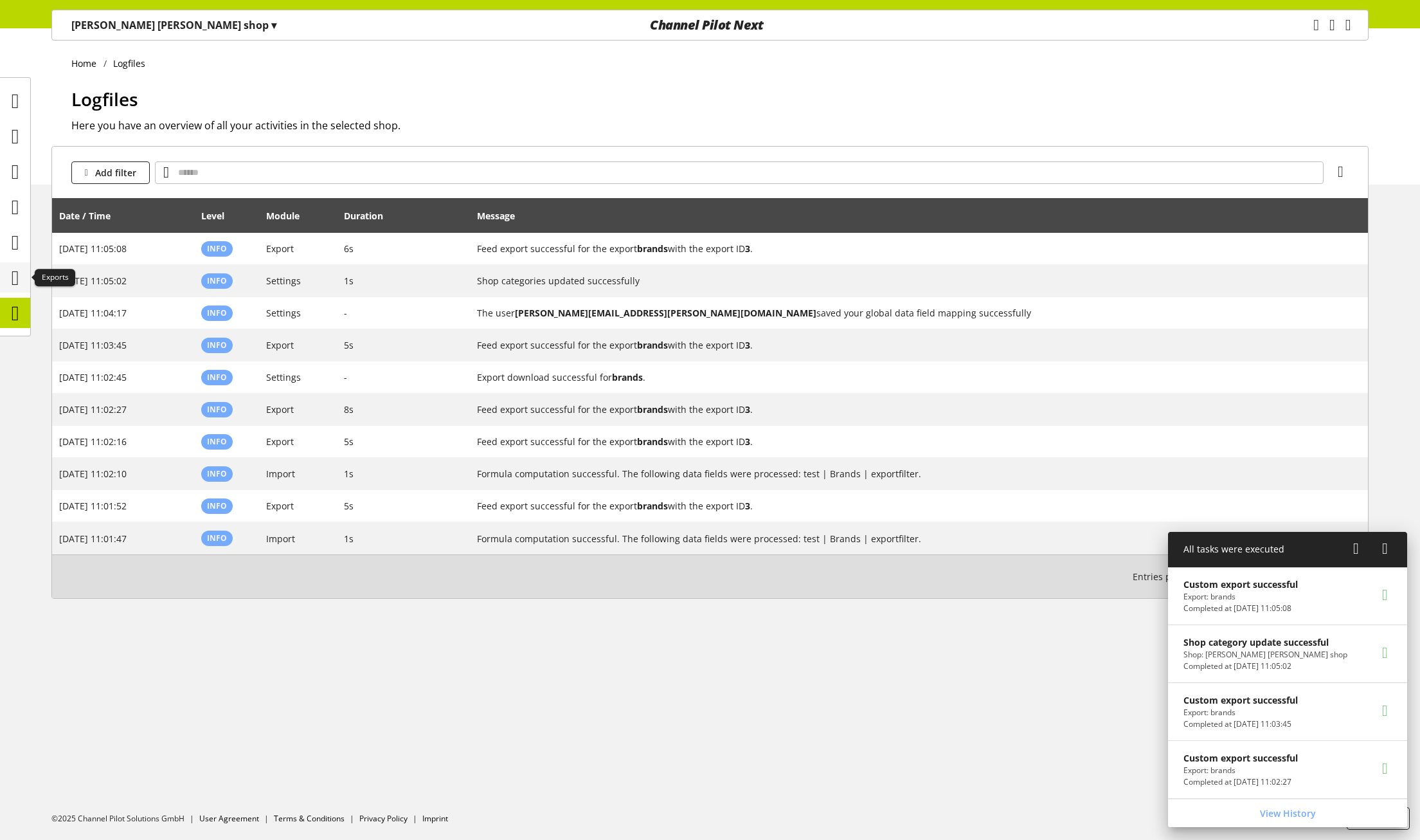
click at [14, 274] on icon at bounding box center [15, 278] width 7 height 26
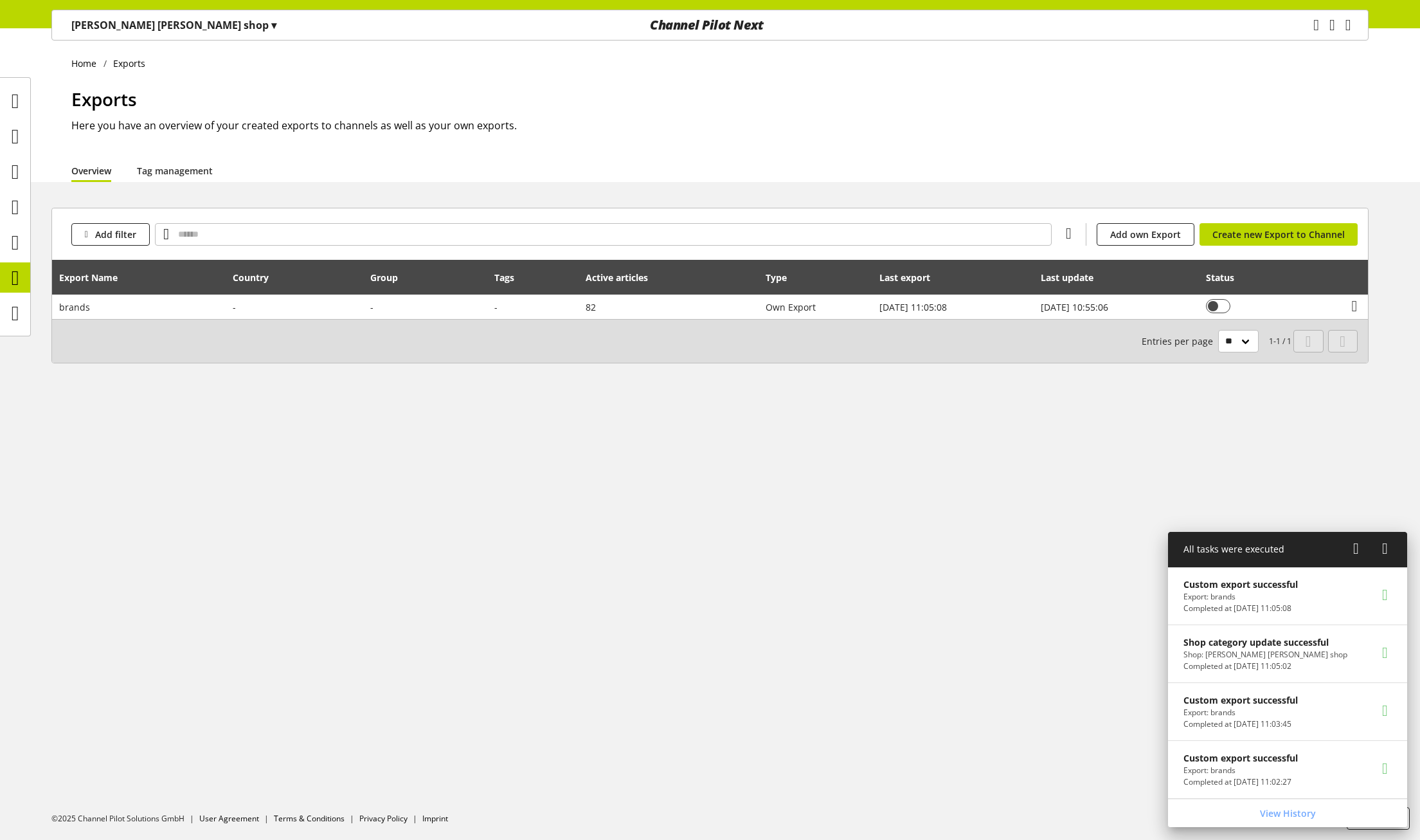
click at [937, 493] on div "Home Exports Exports Here you have an overview of your created exports to chann…" at bounding box center [710, 434] width 1420 height 811
click at [466, 434] on div "Home Exports Exports Here you have an overview of your created exports to chann…" at bounding box center [710, 434] width 1420 height 811
click at [18, 306] on icon at bounding box center [15, 313] width 7 height 26
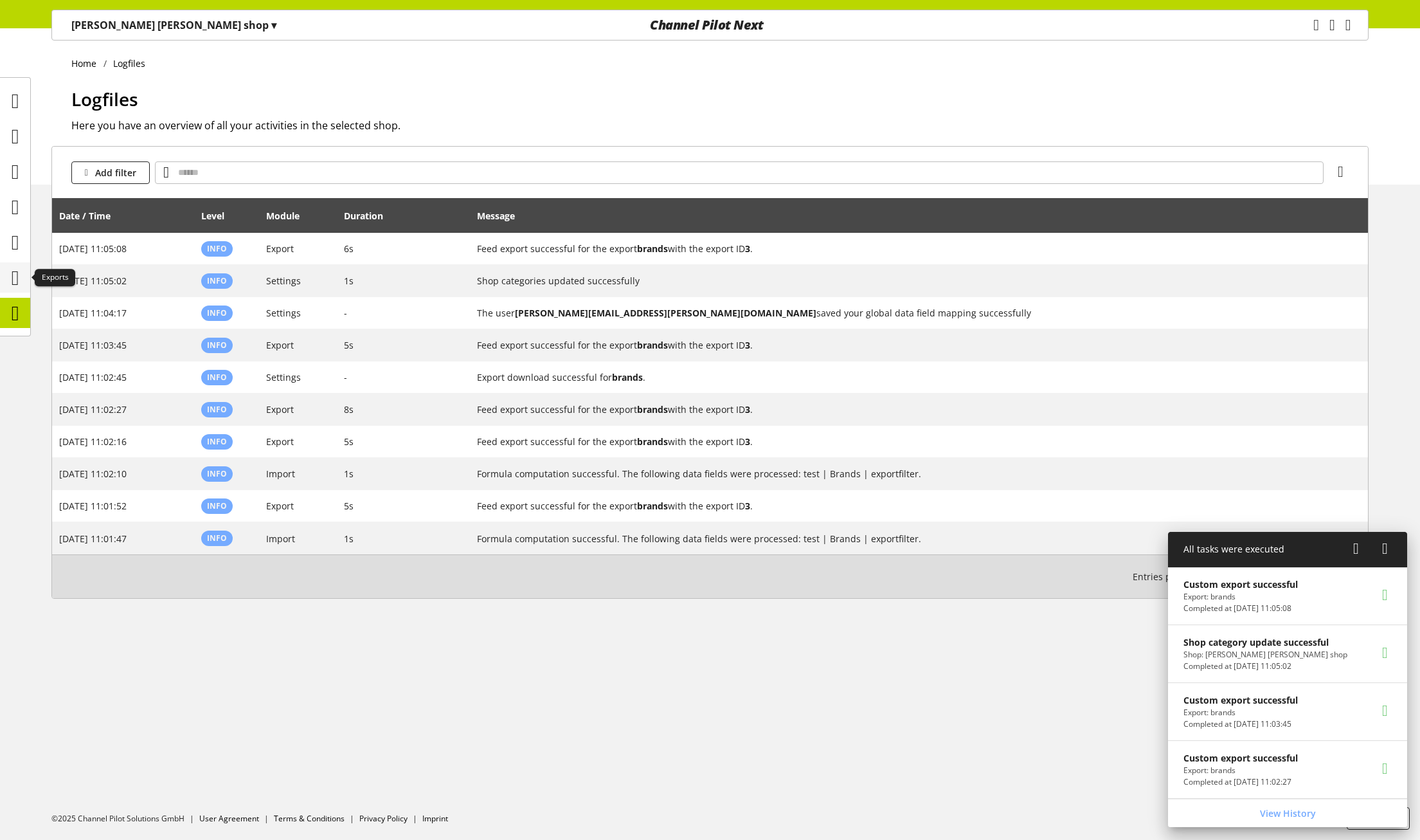
click at [18, 277] on icon at bounding box center [15, 278] width 7 height 26
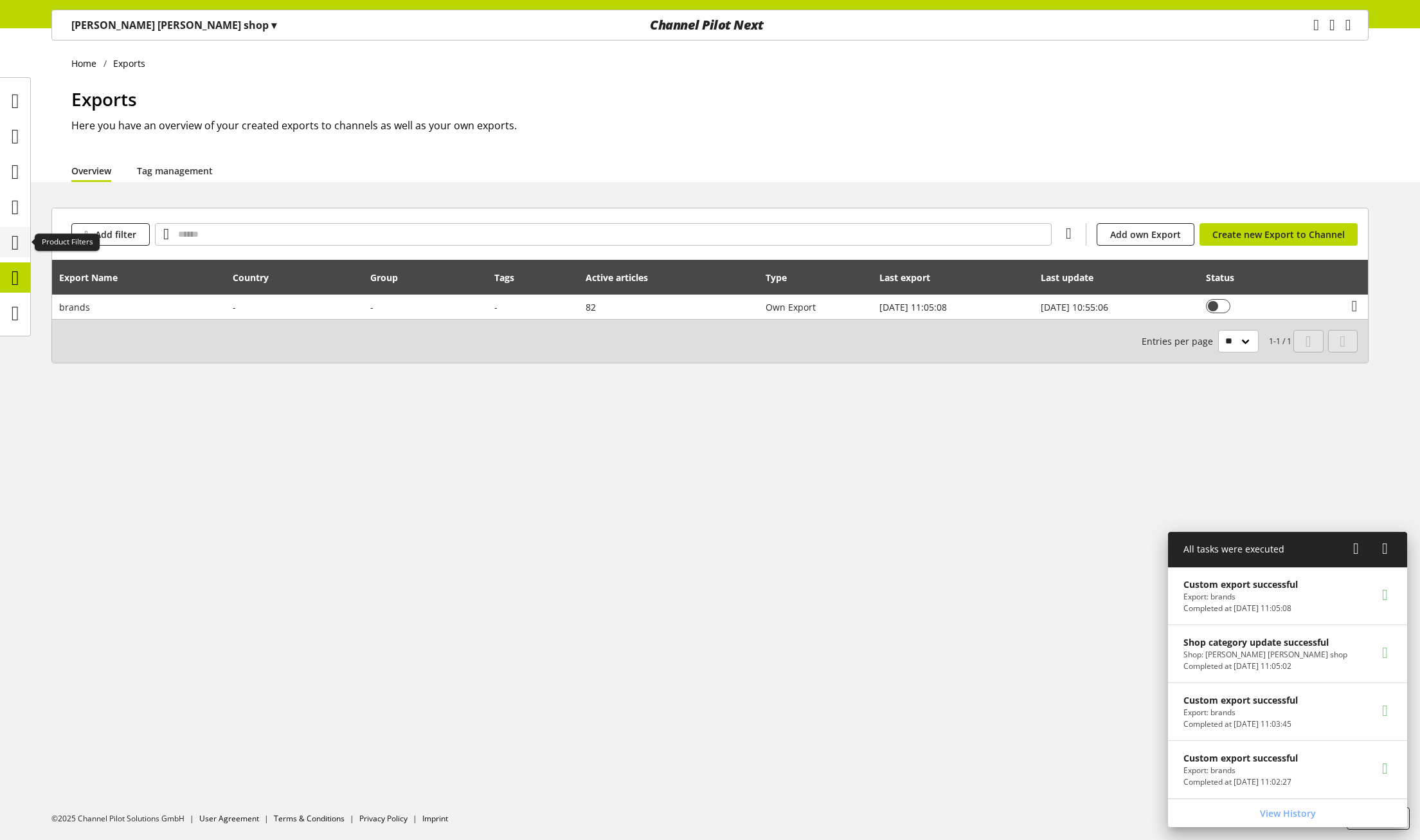
click at [15, 243] on icon at bounding box center [15, 243] width 7 height 26
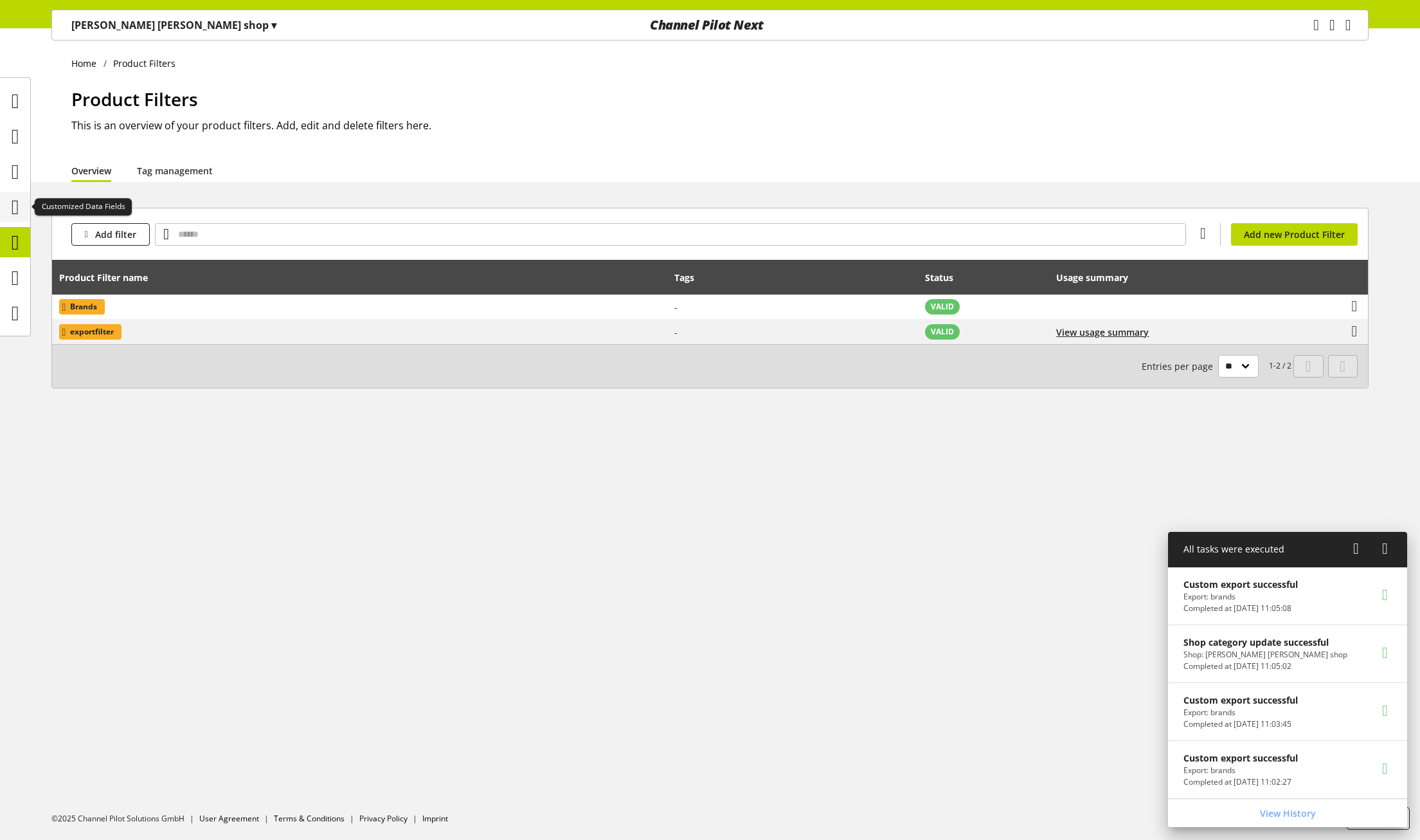
click at [12, 216] on icon at bounding box center [15, 207] width 7 height 26
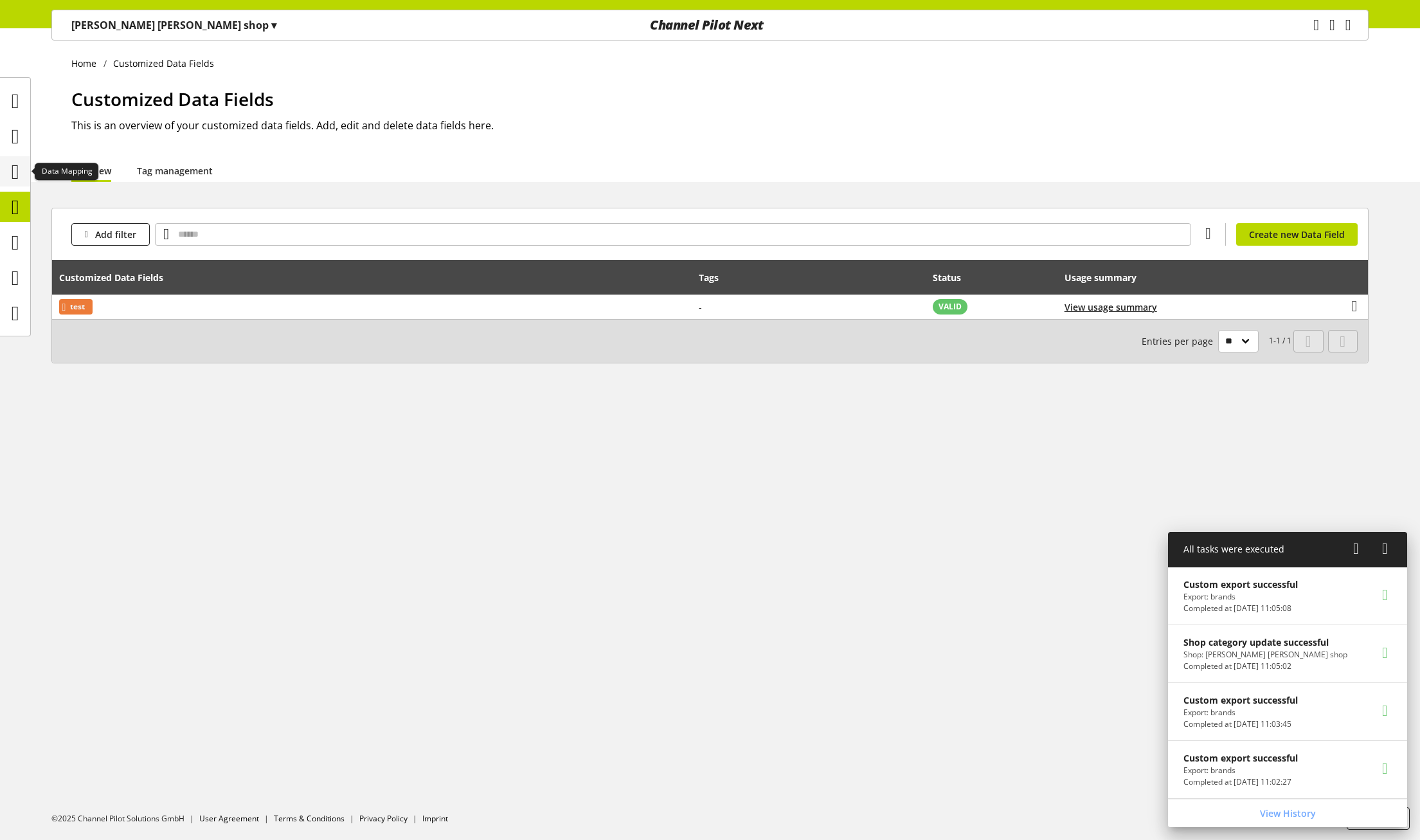
click at [13, 185] on div at bounding box center [15, 171] width 31 height 31
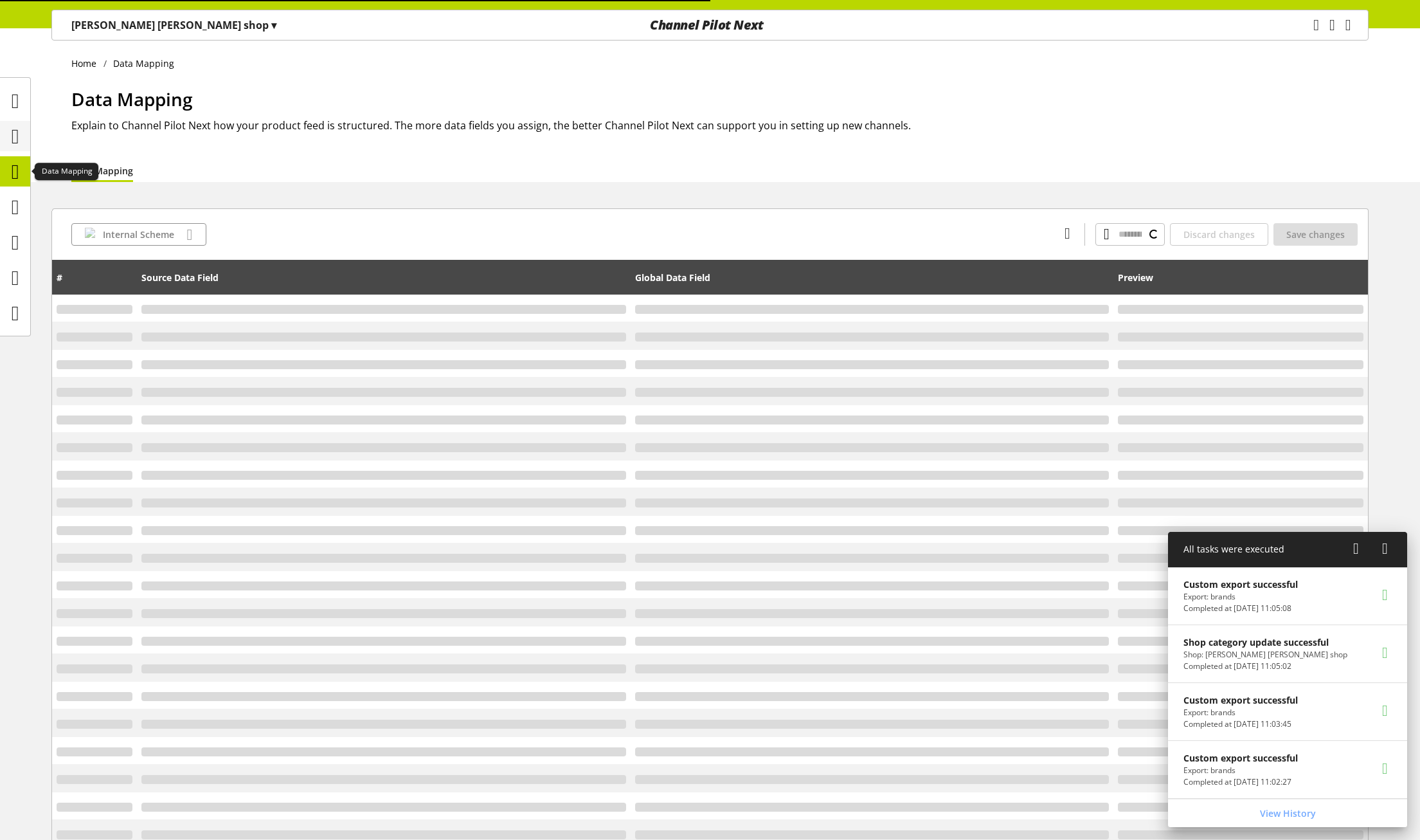
type input "**********"
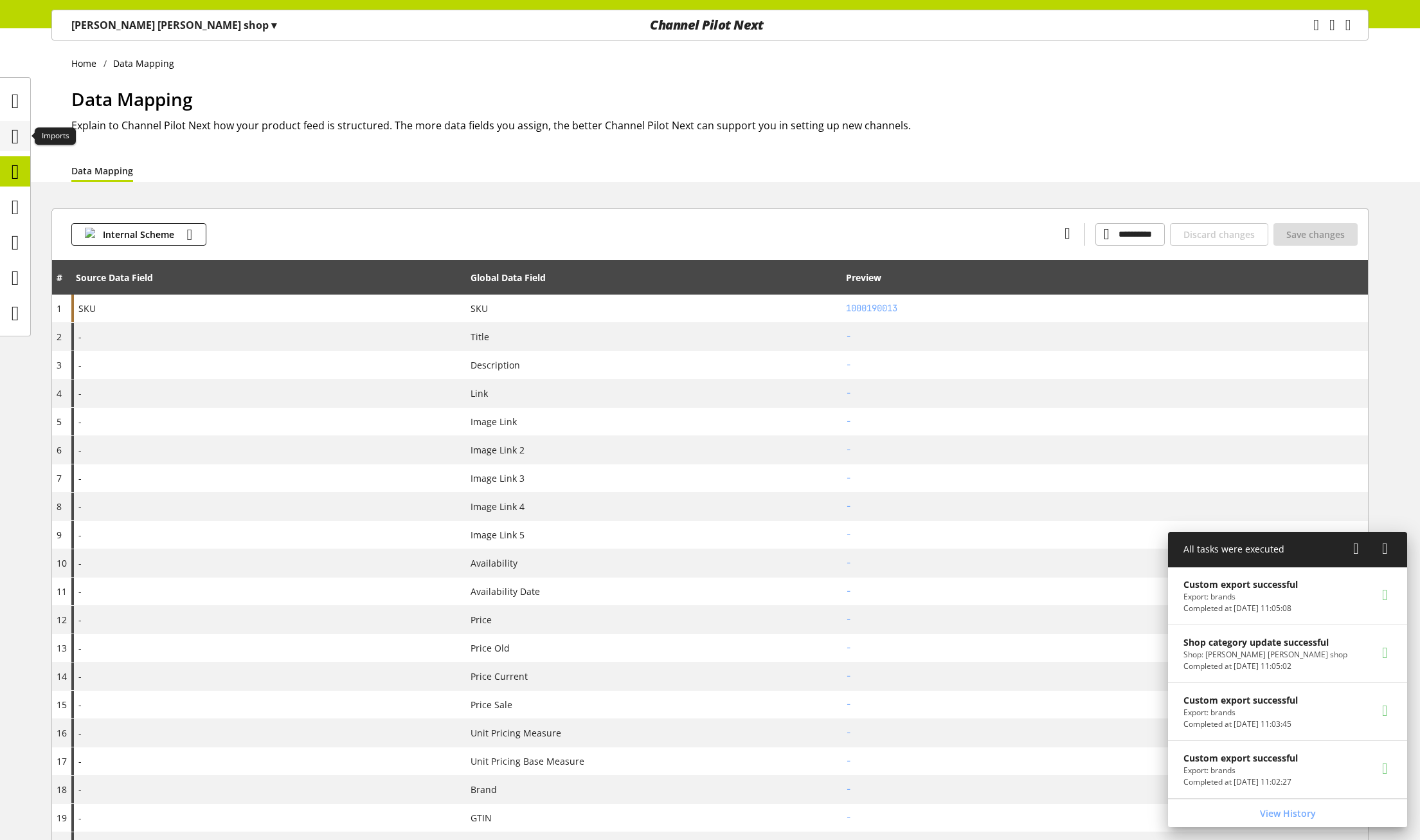
click at [11, 125] on icon at bounding box center [15, 136] width 7 height 26
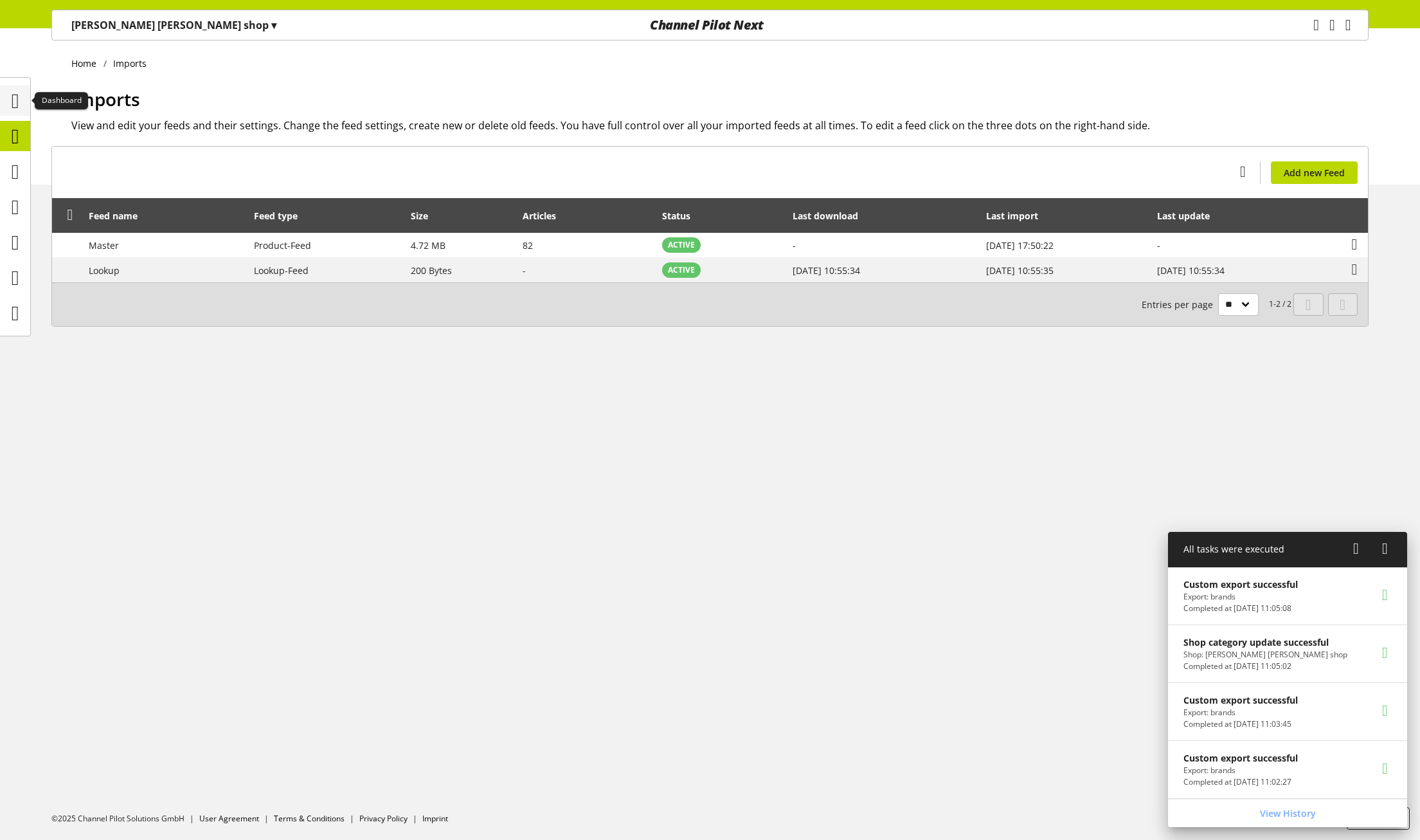
click at [14, 105] on icon at bounding box center [15, 101] width 7 height 26
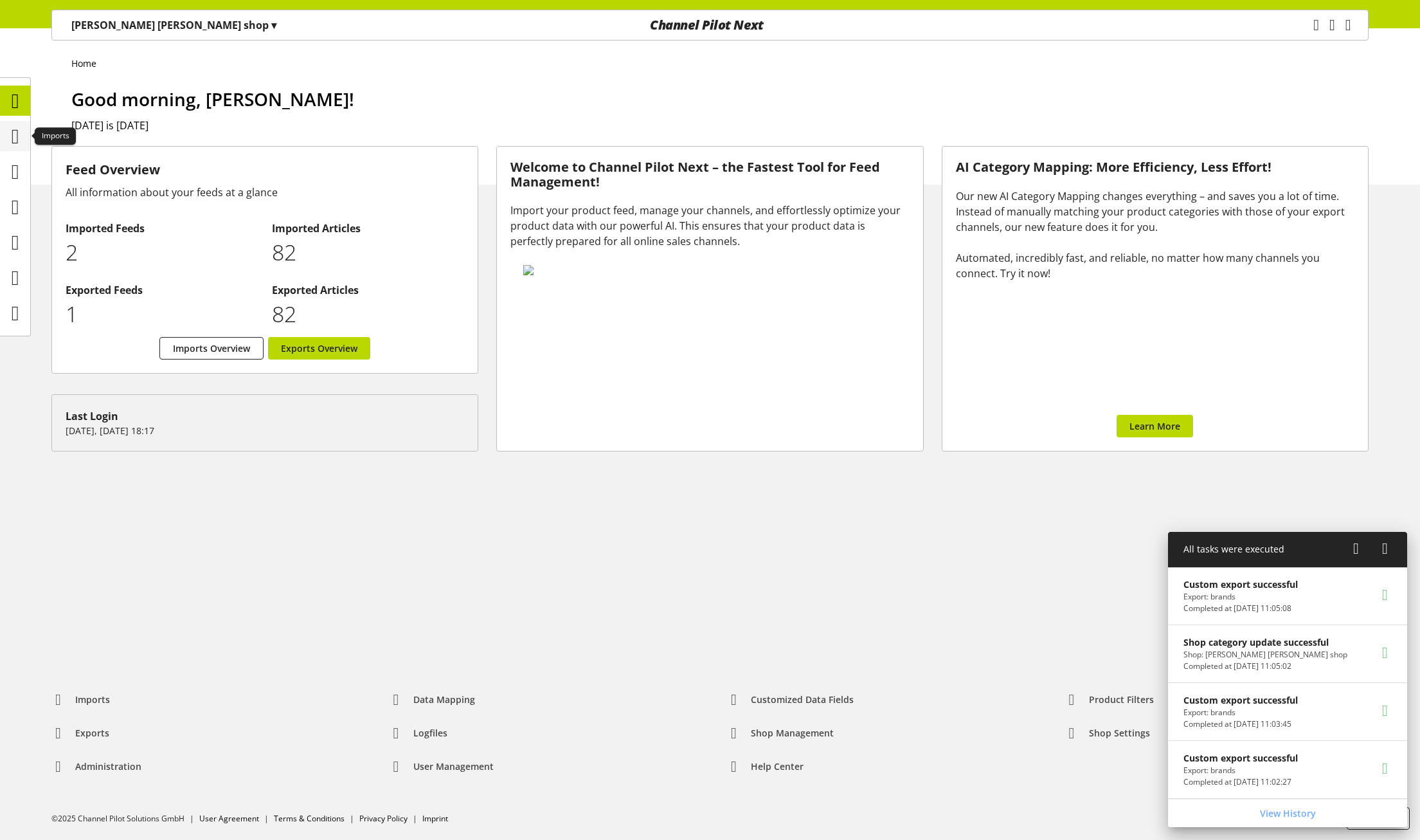
click at [13, 141] on icon at bounding box center [15, 136] width 7 height 26
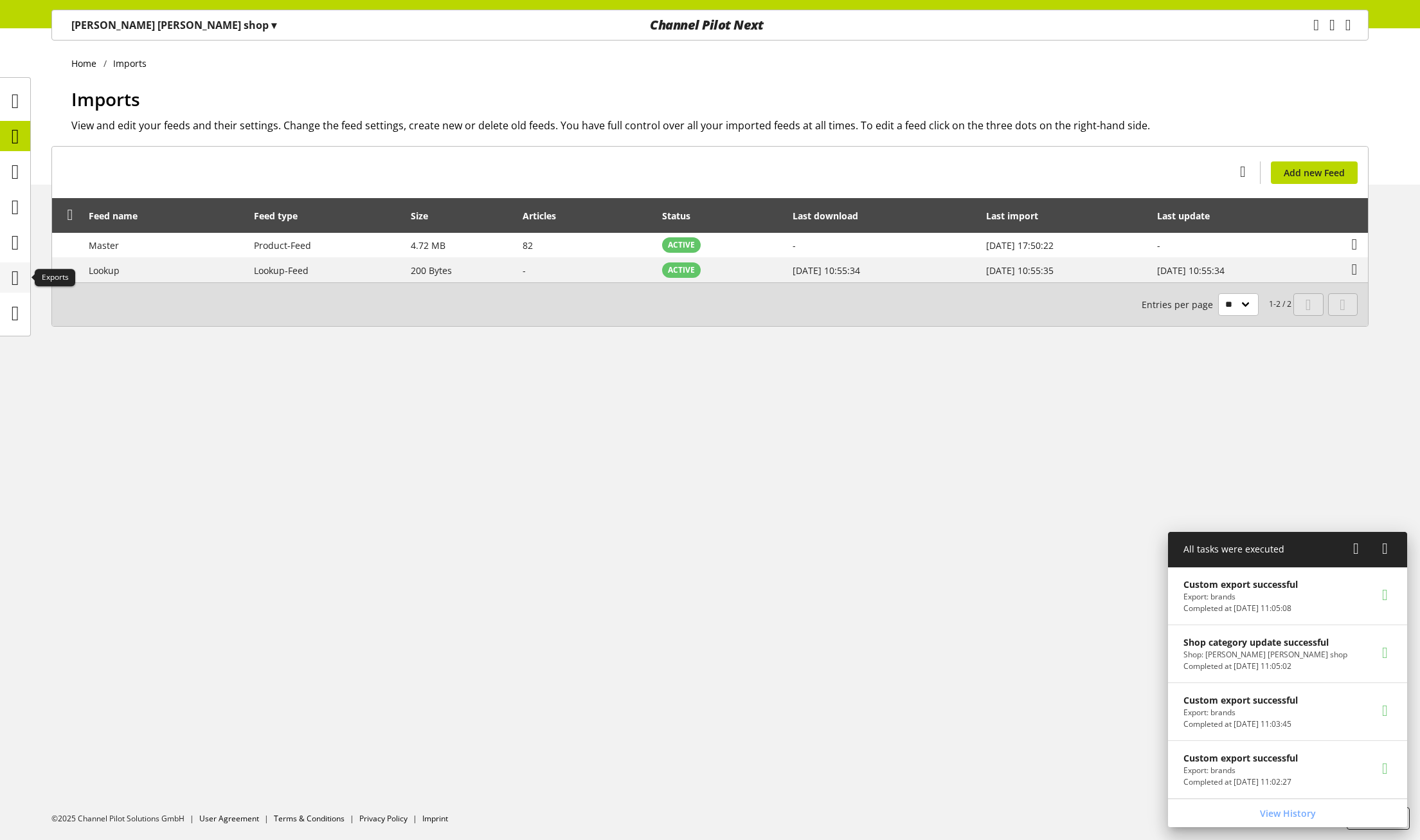
click at [18, 278] on icon at bounding box center [15, 278] width 7 height 26
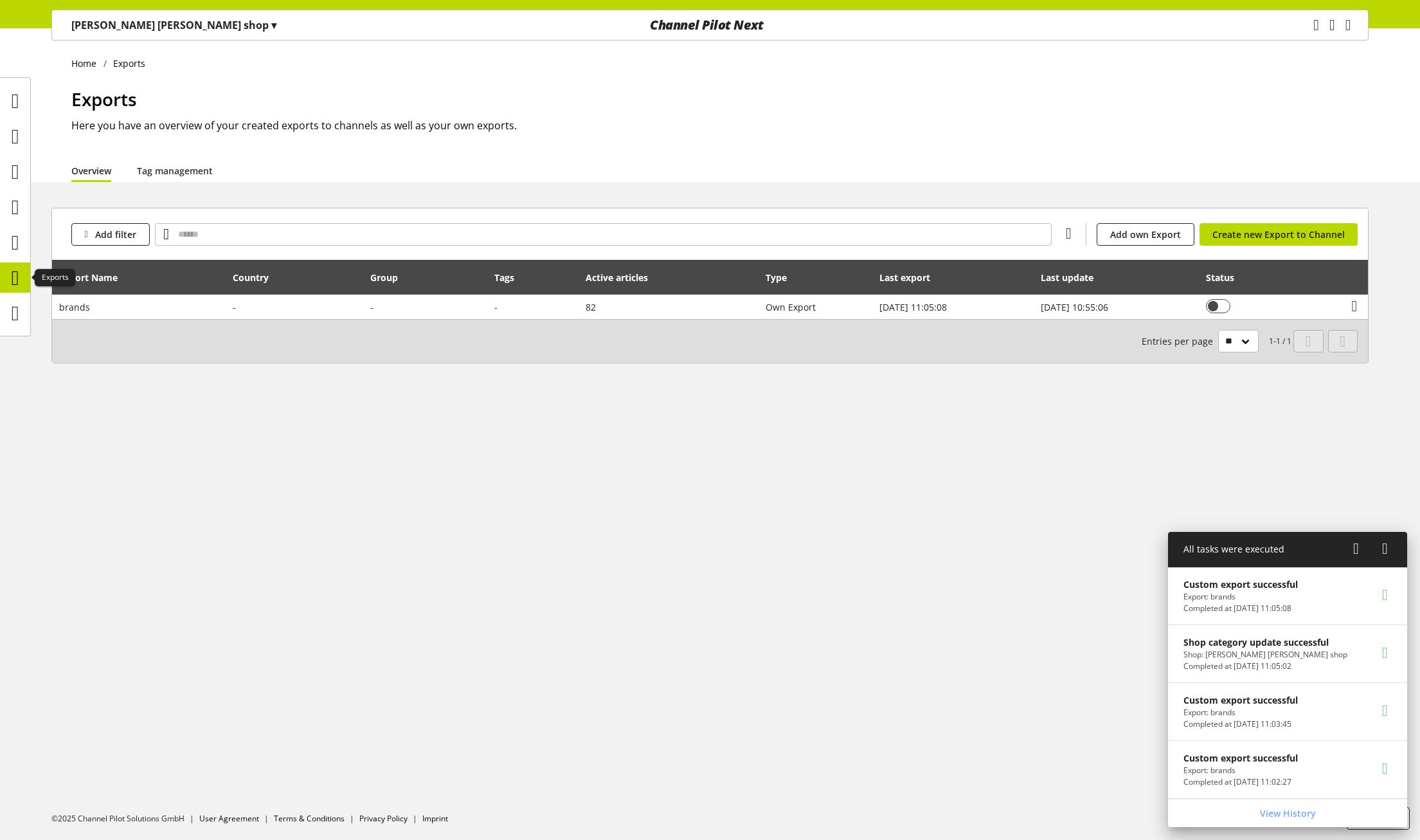
click at [19, 276] on icon at bounding box center [15, 278] width 7 height 26
click at [534, 563] on div "Home Exports Exports Here you have an overview of your created exports to chann…" at bounding box center [710, 434] width 1420 height 811
click at [1131, 241] on span "Add own Export" at bounding box center [1146, 234] width 70 height 14
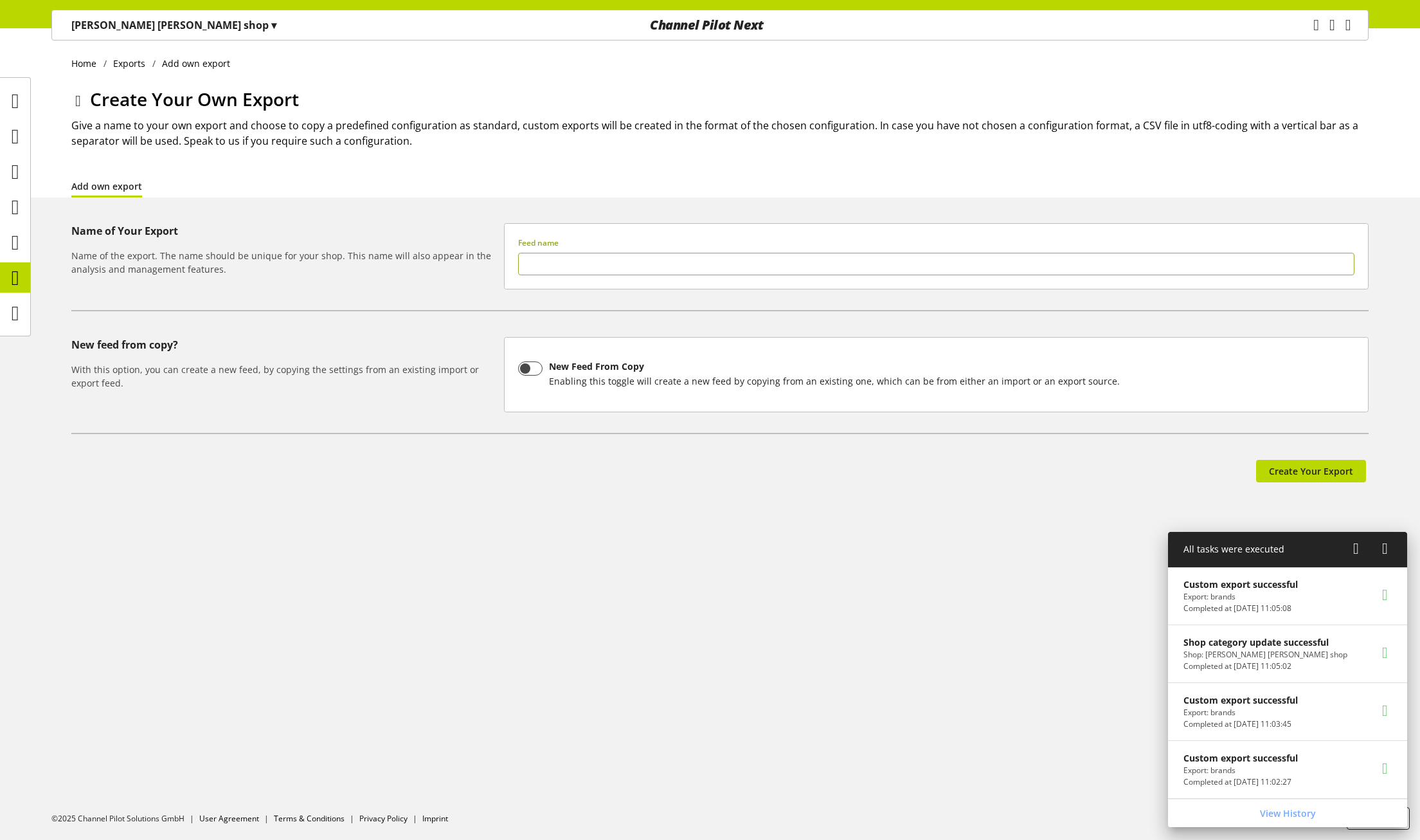
click at [622, 259] on input "text" at bounding box center [936, 264] width 836 height 22
type input "*****"
click at [1341, 476] on span "Create Your Export" at bounding box center [1311, 470] width 84 height 14
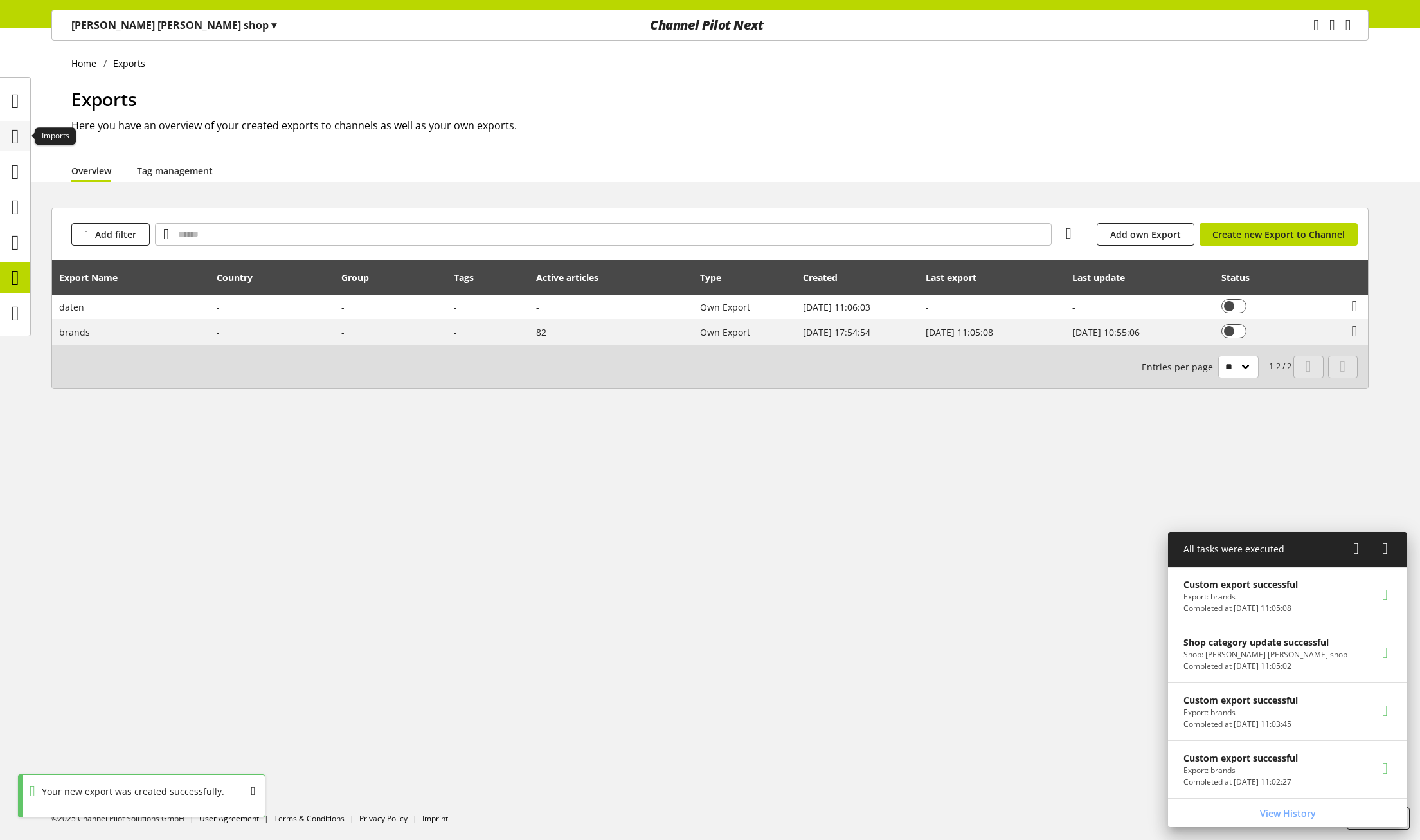
click at [12, 139] on icon at bounding box center [15, 136] width 7 height 26
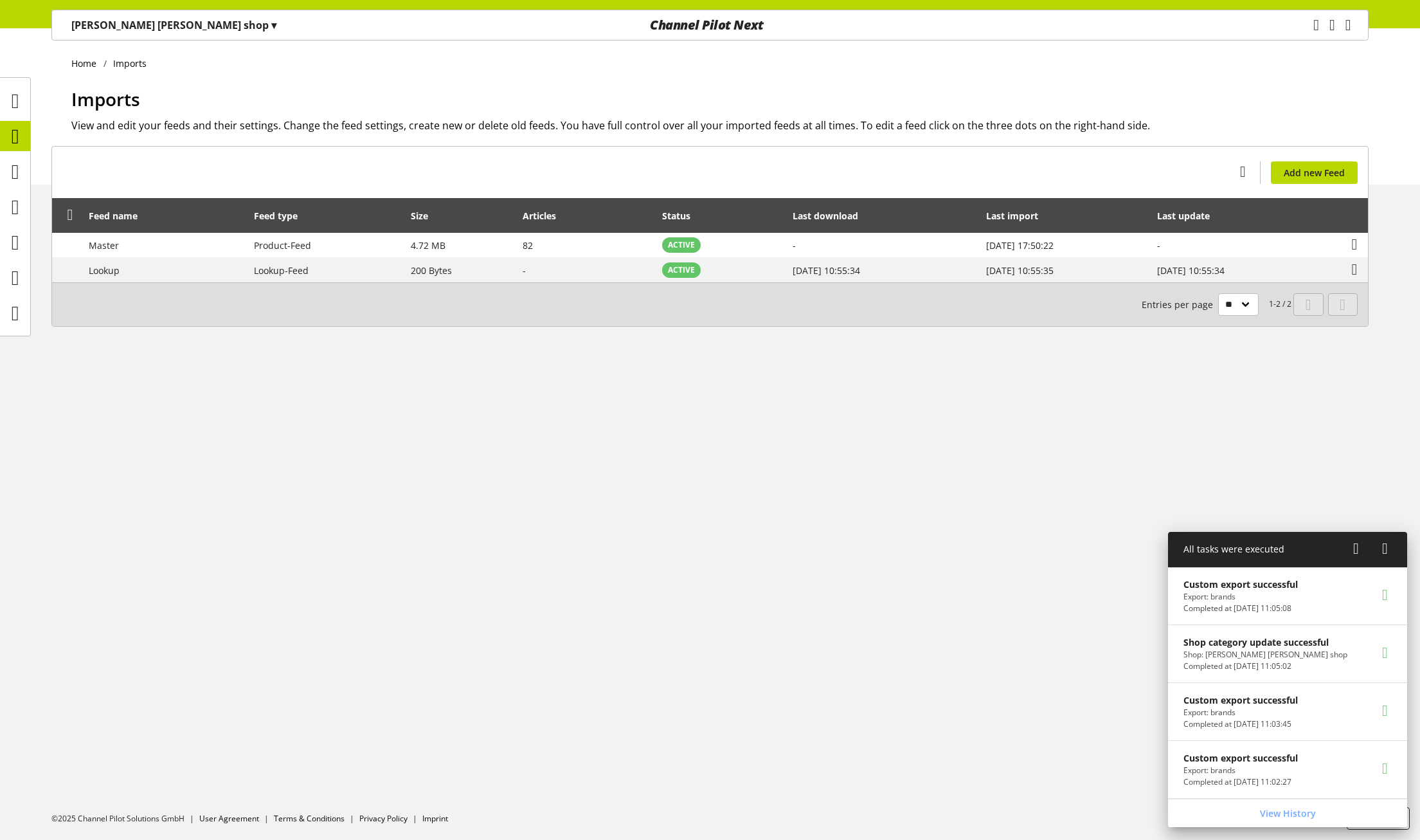
click at [693, 430] on div "Home Imports Imports View and edit your feeds and their settings. Change the fe…" at bounding box center [710, 434] width 1420 height 811
click at [560, 582] on div "Home Imports Imports View and edit your feeds and their settings. Change the fe…" at bounding box center [710, 434] width 1420 height 811
click at [531, 483] on div "Home Imports Imports View and edit your feeds and their settings. Change the fe…" at bounding box center [710, 434] width 1420 height 811
click at [17, 281] on icon at bounding box center [15, 278] width 7 height 26
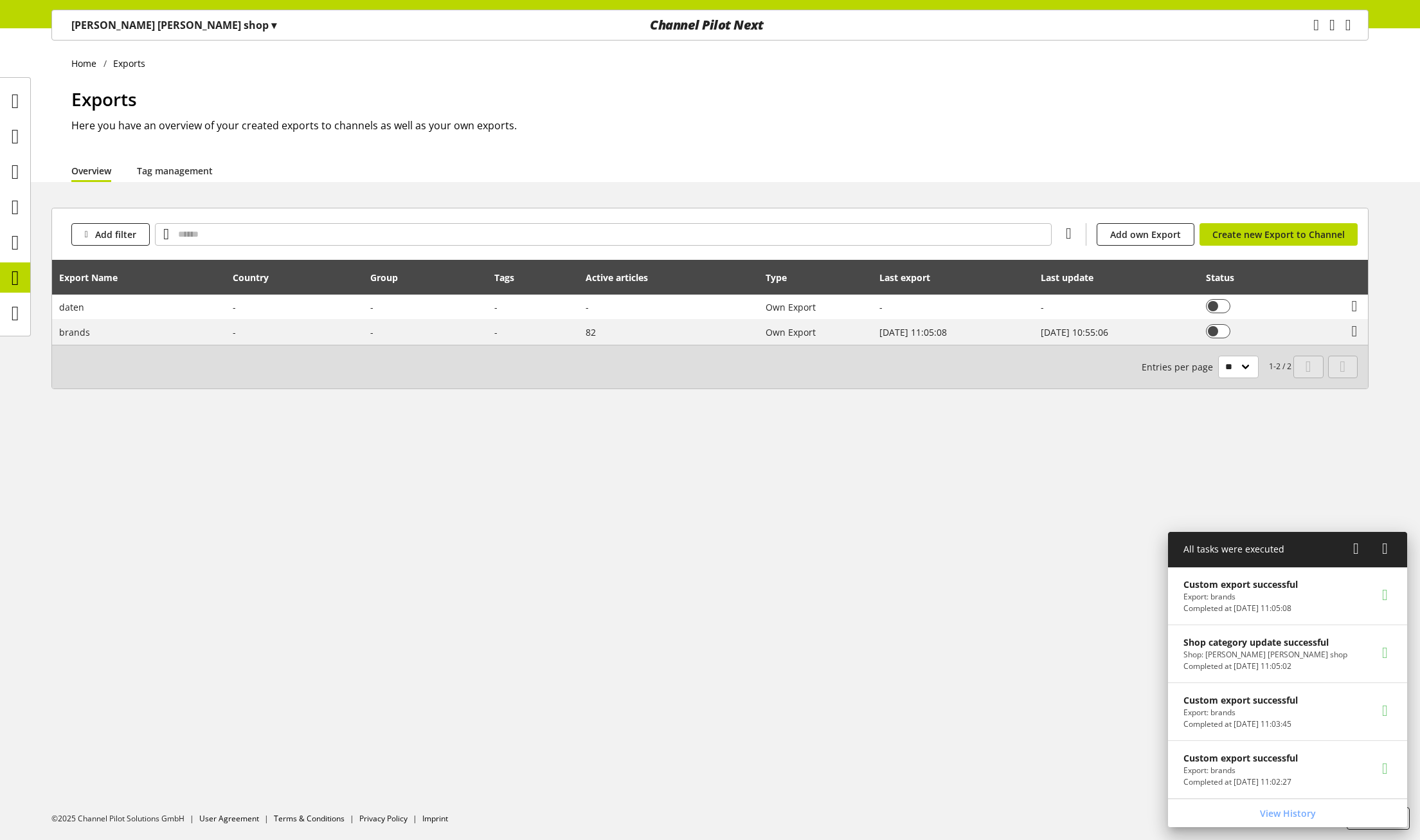
click at [622, 445] on div "Home Exports Exports Here you have an overview of your created exports to chann…" at bounding box center [710, 434] width 1420 height 811
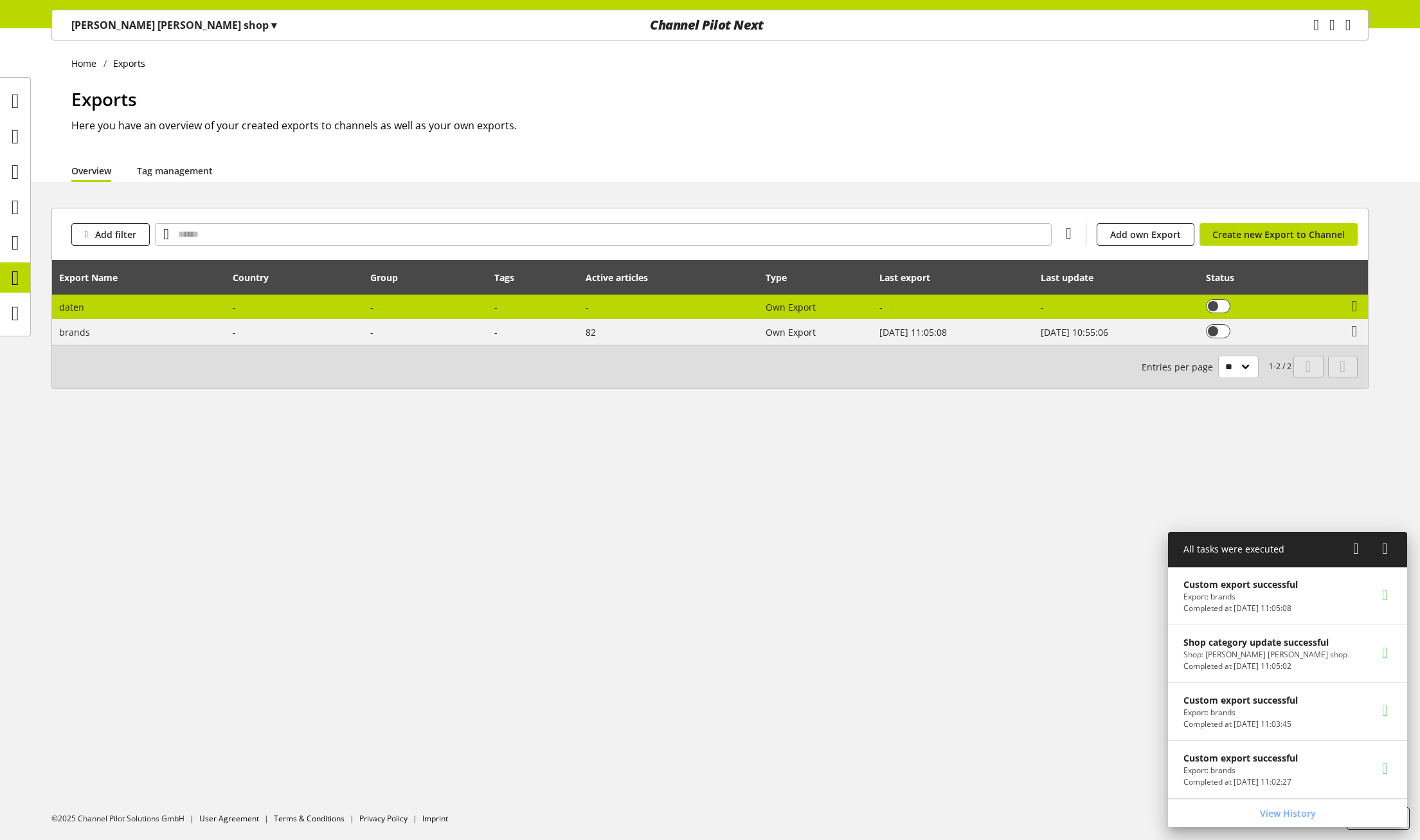
click at [198, 310] on td "daten" at bounding box center [139, 307] width 174 height 25
select select "********"
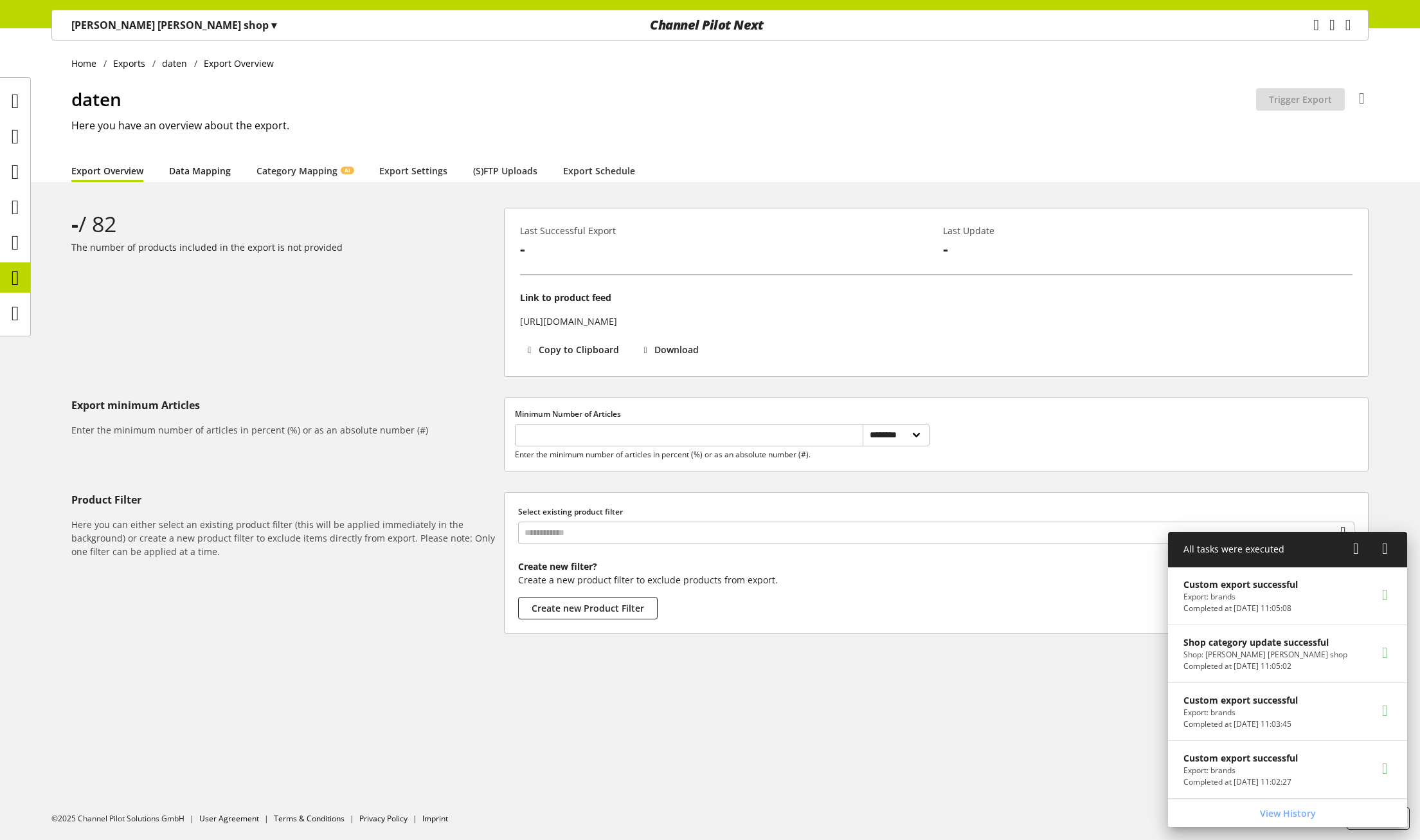
click at [205, 167] on link "Data Mapping" at bounding box center [200, 170] width 62 height 14
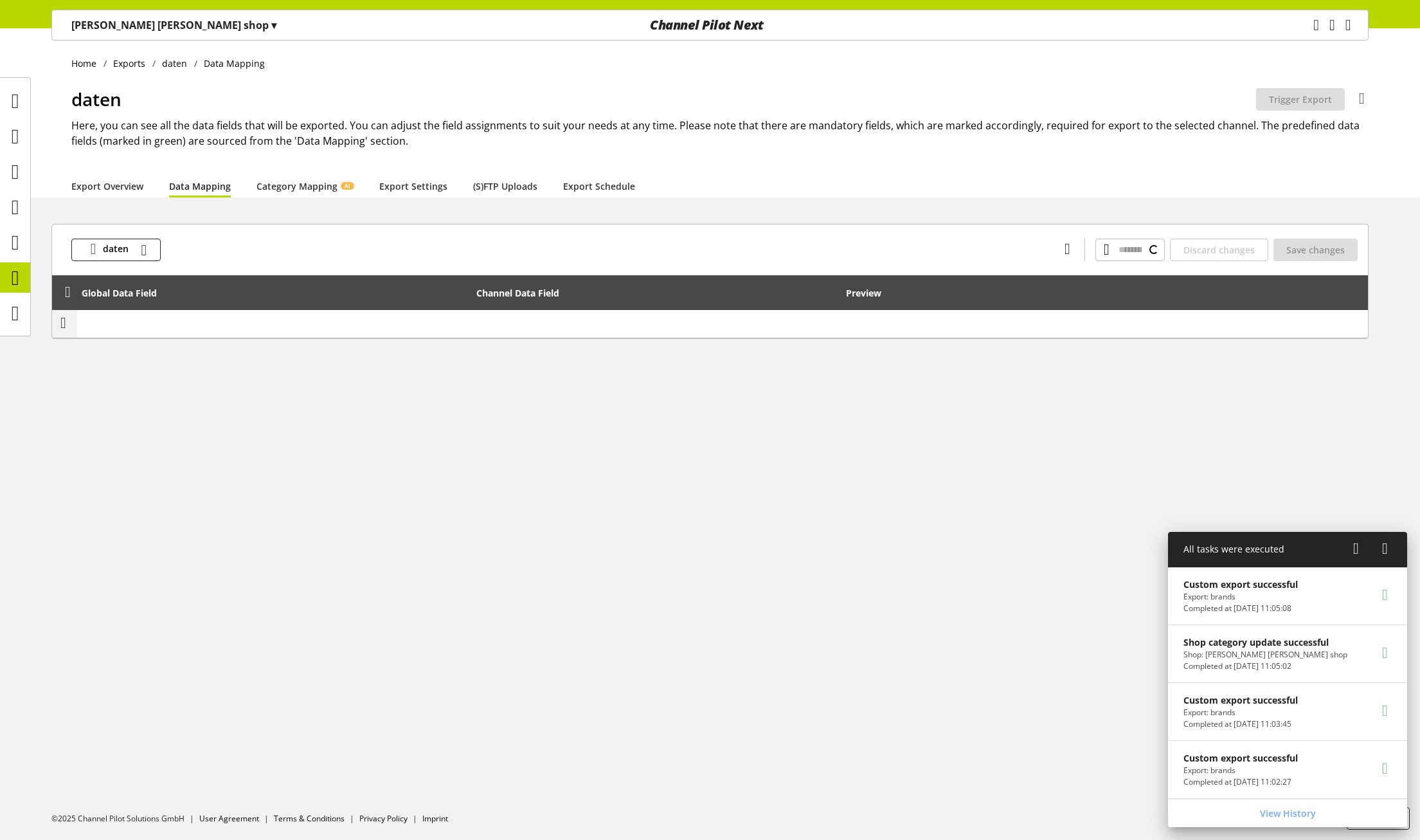
type input "**********"
click at [95, 318] on td "-" at bounding box center [274, 324] width 395 height 29
click at [64, 324] on icon at bounding box center [63, 322] width 6 height 23
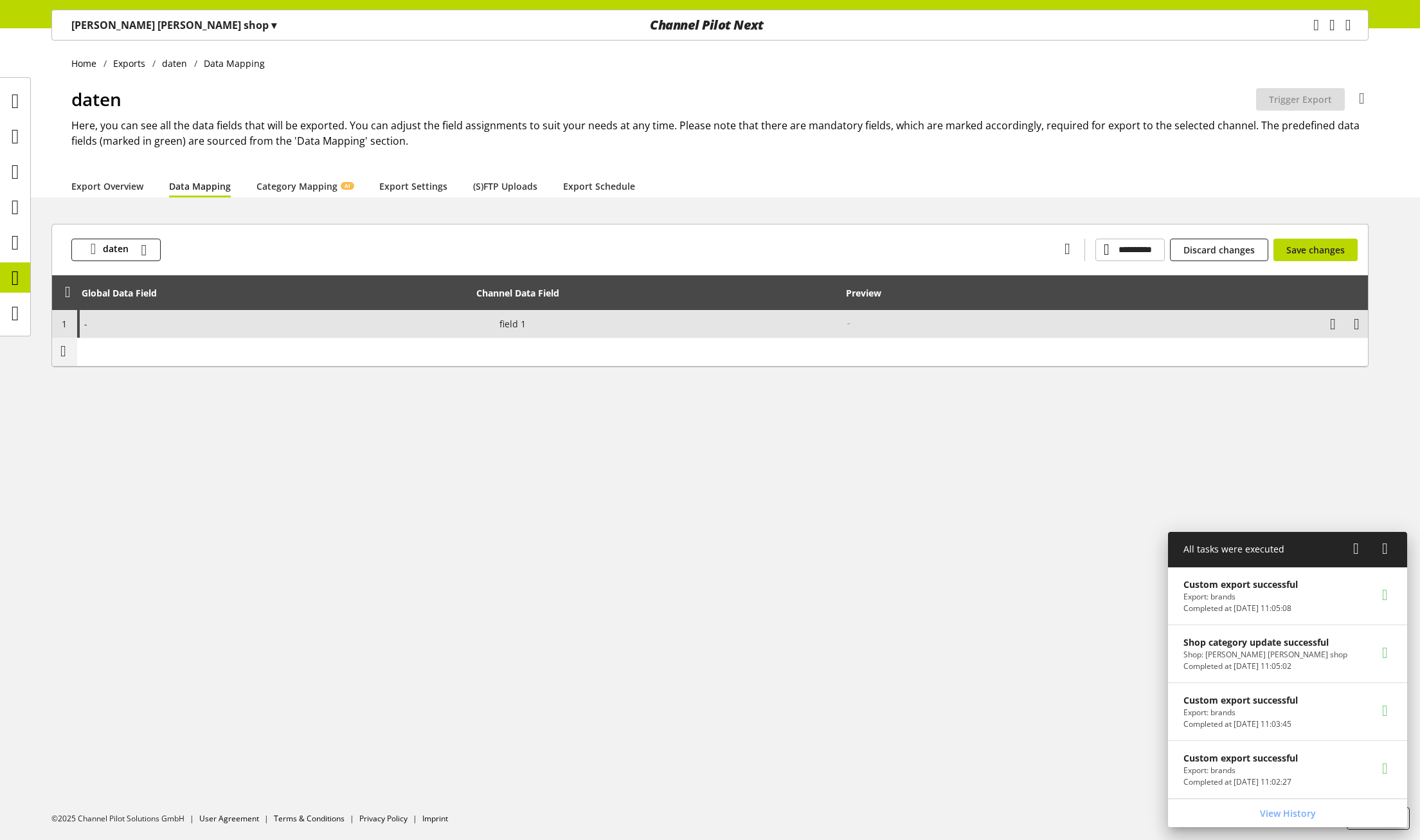
click at [147, 321] on div "-" at bounding box center [274, 324] width 395 height 28
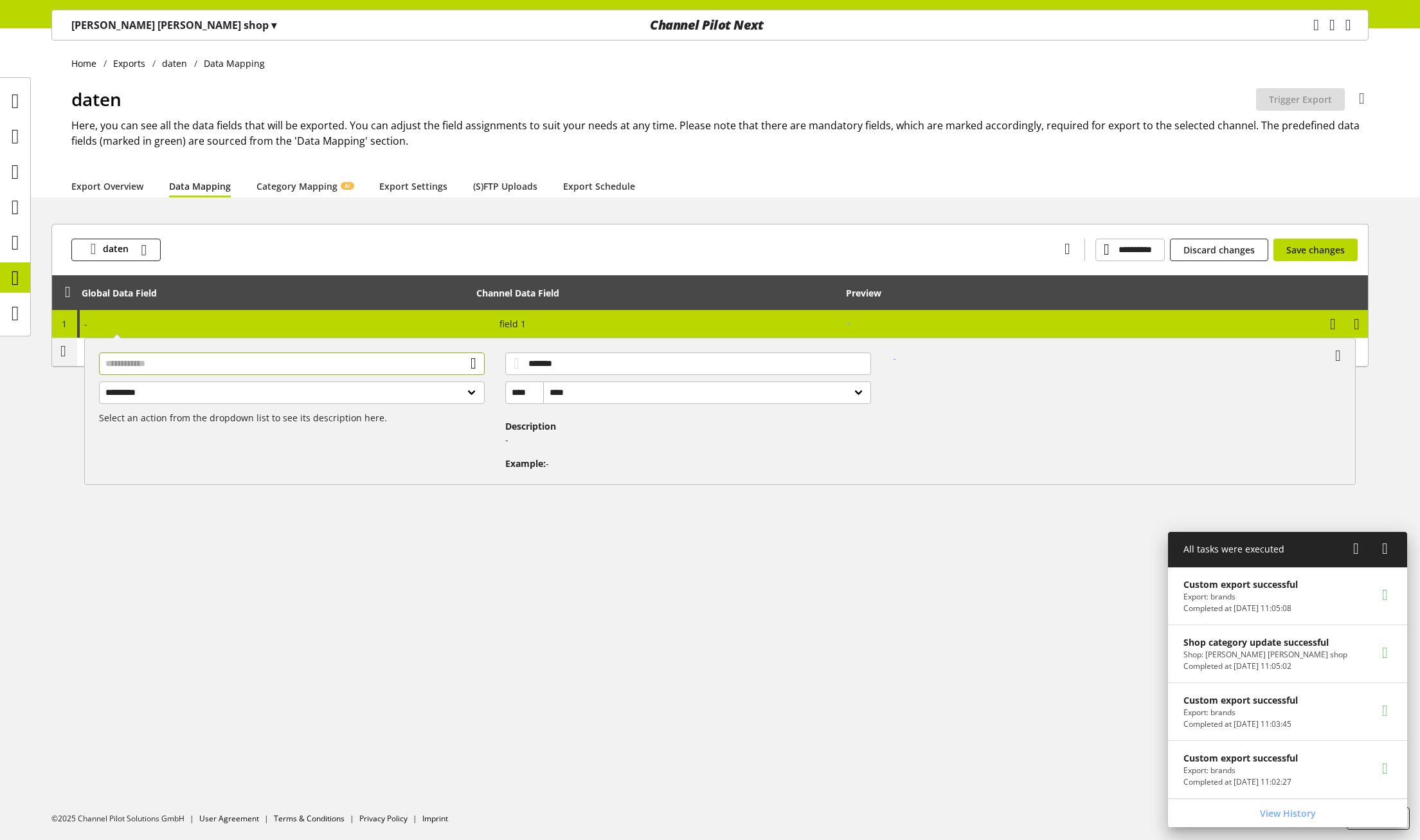
click at [199, 367] on input "text" at bounding box center [292, 363] width 385 height 22
